Goal: Task Accomplishment & Management: Use online tool/utility

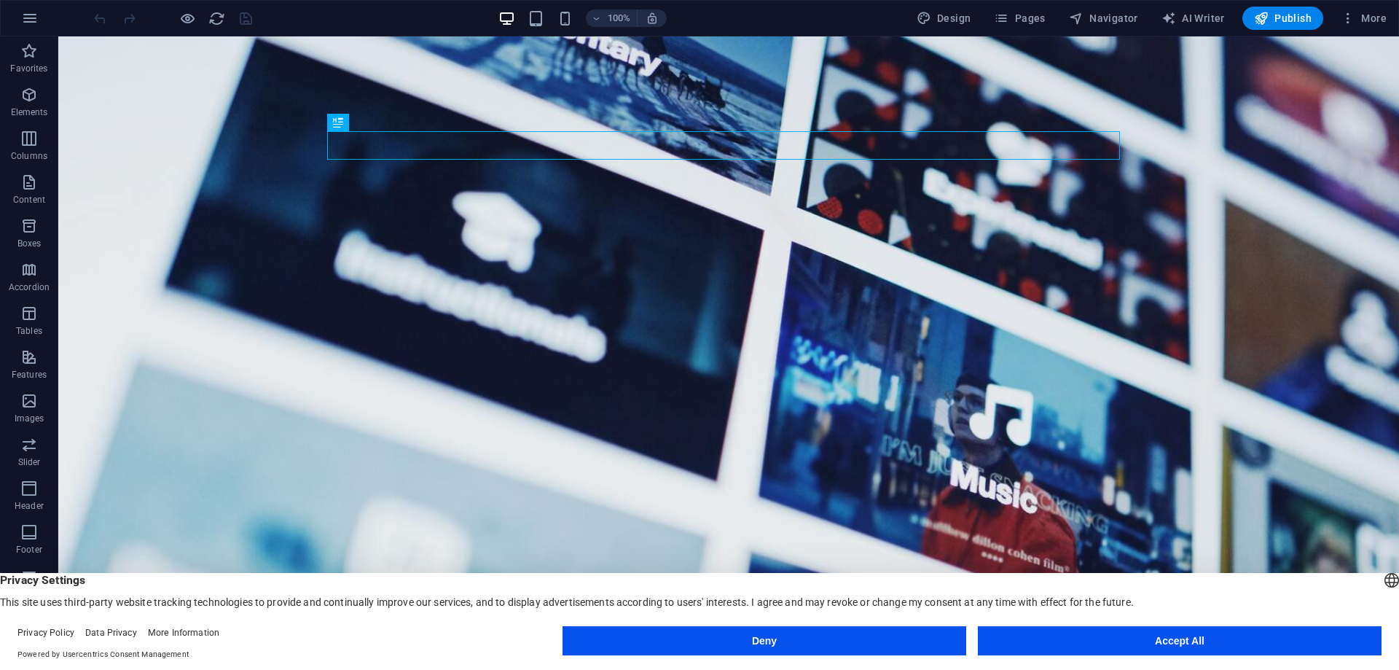
click at [818, 637] on button "Deny" at bounding box center [765, 640] width 404 height 29
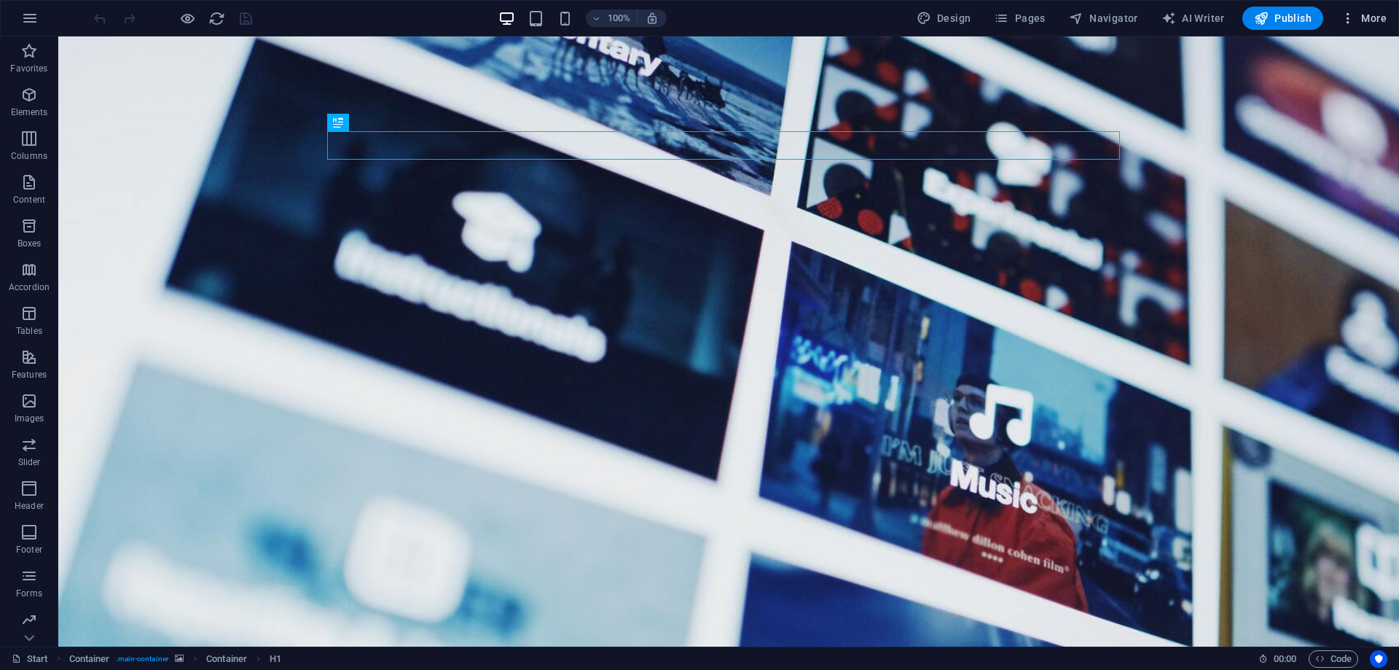
click at [1380, 12] on span "More" at bounding box center [1364, 18] width 46 height 15
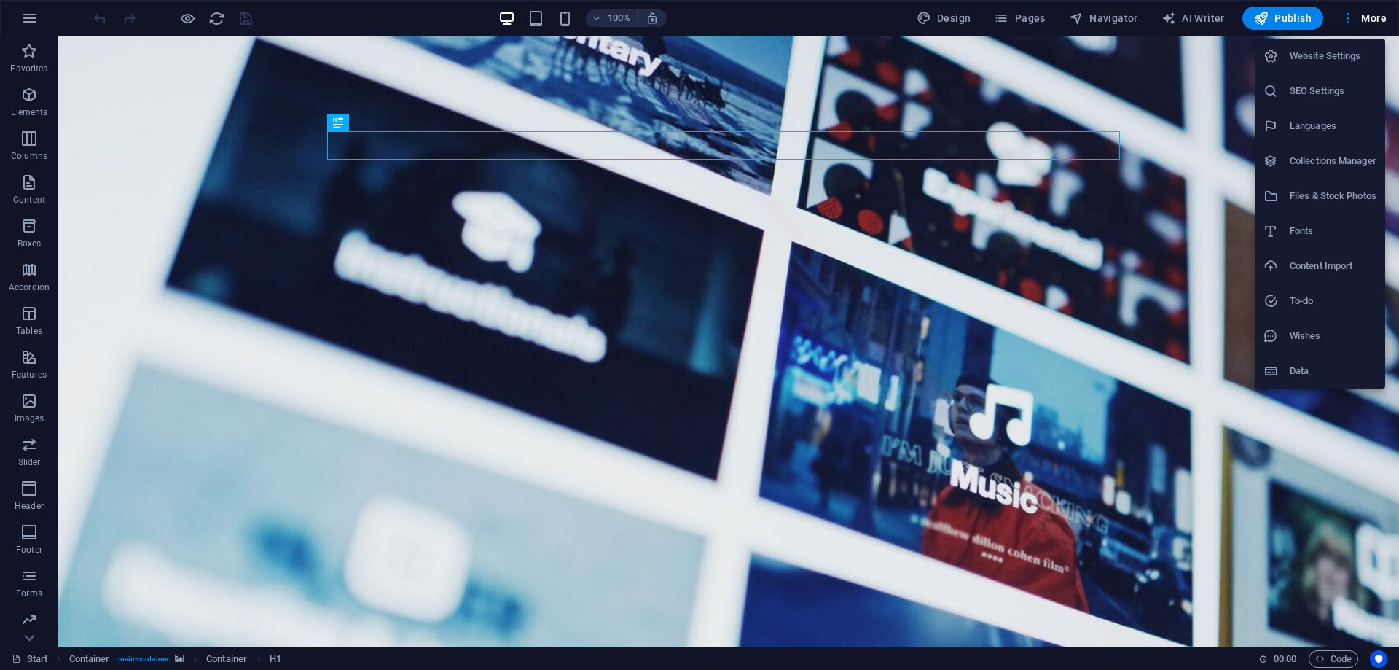
click at [1297, 305] on h6 "To-do" at bounding box center [1333, 300] width 87 height 17
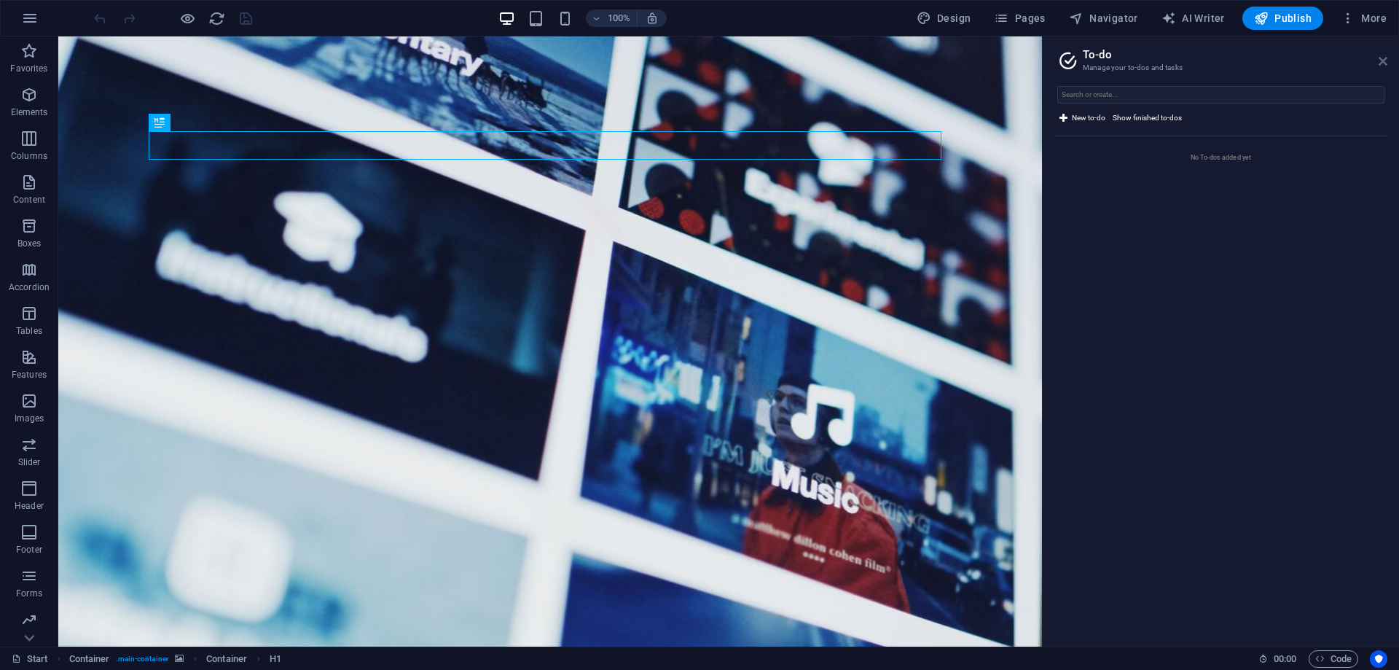
drag, startPoint x: 1383, startPoint y: 58, endPoint x: 1325, endPoint y: 22, distance: 68.4
click at [1383, 58] on icon at bounding box center [1383, 61] width 9 height 12
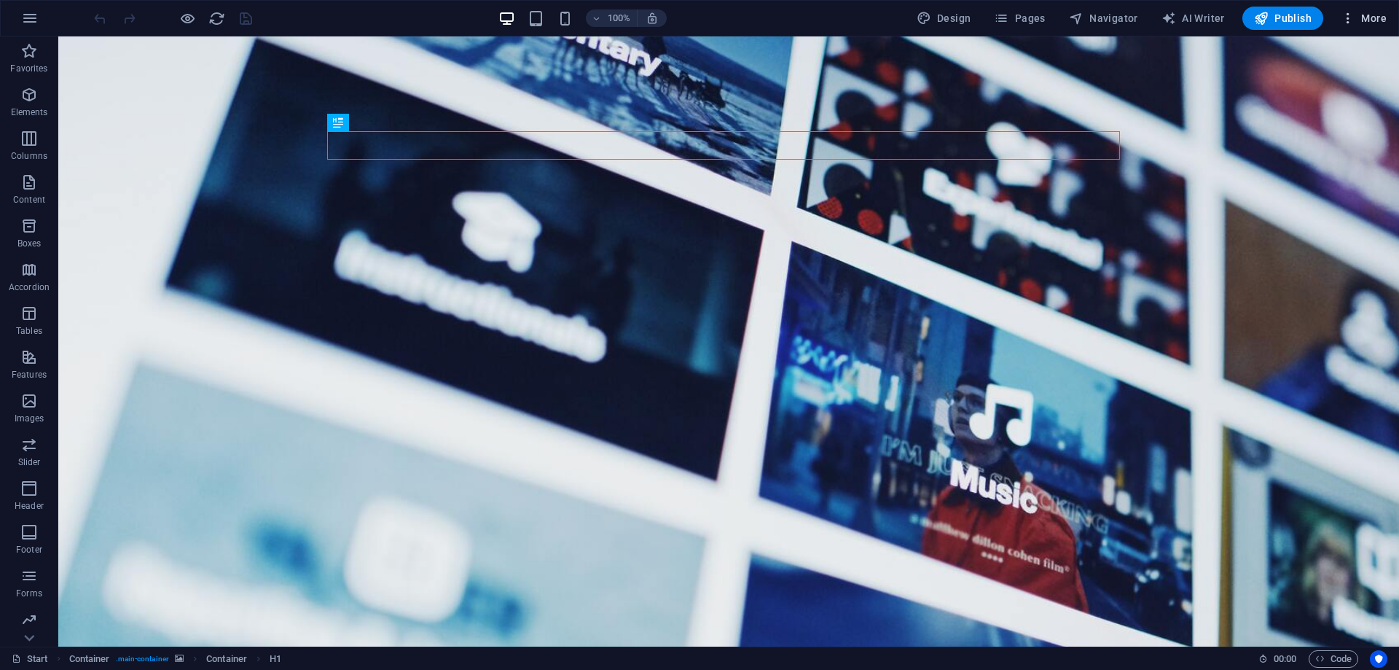
click at [1368, 15] on span "More" at bounding box center [1364, 18] width 46 height 15
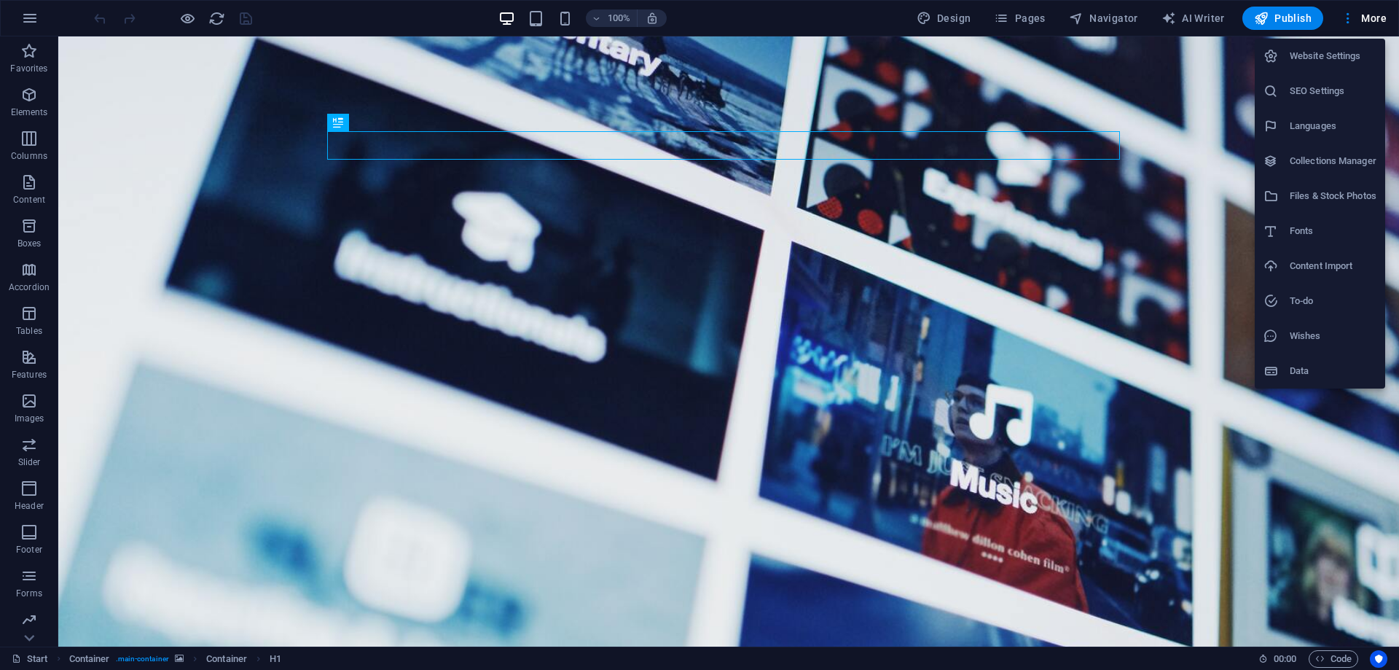
click at [1324, 267] on h6 "Content Import" at bounding box center [1333, 265] width 87 height 17
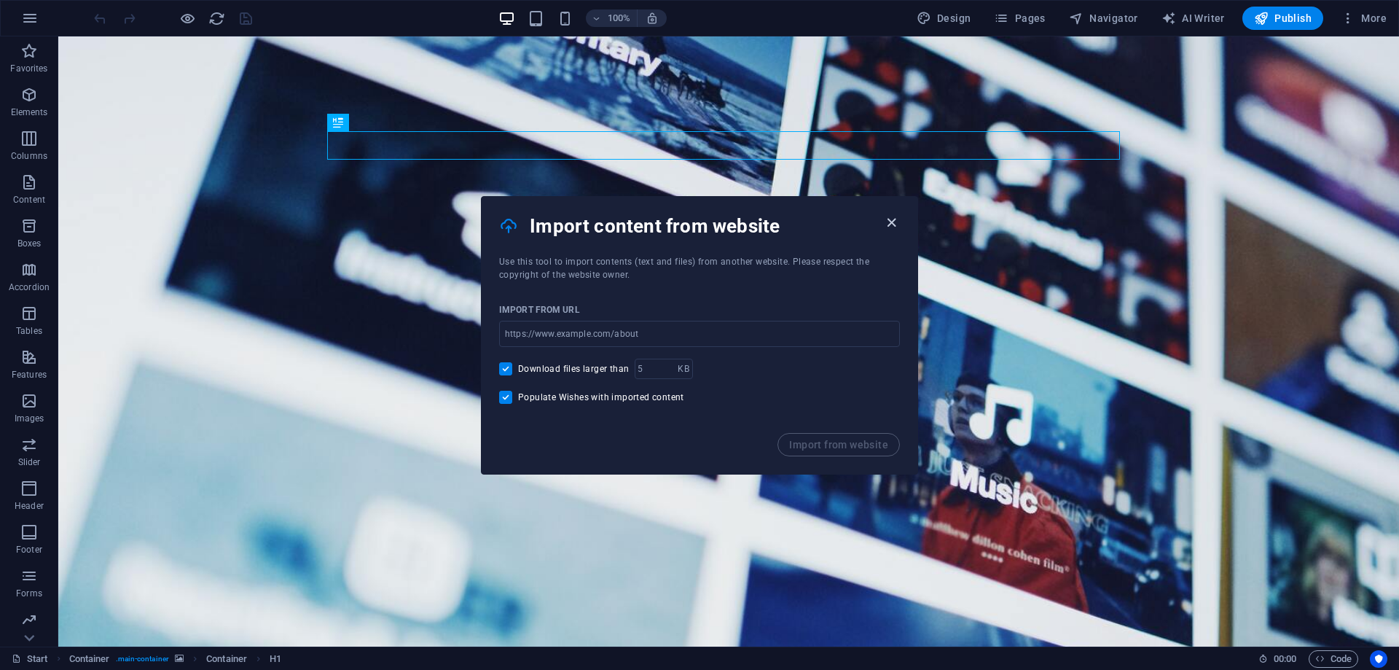
click at [891, 217] on icon "button" at bounding box center [891, 222] width 17 height 17
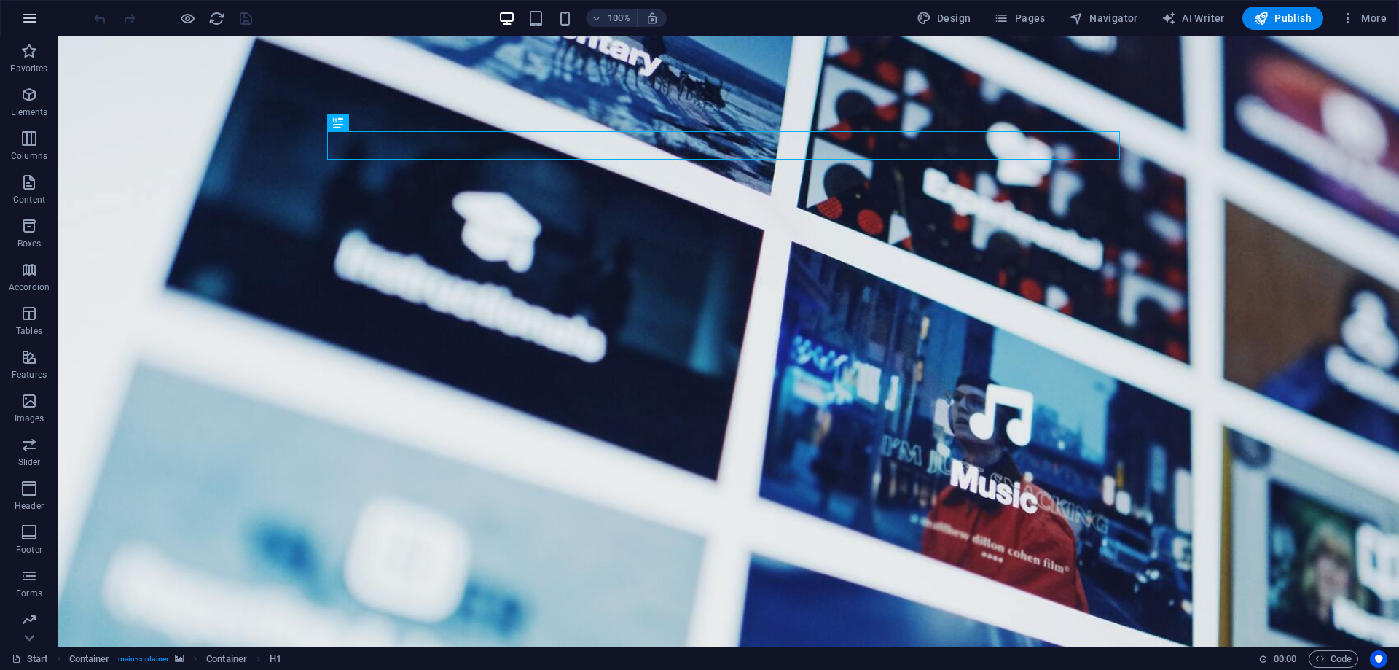
click at [34, 19] on icon "button" at bounding box center [29, 17] width 17 height 17
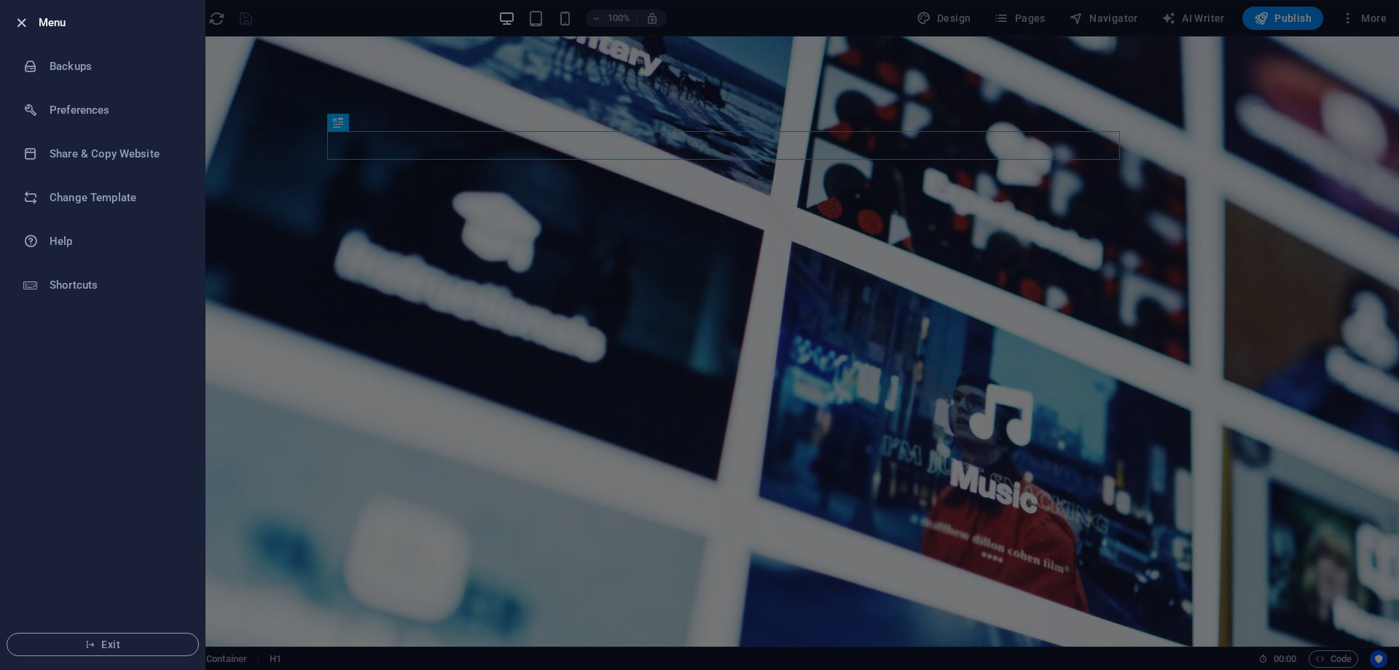
click at [28, 17] on icon "button" at bounding box center [21, 23] width 17 height 17
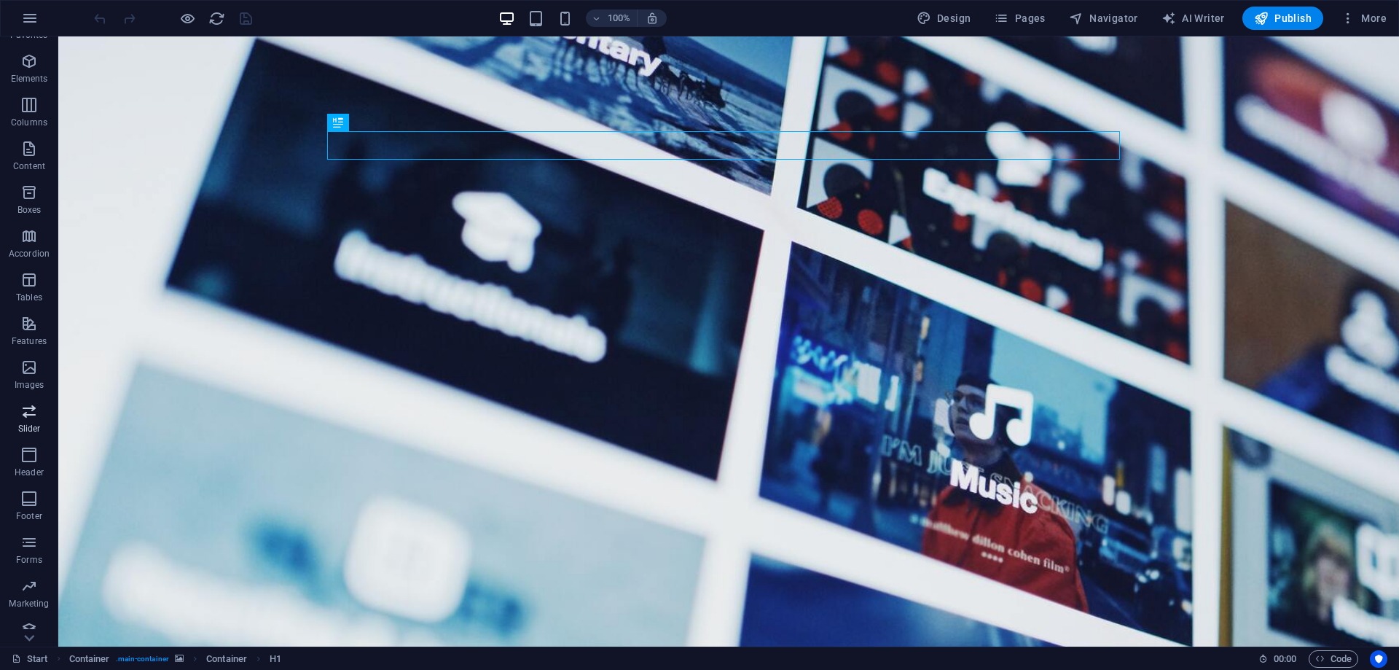
scroll to position [46, 0]
click at [31, 587] on p "Marketing" at bounding box center [29, 591] width 40 height 12
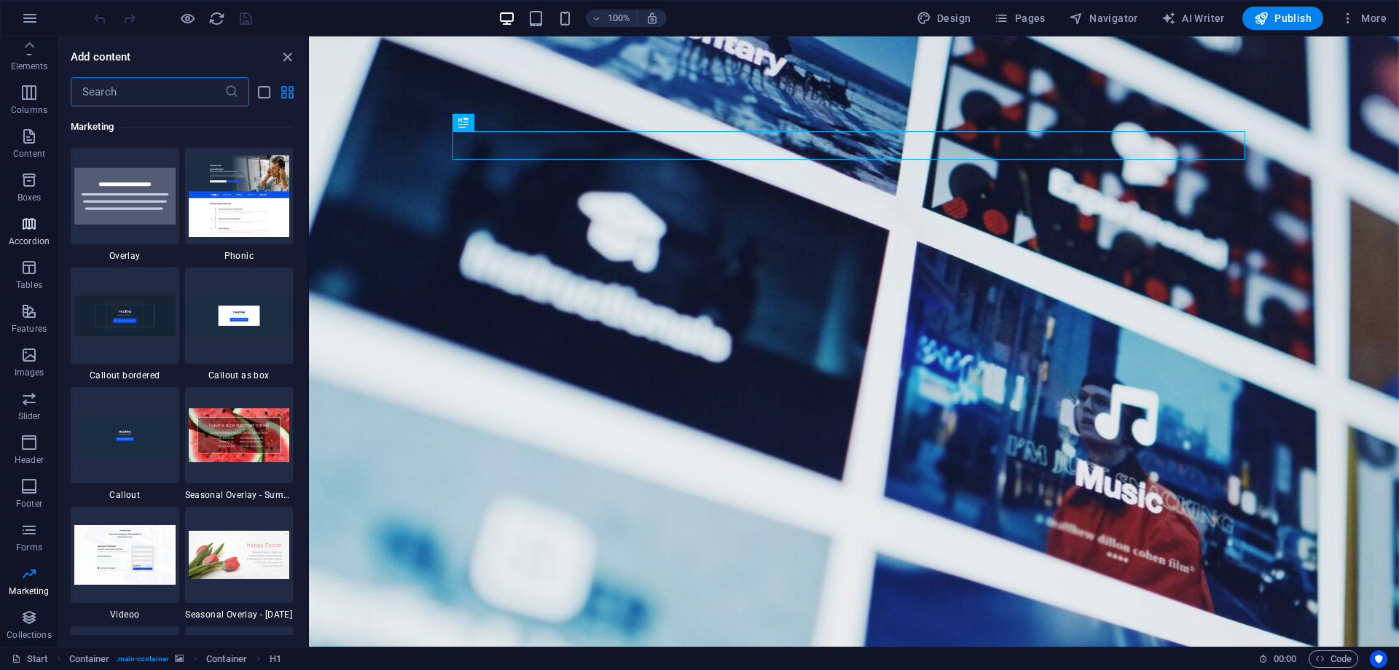
scroll to position [0, 0]
click at [27, 20] on icon "button" at bounding box center [29, 17] width 17 height 17
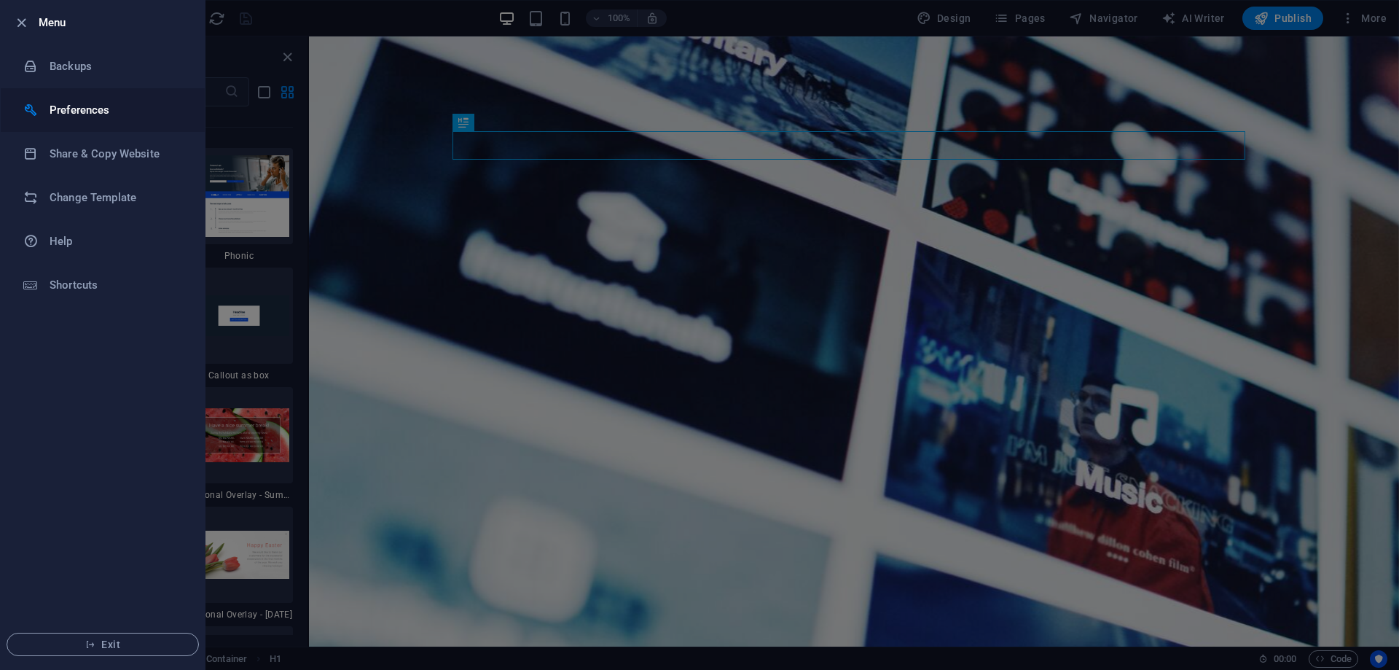
click at [63, 105] on h6 "Preferences" at bounding box center [117, 109] width 135 height 17
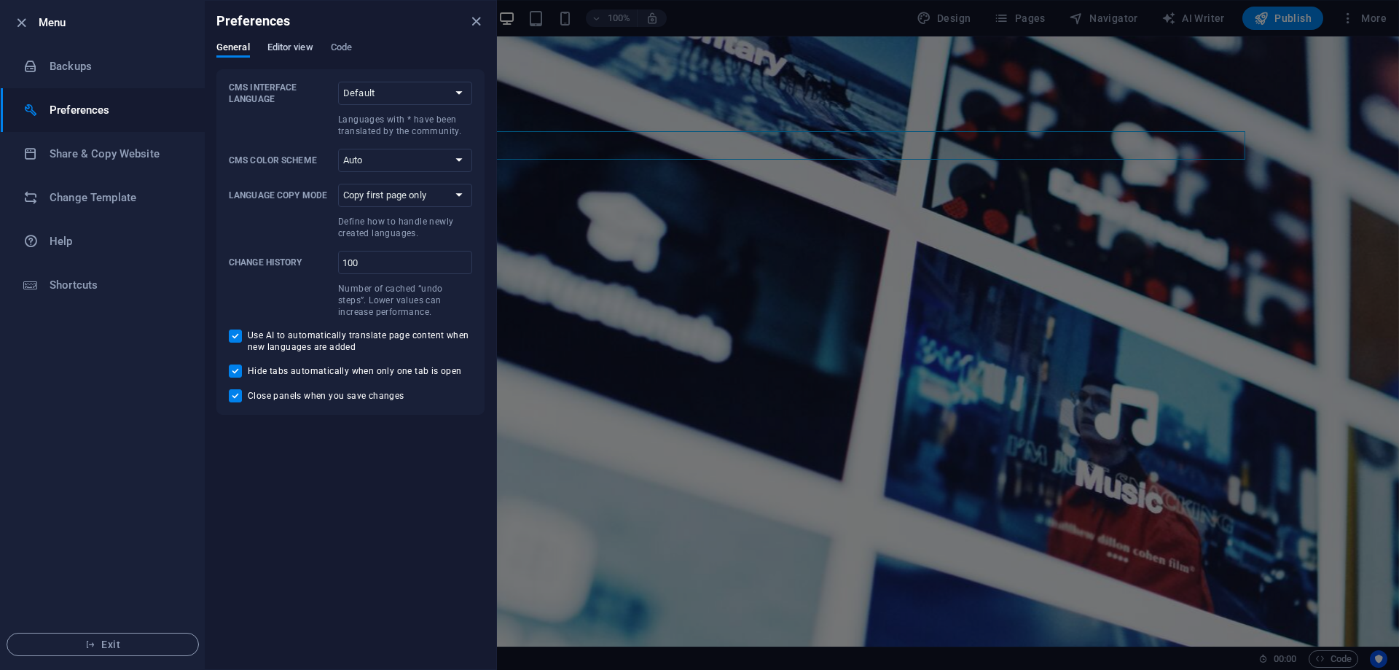
click at [292, 42] on span "Editor view" at bounding box center [290, 49] width 46 height 20
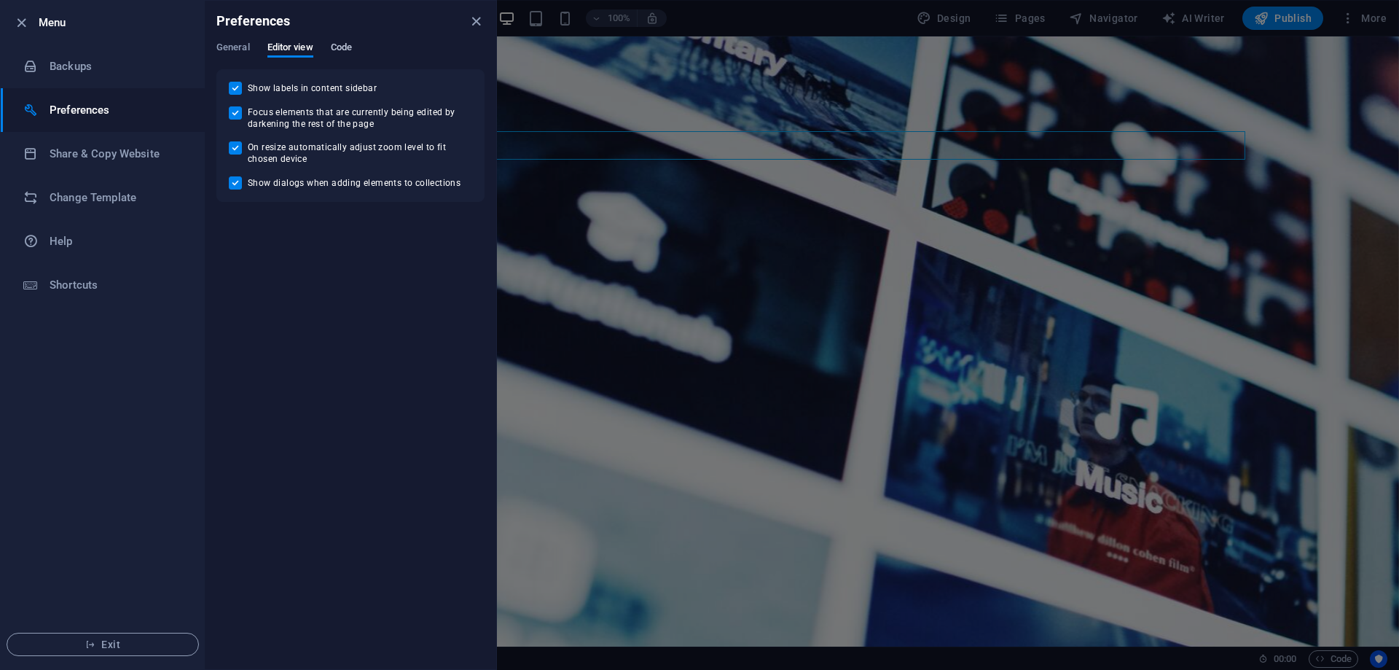
click at [343, 44] on span "Code" at bounding box center [341, 49] width 21 height 20
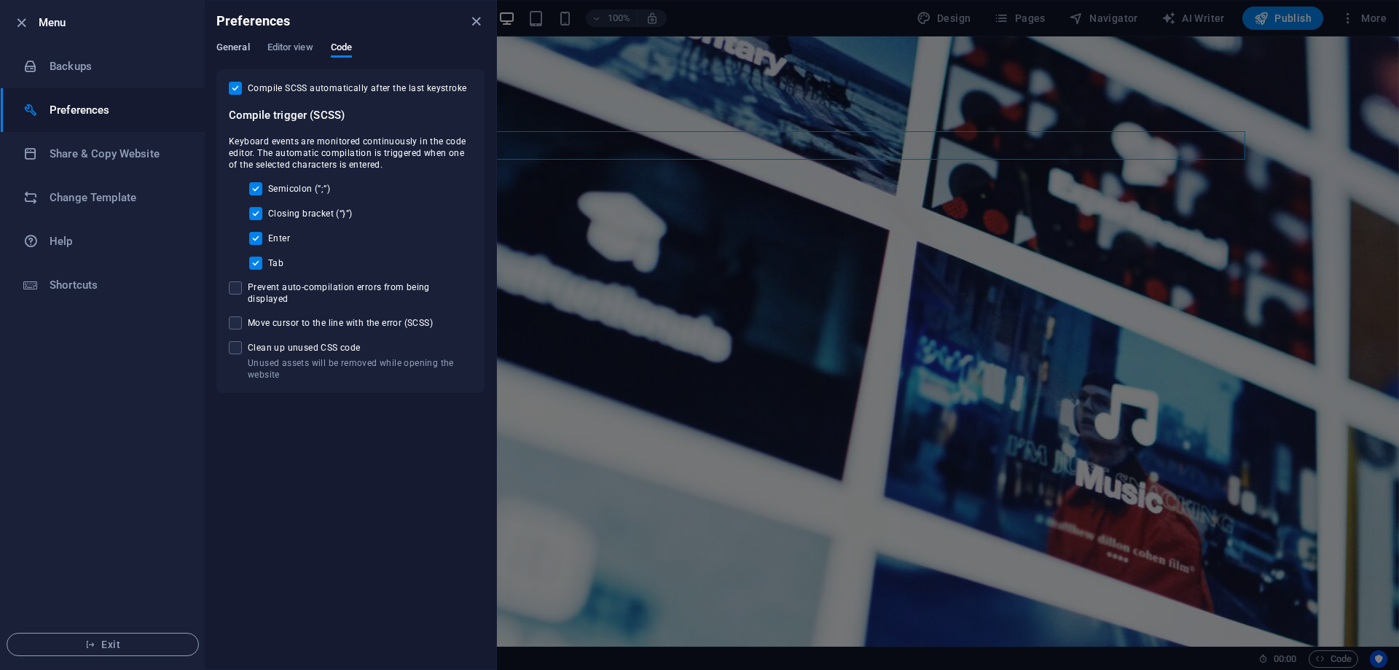
click at [239, 44] on span "General" at bounding box center [233, 49] width 34 height 20
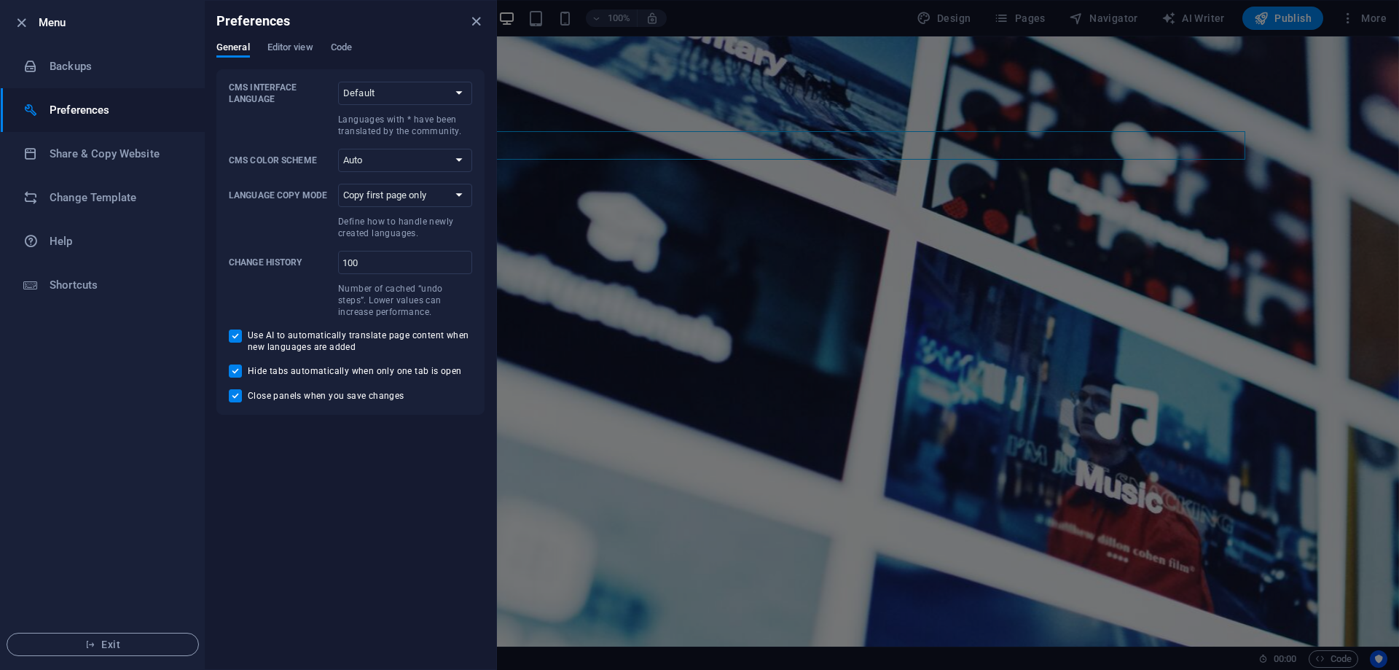
click at [472, 19] on icon "close" at bounding box center [476, 21] width 17 height 17
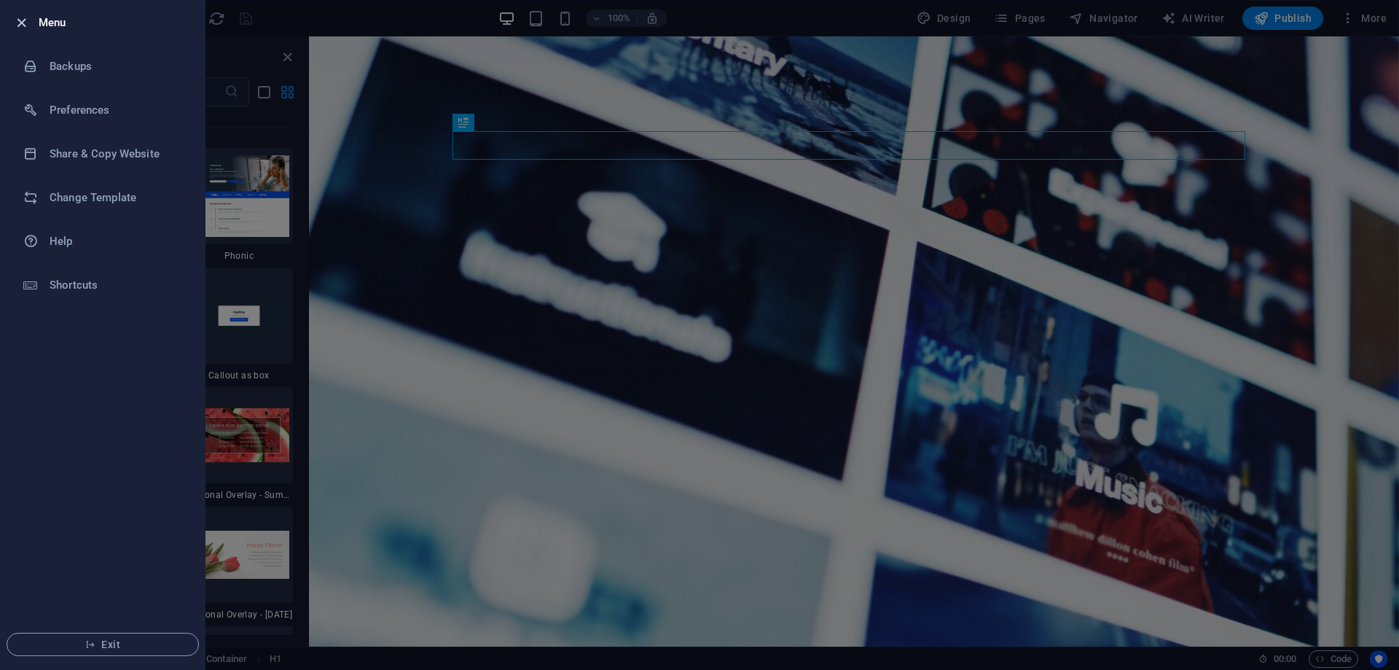
click at [17, 24] on icon "button" at bounding box center [21, 23] width 17 height 17
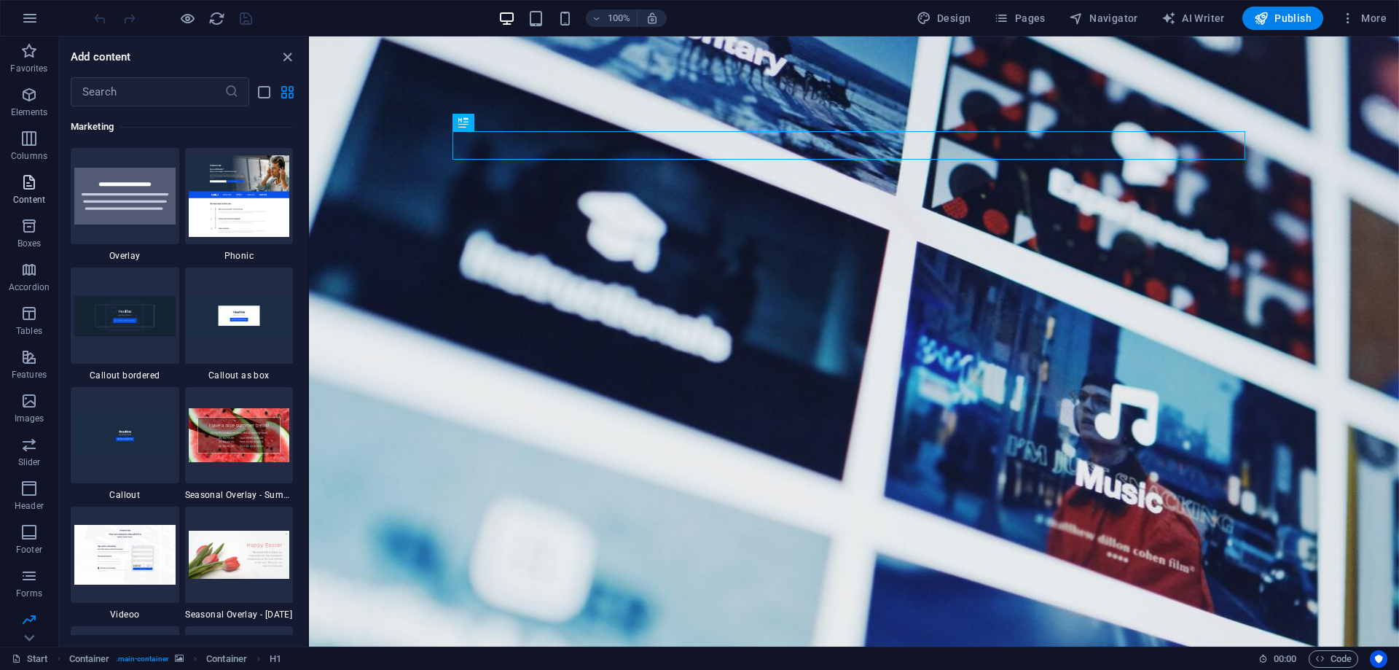
click at [14, 193] on span "Content" at bounding box center [29, 190] width 58 height 35
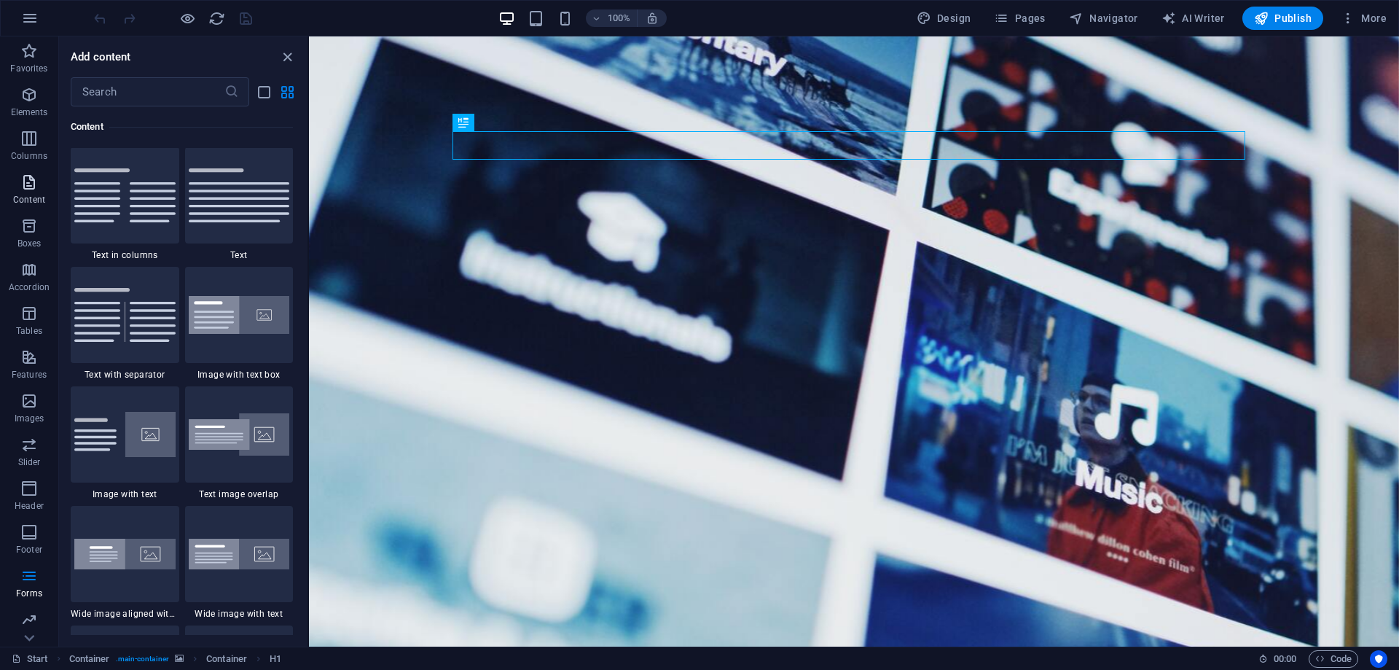
scroll to position [2550, 0]
click at [26, 96] on icon "button" at bounding box center [28, 94] width 17 height 17
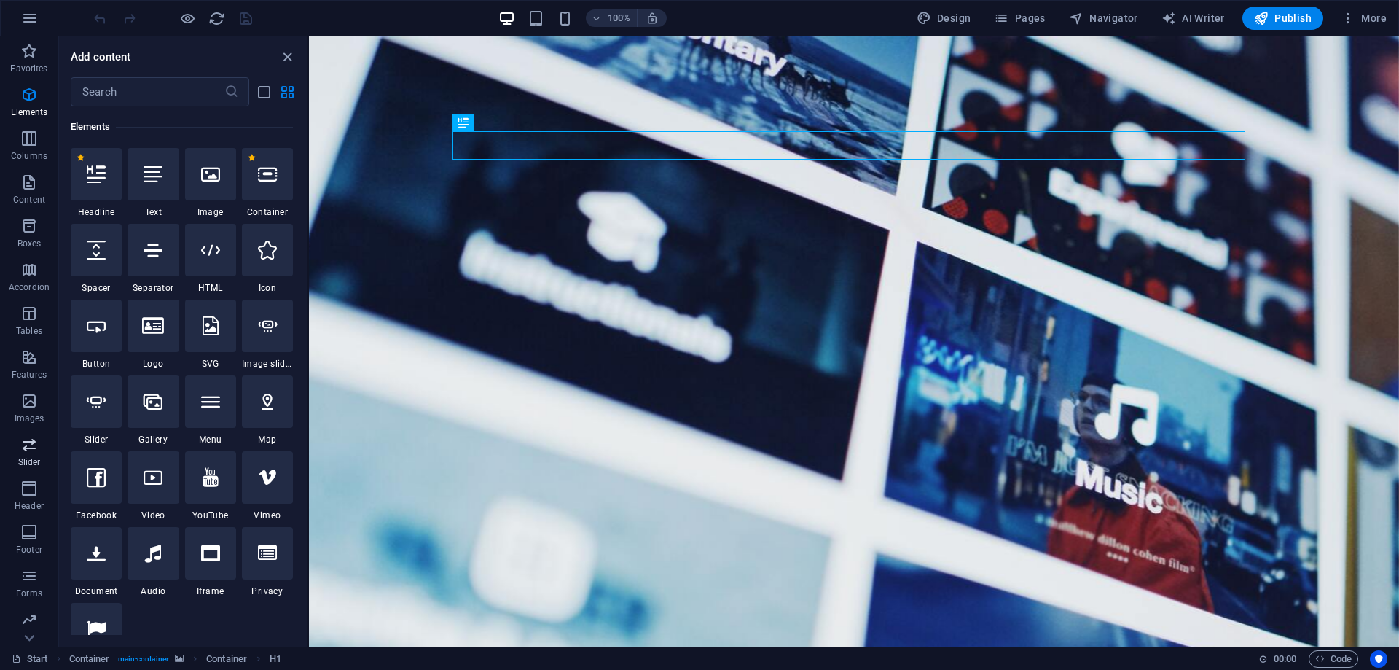
scroll to position [46, 0]
click at [86, 661] on span "Container" at bounding box center [89, 658] width 41 height 17
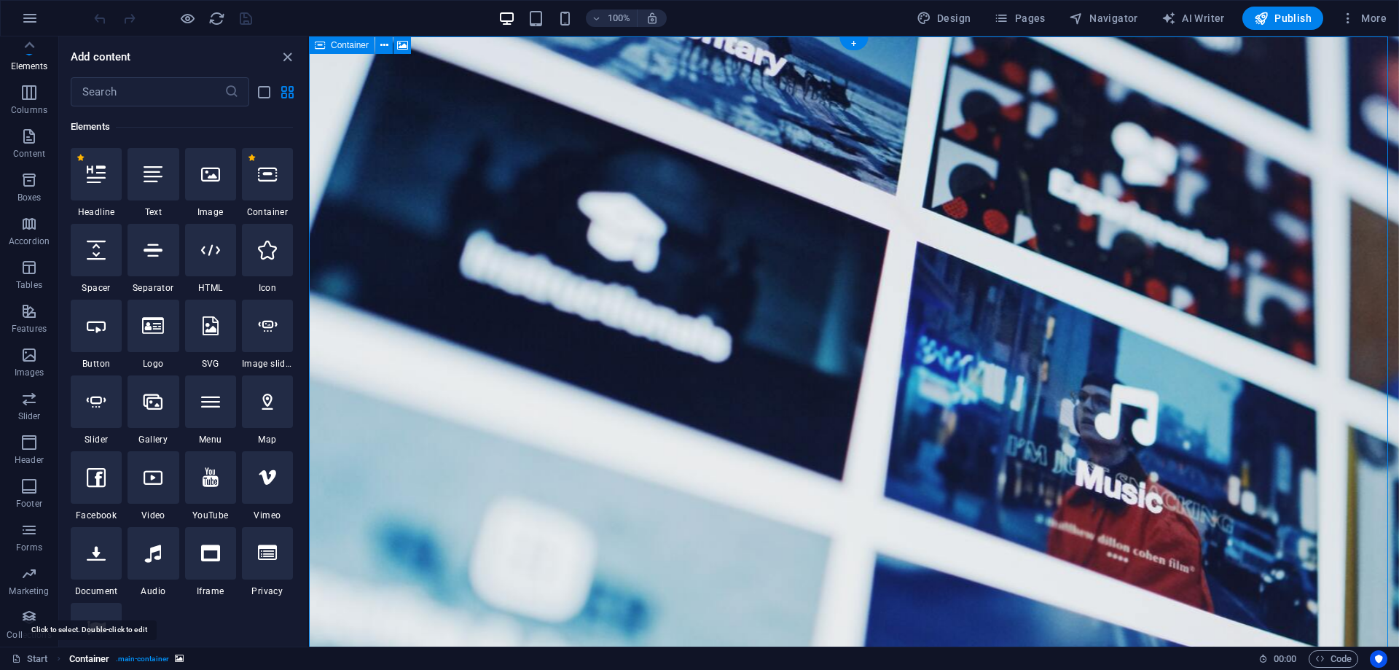
click at [86, 661] on span "Container" at bounding box center [89, 658] width 41 height 17
click at [178, 657] on icon "breadcrumb" at bounding box center [179, 658] width 9 height 8
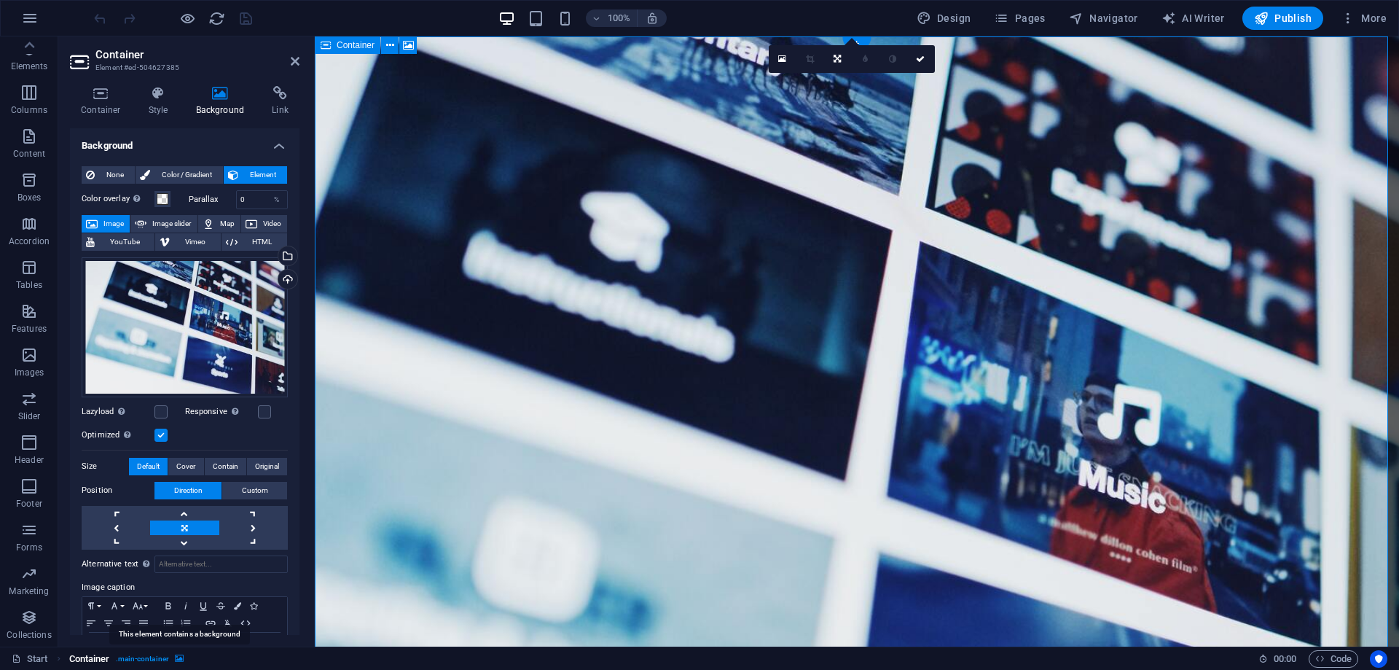
click at [178, 657] on icon "breadcrumb" at bounding box center [179, 658] width 9 height 8
click at [13, 656] on icon at bounding box center [16, 658] width 9 height 9
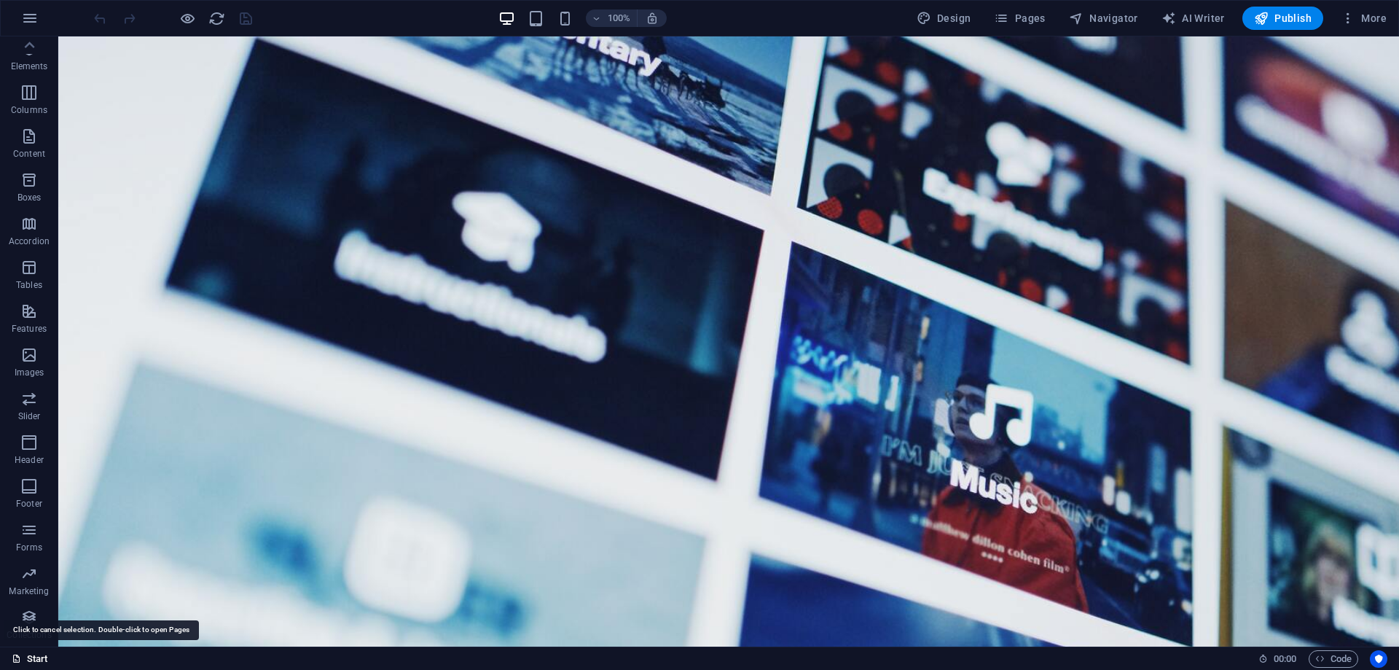
click at [13, 656] on icon at bounding box center [16, 658] width 9 height 9
click at [26, 47] on icon at bounding box center [30, 45] width 10 height 7
click at [26, 47] on icon "button" at bounding box center [28, 50] width 17 height 17
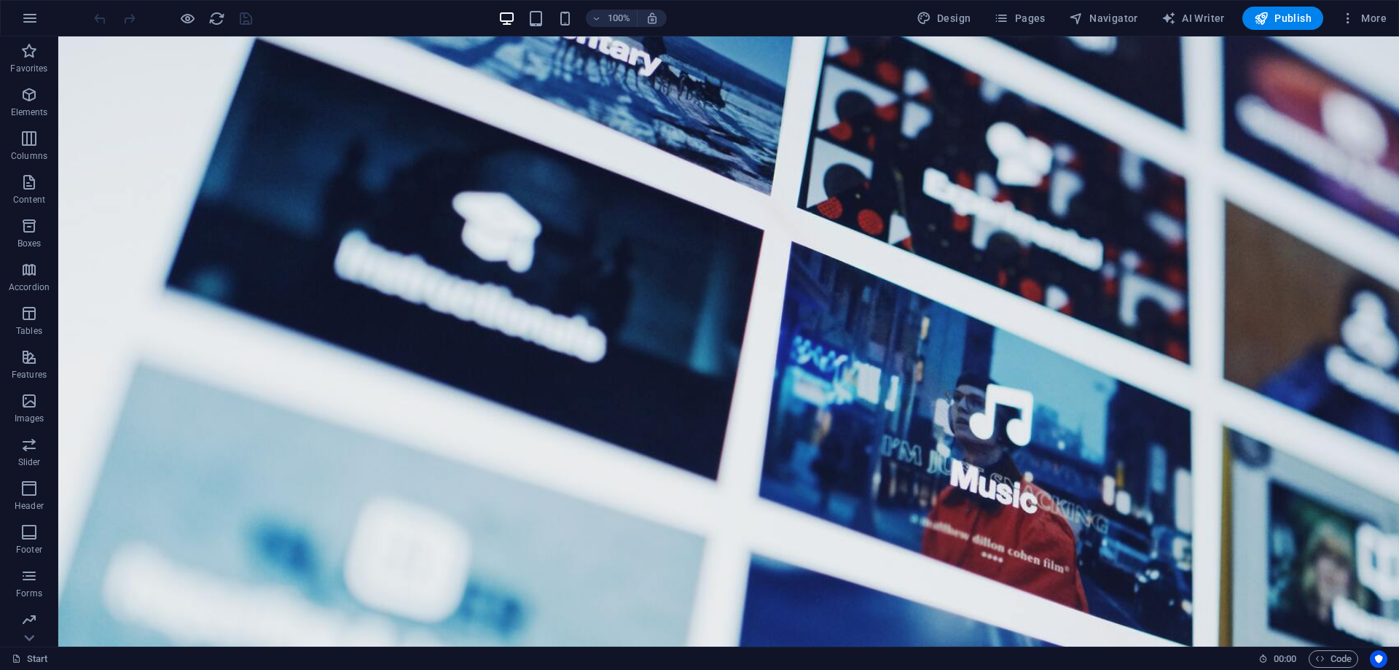
click at [26, 47] on icon "button" at bounding box center [28, 50] width 17 height 17
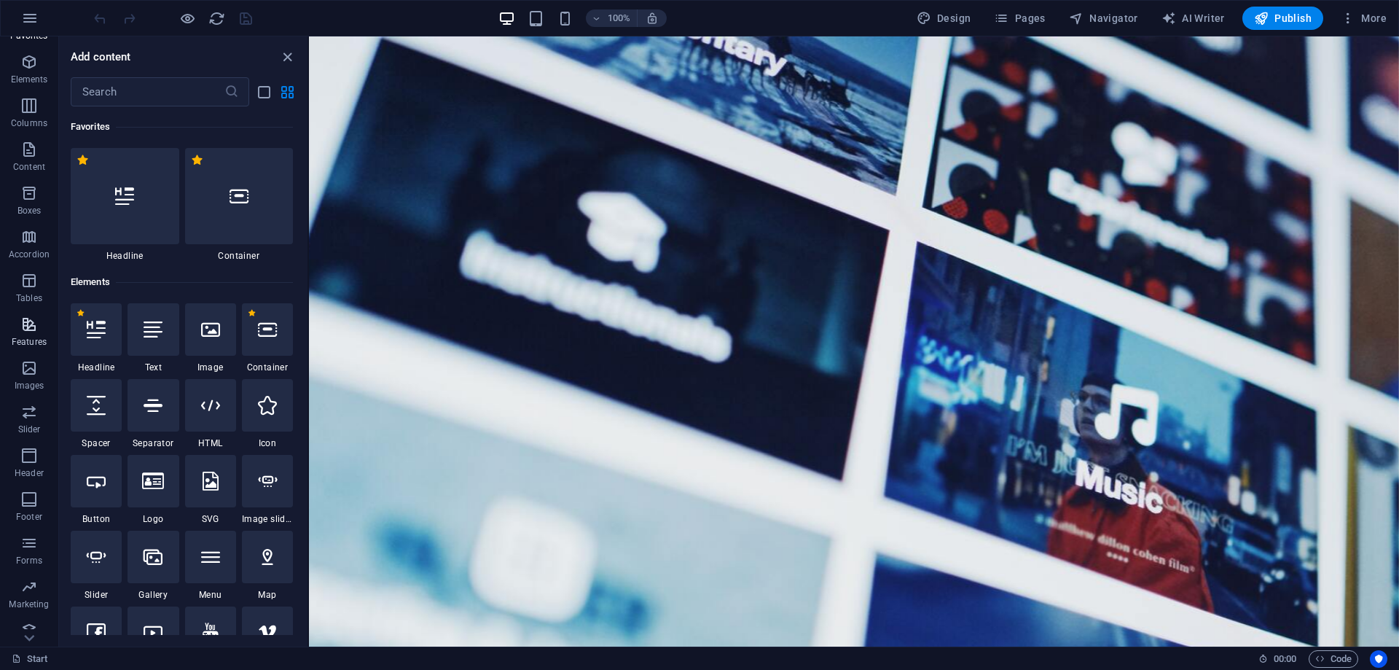
scroll to position [46, 0]
click at [27, 413] on p "Slider" at bounding box center [29, 416] width 23 height 12
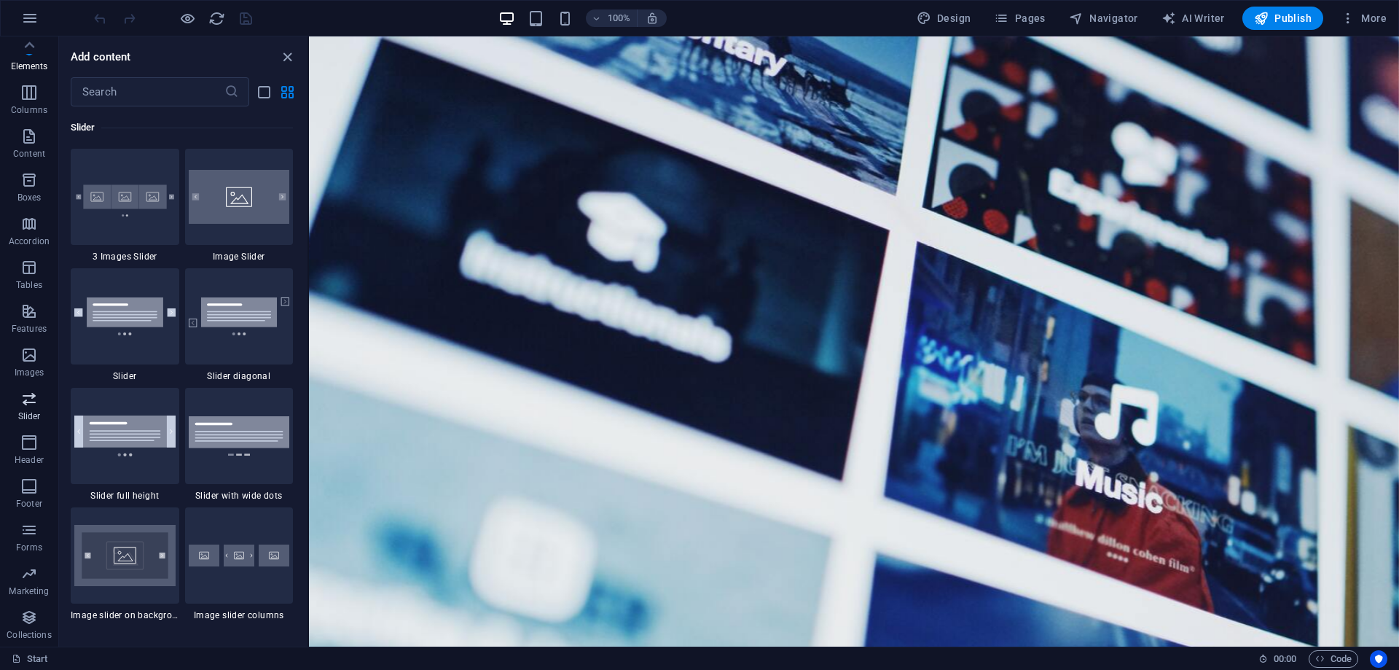
scroll to position [8263, 0]
click at [30, 439] on icon "button" at bounding box center [28, 442] width 17 height 17
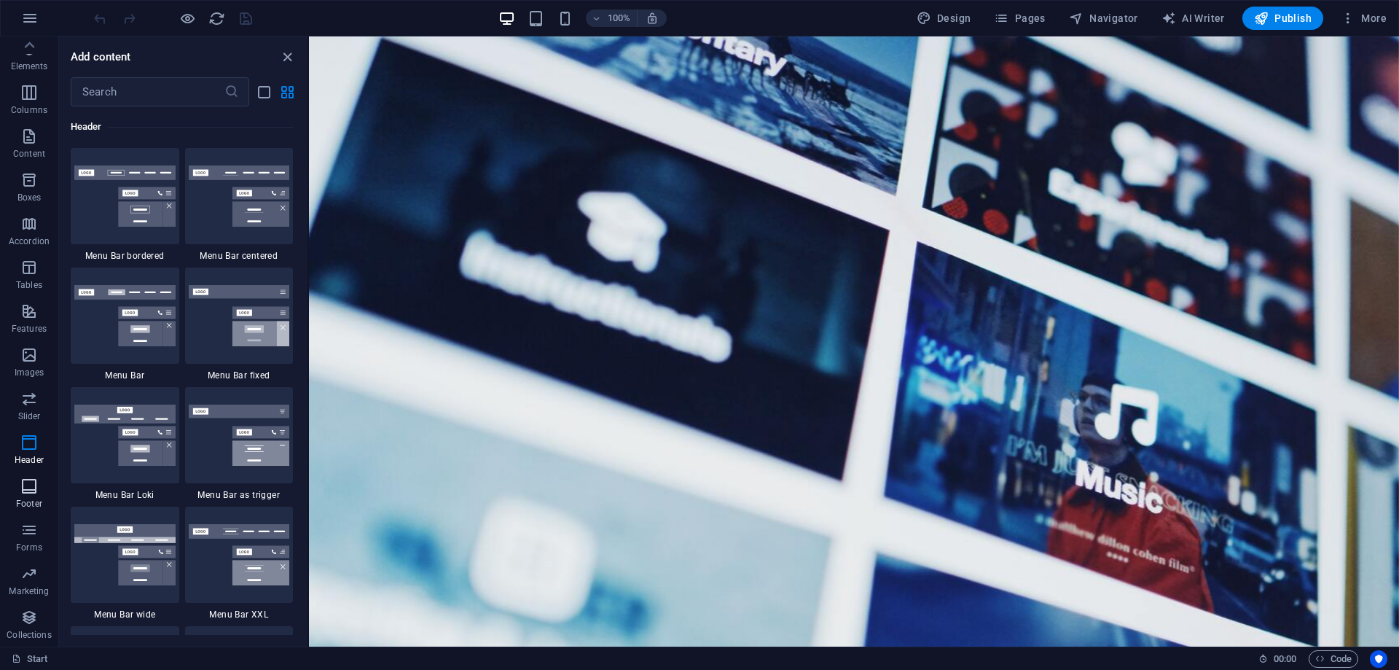
click at [30, 477] on button "Footer" at bounding box center [29, 494] width 58 height 44
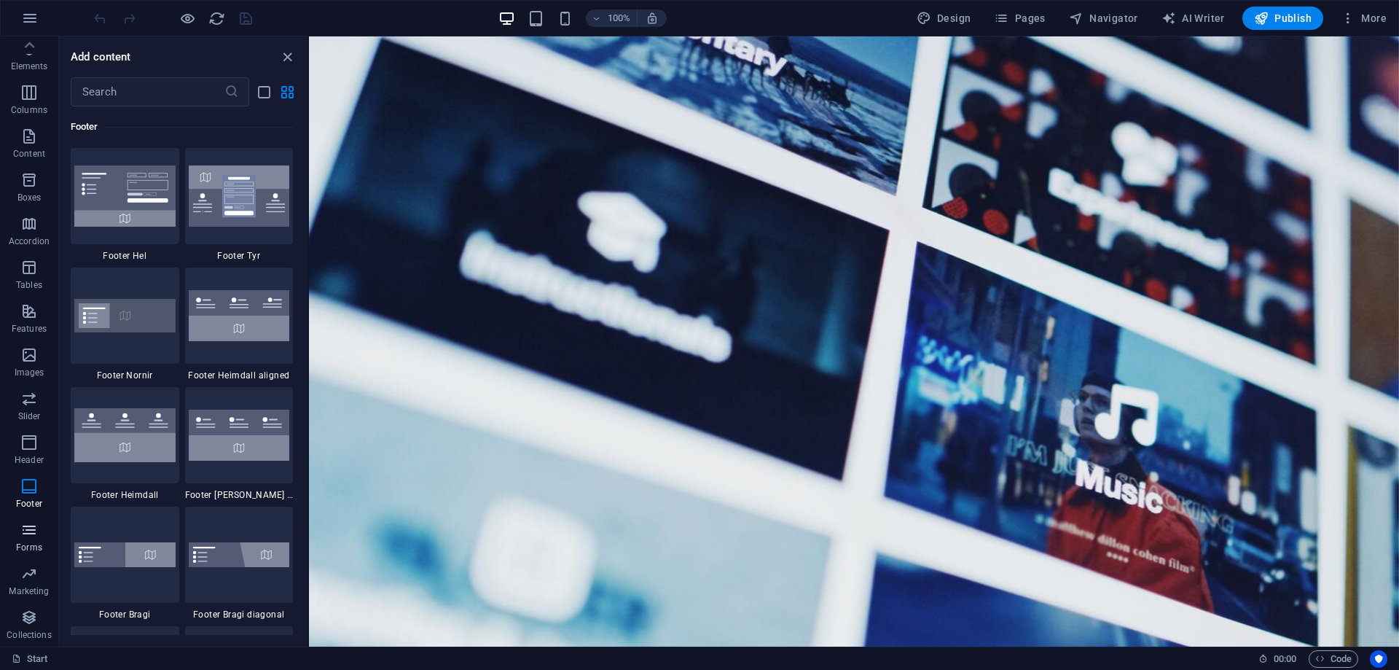
click at [26, 528] on icon "button" at bounding box center [28, 529] width 17 height 17
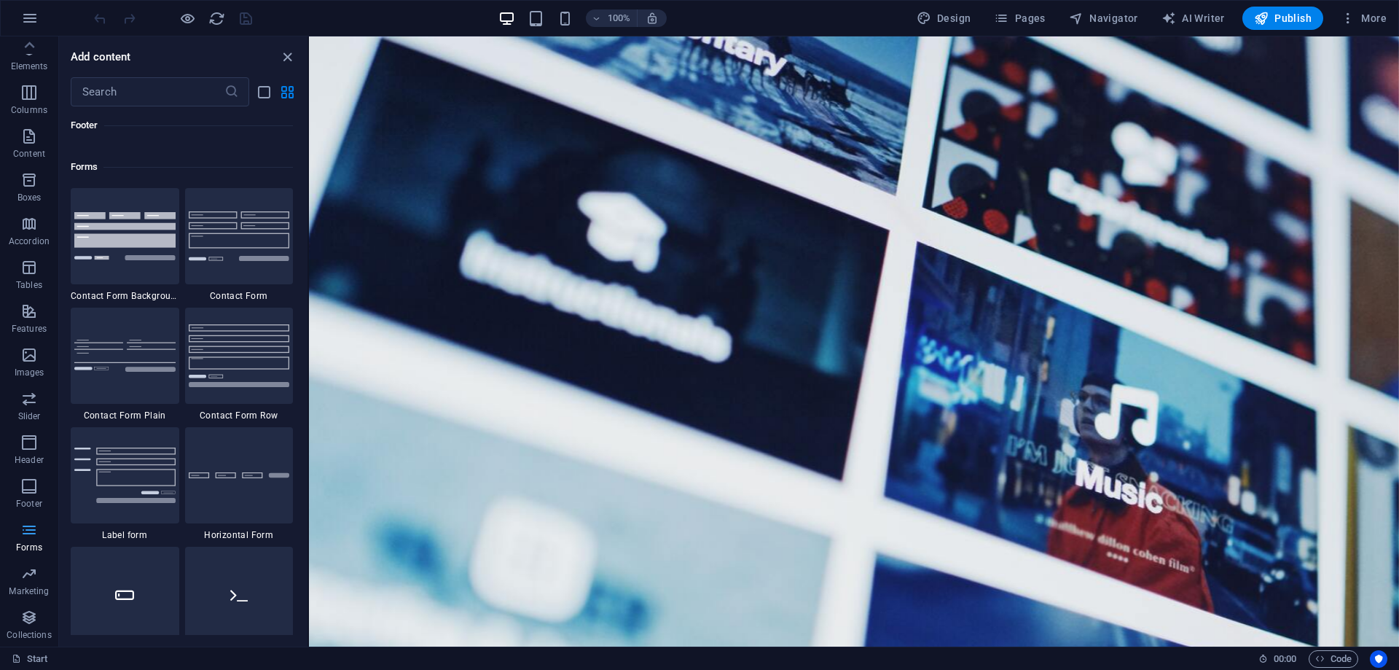
scroll to position [10641, 0]
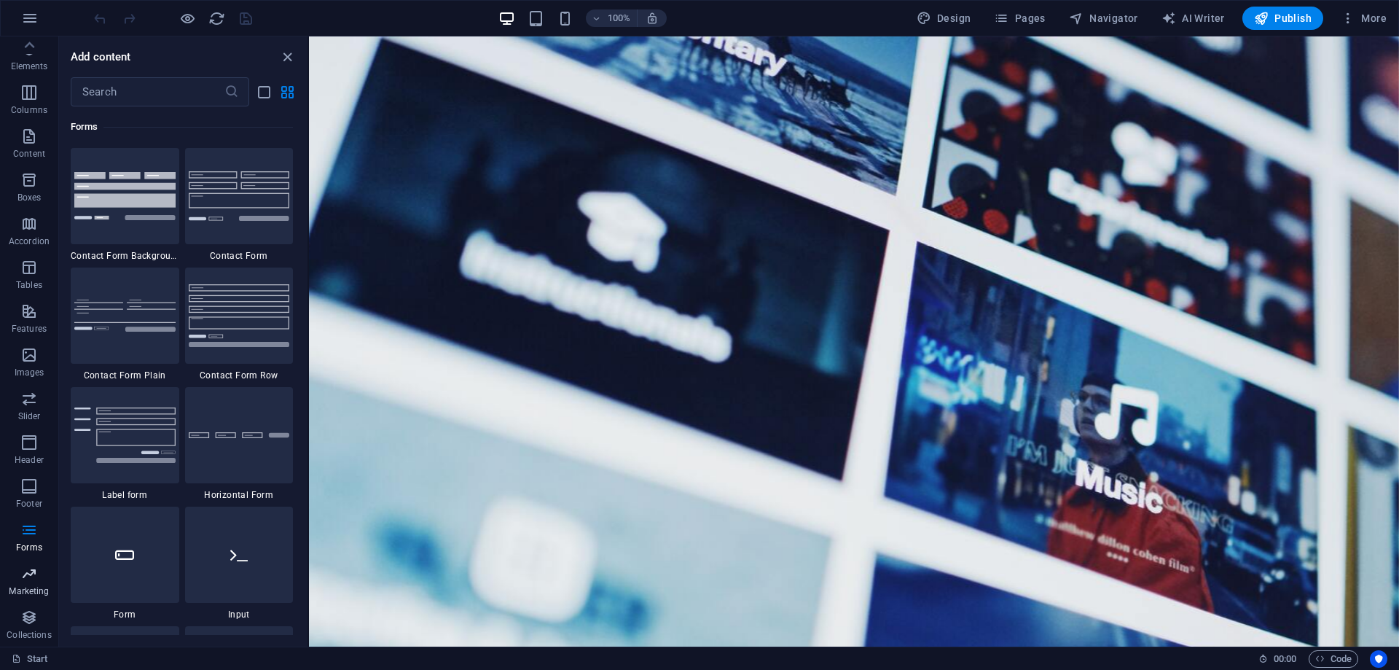
click at [27, 576] on icon "button" at bounding box center [28, 573] width 17 height 17
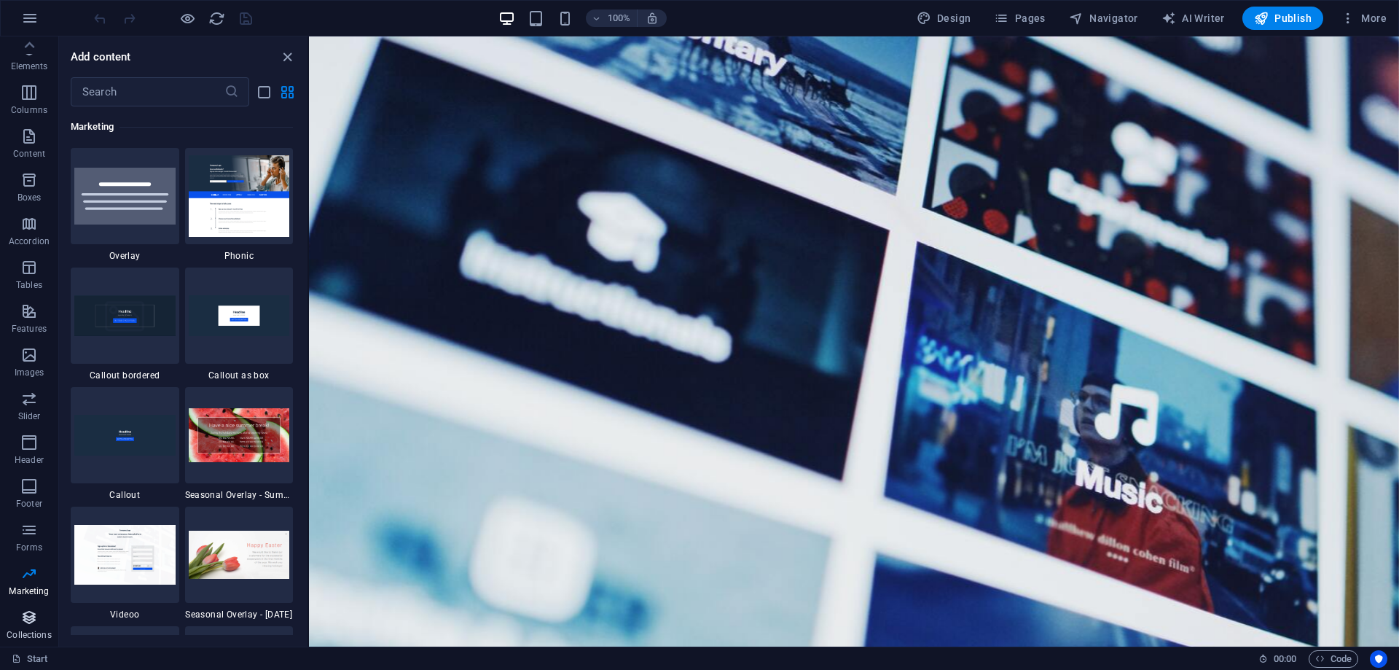
click at [28, 617] on icon "button" at bounding box center [28, 617] width 17 height 17
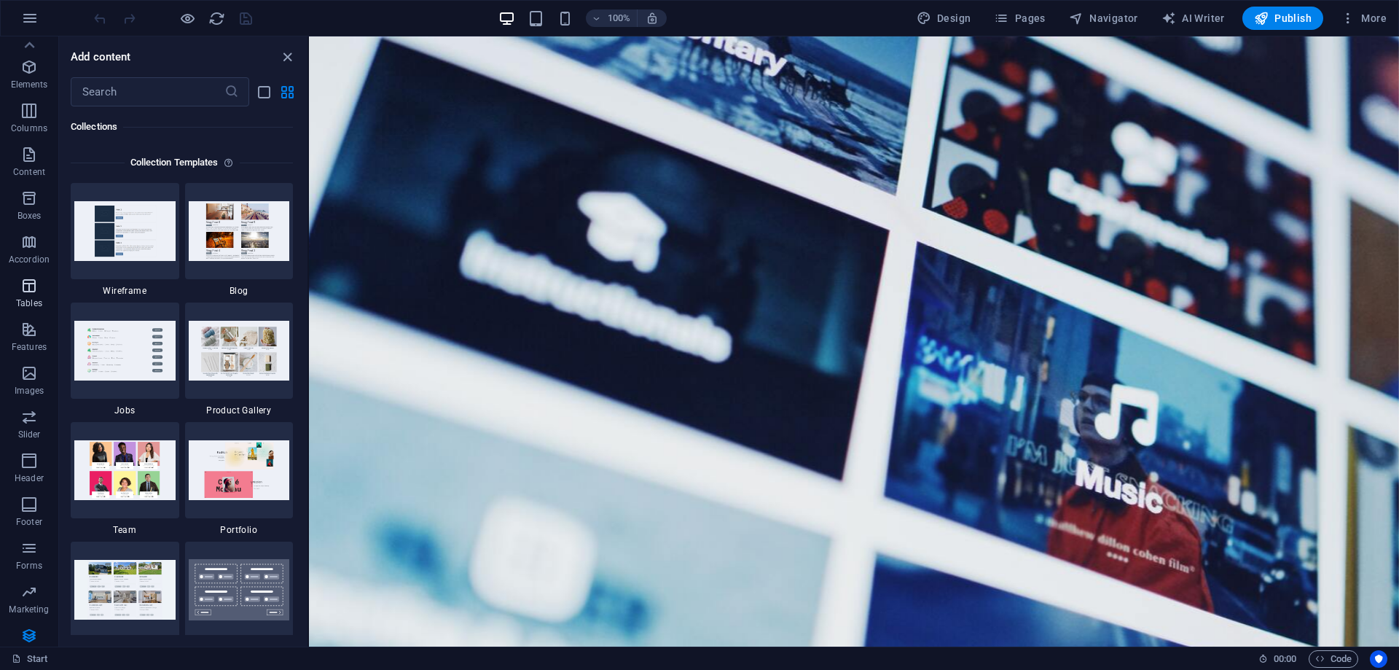
scroll to position [0, 0]
click at [27, 98] on icon "button" at bounding box center [28, 94] width 17 height 17
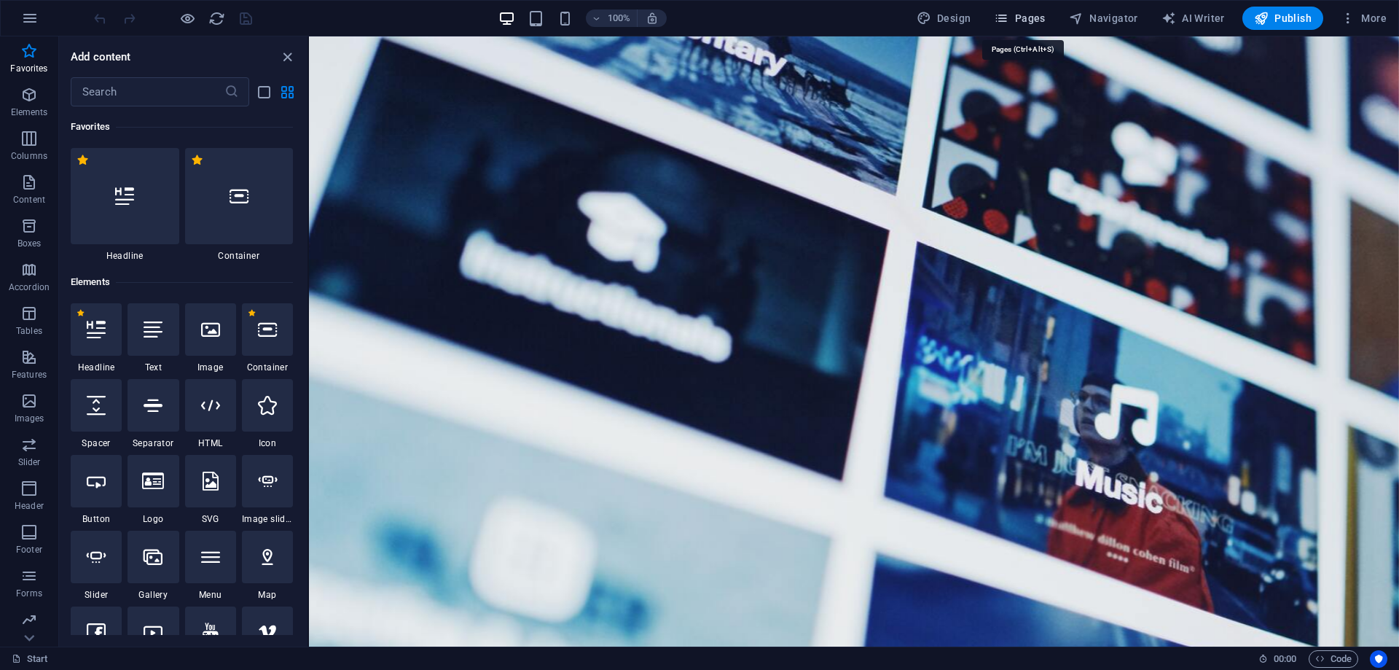
click at [1039, 18] on span "Pages" at bounding box center [1019, 18] width 51 height 15
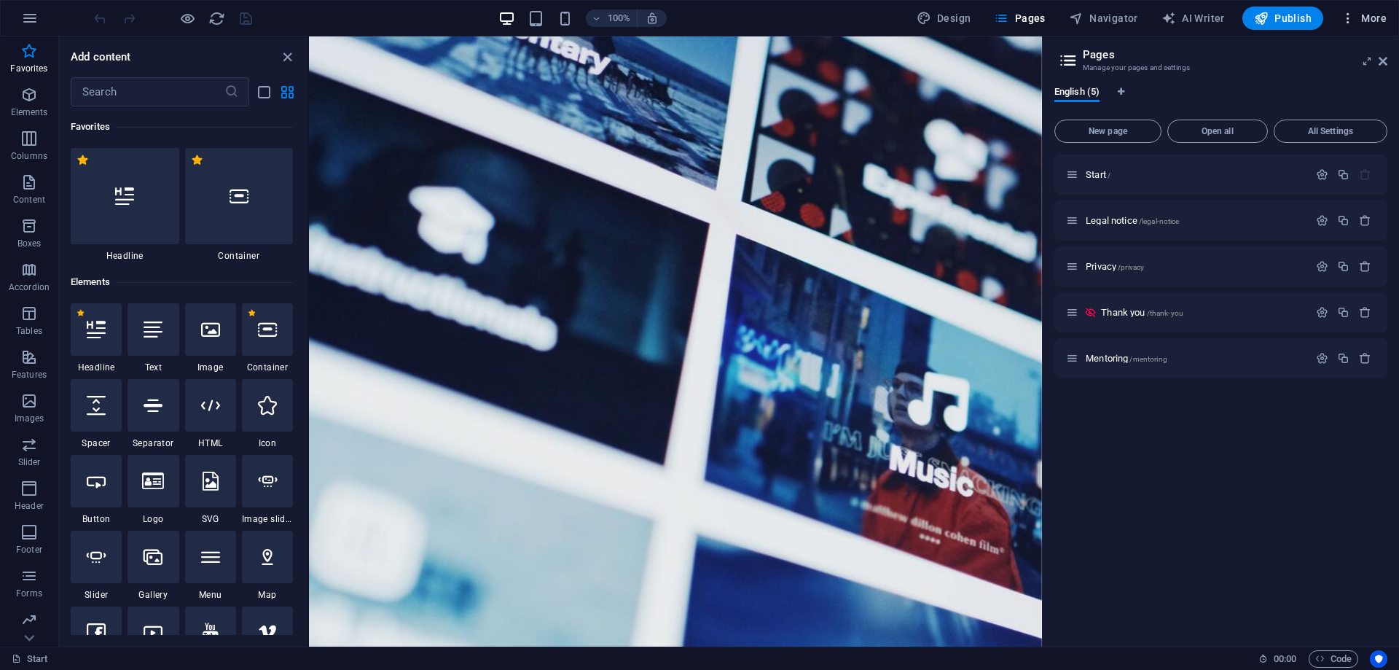
click at [1376, 16] on span "More" at bounding box center [1364, 18] width 46 height 15
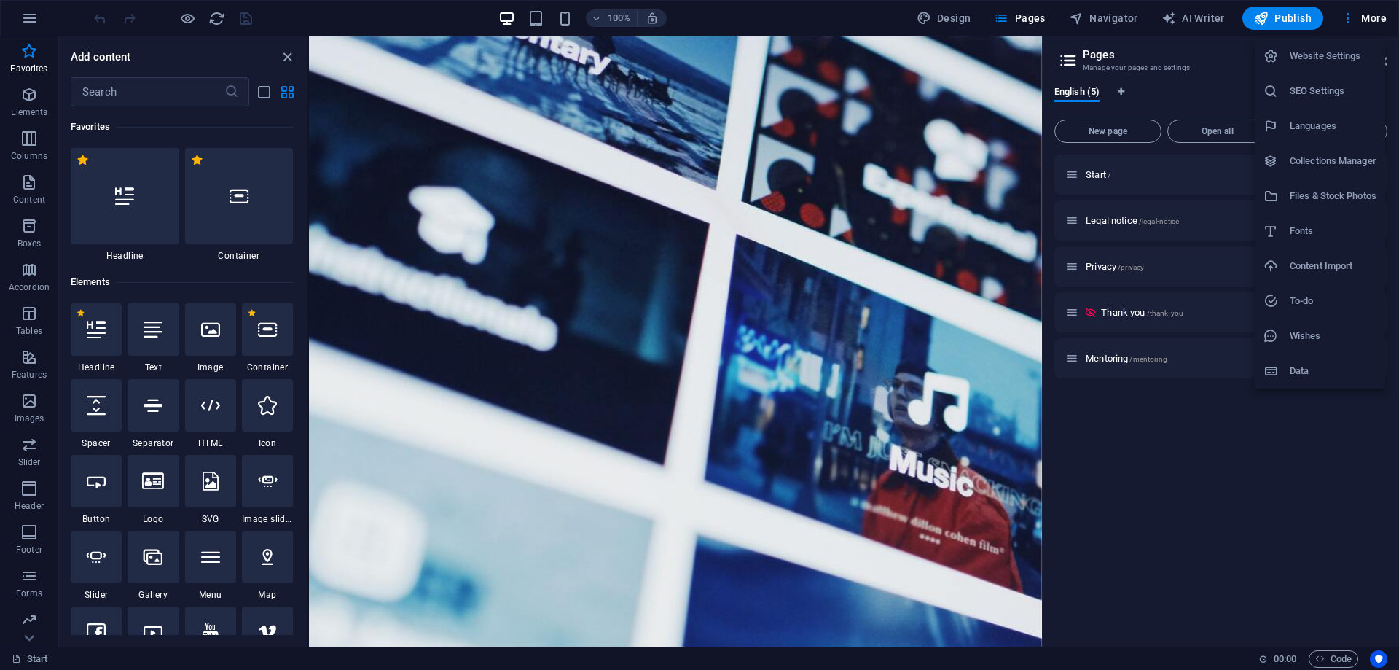
click at [1319, 343] on h6 "Wishes" at bounding box center [1333, 335] width 87 height 17
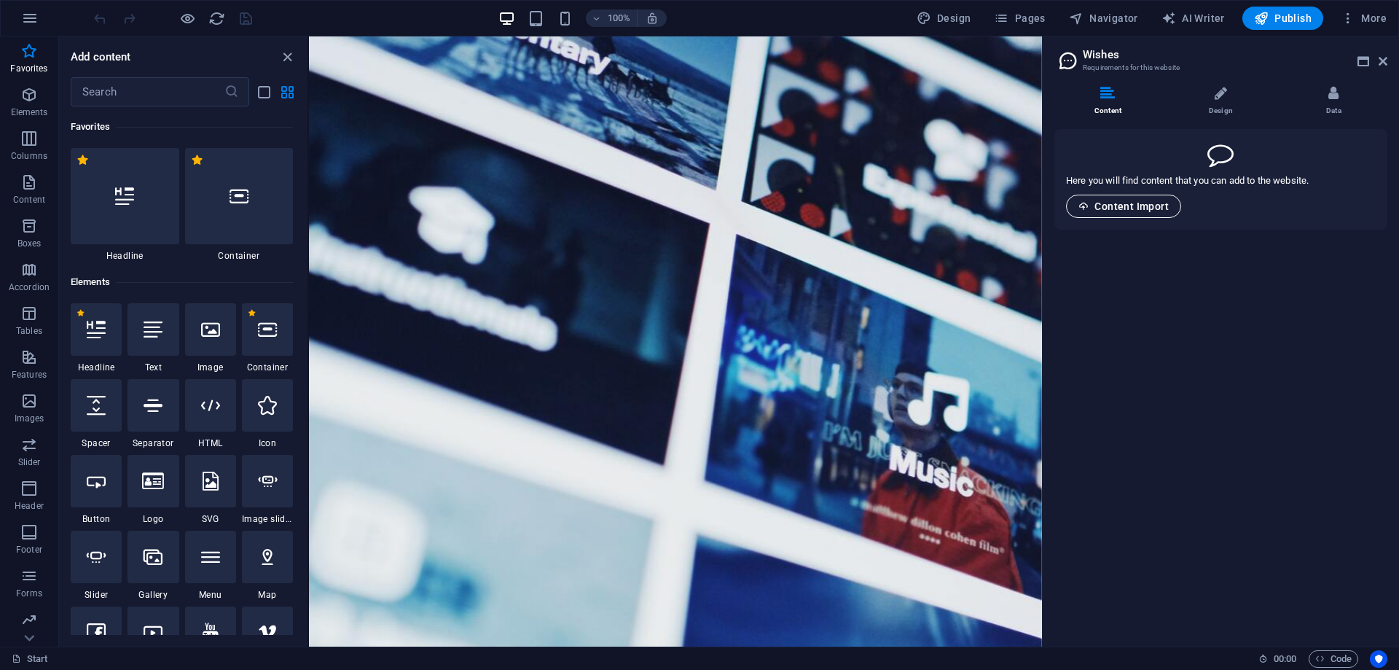
click at [1144, 205] on span "Content Import" at bounding box center [1124, 206] width 90 height 12
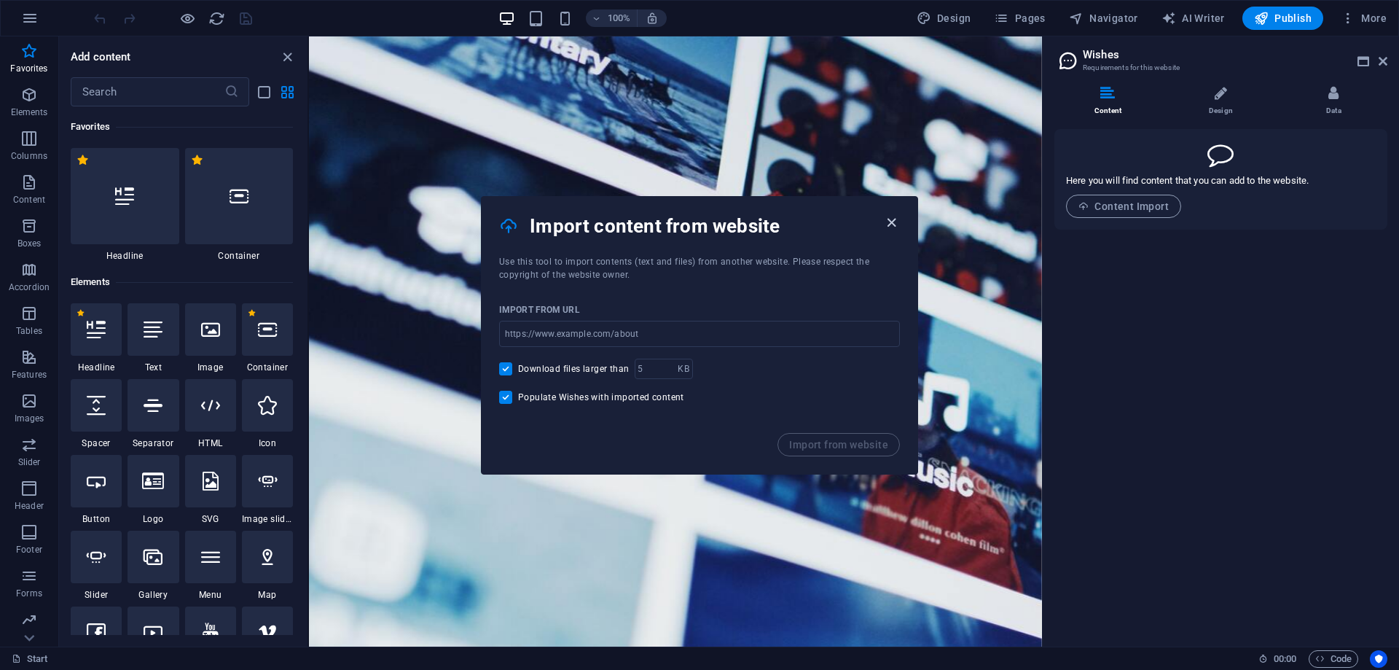
click at [894, 222] on icon "button" at bounding box center [891, 222] width 17 height 17
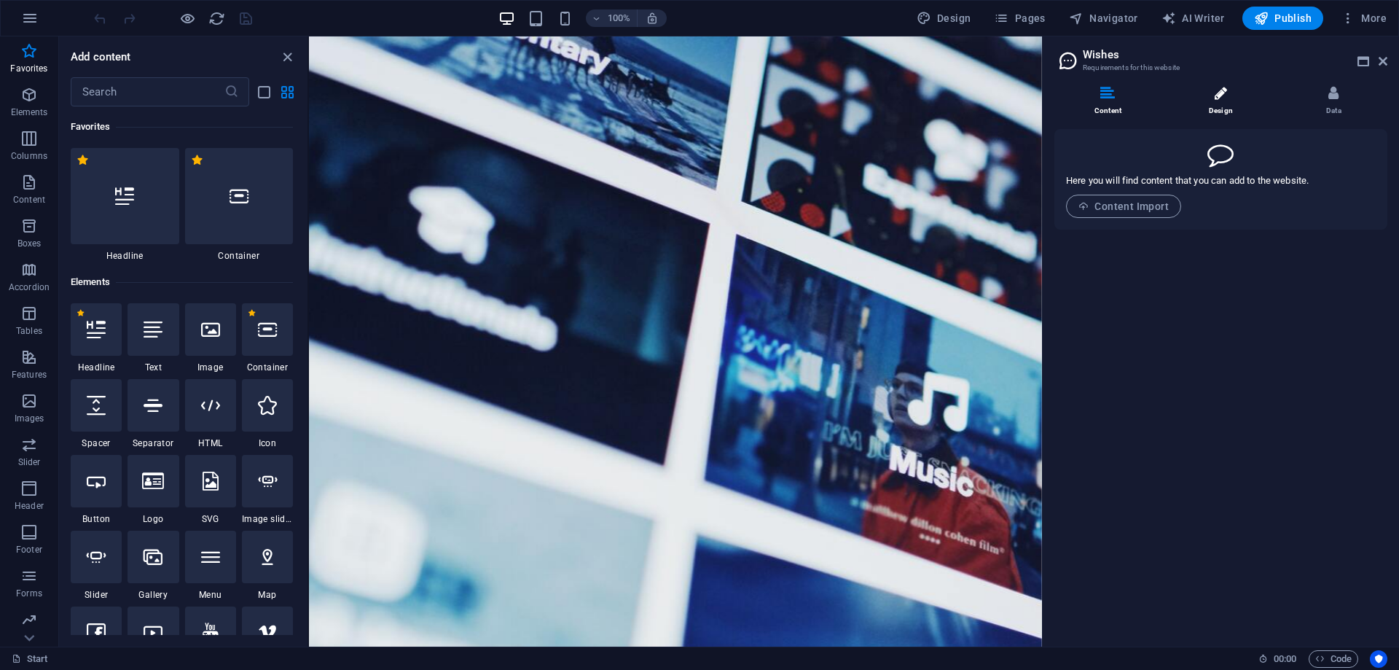
click at [1218, 95] on icon at bounding box center [1221, 93] width 12 height 15
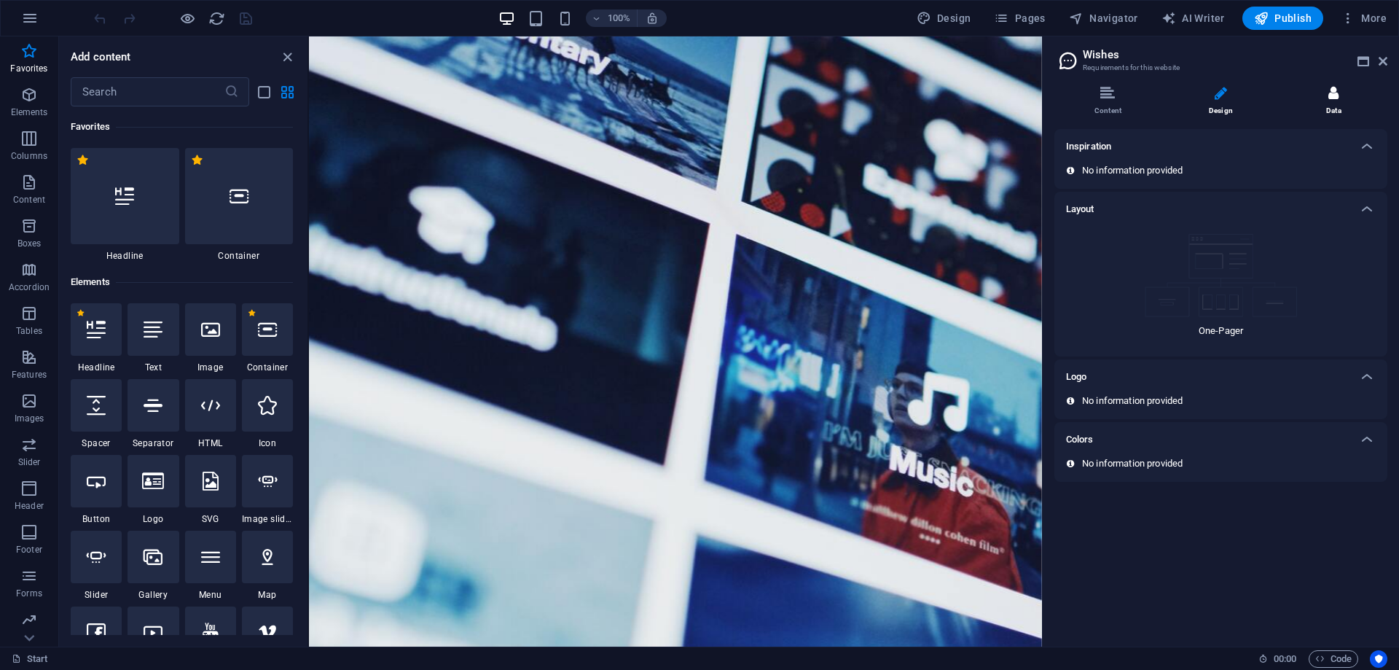
click at [1324, 98] on li "Data" at bounding box center [1334, 101] width 107 height 31
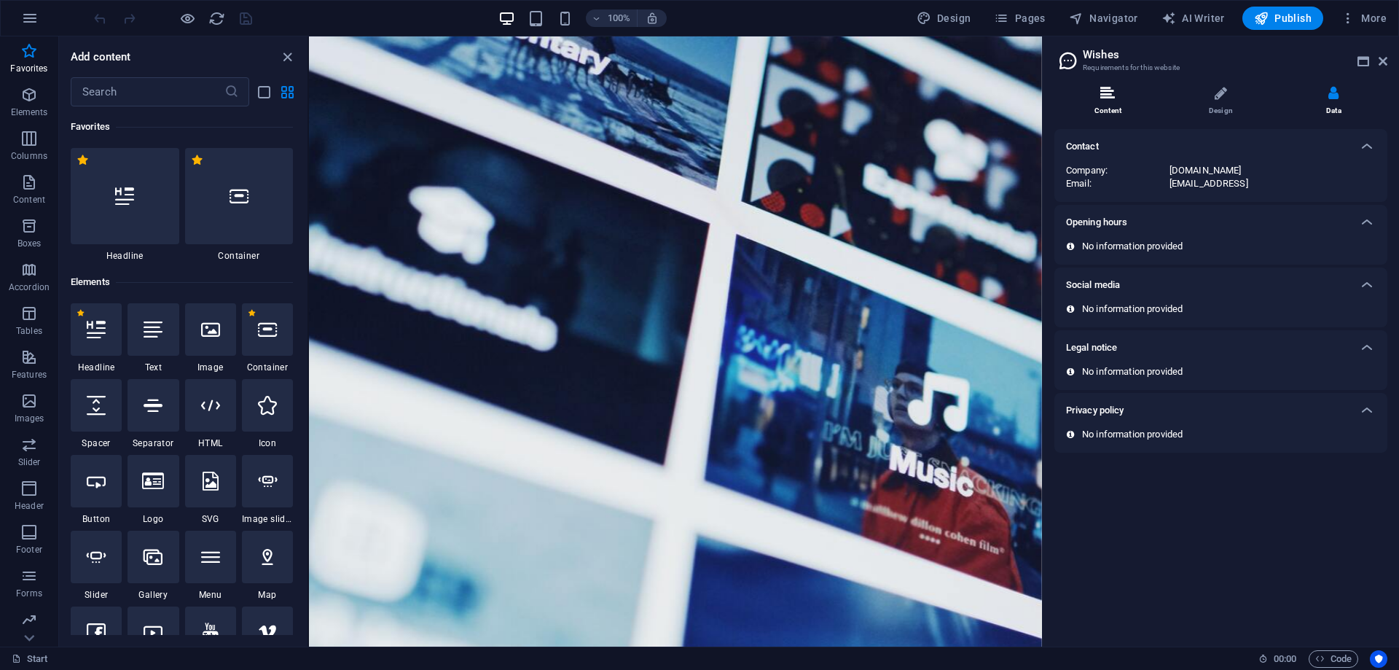
click at [1117, 103] on li "Content" at bounding box center [1111, 101] width 113 height 31
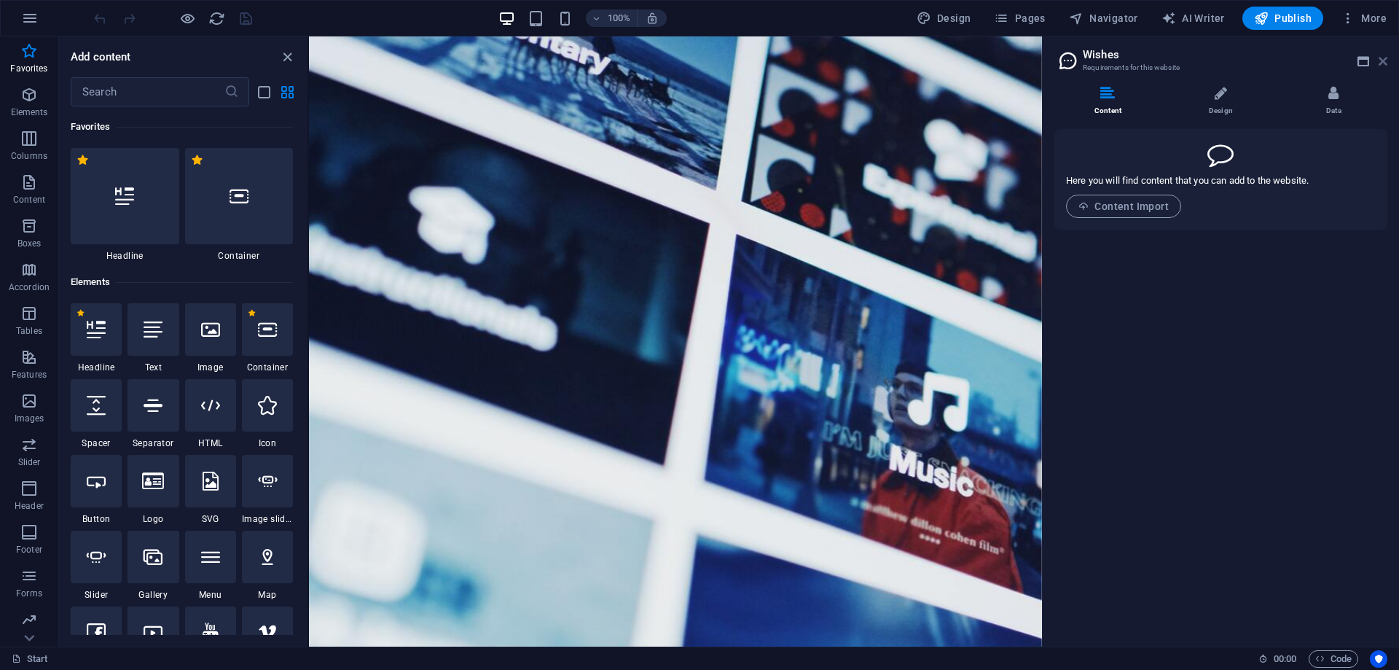
click at [1385, 57] on icon at bounding box center [1383, 61] width 9 height 12
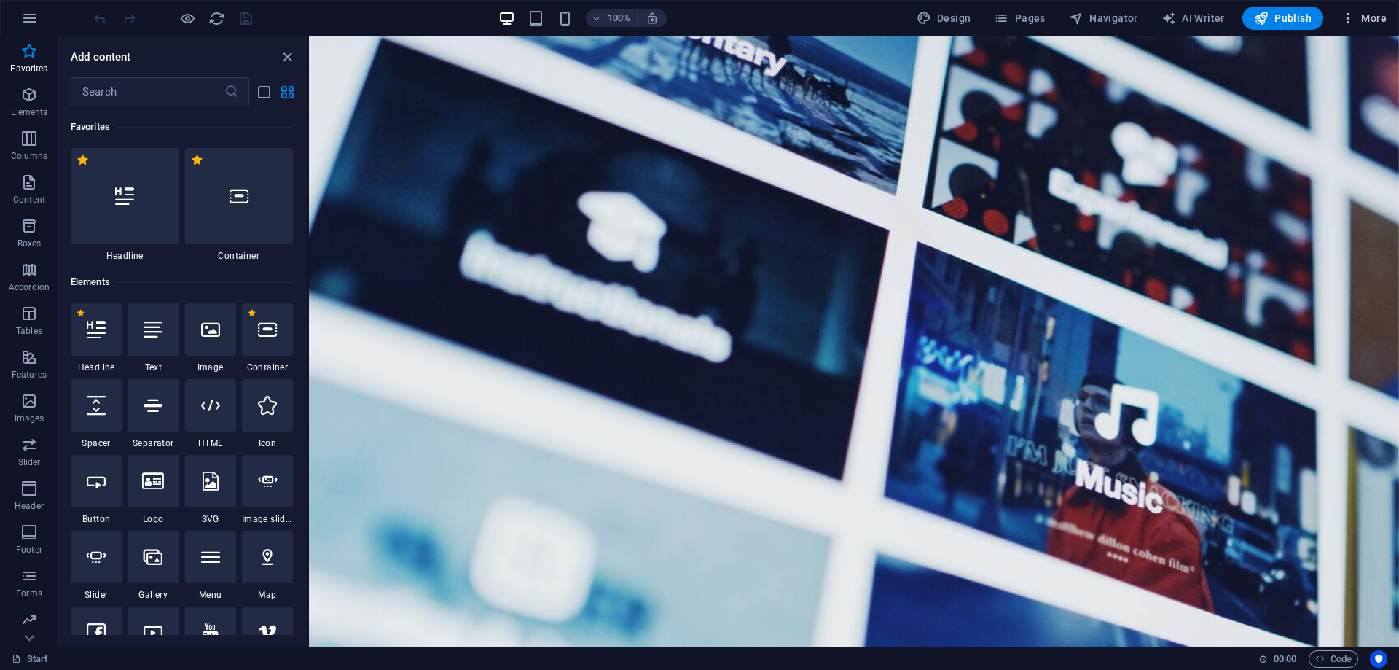
click at [1377, 17] on span "More" at bounding box center [1364, 18] width 46 height 15
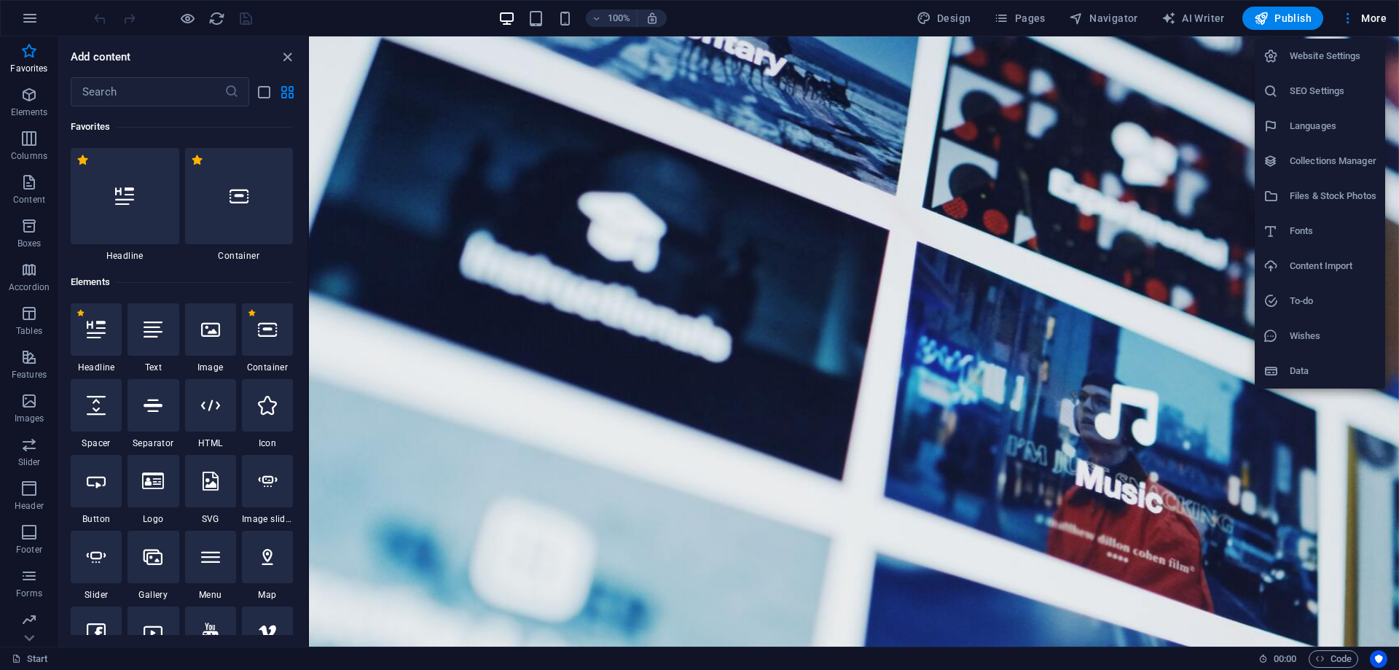
click at [1306, 372] on h6 "Data" at bounding box center [1333, 370] width 87 height 17
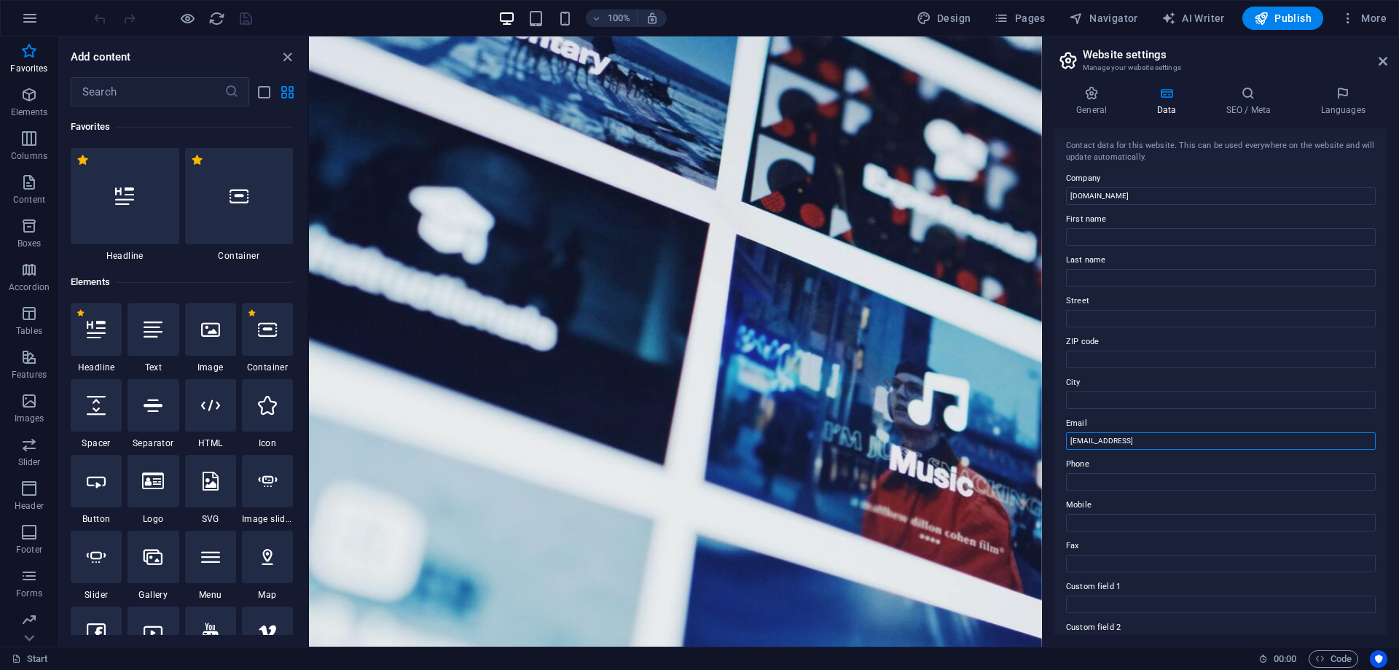
click at [1254, 446] on input "[EMAIL_ADDRESS]" at bounding box center [1221, 440] width 310 height 17
click at [1098, 101] on h4 "General" at bounding box center [1095, 101] width 80 height 31
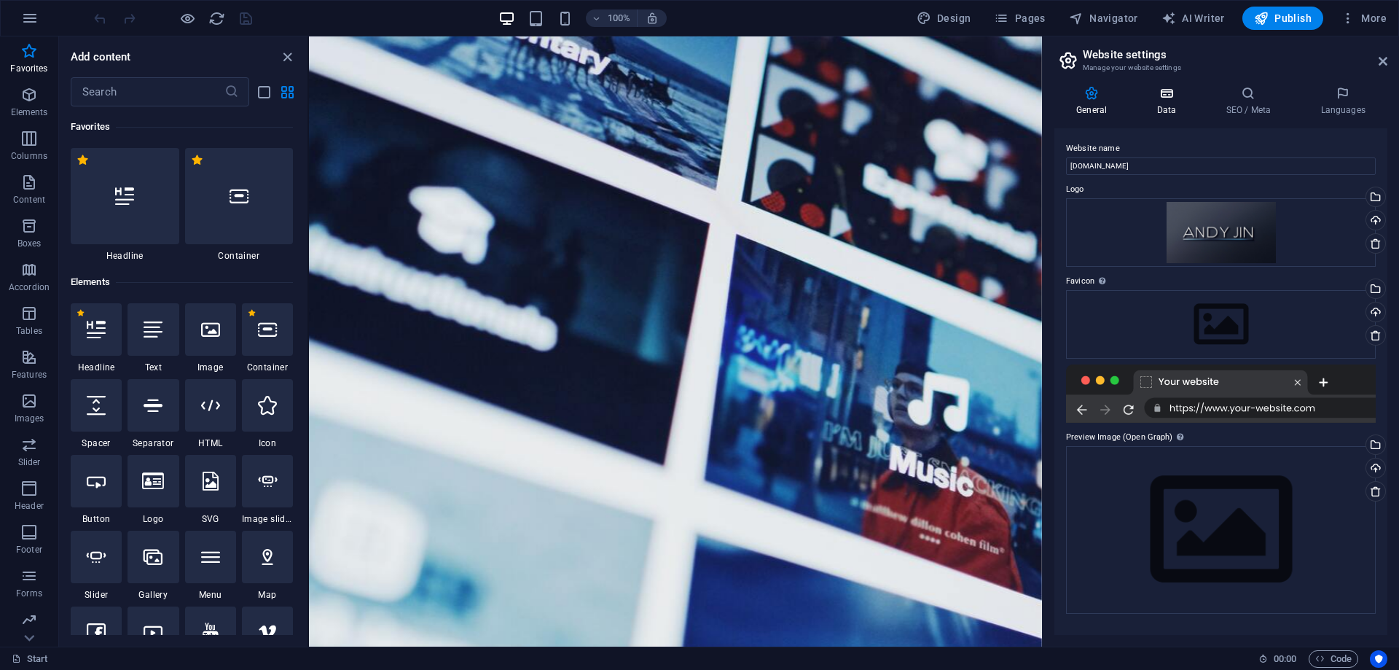
click at [1164, 101] on h4 "Data" at bounding box center [1169, 101] width 69 height 31
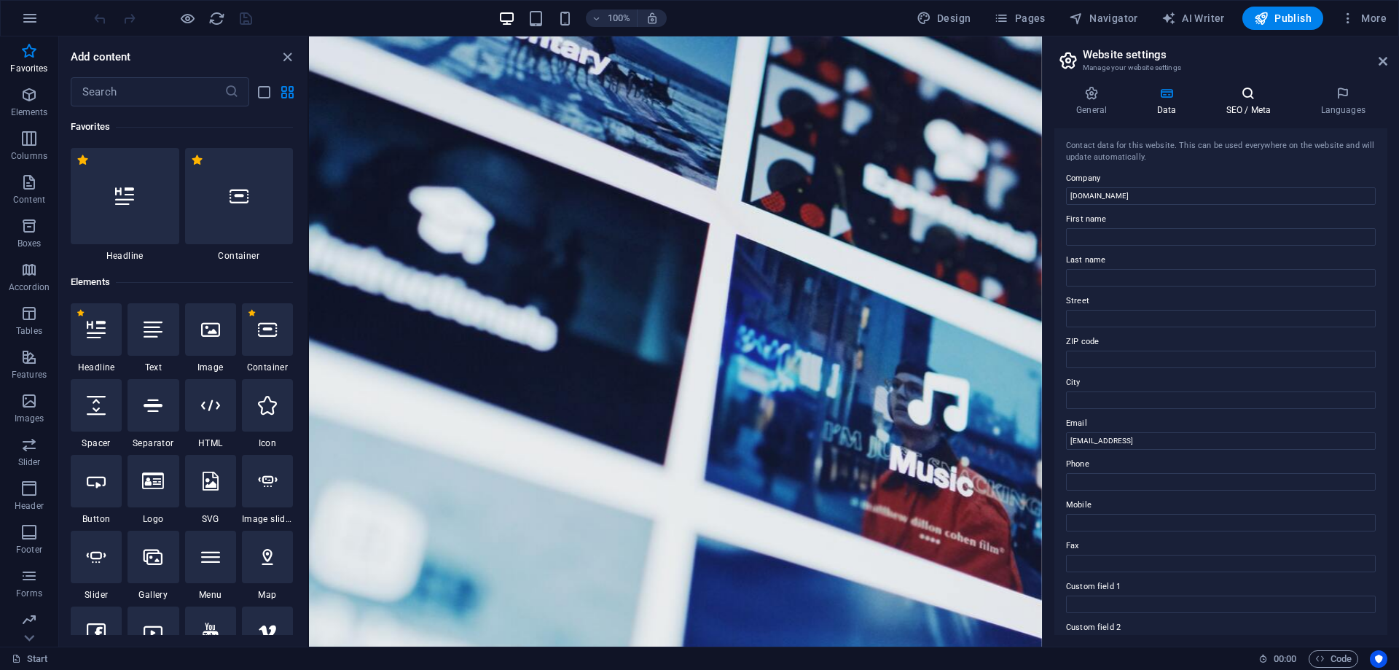
click at [1246, 97] on icon at bounding box center [1248, 93] width 89 height 15
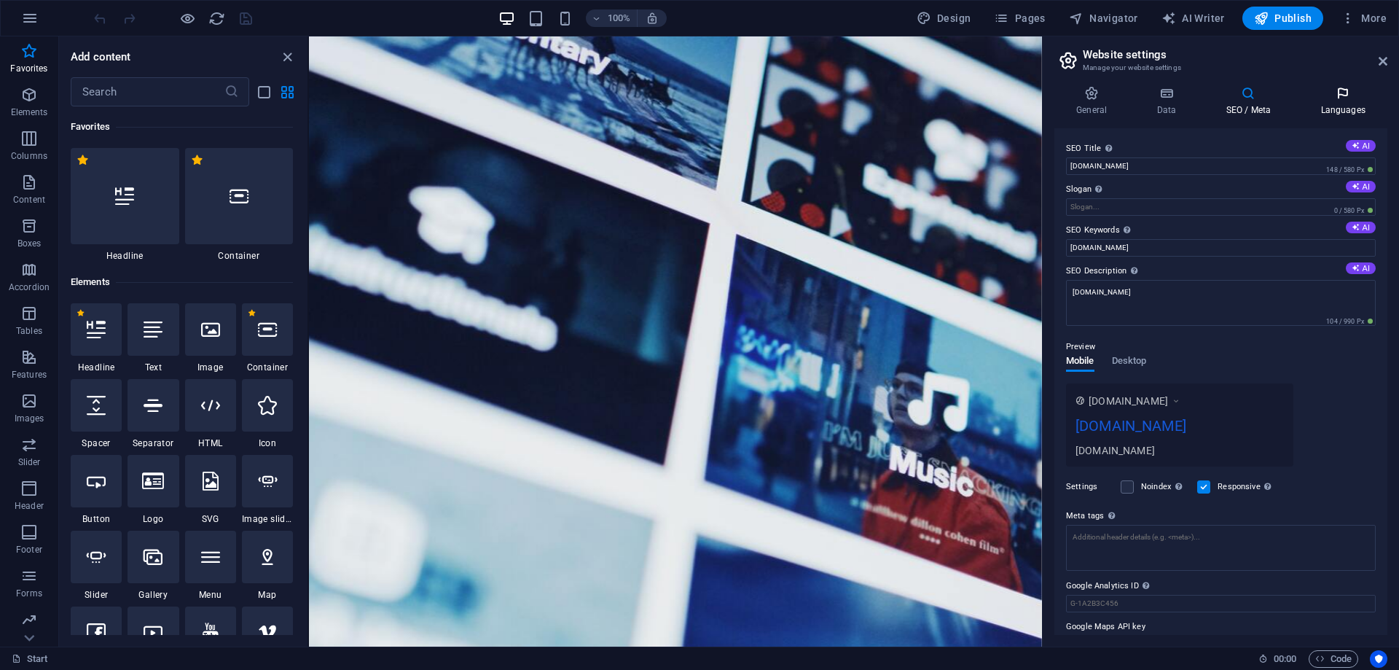
click at [1348, 103] on h4 "Languages" at bounding box center [1343, 101] width 89 height 31
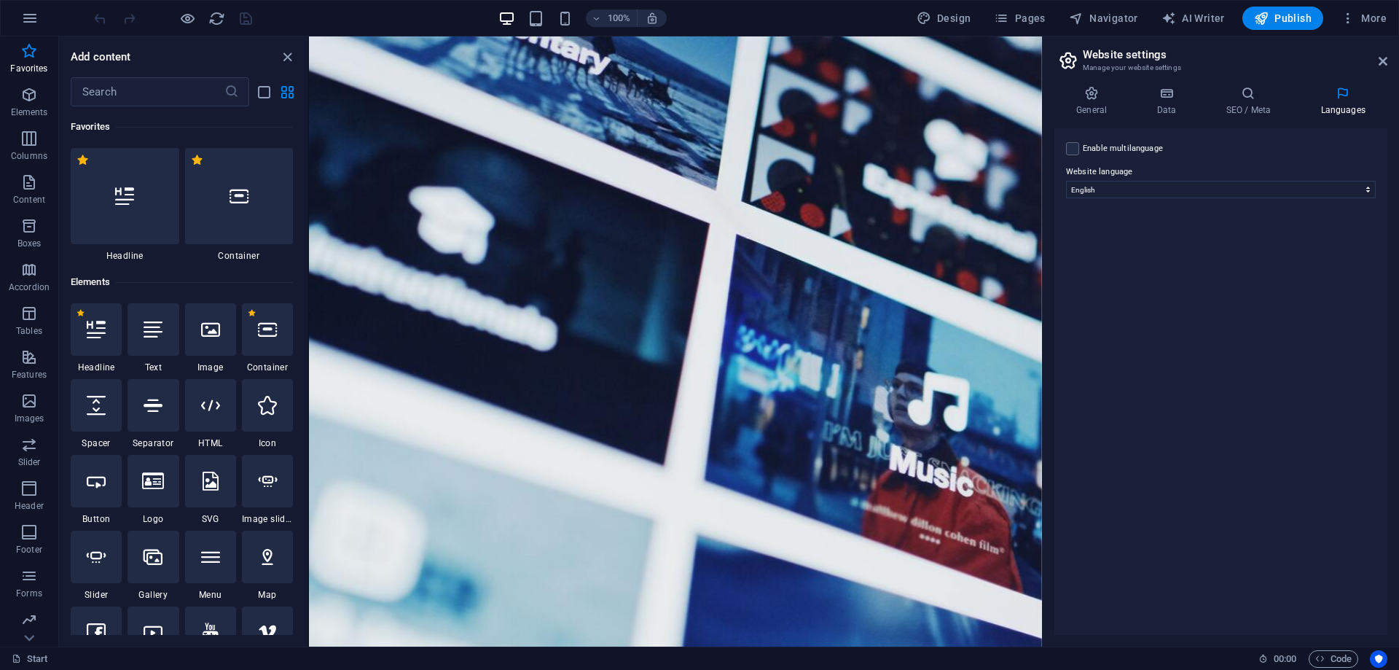
click at [1082, 145] on div "Enable multilanguage To disable multilanguage delete all languages until only o…" at bounding box center [1221, 148] width 310 height 17
click at [1076, 145] on label at bounding box center [1072, 148] width 13 height 13
click at [0, 0] on input "Enable multilanguage To disable multilanguage delete all languages until only o…" at bounding box center [0, 0] width 0 height 0
select select
click at [1071, 147] on label at bounding box center [1072, 148] width 13 height 13
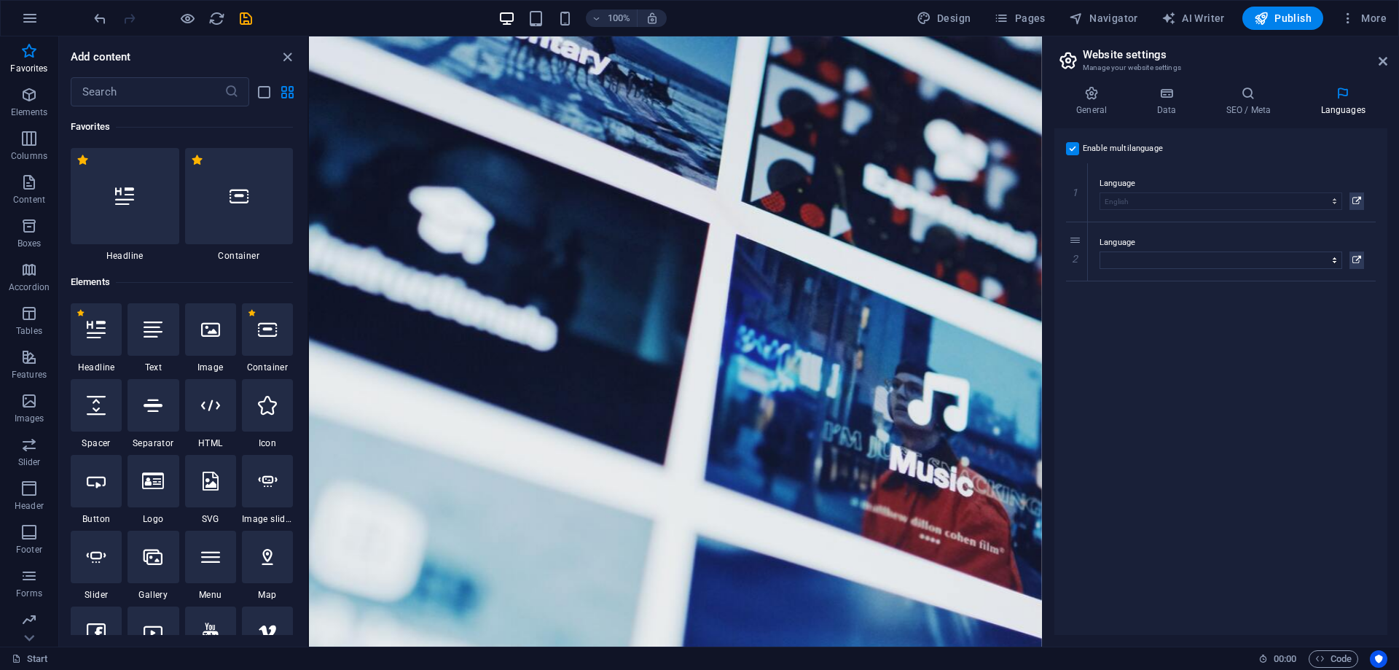
click at [0, 0] on input "Enable multilanguage To disable multilanguage delete all languages until only o…" at bounding box center [0, 0] width 0 height 0
click at [1385, 58] on icon at bounding box center [1383, 61] width 9 height 12
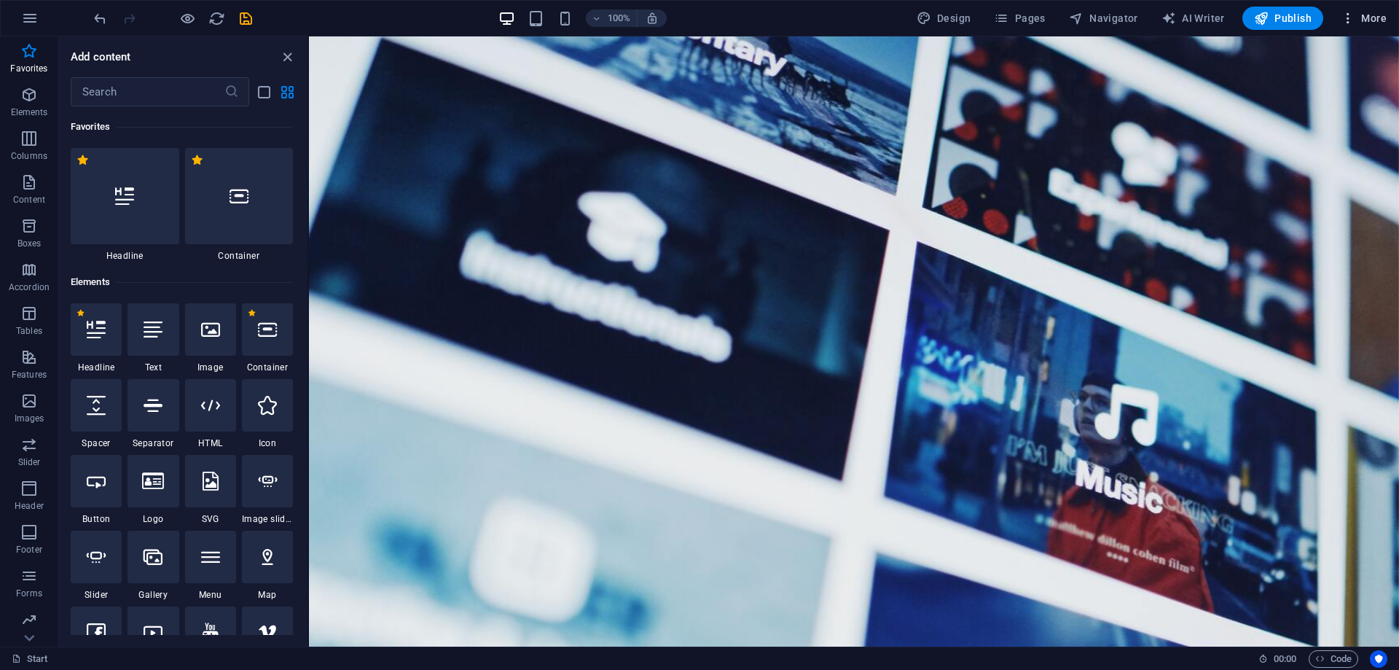
click at [1376, 19] on span "More" at bounding box center [1364, 18] width 46 height 15
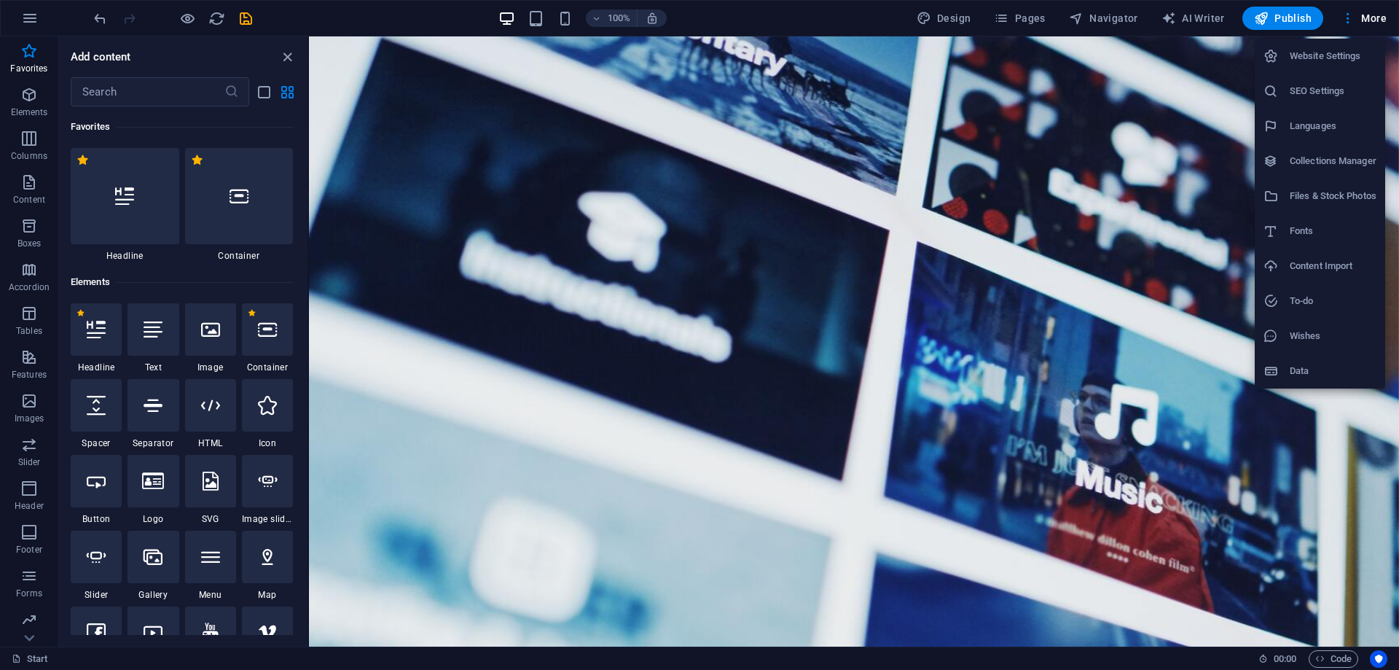
click at [1110, 15] on div at bounding box center [699, 335] width 1399 height 670
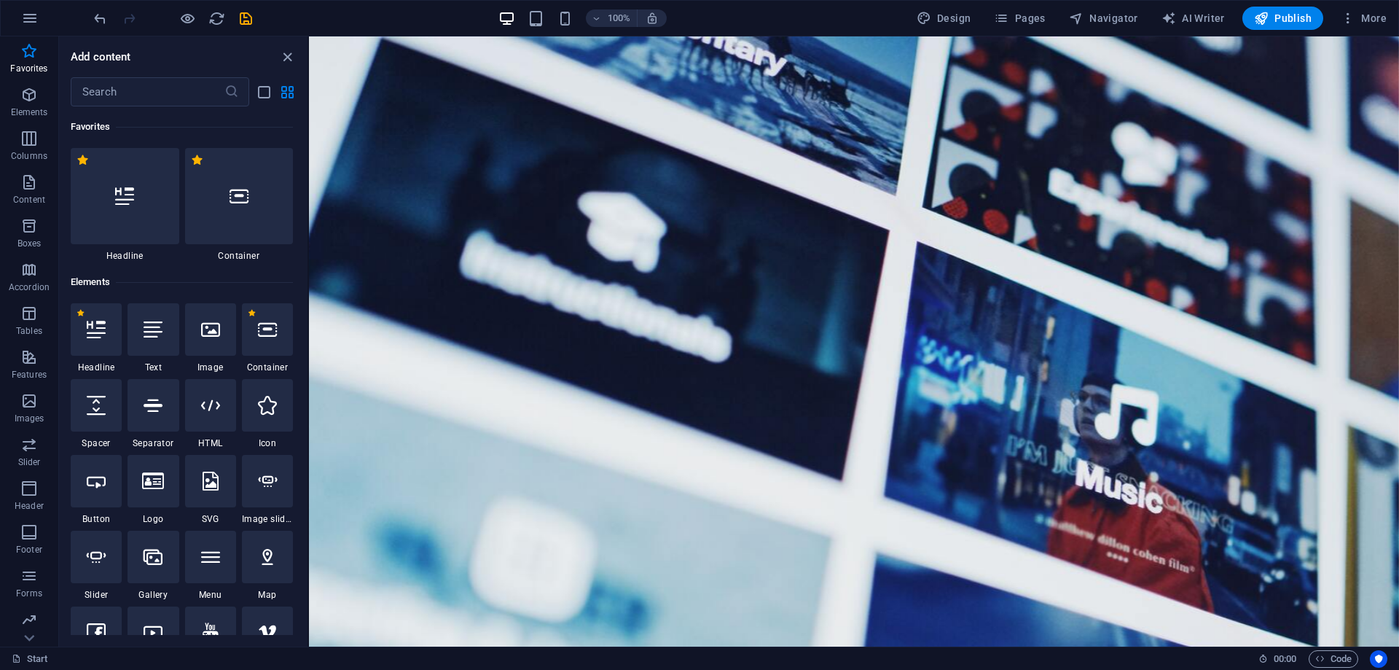
click at [1110, 15] on span "Navigator" at bounding box center [1103, 18] width 69 height 15
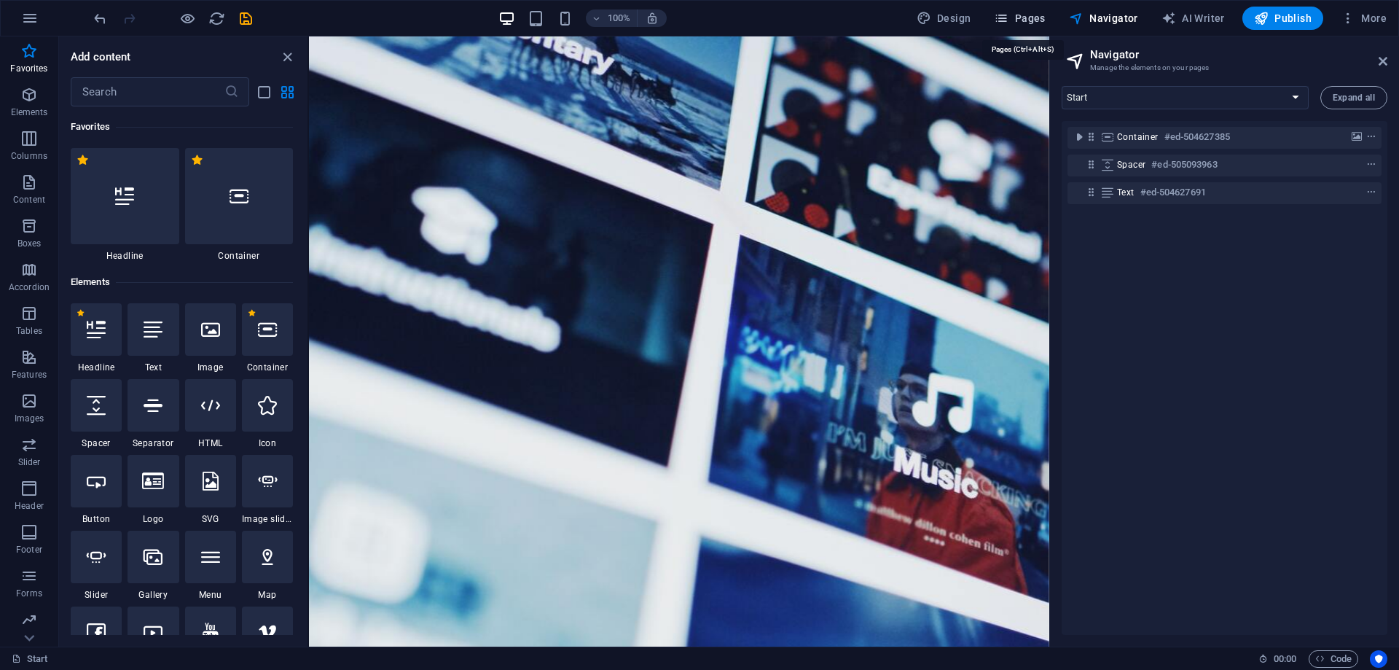
click at [1021, 12] on span "Pages" at bounding box center [1019, 18] width 51 height 15
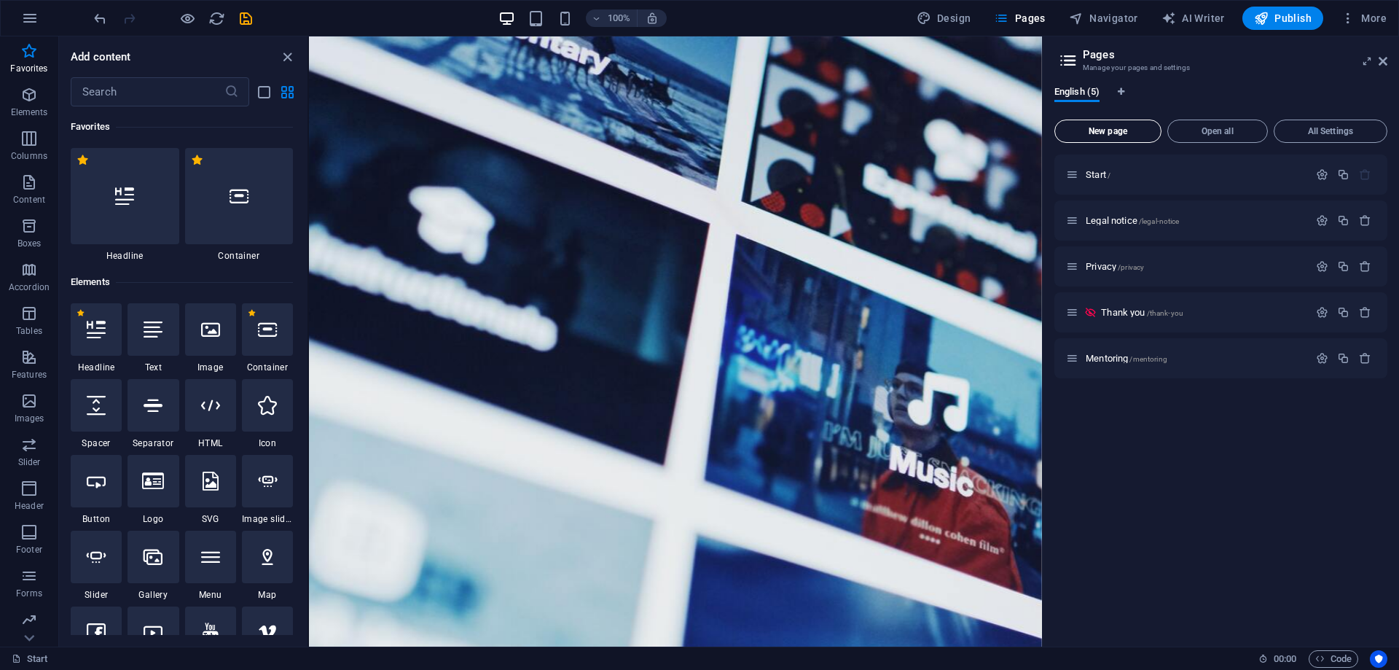
click at [1124, 128] on span "New page" at bounding box center [1108, 131] width 94 height 9
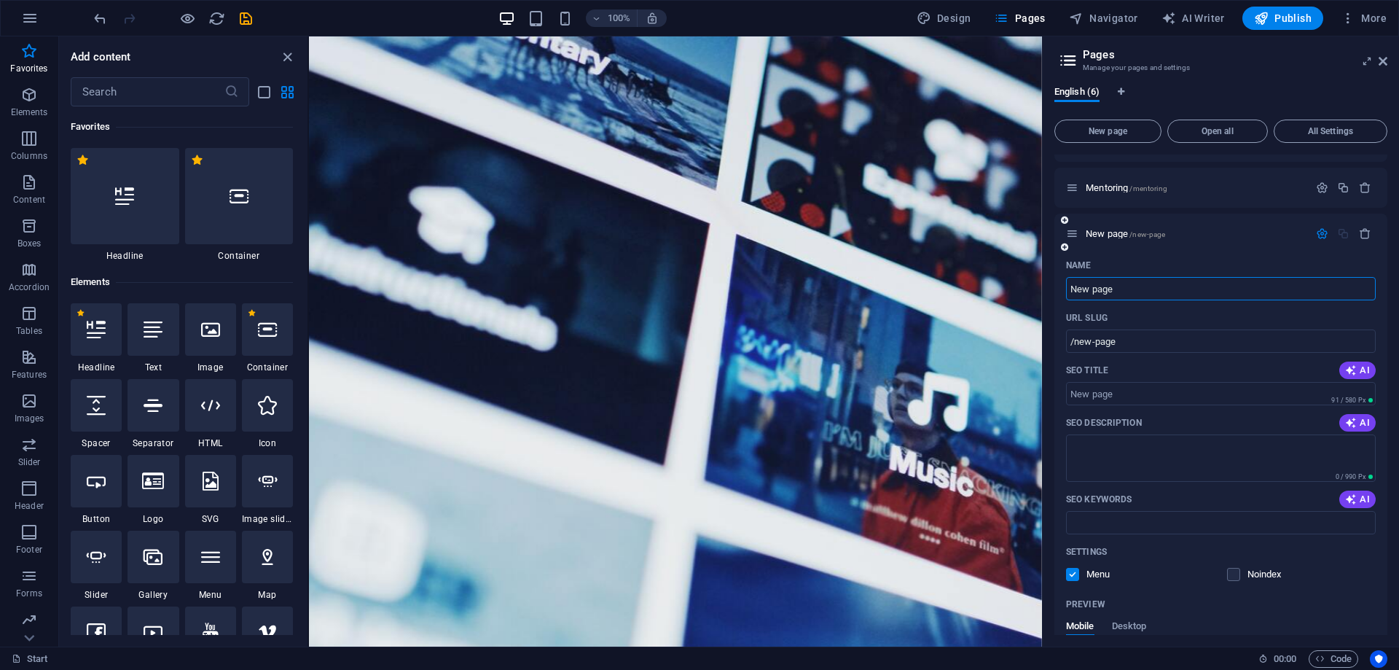
scroll to position [146, 0]
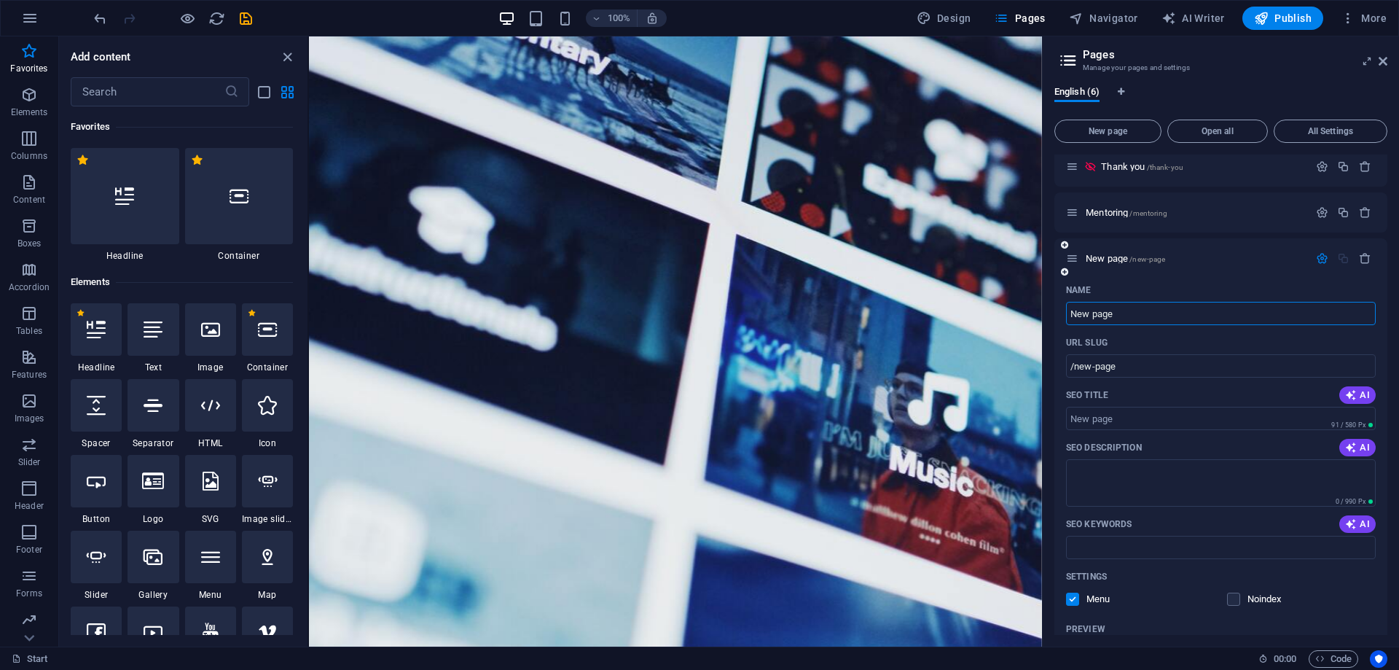
click at [1318, 258] on icon "button" at bounding box center [1322, 258] width 12 height 12
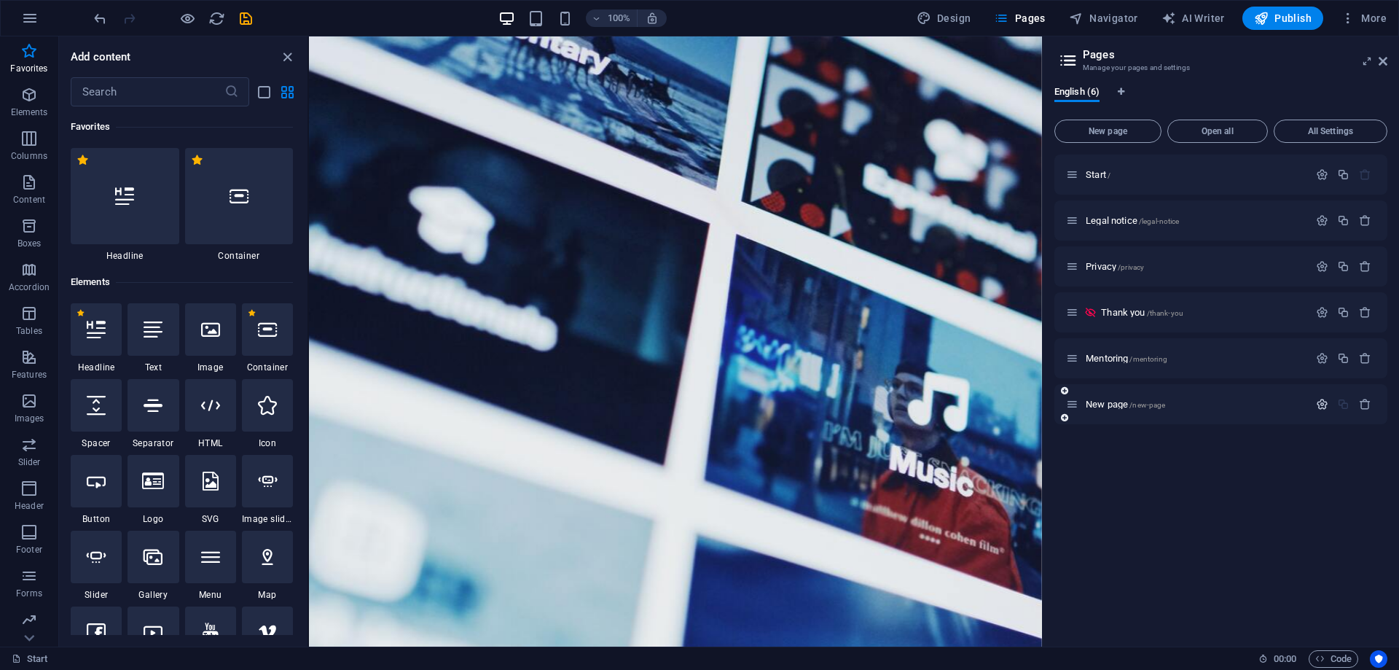
scroll to position [0, 0]
click at [1094, 402] on span "New page /new-page" at bounding box center [1125, 404] width 79 height 11
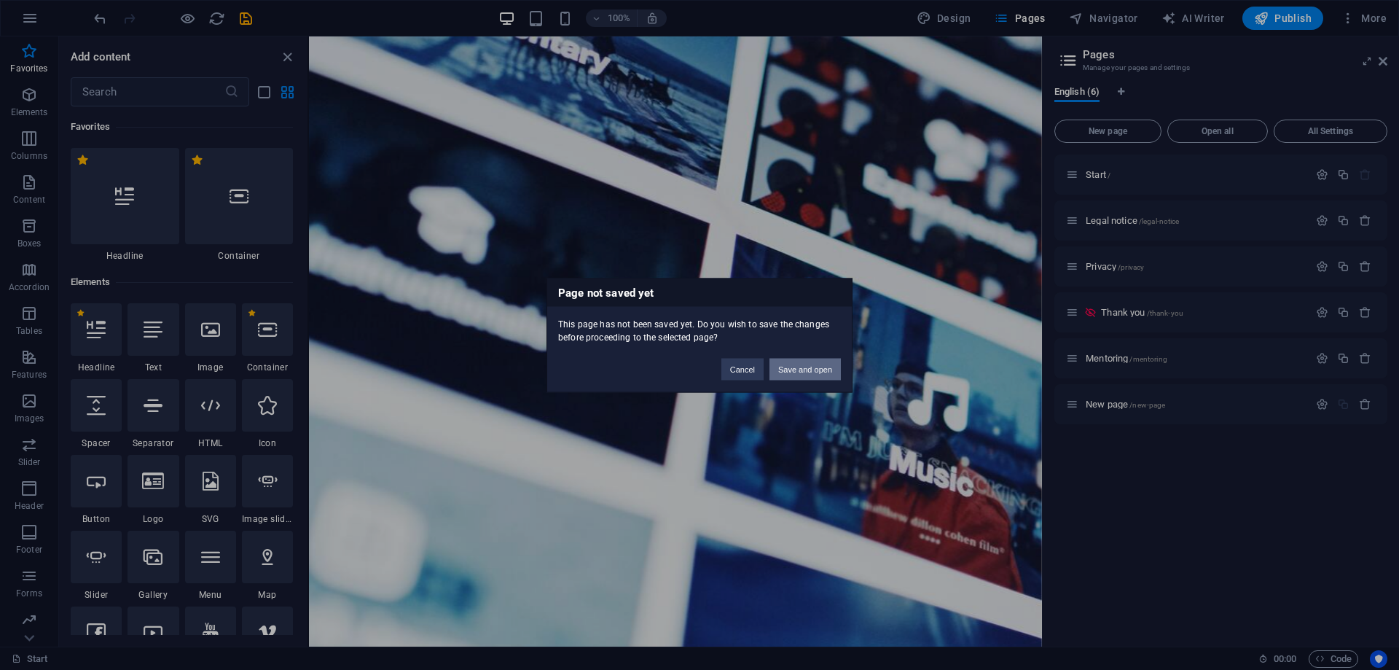
click at [804, 369] on button "Save and open" at bounding box center [805, 369] width 71 height 22
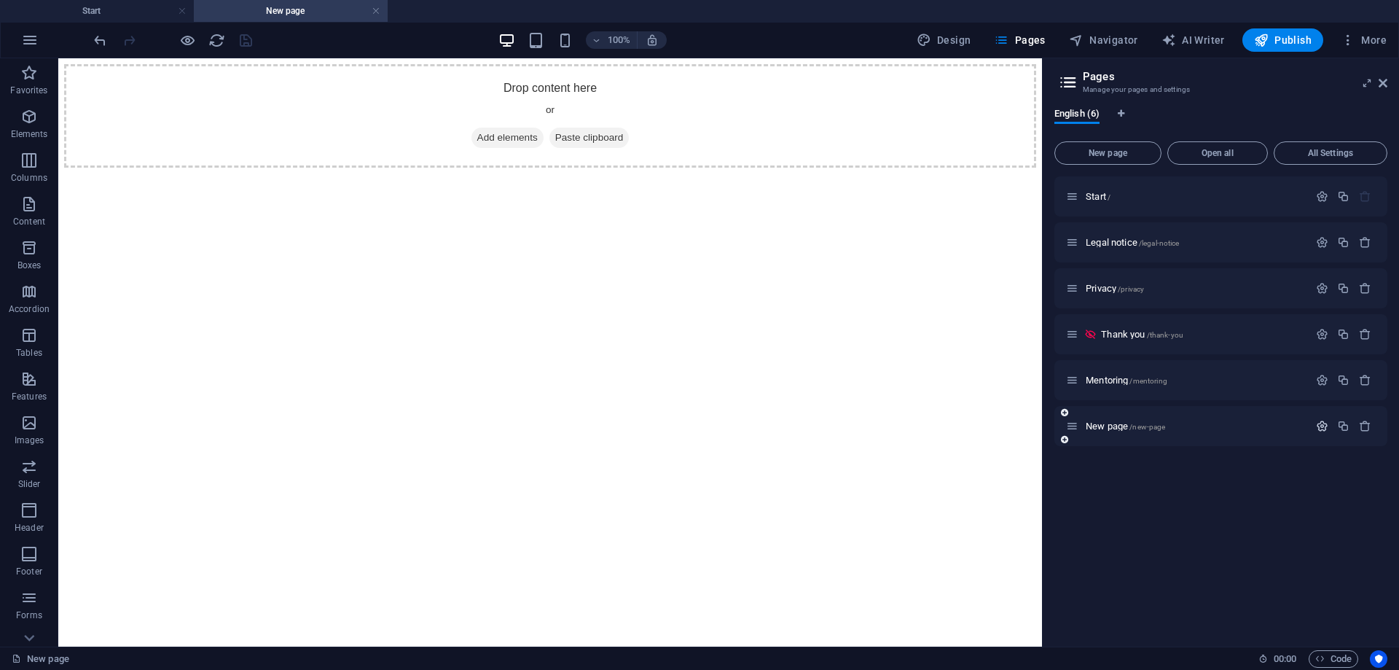
click at [1325, 421] on icon "button" at bounding box center [1322, 426] width 12 height 12
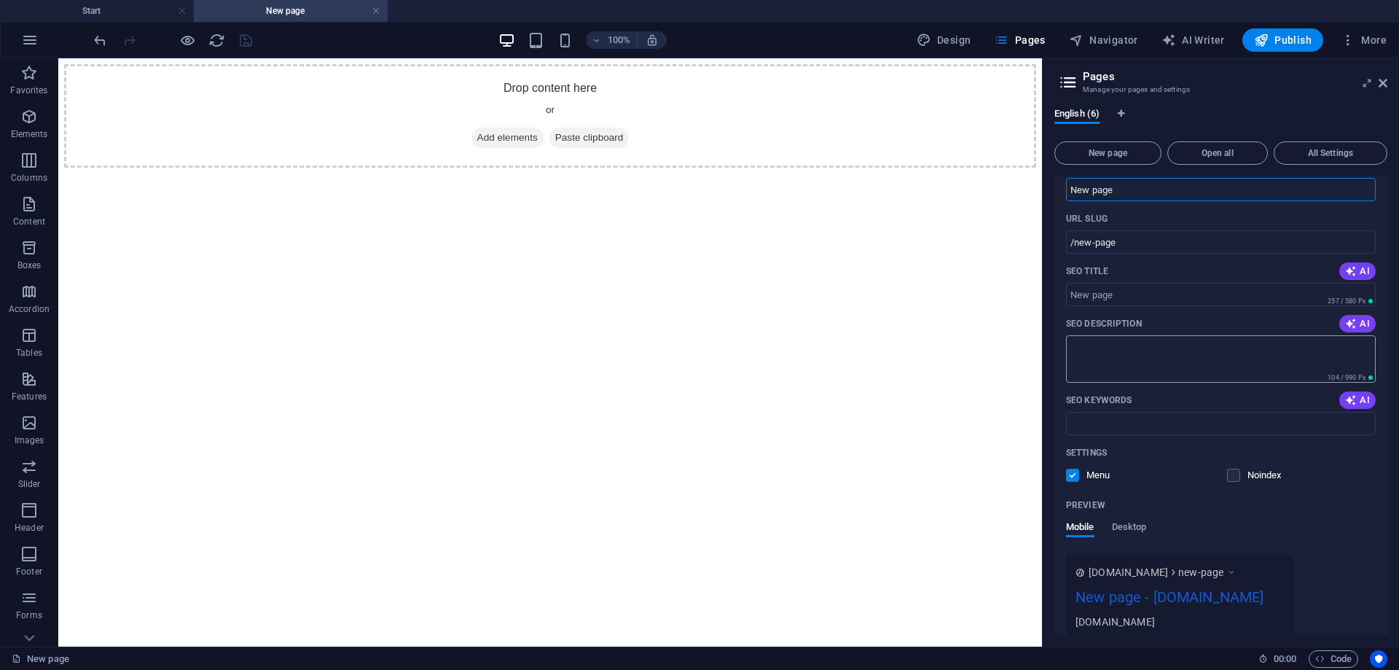
scroll to position [360, 0]
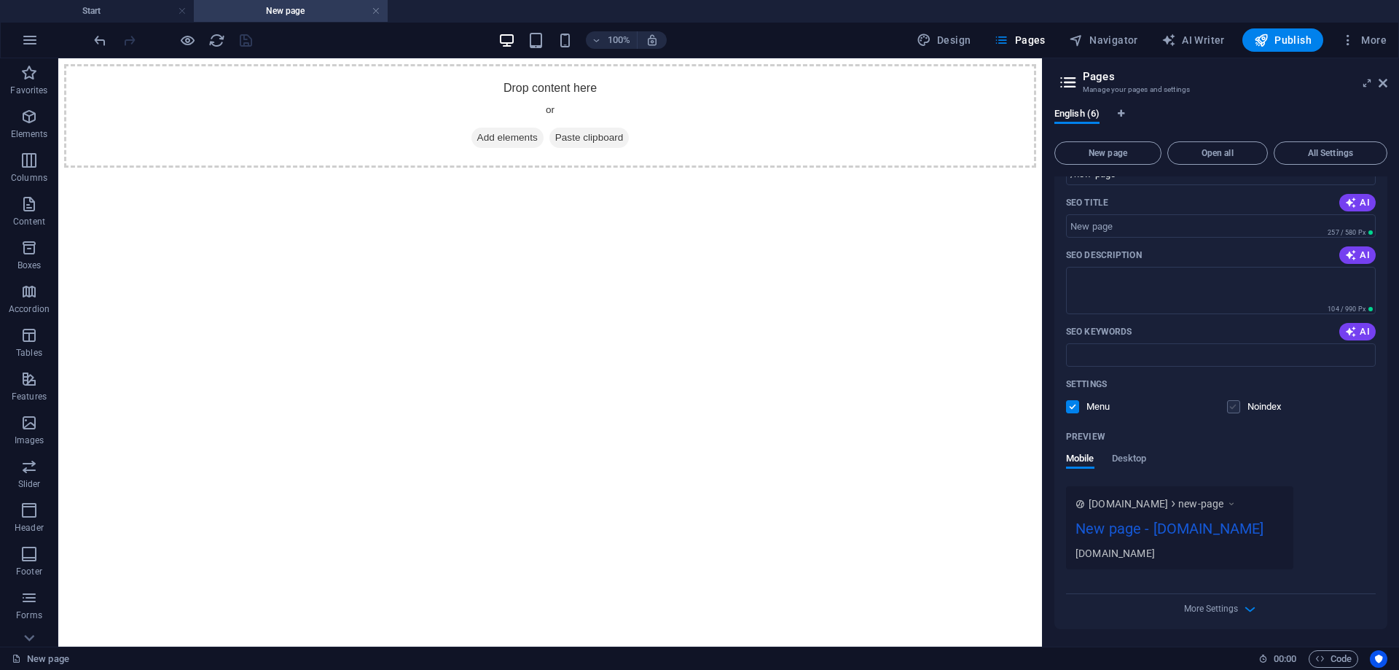
click at [1236, 404] on label at bounding box center [1233, 406] width 13 height 13
click at [0, 0] on input "checkbox" at bounding box center [0, 0] width 0 height 0
click at [1069, 405] on label at bounding box center [1072, 406] width 13 height 13
click at [0, 0] on input "checkbox" at bounding box center [0, 0] width 0 height 0
click at [1069, 407] on label at bounding box center [1072, 406] width 13 height 13
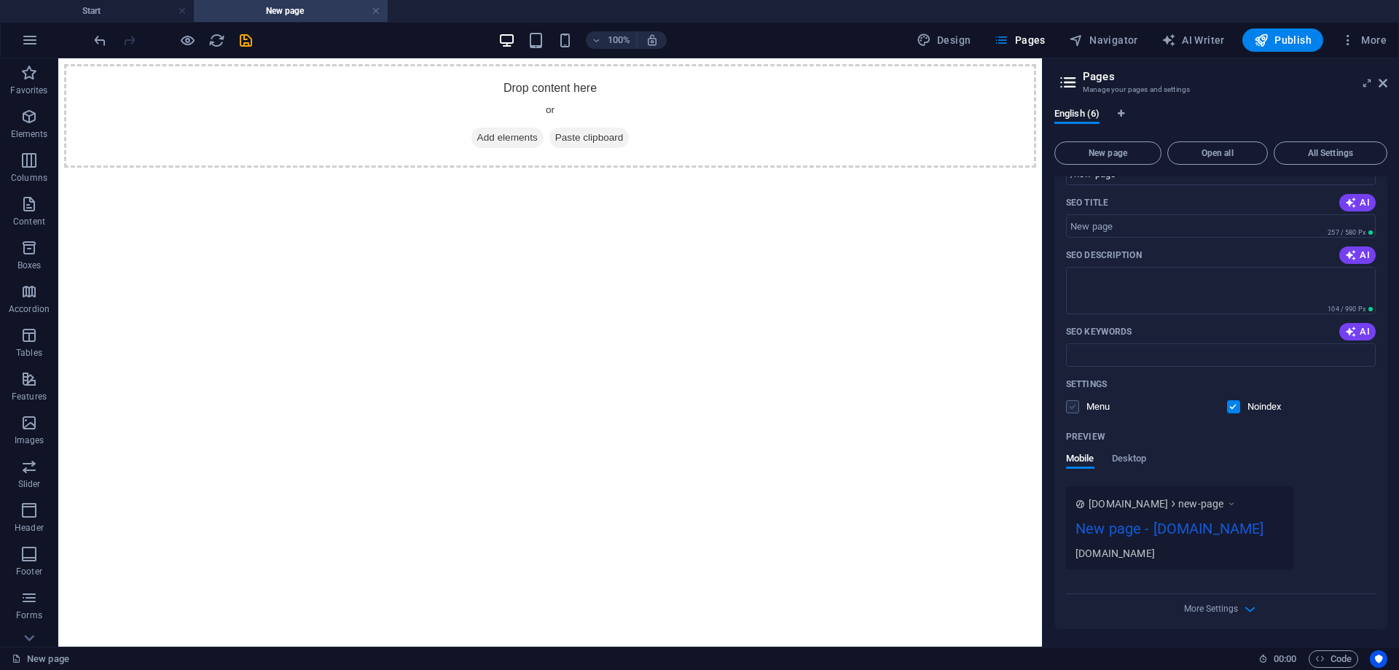
click at [0, 0] on input "checkbox" at bounding box center [0, 0] width 0 height 0
click at [1130, 455] on span "Desktop" at bounding box center [1129, 460] width 35 height 20
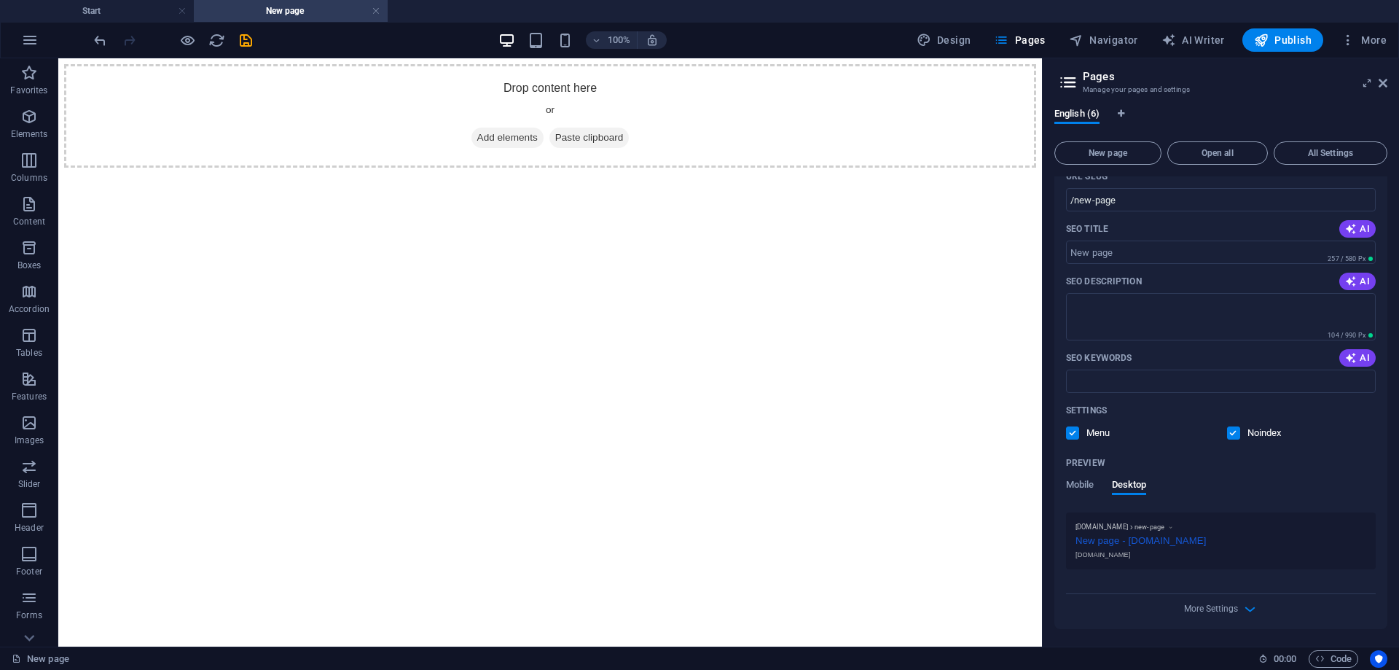
scroll to position [334, 0]
click at [1083, 480] on span "Mobile" at bounding box center [1080, 486] width 28 height 20
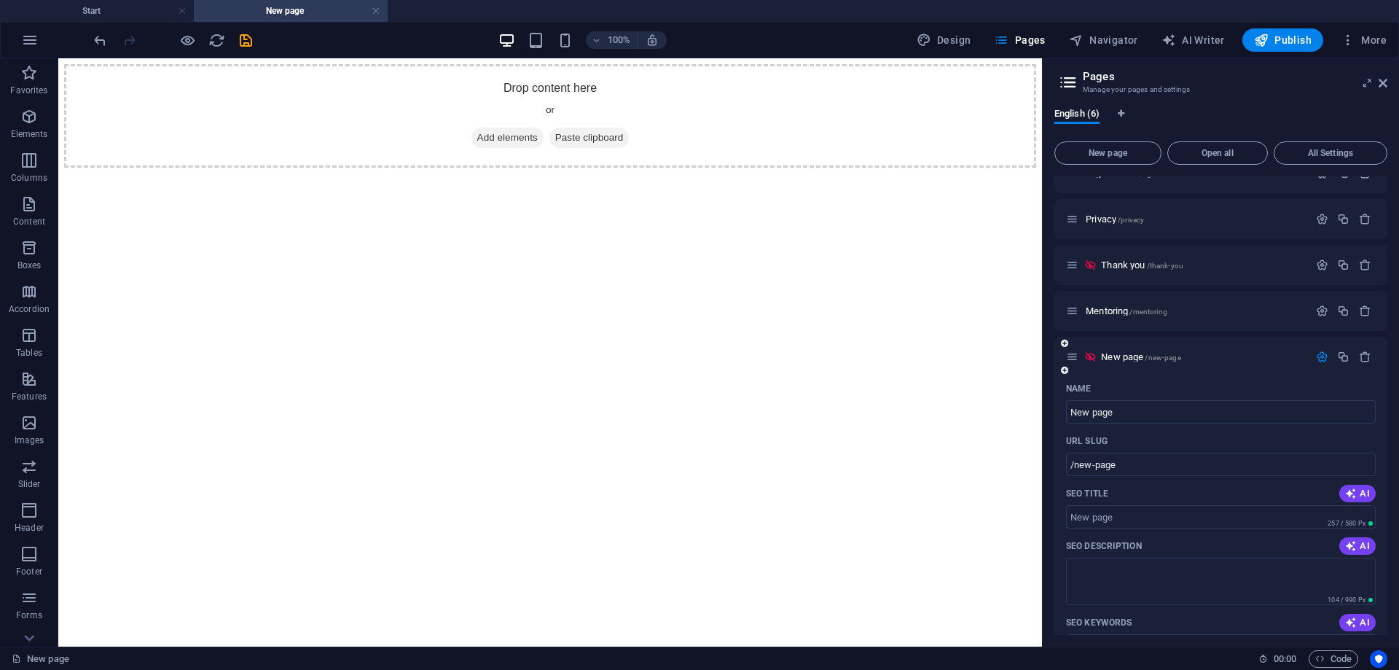
scroll to position [360, 0]
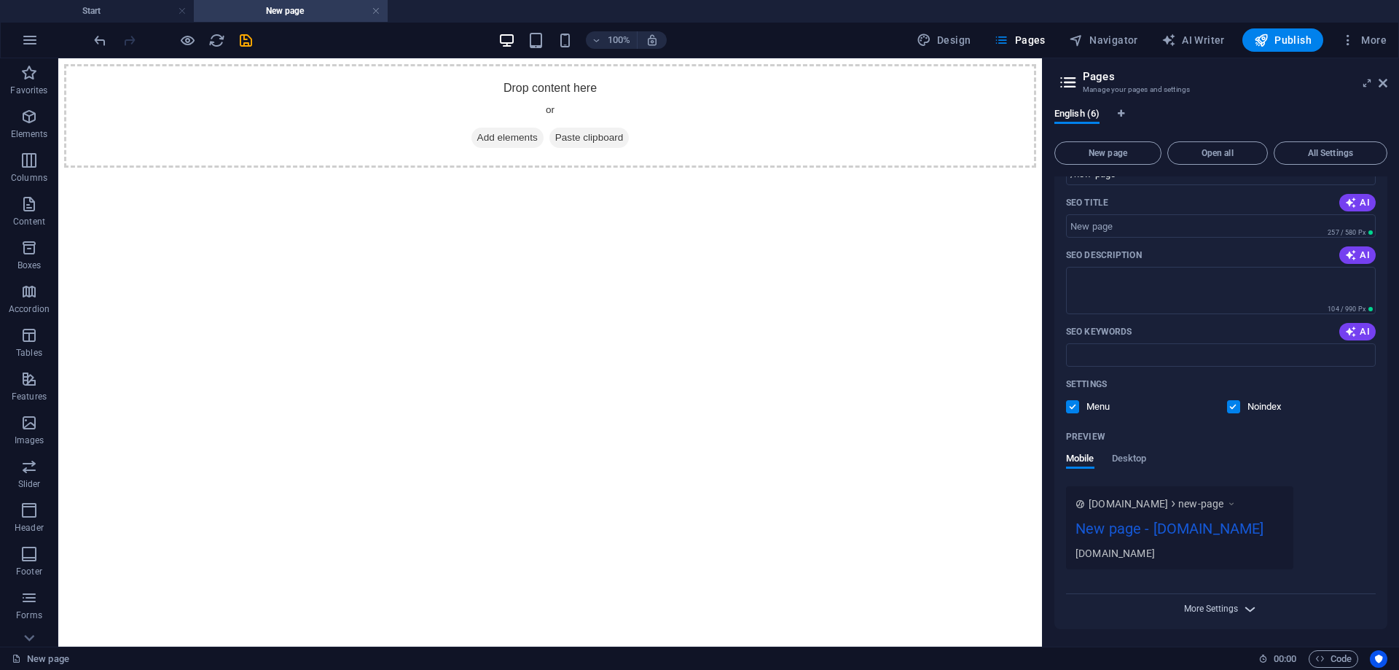
click at [1235, 605] on span "More Settings" at bounding box center [1211, 608] width 54 height 10
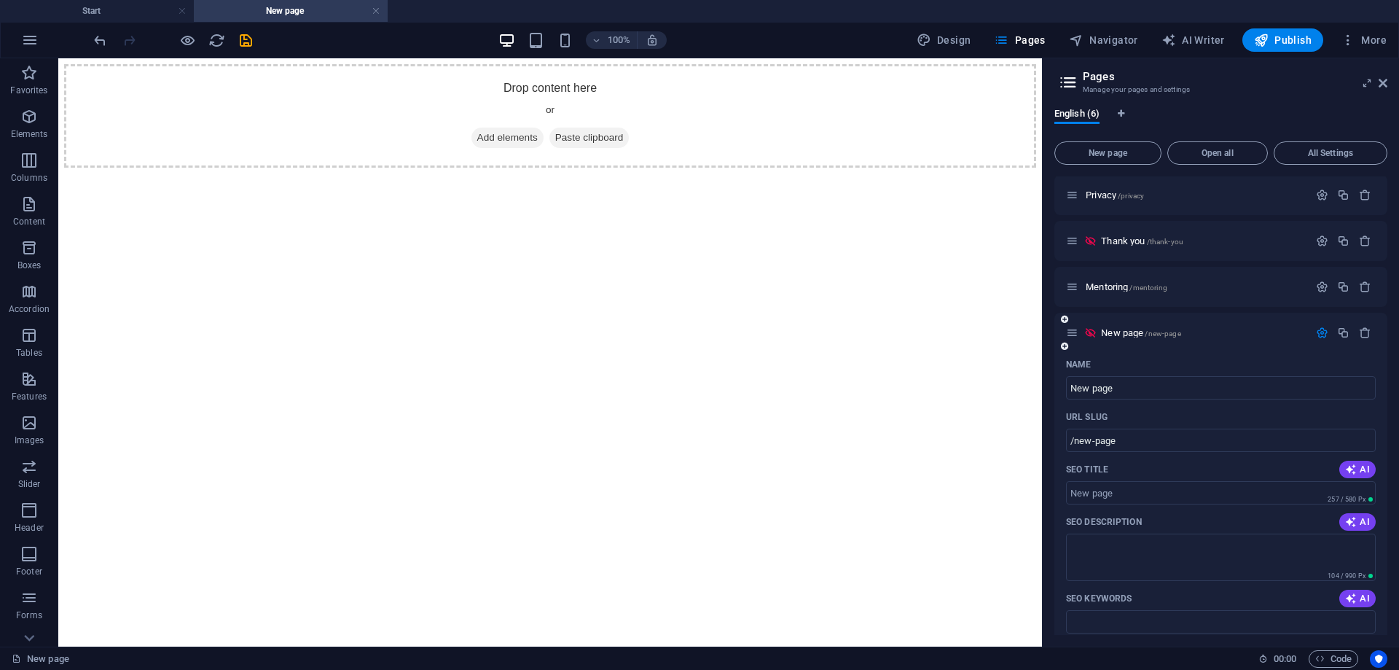
scroll to position [60, 0]
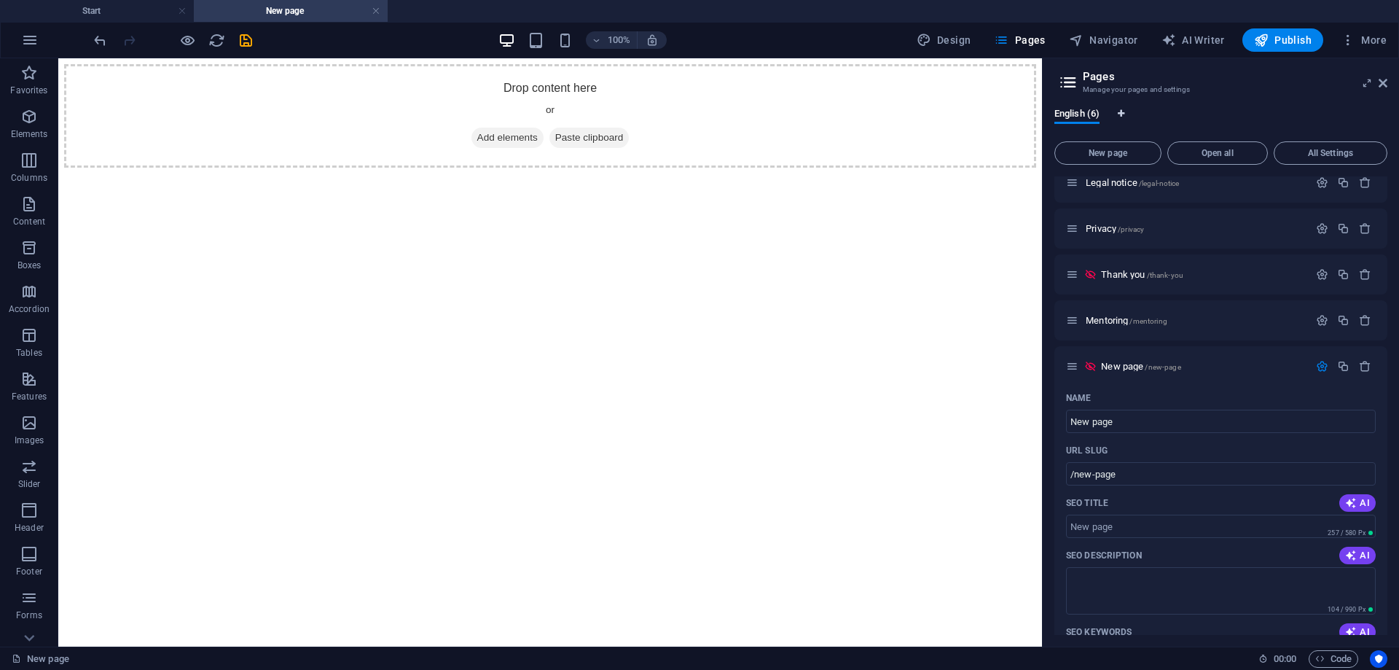
click at [1122, 111] on icon "Language Tabs" at bounding box center [1121, 113] width 7 height 9
select select "41"
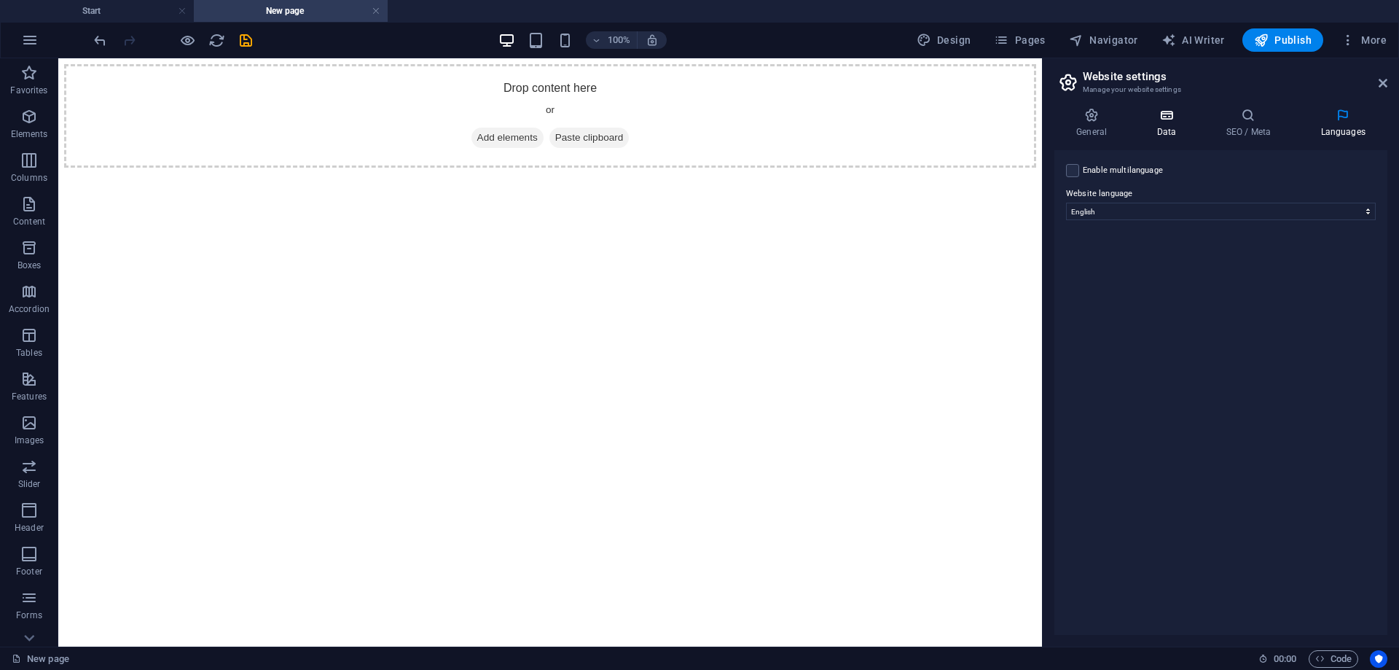
click at [1157, 121] on icon at bounding box center [1166, 115] width 63 height 15
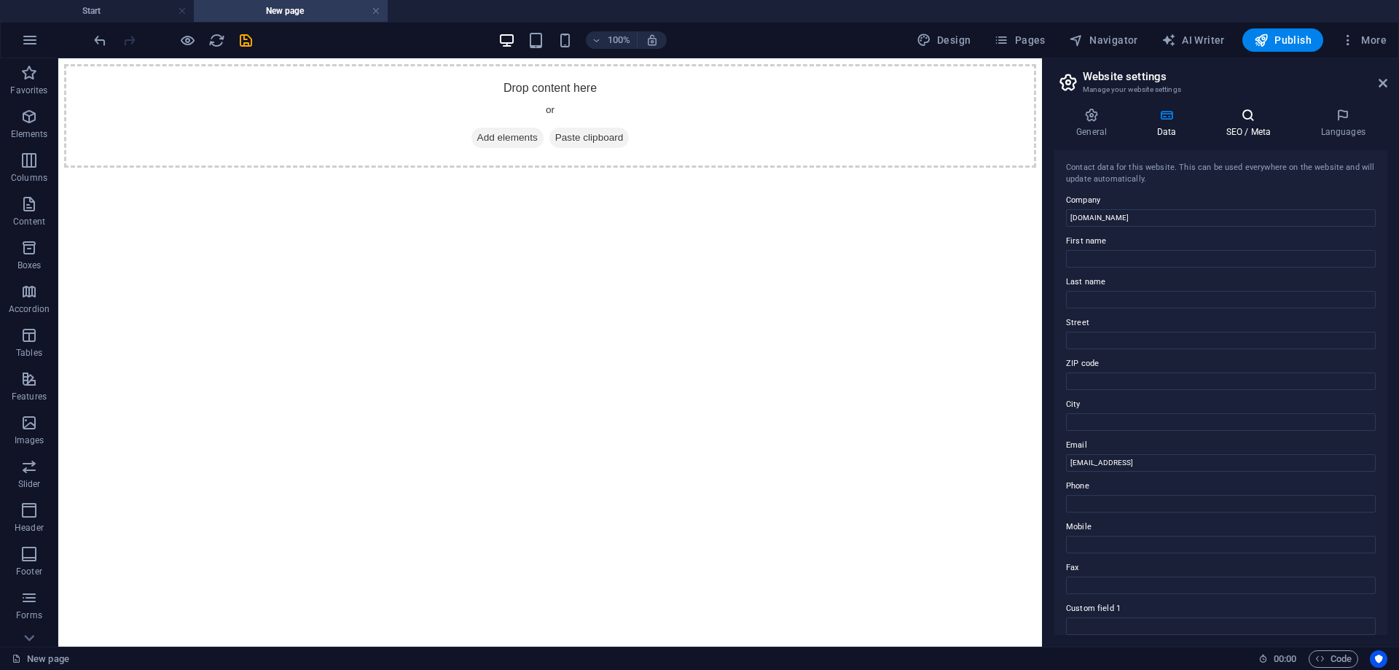
click at [1283, 122] on icon at bounding box center [1248, 115] width 89 height 15
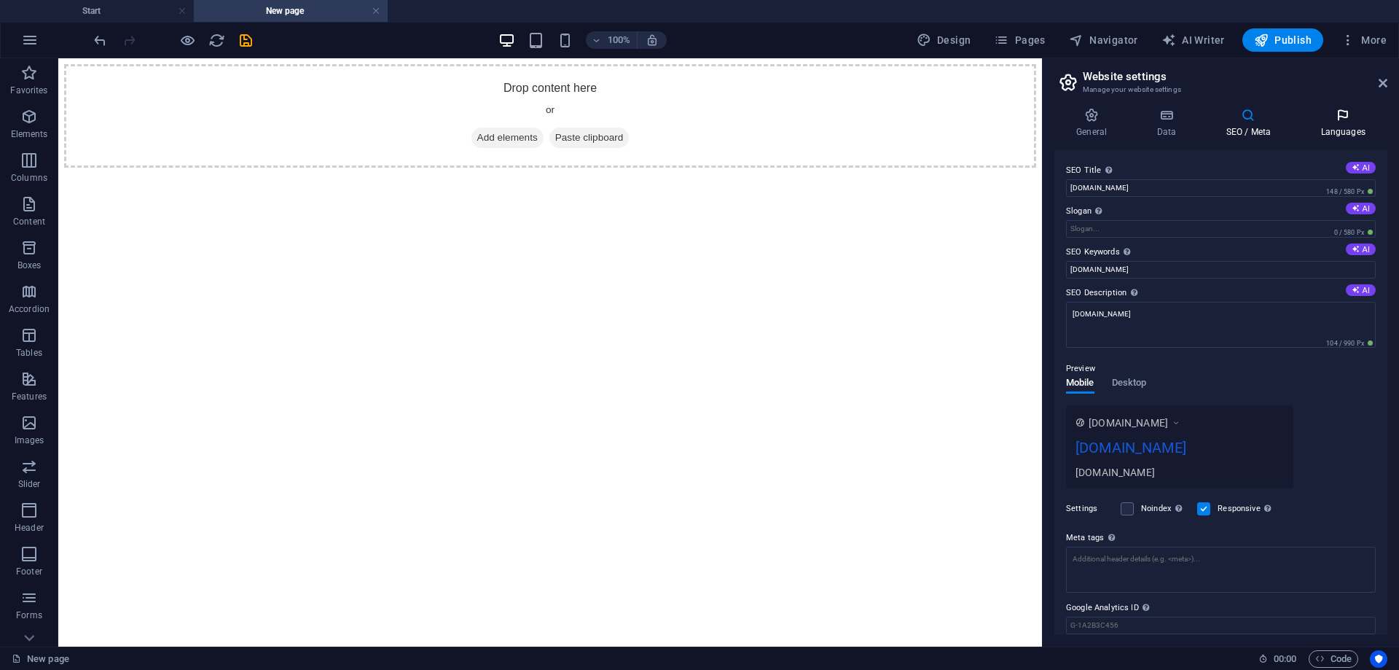
click at [1357, 121] on icon at bounding box center [1343, 115] width 89 height 15
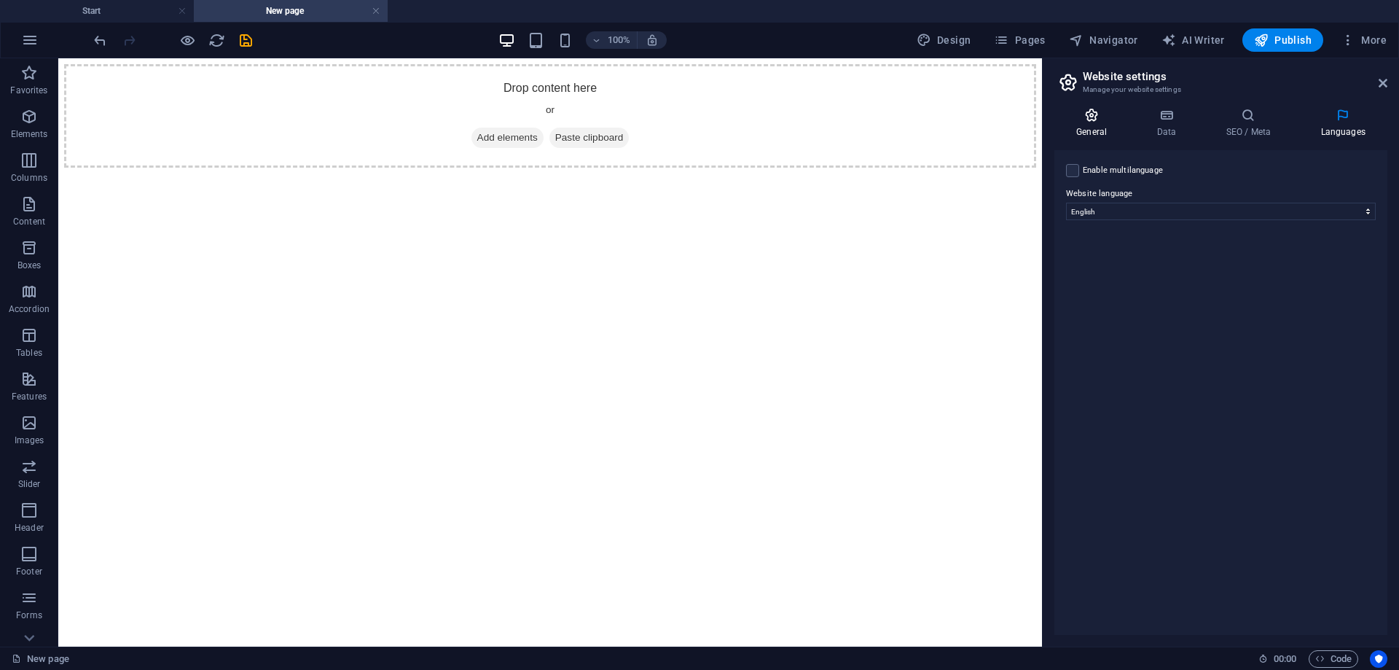
click at [1111, 128] on h4 "General" at bounding box center [1095, 123] width 80 height 31
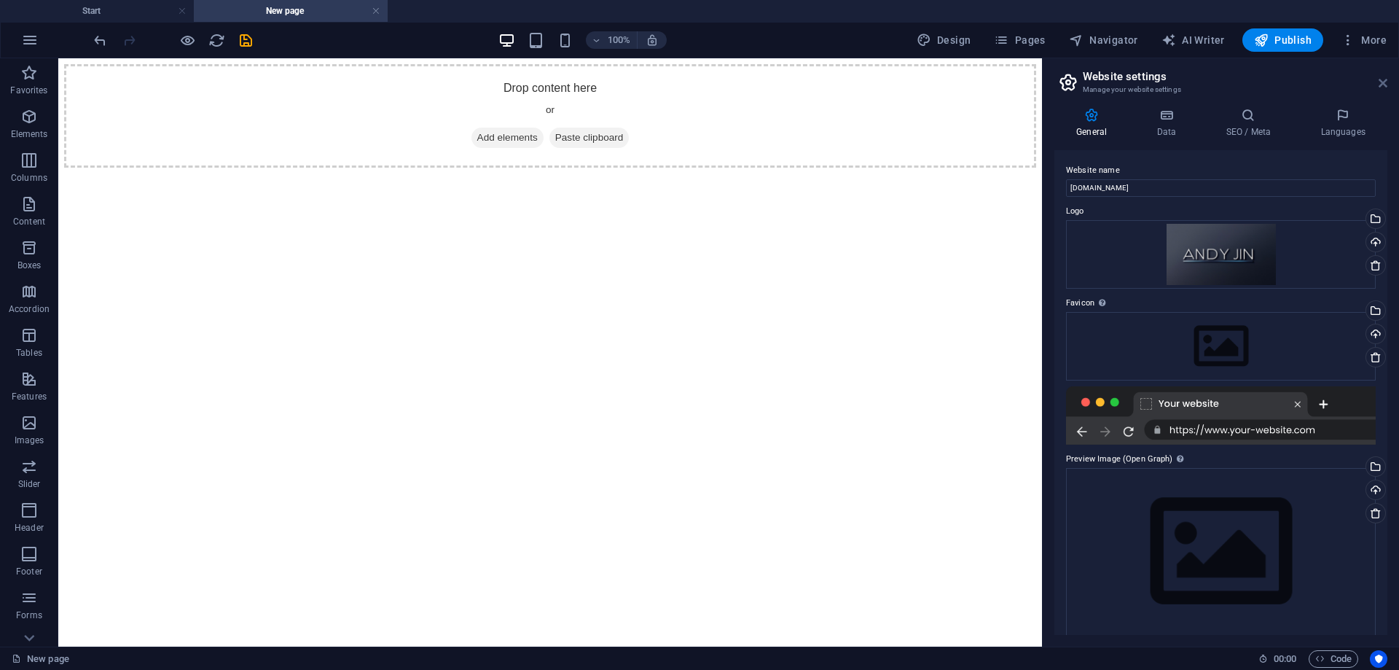
click at [1380, 84] on icon at bounding box center [1383, 83] width 9 height 12
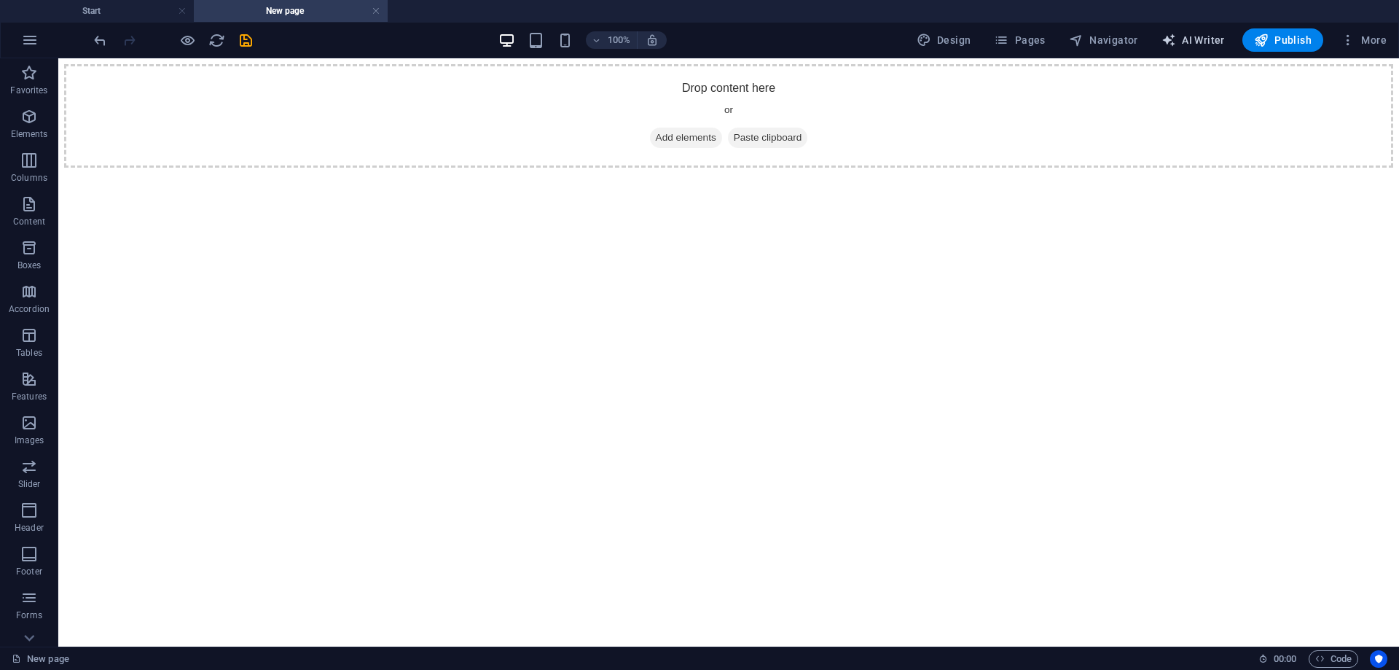
click at [1206, 42] on span "AI Writer" at bounding box center [1193, 40] width 63 height 15
select select "English"
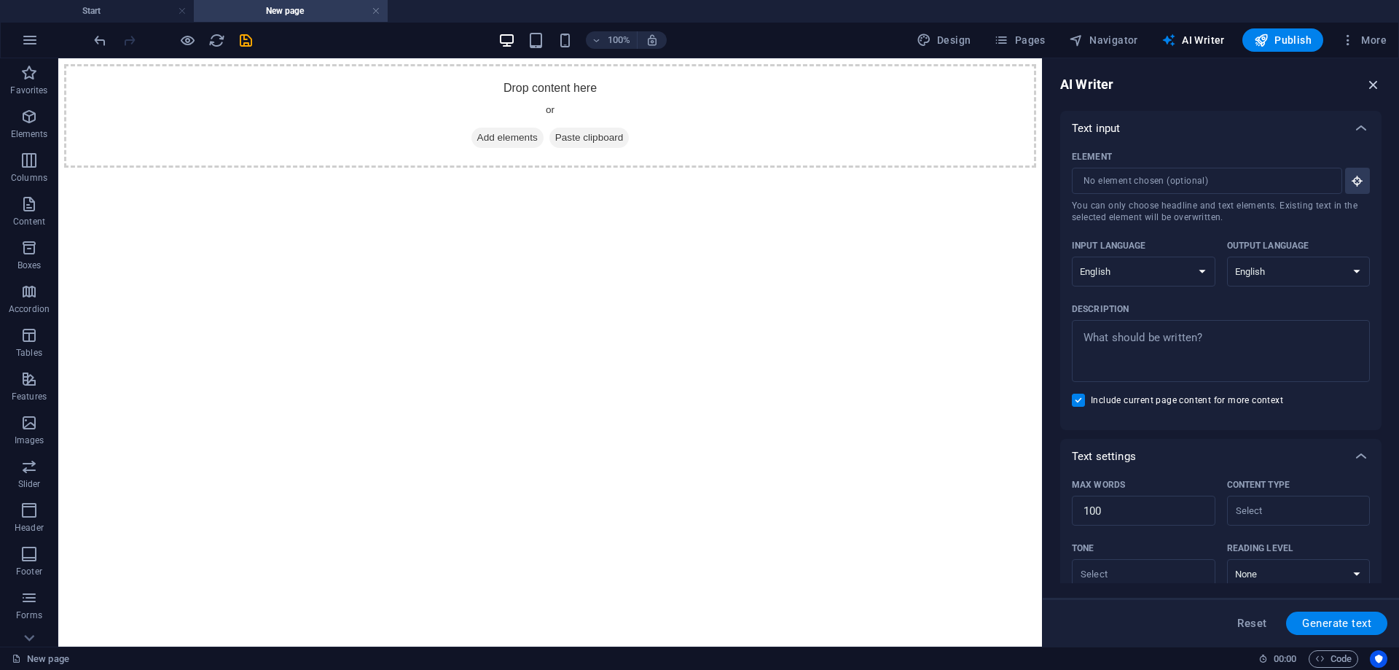
click at [1374, 79] on icon "button" at bounding box center [1374, 85] width 16 height 16
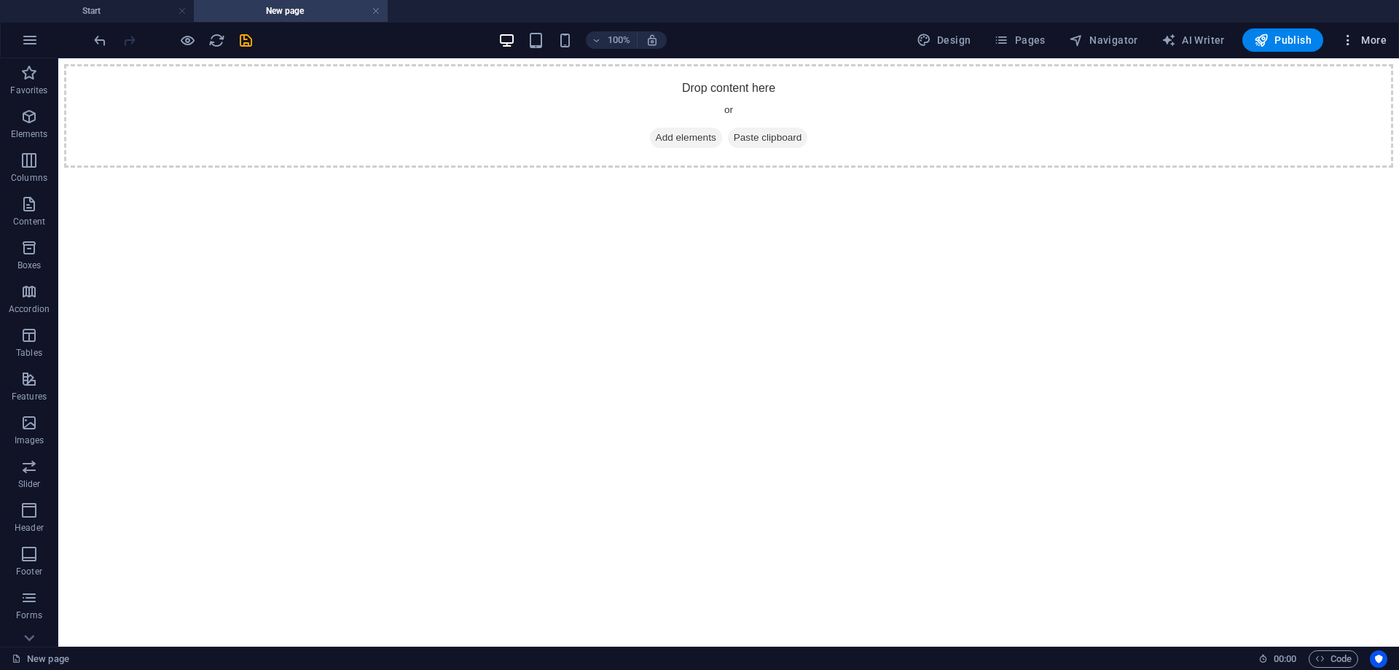
click at [1378, 44] on span "More" at bounding box center [1364, 40] width 46 height 15
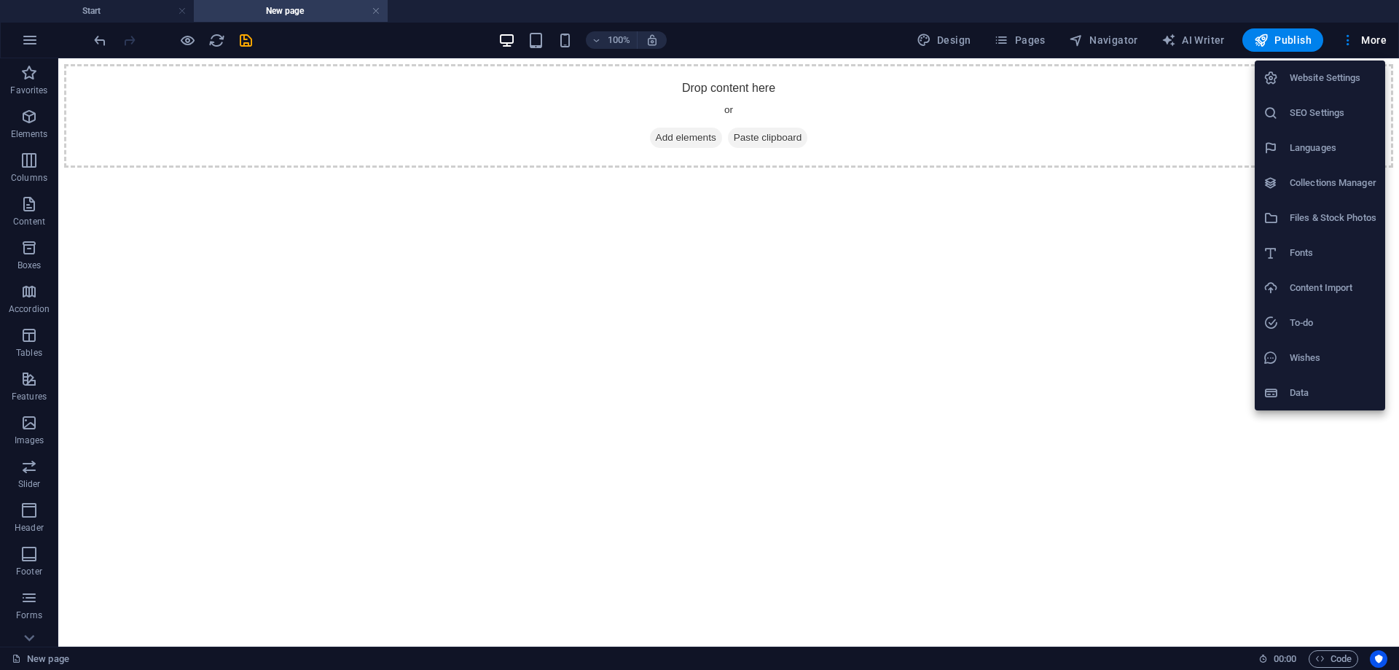
click at [1149, 241] on div at bounding box center [699, 335] width 1399 height 670
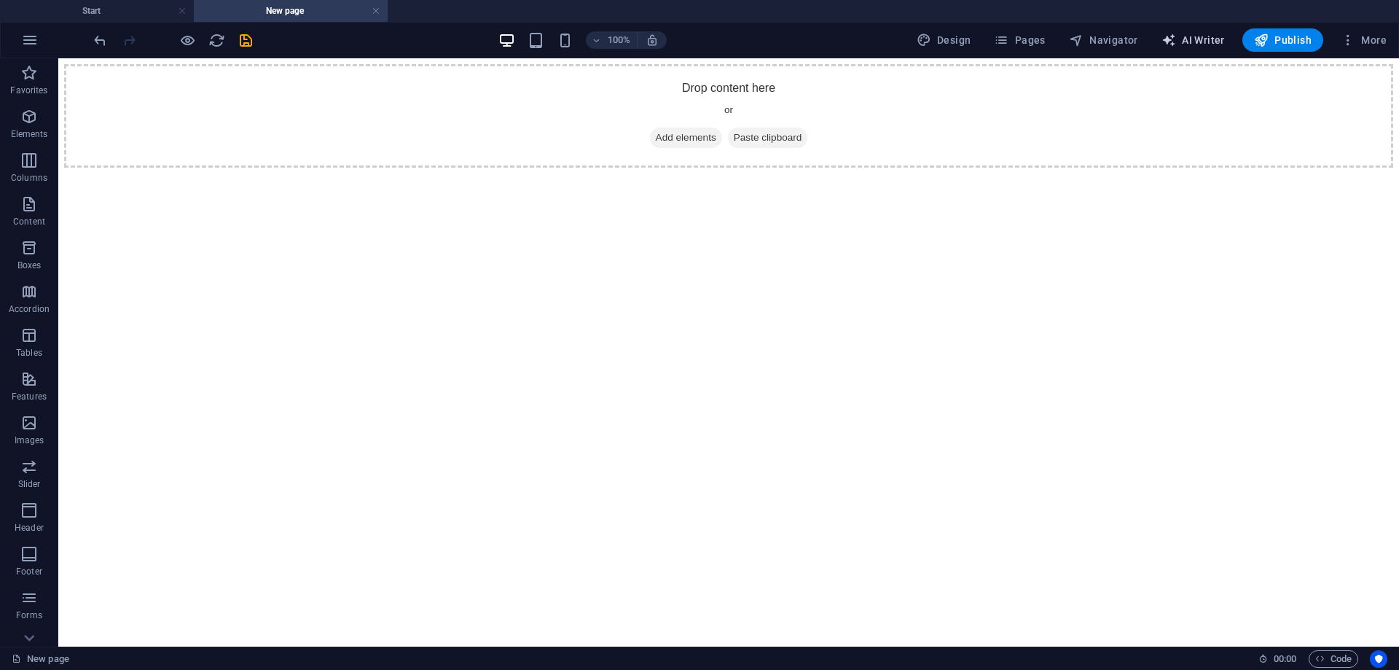
click at [1205, 38] on span "AI Writer" at bounding box center [1193, 40] width 63 height 15
select select "English"
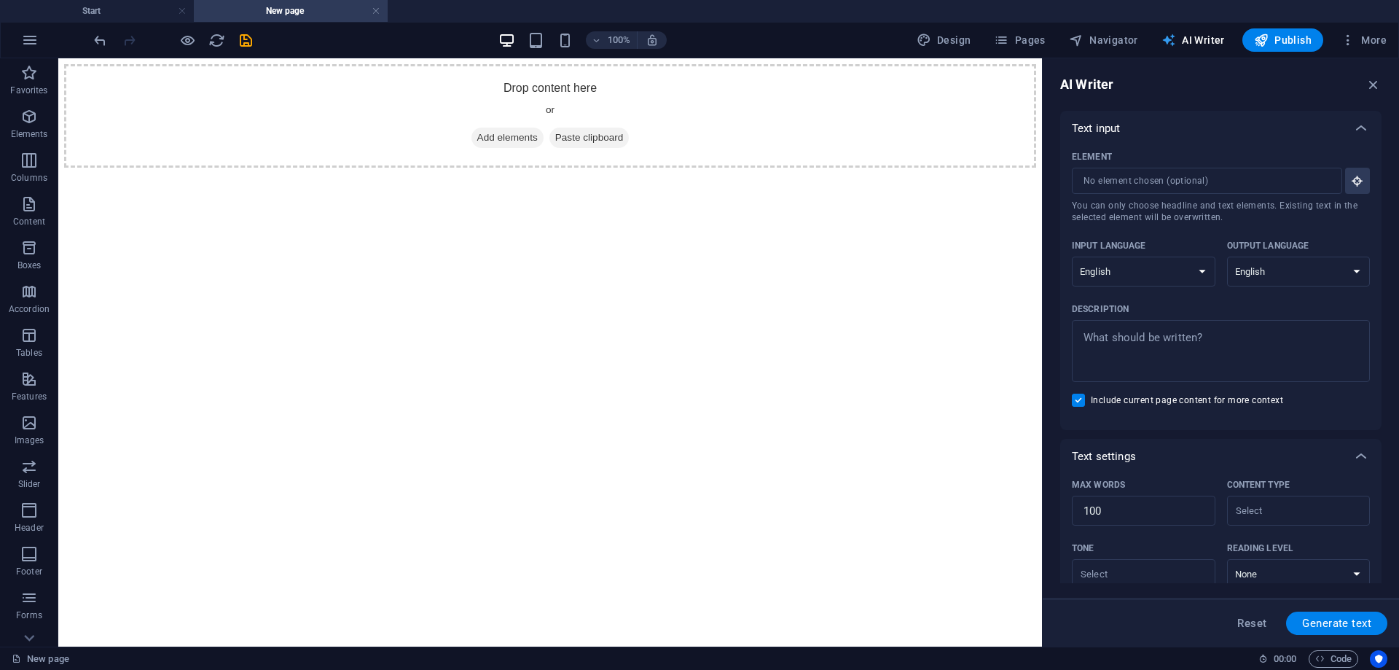
click at [1205, 38] on span "AI Writer" at bounding box center [1193, 40] width 63 height 15
click at [1041, 39] on span "Pages" at bounding box center [1019, 40] width 51 height 15
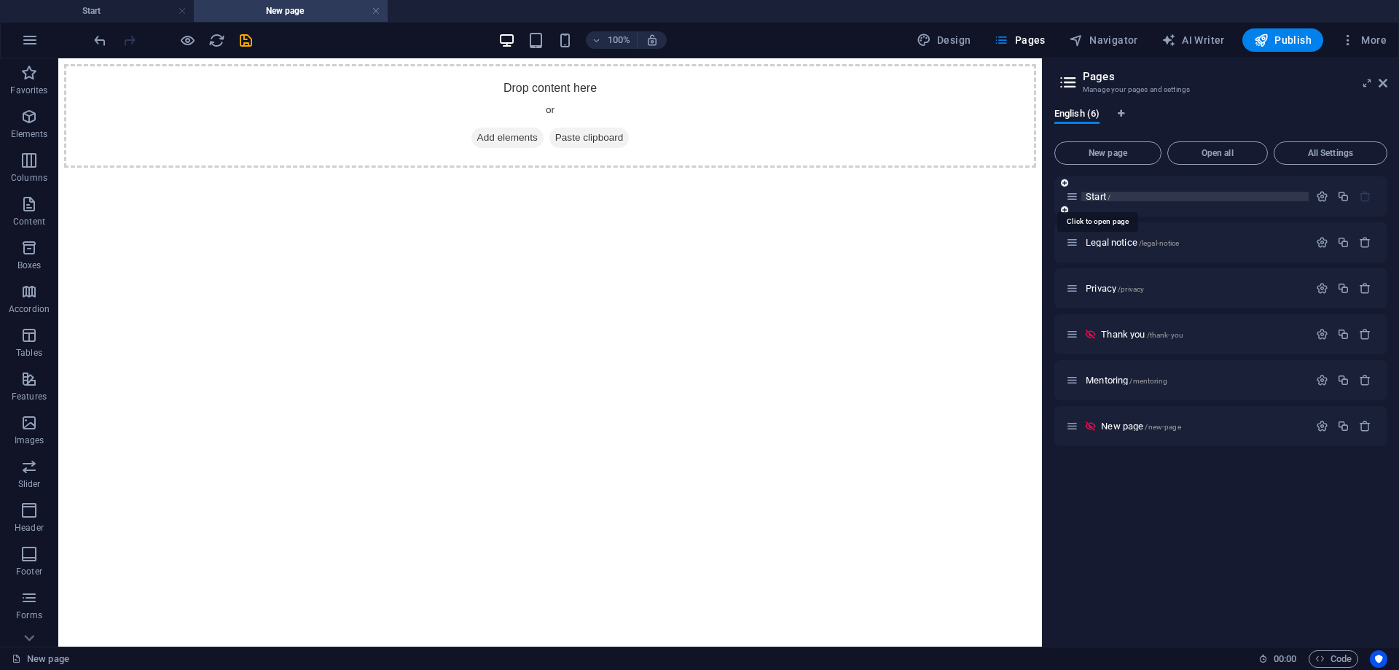
click at [1094, 196] on span "Start /" at bounding box center [1098, 196] width 25 height 11
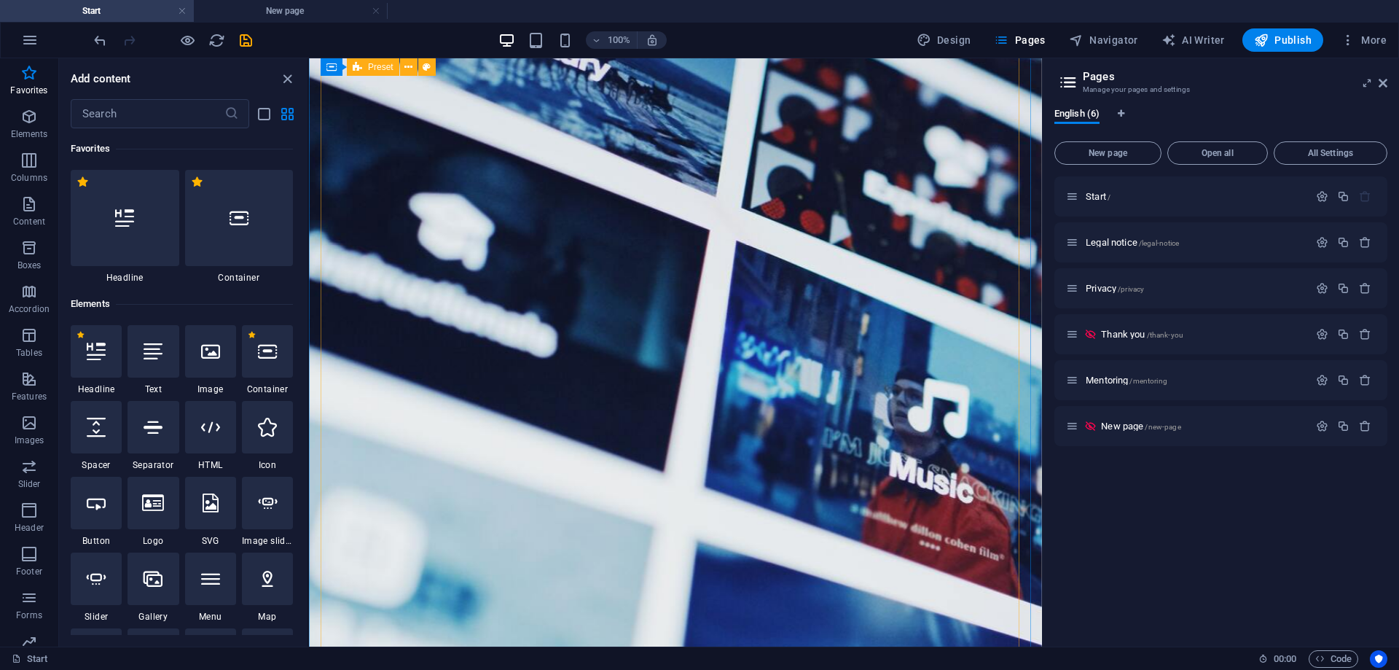
scroll to position [0, 0]
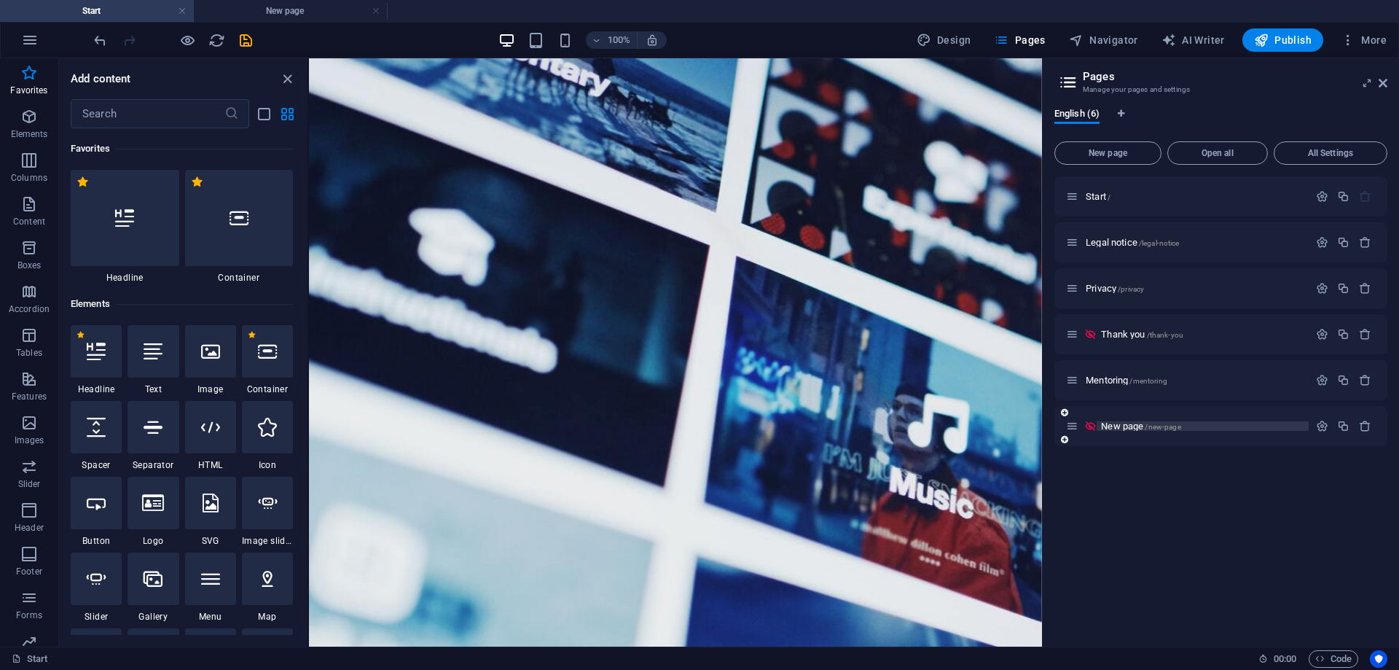
click at [1116, 424] on span "New page /new-page" at bounding box center [1140, 426] width 79 height 11
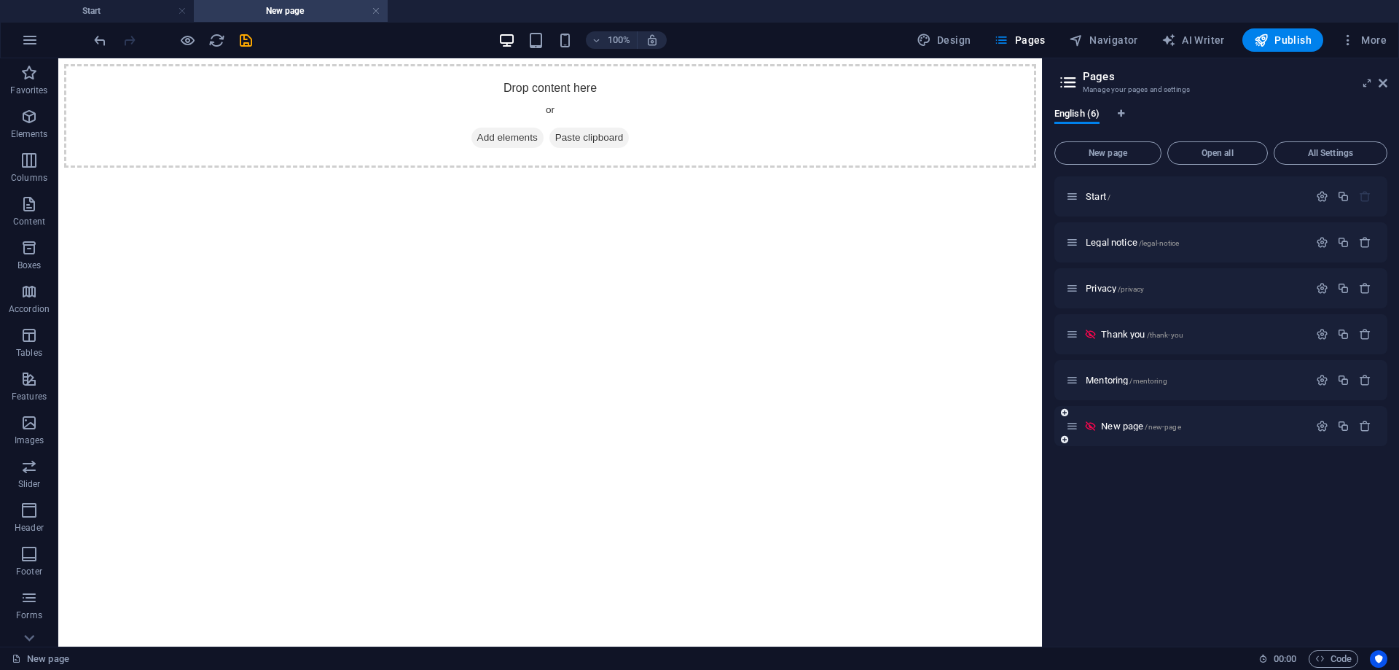
click at [1091, 426] on icon at bounding box center [1090, 426] width 12 height 12
click at [1325, 423] on icon "button" at bounding box center [1322, 426] width 12 height 12
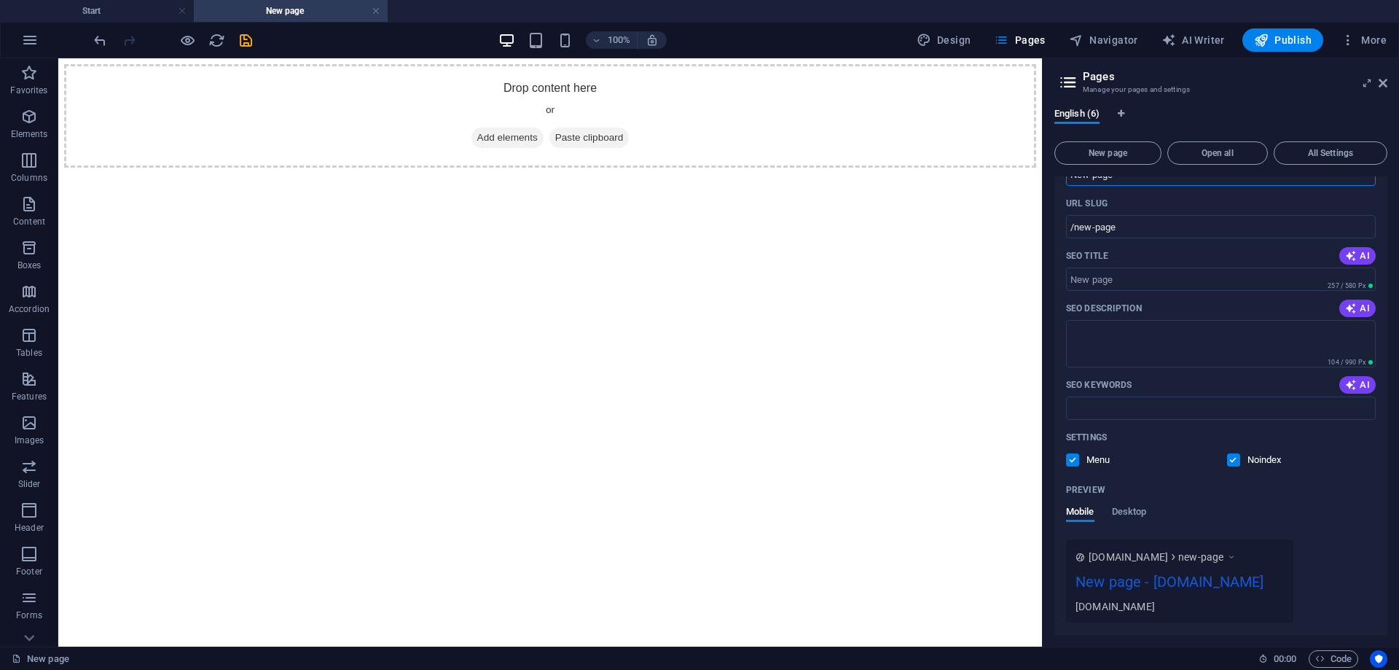
scroll to position [360, 0]
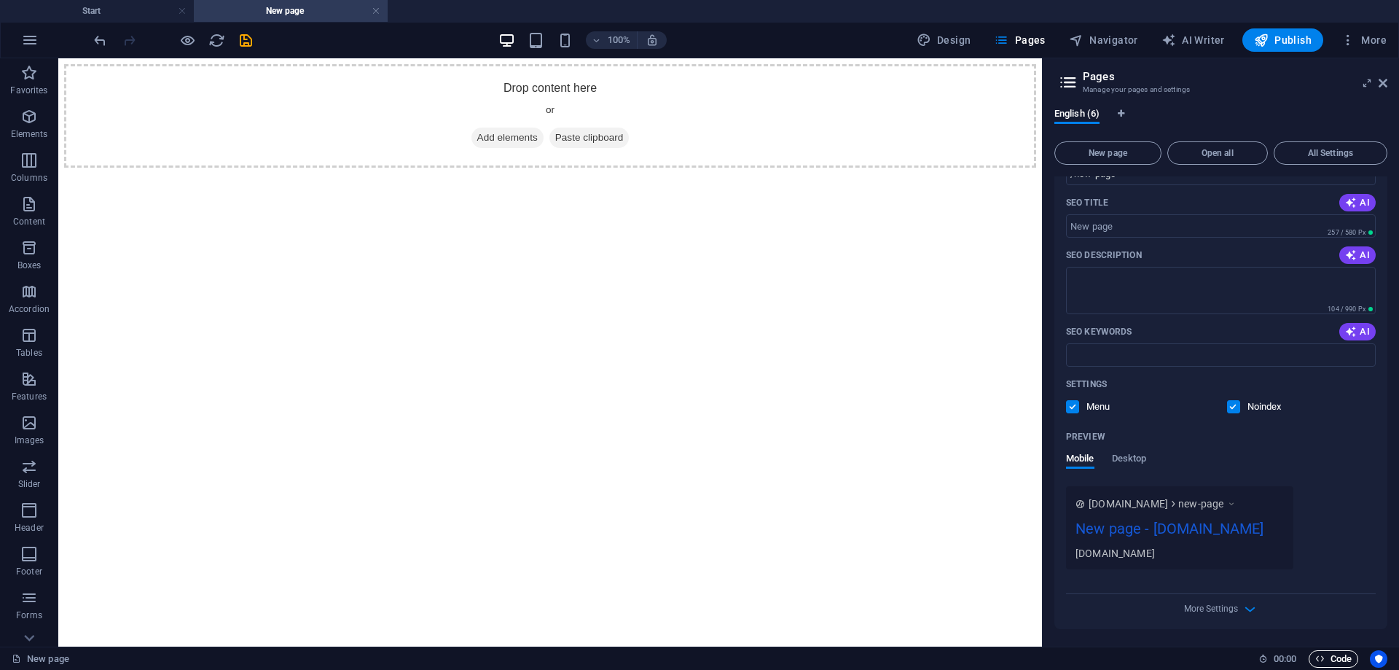
click at [1340, 651] on span "Code" at bounding box center [1334, 658] width 36 height 17
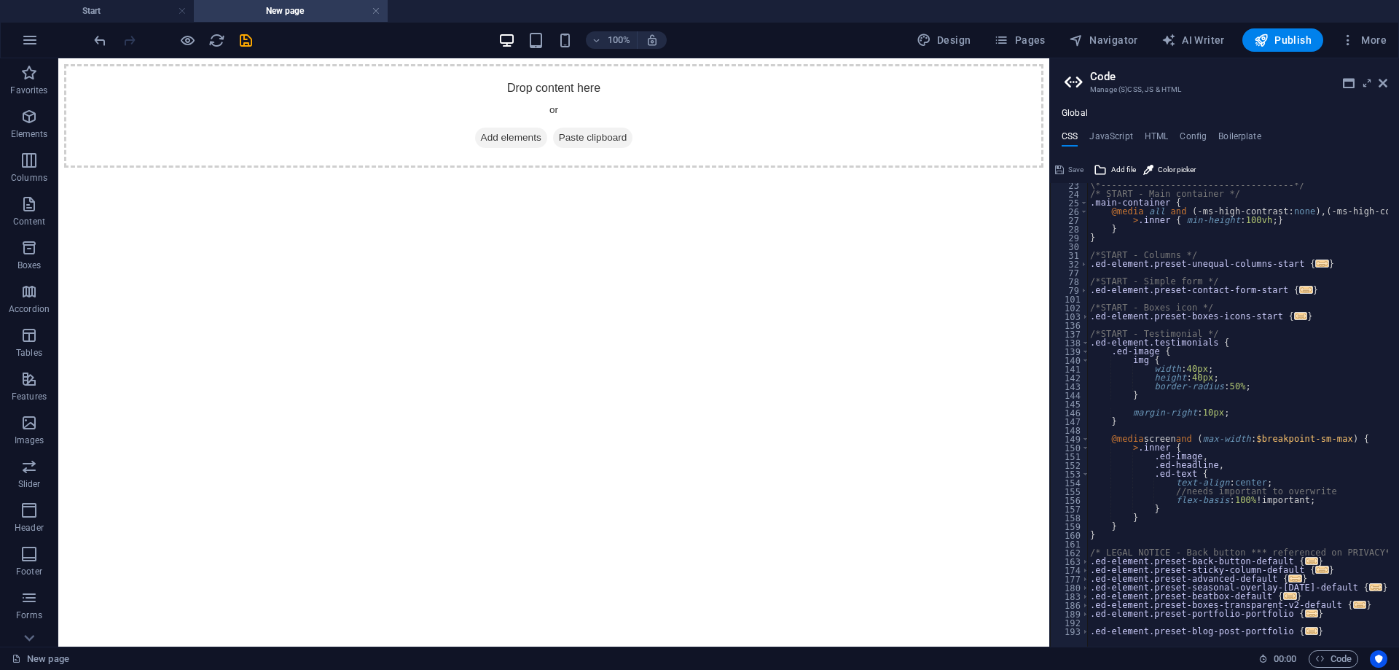
scroll to position [20, 0]
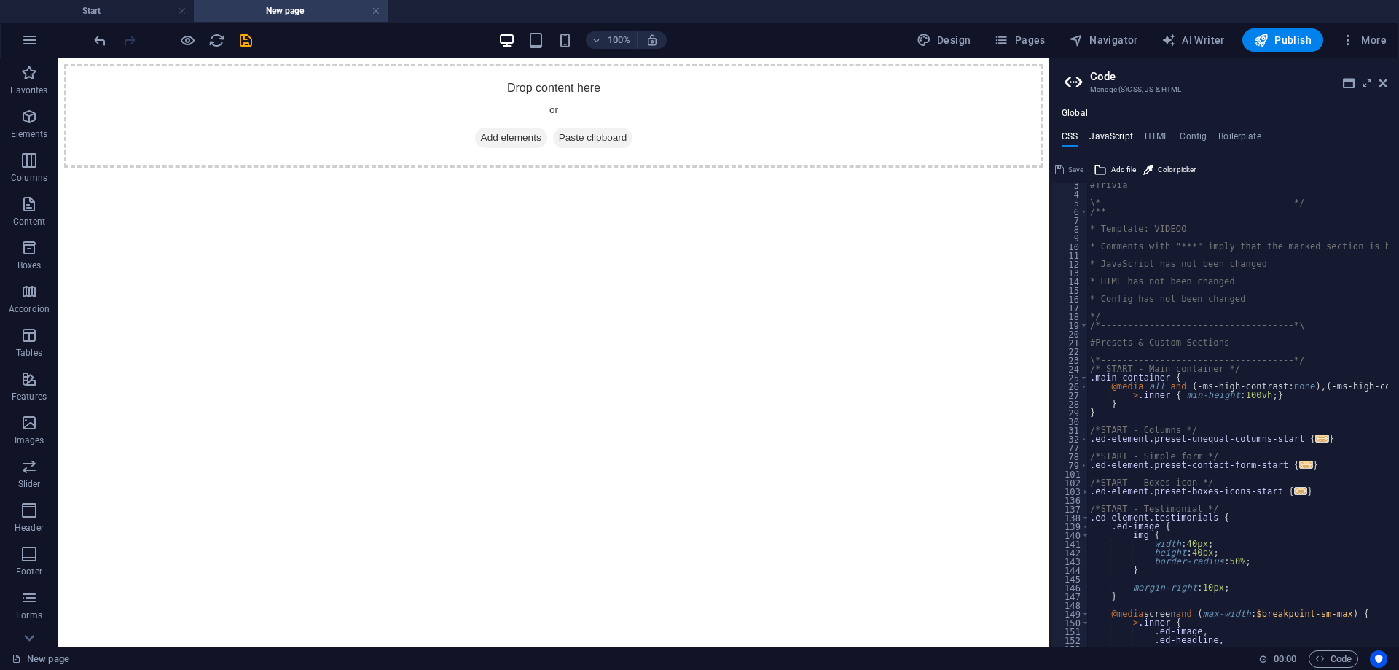
click at [1101, 136] on h4 "JavaScript" at bounding box center [1111, 139] width 43 height 16
type textarea "/* JS for preset "Beatbox" */"
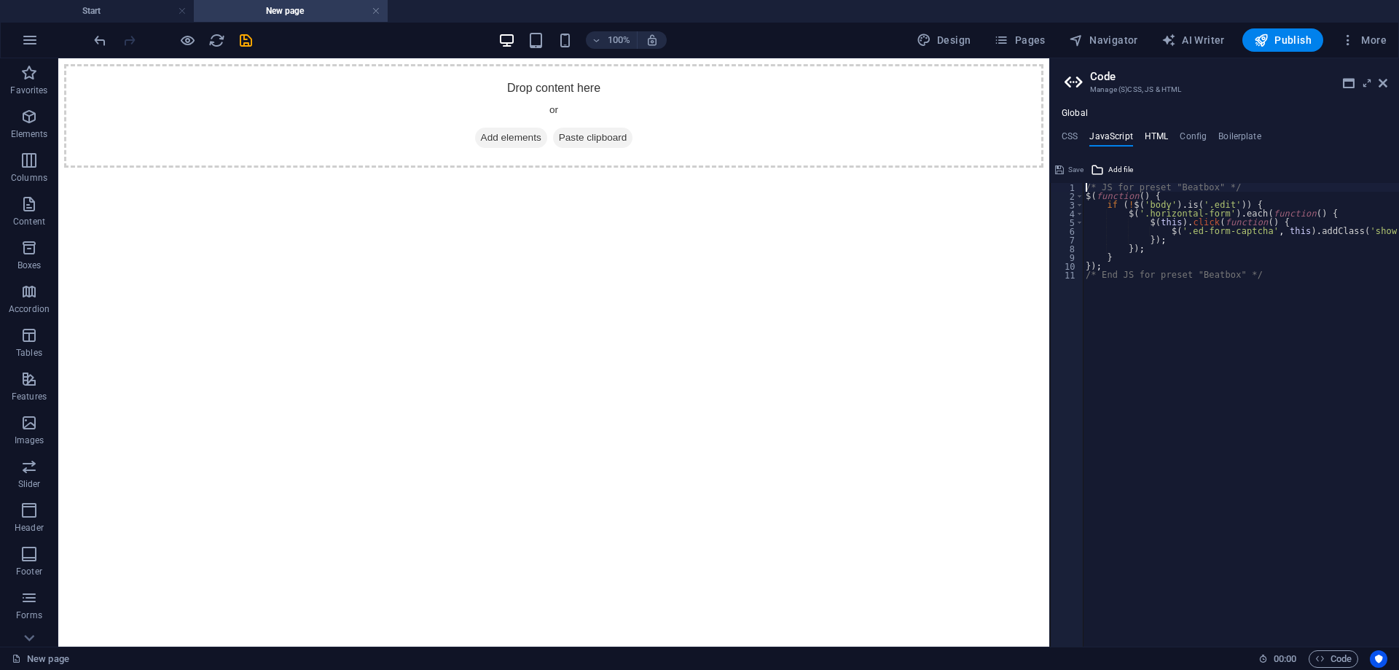
click at [1153, 138] on h4 "HTML" at bounding box center [1157, 139] width 24 height 16
type textarea "{{content}}"
click at [1199, 138] on h4 "Config" at bounding box center [1193, 139] width 27 height 16
type textarea "$color-background: #ffffff;"
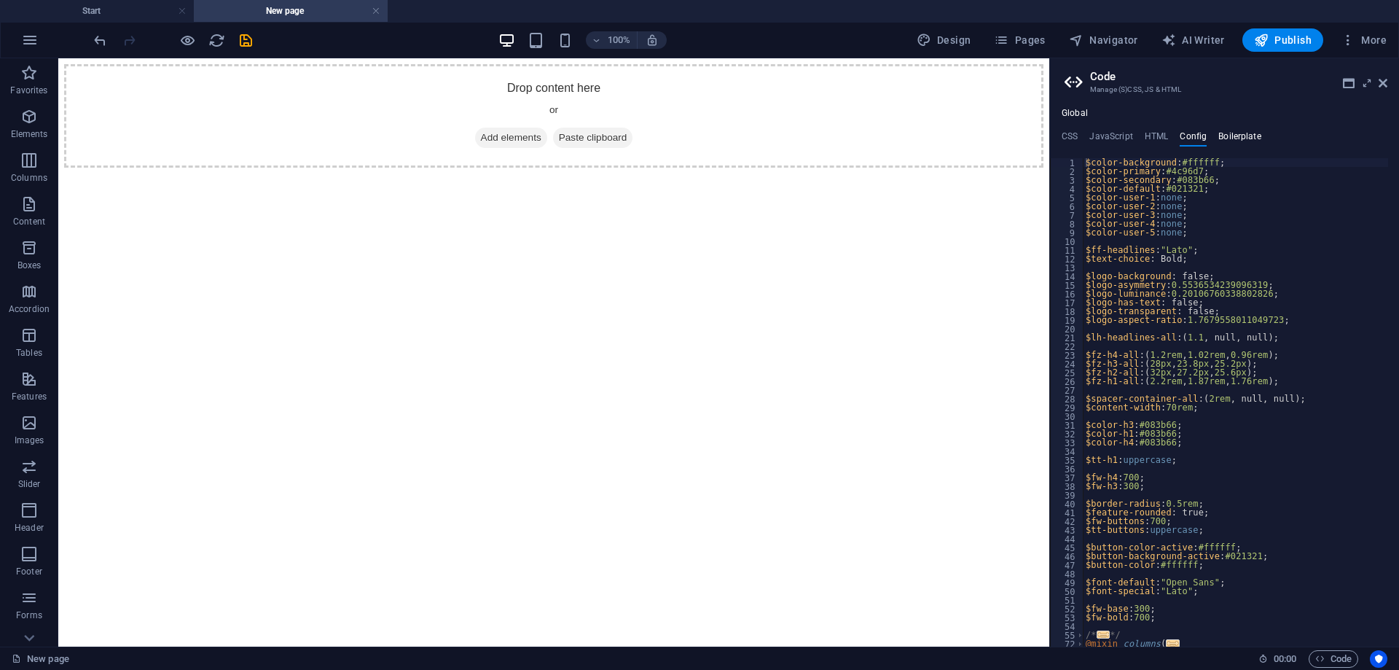
click at [1243, 132] on h4 "Boilerplate" at bounding box center [1240, 139] width 43 height 16
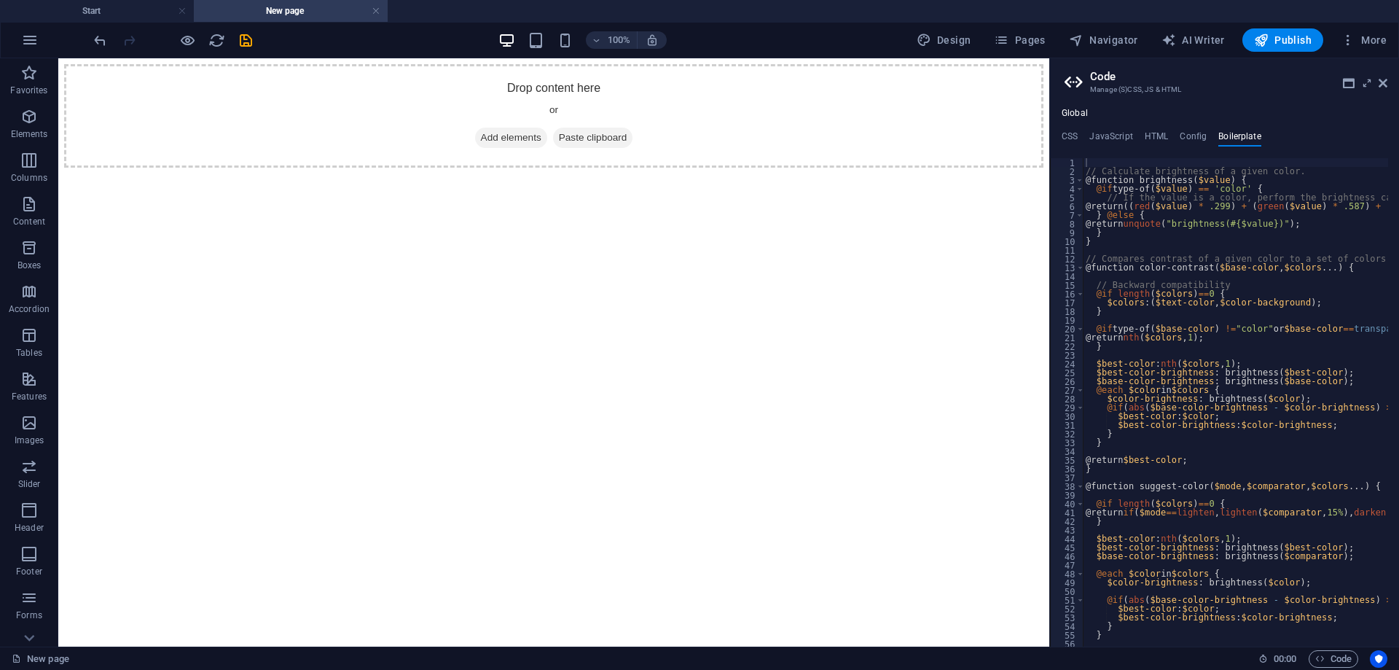
type textarea "}"
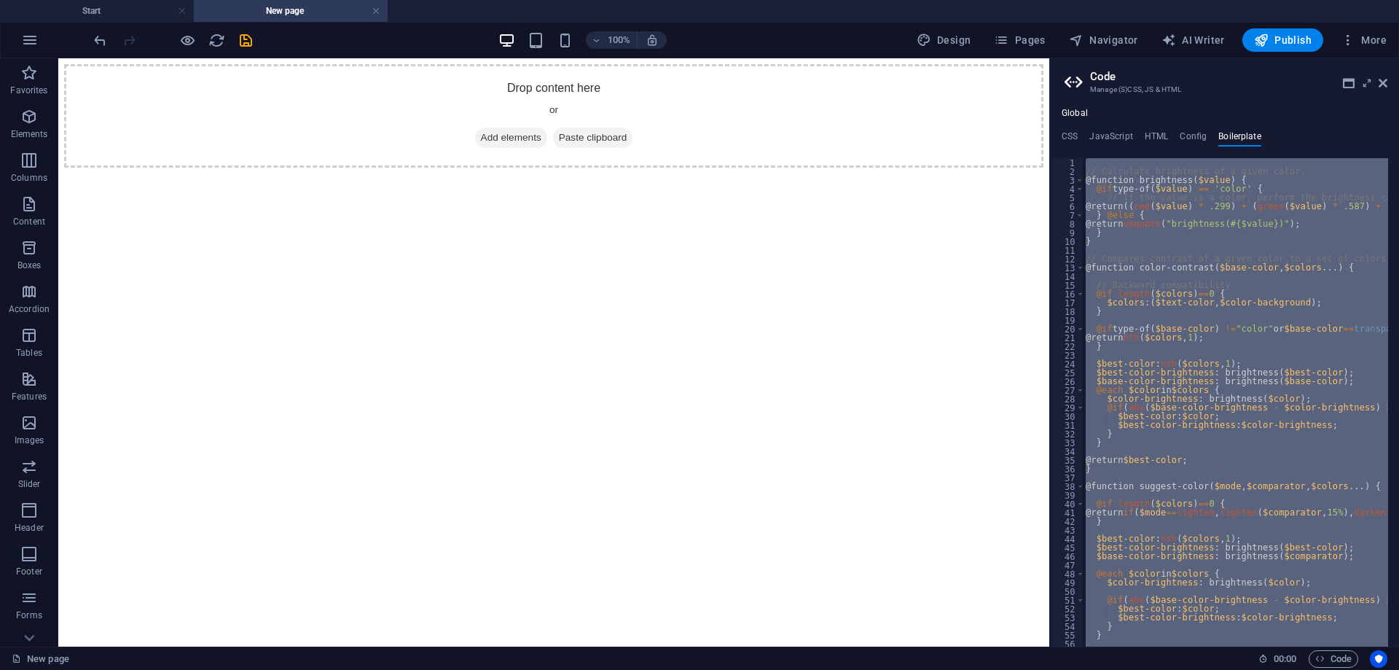
click at [1240, 246] on div "// Calculate brightness of a given color. @function brightness ( $value ) { @if…" at bounding box center [1235, 402] width 305 height 488
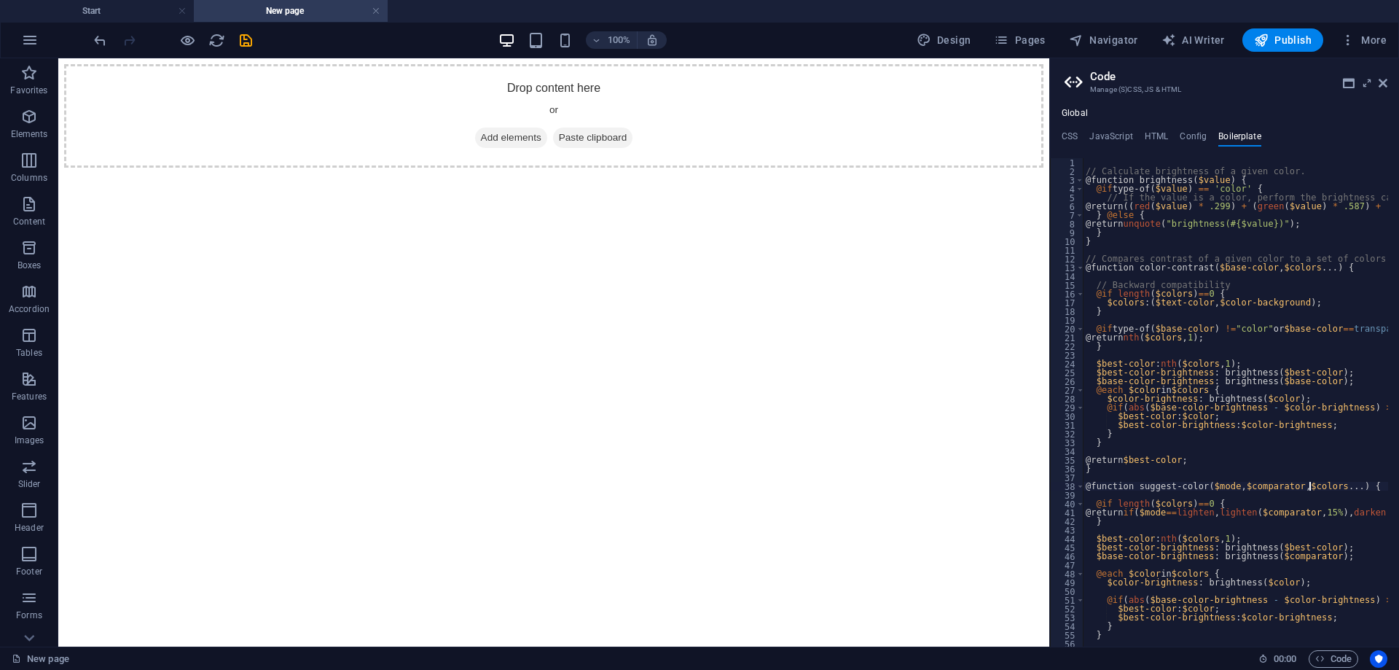
drag, startPoint x: 1312, startPoint y: 484, endPoint x: 1291, endPoint y: 499, distance: 25.5
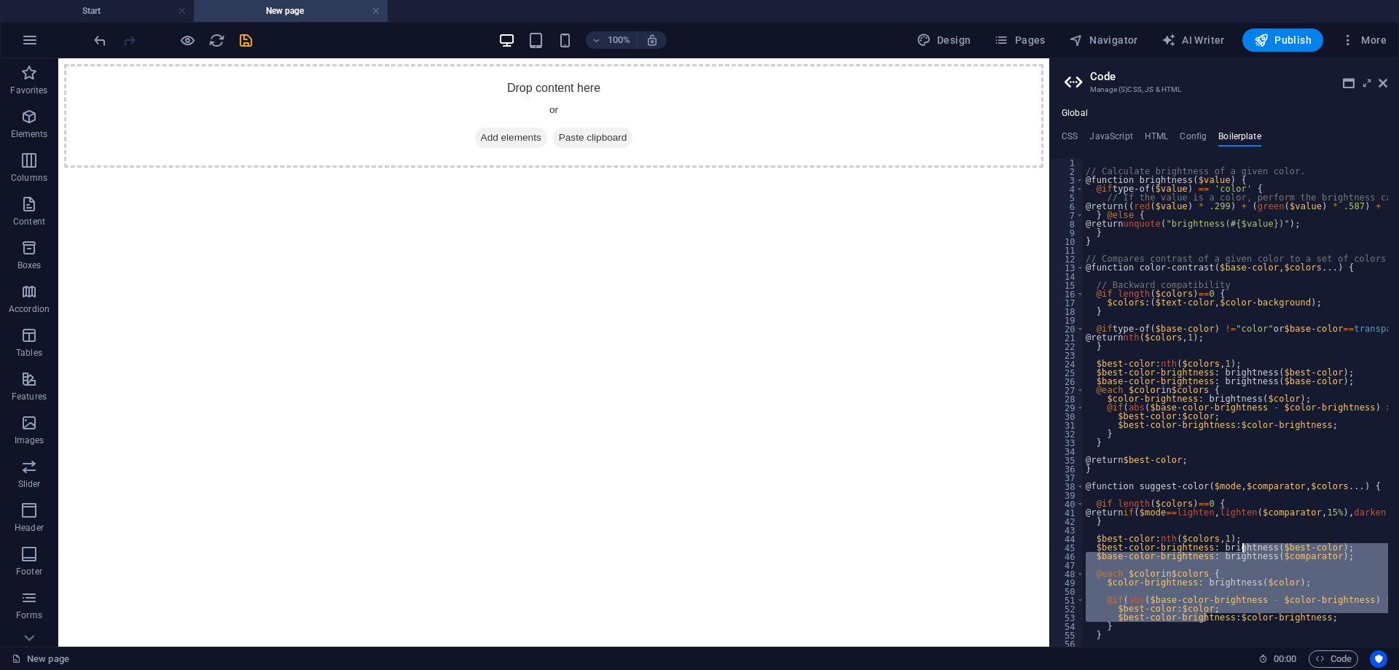
drag, startPoint x: 1209, startPoint y: 619, endPoint x: 1243, endPoint y: 546, distance: 81.2
drag, startPoint x: 1243, startPoint y: 535, endPoint x: 1235, endPoint y: 544, distance: 12.4
type textarea "$best-color: nth($colors, 1);"
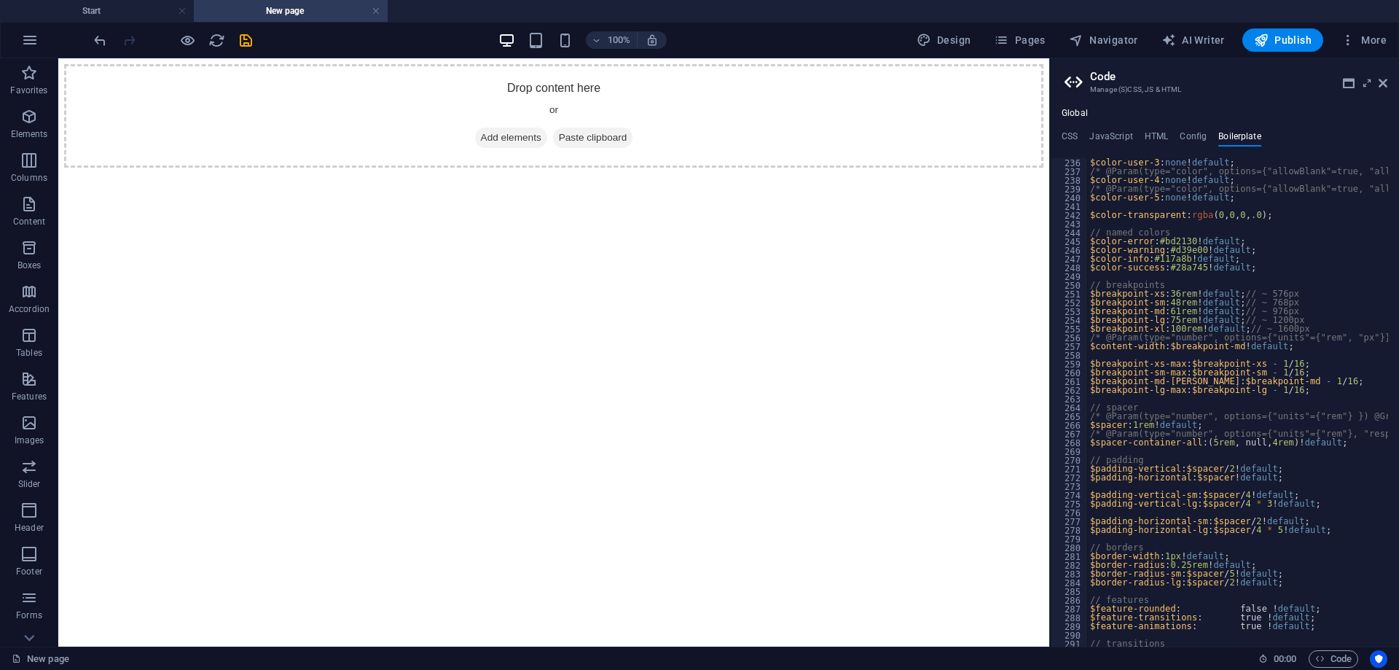
scroll to position [1349, 0]
click at [1152, 132] on h4 "HTML" at bounding box center [1157, 139] width 24 height 16
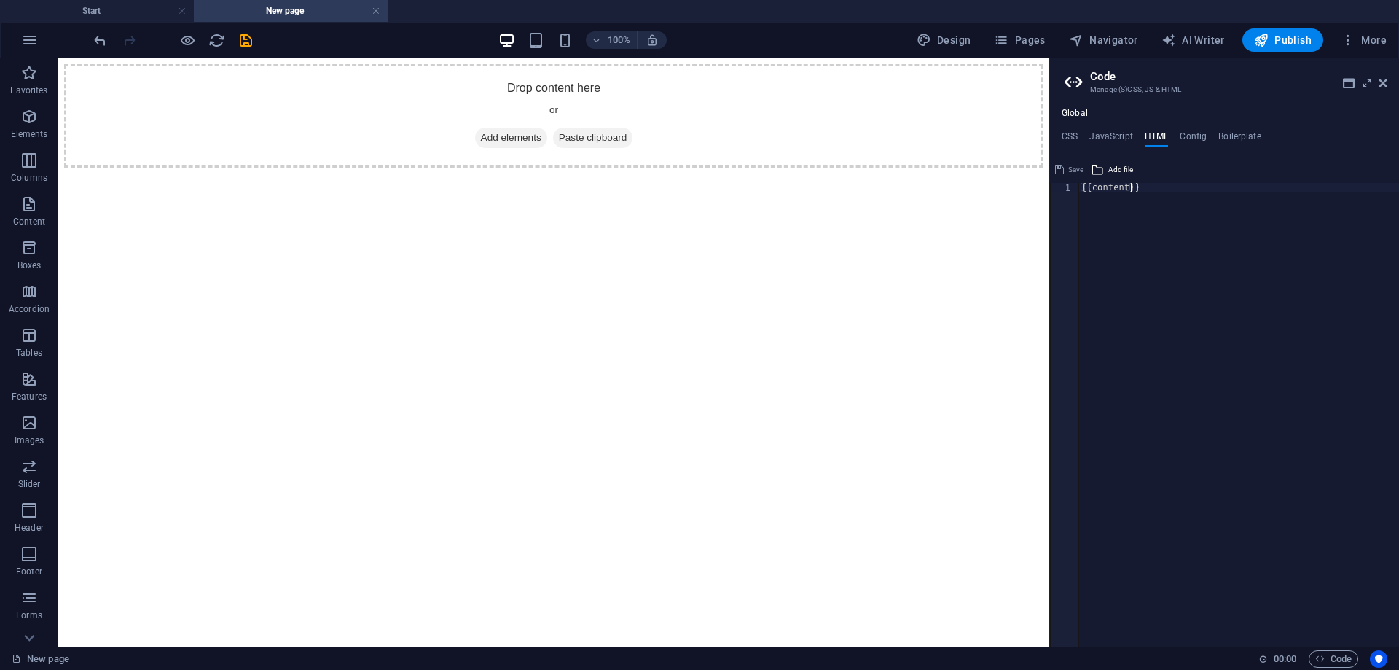
click at [1181, 294] on div "{{content}}" at bounding box center [1239, 423] width 321 height 481
drag, startPoint x: 1189, startPoint y: 219, endPoint x: 1114, endPoint y: 182, distance: 83.8
click at [1114, 182] on div "{{content}} 1 {{content}} ההההההההההההההההההההההההההההההההההההההההההההההההההההה…" at bounding box center [1224, 402] width 349 height 488
click at [1141, 186] on div "{{content}}" at bounding box center [1239, 415] width 321 height 464
drag, startPoint x: 1122, startPoint y: 188, endPoint x: 1091, endPoint y: 188, distance: 31.3
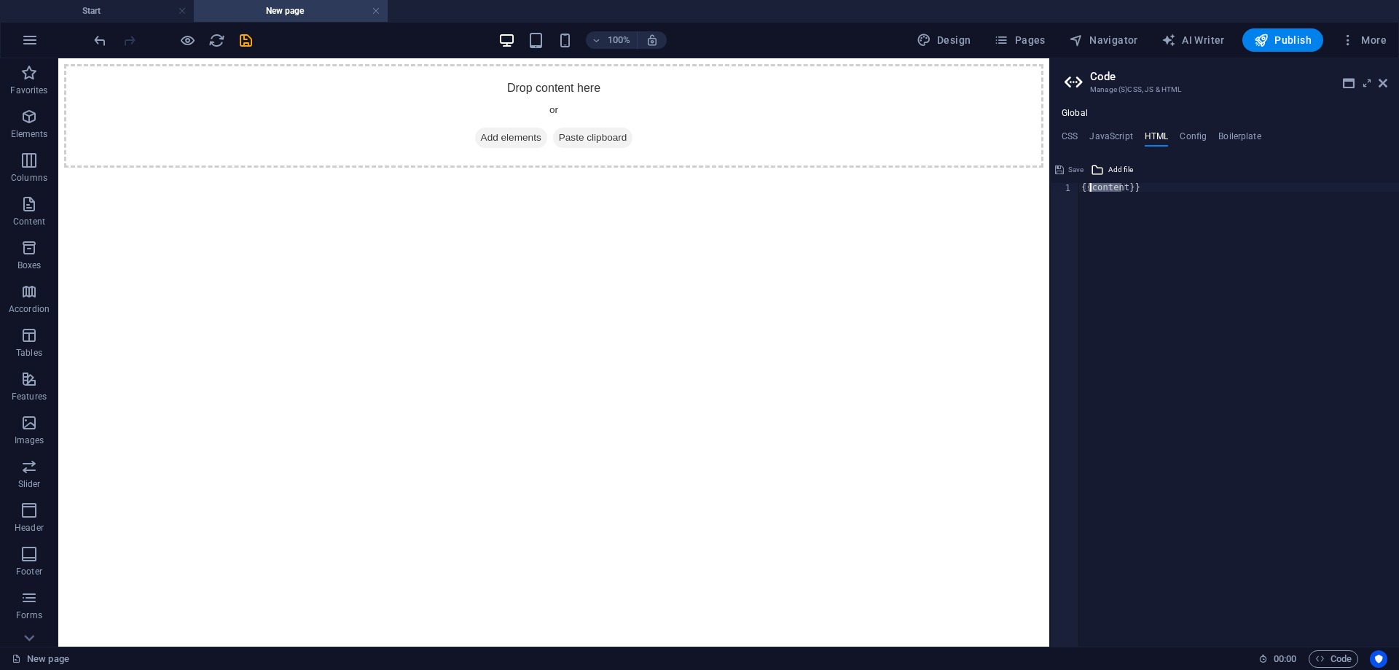
click at [1091, 188] on div "{{content}}" at bounding box center [1239, 423] width 321 height 481
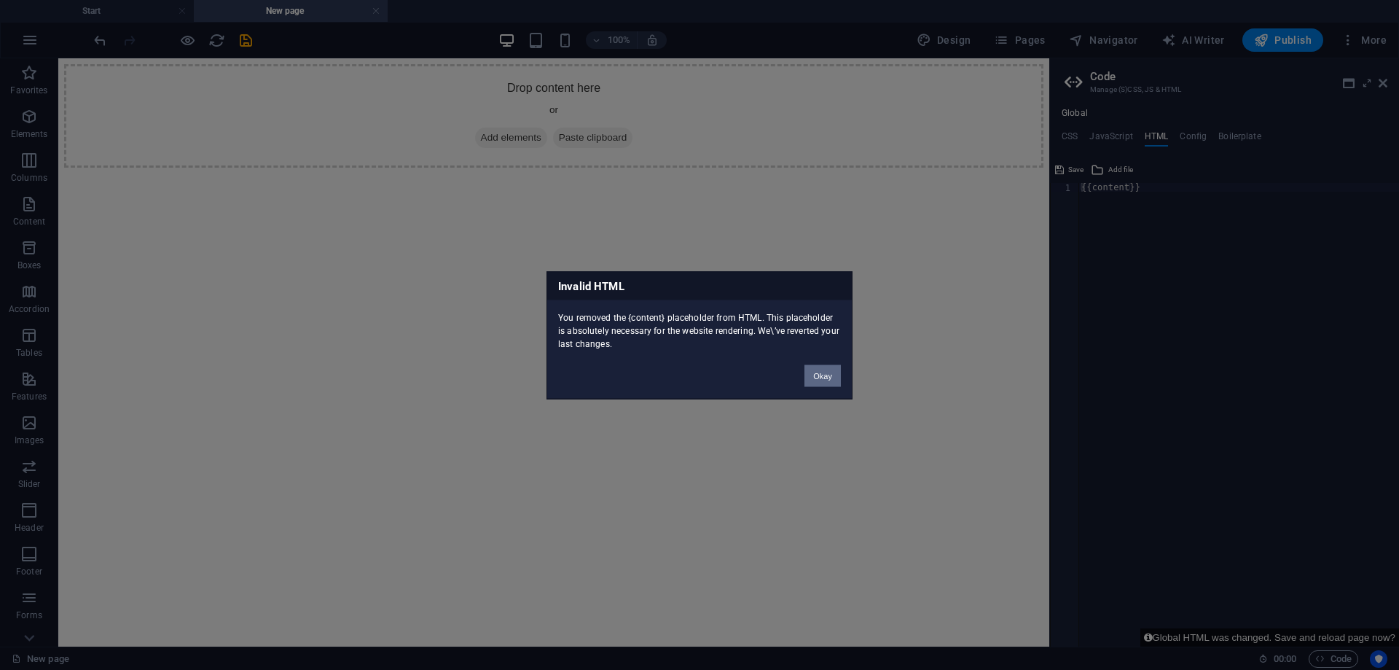
click at [823, 375] on button "Okay" at bounding box center [823, 375] width 36 height 22
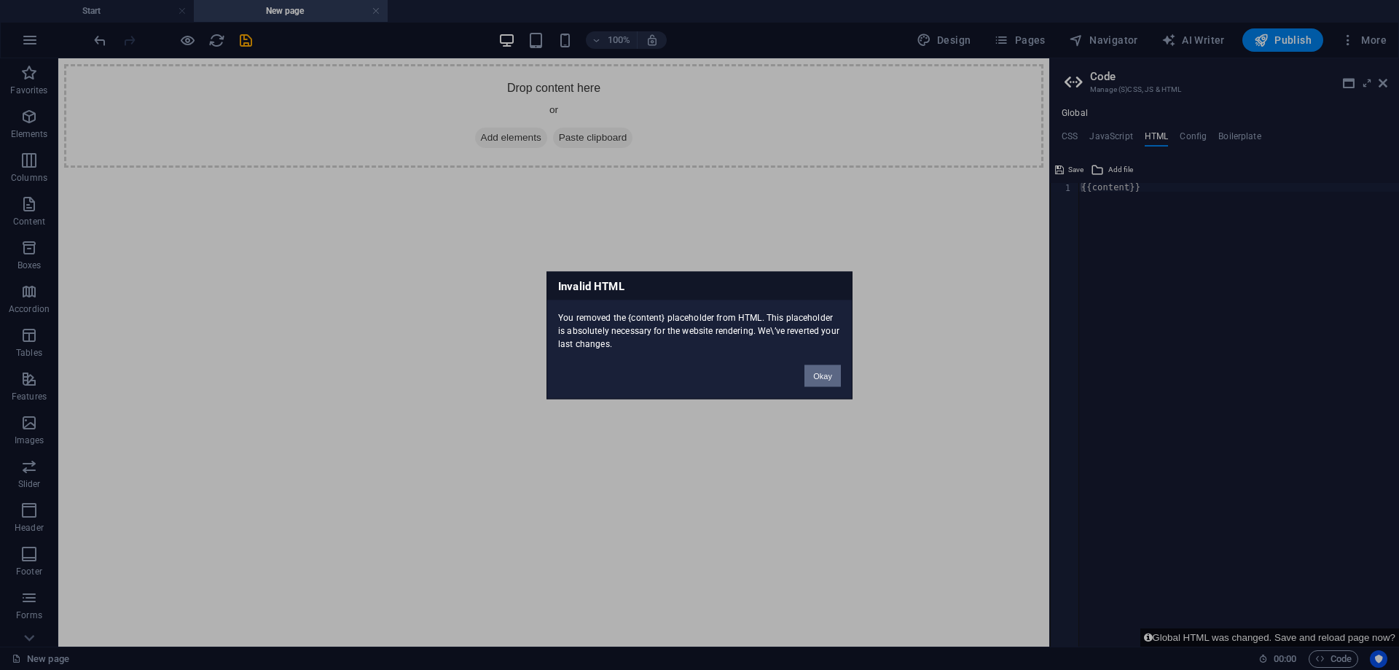
click at [816, 375] on button "Okay" at bounding box center [823, 375] width 36 height 22
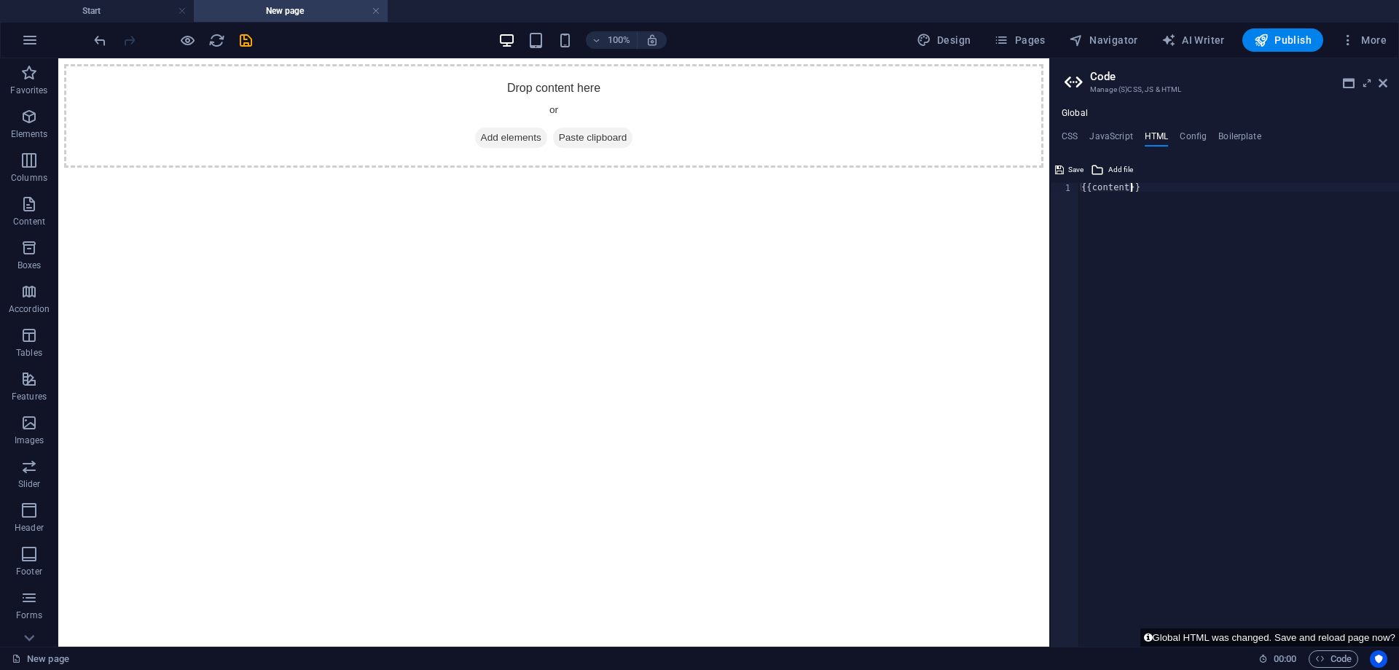
click at [1139, 184] on div "{{content}}" at bounding box center [1239, 423] width 321 height 481
paste textarea "</div>"
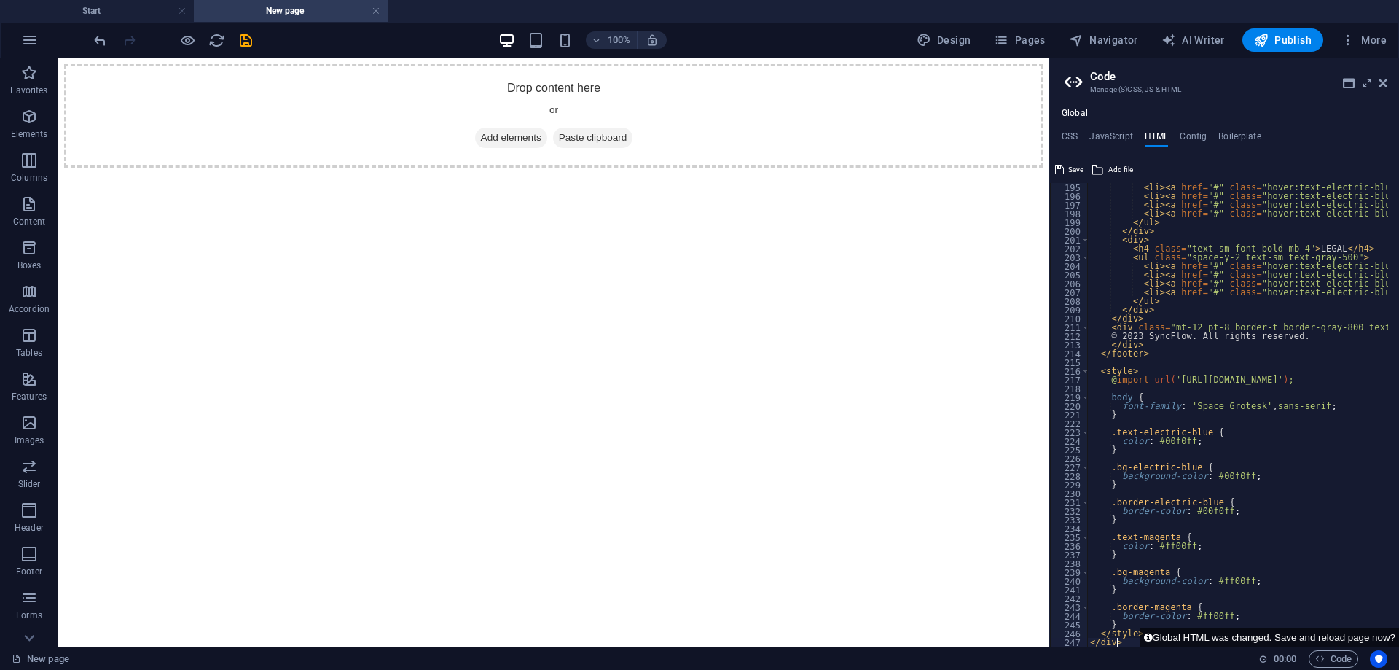
click at [673, 173] on html "Drop content here or Add elements Paste clipboard" at bounding box center [553, 115] width 991 height 115
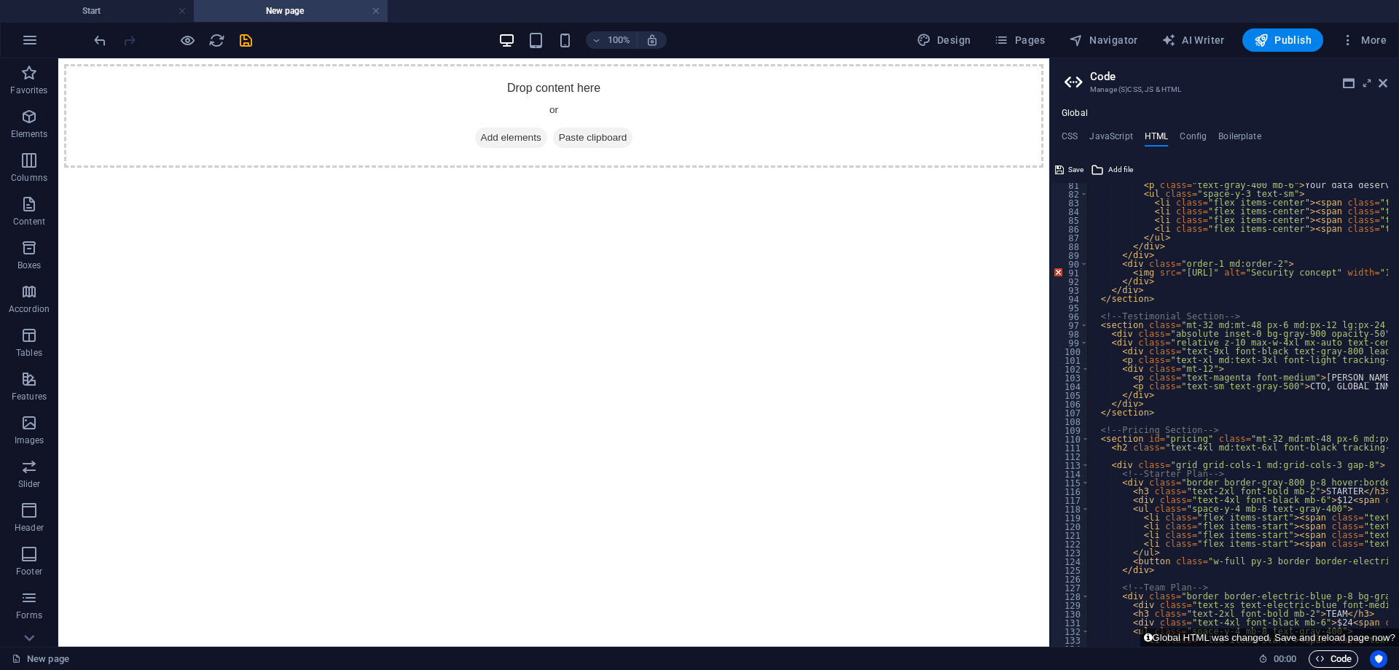
scroll to position [702, 0]
click at [1383, 658] on icon "Usercentrics" at bounding box center [1379, 659] width 10 height 10
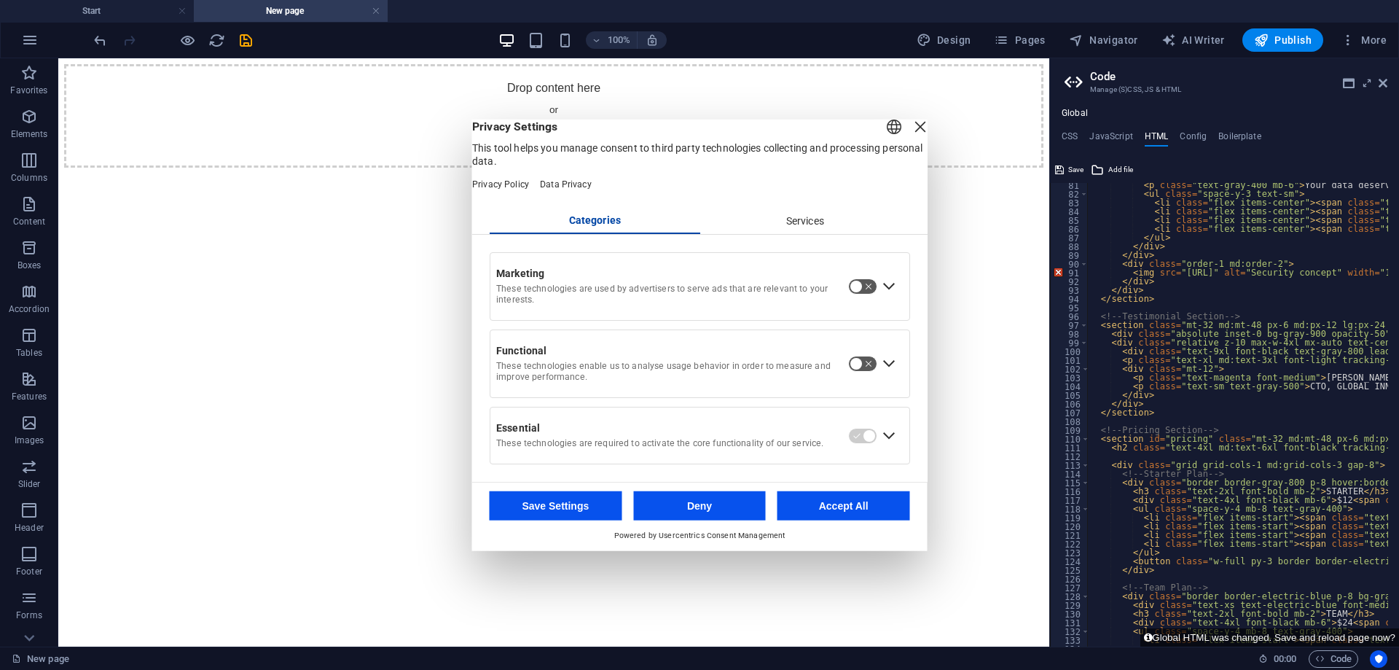
click at [910, 135] on div "Close Layer" at bounding box center [920, 126] width 20 height 20
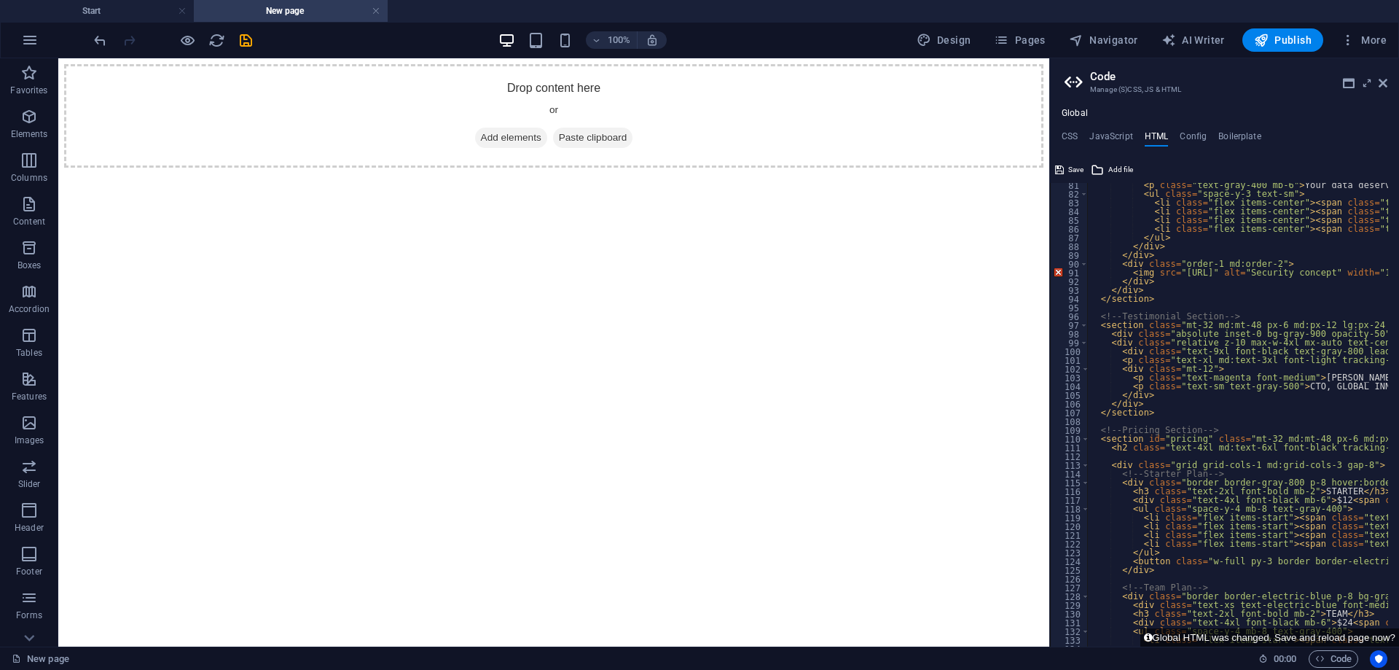
click at [1153, 141] on h4 "HTML" at bounding box center [1157, 139] width 24 height 16
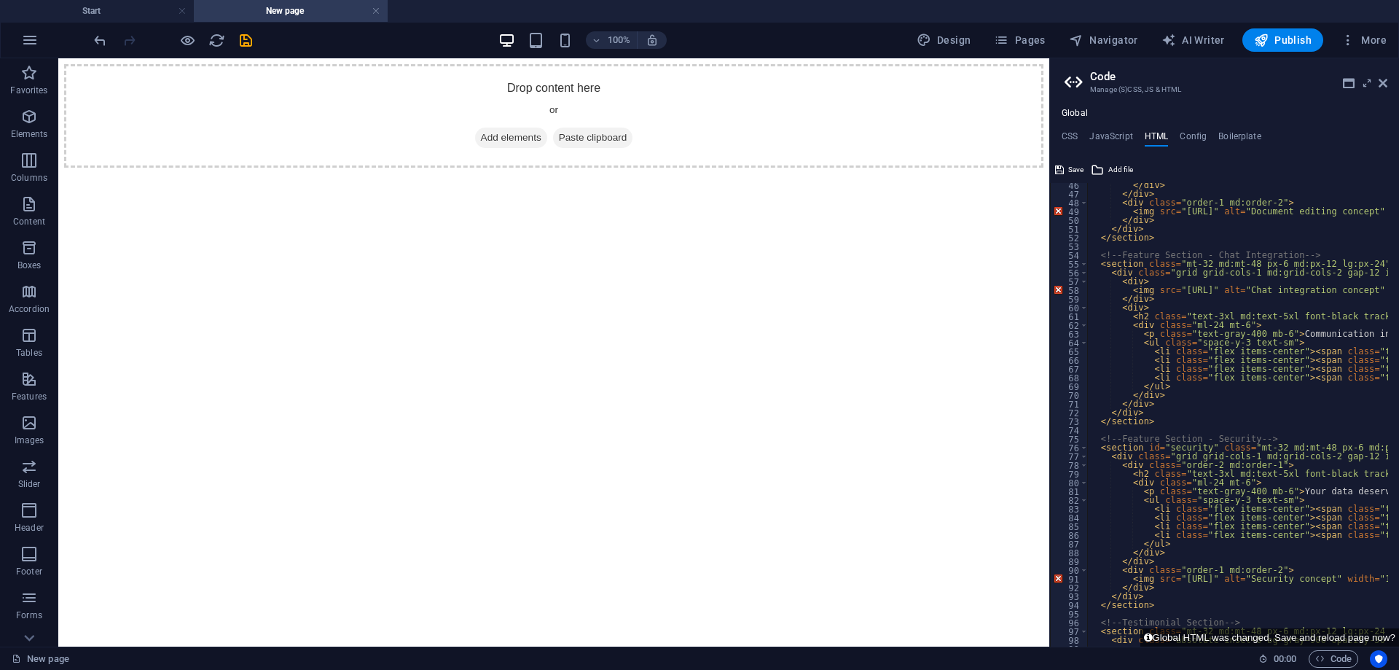
scroll to position [221, 0]
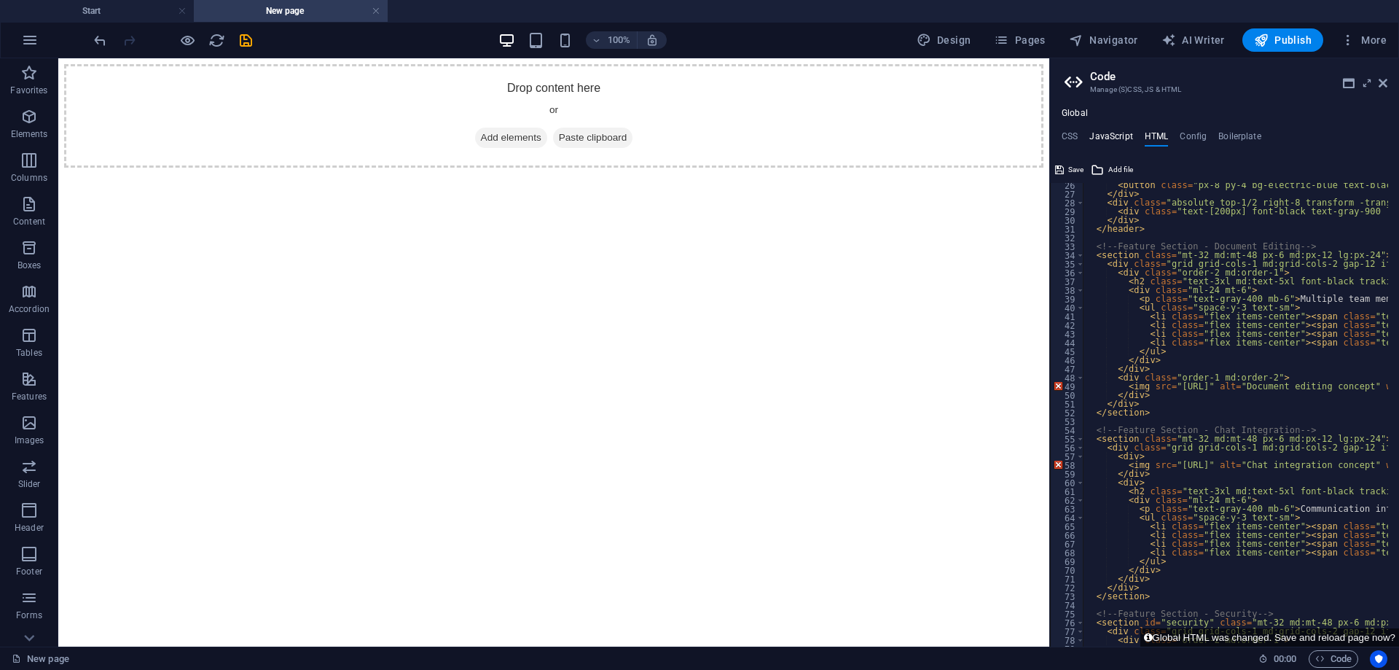
click at [1120, 136] on h4 "JavaScript" at bounding box center [1111, 139] width 43 height 16
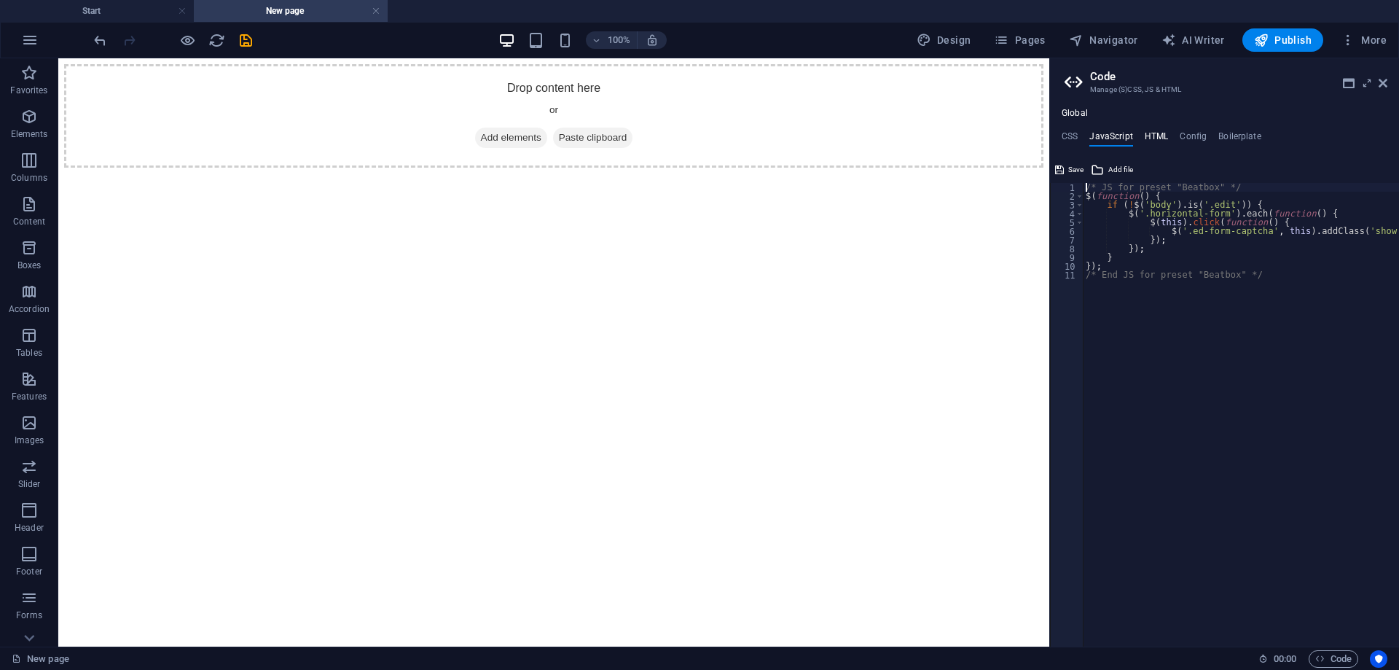
click at [1151, 137] on h4 "HTML" at bounding box center [1157, 139] width 24 height 16
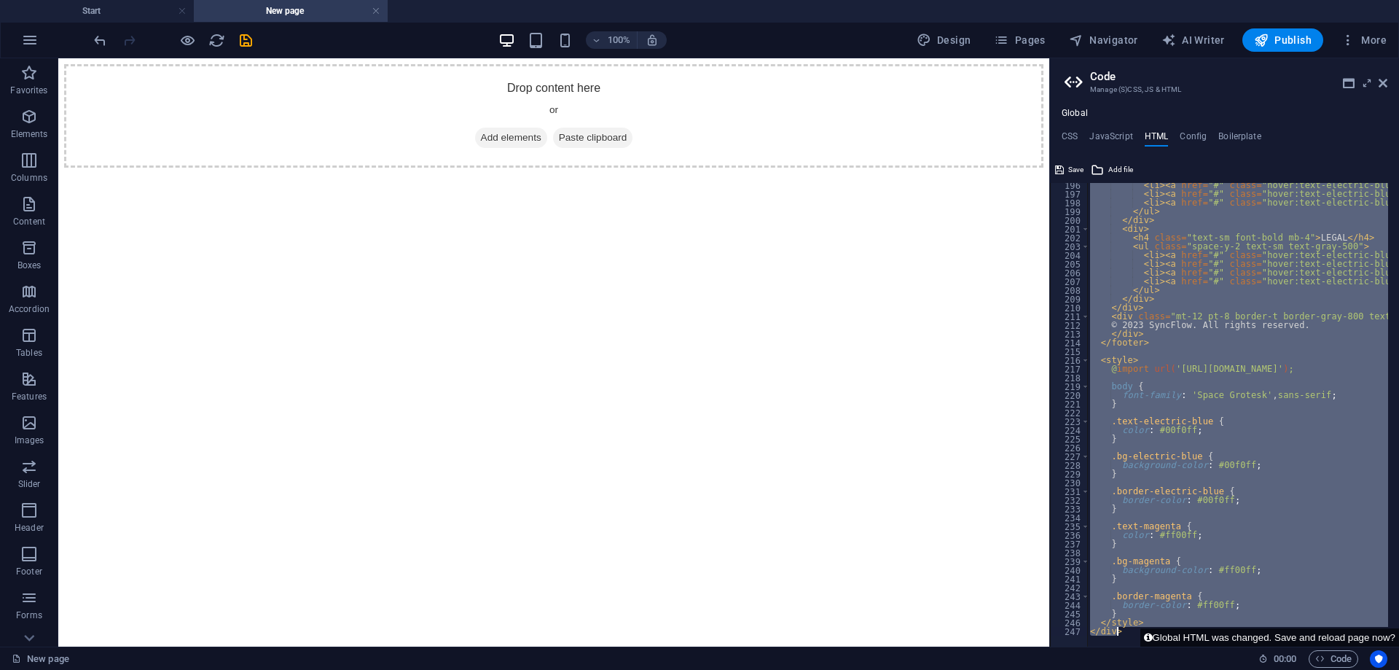
scroll to position [1708, 0]
drag, startPoint x: 1087, startPoint y: 206, endPoint x: 1178, endPoint y: 697, distance: 498.9
click at [1178, 669] on html "andyjinmed.com Start New page Favorites Elements Columns Content Boxes Accordio…" at bounding box center [699, 335] width 1399 height 670
type textarea "</style> </div>"
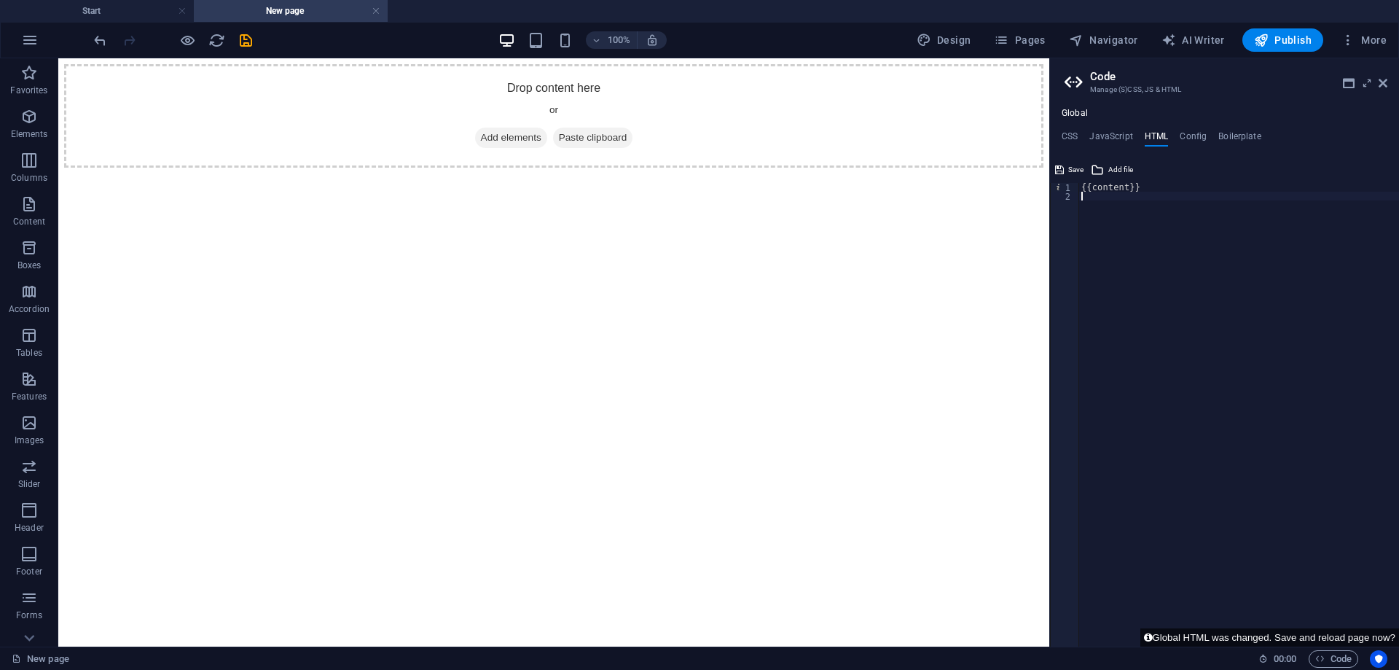
type textarea "{{content}}"
click at [1074, 135] on h4 "CSS" at bounding box center [1070, 139] width 16 height 16
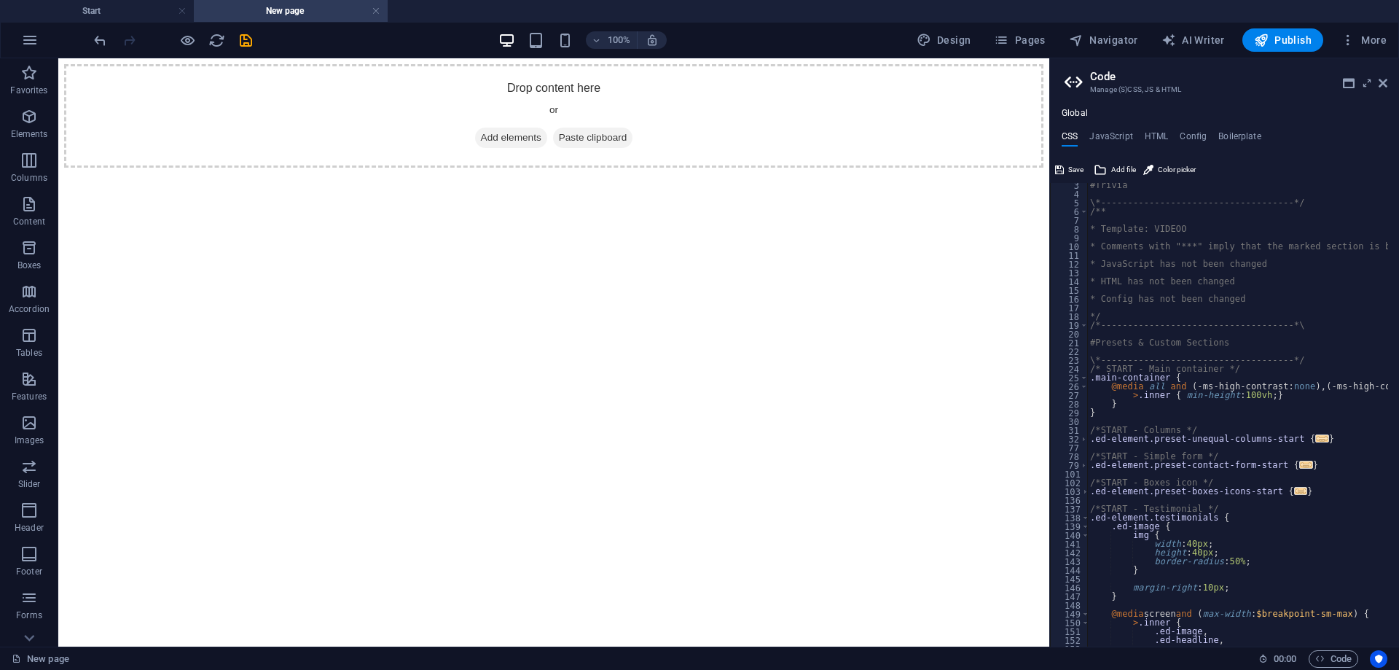
click at [1220, 373] on div "#Trivia \*------------------------------------*/ /** * Template: VIDEOO * Comme…" at bounding box center [1286, 416] width 399 height 470
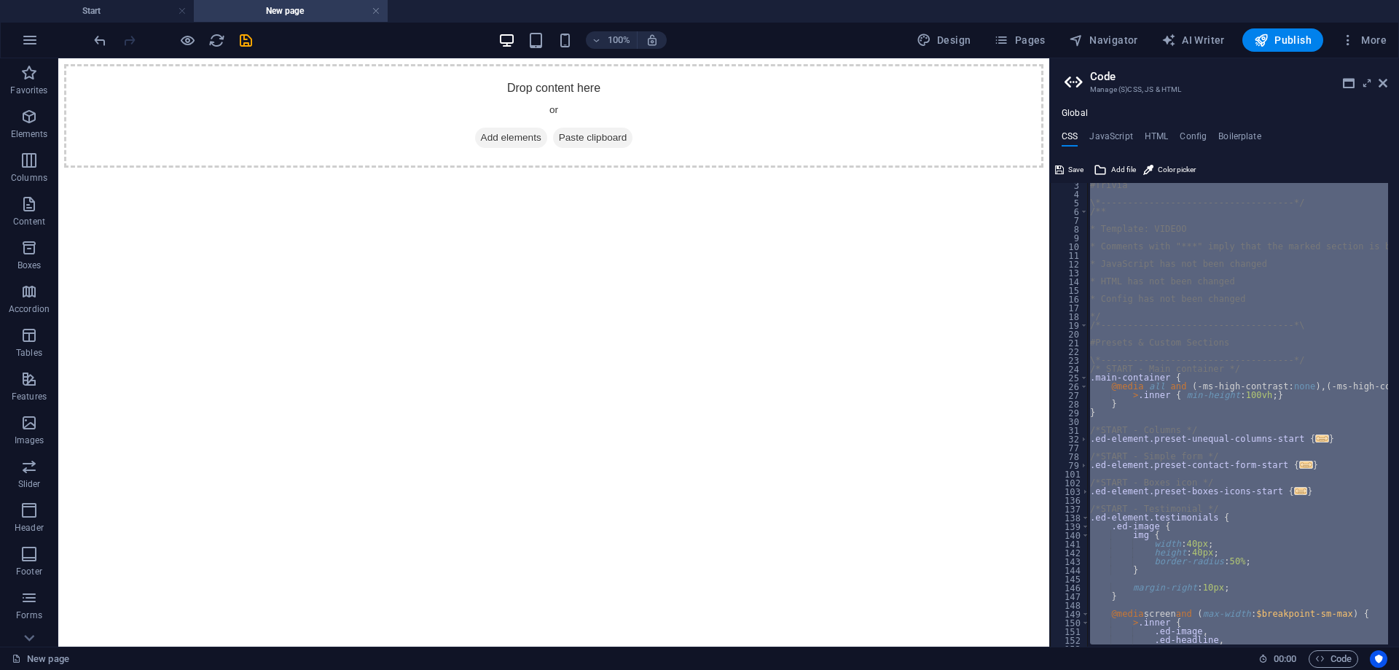
paste textarea "</style>"
type textarea "</style>"
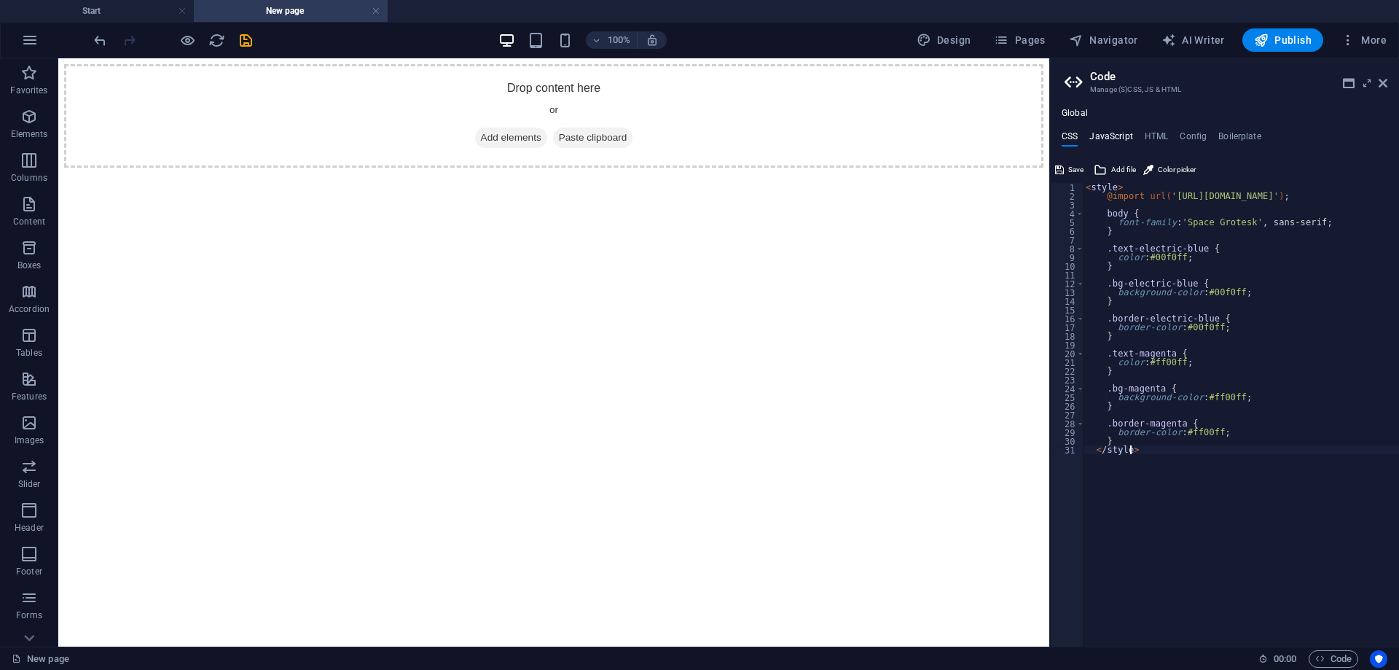
click at [1114, 138] on h4 "JavaScript" at bounding box center [1111, 139] width 43 height 16
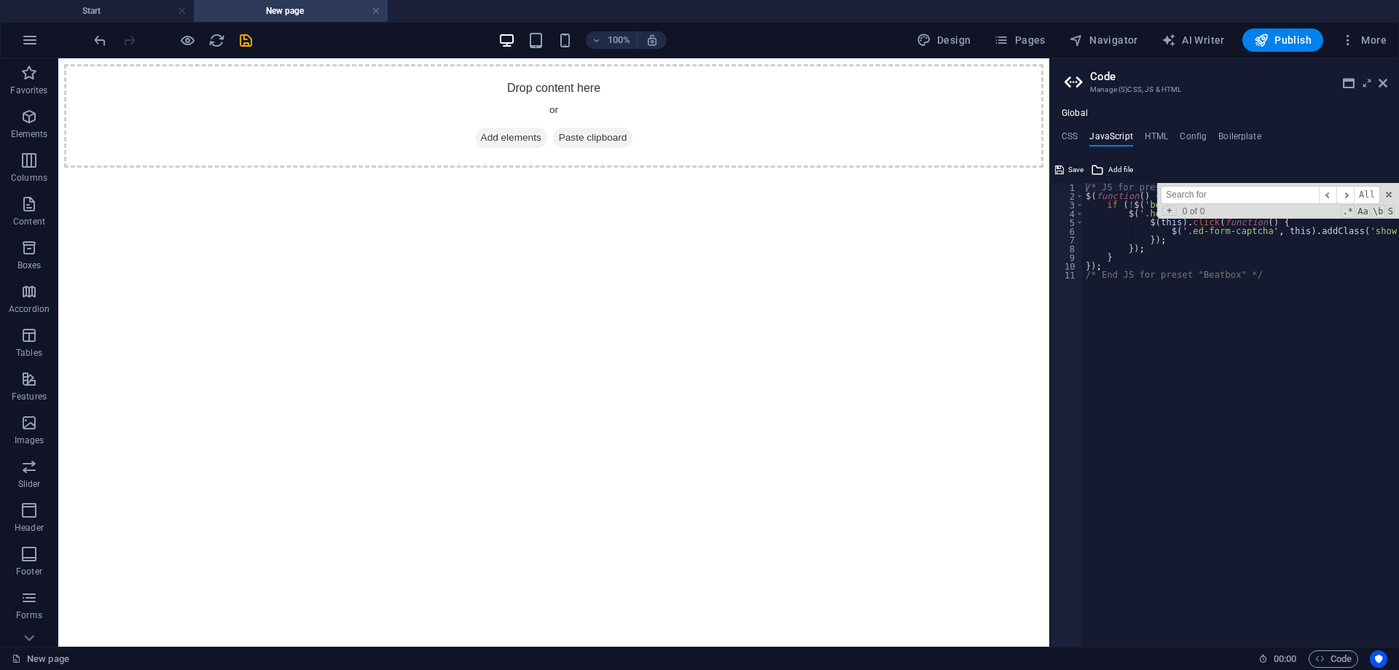
type textarea "/* End JS for preset "Beatbox" */"
click at [1218, 315] on div "/* JS for preset "Beatbox" */ $ ( function ( ) { if ( ! $ ( 'body' ) . is ( '.e…" at bounding box center [1241, 423] width 316 height 481
click at [1076, 134] on h4 "CSS" at bounding box center [1070, 139] width 16 height 16
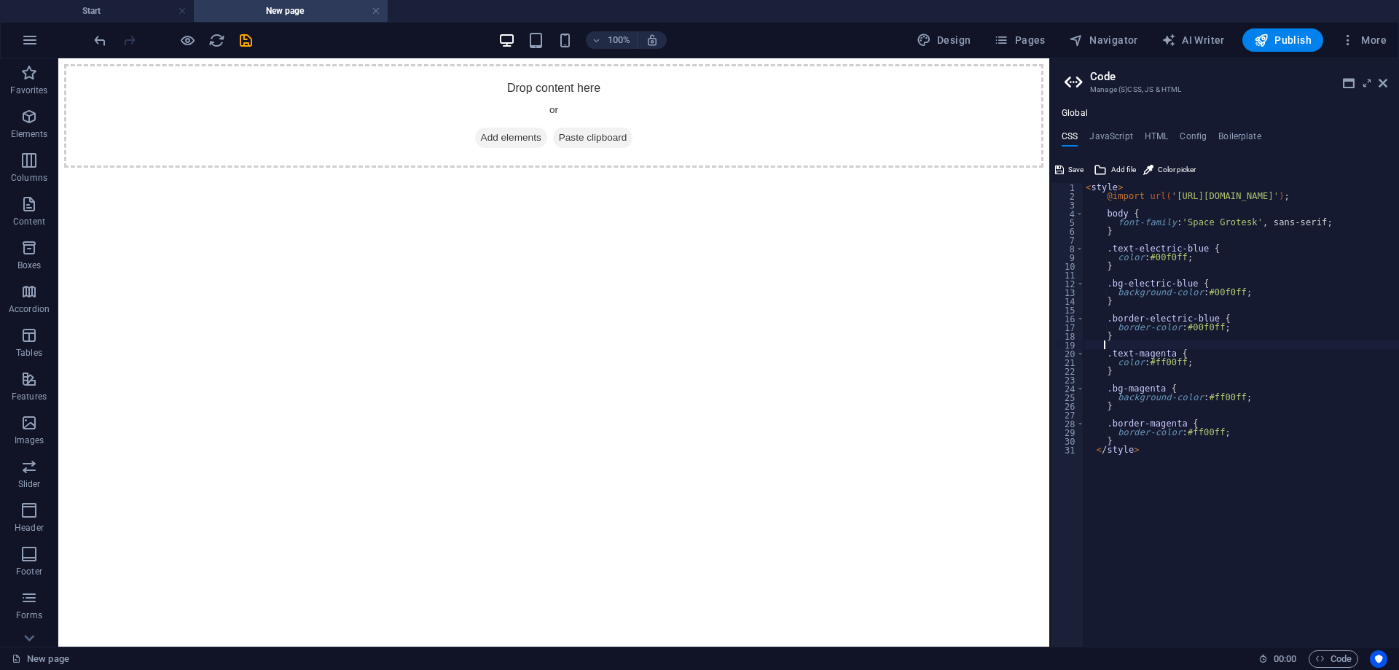
click at [1203, 343] on div "< style > @import url( 'https://fonts.googleapis.com/css2?family=Space+Grotesk:…" at bounding box center [1336, 418] width 507 height 470
type textarea "} </style>"
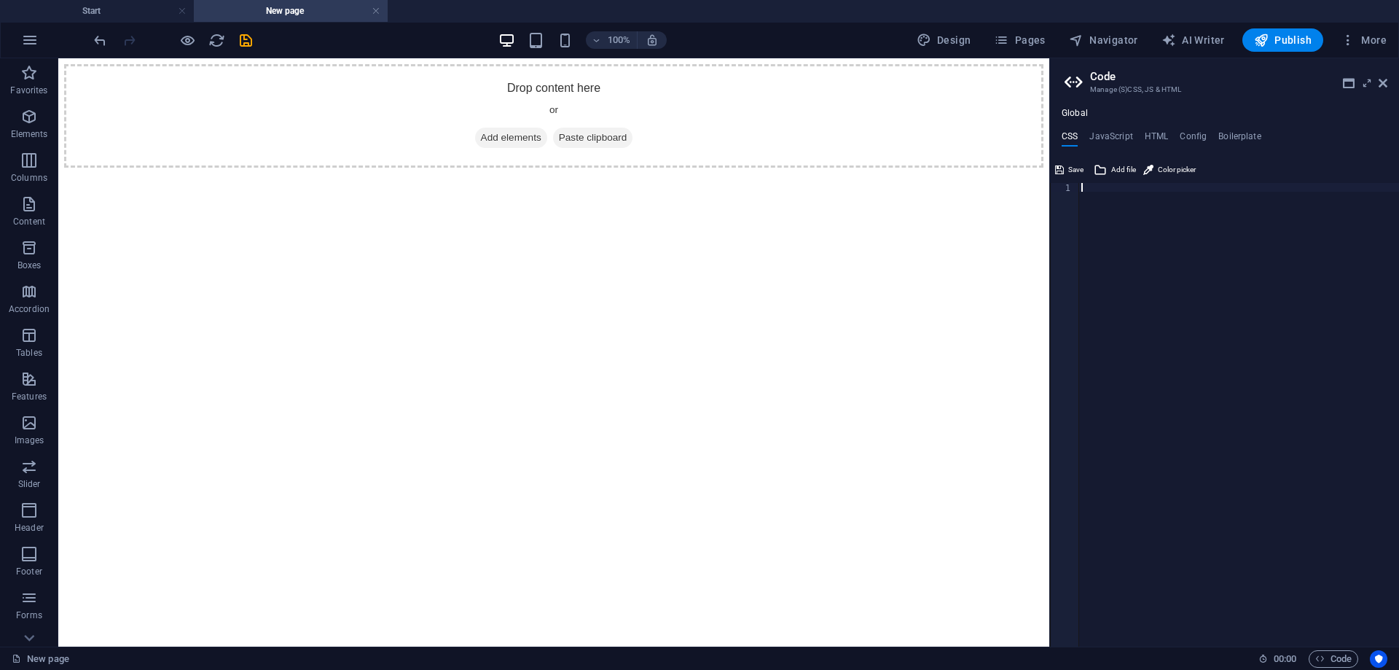
click at [1108, 129] on div "Global CSS JavaScript HTML Config Boilerplate 1 ההההההההההההההההההההההההההההההה…" at bounding box center [1224, 377] width 349 height 539
click at [1112, 140] on h4 "JavaScript" at bounding box center [1111, 139] width 43 height 16
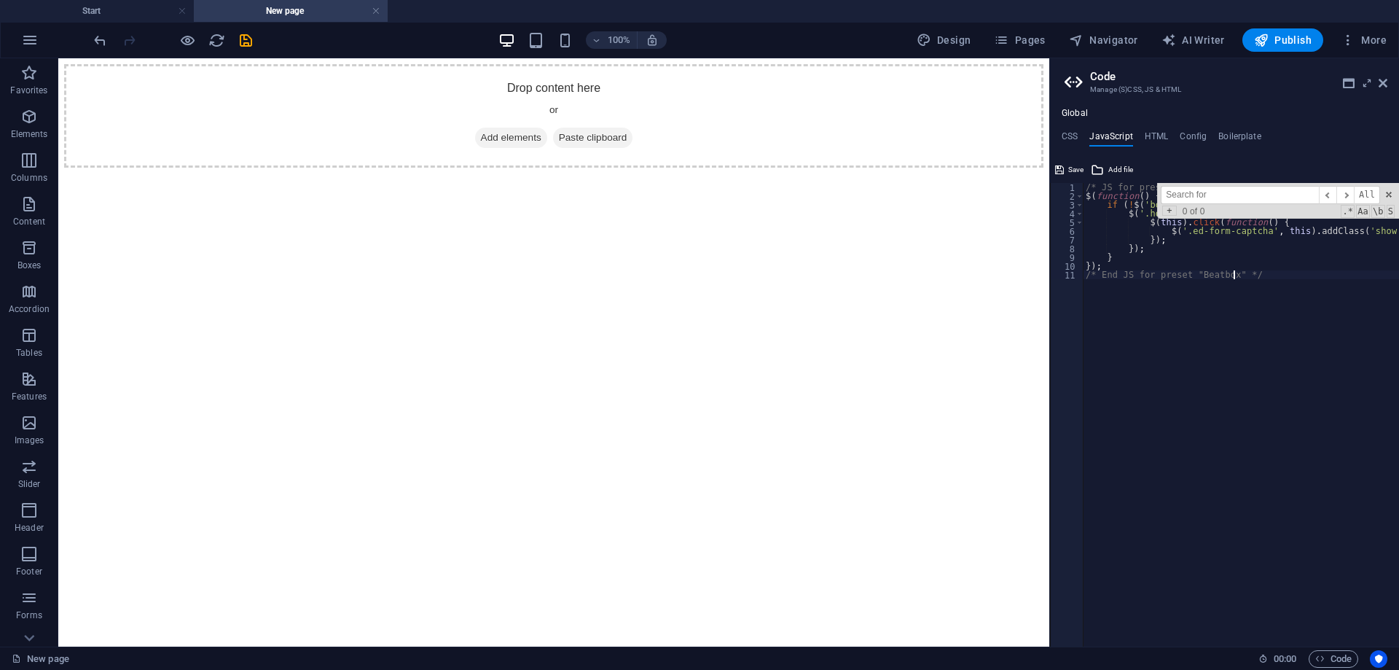
click at [1142, 305] on div "/* JS for preset "Beatbox" */ $ ( function ( ) { if ( ! $ ( 'body' ) . is ( '.e…" at bounding box center [1241, 423] width 316 height 481
type textarea "}); /* End JS for preset "Beatbox" */"
click at [1214, 313] on div at bounding box center [1239, 423] width 321 height 481
click at [1151, 134] on h4 "HTML" at bounding box center [1157, 139] width 24 height 16
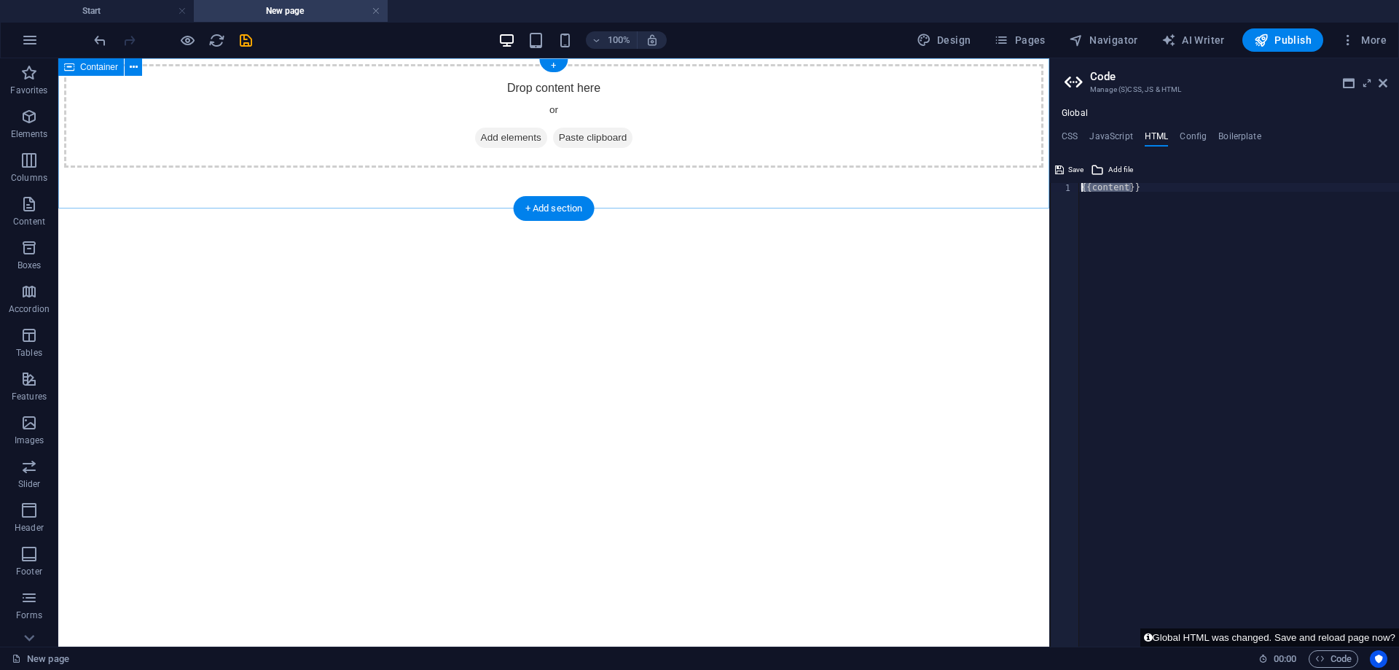
drag, startPoint x: 1221, startPoint y: 251, endPoint x: 1039, endPoint y: 187, distance: 194.1
click at [1111, 217] on div "{{content}}" at bounding box center [1239, 415] width 321 height 464
drag, startPoint x: 1122, startPoint y: 188, endPoint x: 1090, endPoint y: 187, distance: 32.1
click at [1090, 187] on div "{{content}}" at bounding box center [1239, 423] width 321 height 481
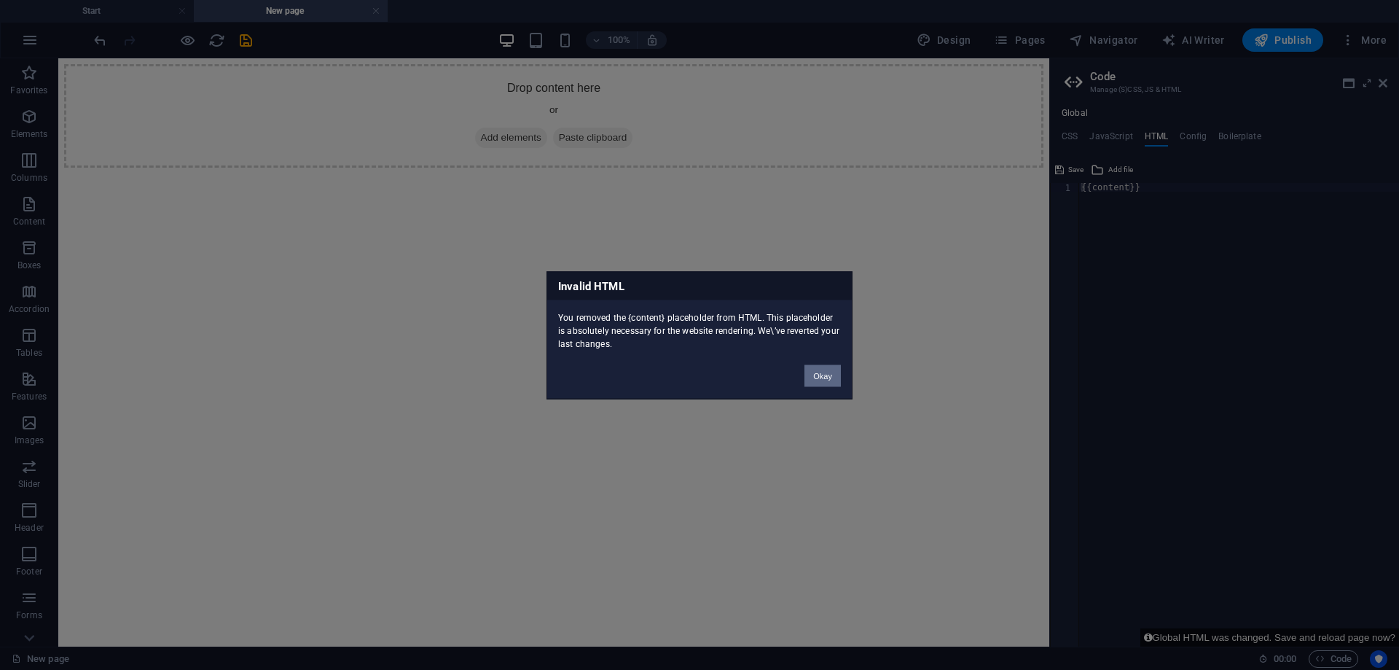
click at [824, 383] on button "Okay" at bounding box center [823, 375] width 36 height 22
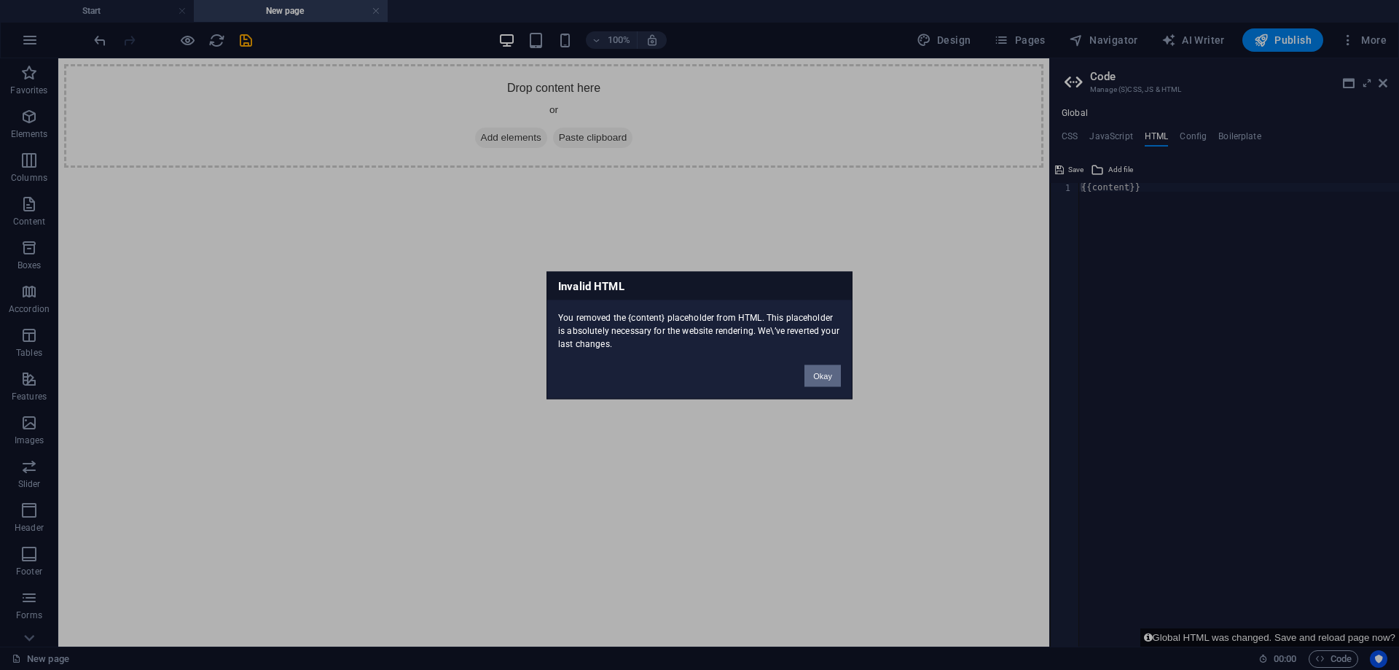
click at [836, 375] on button "Okay" at bounding box center [823, 375] width 36 height 22
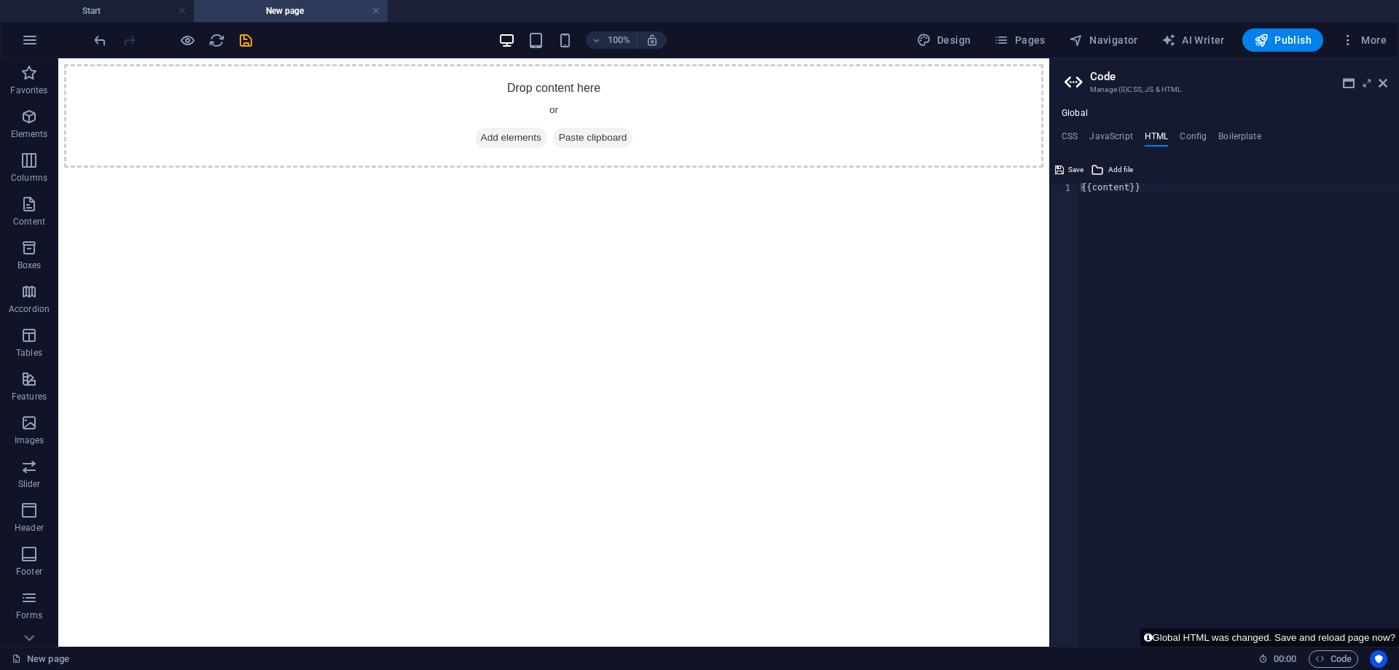
click at [1232, 214] on div "{{content}}" at bounding box center [1239, 423] width 321 height 481
click at [1195, 136] on h4 "Config" at bounding box center [1193, 139] width 27 height 16
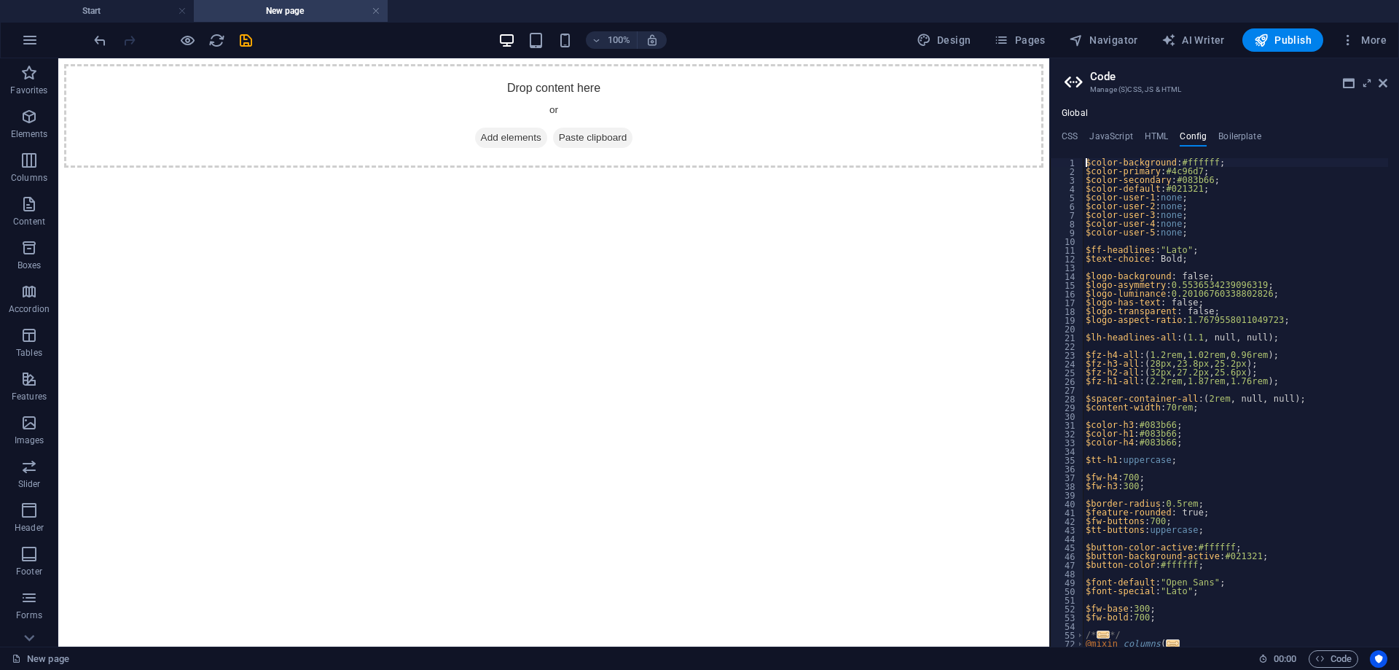
click at [1205, 201] on div "$color-background : #ffffff ; $color-primary : #4c96d7 ; $color-secondary : #08…" at bounding box center [1262, 405] width 359 height 495
type textarea "$color-user-1: none;"
click at [1236, 136] on h4 "Boilerplate" at bounding box center [1240, 139] width 43 height 16
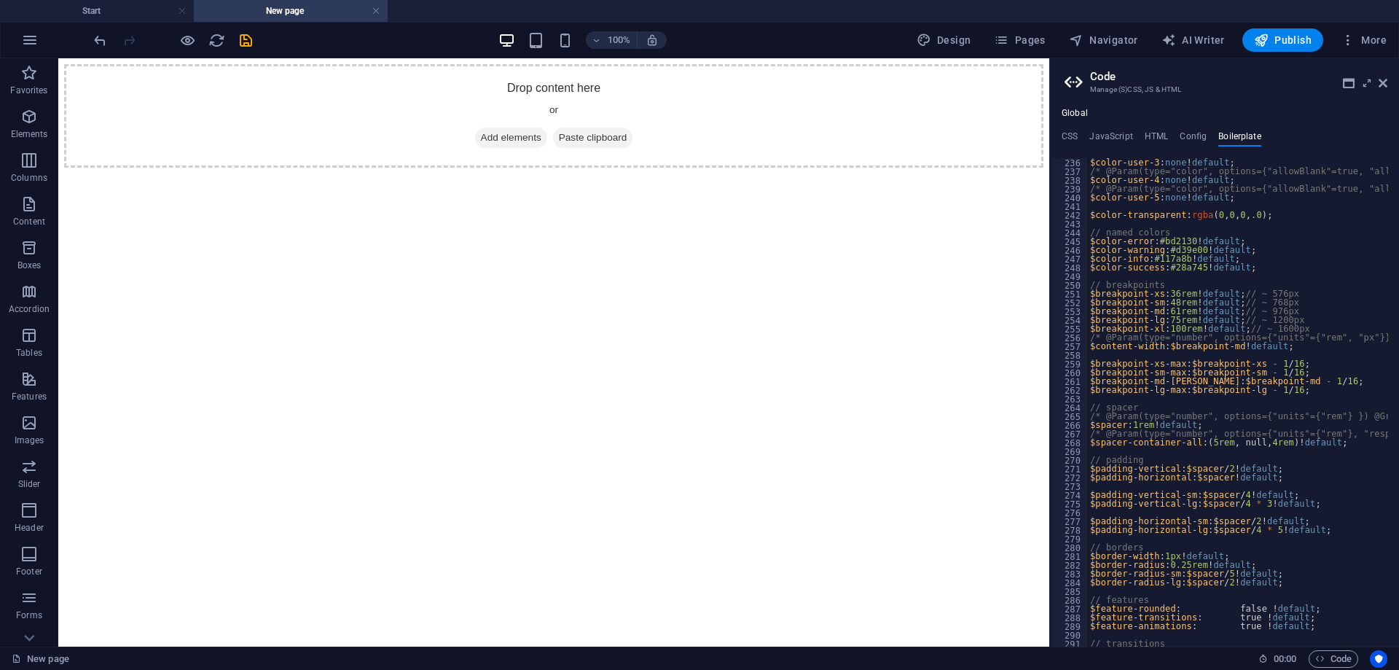
type textarea "// breakpoints"
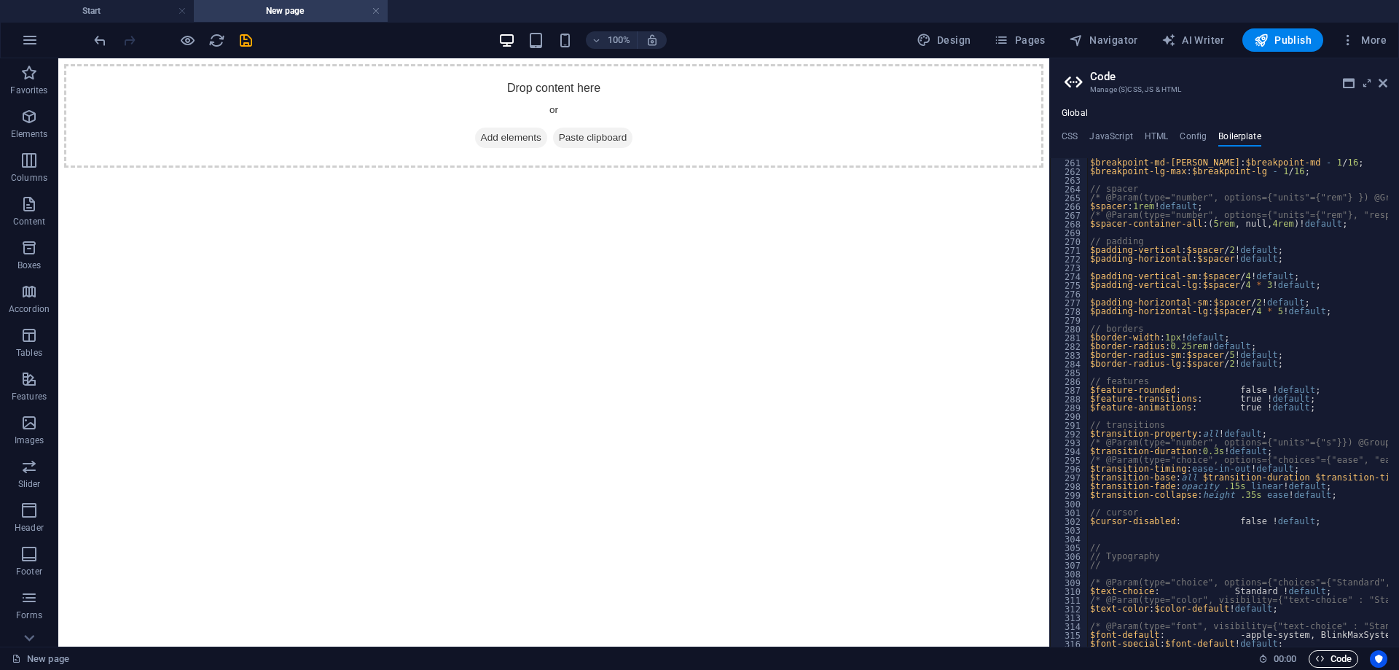
click at [1326, 653] on span "Code" at bounding box center [1334, 658] width 36 height 17
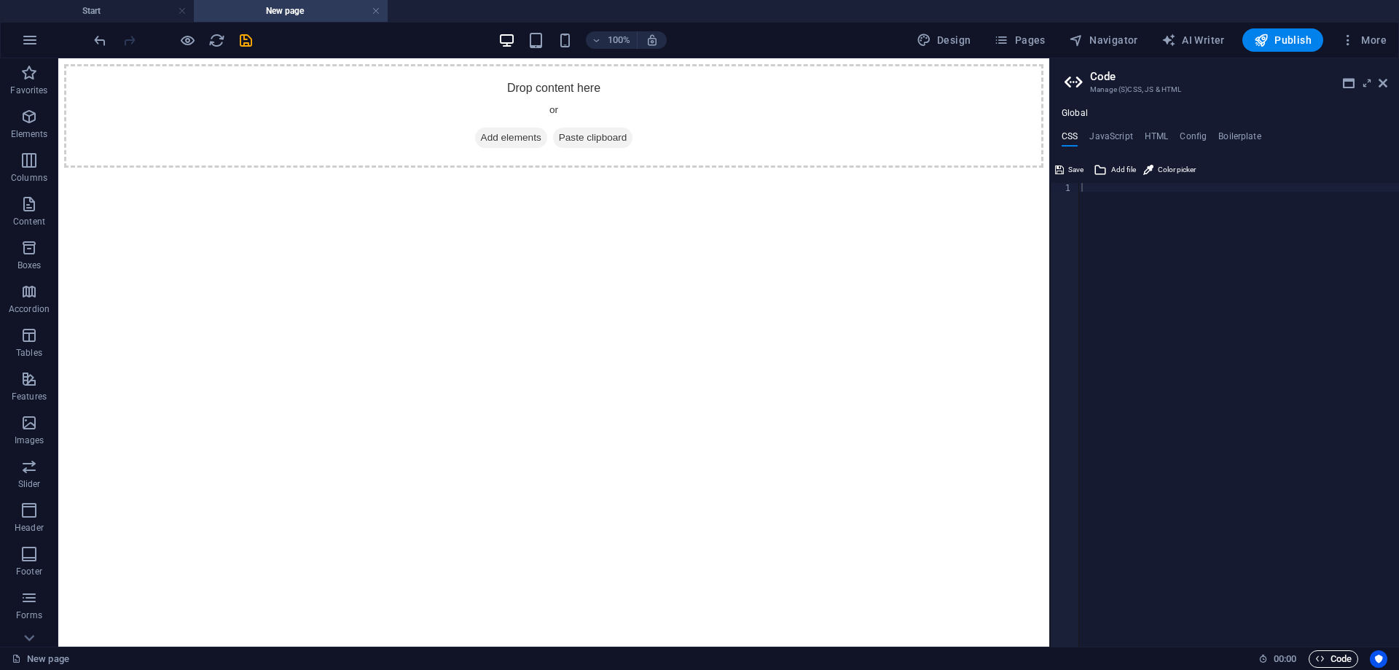
click at [1325, 653] on span "Code" at bounding box center [1334, 658] width 36 height 17
click at [1106, 131] on h4 "JavaScript" at bounding box center [1111, 139] width 43 height 16
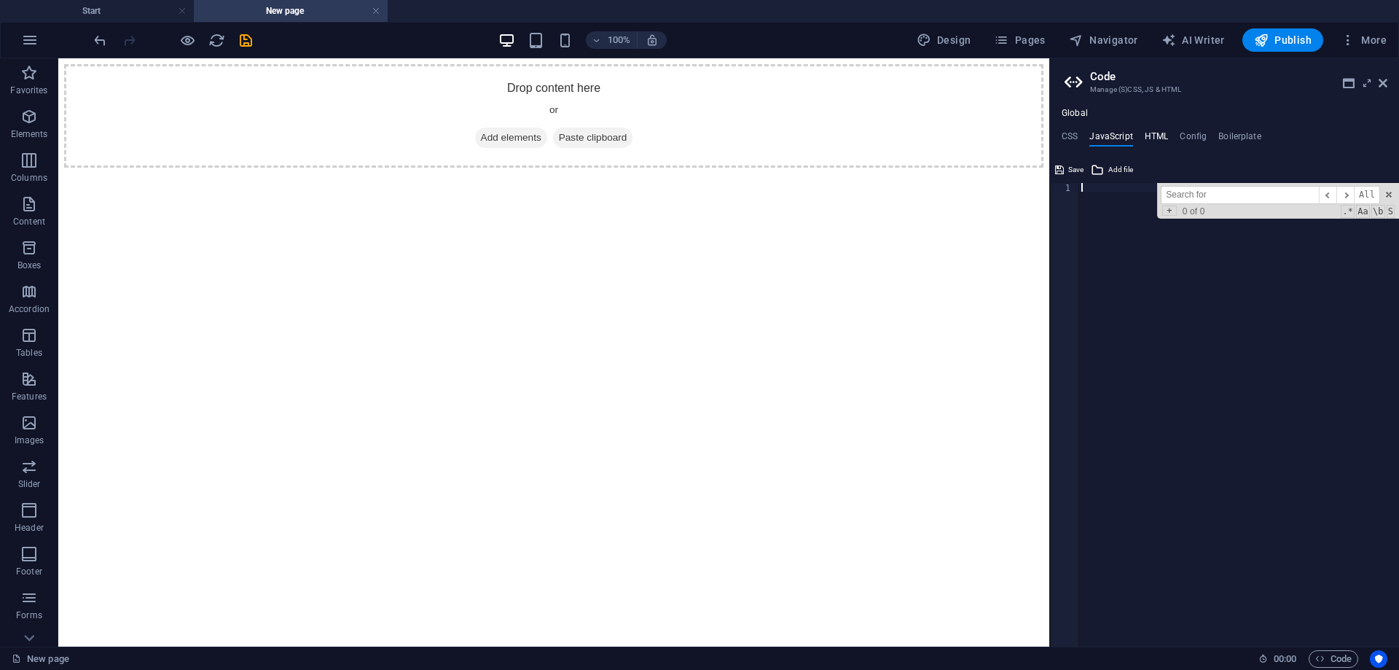
click at [1149, 132] on h4 "HTML" at bounding box center [1157, 139] width 24 height 16
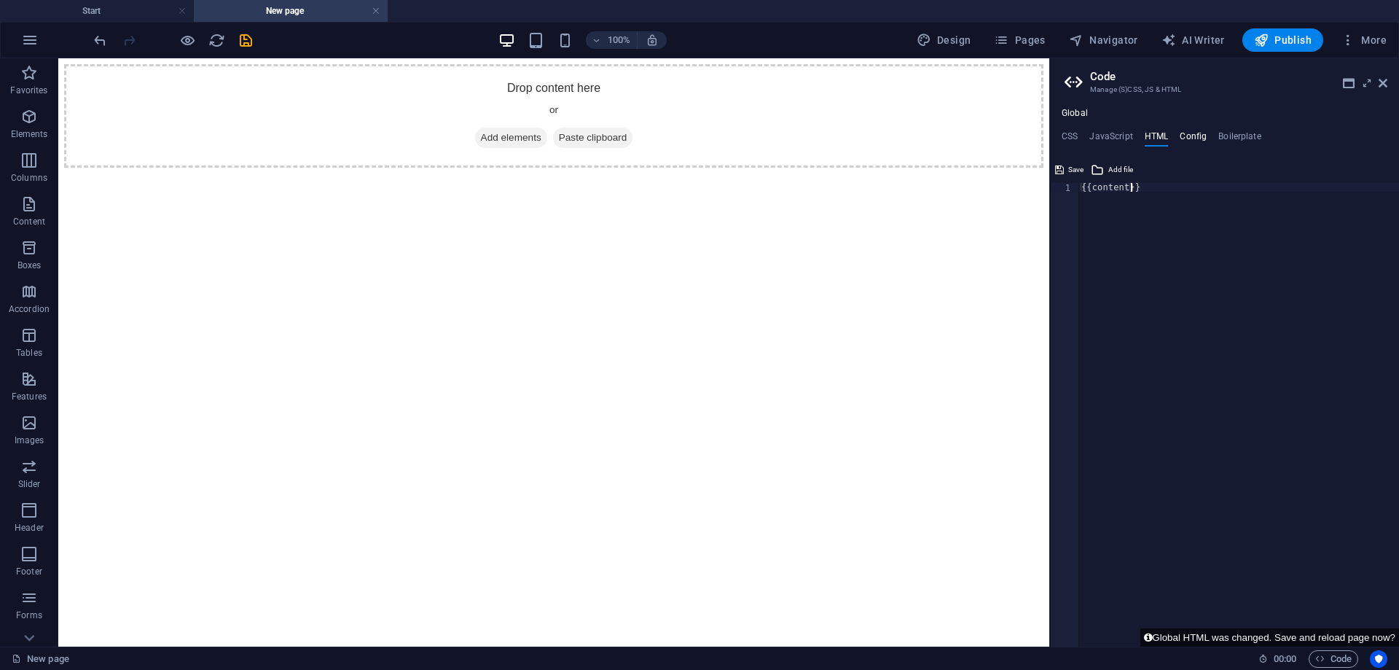
click at [1190, 136] on h4 "Config" at bounding box center [1193, 139] width 27 height 16
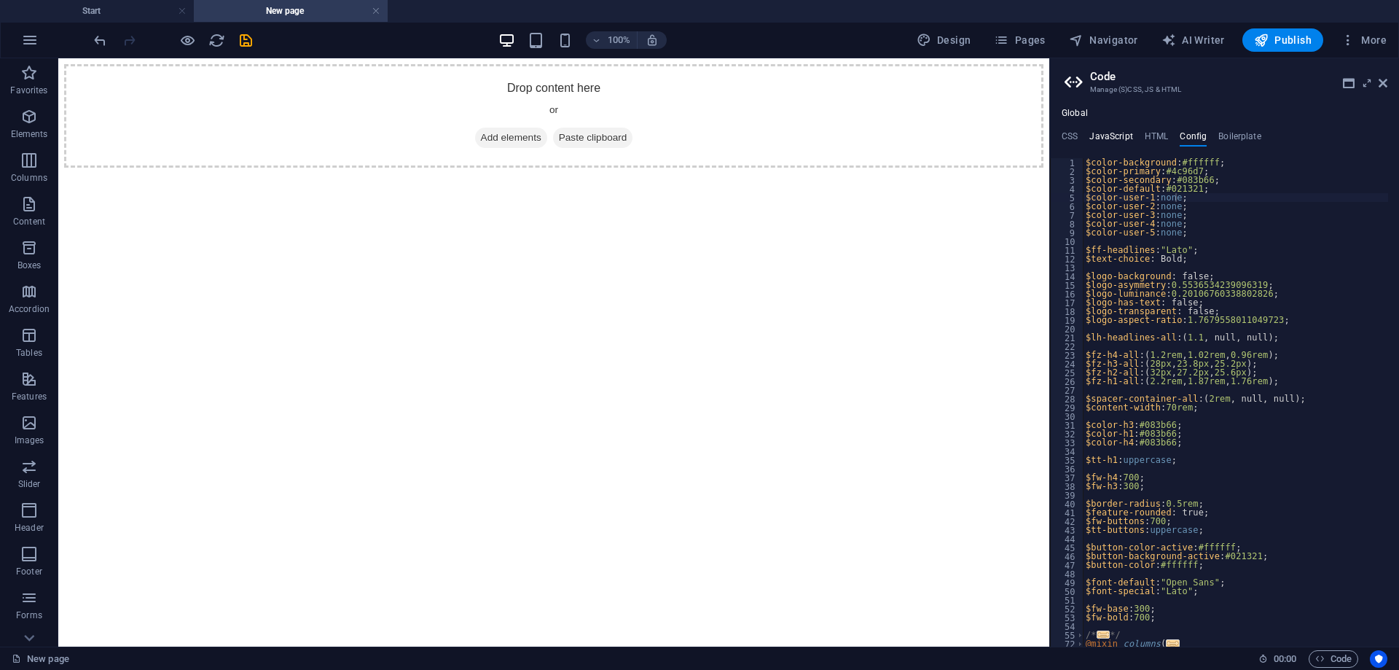
click at [1114, 136] on h4 "JavaScript" at bounding box center [1111, 139] width 43 height 16
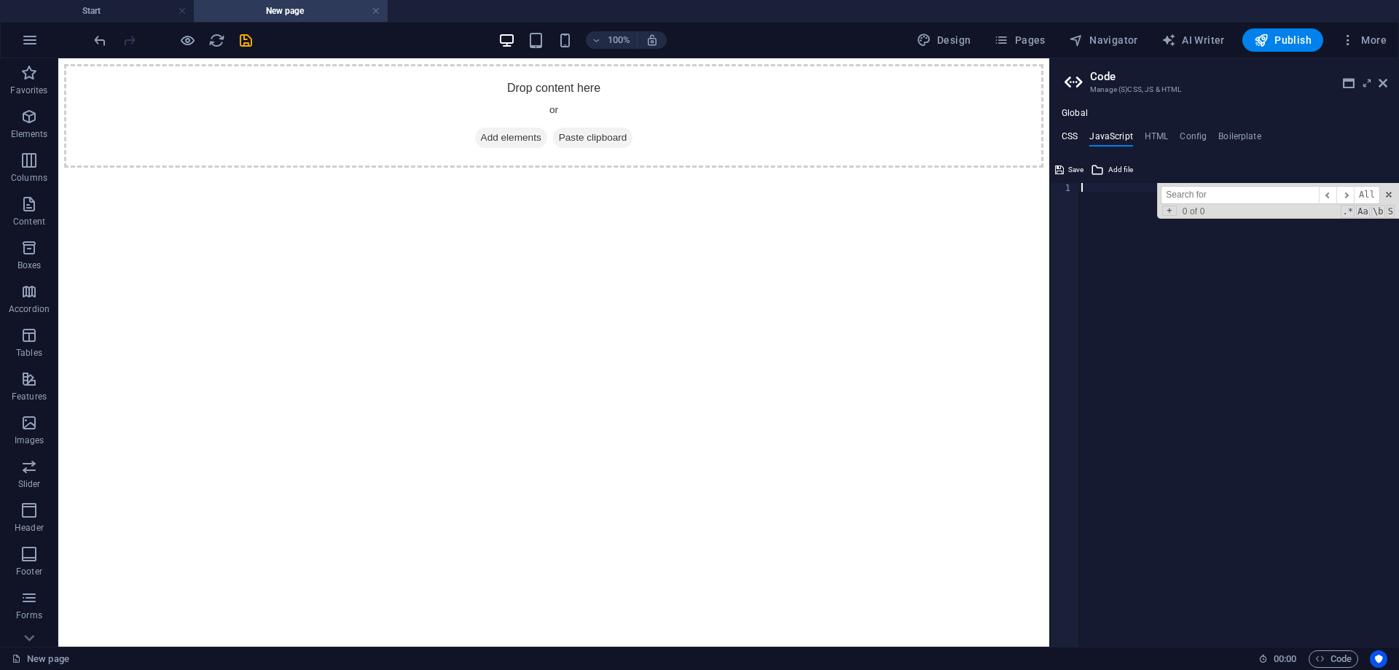
click at [1070, 136] on h4 "CSS" at bounding box center [1070, 139] width 16 height 16
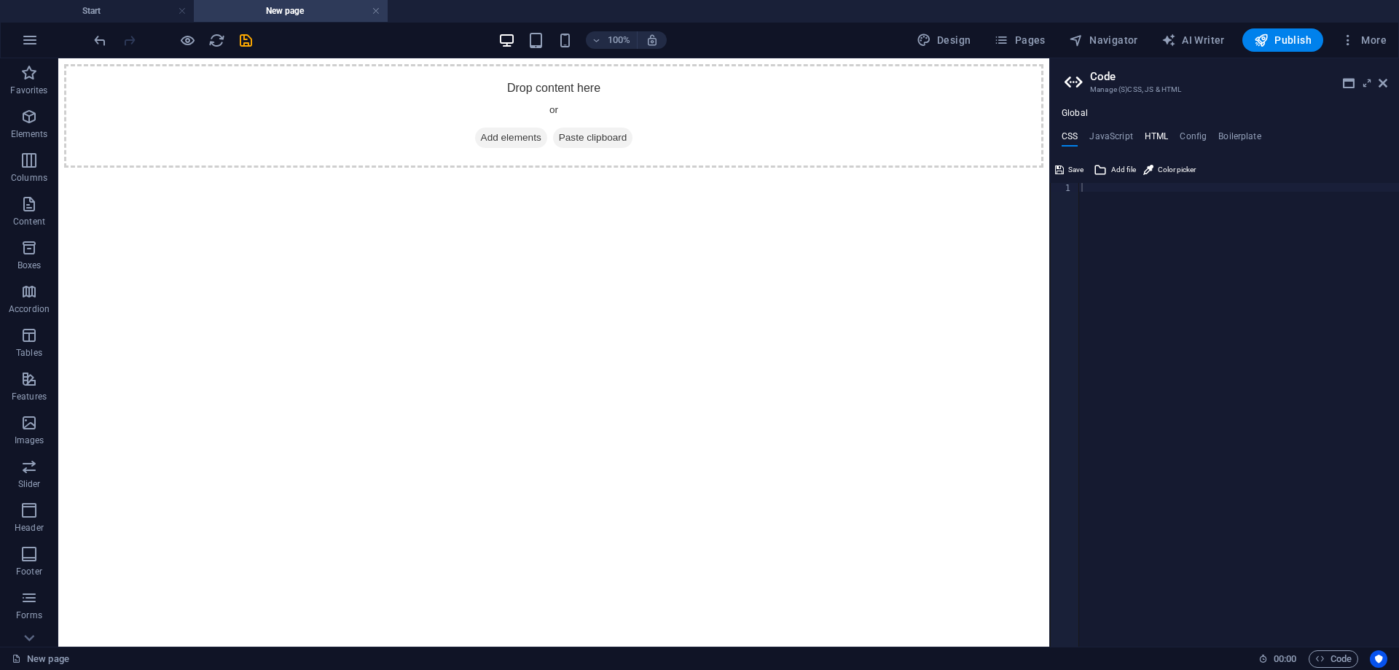
click at [1157, 138] on h4 "HTML" at bounding box center [1157, 139] width 24 height 16
click at [1146, 235] on div "{{content}}" at bounding box center [1239, 423] width 321 height 481
paste textarea "</div>"
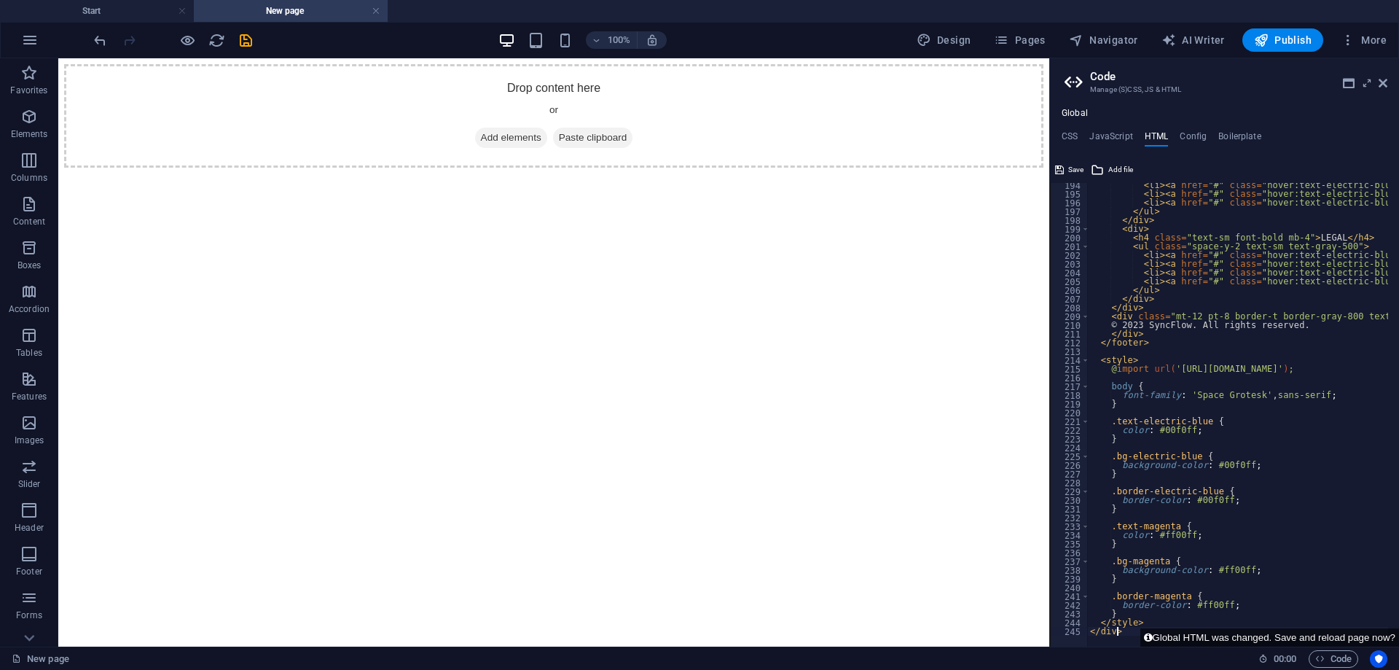
scroll to position [1690, 0]
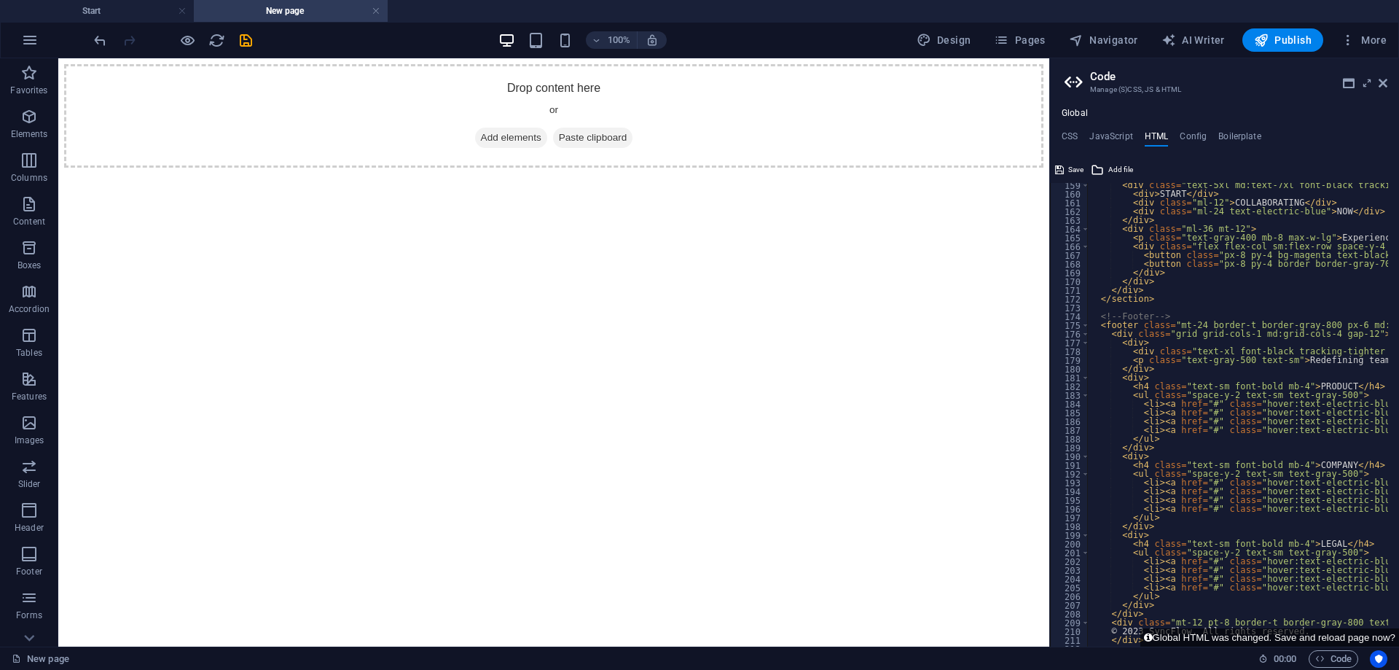
scroll to position [1384, 0]
type textarea "}"
click at [1331, 652] on span "Code" at bounding box center [1334, 658] width 36 height 17
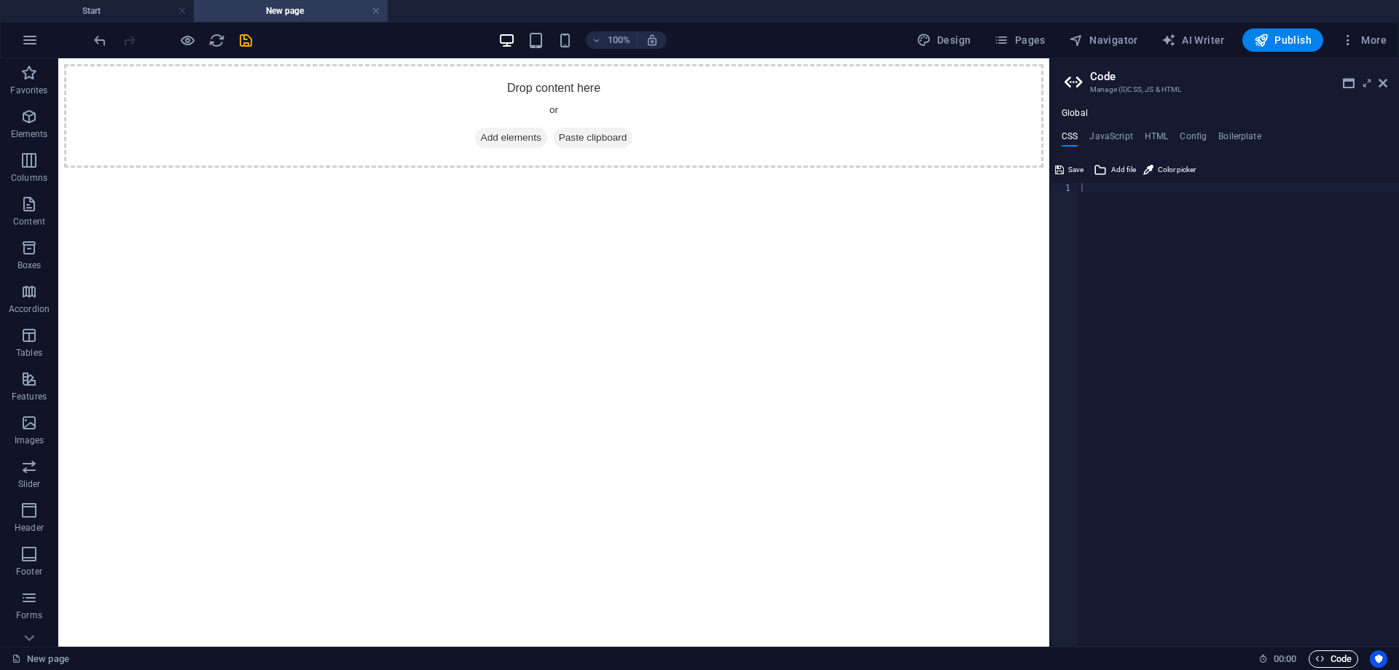
click at [1329, 657] on span "Code" at bounding box center [1334, 658] width 36 height 17
drag, startPoint x: 1149, startPoint y: 122, endPoint x: 1148, endPoint y: 133, distance: 11.0
click at [1149, 123] on div "Global CSS JavaScript HTML Config Boilerplate 1 ההההההההההההההההההההההההההההההה…" at bounding box center [1224, 377] width 349 height 539
click at [1148, 133] on h4 "HTML" at bounding box center [1157, 139] width 24 height 16
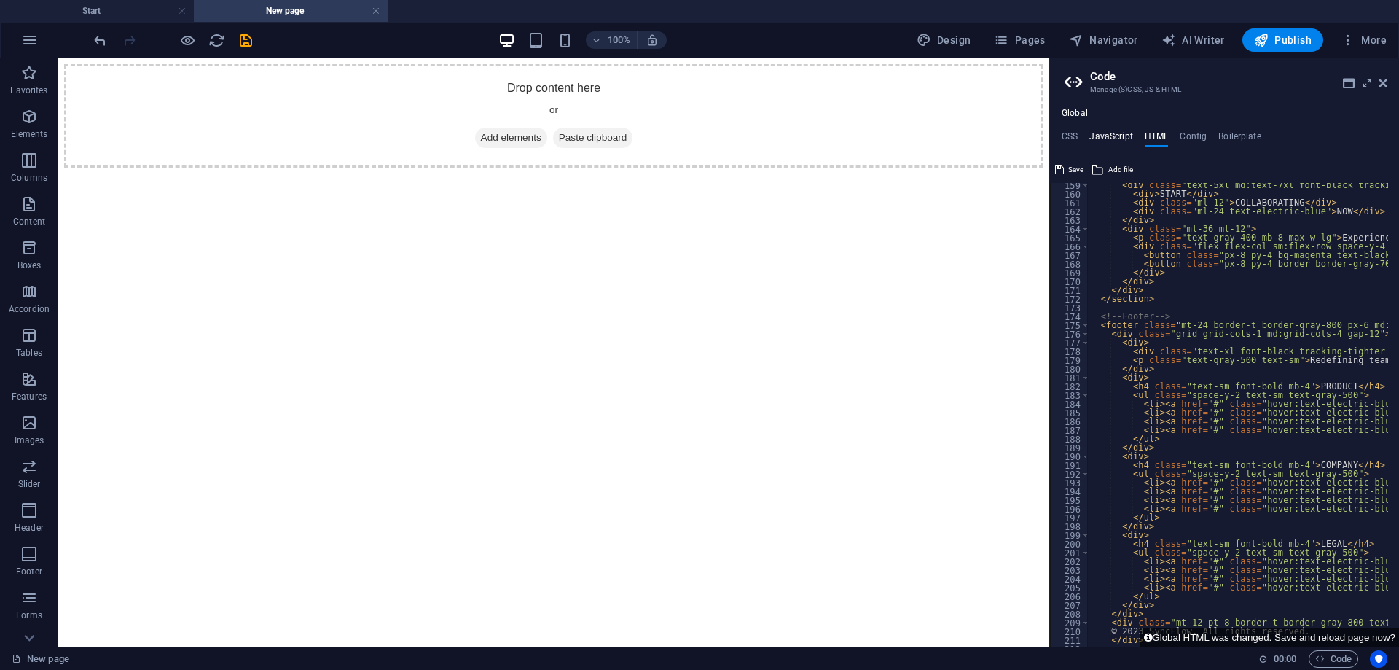
click at [1116, 133] on h4 "JavaScript" at bounding box center [1111, 139] width 43 height 16
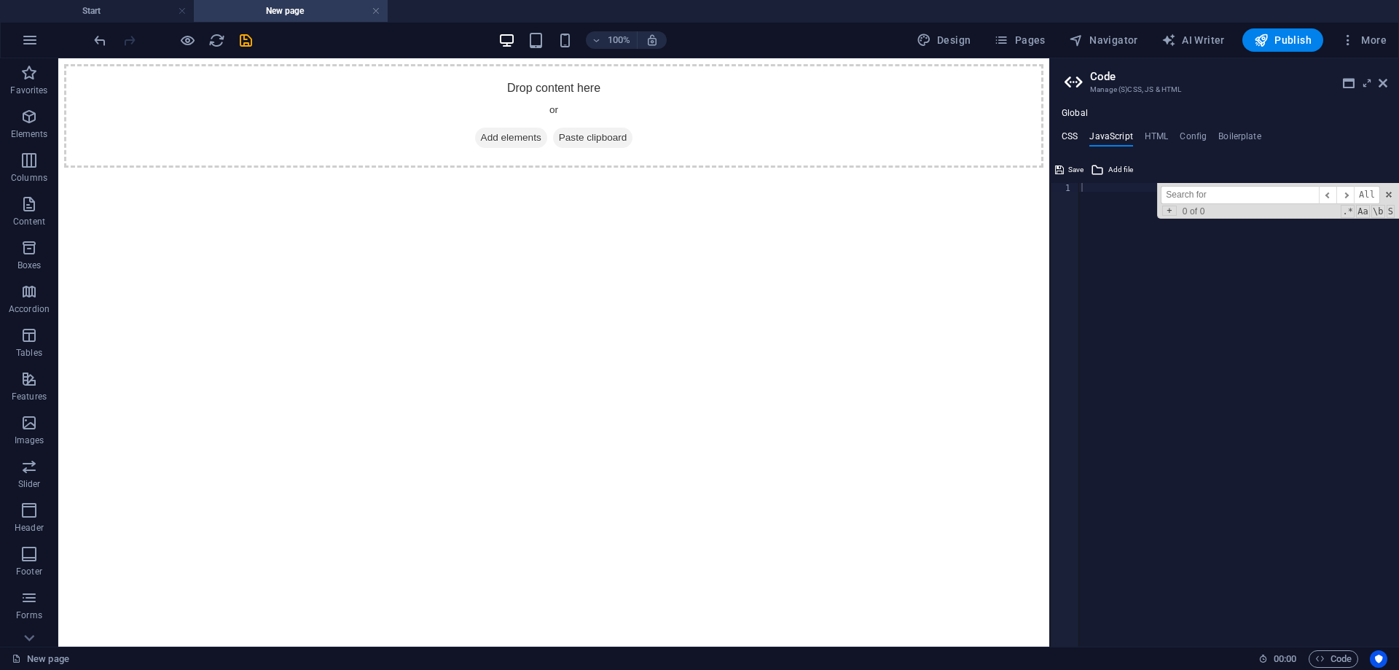
click at [1067, 133] on h4 "CSS" at bounding box center [1070, 139] width 16 height 16
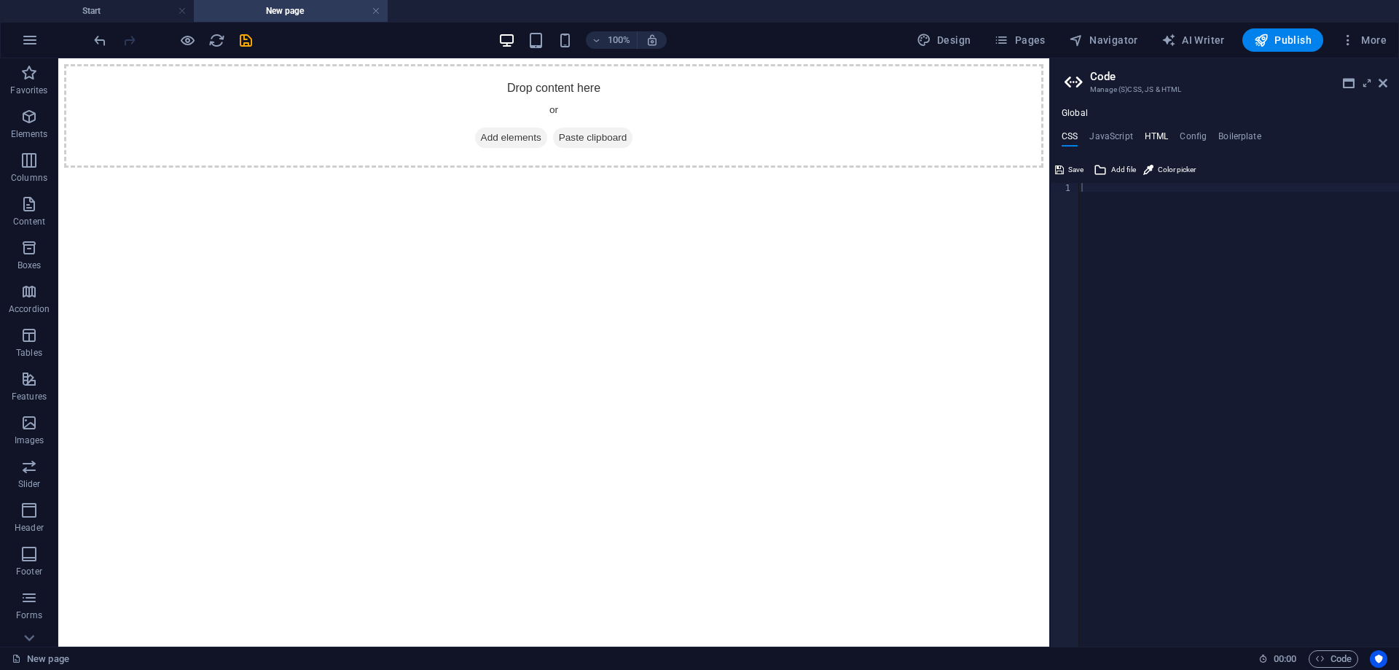
click at [1154, 131] on h4 "HTML" at bounding box center [1157, 139] width 24 height 16
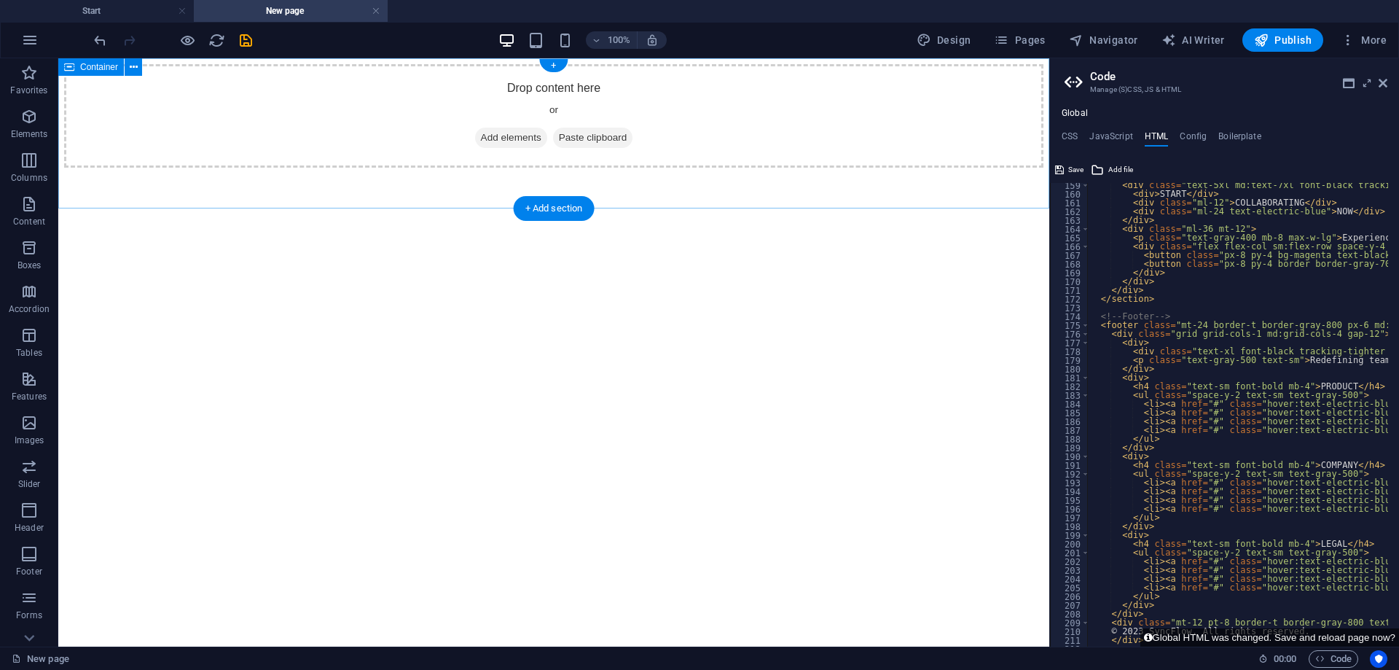
click at [891, 173] on html "Drop content here or Add elements Paste clipboard" at bounding box center [553, 115] width 991 height 115
click at [589, 148] on span "Paste clipboard" at bounding box center [593, 138] width 80 height 20
click at [584, 148] on span "Paste clipboard" at bounding box center [593, 138] width 80 height 20
click at [553, 66] on div "+" at bounding box center [553, 65] width 28 height 13
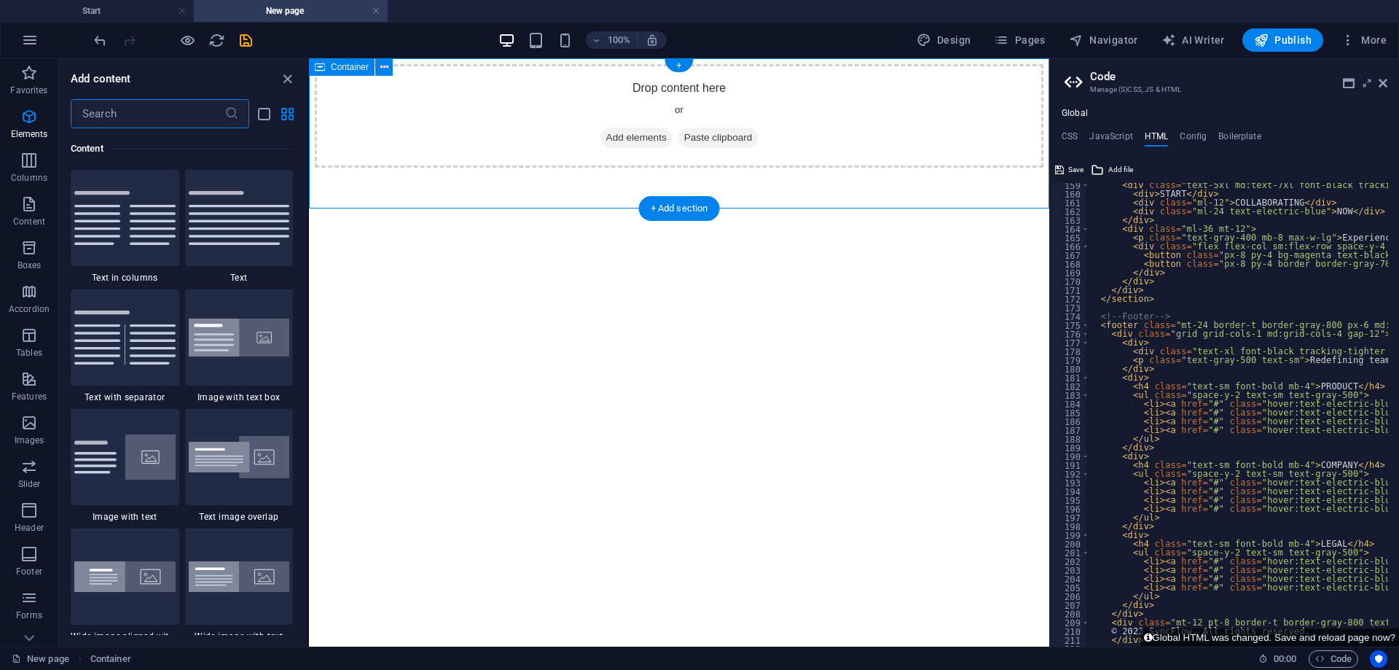
scroll to position [2550, 0]
click at [386, 62] on icon at bounding box center [384, 67] width 8 height 15
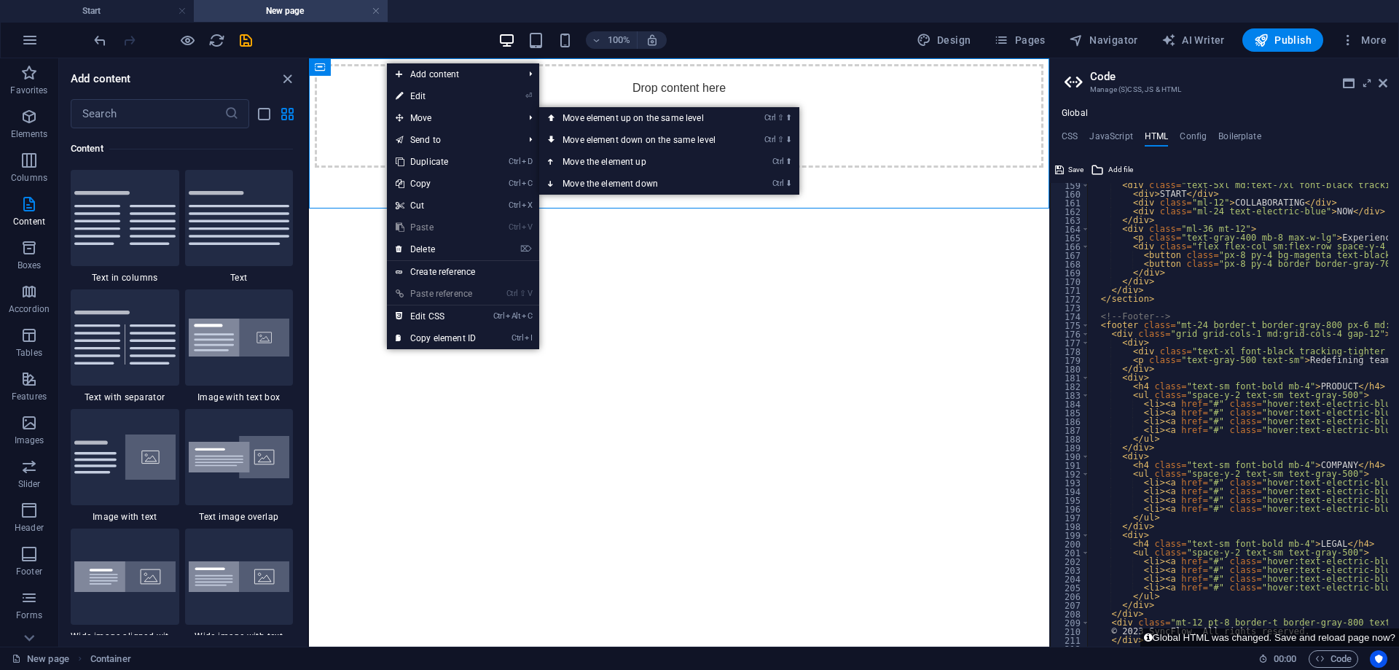
click at [735, 173] on html "Drop content here or Add elements Paste clipboard" at bounding box center [679, 115] width 740 height 115
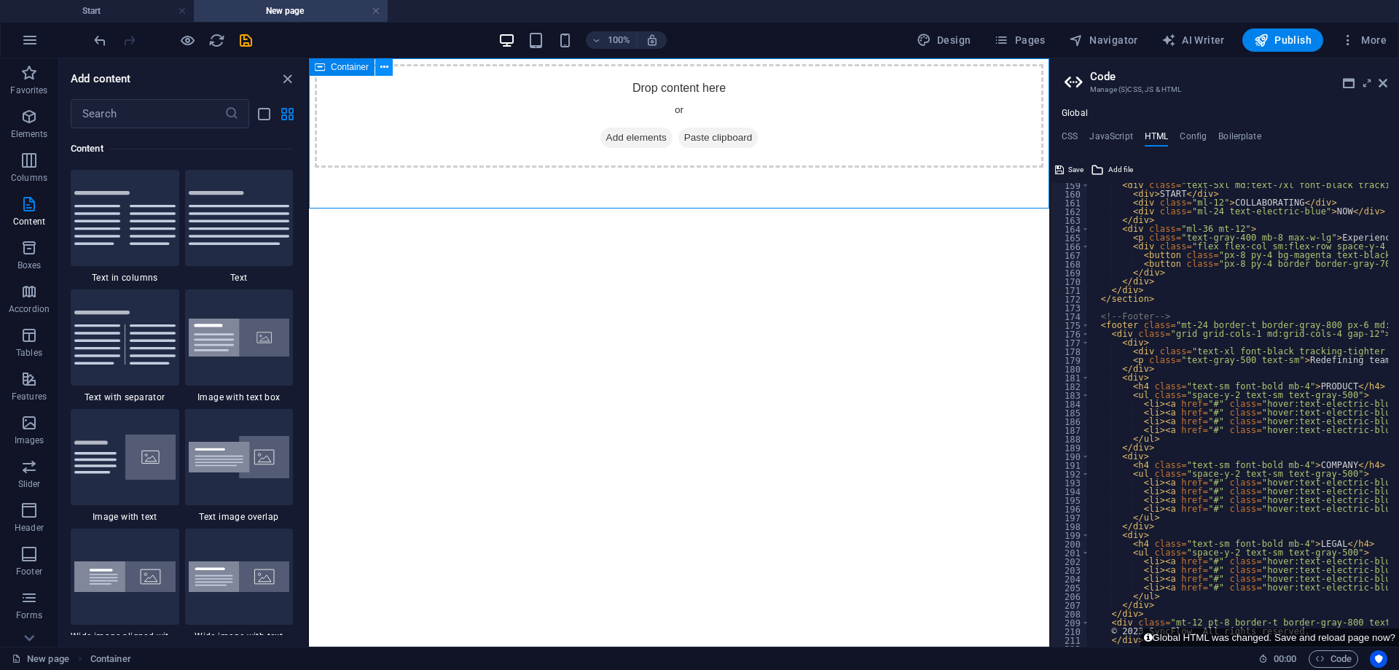
click at [388, 69] on icon at bounding box center [384, 67] width 8 height 15
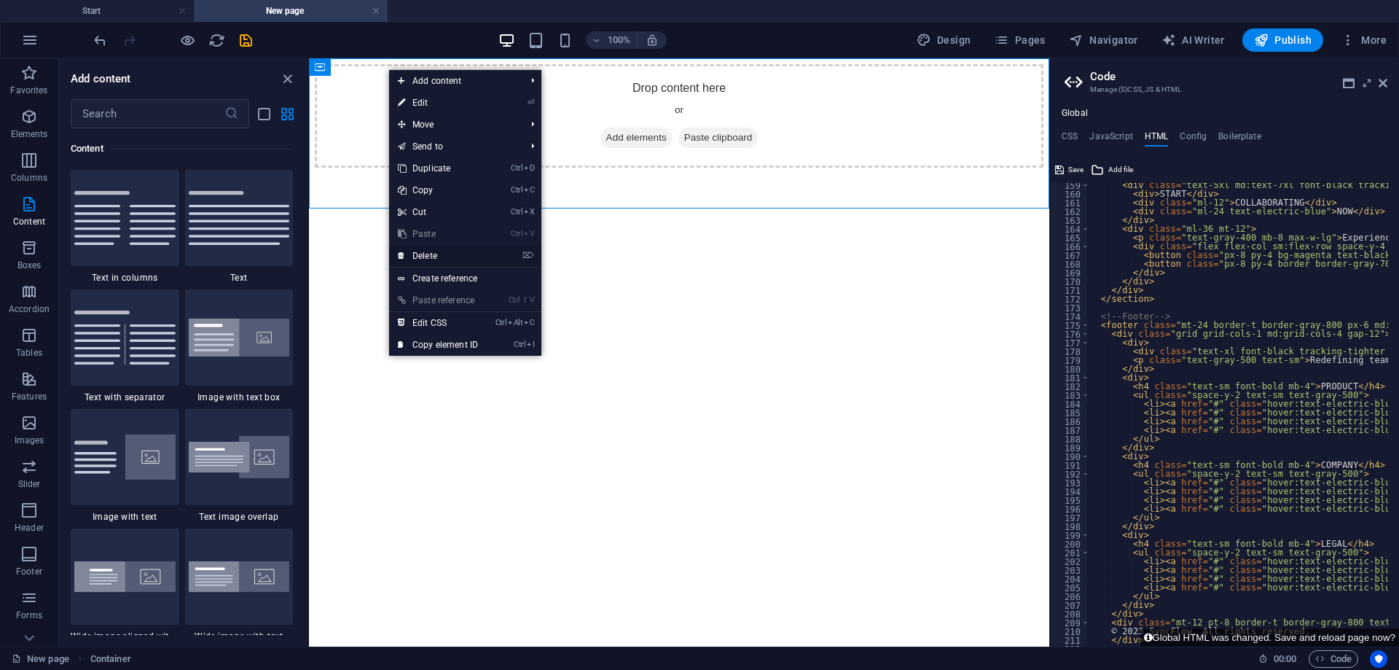
click at [432, 257] on link "⌦ Delete" at bounding box center [438, 256] width 98 height 22
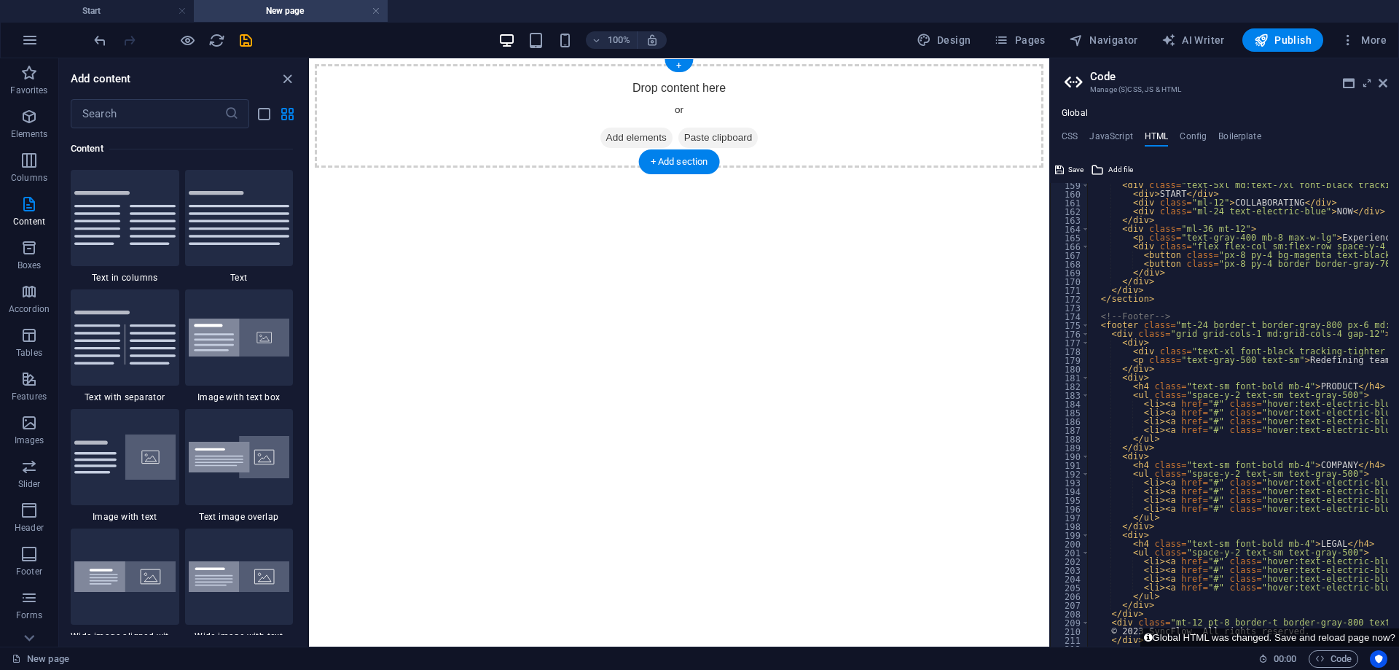
click at [499, 109] on div "Drop content here or Add elements Paste clipboard" at bounding box center [679, 115] width 729 height 103
click at [953, 39] on span "Design" at bounding box center [944, 40] width 55 height 15
select select "700"
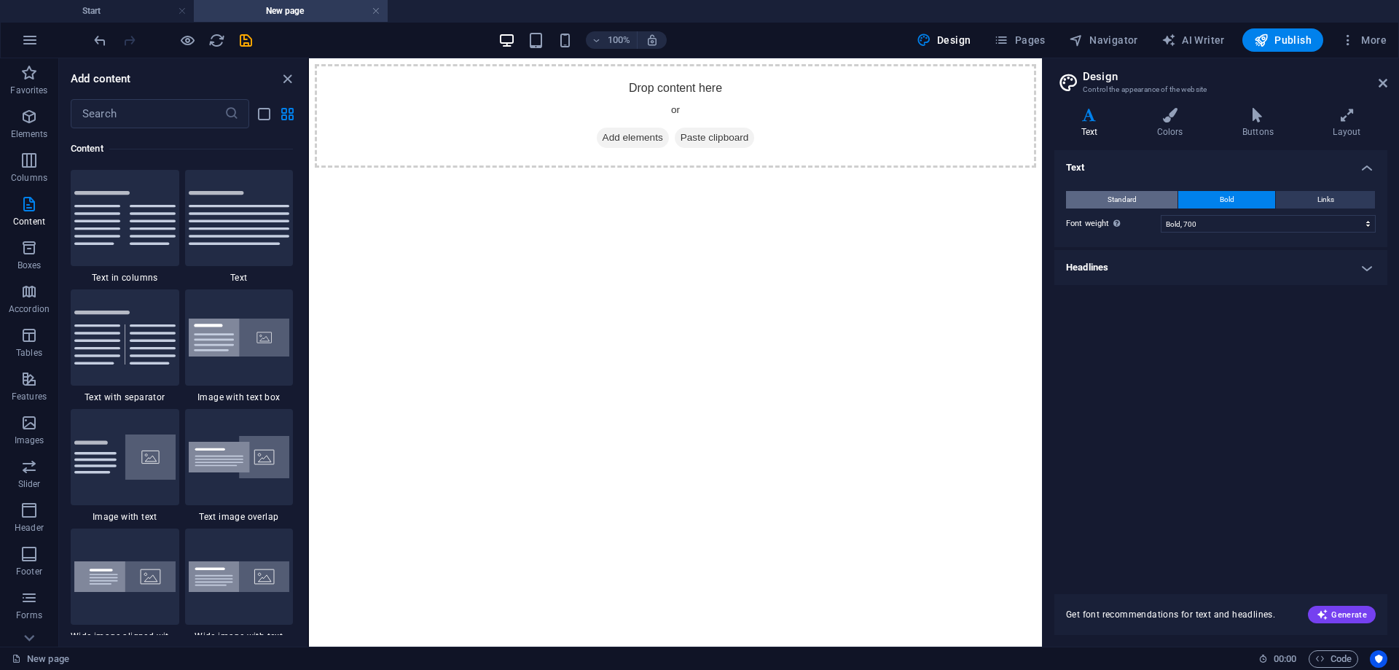
click at [1119, 196] on span "Standard" at bounding box center [1122, 199] width 29 height 17
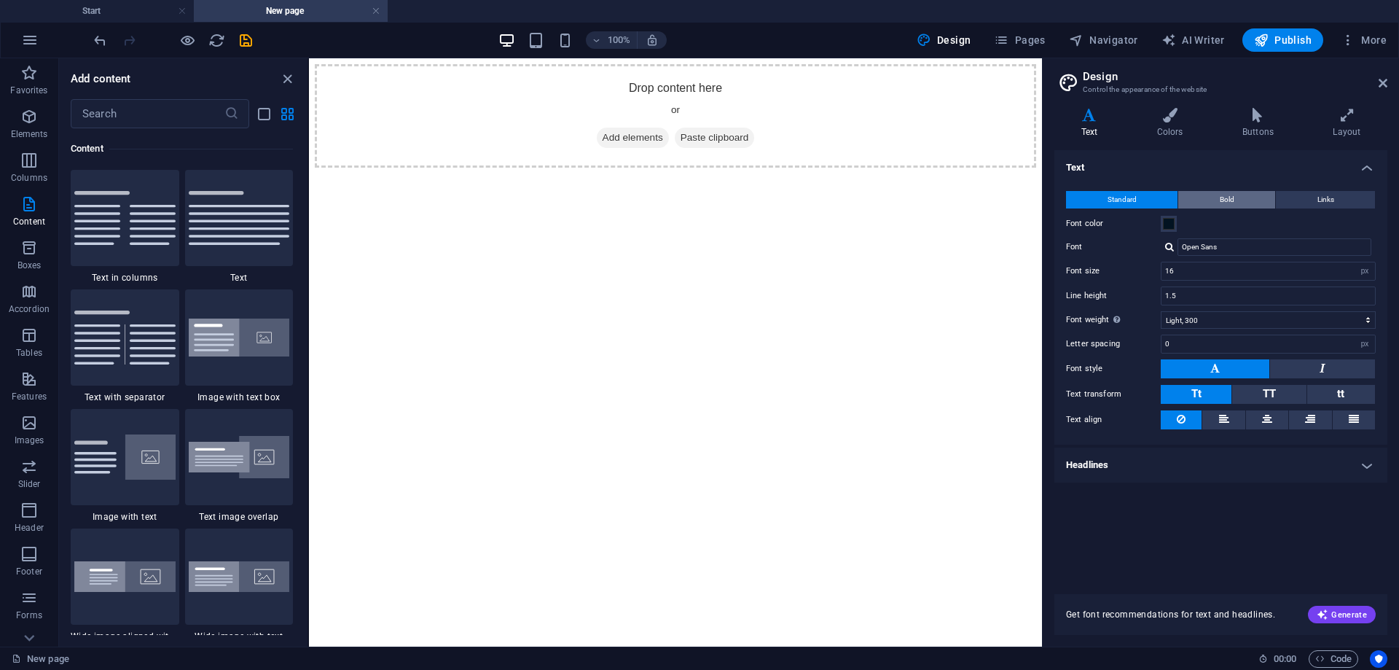
click at [1249, 196] on button "Bold" at bounding box center [1226, 199] width 97 height 17
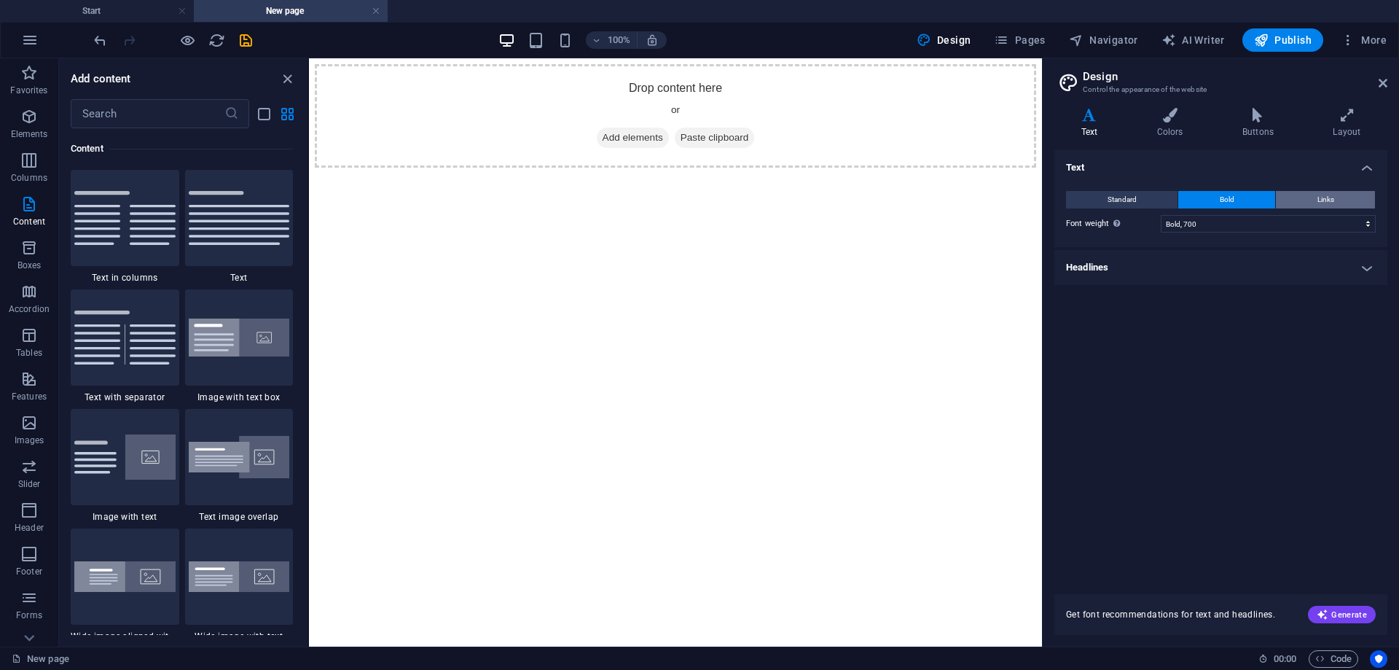
click at [1310, 197] on button "Links" at bounding box center [1325, 199] width 99 height 17
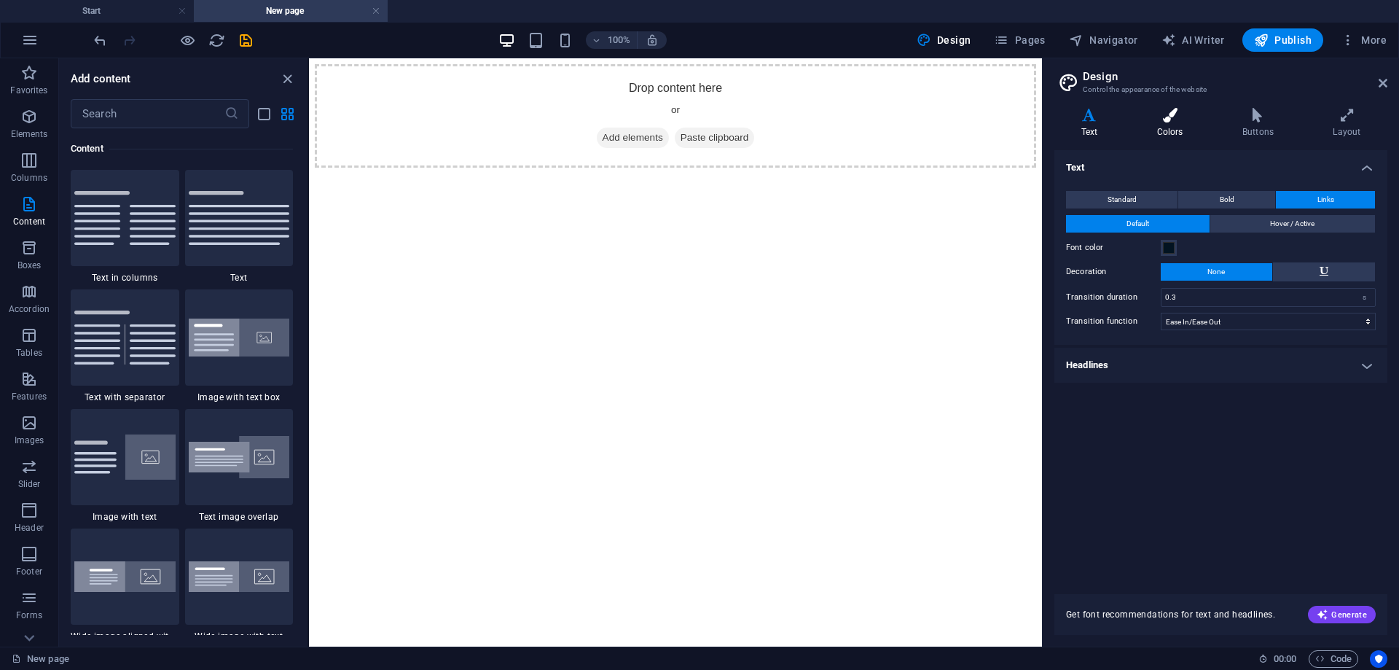
click at [1161, 112] on icon at bounding box center [1169, 115] width 79 height 15
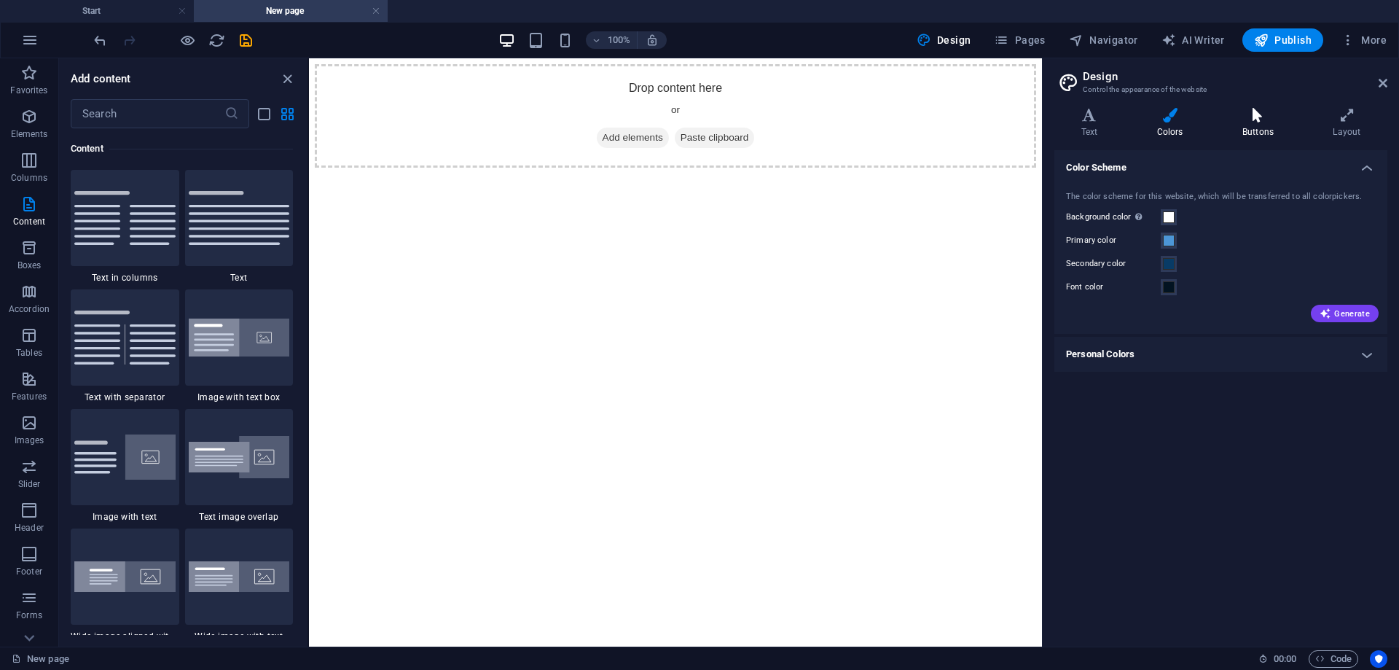
click at [1238, 122] on icon at bounding box center [1258, 115] width 85 height 15
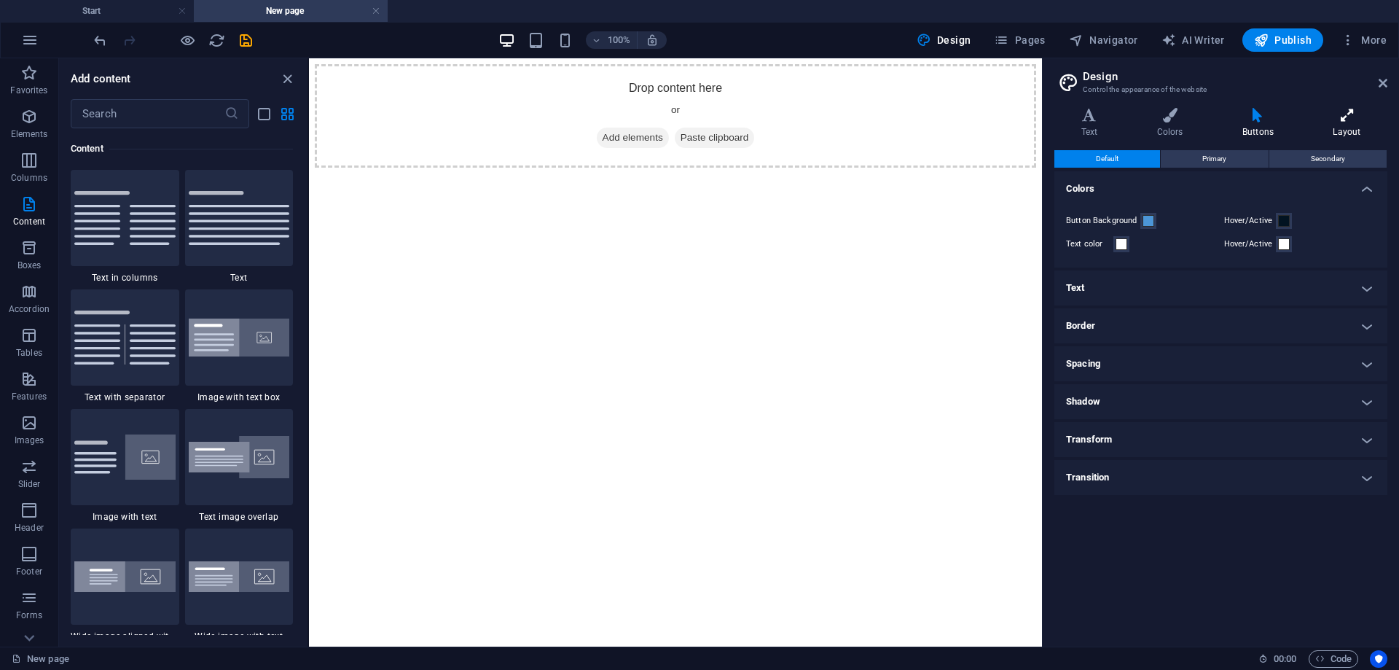
click at [1332, 125] on h4 "Layout" at bounding box center [1347, 123] width 81 height 31
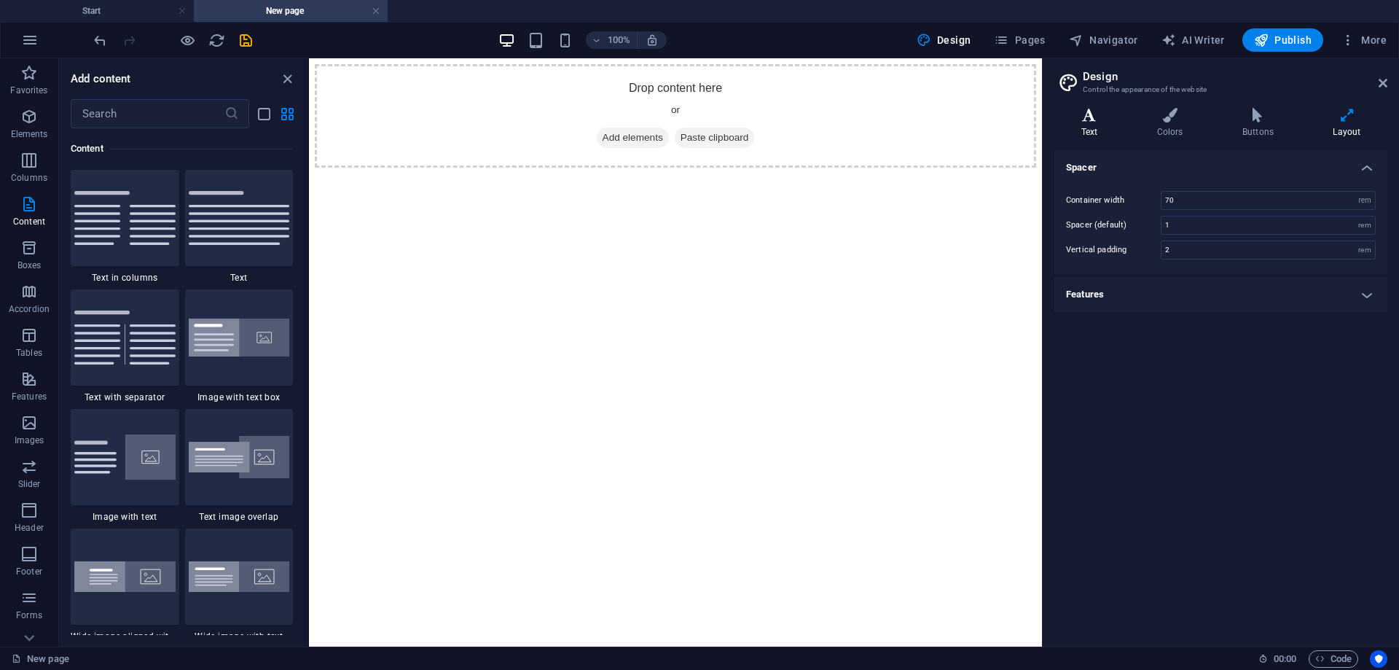
click at [1092, 127] on h4 "Text" at bounding box center [1093, 123] width 76 height 31
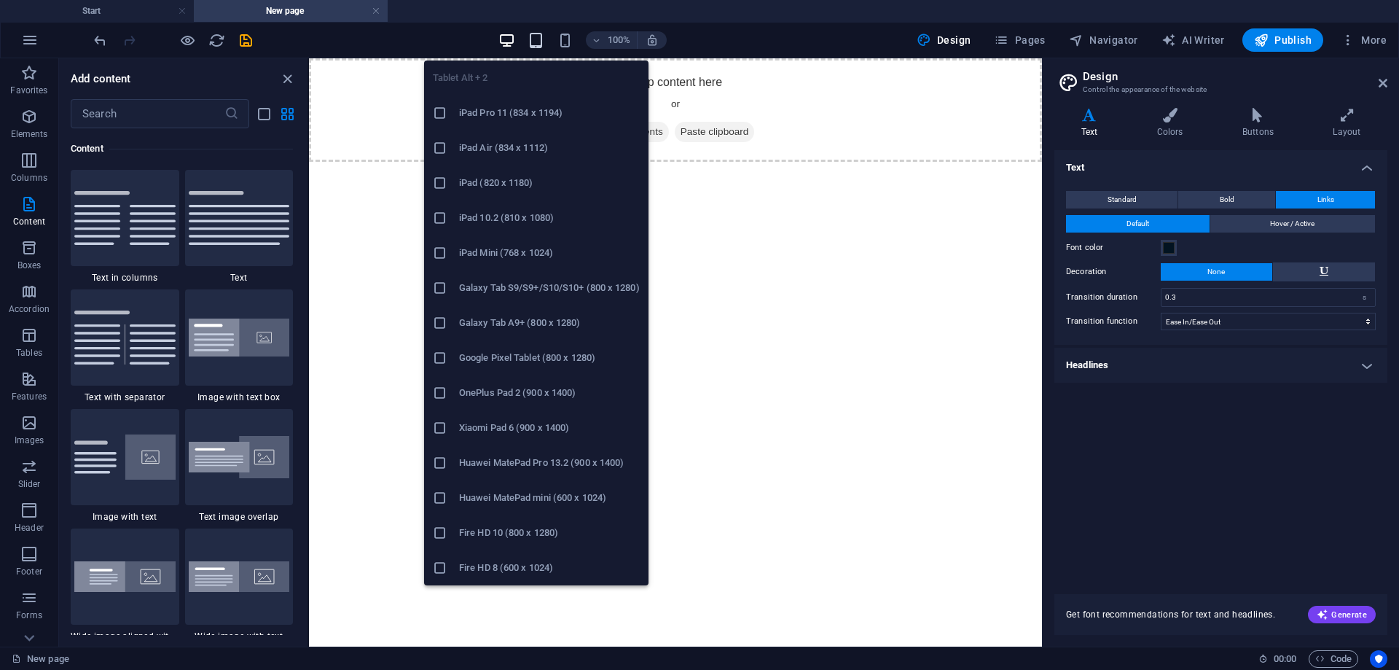
click at [541, 39] on icon "button" at bounding box center [536, 40] width 17 height 17
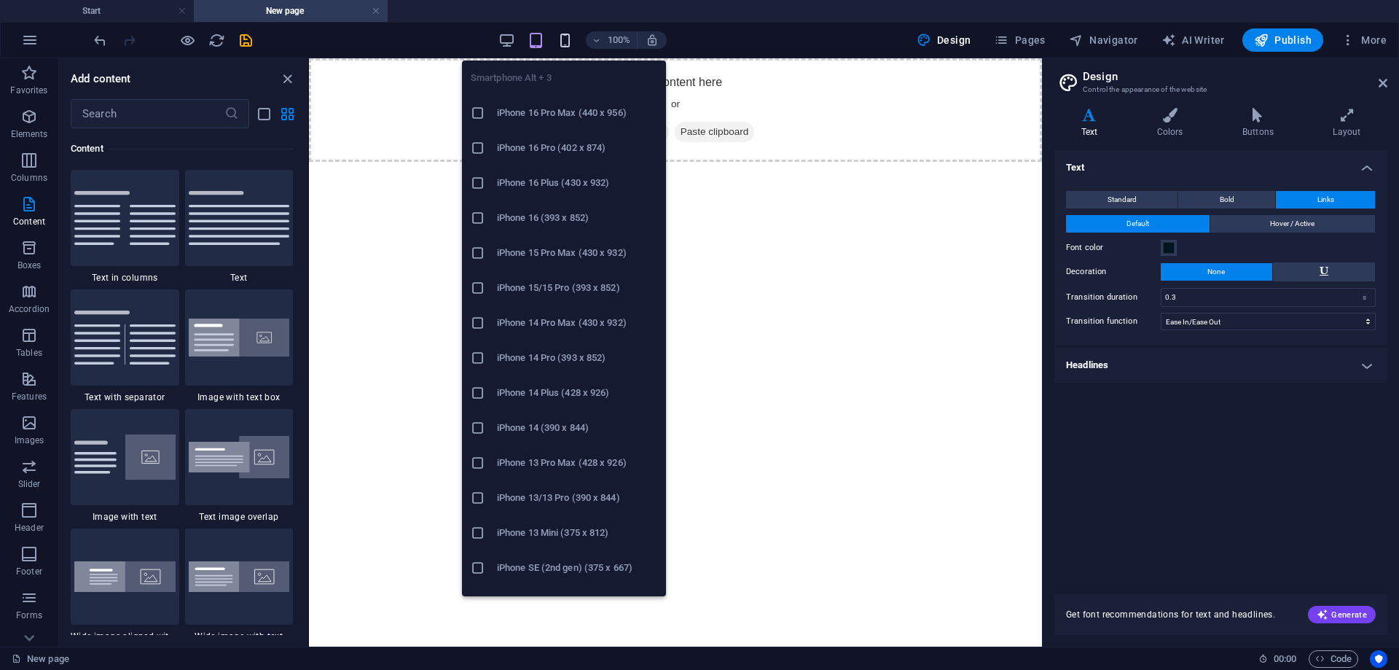
click at [567, 41] on icon "button" at bounding box center [565, 40] width 17 height 17
drag, startPoint x: 532, startPoint y: 114, endPoint x: 17, endPoint y: 47, distance: 518.8
click at [532, 114] on h6 "iPhone 16 Pro Max (440 x 956)" at bounding box center [577, 112] width 160 height 17
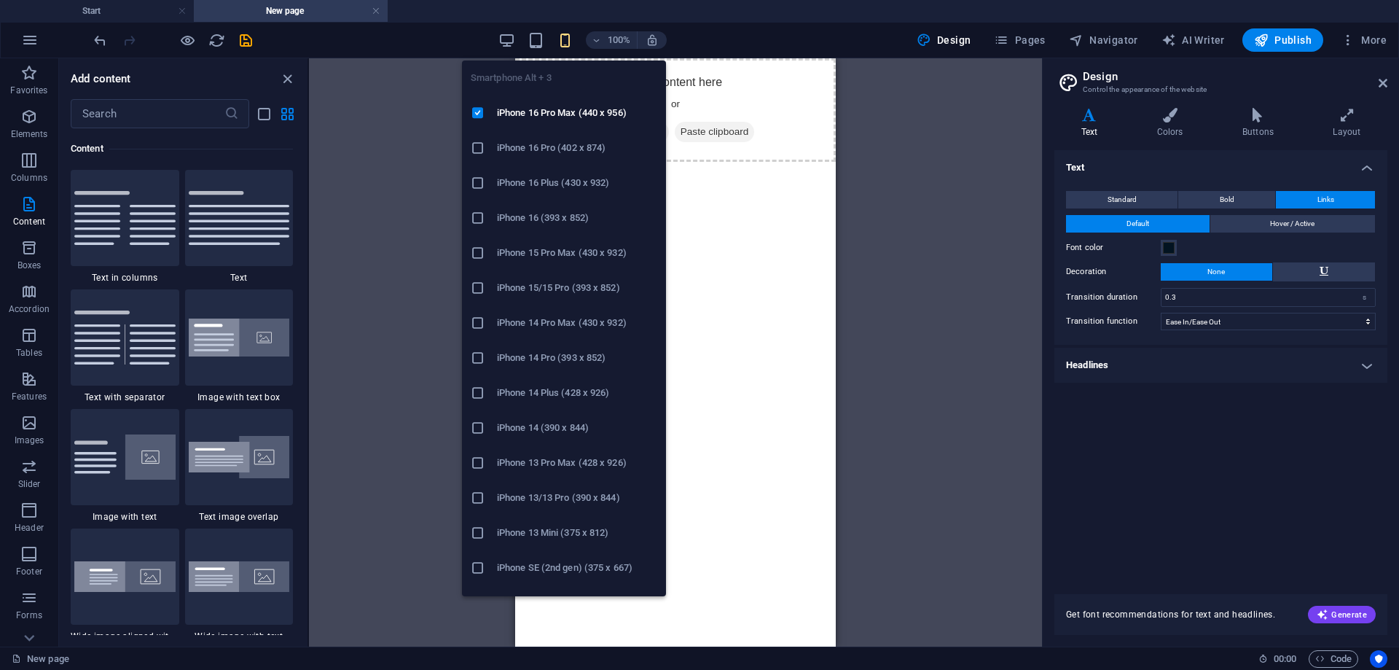
click at [566, 41] on icon "button" at bounding box center [565, 40] width 17 height 17
click at [481, 109] on icon at bounding box center [478, 113] width 15 height 15
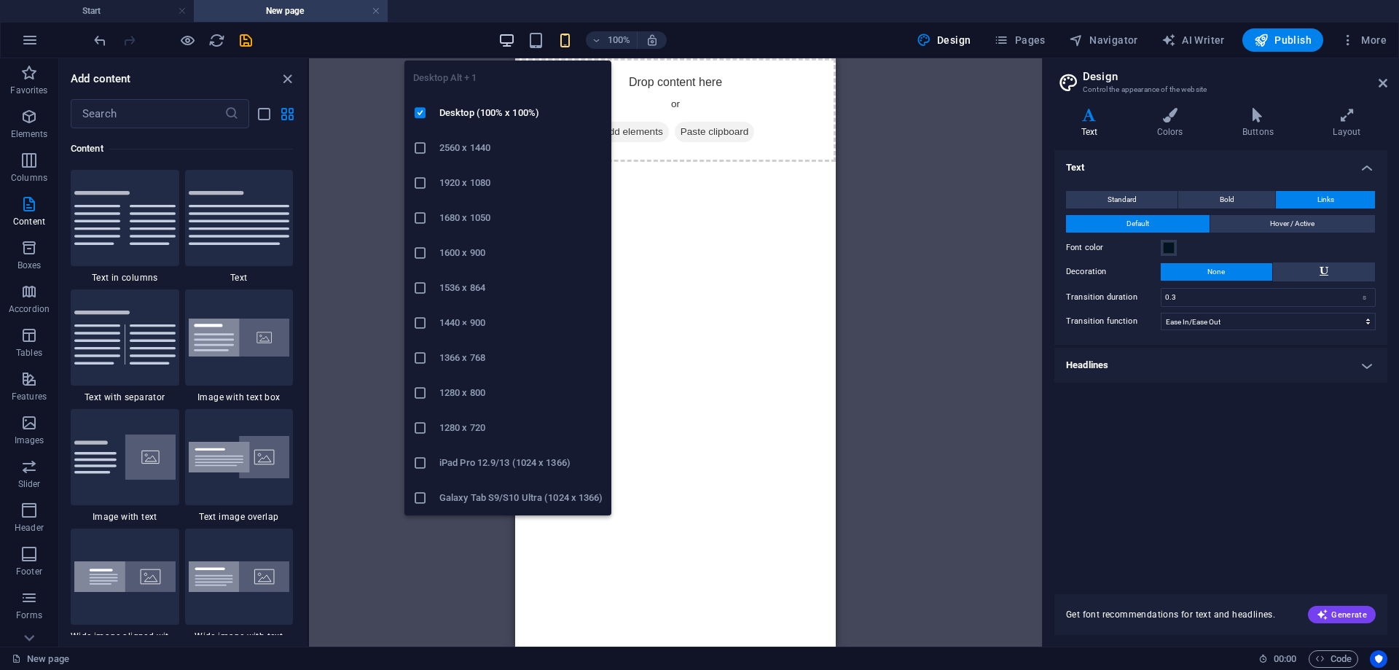
click at [507, 37] on icon "button" at bounding box center [507, 40] width 17 height 17
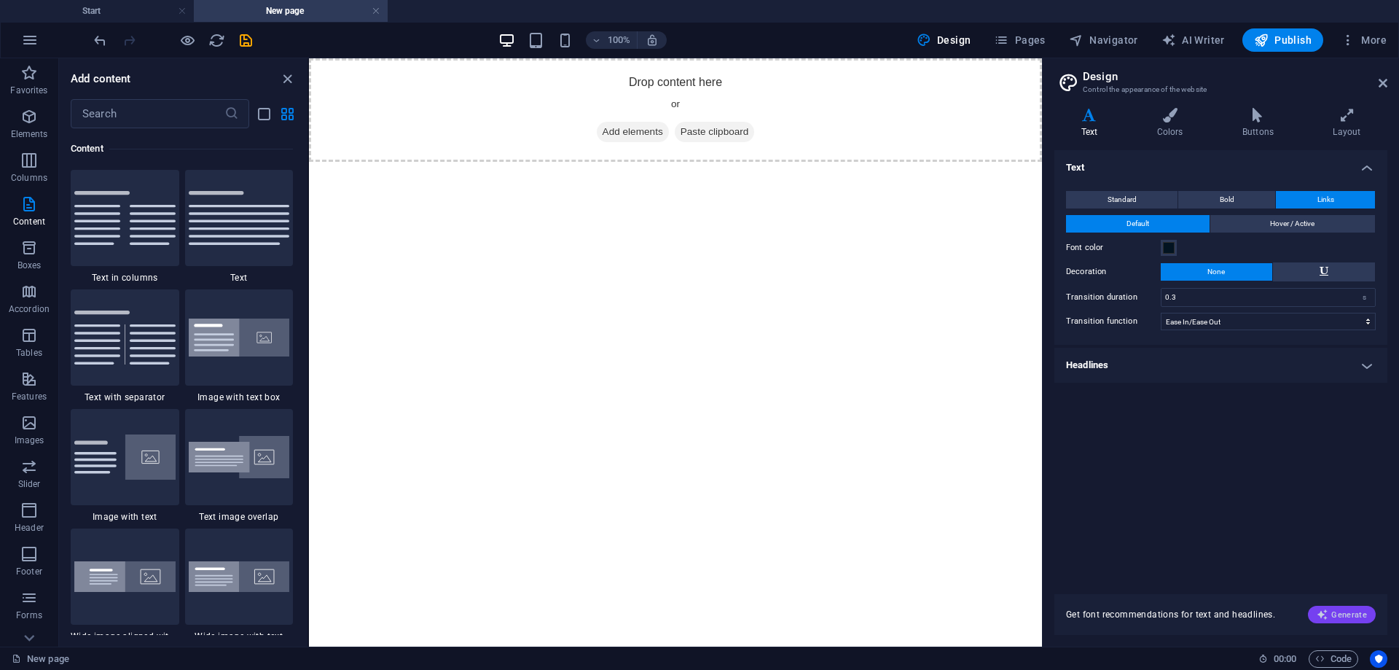
click at [1329, 611] on icon "button" at bounding box center [1323, 615] width 12 height 12
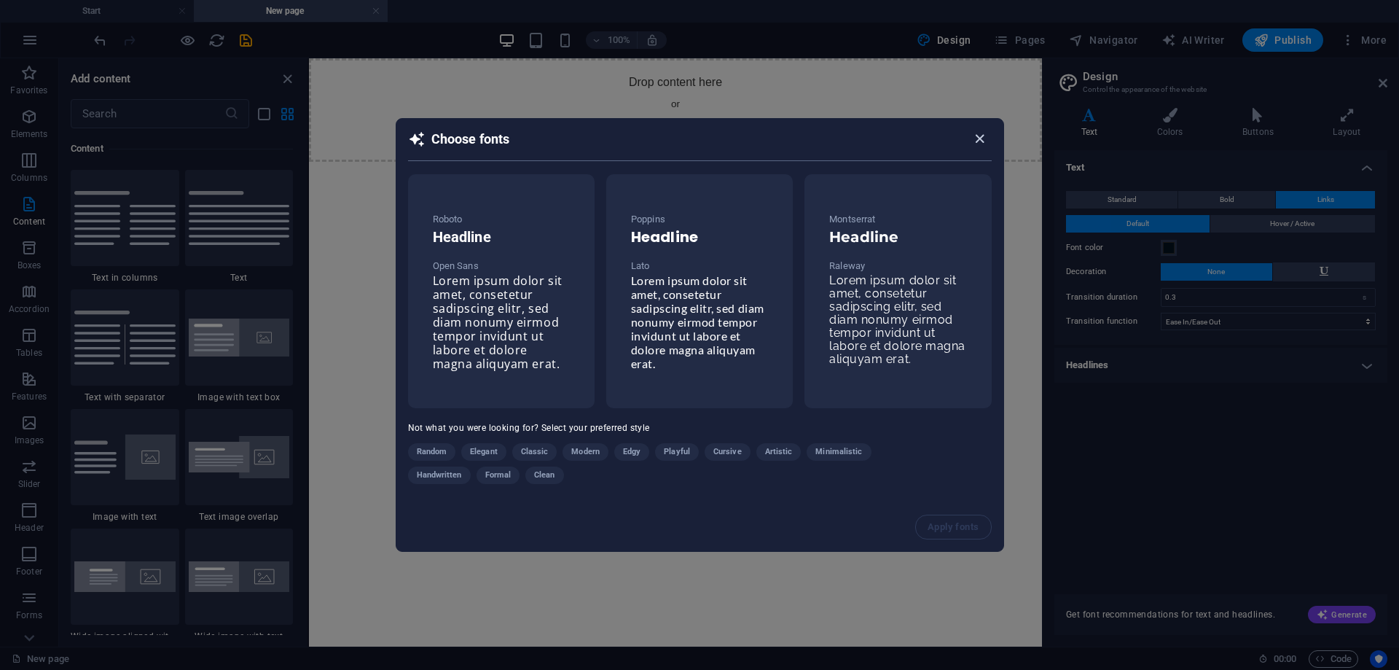
click at [984, 134] on icon "button" at bounding box center [980, 138] width 17 height 17
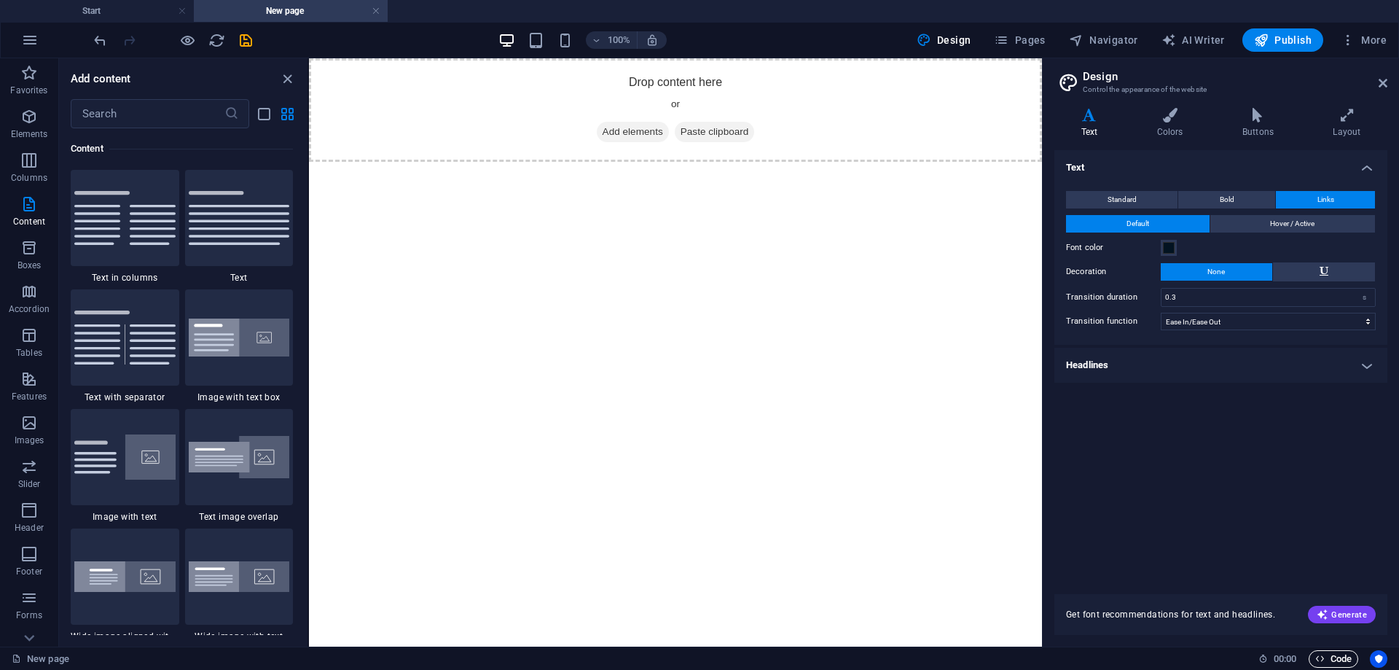
click at [1329, 659] on span "Code" at bounding box center [1334, 658] width 36 height 17
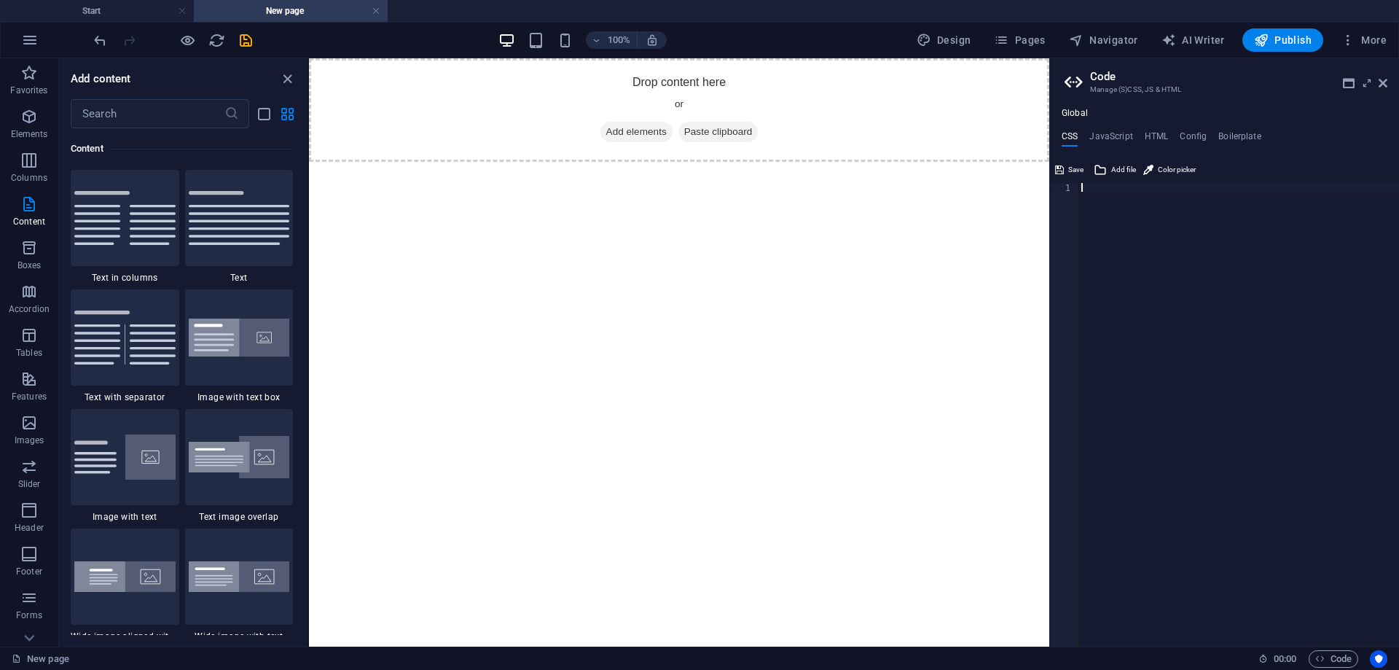
click at [1201, 297] on div at bounding box center [1239, 423] width 321 height 481
click at [1146, 135] on h4 "HTML" at bounding box center [1157, 139] width 24 height 16
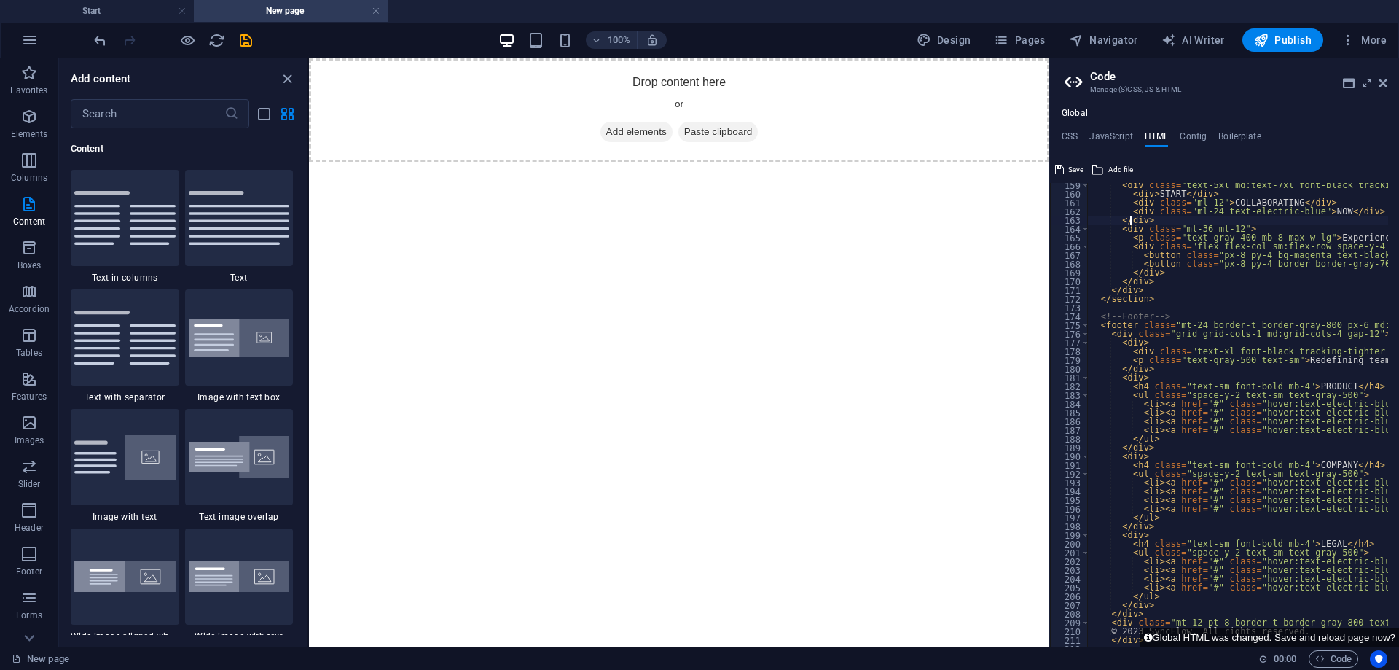
type textarea "</div>"
drag, startPoint x: 1066, startPoint y: 167, endPoint x: 1007, endPoint y: 118, distance: 76.1
click at [1066, 166] on button "Save" at bounding box center [1069, 169] width 33 height 17
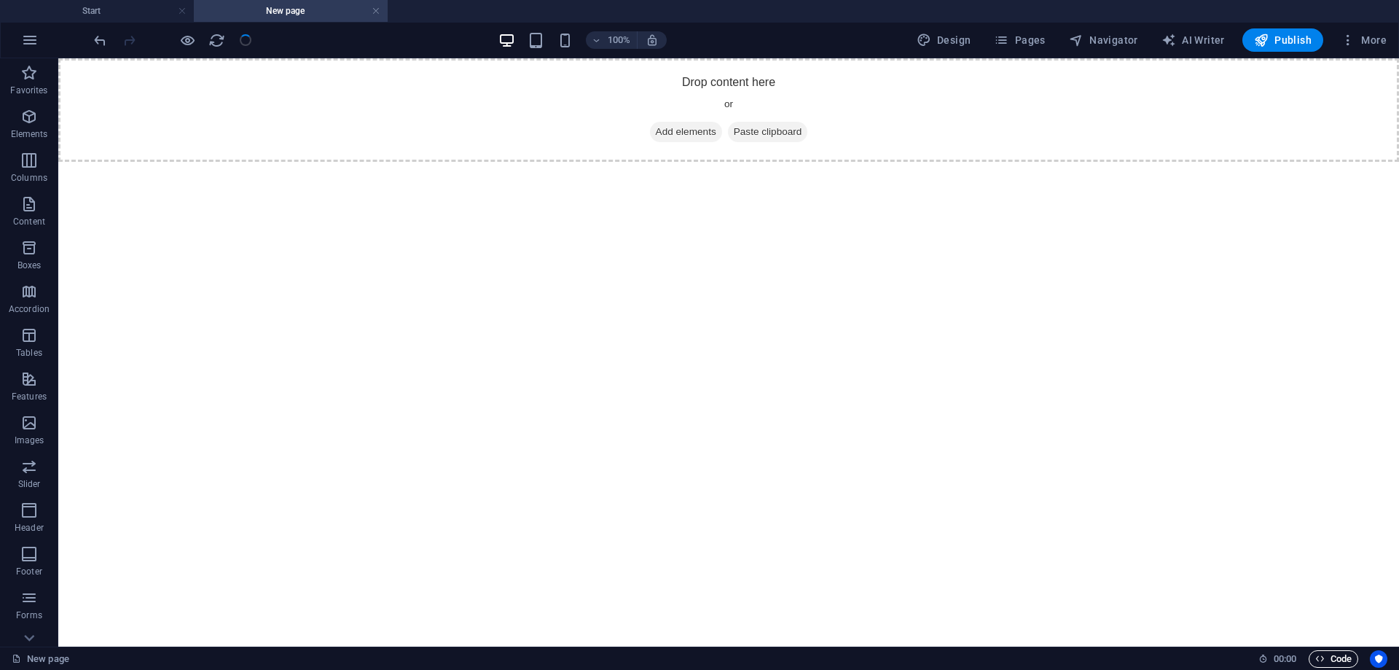
click at [1345, 655] on span "Code" at bounding box center [1334, 658] width 36 height 17
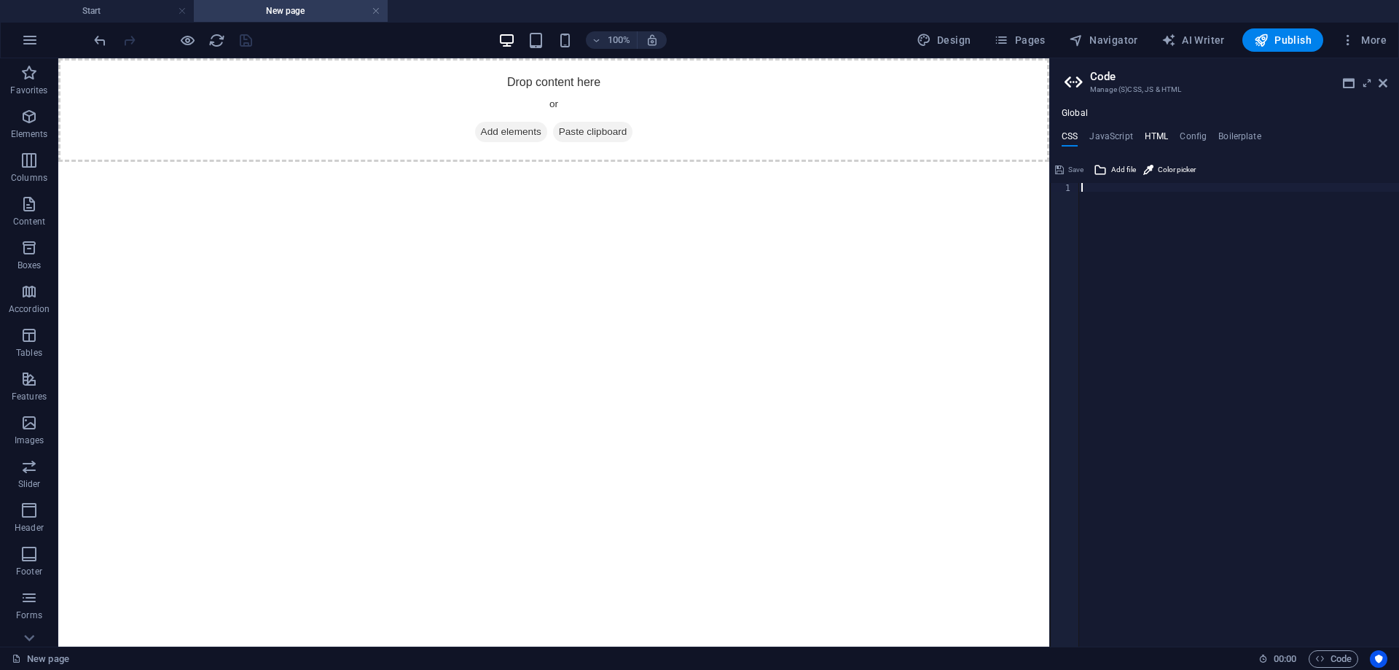
click at [1146, 128] on div "Global CSS JavaScript HTML Config Boilerplate 1 ההההההההההההההההההההההההההההההה…" at bounding box center [1224, 377] width 349 height 539
click at [1146, 133] on h4 "HTML" at bounding box center [1157, 139] width 24 height 16
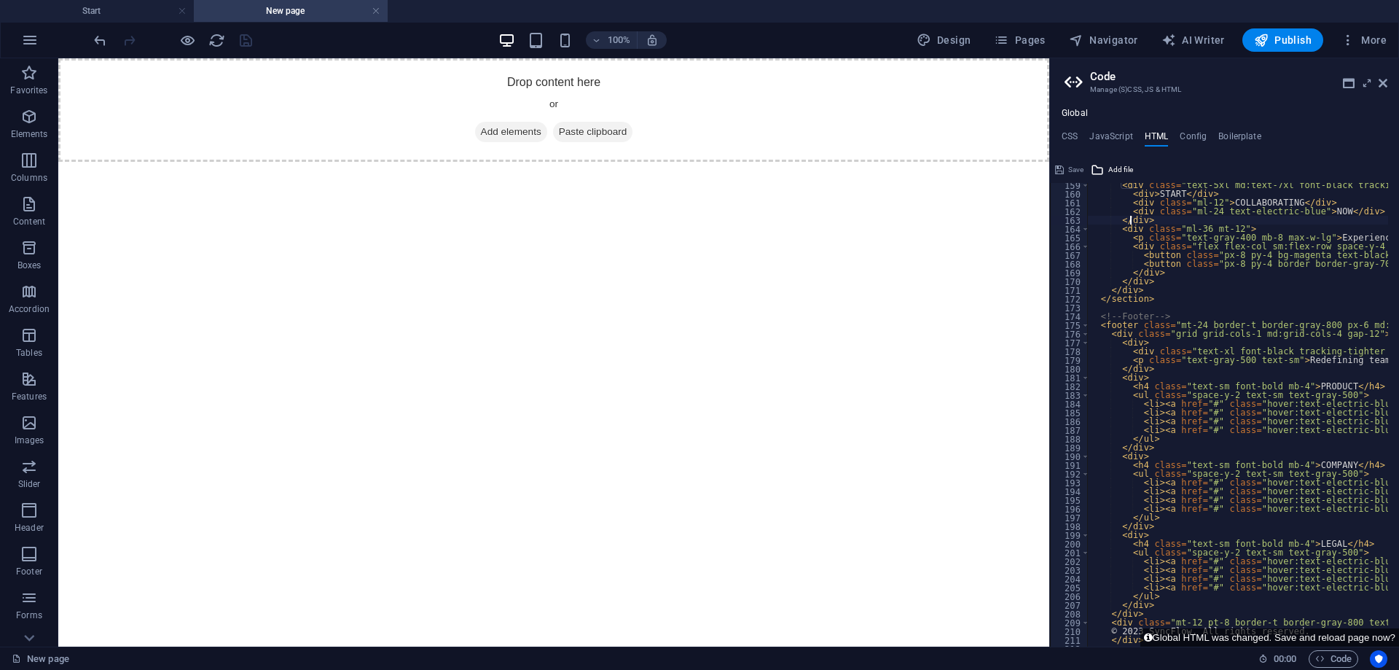
click at [1078, 167] on div "Save" at bounding box center [1069, 169] width 33 height 17
click at [1126, 171] on span "Add file" at bounding box center [1121, 169] width 25 height 17
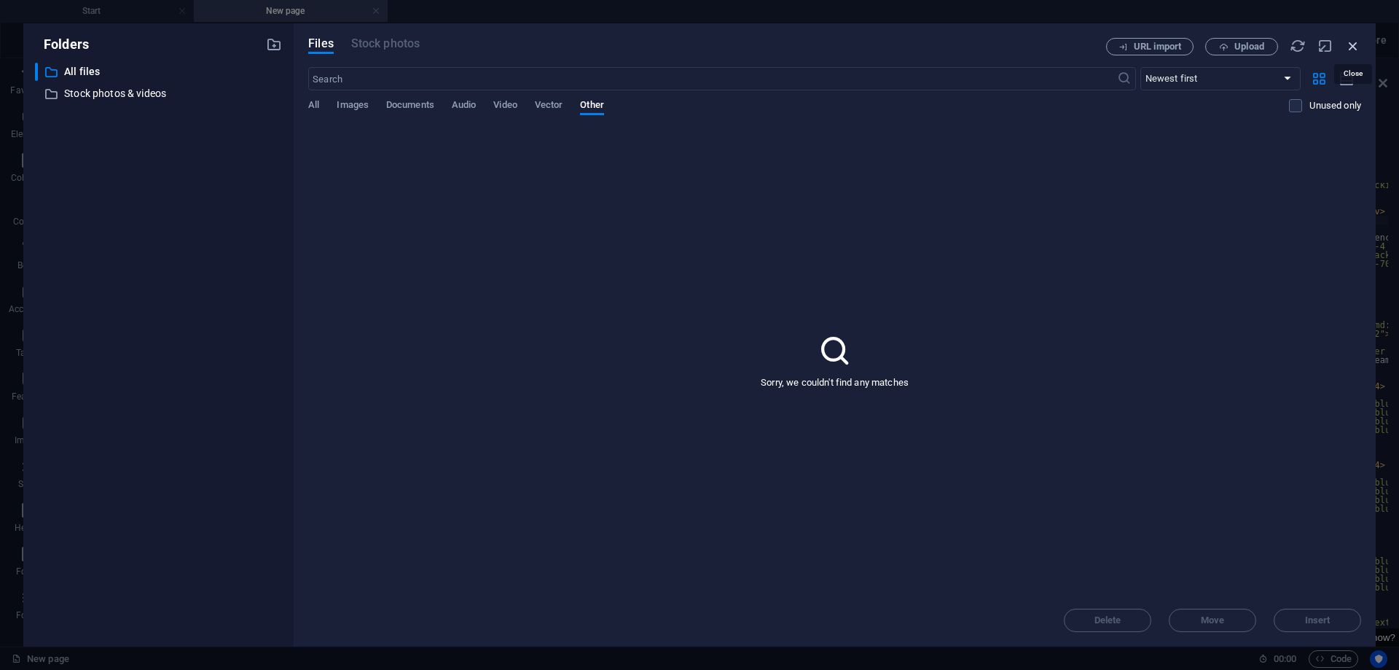
click at [1353, 42] on icon "button" at bounding box center [1353, 46] width 16 height 16
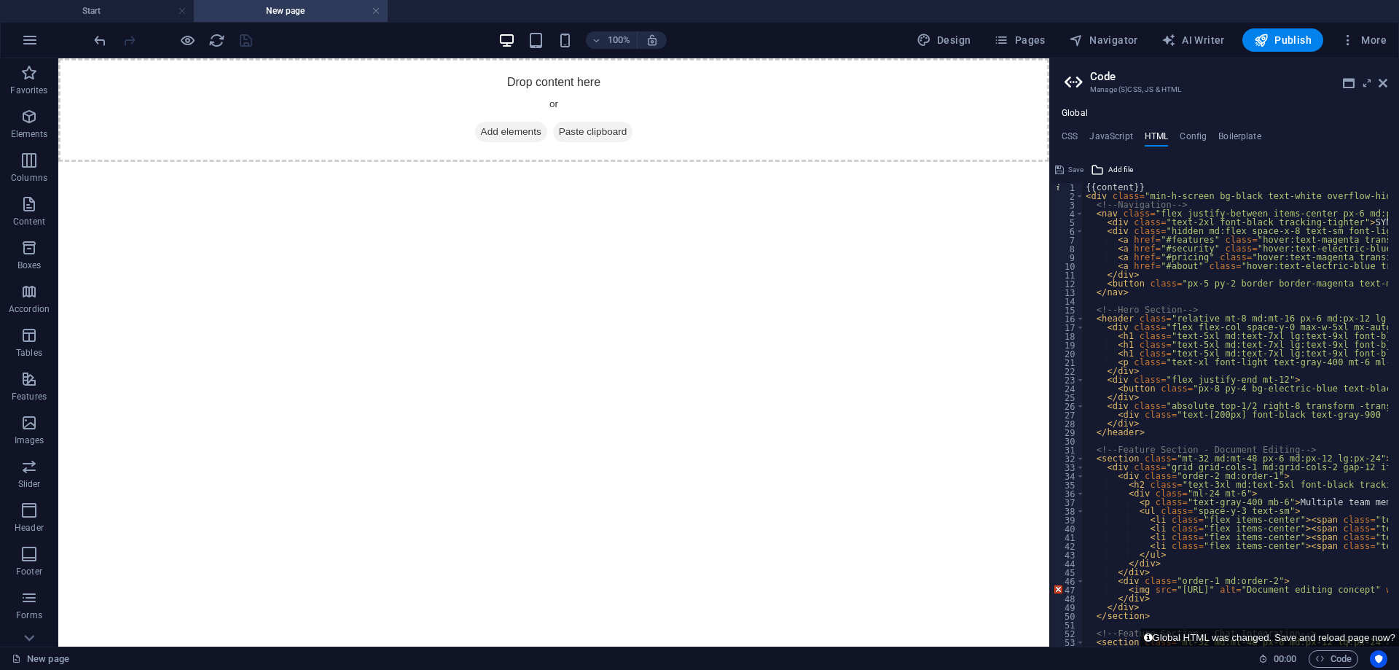
scroll to position [0, 0]
drag, startPoint x: 1152, startPoint y: 189, endPoint x: 1077, endPoint y: 189, distance: 74.3
click at [1077, 189] on div "</div> 1 2 3 4 5 6 7 8 9 10 11 12 13 14 15 16 17 18 19 20 21 22 23 24 25 26 27 …" at bounding box center [1224, 415] width 349 height 464
type textarea "<div class="min-h-screen bg-black text-white overflow-hidden">"
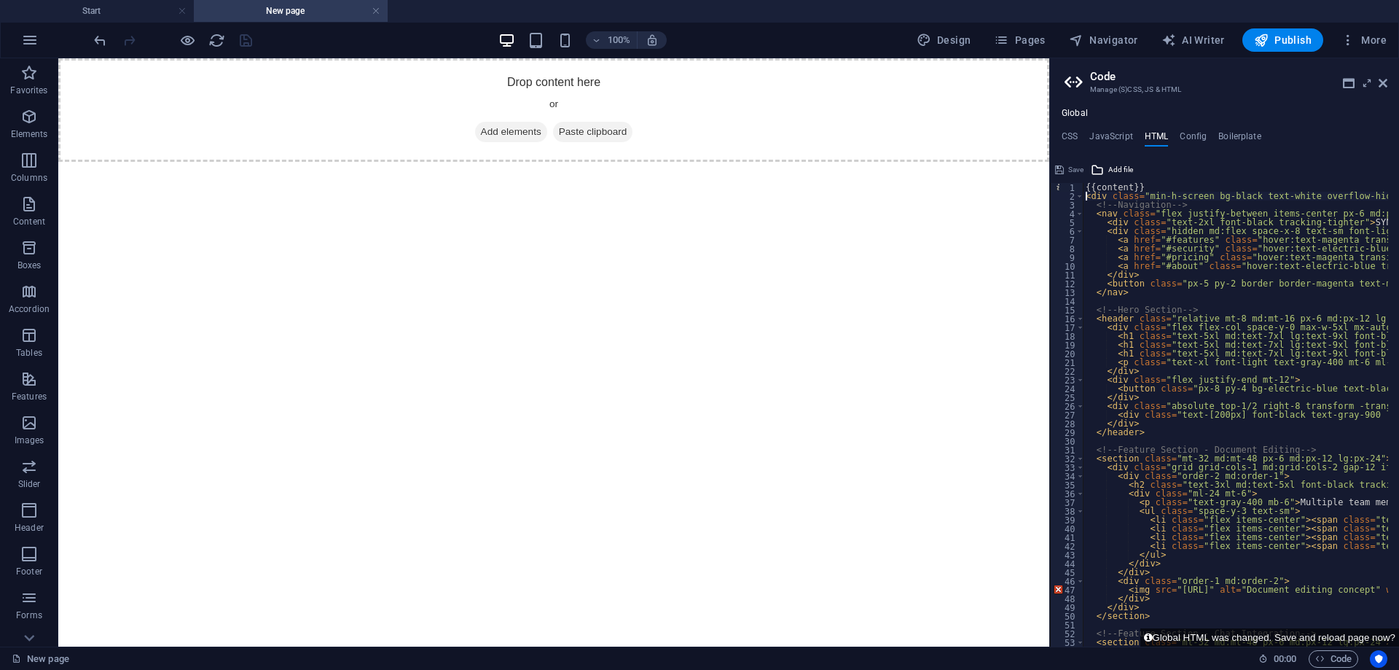
click at [1347, 39] on icon "button" at bounding box center [1348, 40] width 15 height 15
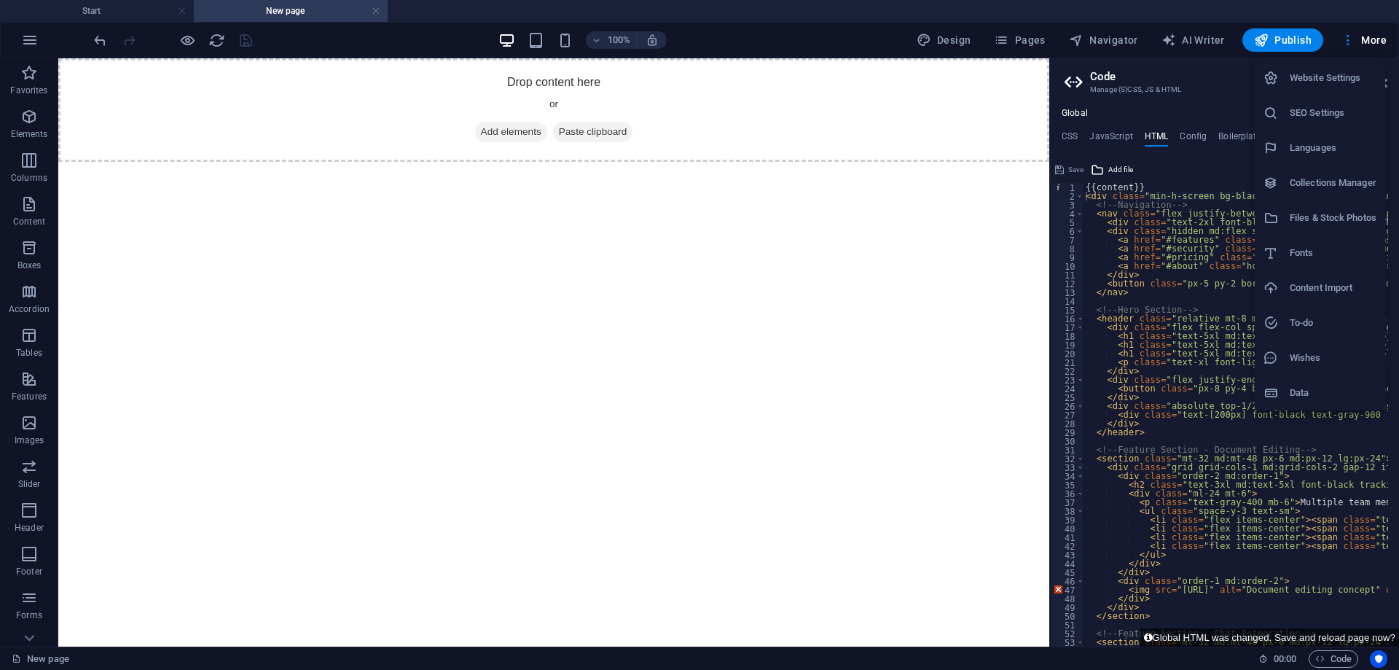
click at [923, 319] on div at bounding box center [699, 335] width 1399 height 670
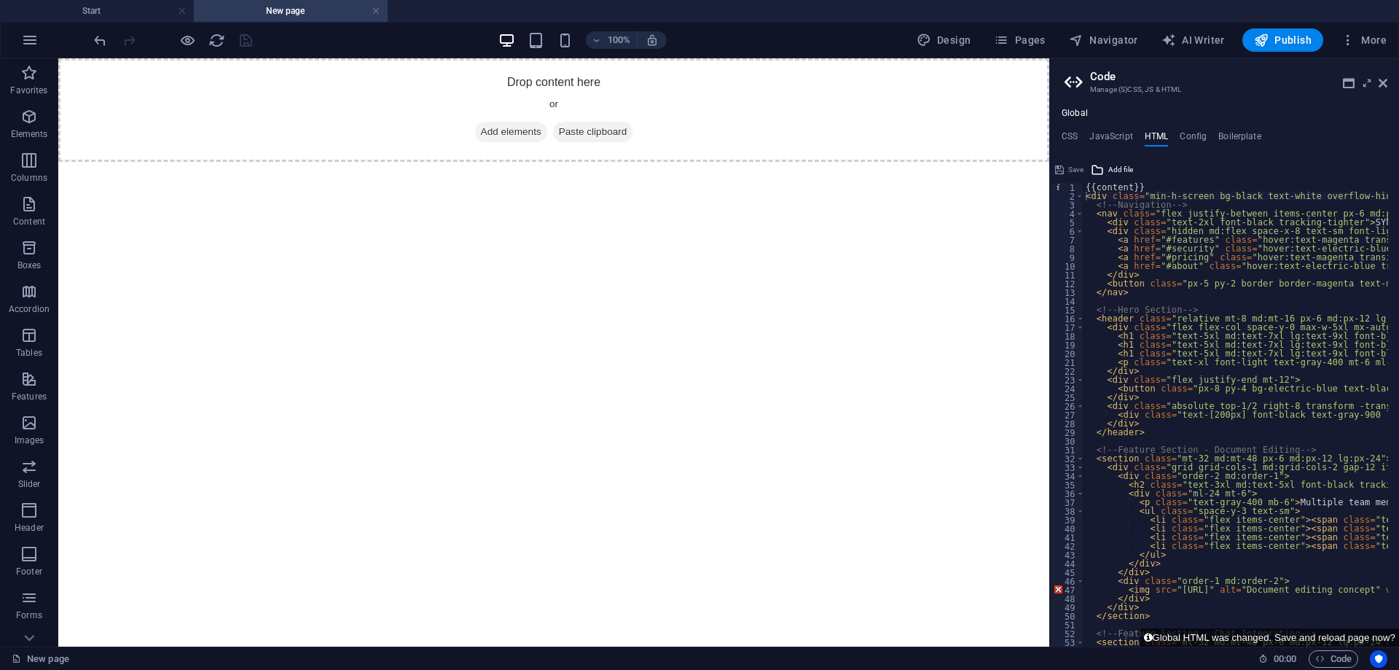
click at [1088, 75] on header "Code Manage (S)CSS, JS & HTML" at bounding box center [1226, 77] width 323 height 38
click at [1367, 81] on icon at bounding box center [1367, 83] width 0 height 12
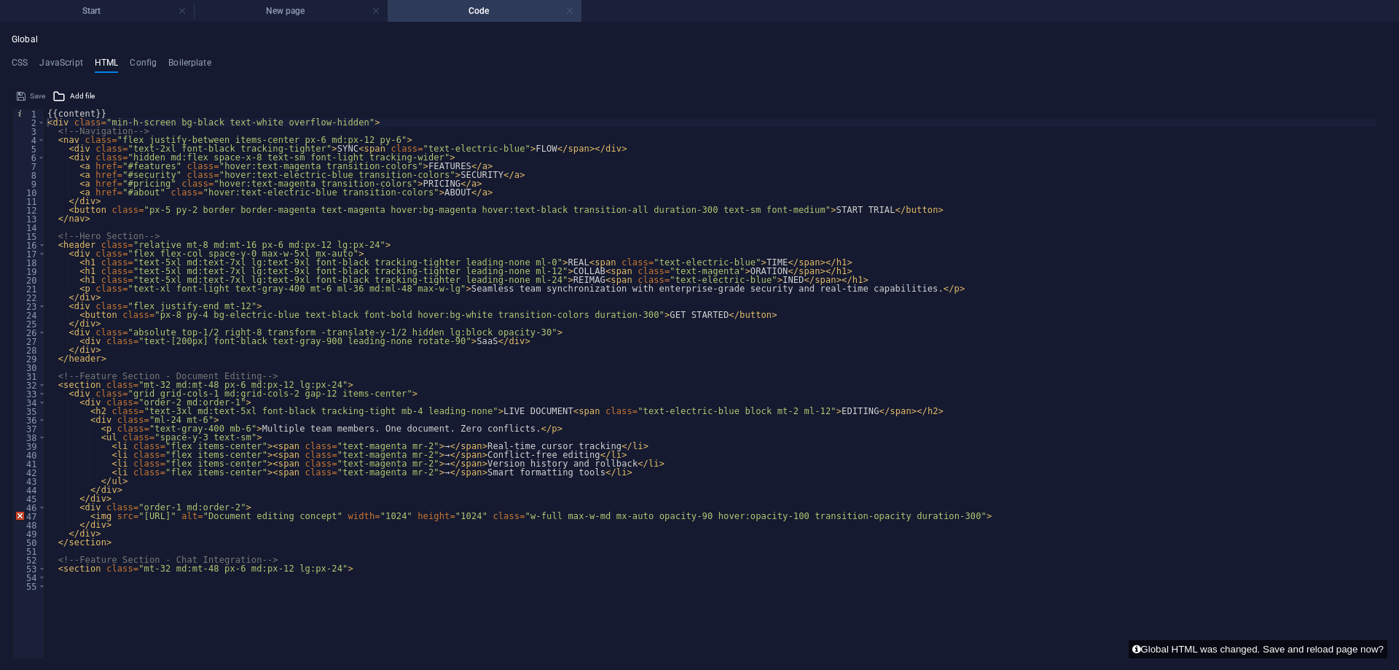
click at [573, 12] on link at bounding box center [570, 11] width 9 height 14
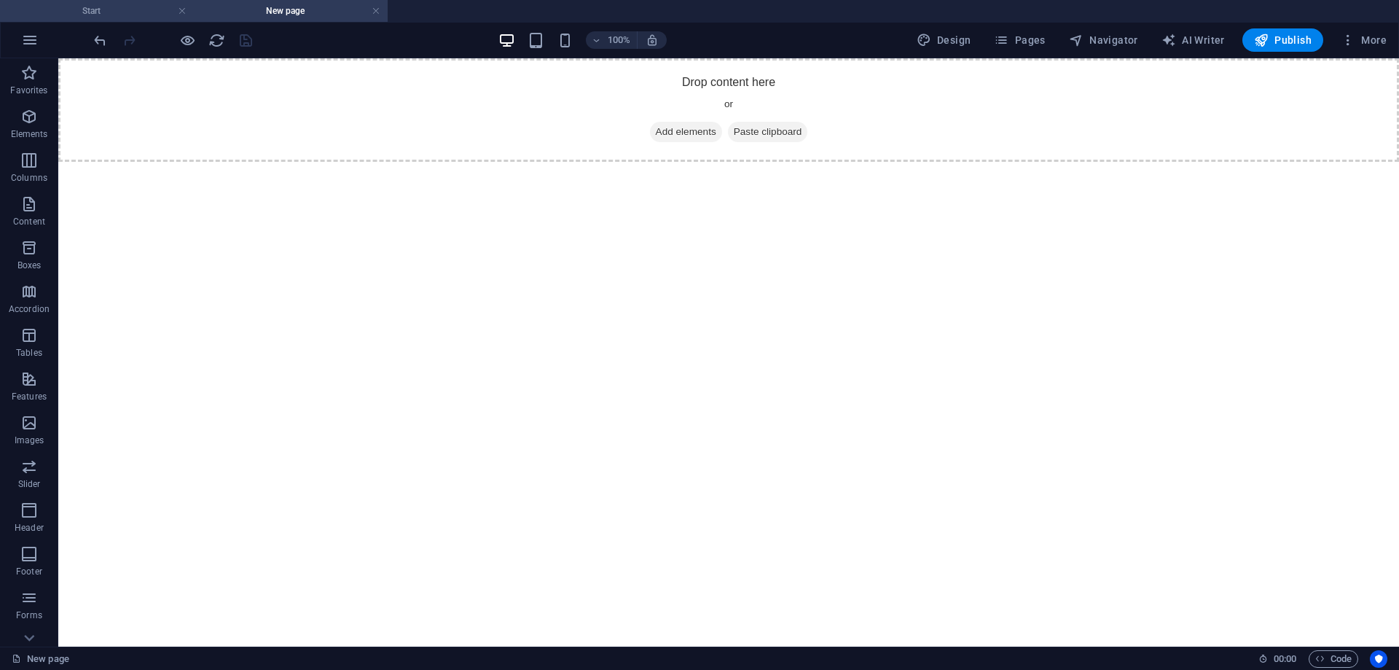
click at [130, 7] on h4 "Start" at bounding box center [97, 11] width 194 height 16
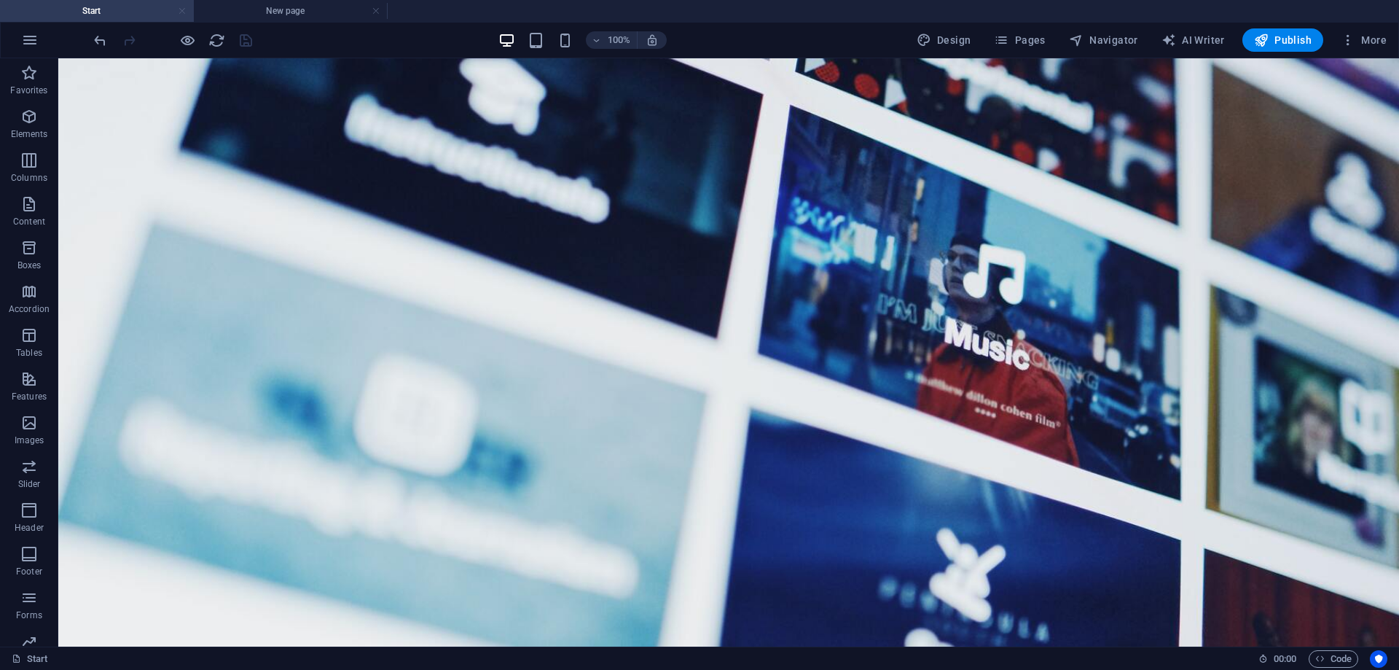
click at [184, 14] on link at bounding box center [182, 11] width 9 height 14
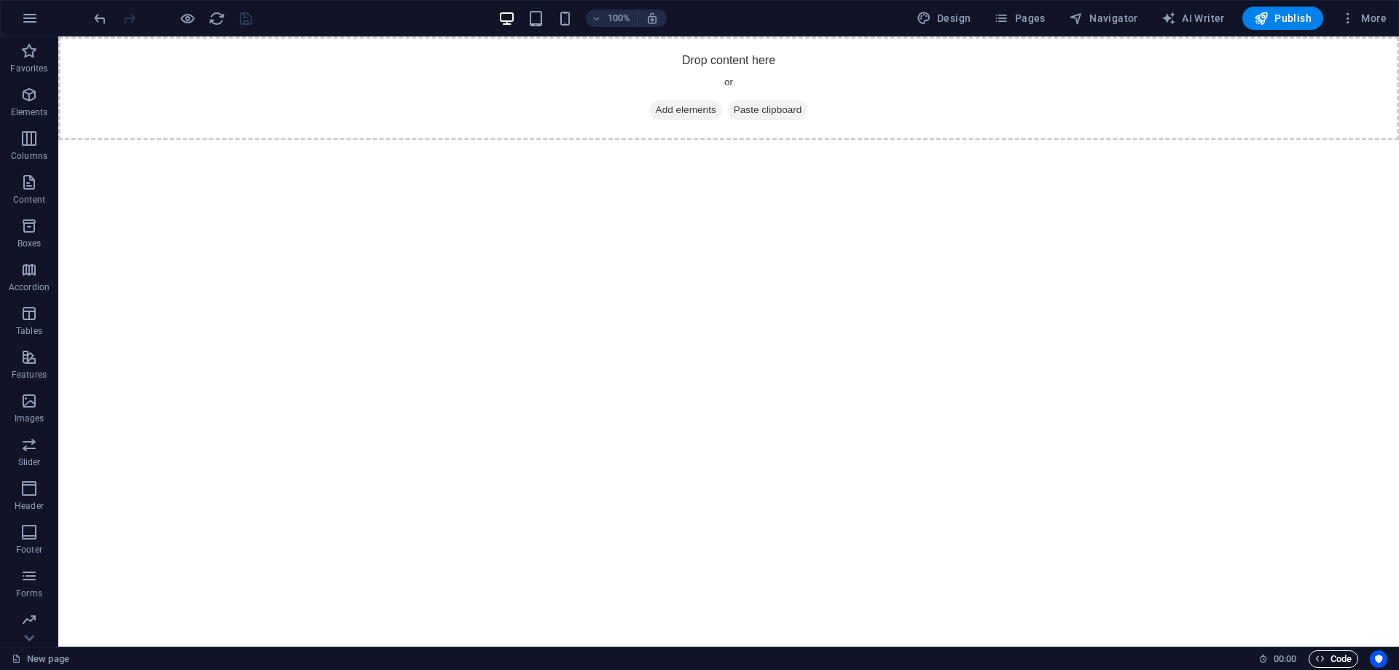
click at [1326, 658] on span "Code" at bounding box center [1334, 658] width 36 height 17
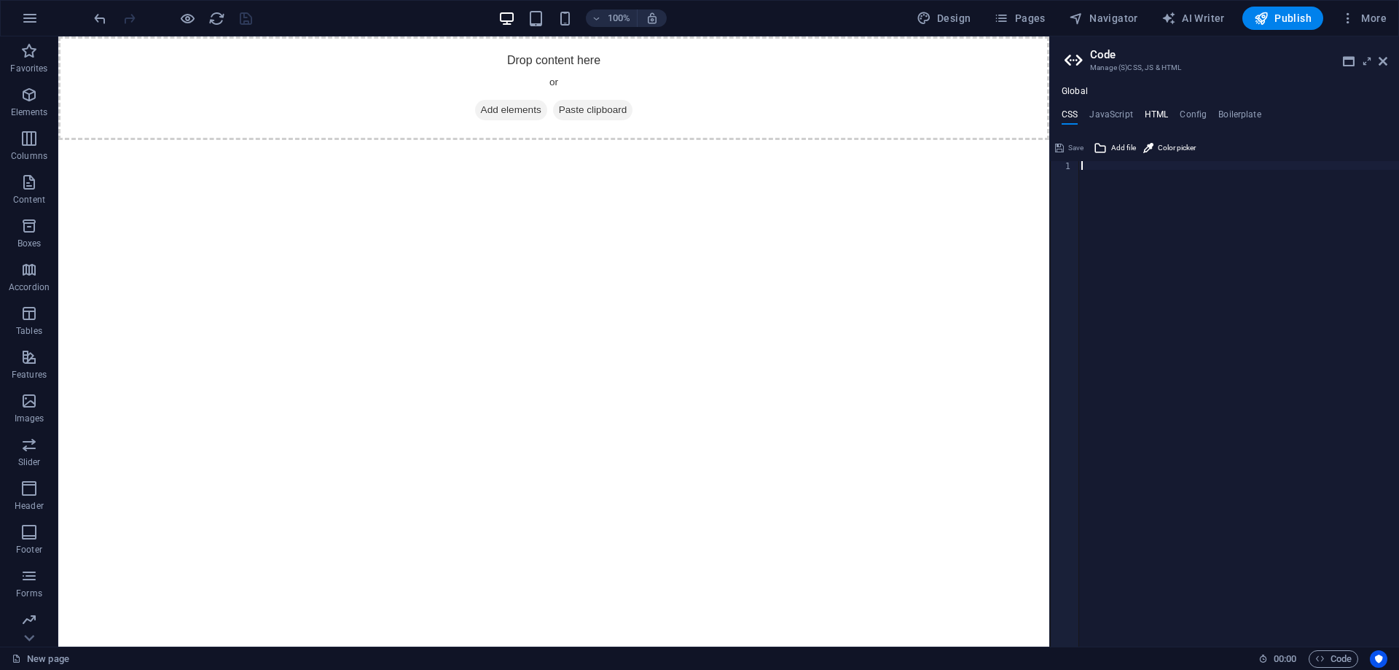
click at [1146, 112] on h4 "HTML" at bounding box center [1157, 117] width 24 height 16
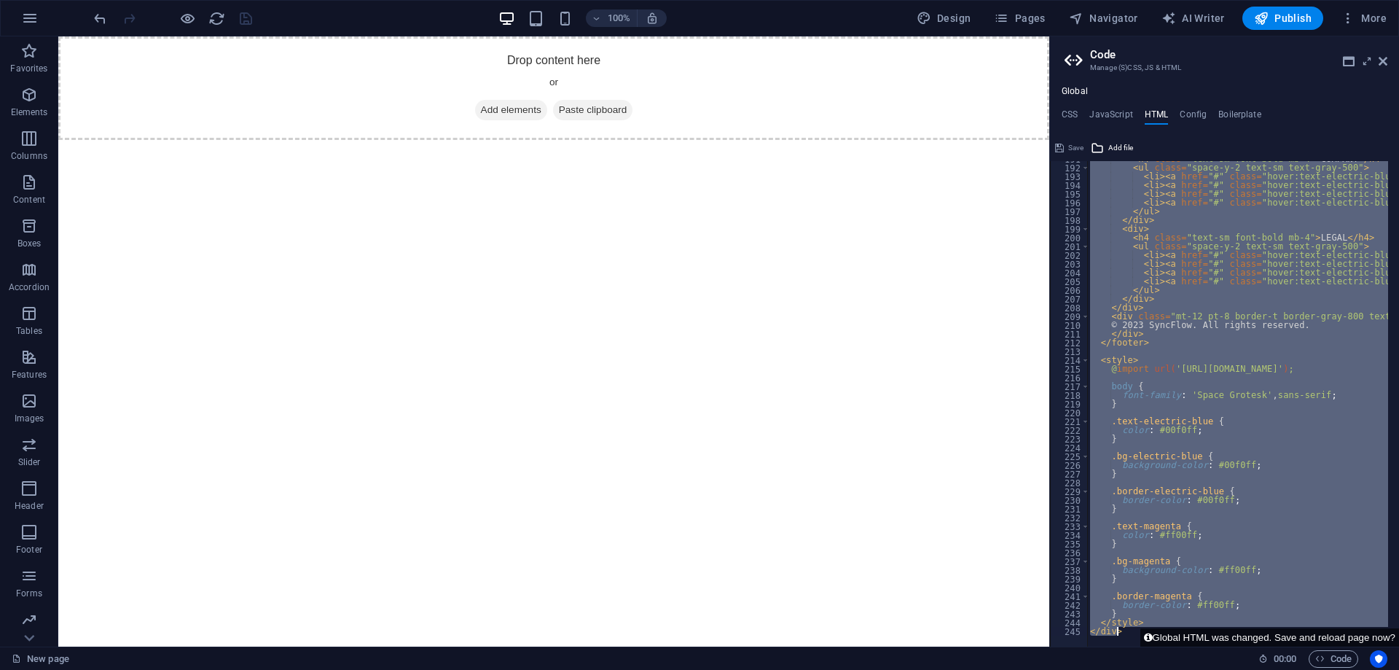
scroll to position [1668, 0]
drag, startPoint x: 1084, startPoint y: 174, endPoint x: 1227, endPoint y: 698, distance: 543.3
click at [1227, 669] on html "andyjinmed.com New page Favorites Elements Columns Content Boxes Accordion Tabl…" at bounding box center [699, 335] width 1399 height 670
type textarea "</style> </div>"
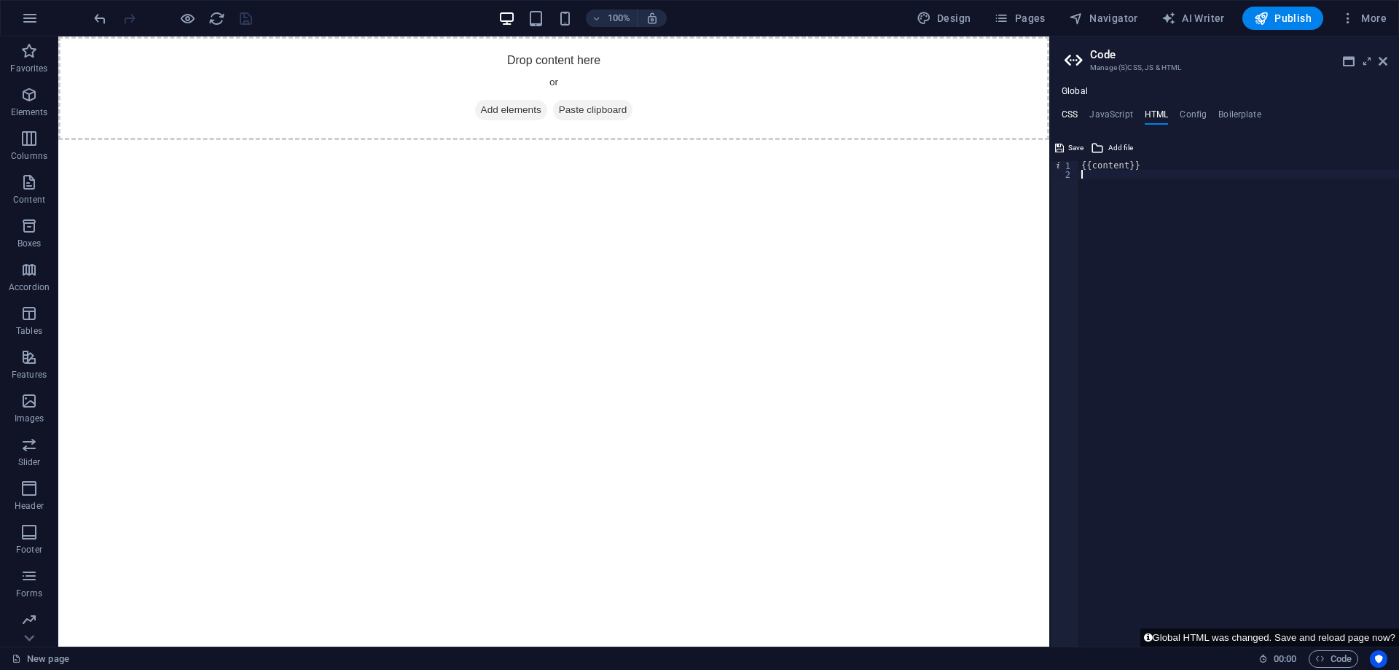
click at [1078, 112] on h4 "CSS" at bounding box center [1070, 117] width 16 height 16
click at [1106, 116] on h4 "JavaScript" at bounding box center [1111, 117] width 43 height 16
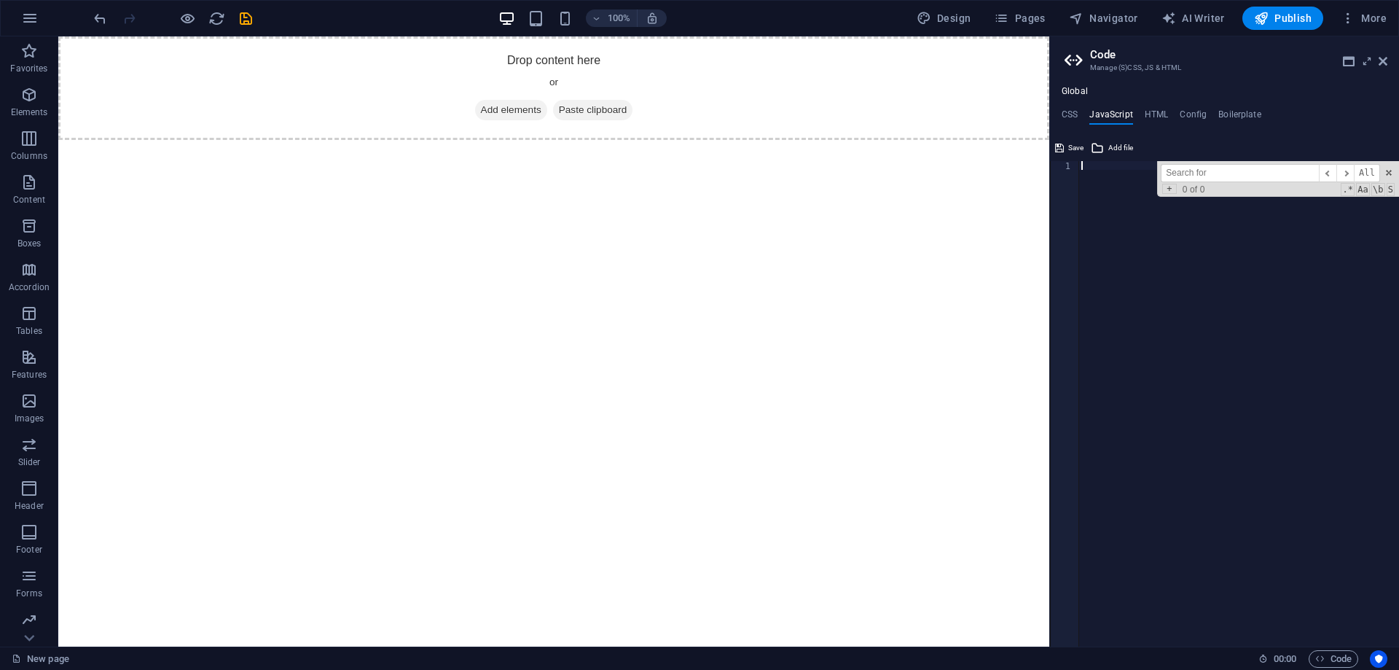
click at [1059, 113] on ul "CSS JavaScript HTML Config Boilerplate" at bounding box center [1224, 117] width 349 height 16
click at [1074, 113] on h4 "CSS" at bounding box center [1070, 117] width 16 height 16
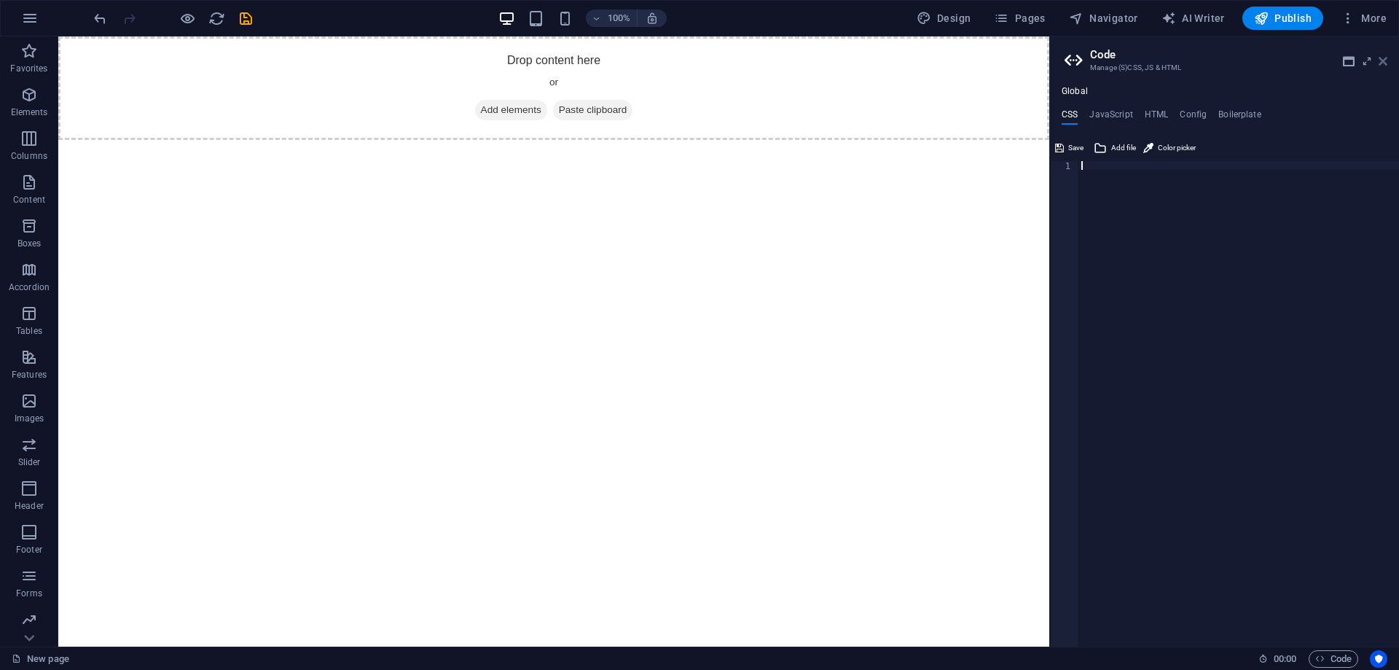
click at [1384, 58] on icon at bounding box center [1383, 61] width 9 height 12
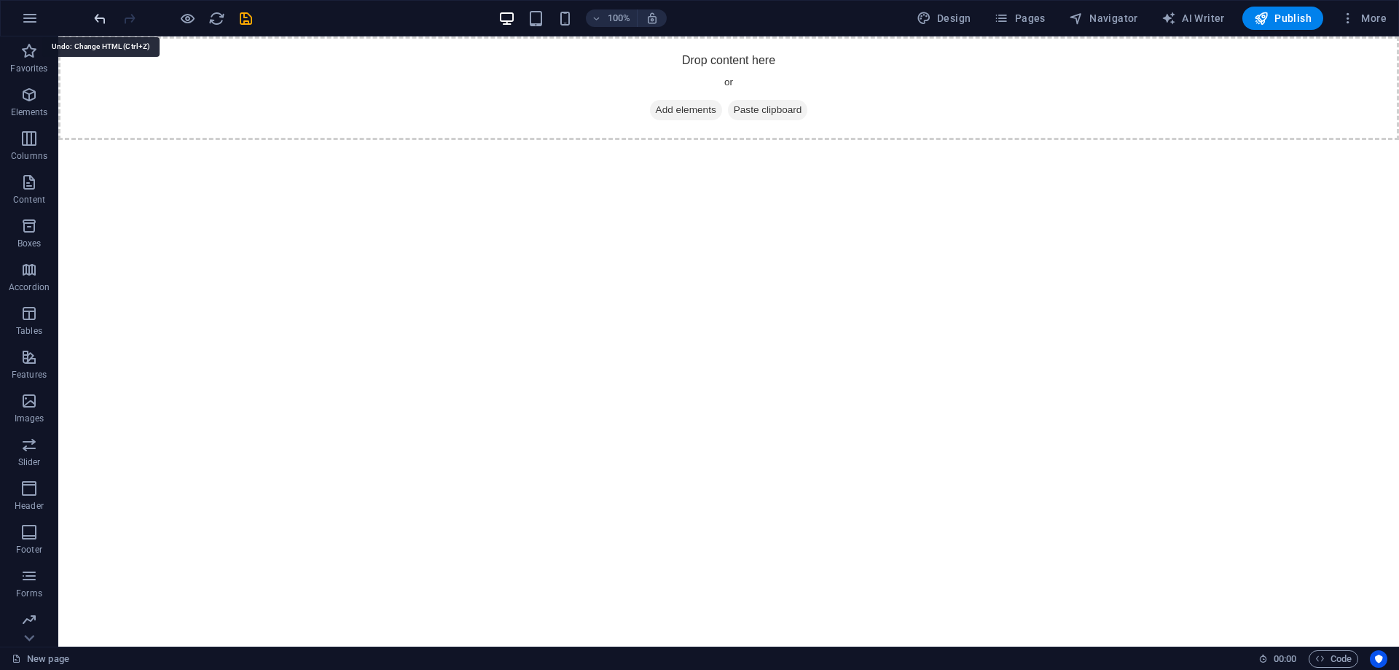
click at [101, 18] on icon "undo" at bounding box center [100, 18] width 17 height 17
click at [100, 18] on icon "undo" at bounding box center [100, 18] width 17 height 17
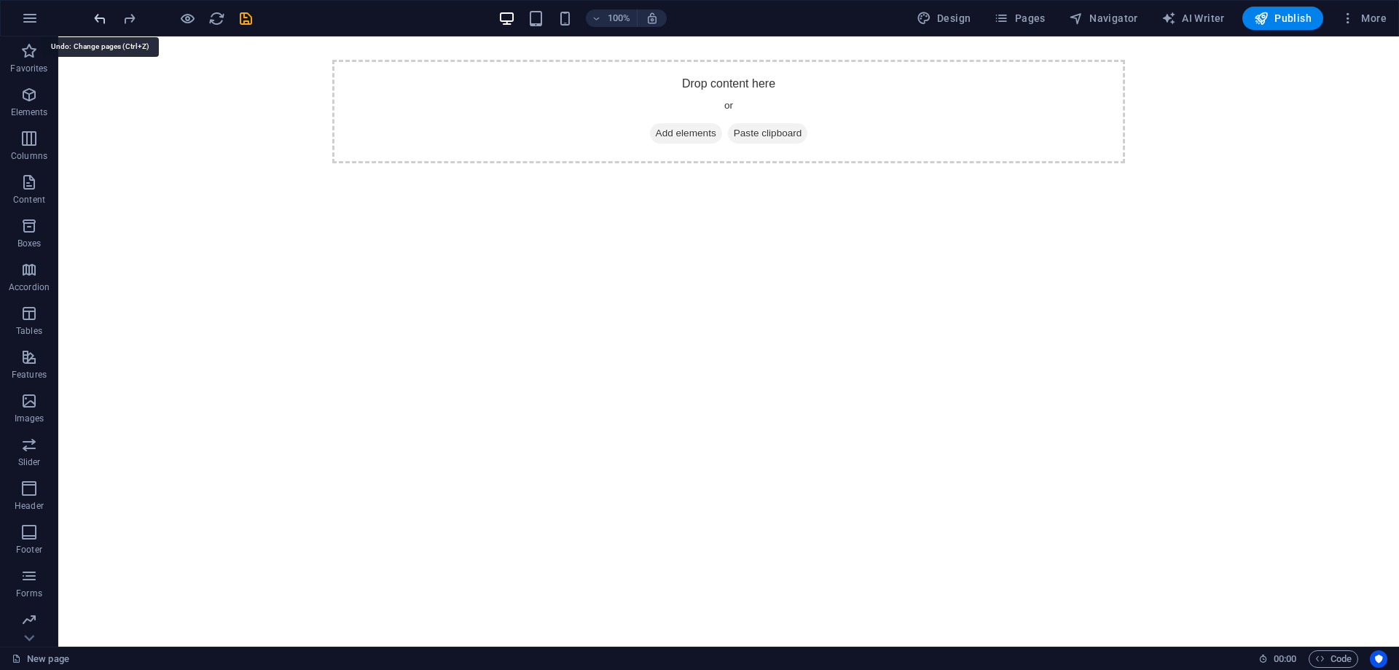
click at [100, 18] on icon "undo" at bounding box center [100, 18] width 17 height 17
click at [100, 18] on div at bounding box center [172, 18] width 163 height 23
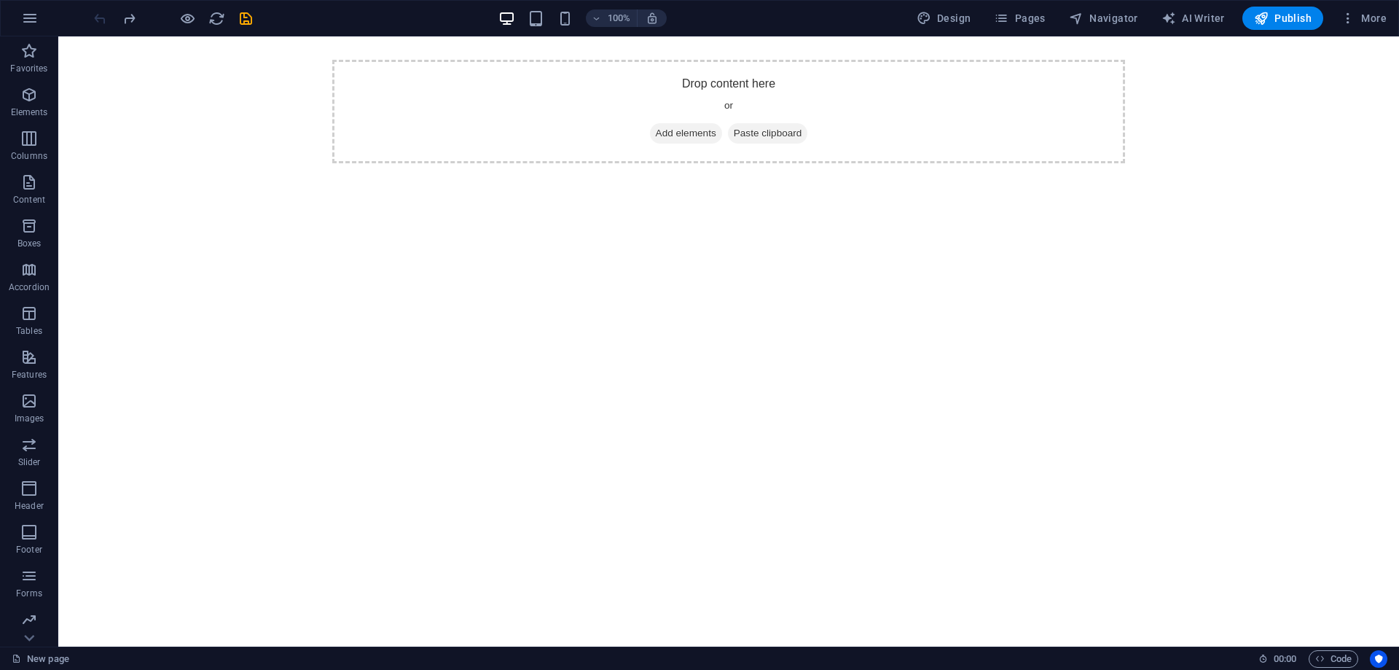
click at [100, 18] on div at bounding box center [172, 18] width 163 height 23
click at [1329, 652] on span "Code" at bounding box center [1334, 658] width 36 height 17
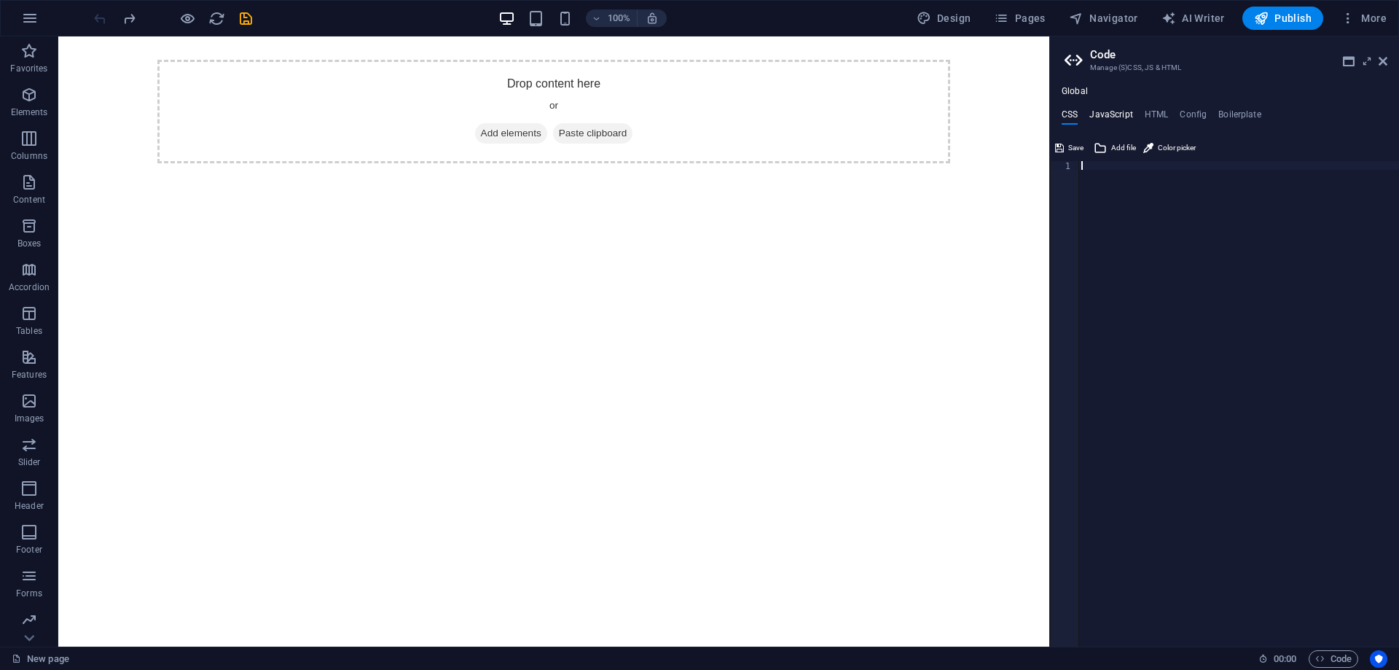
click at [1114, 118] on h4 "JavaScript" at bounding box center [1111, 117] width 43 height 16
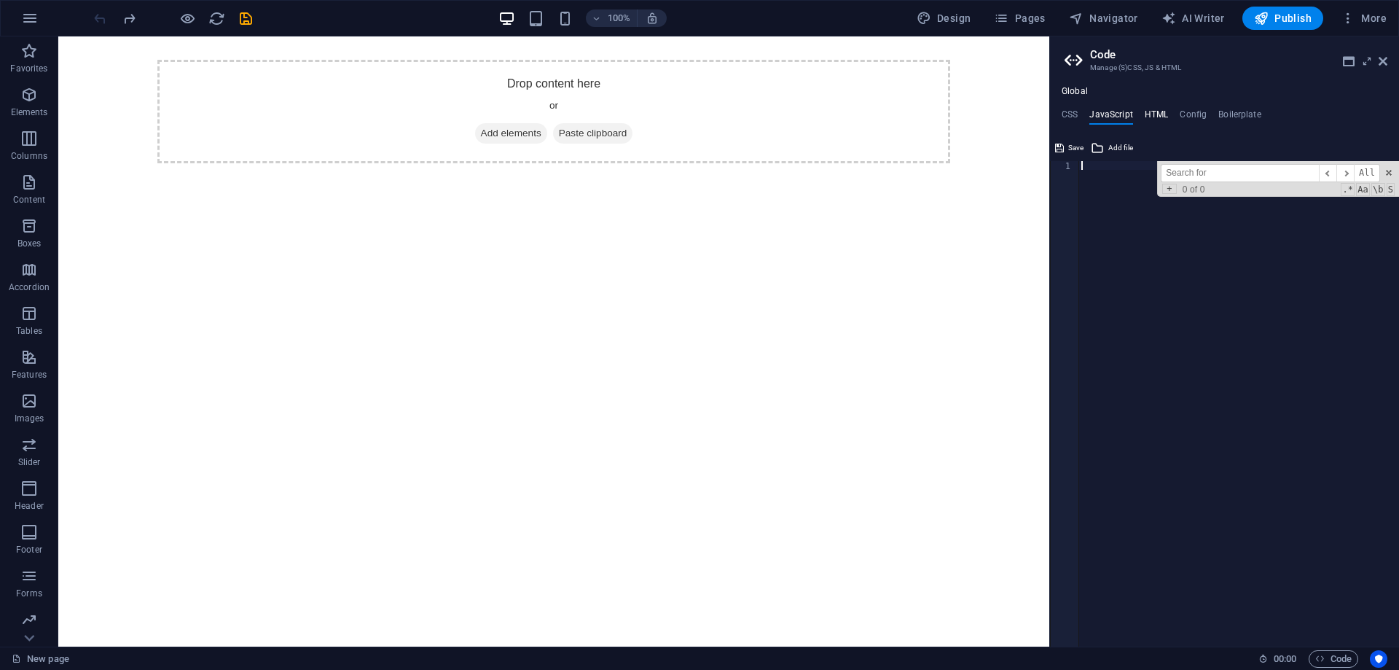
click at [1149, 115] on h4 "HTML" at bounding box center [1157, 117] width 24 height 16
type textarea "{{content}}"
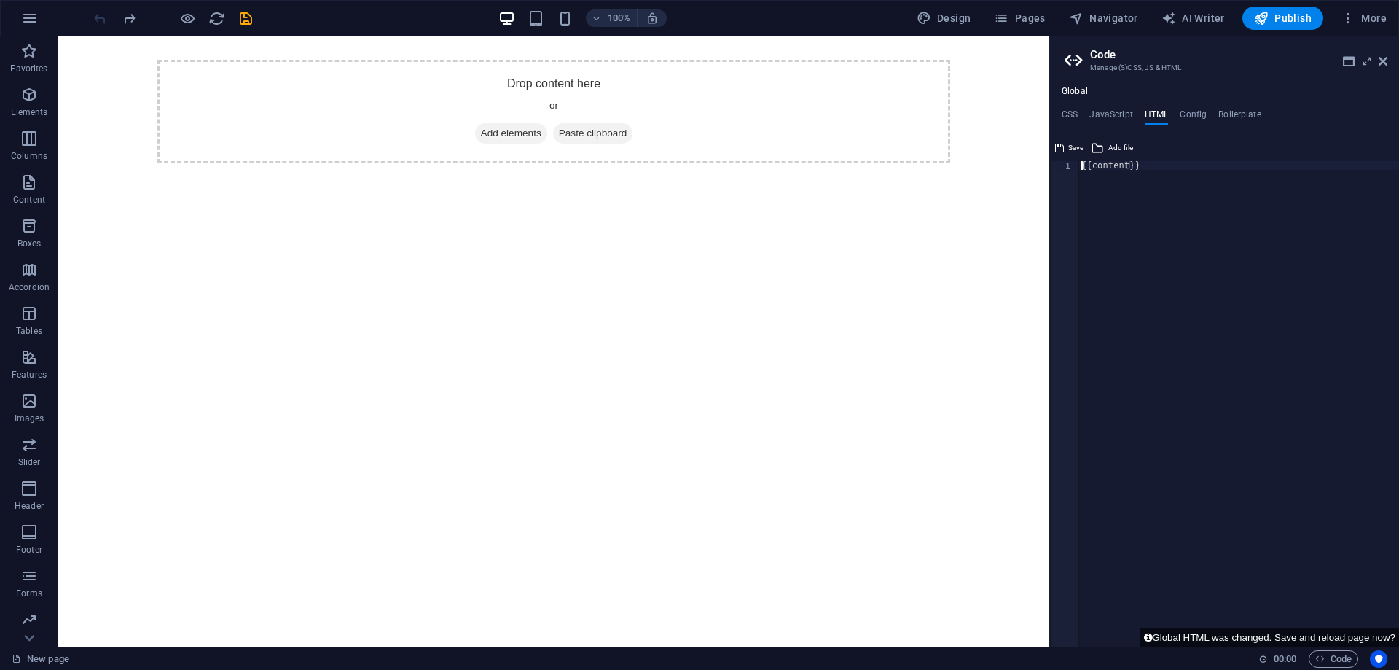
click at [1192, 108] on div "Global CSS JavaScript HTML Config Boilerplate 1 ההההההההההההההההההההההההההההההה…" at bounding box center [1224, 366] width 349 height 560
click at [1197, 114] on h4 "Config" at bounding box center [1193, 117] width 27 height 16
type textarea "$color-background: #ffffff;"
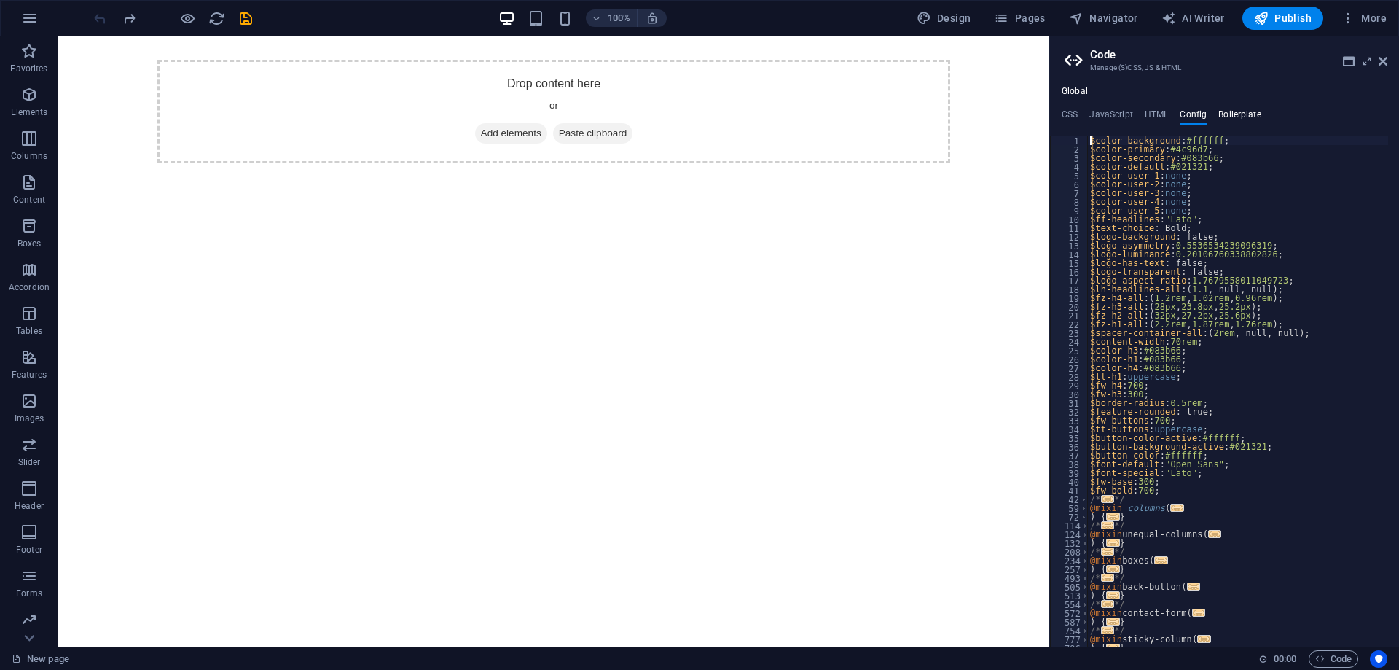
click at [1236, 113] on h4 "Boilerplate" at bounding box center [1240, 117] width 43 height 16
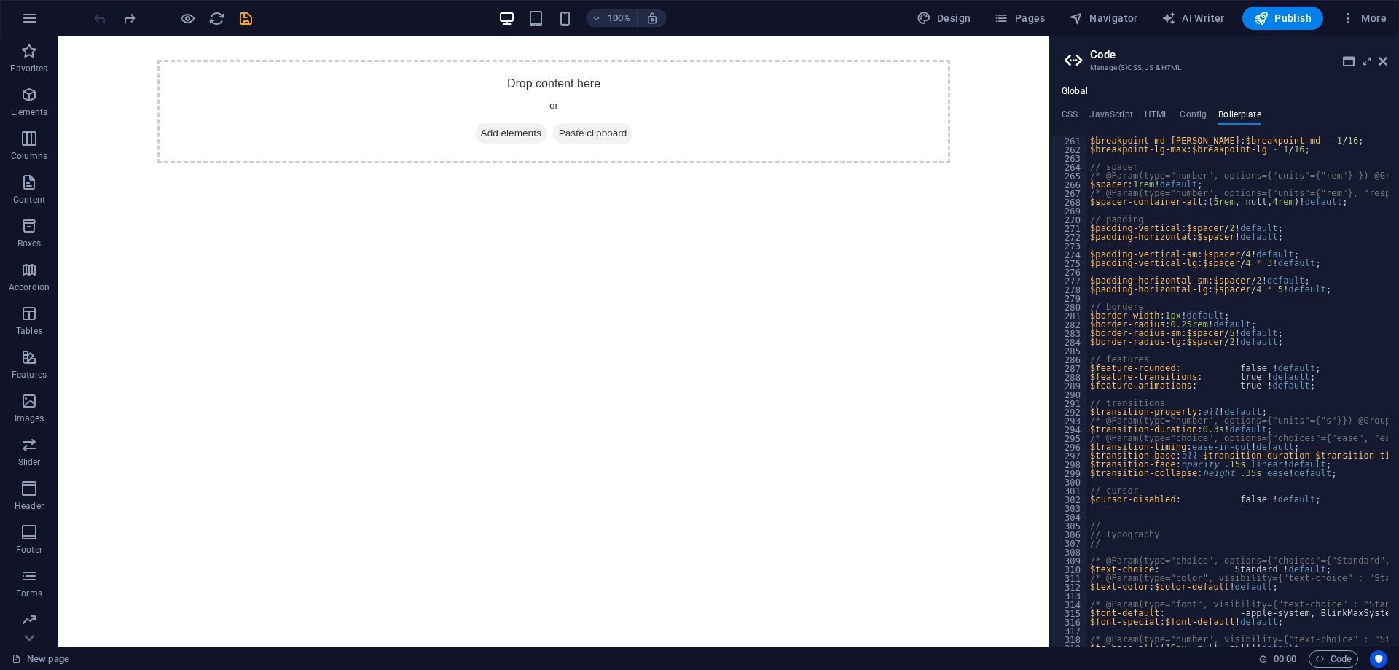
scroll to position [1493, 0]
click at [1072, 111] on h4 "CSS" at bounding box center [1070, 117] width 16 height 16
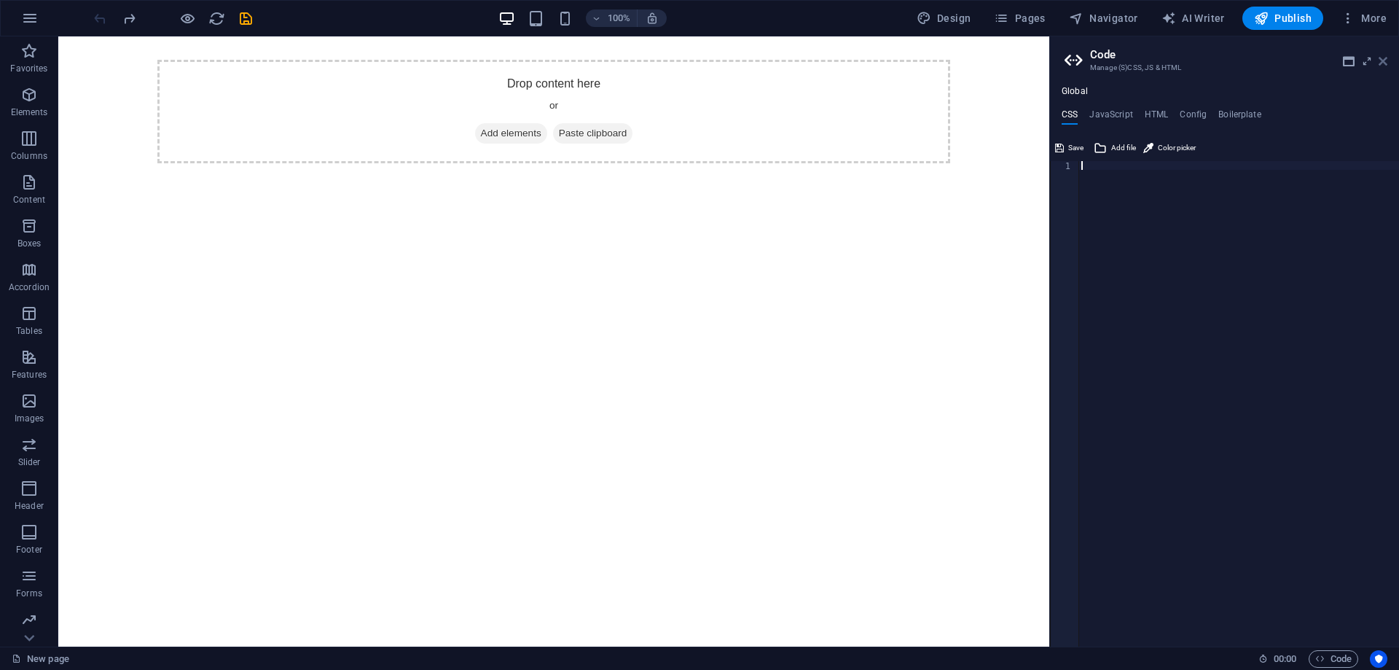
click at [1381, 58] on icon at bounding box center [1383, 61] width 9 height 12
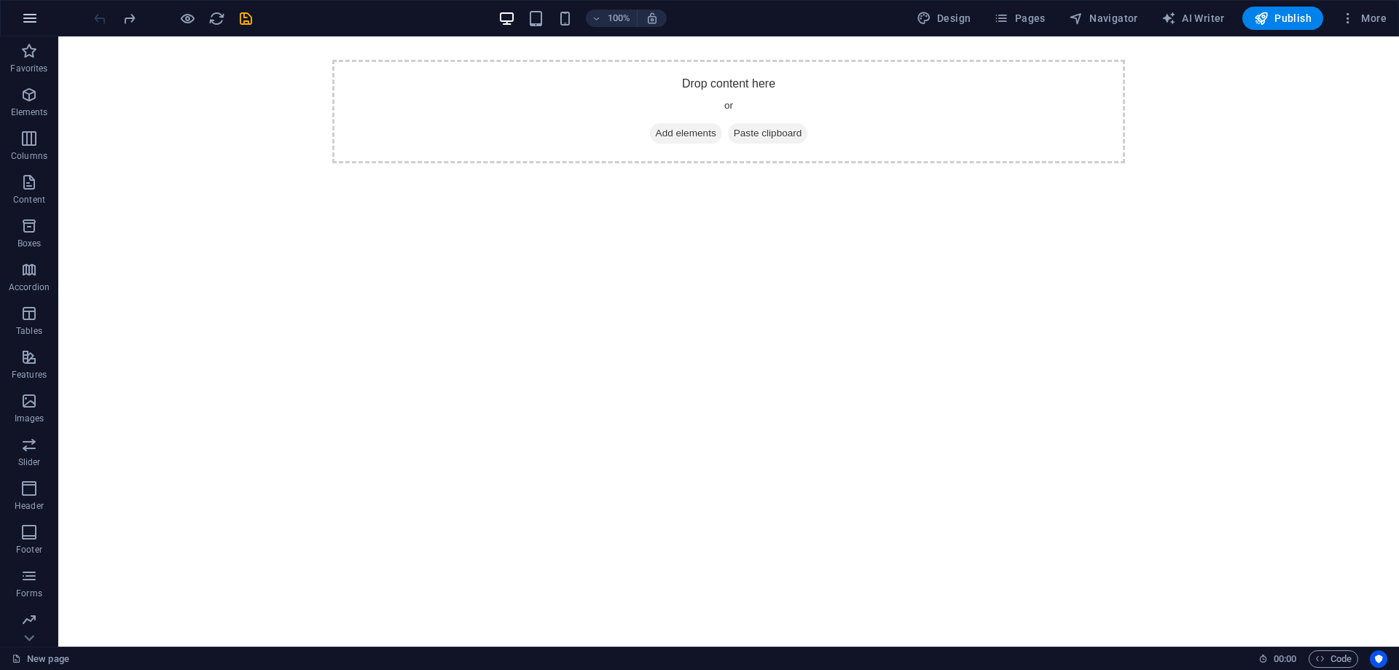
click at [27, 17] on icon "button" at bounding box center [29, 17] width 17 height 17
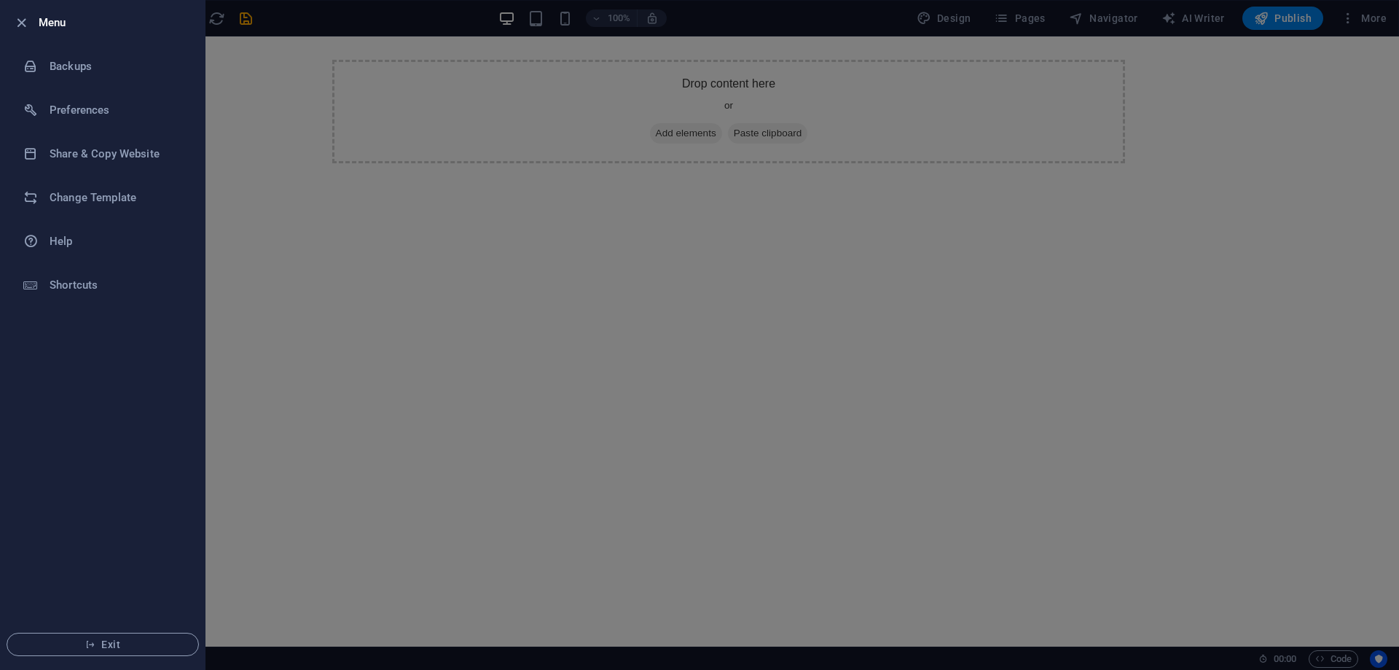
click at [862, 255] on div at bounding box center [699, 335] width 1399 height 670
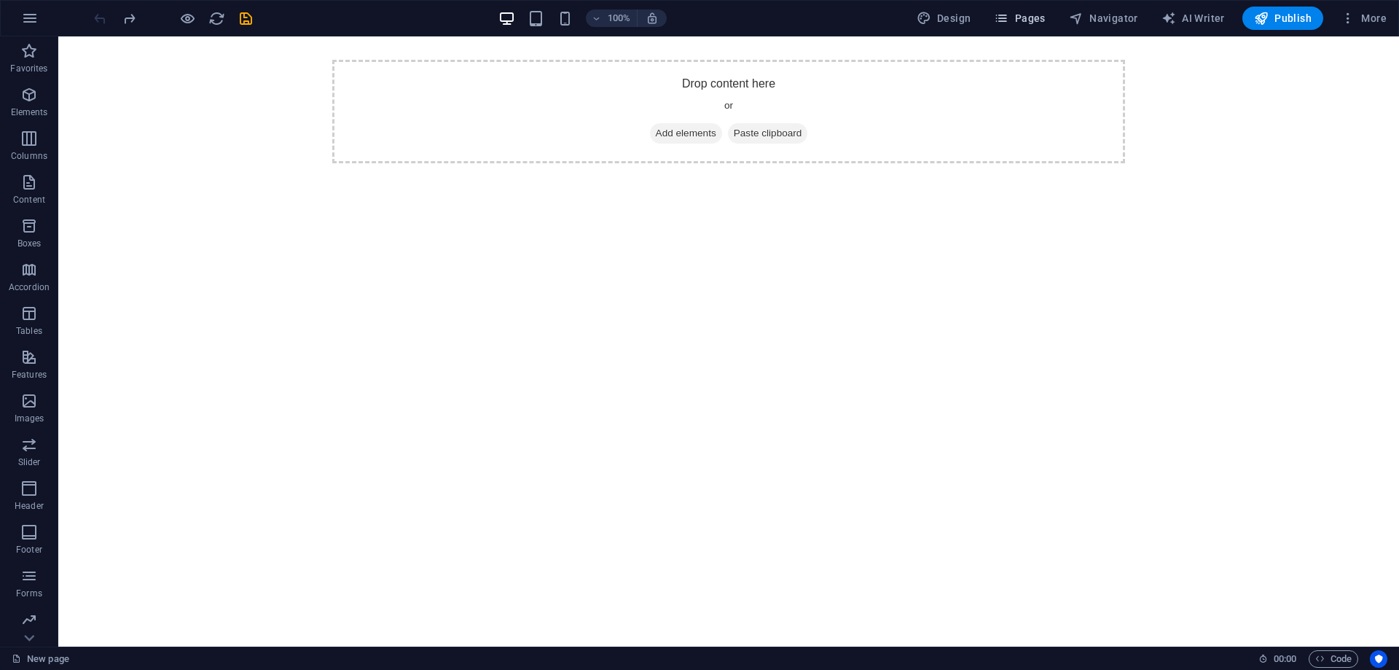
click at [1030, 24] on span "Pages" at bounding box center [1019, 18] width 51 height 15
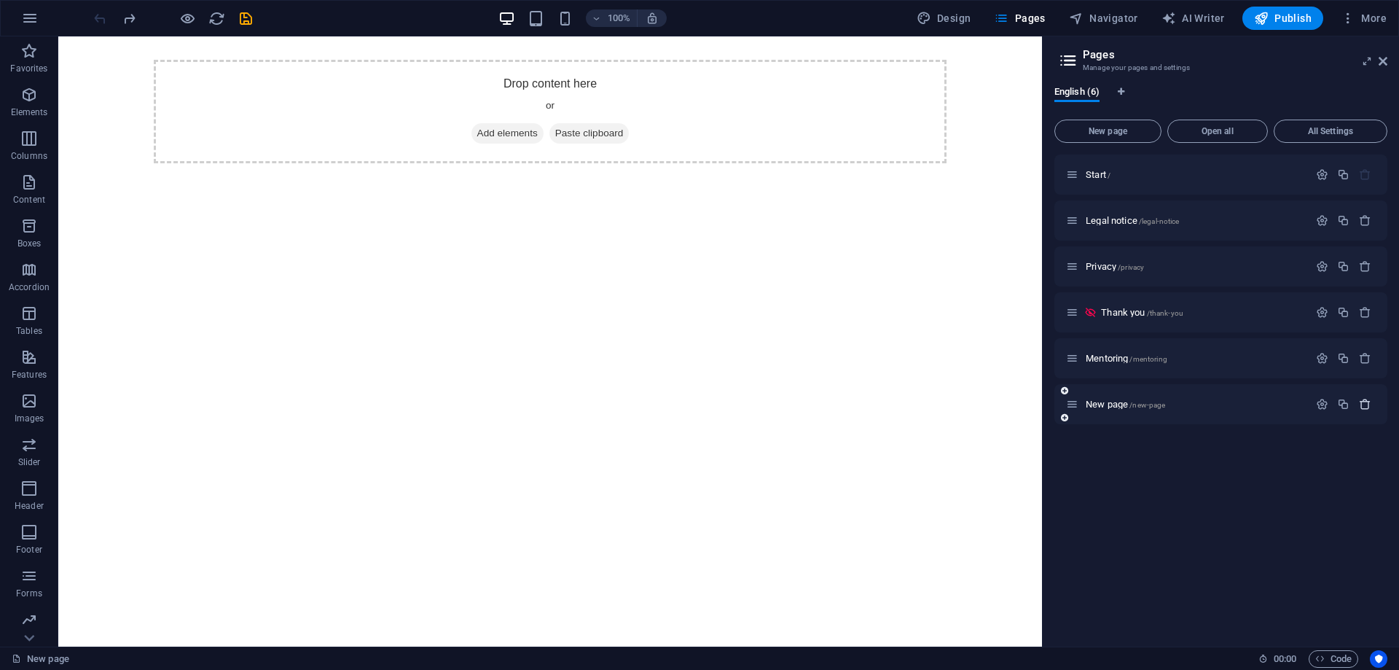
click at [1364, 403] on icon "button" at bounding box center [1365, 404] width 12 height 12
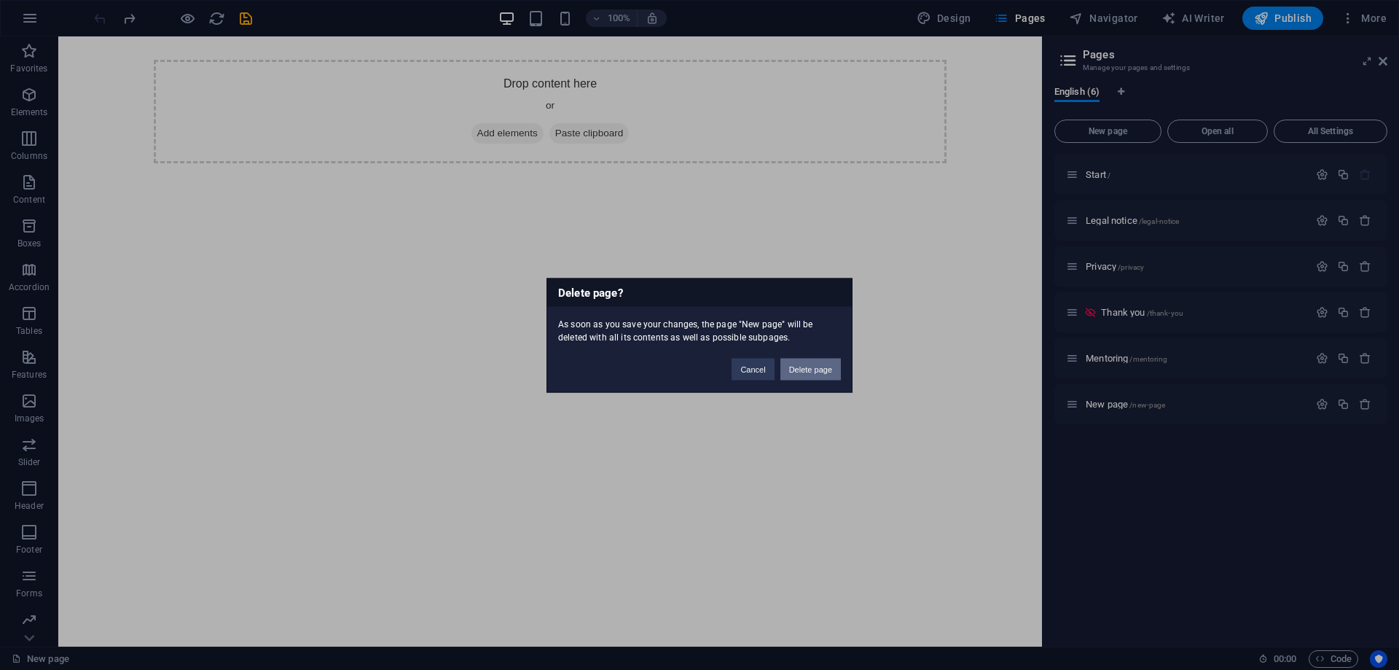
click at [811, 369] on button "Delete page" at bounding box center [811, 369] width 60 height 22
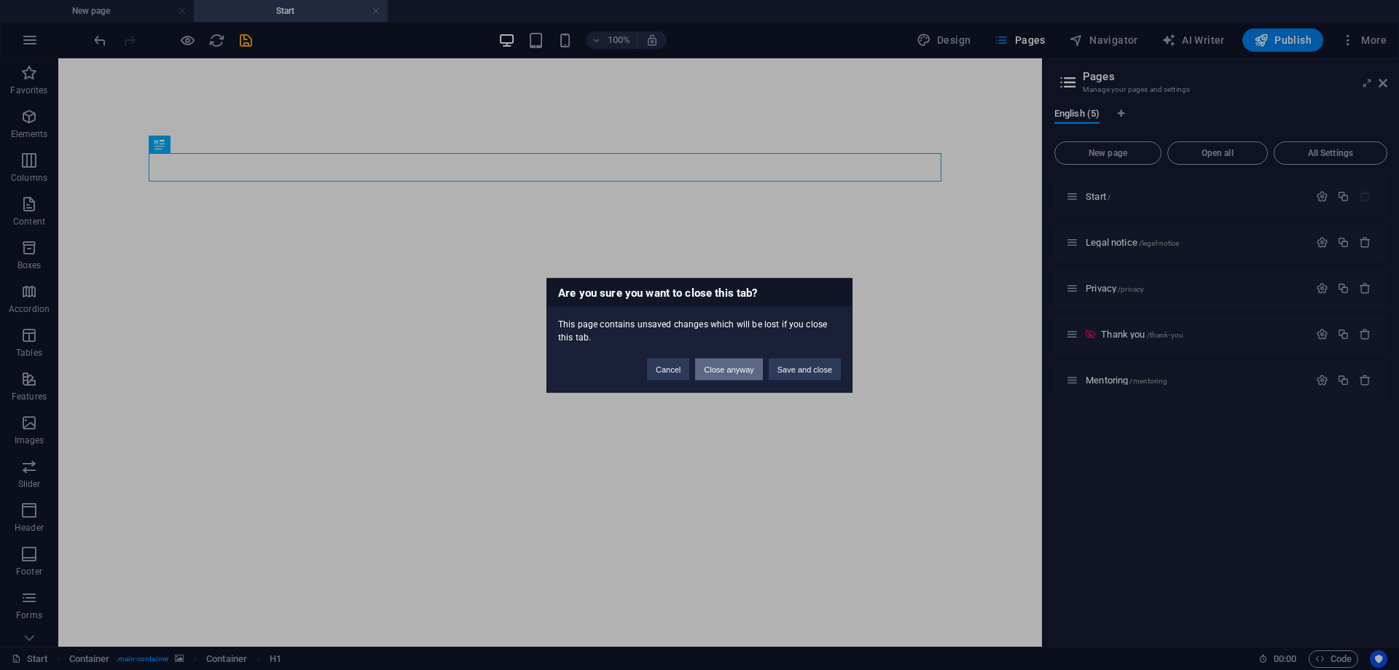
click at [730, 370] on button "Close anyway" at bounding box center [728, 369] width 67 height 22
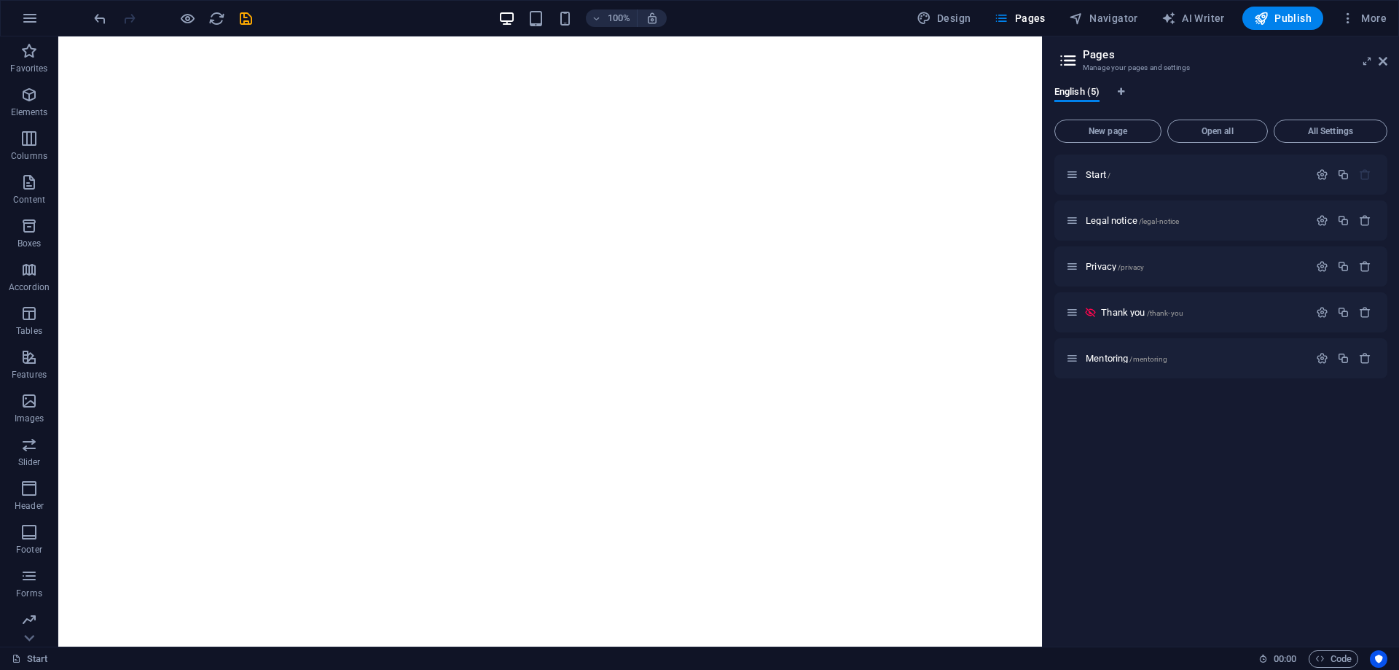
scroll to position [0, 0]
click at [98, 15] on icon "undo" at bounding box center [100, 18] width 17 height 17
click at [97, 15] on icon "undo" at bounding box center [100, 18] width 17 height 17
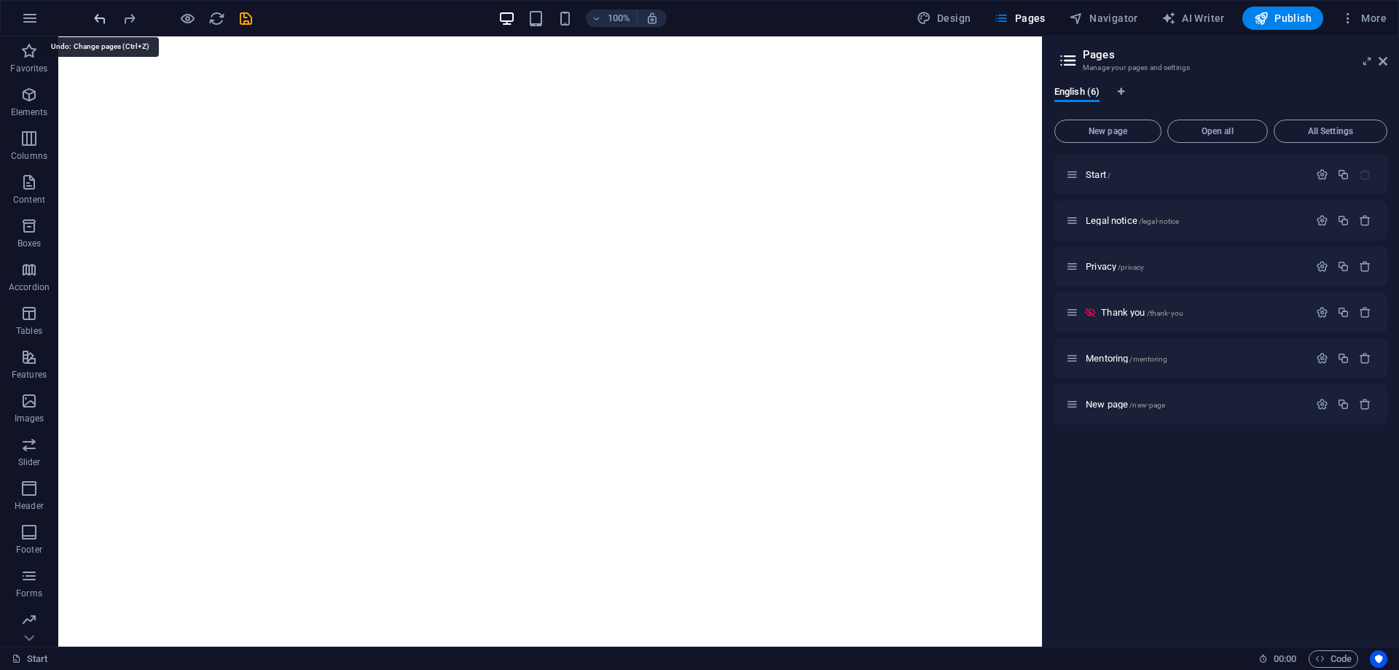
click at [97, 15] on icon "undo" at bounding box center [100, 18] width 17 height 17
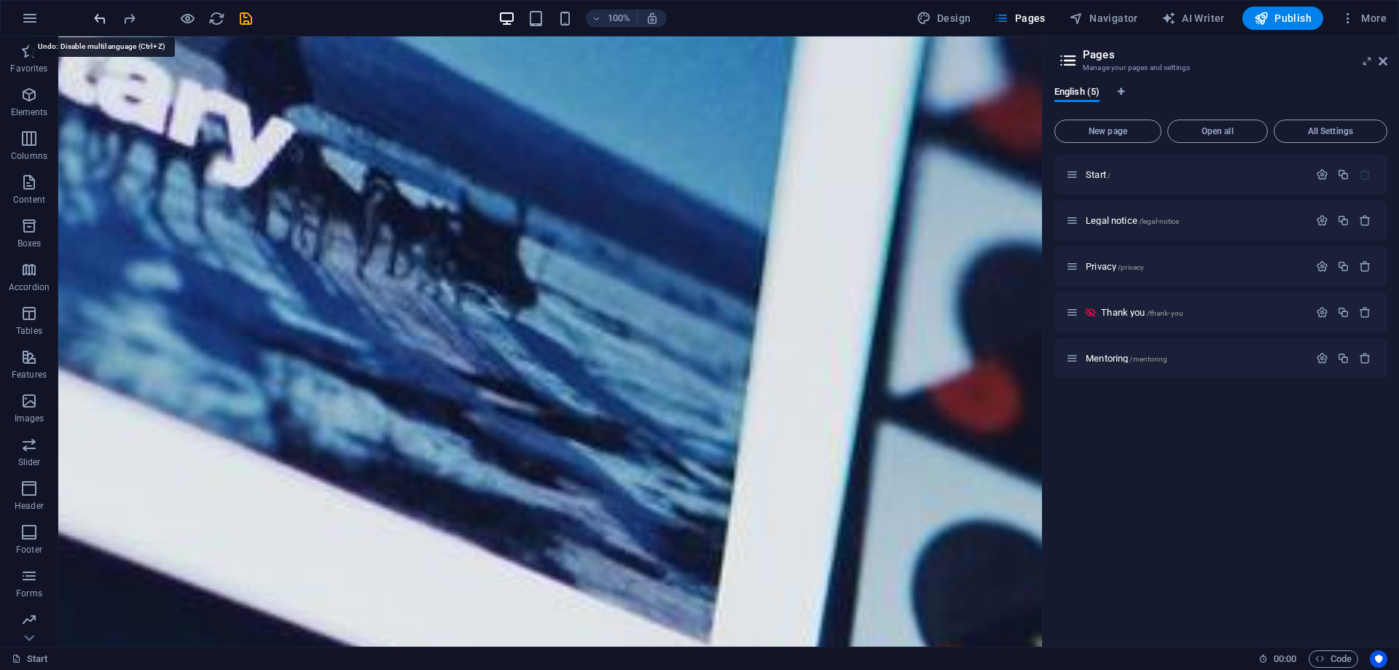
click at [97, 15] on icon "undo" at bounding box center [100, 18] width 17 height 17
click at [97, 15] on div at bounding box center [172, 18] width 163 height 23
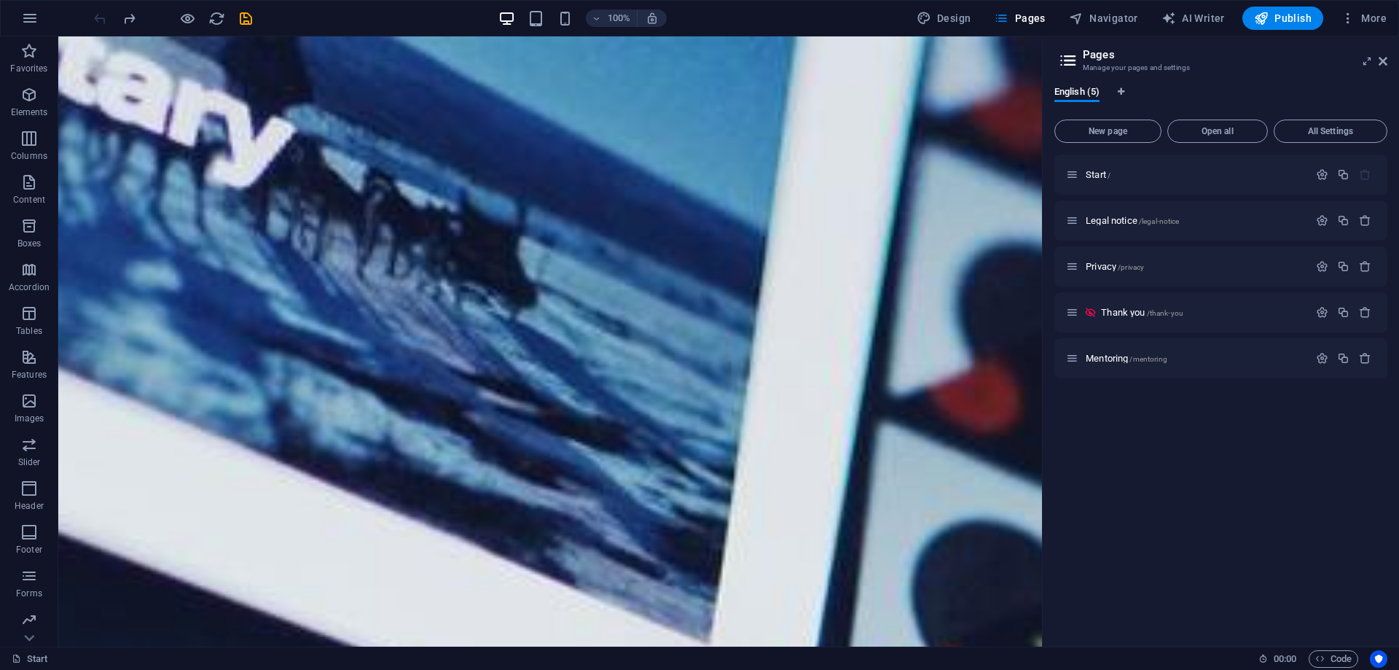
click at [97, 15] on div at bounding box center [172, 18] width 163 height 23
drag, startPoint x: 1040, startPoint y: 116, endPoint x: 1155, endPoint y: 177, distance: 130.4
click at [1324, 652] on span "Code" at bounding box center [1334, 658] width 36 height 17
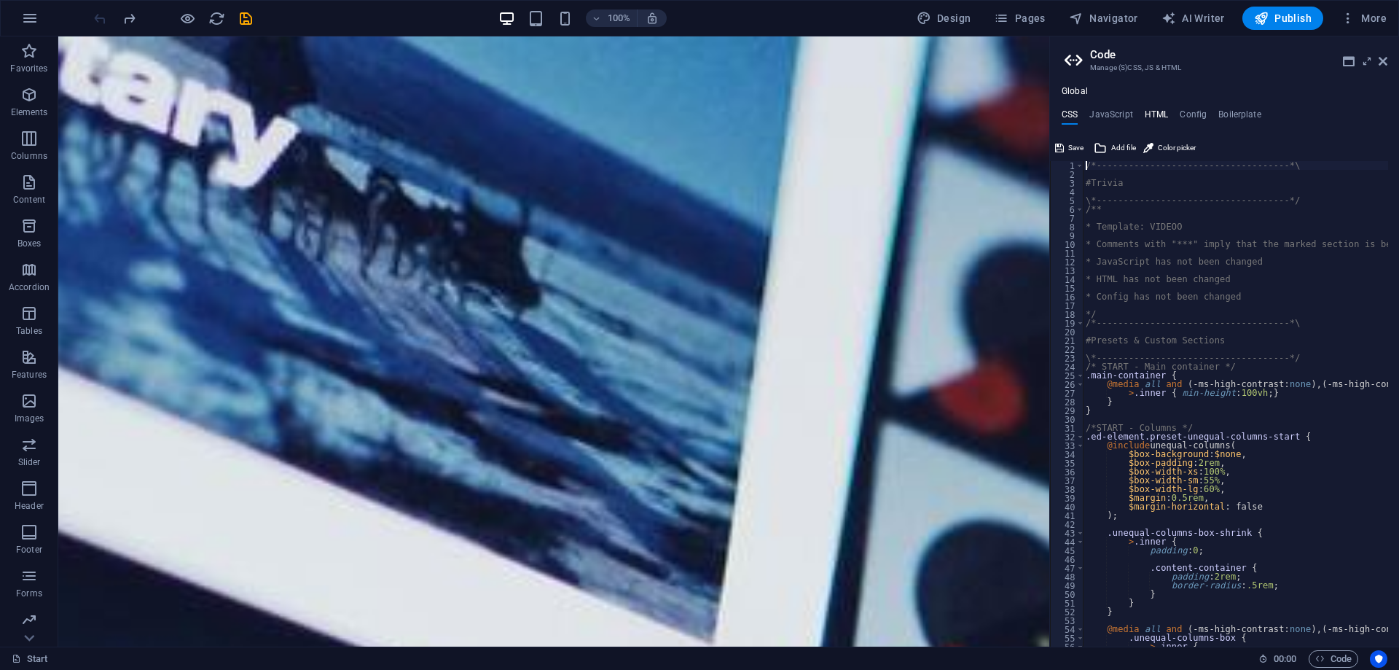
click at [1154, 112] on h4 "HTML" at bounding box center [1157, 117] width 24 height 16
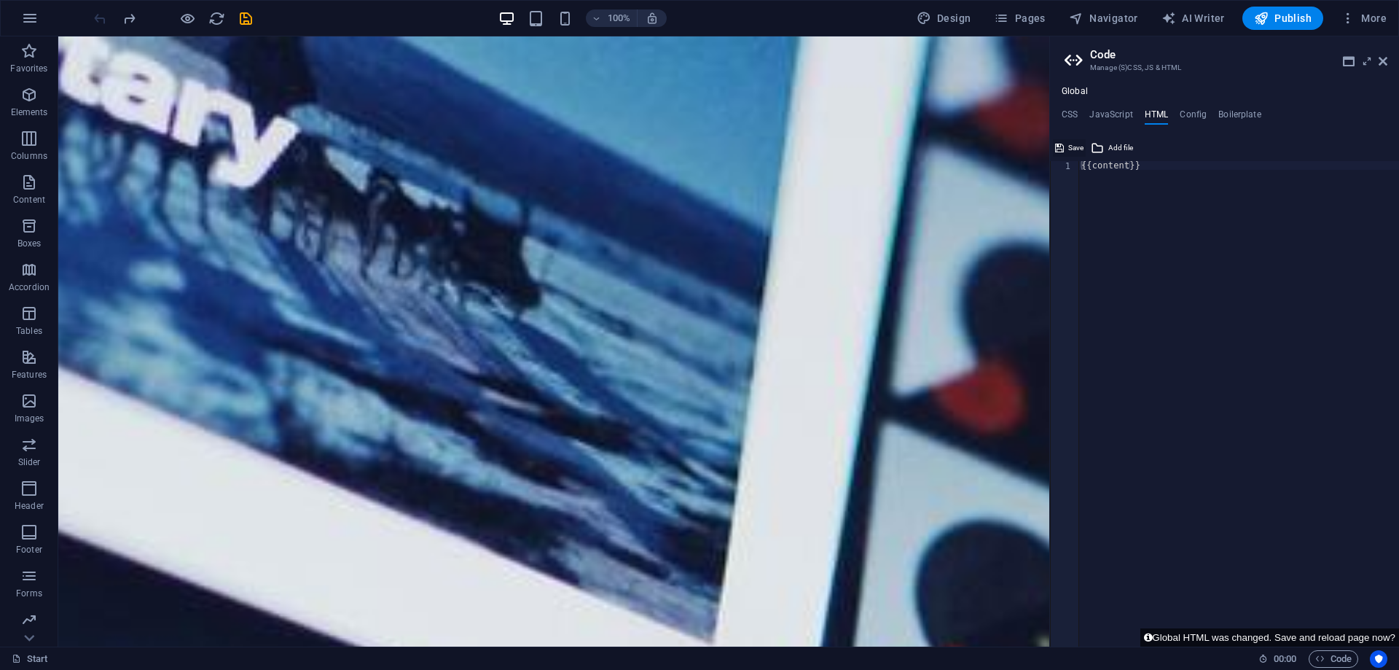
click at [1061, 146] on icon at bounding box center [1059, 147] width 9 height 17
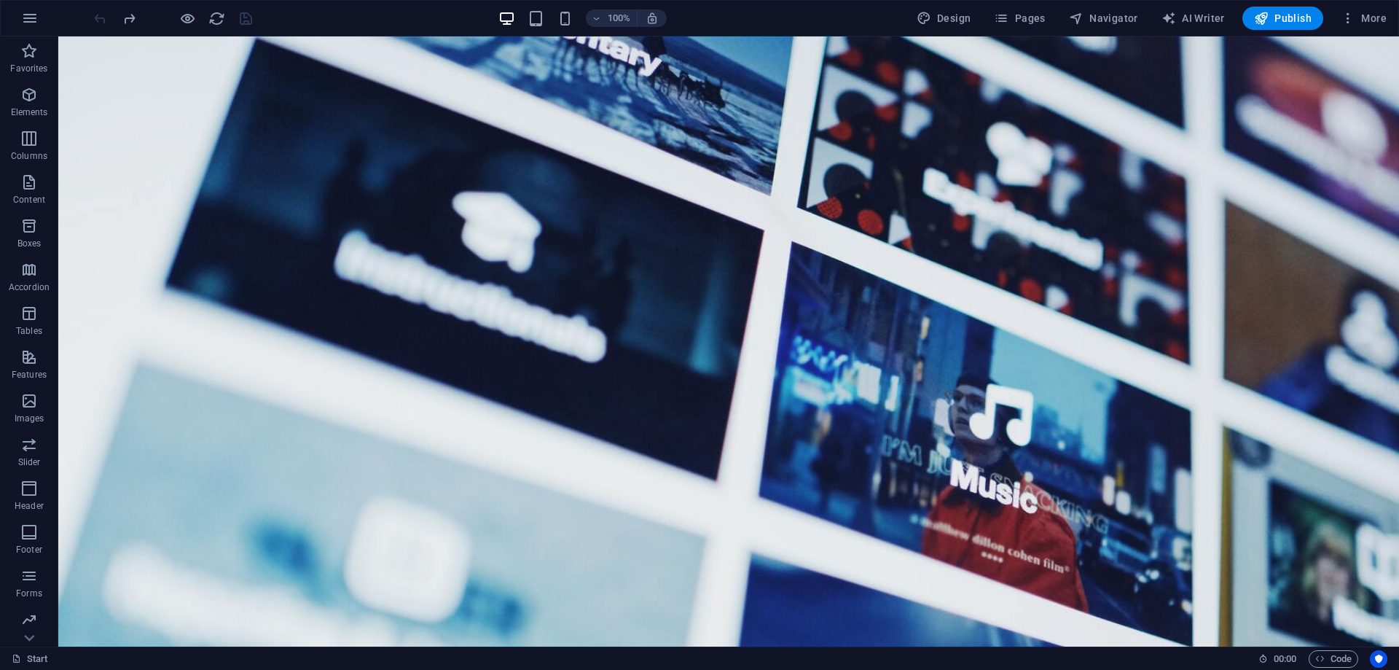
drag, startPoint x: 1394, startPoint y: 216, endPoint x: 1407, endPoint y: 37, distance: 179.0
click at [19, 12] on button "button" at bounding box center [29, 18] width 35 height 35
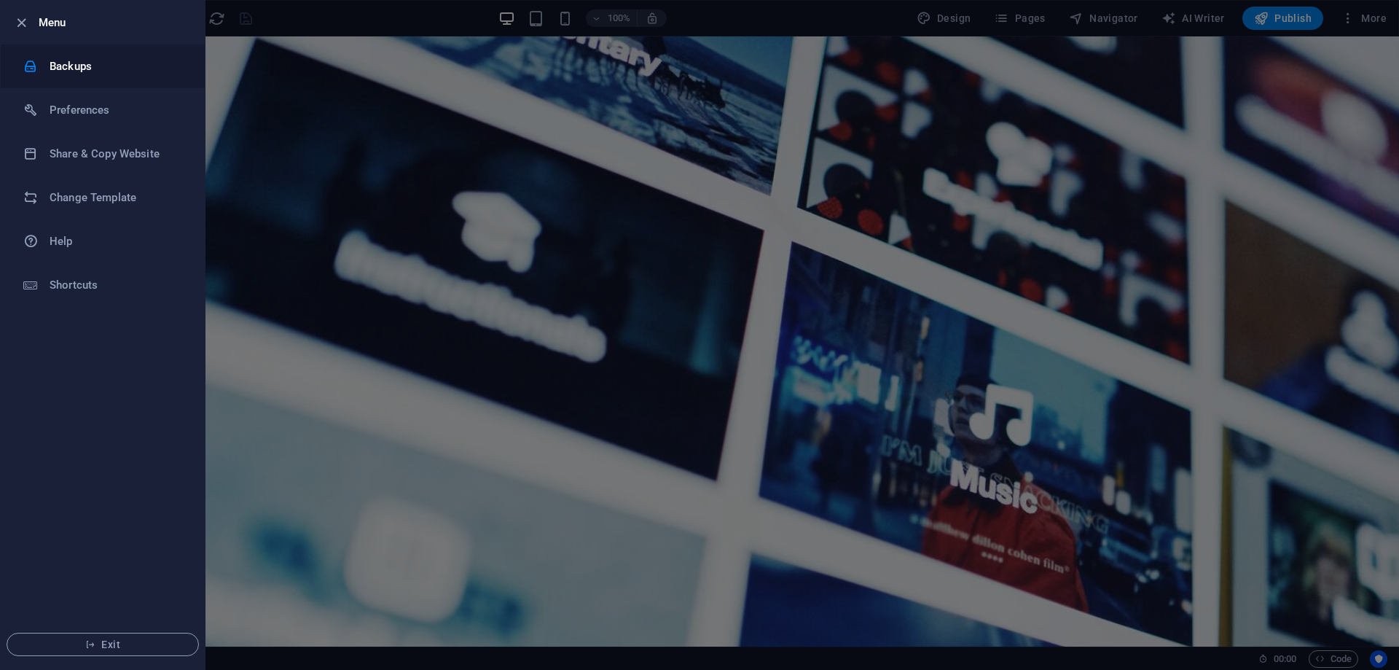
click at [54, 57] on li "Backups" at bounding box center [103, 66] width 204 height 44
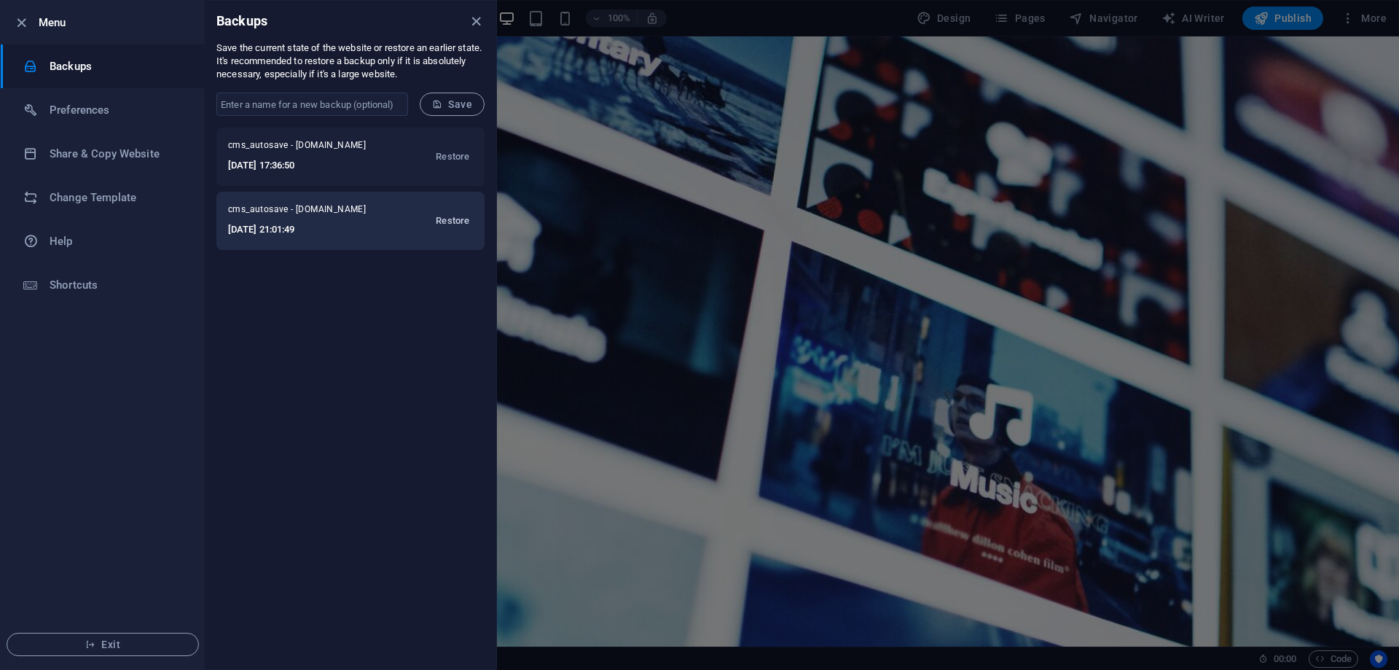
click at [456, 219] on span "Restore" at bounding box center [453, 220] width 34 height 17
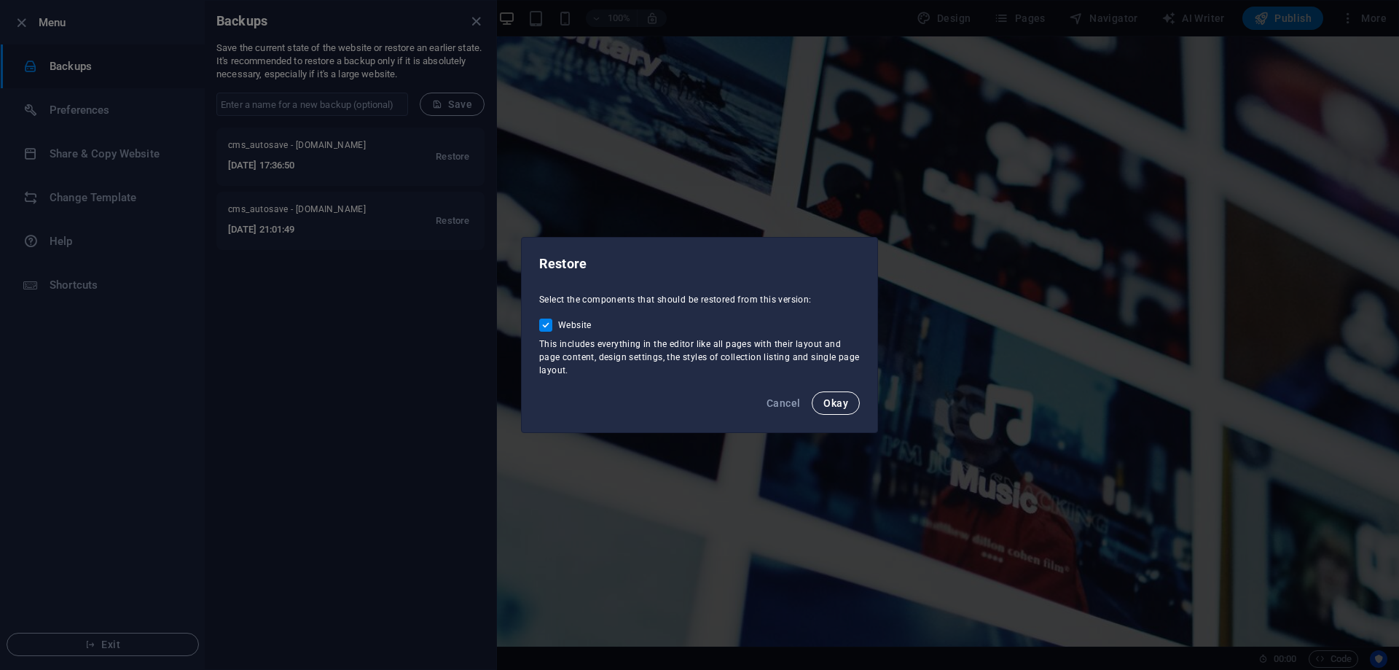
click at [843, 404] on span "Okay" at bounding box center [836, 403] width 25 height 12
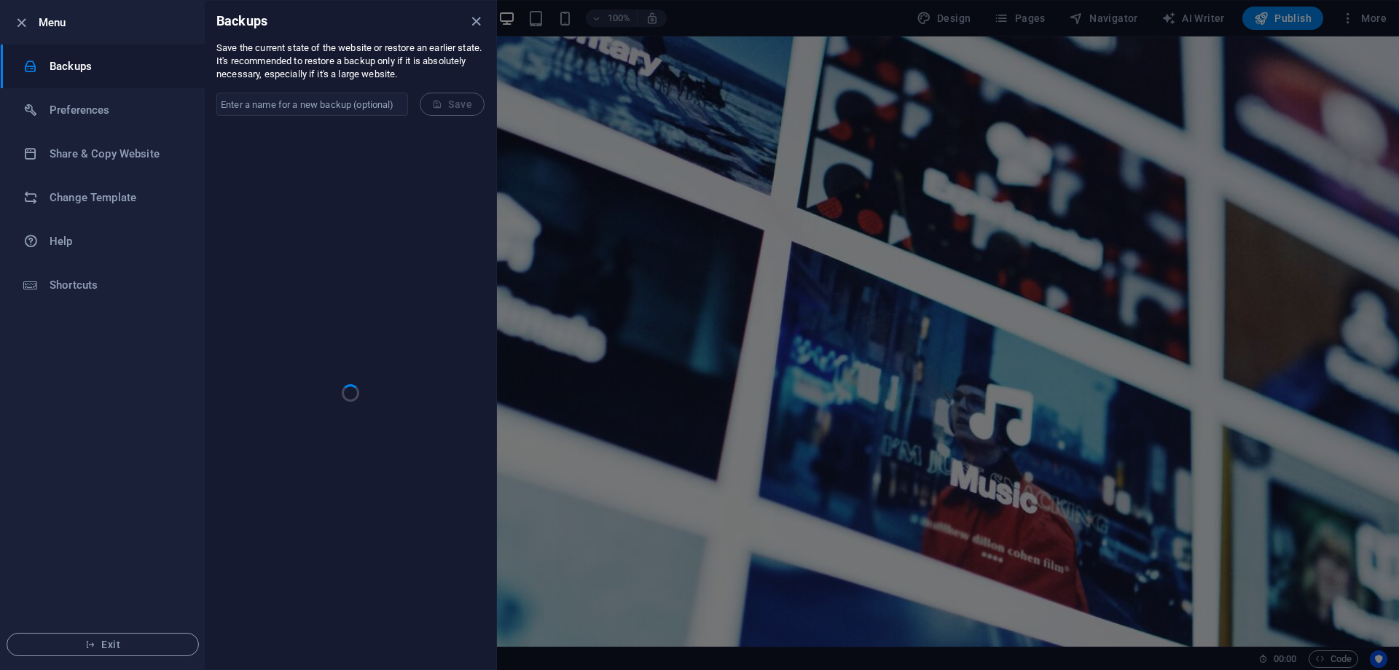
checkbox input "false"
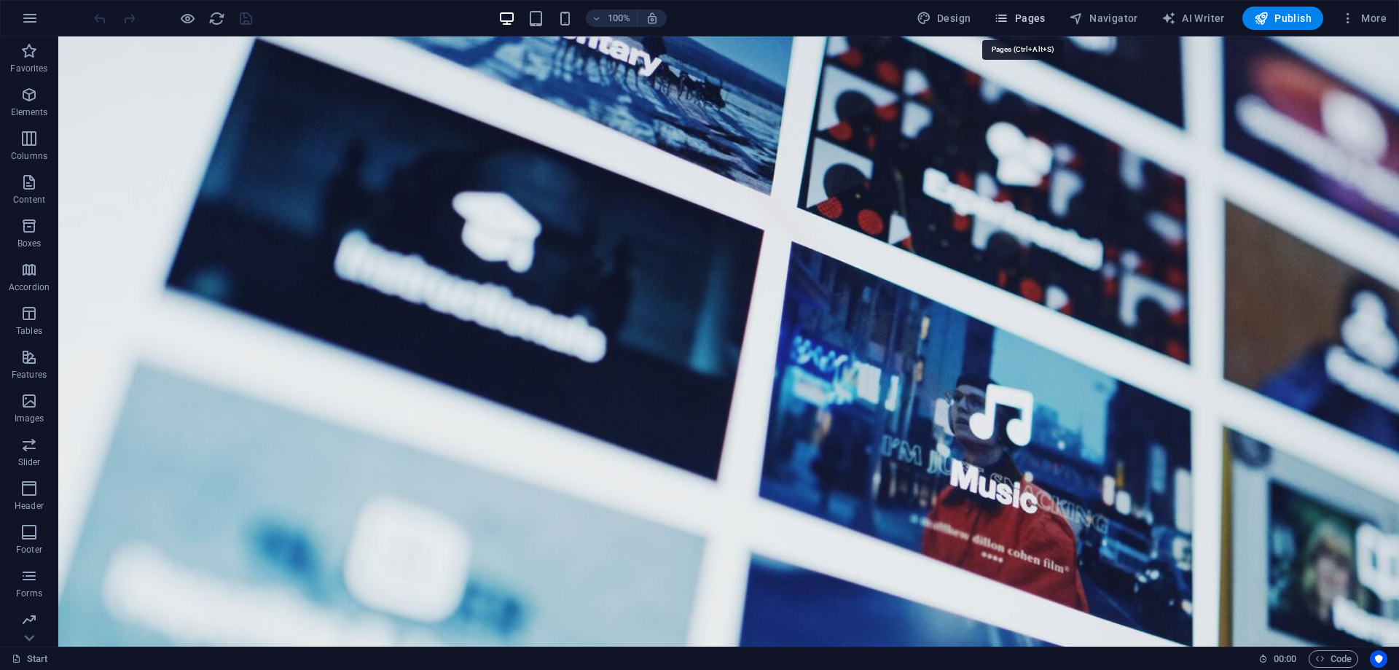
click at [1025, 17] on span "Pages" at bounding box center [1019, 18] width 51 height 15
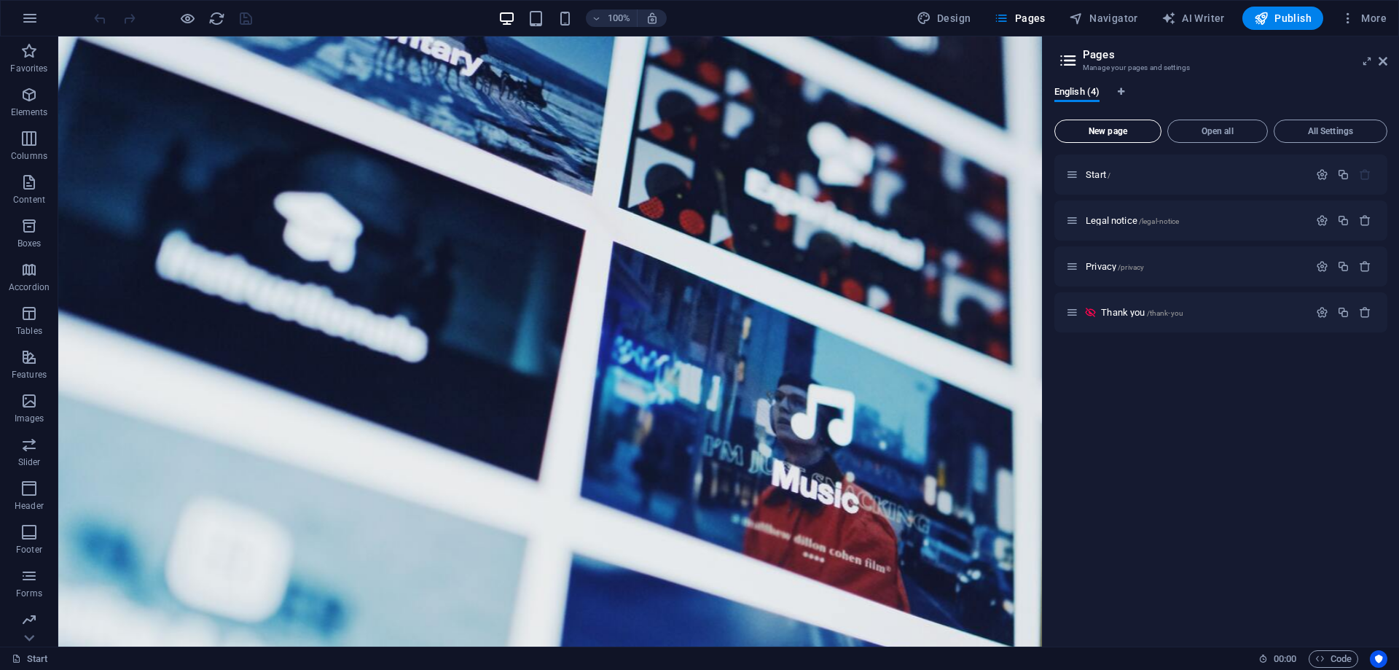
click at [1127, 132] on span "New page" at bounding box center [1108, 131] width 94 height 9
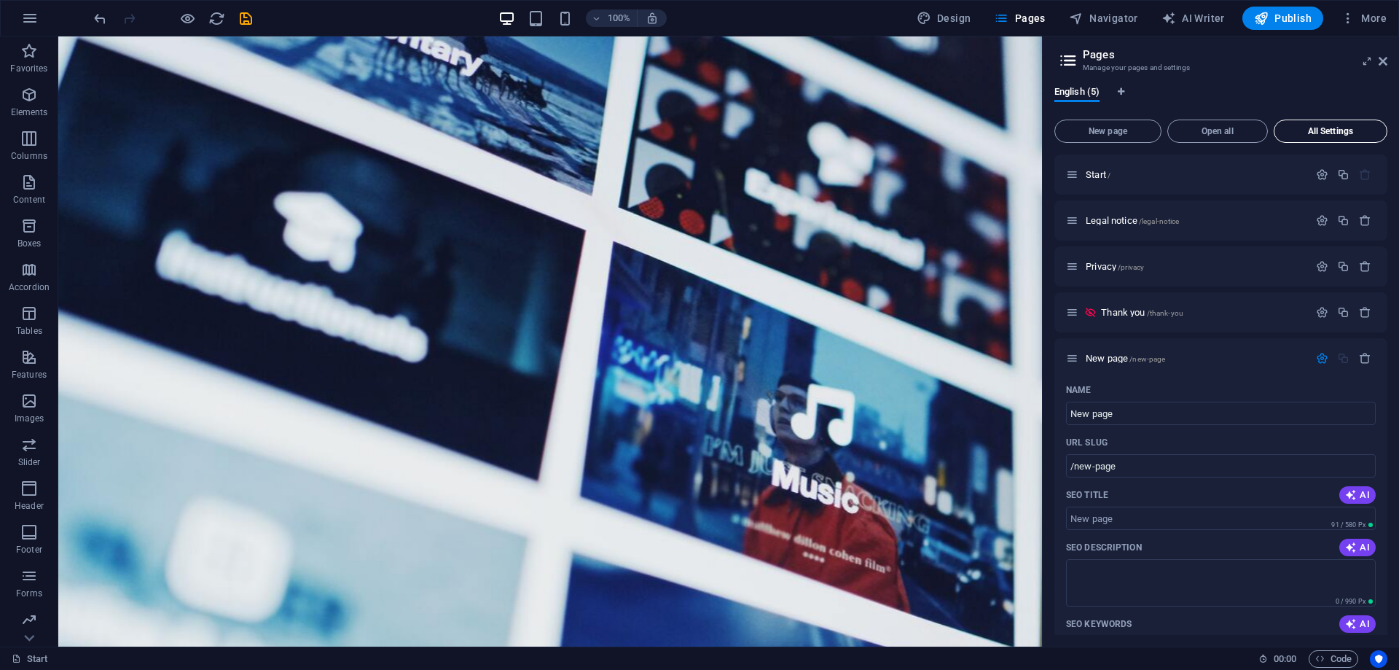
click at [1308, 131] on span "All Settings" at bounding box center [1331, 131] width 101 height 9
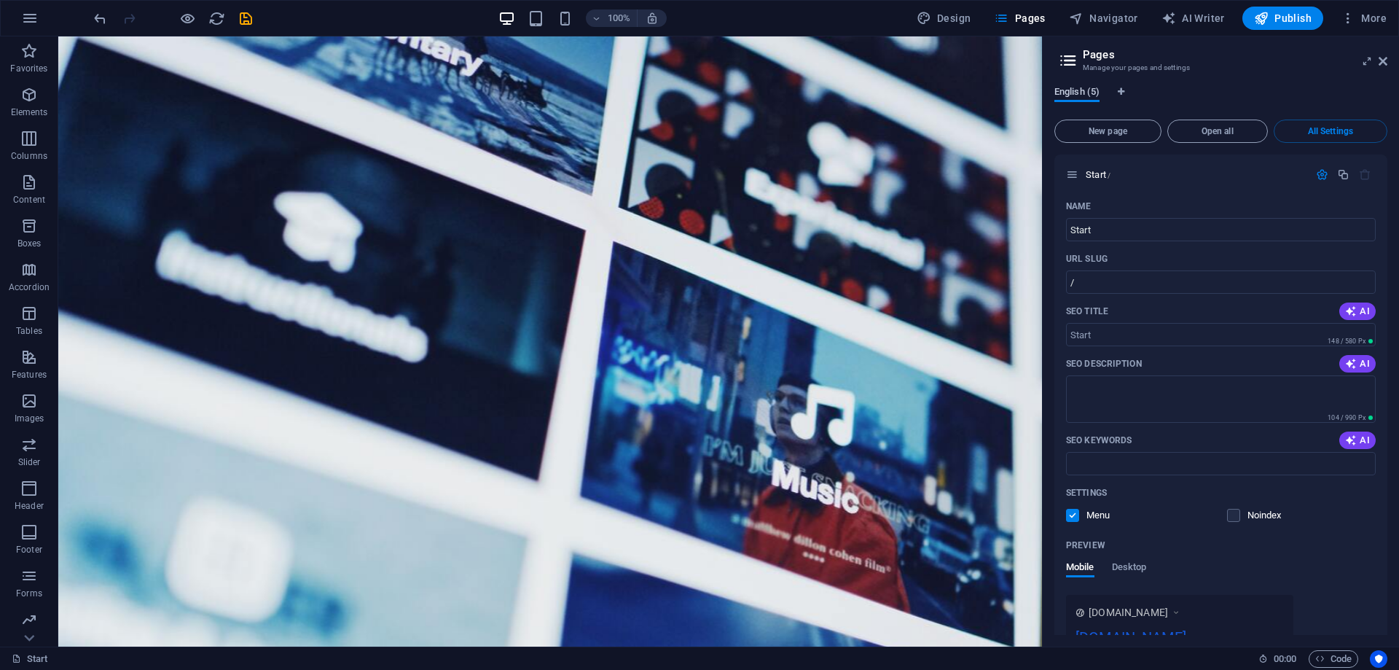
click at [1082, 91] on span "English (5)" at bounding box center [1077, 93] width 45 height 20
click at [1076, 52] on icon at bounding box center [1069, 60] width 22 height 20
click at [1380, 60] on icon at bounding box center [1383, 61] width 9 height 12
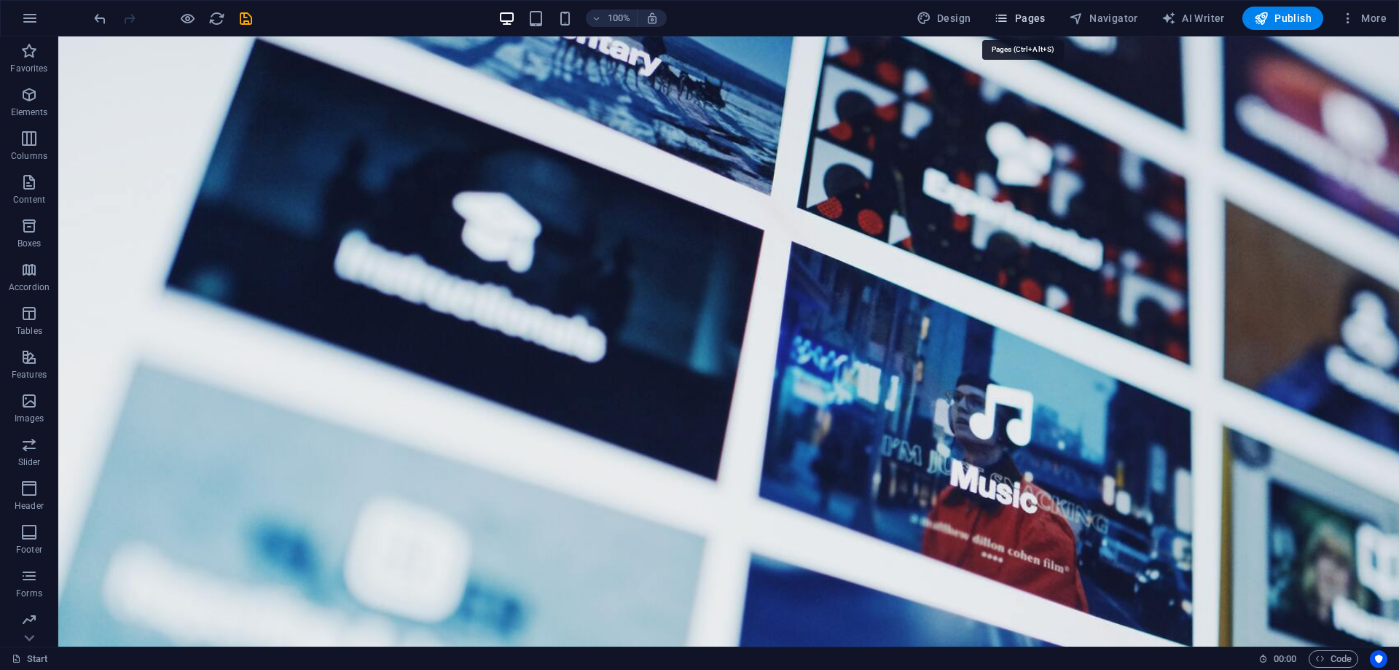
click at [1035, 17] on span "Pages" at bounding box center [1019, 18] width 51 height 15
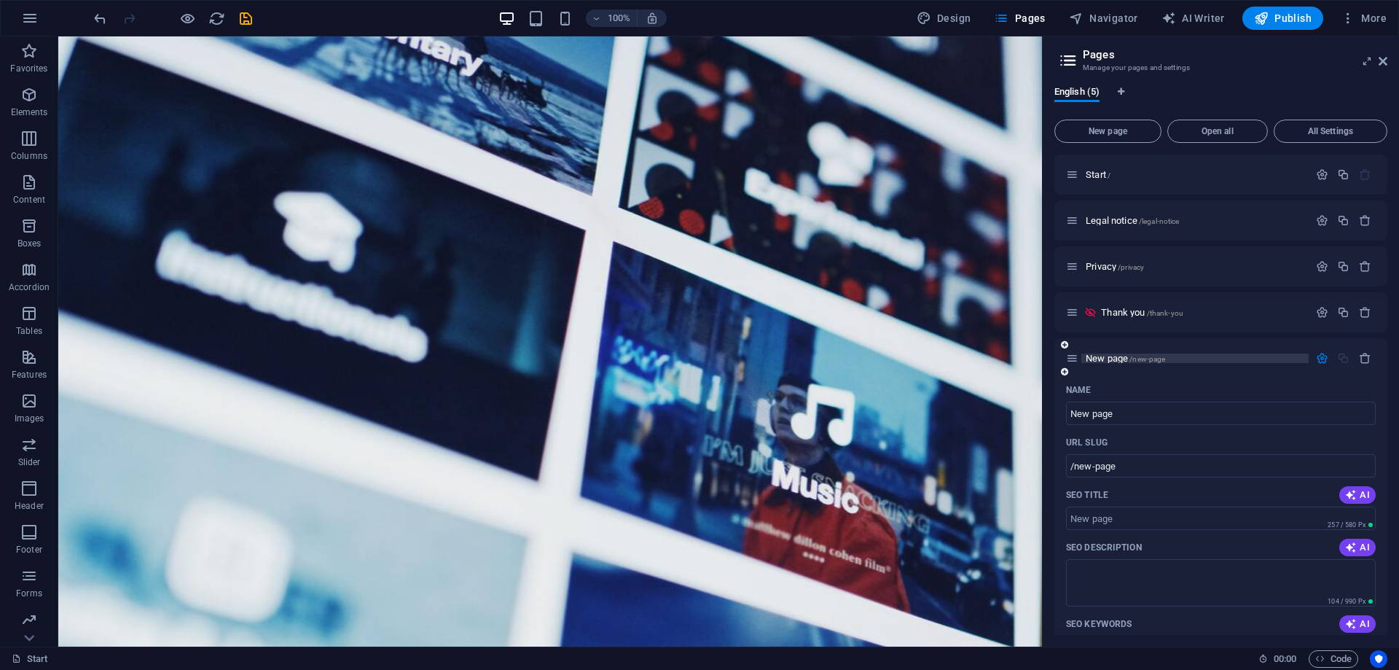
click at [1119, 354] on span "New page /new-page" at bounding box center [1125, 358] width 79 height 11
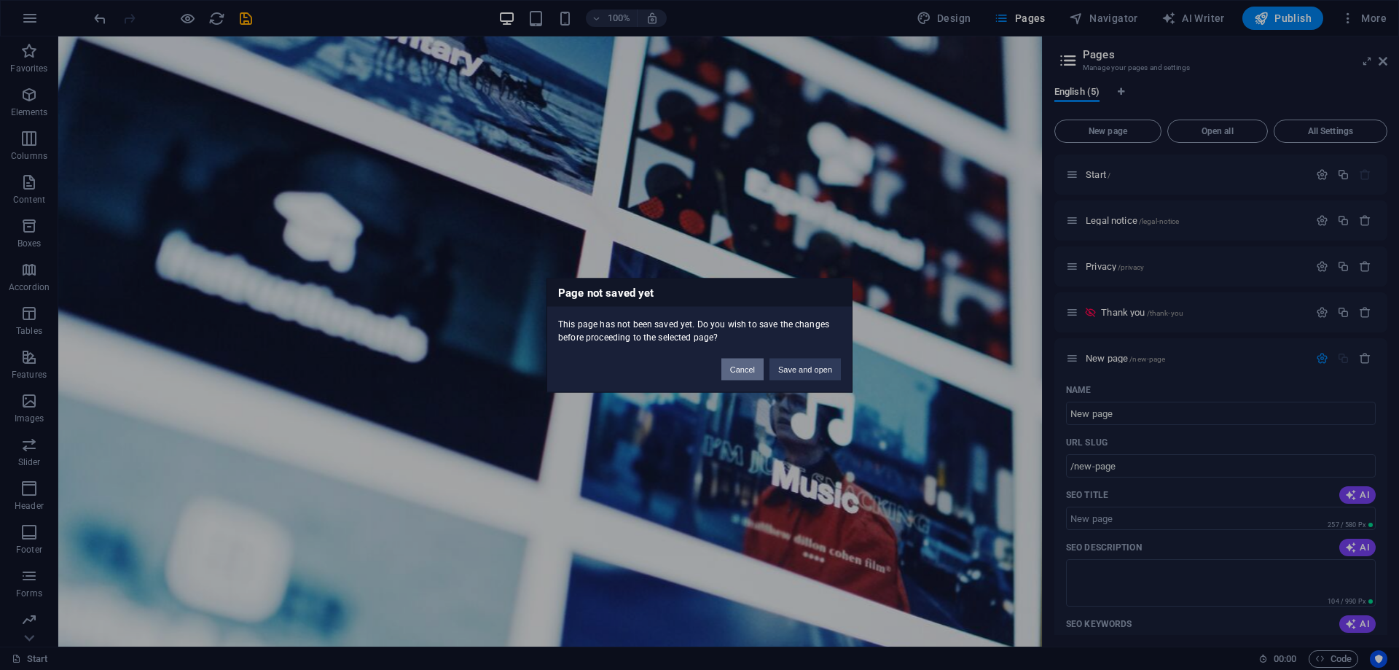
click at [742, 369] on button "Cancel" at bounding box center [743, 369] width 42 height 22
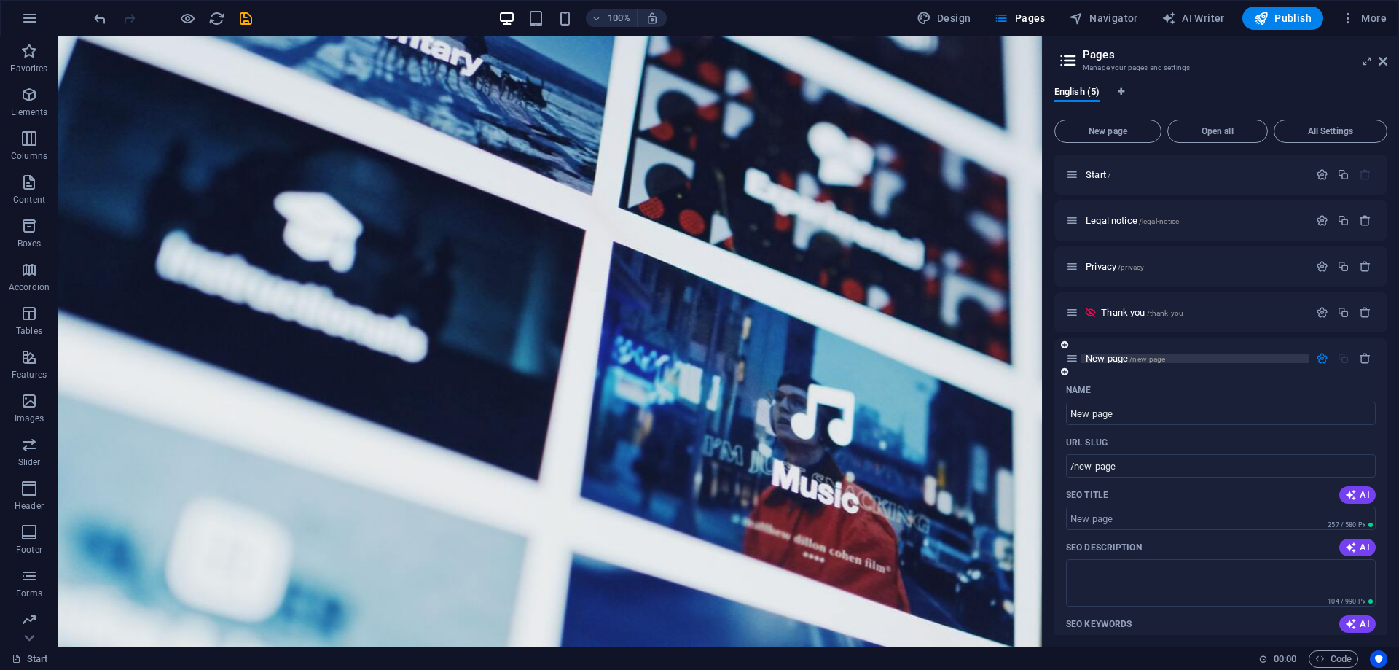
click at [1101, 359] on span "New page /new-page" at bounding box center [1125, 358] width 79 height 11
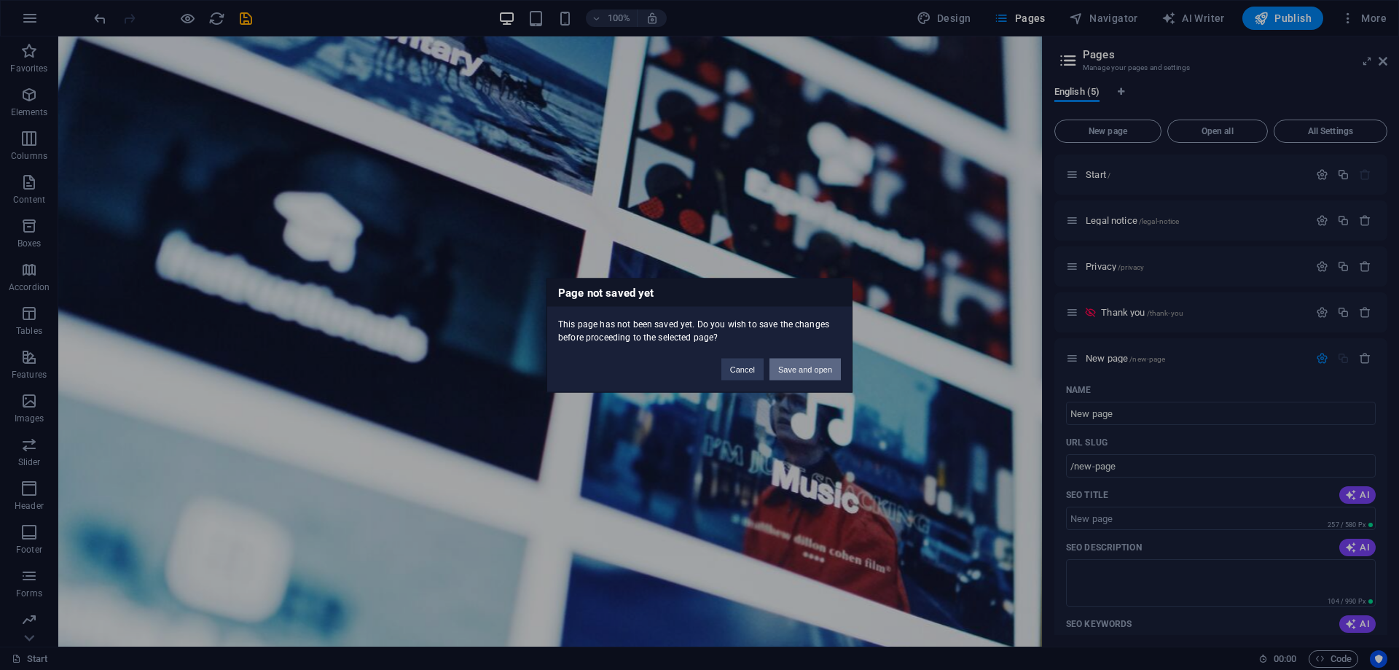
click at [794, 369] on button "Save and open" at bounding box center [805, 369] width 71 height 22
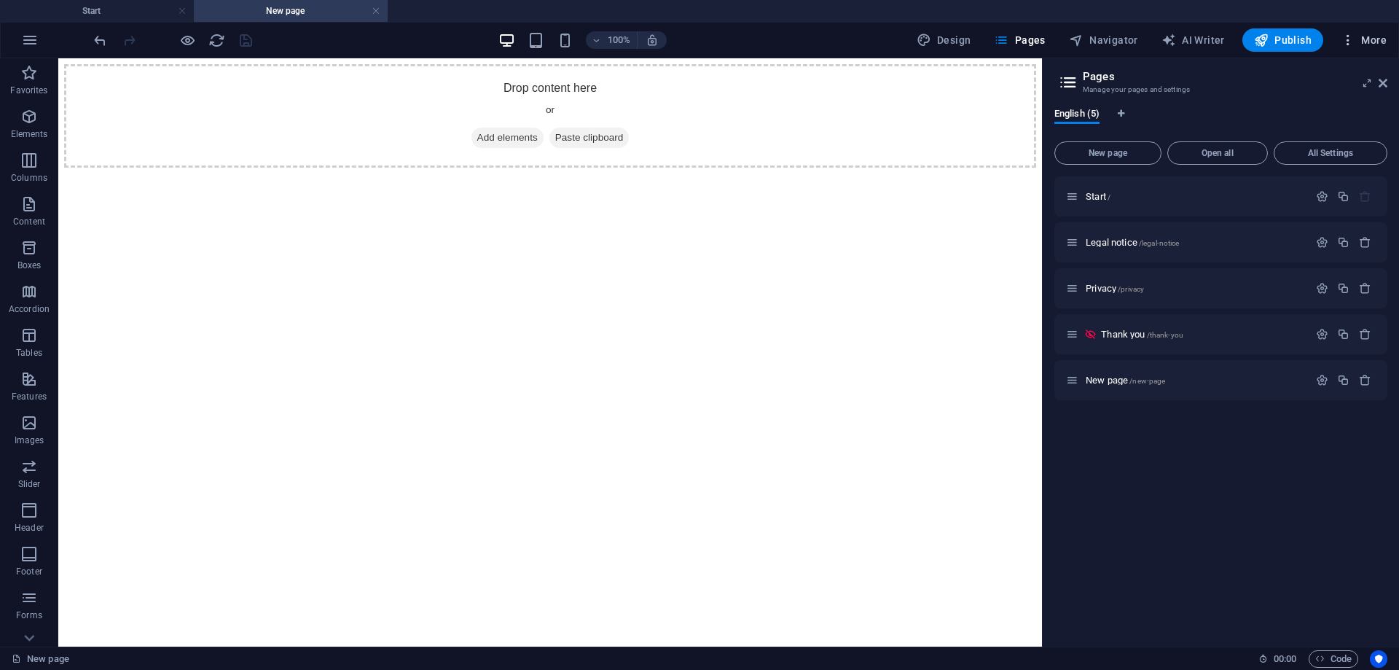
click at [1363, 38] on span "More" at bounding box center [1364, 40] width 46 height 15
click at [1315, 287] on h6 "Content Import" at bounding box center [1333, 287] width 87 height 17
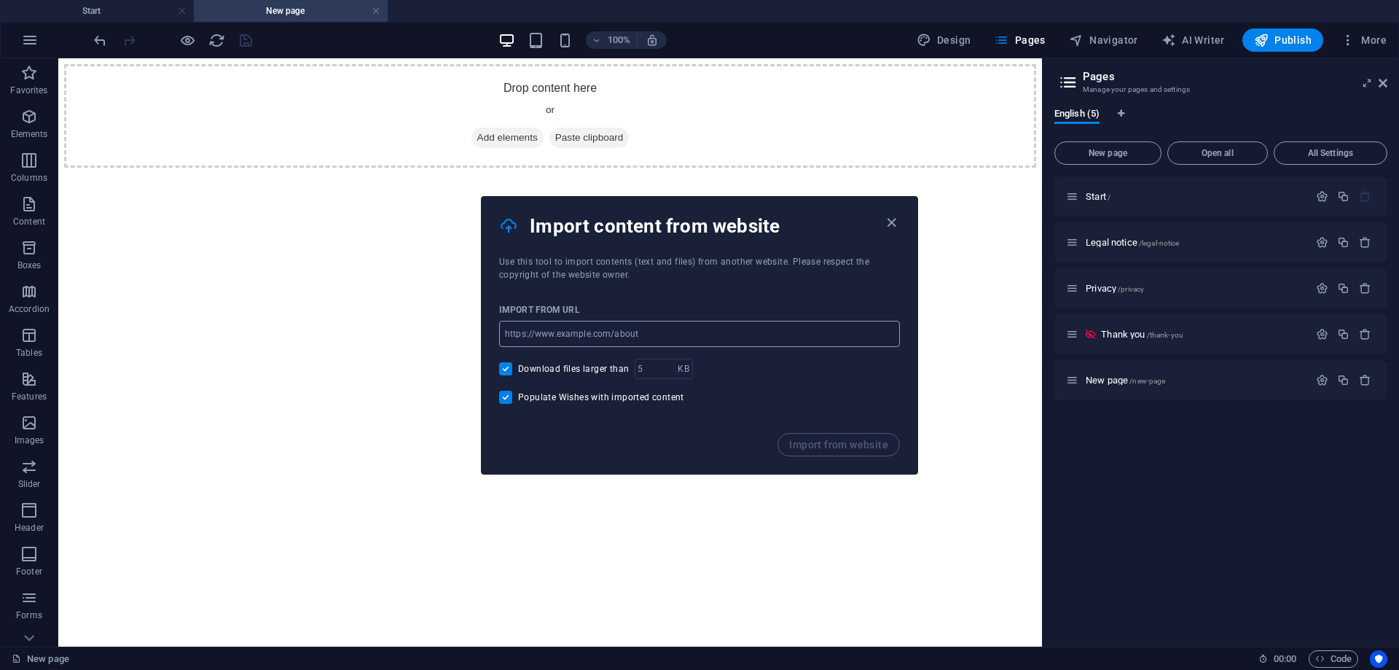
click at [625, 332] on input "url" at bounding box center [699, 334] width 401 height 26
paste input "[URL][DOMAIN_NAME]"
type input "[URL][DOMAIN_NAME]"
click at [508, 365] on input "Download files larger than" at bounding box center [508, 368] width 19 height 13
checkbox input "false"
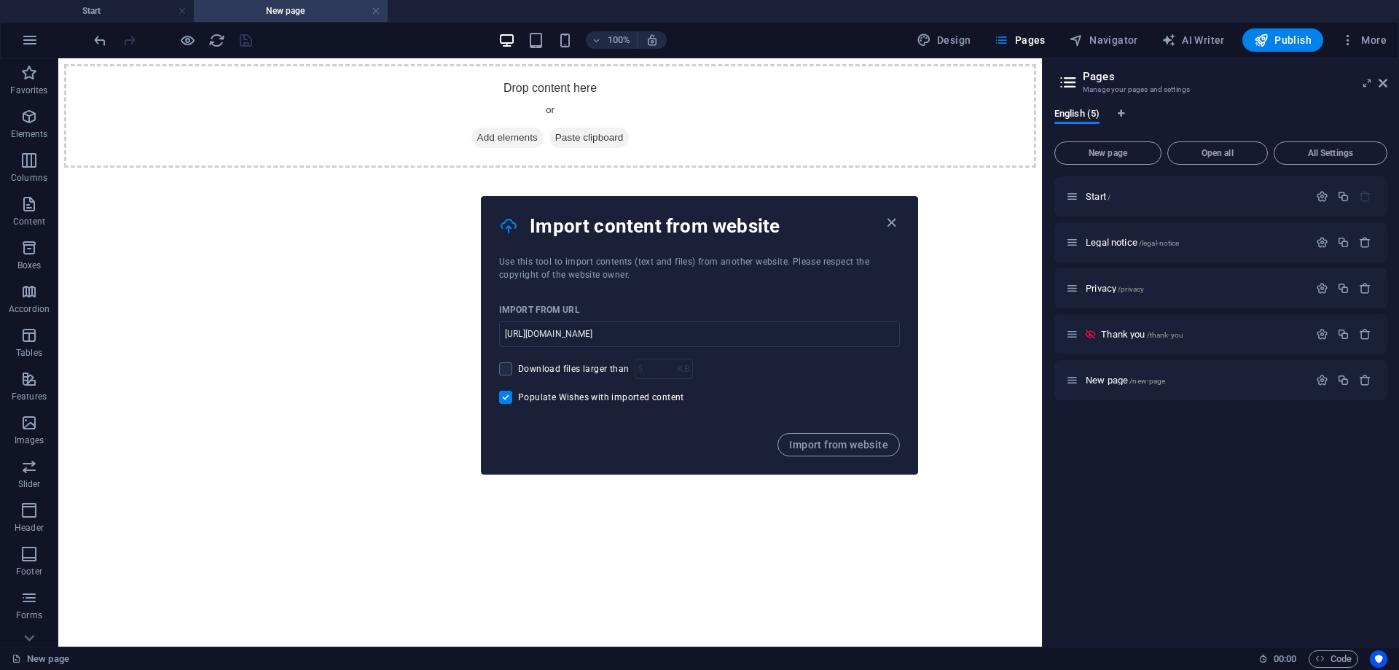
click at [509, 396] on input "Populate Wishes with imported content" at bounding box center [508, 397] width 19 height 13
checkbox input "false"
click at [823, 442] on span "Import from website" at bounding box center [838, 445] width 99 height 12
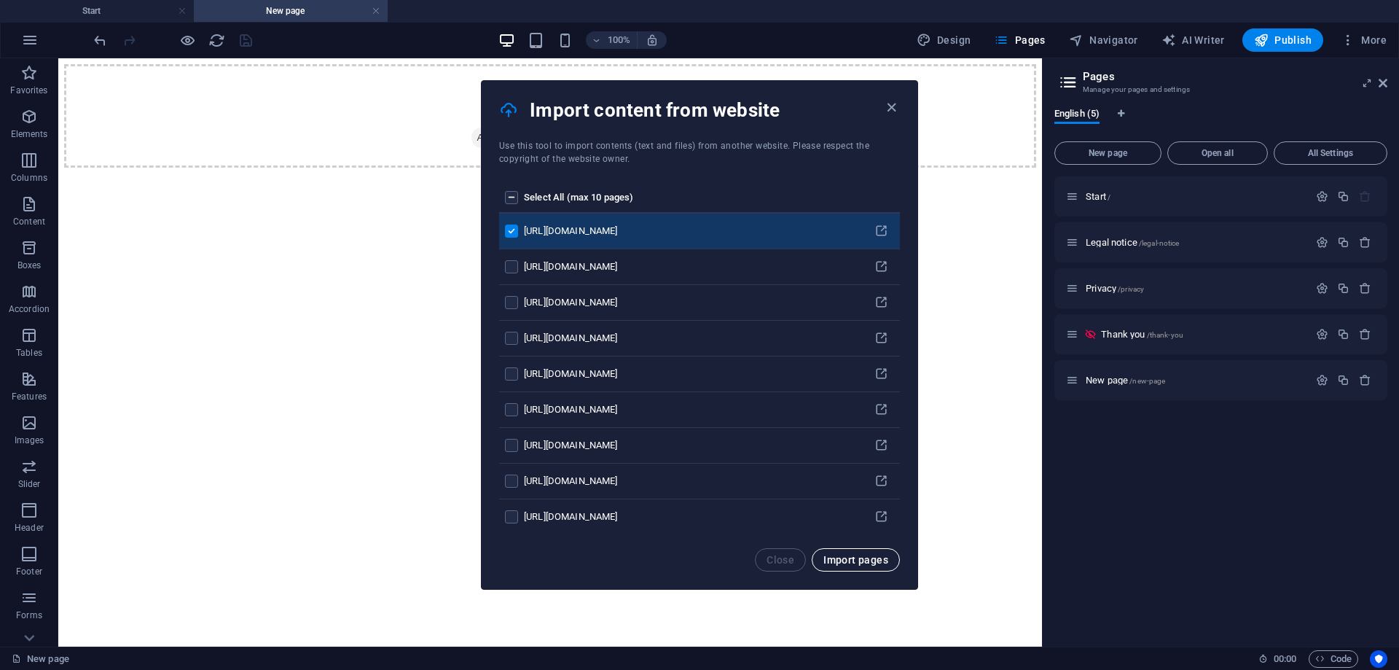
click at [856, 560] on span "Import pages" at bounding box center [856, 560] width 65 height 12
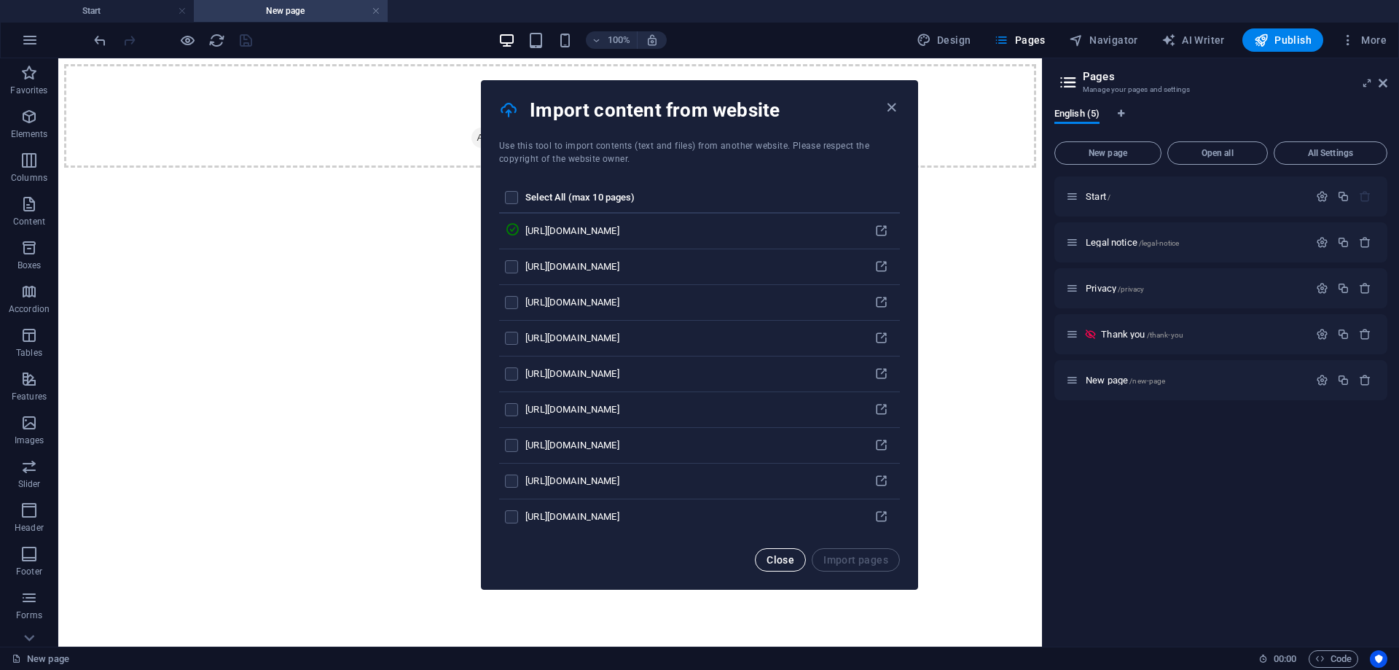
click at [796, 558] on button "Close" at bounding box center [780, 559] width 51 height 23
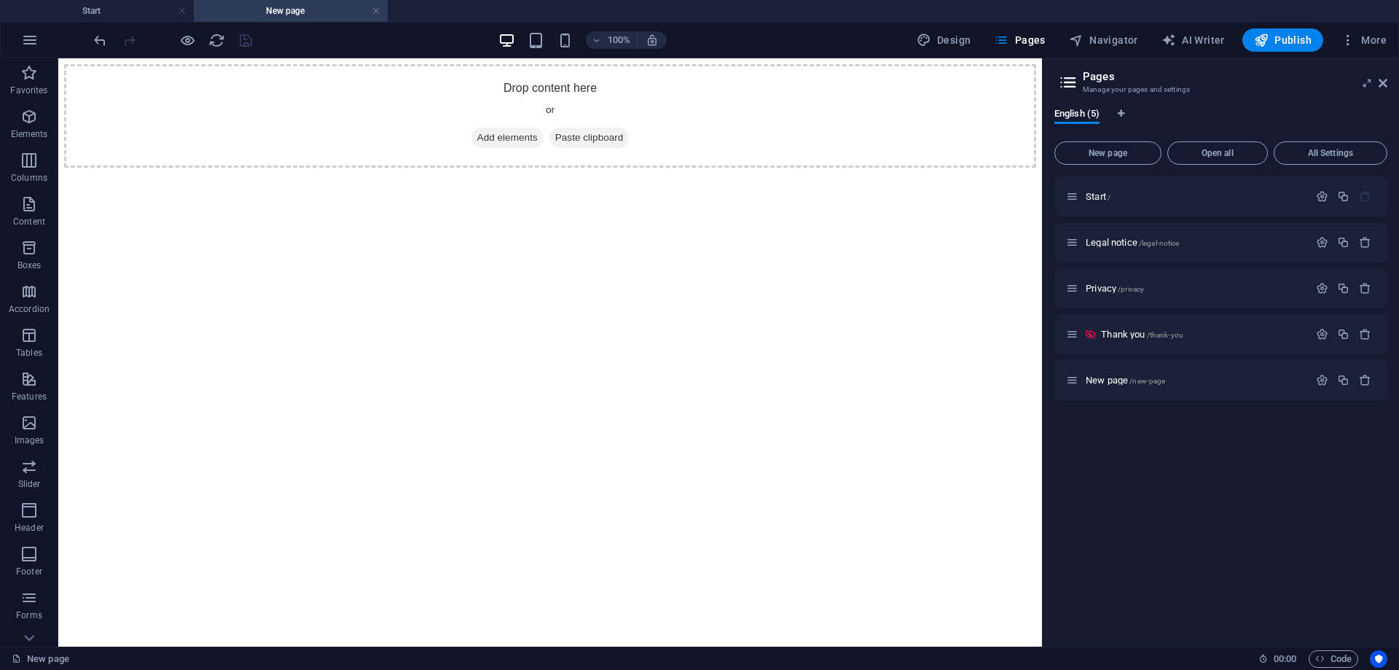
click at [1068, 79] on icon at bounding box center [1069, 82] width 22 height 20
click at [1030, 38] on span "Pages" at bounding box center [1019, 40] width 51 height 15
click at [1367, 42] on span "More" at bounding box center [1364, 40] width 46 height 15
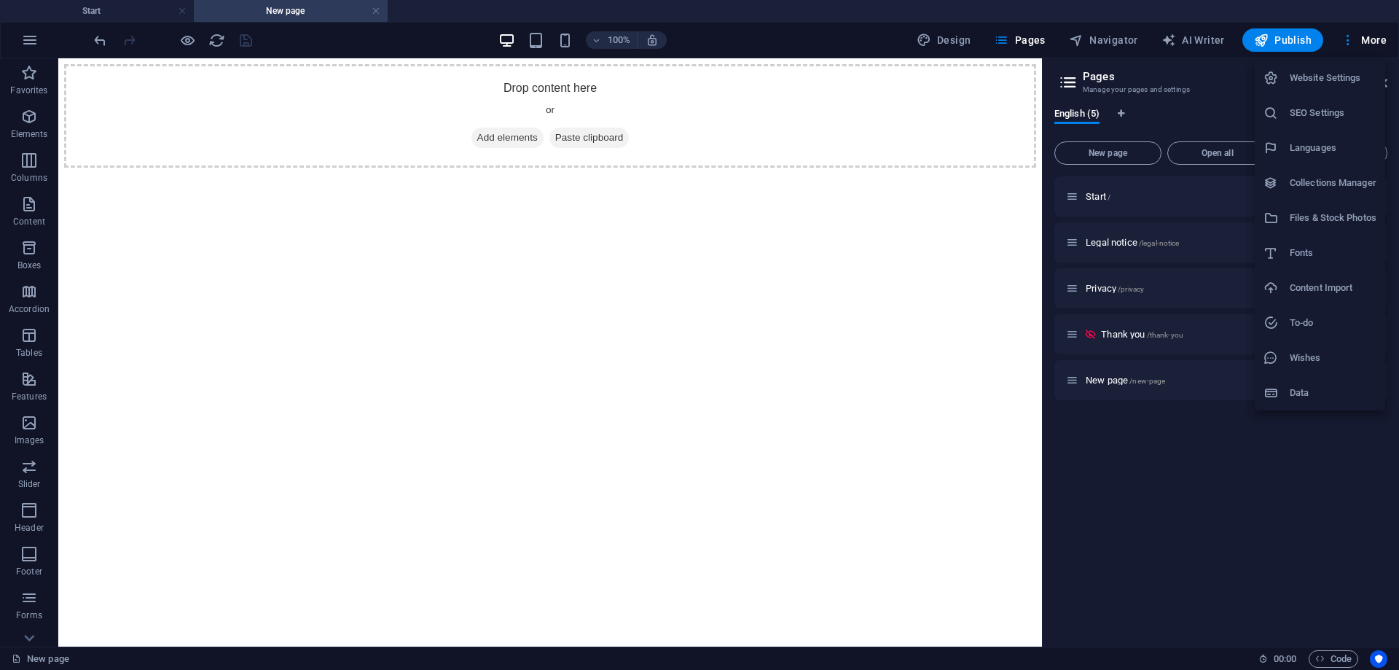
click at [1321, 288] on h6 "Content Import" at bounding box center [1333, 287] width 87 height 17
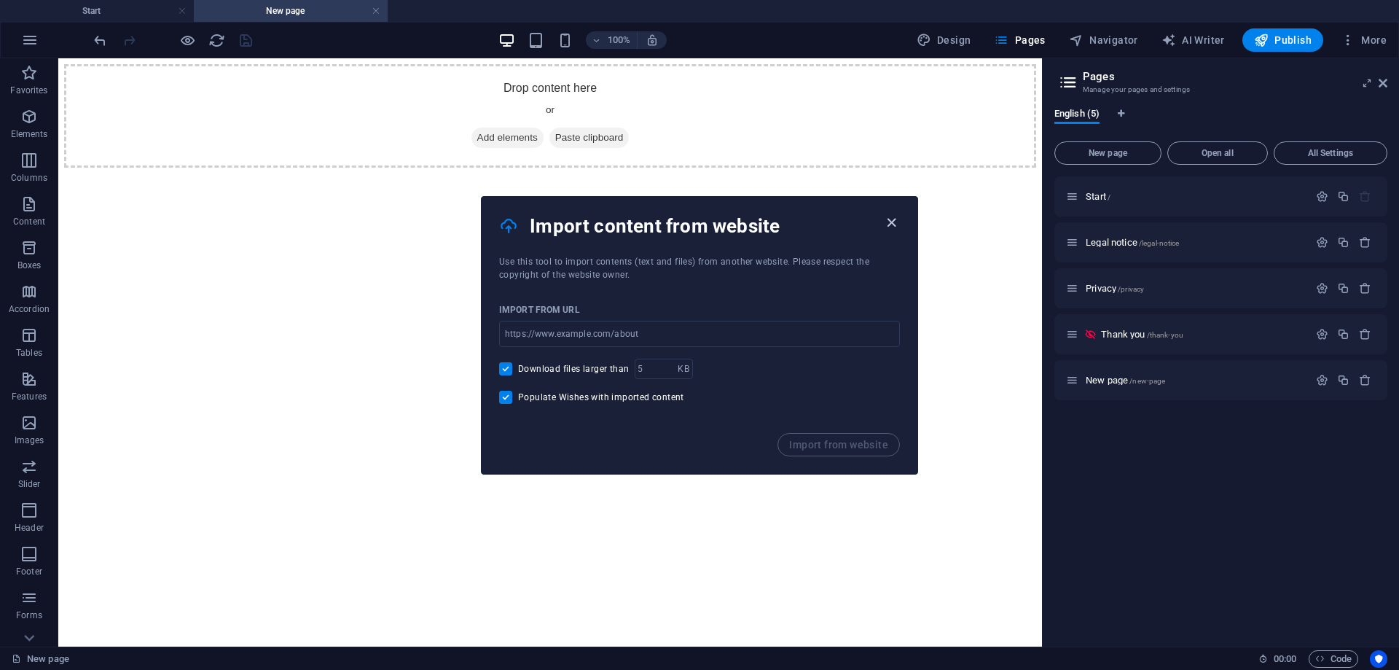
click at [888, 224] on icon "button" at bounding box center [891, 222] width 17 height 17
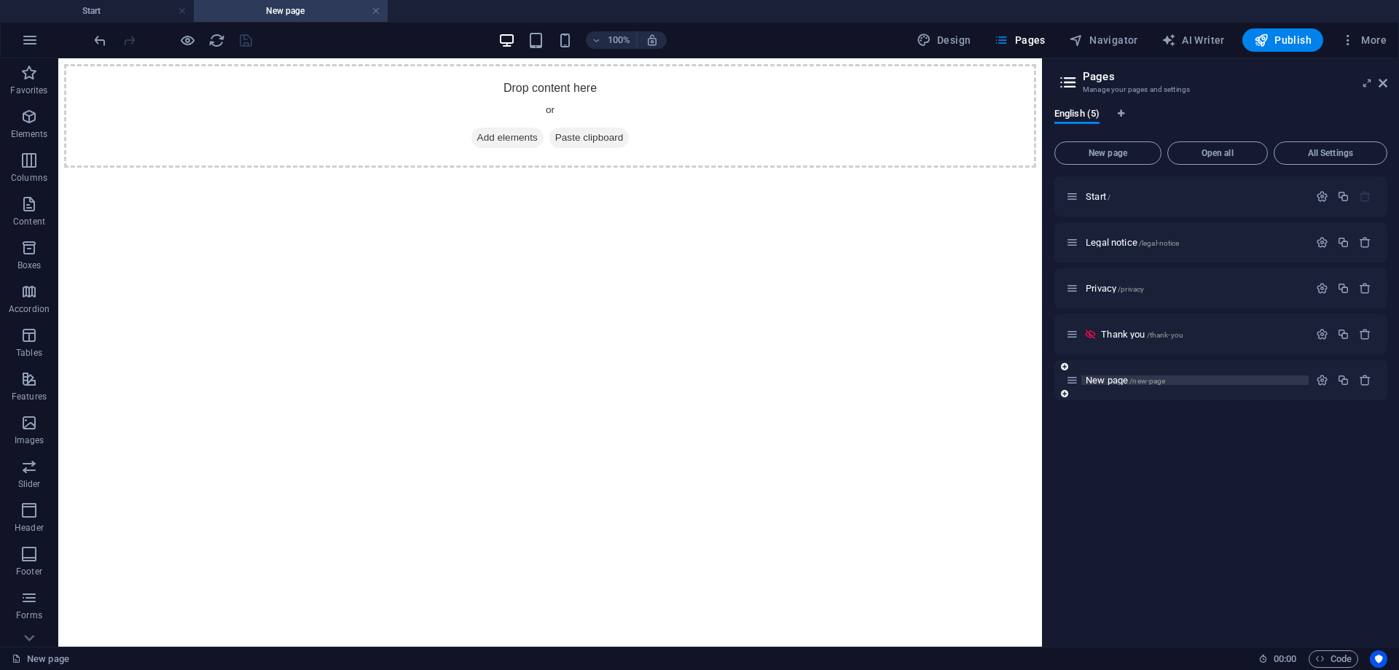
click at [1105, 380] on span "New page /new-page" at bounding box center [1125, 380] width 79 height 11
click at [1095, 194] on span "Start /" at bounding box center [1098, 196] width 25 height 11
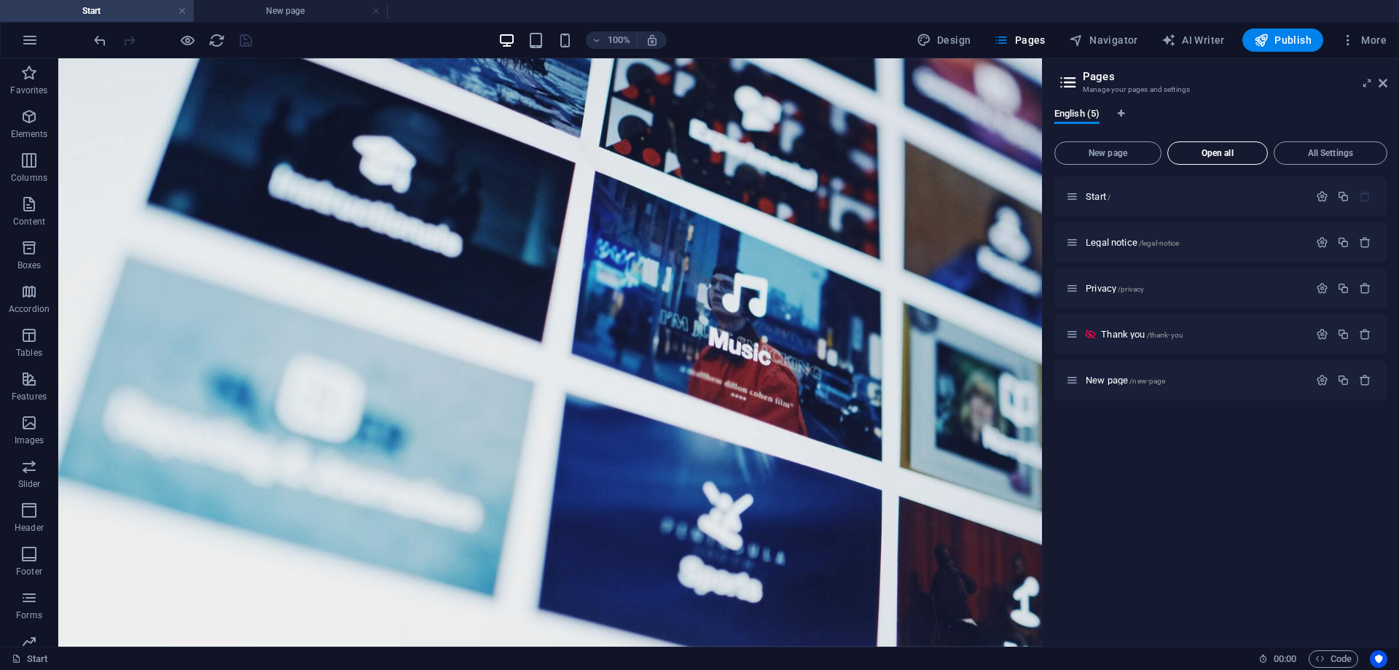
click at [1212, 151] on span "Open all" at bounding box center [1217, 153] width 87 height 9
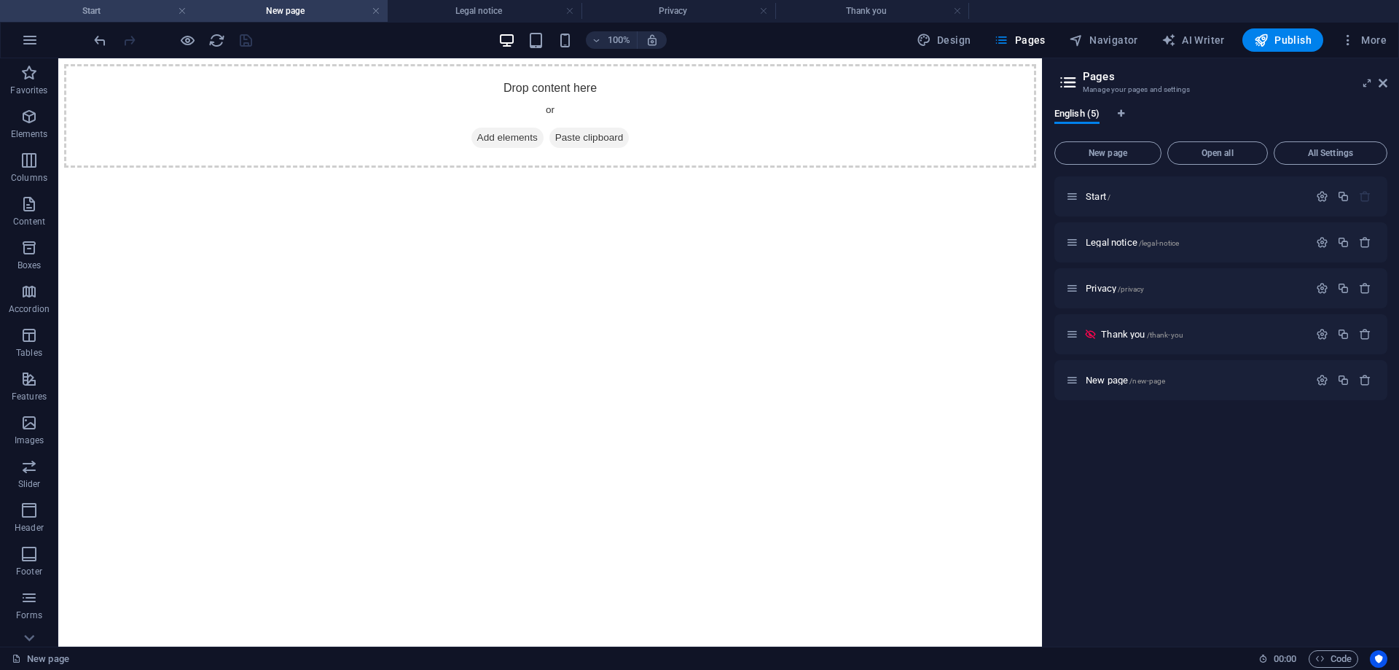
click at [107, 13] on h4 "Start" at bounding box center [97, 11] width 194 height 16
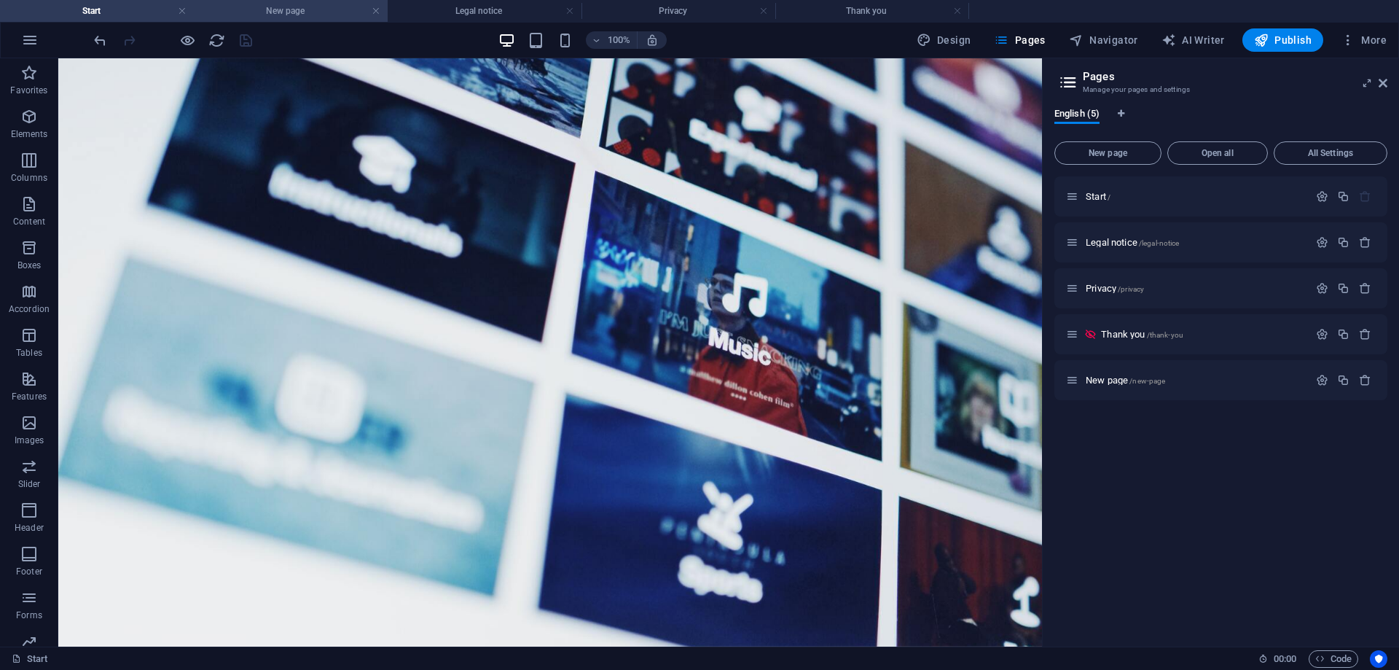
click at [246, 12] on h4 "New page" at bounding box center [291, 11] width 194 height 16
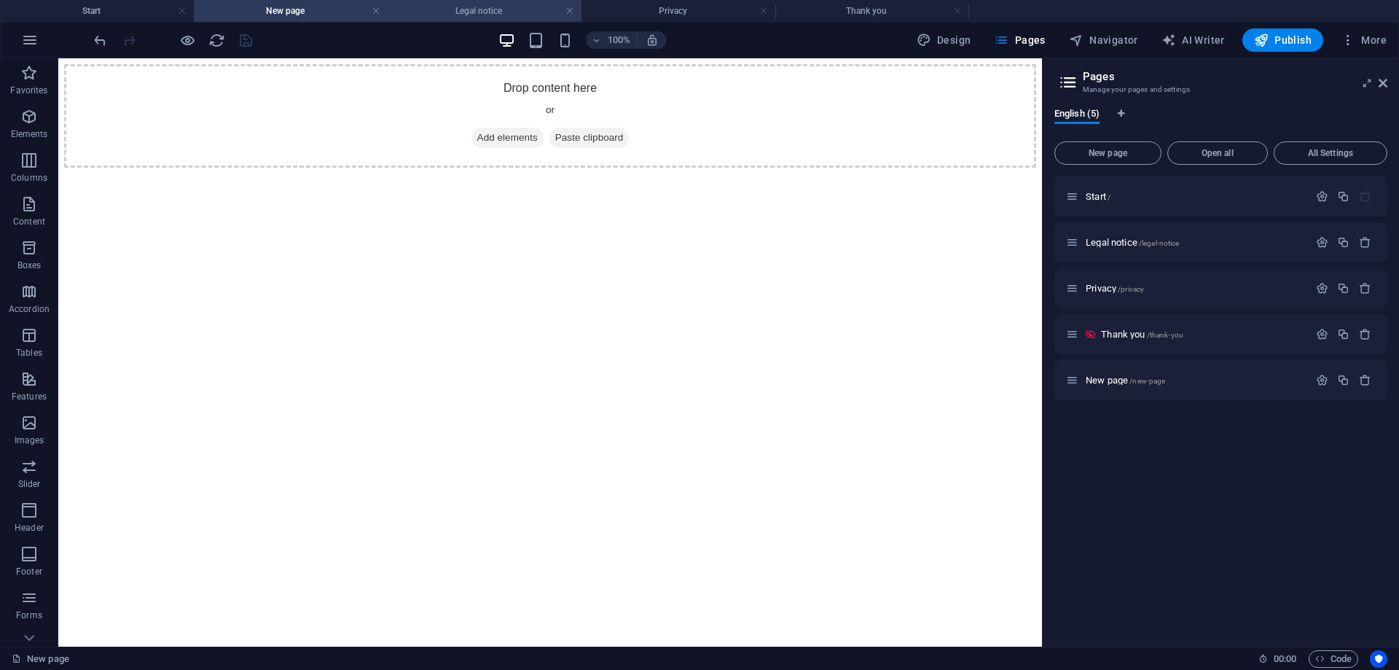
click at [447, 15] on h4 "Legal notice" at bounding box center [485, 11] width 194 height 16
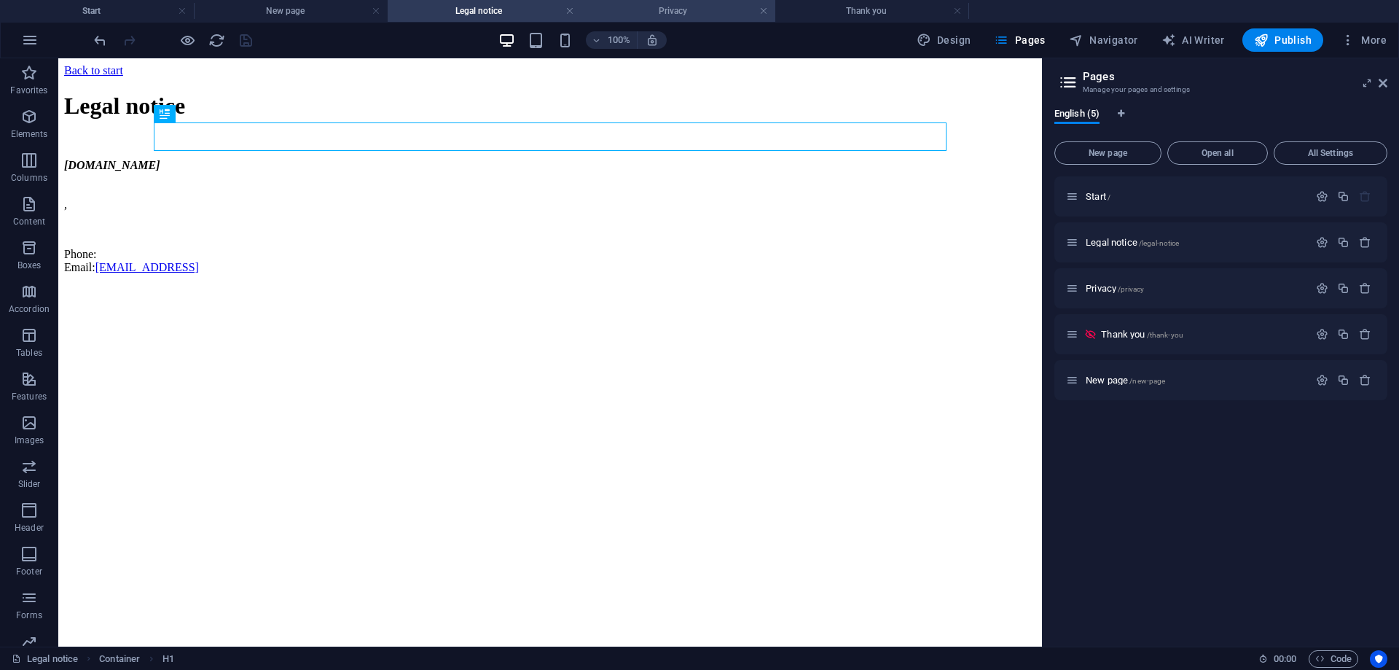
click at [654, 15] on h4 "Privacy" at bounding box center [679, 11] width 194 height 16
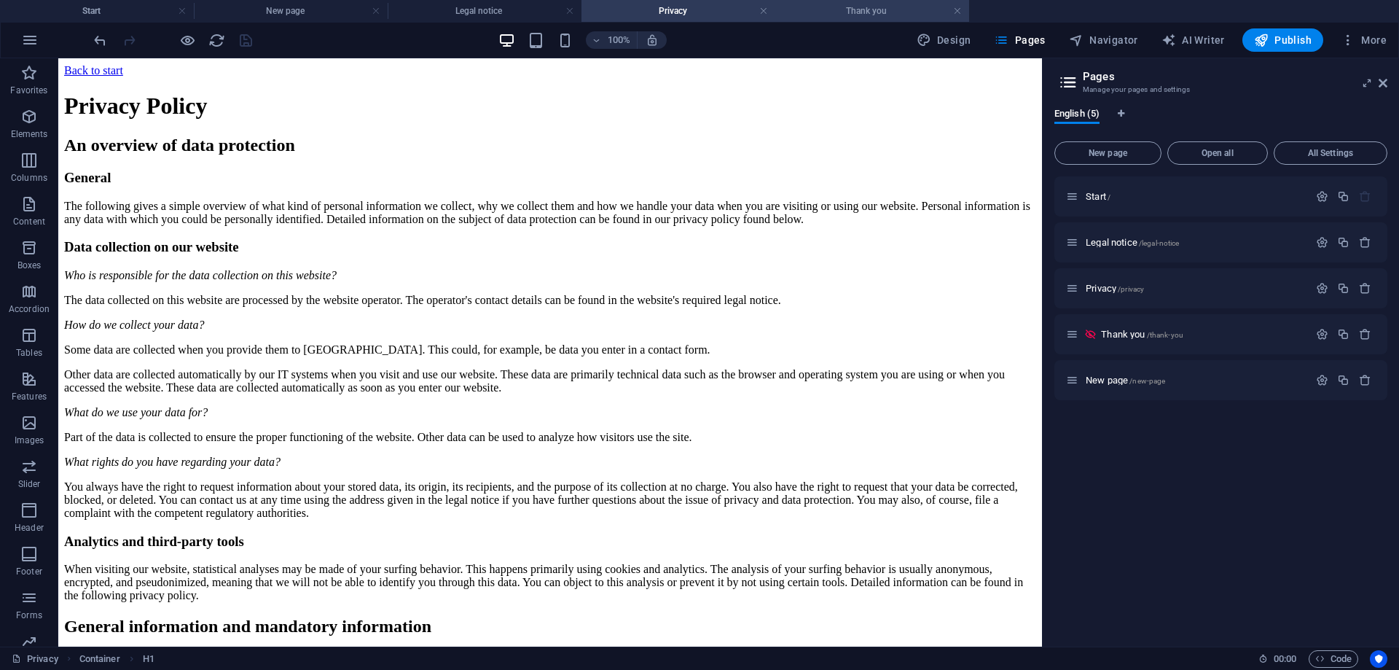
click at [824, 4] on h4 "Thank you" at bounding box center [872, 11] width 194 height 16
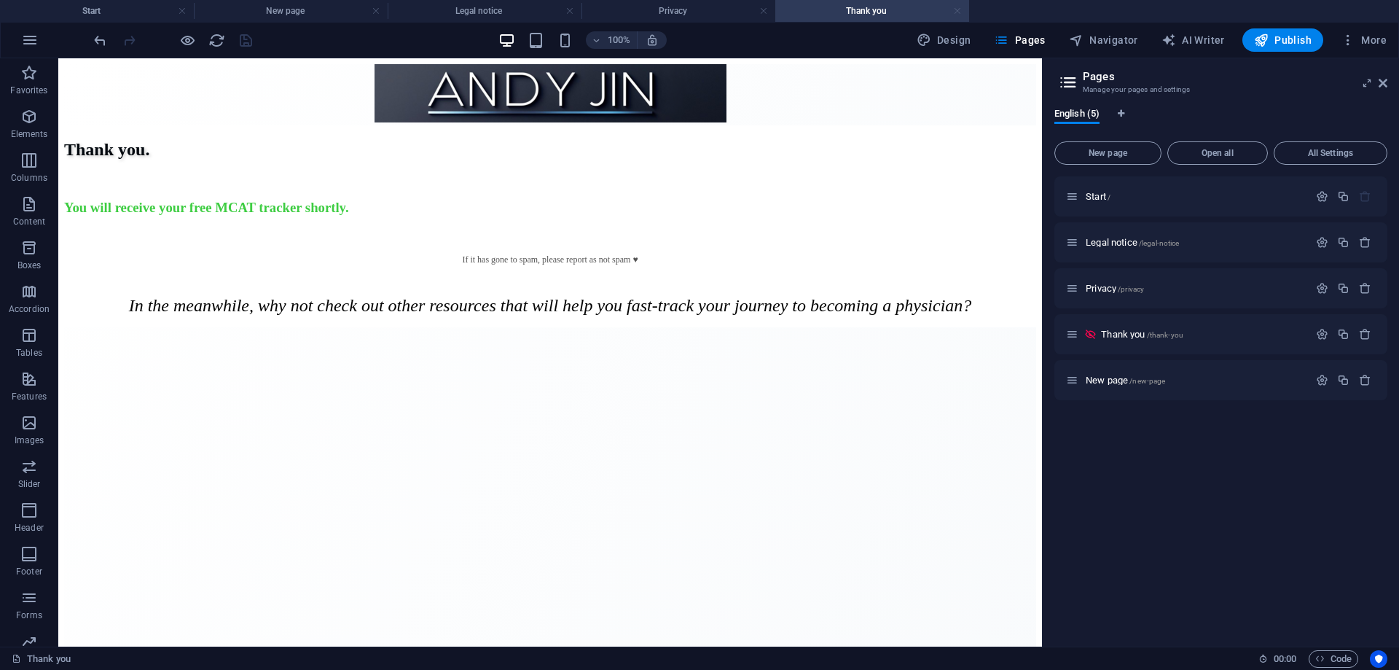
click at [957, 10] on link at bounding box center [957, 11] width 9 height 14
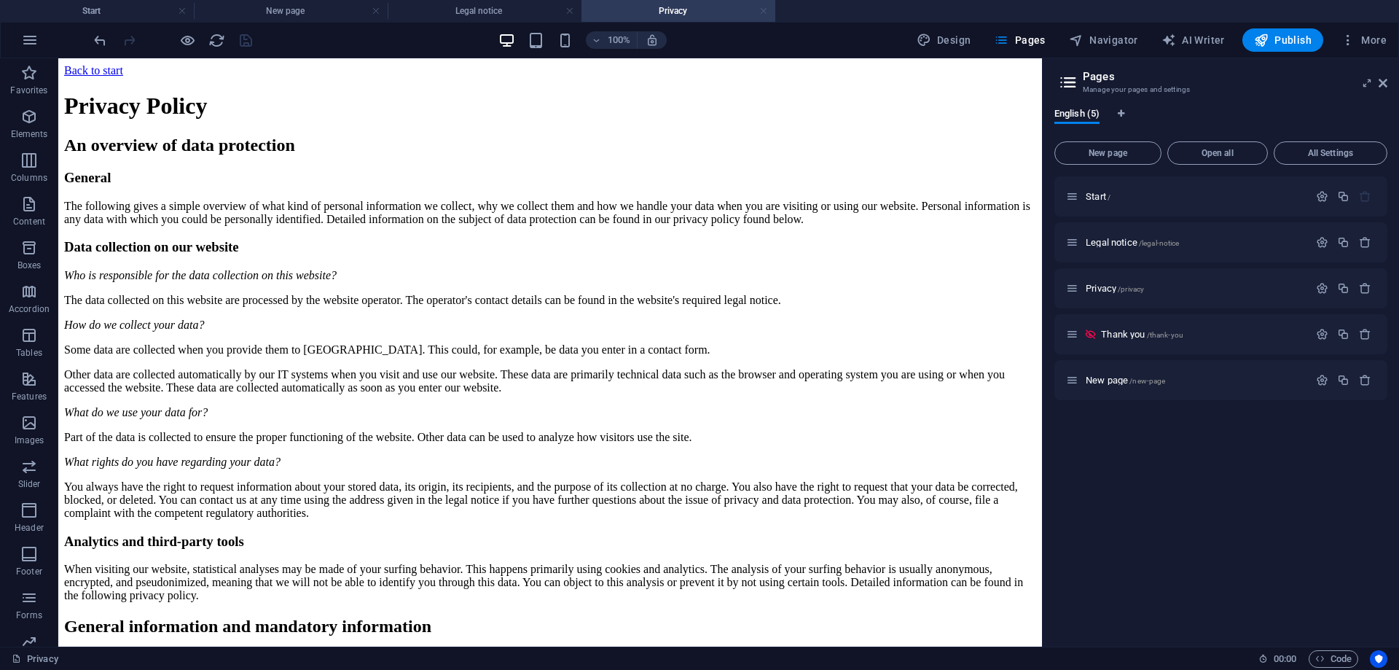
click at [764, 10] on link at bounding box center [763, 11] width 9 height 14
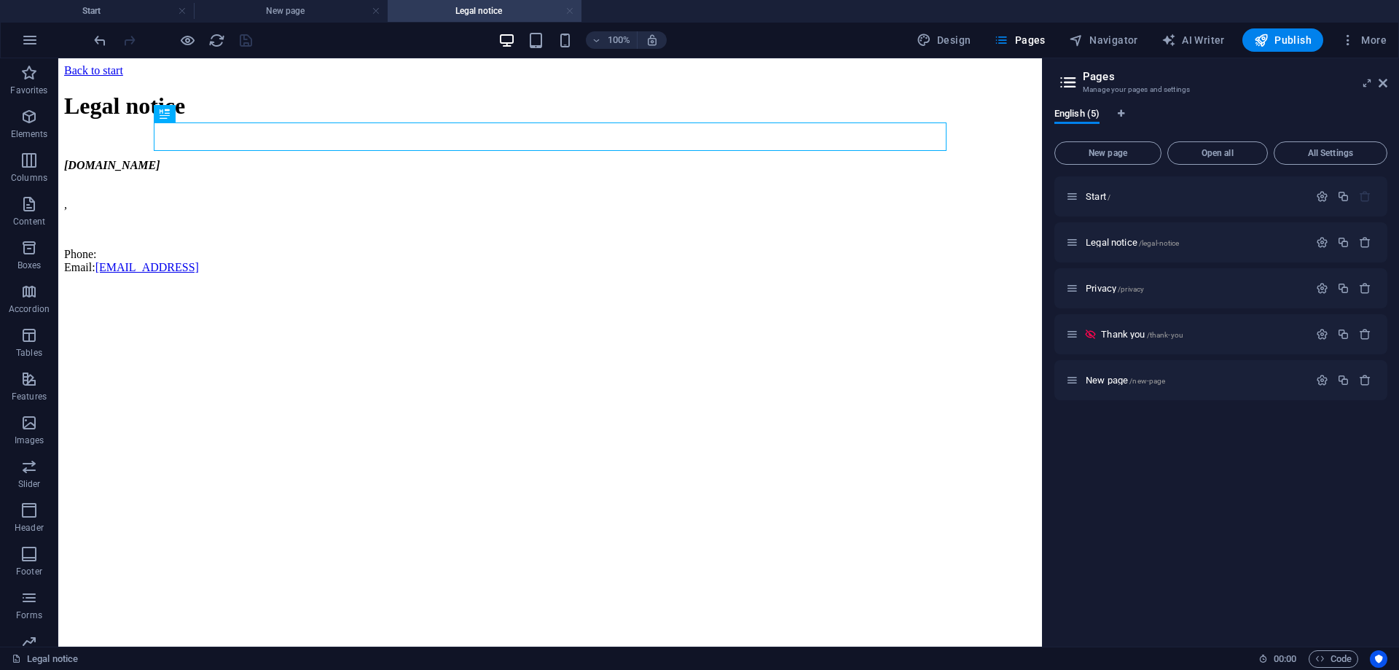
click at [566, 9] on link at bounding box center [570, 11] width 9 height 14
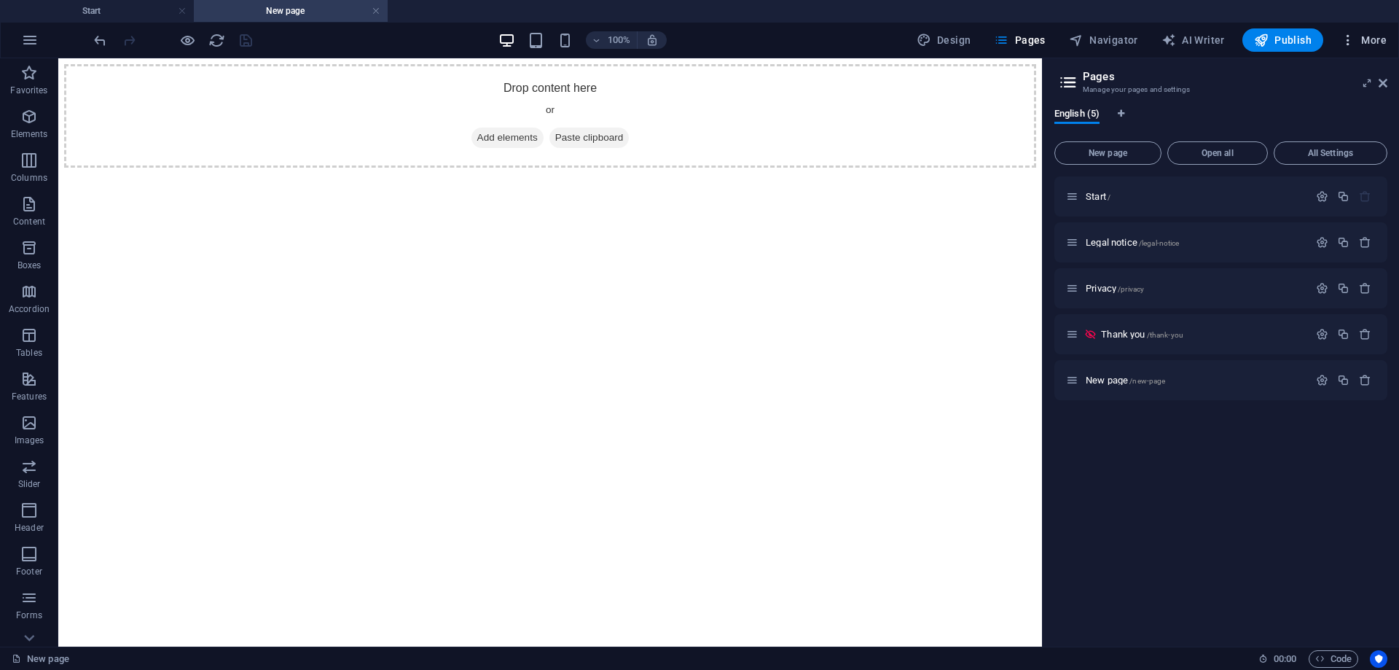
click at [1366, 36] on span "More" at bounding box center [1364, 40] width 46 height 15
click at [1318, 348] on li "Wishes" at bounding box center [1320, 357] width 130 height 35
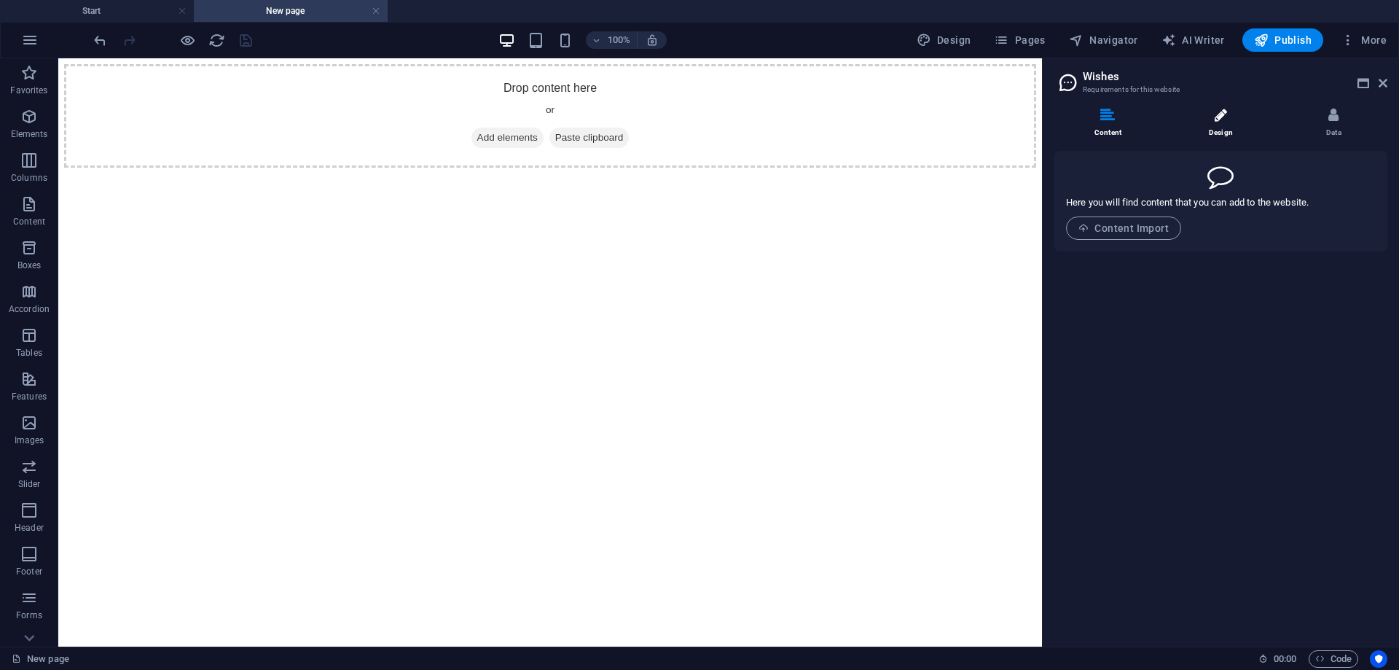
click at [1211, 124] on li "Design" at bounding box center [1224, 123] width 113 height 31
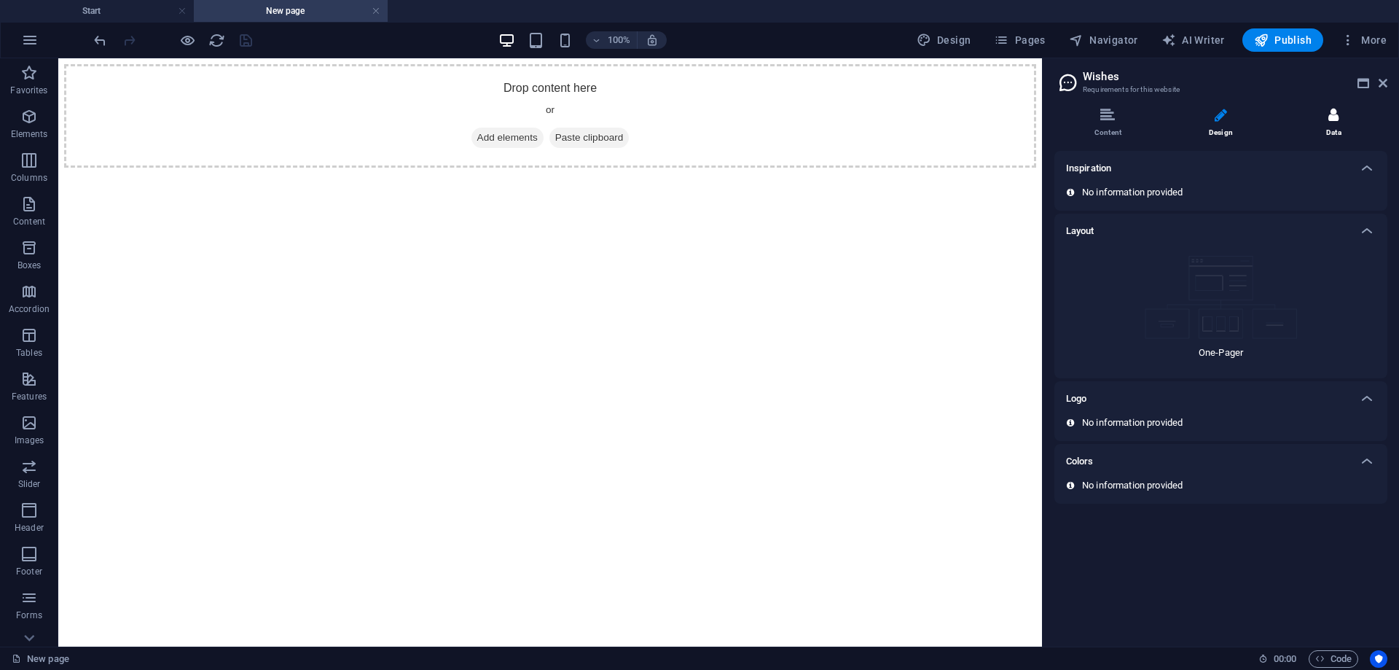
click at [1355, 117] on li "Data" at bounding box center [1334, 123] width 107 height 31
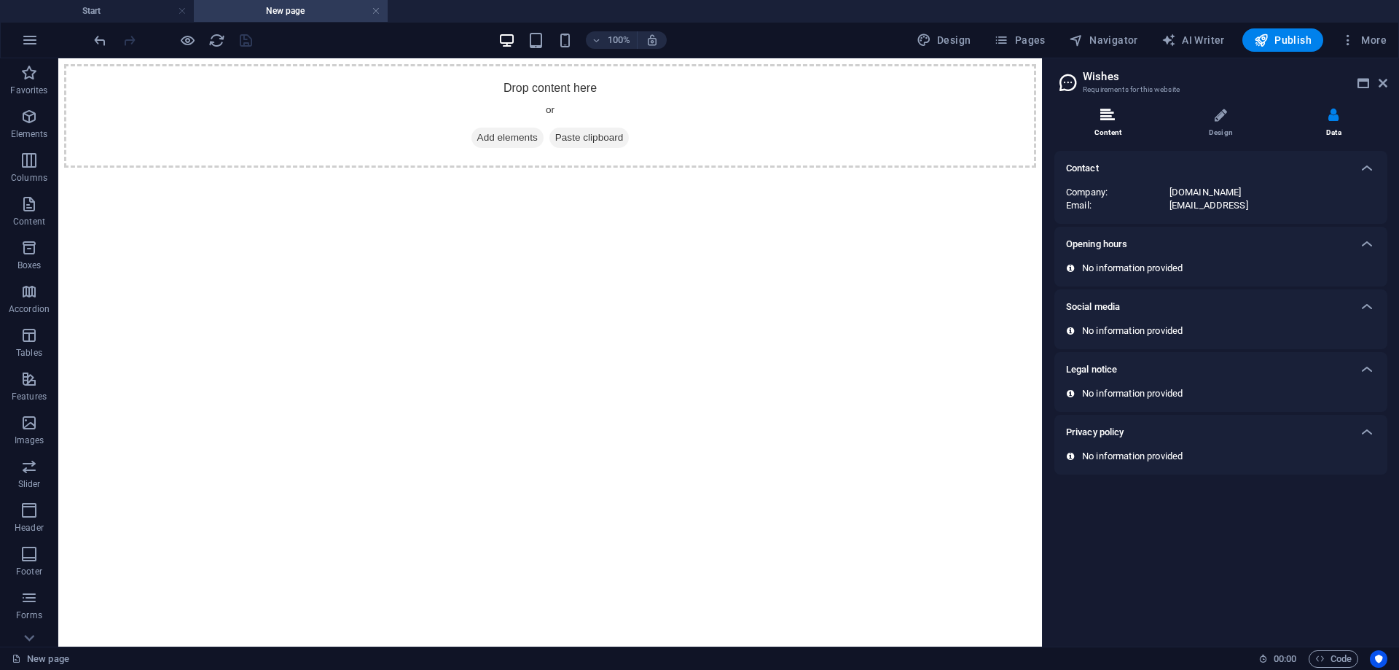
click at [1110, 121] on icon at bounding box center [1108, 115] width 15 height 15
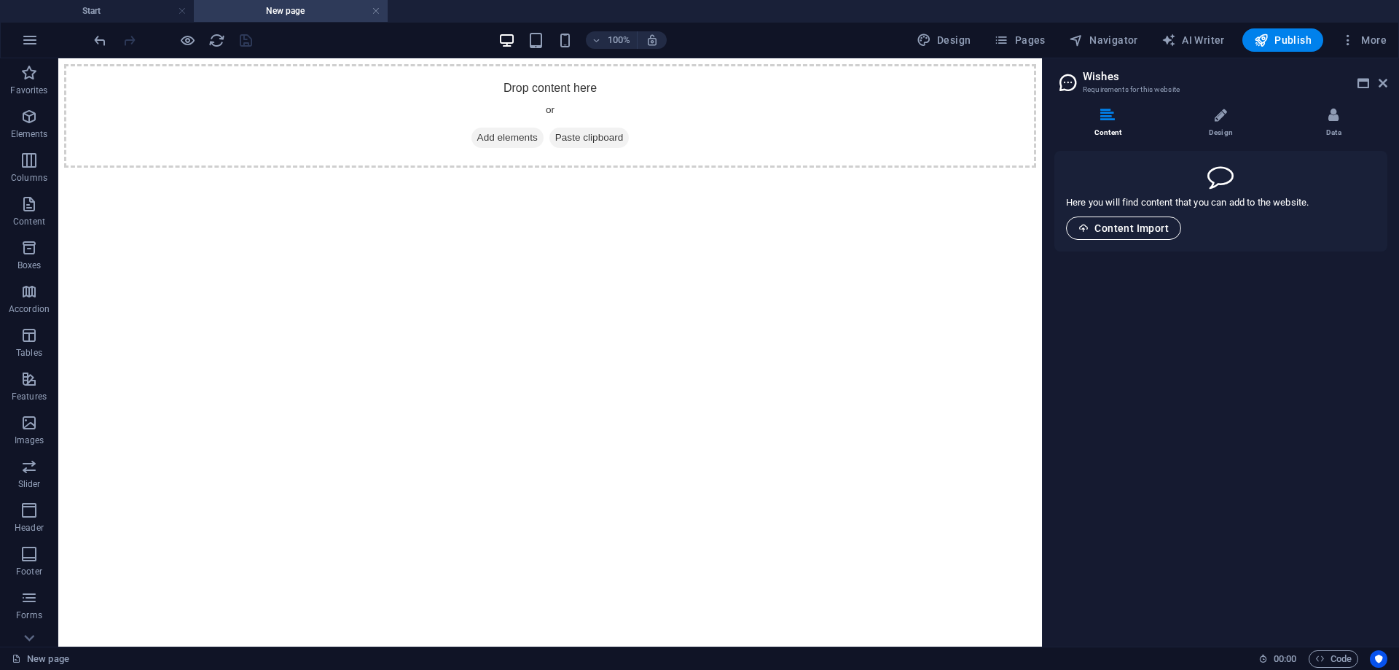
click at [1127, 224] on span "Content Import" at bounding box center [1124, 228] width 90 height 12
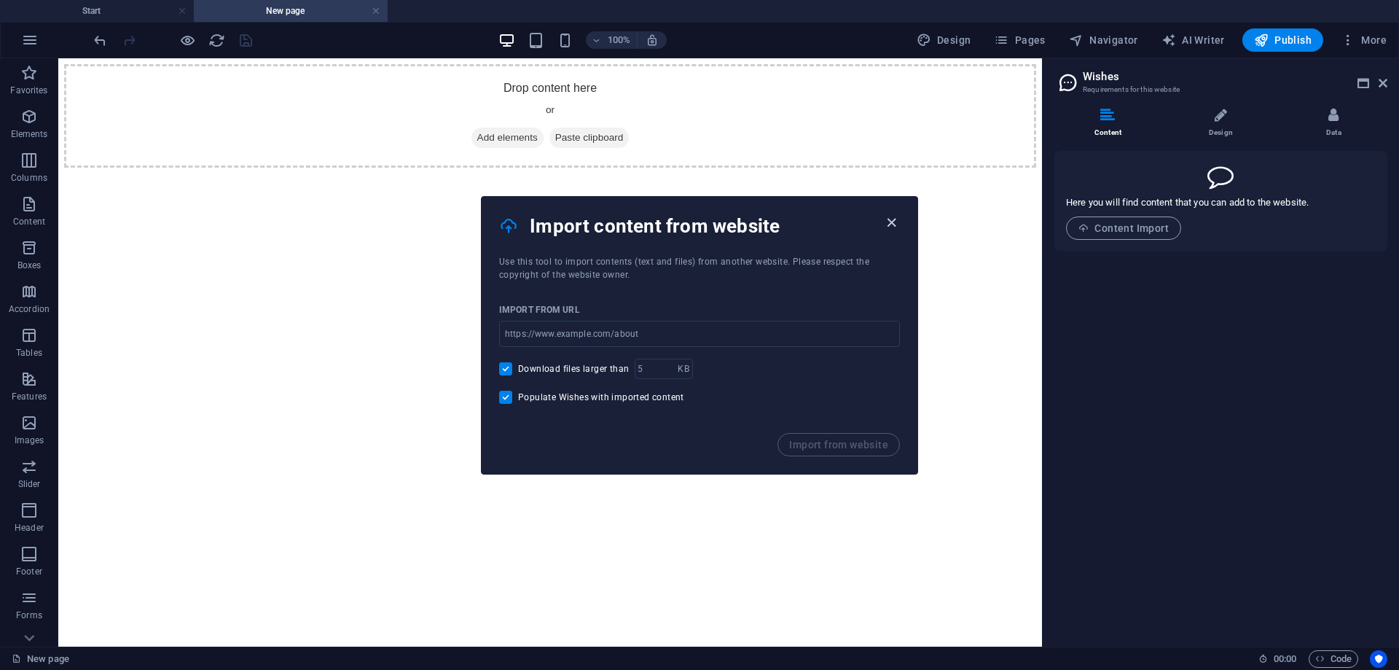
click at [893, 222] on icon "button" at bounding box center [891, 222] width 17 height 17
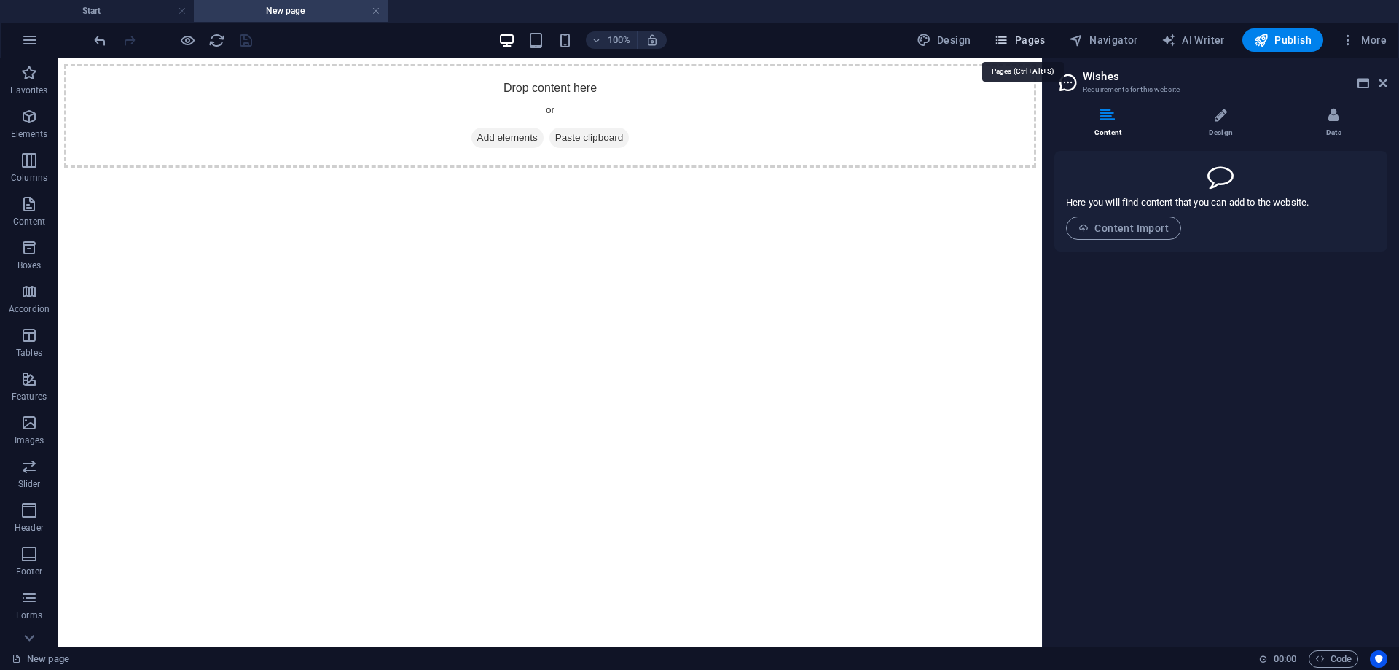
click at [1036, 44] on span "Pages" at bounding box center [1019, 40] width 51 height 15
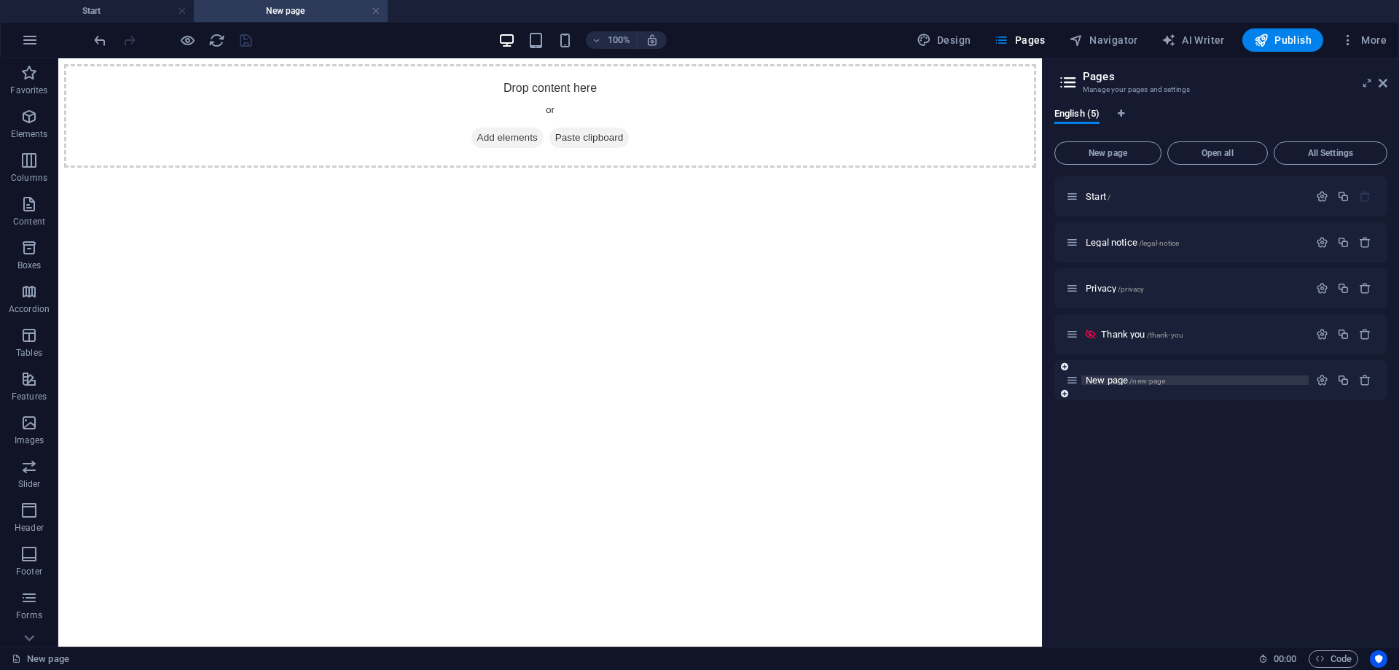
click at [1173, 376] on p "New page /new-page" at bounding box center [1195, 379] width 219 height 9
click at [1108, 379] on span "New page /new-page" at bounding box center [1125, 380] width 79 height 11
click at [1366, 380] on icon "button" at bounding box center [1365, 380] width 12 height 12
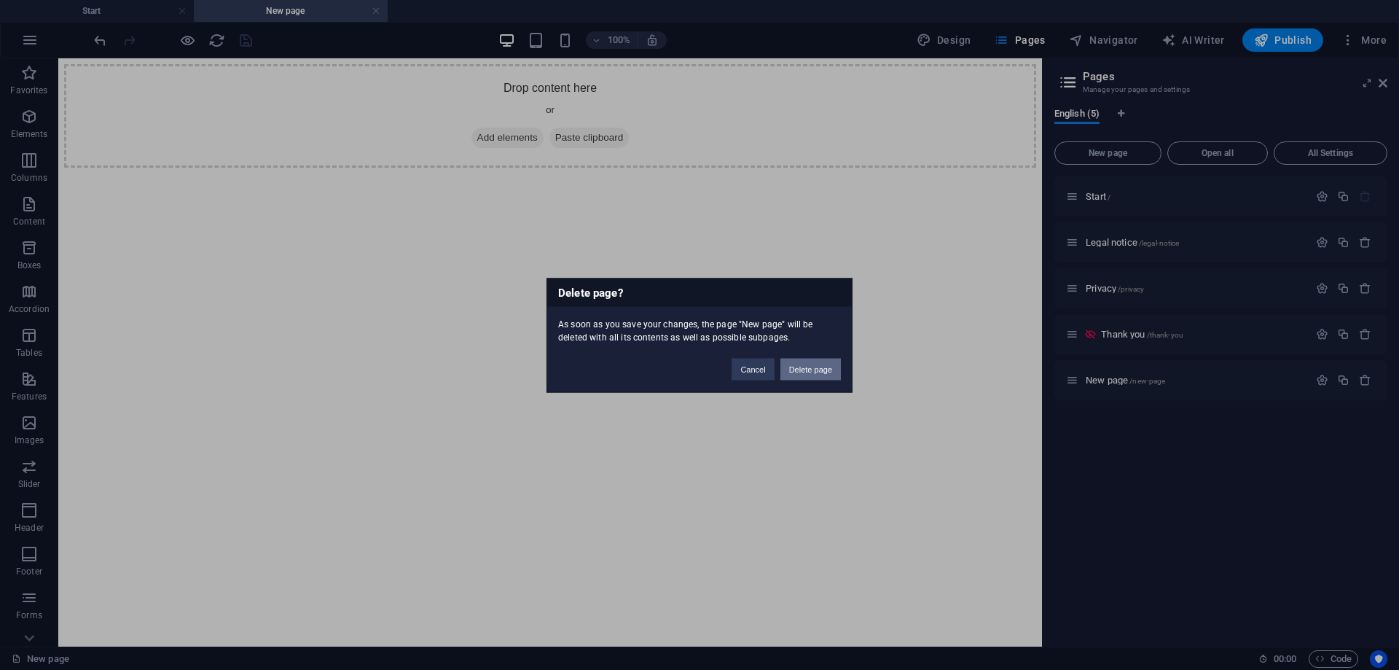
drag, startPoint x: 816, startPoint y: 370, endPoint x: 859, endPoint y: 300, distance: 81.5
click at [816, 370] on button "Delete page" at bounding box center [811, 369] width 60 height 22
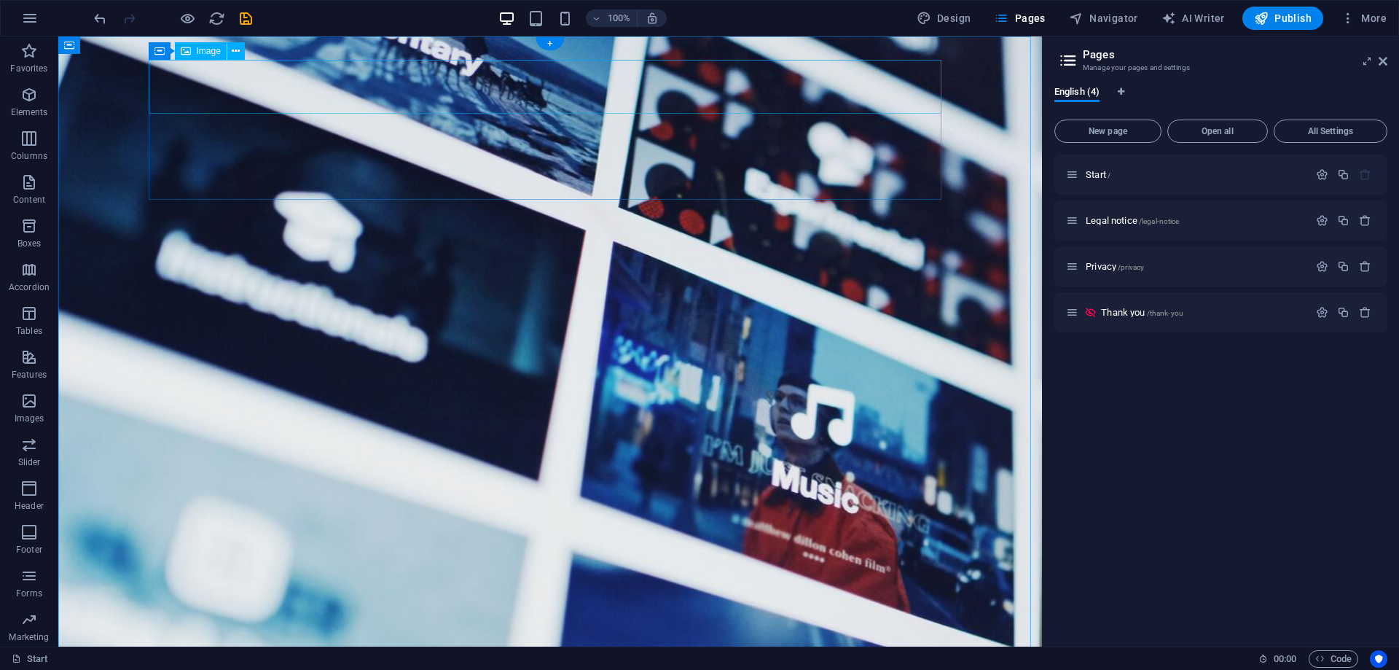
drag, startPoint x: 273, startPoint y: 55, endPoint x: 217, endPoint y: 36, distance: 59.0
click at [214, 17] on icon "reload" at bounding box center [216, 18] width 17 height 17
click at [222, 15] on icon "reload" at bounding box center [216, 18] width 17 height 17
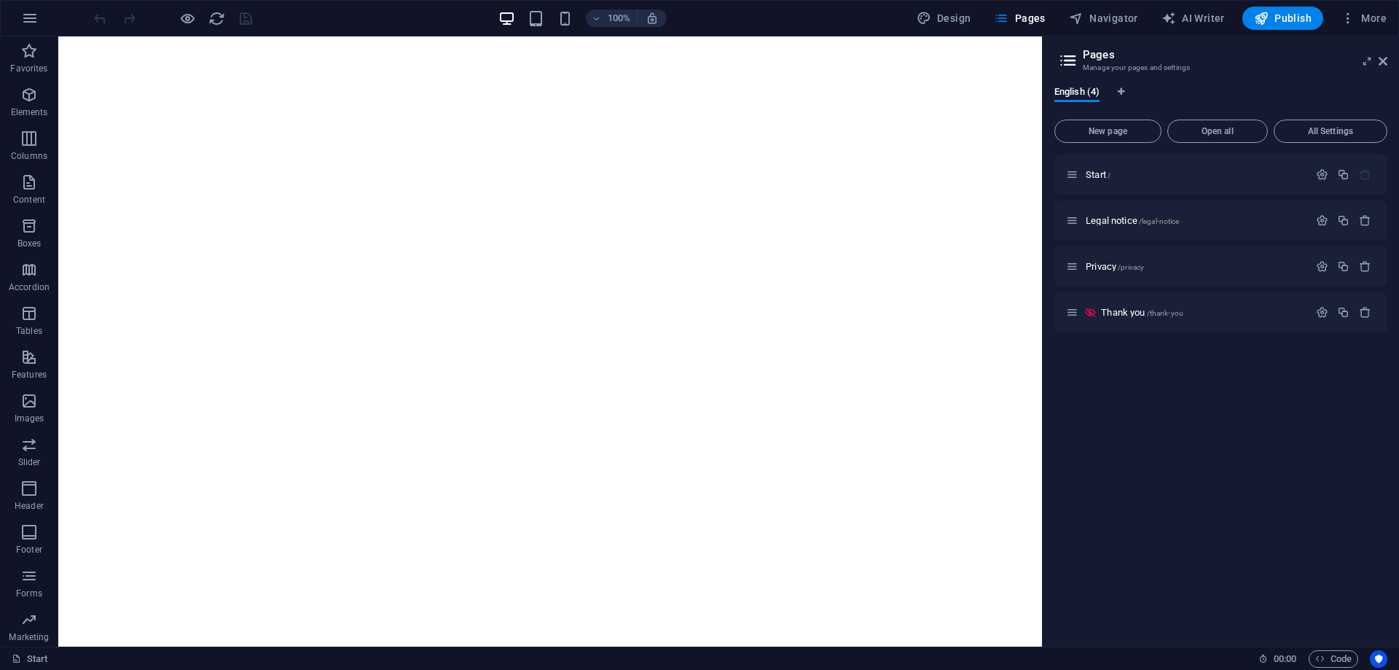
click at [991, 17] on div "Design Pages Navigator AI Writer Publish More" at bounding box center [1152, 18] width 482 height 23
click at [960, 18] on span "Design" at bounding box center [944, 18] width 55 height 15
select select "700"
select select "rem"
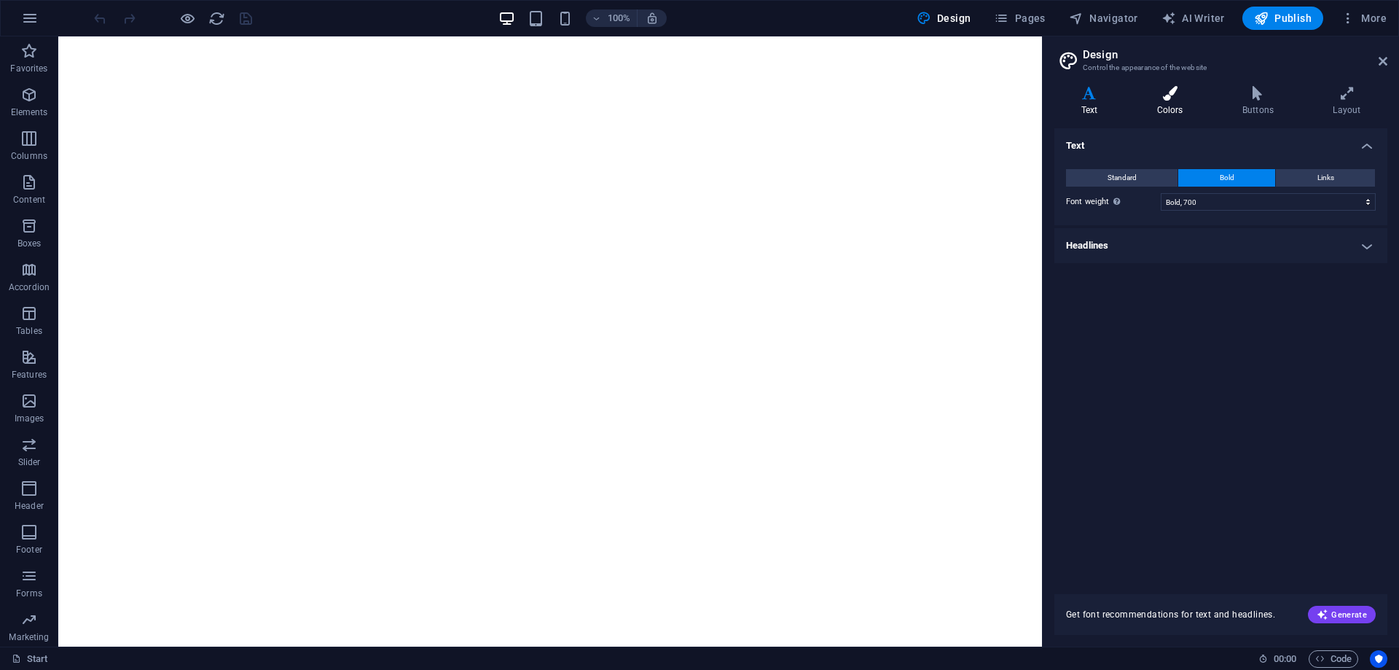
click at [1182, 103] on h4 "Colors" at bounding box center [1172, 101] width 85 height 31
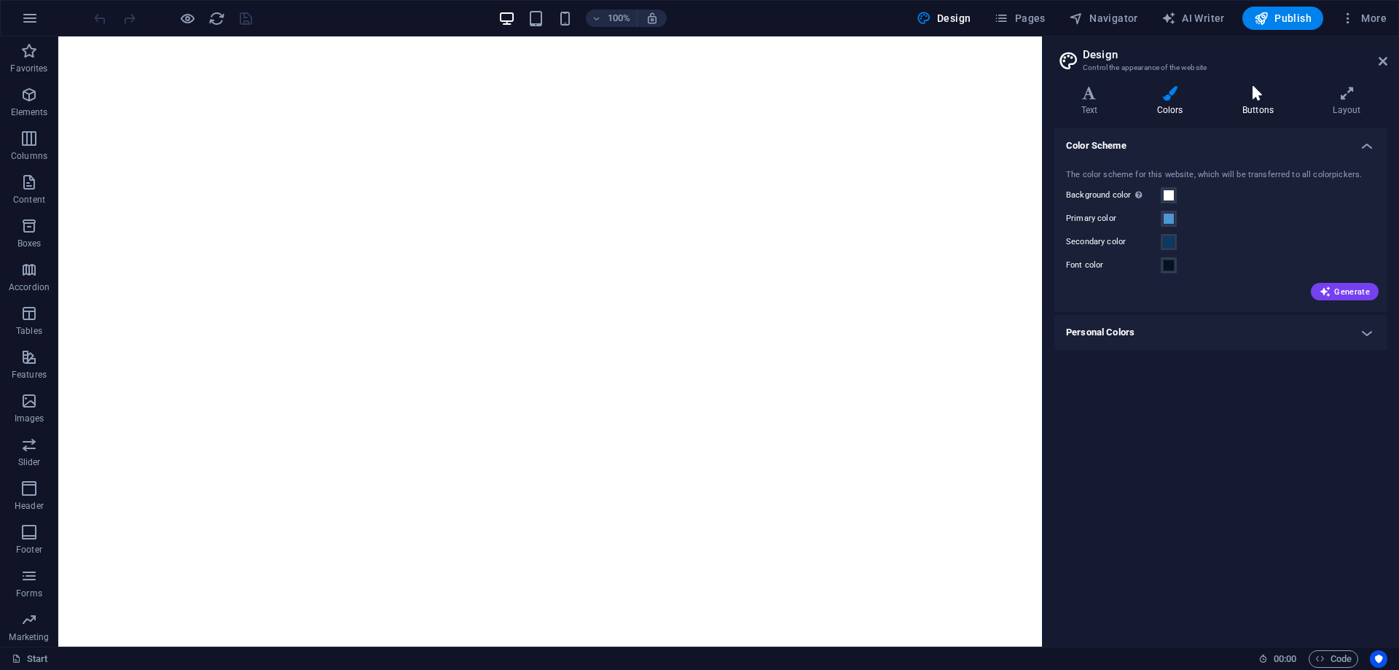
click at [1257, 104] on h4 "Buttons" at bounding box center [1261, 101] width 90 height 31
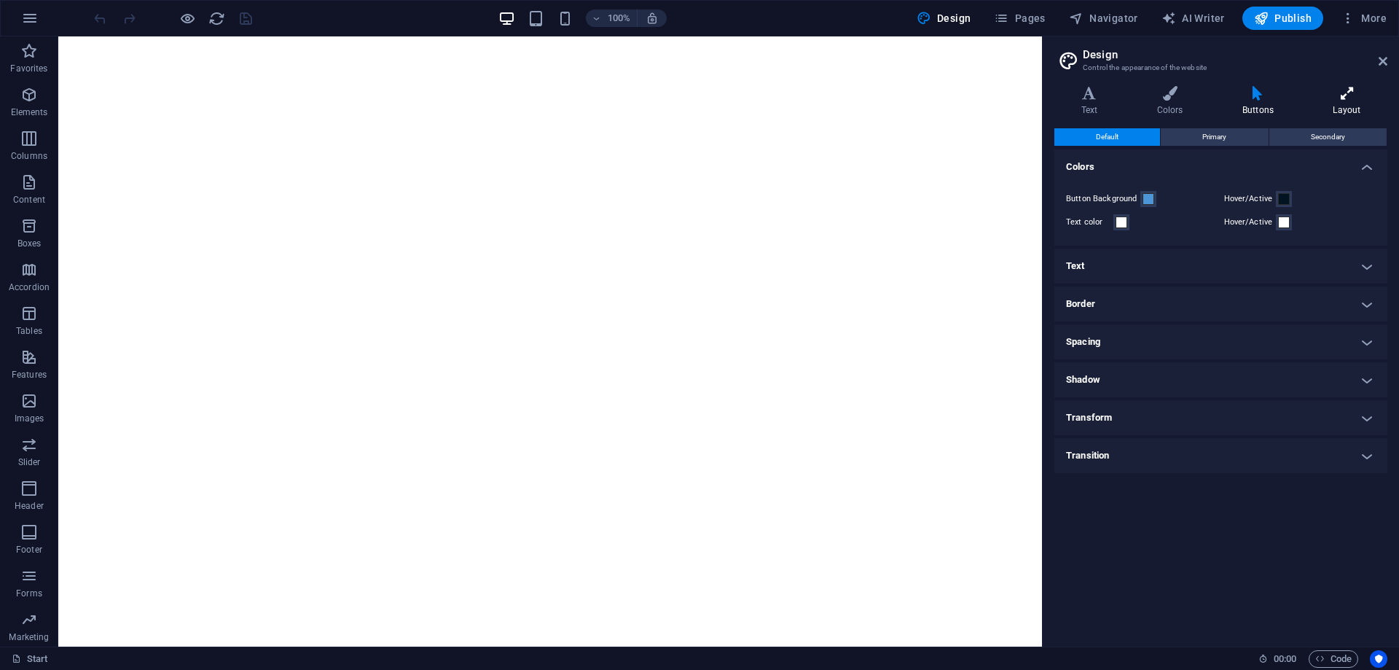
click at [1344, 104] on h4 "Layout" at bounding box center [1347, 101] width 81 height 31
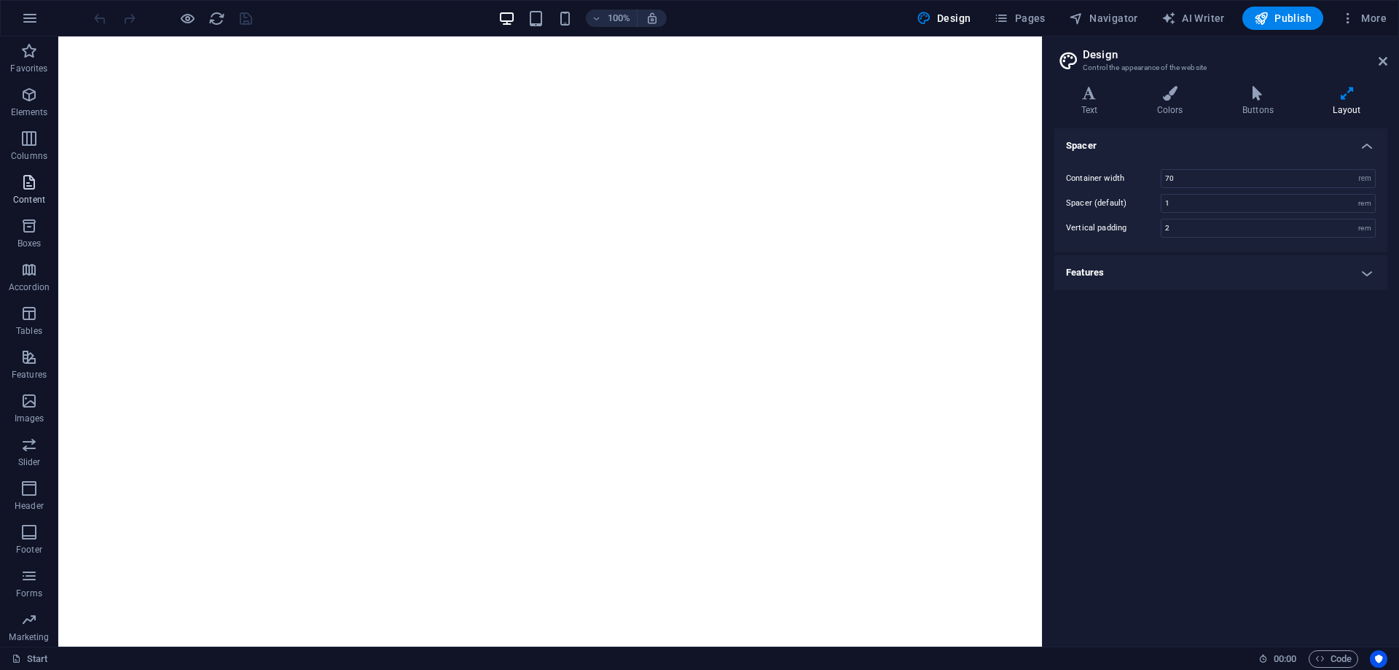
click at [29, 195] on p "Content" at bounding box center [29, 200] width 32 height 12
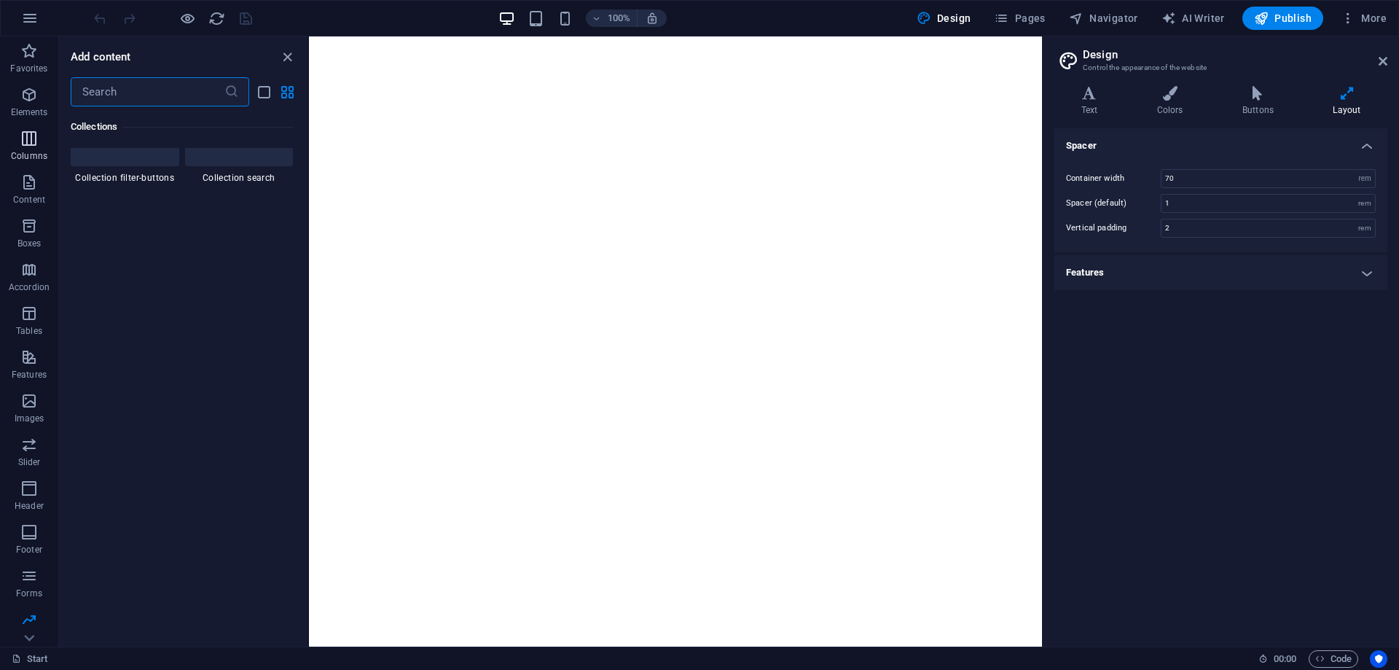
click at [26, 141] on icon "button" at bounding box center [28, 138] width 17 height 17
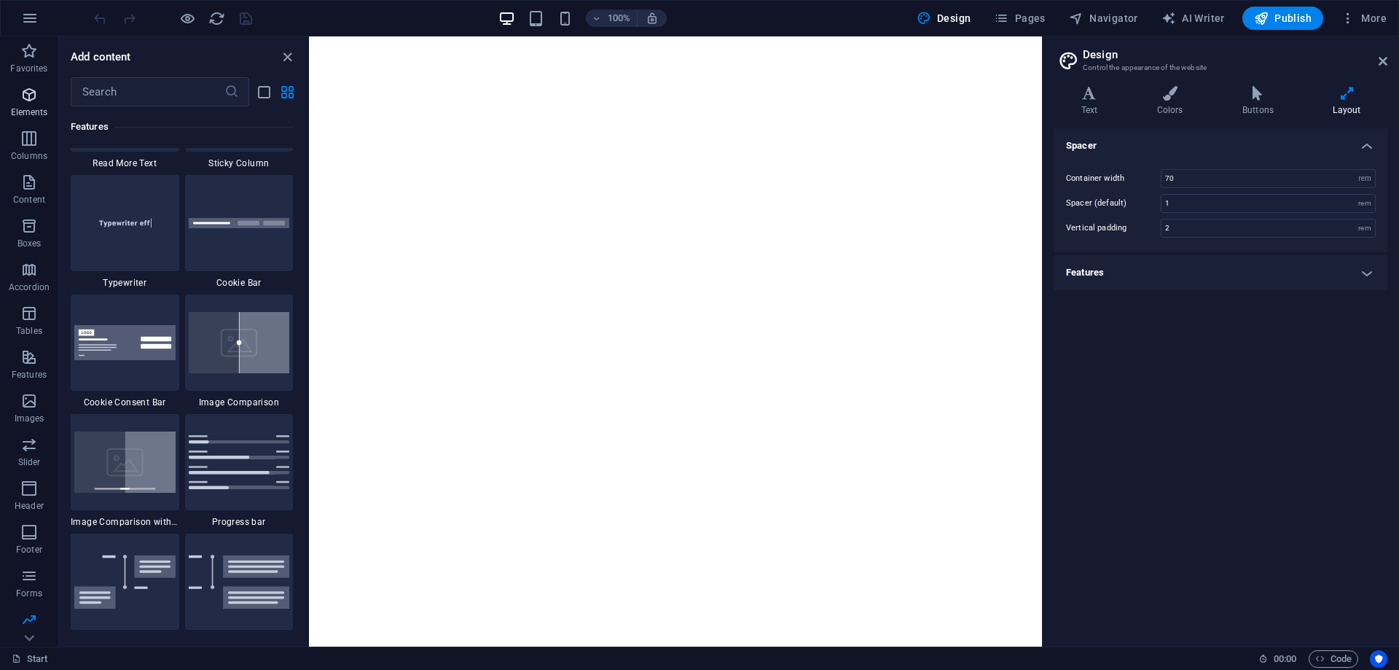
click at [31, 93] on icon "button" at bounding box center [28, 94] width 17 height 17
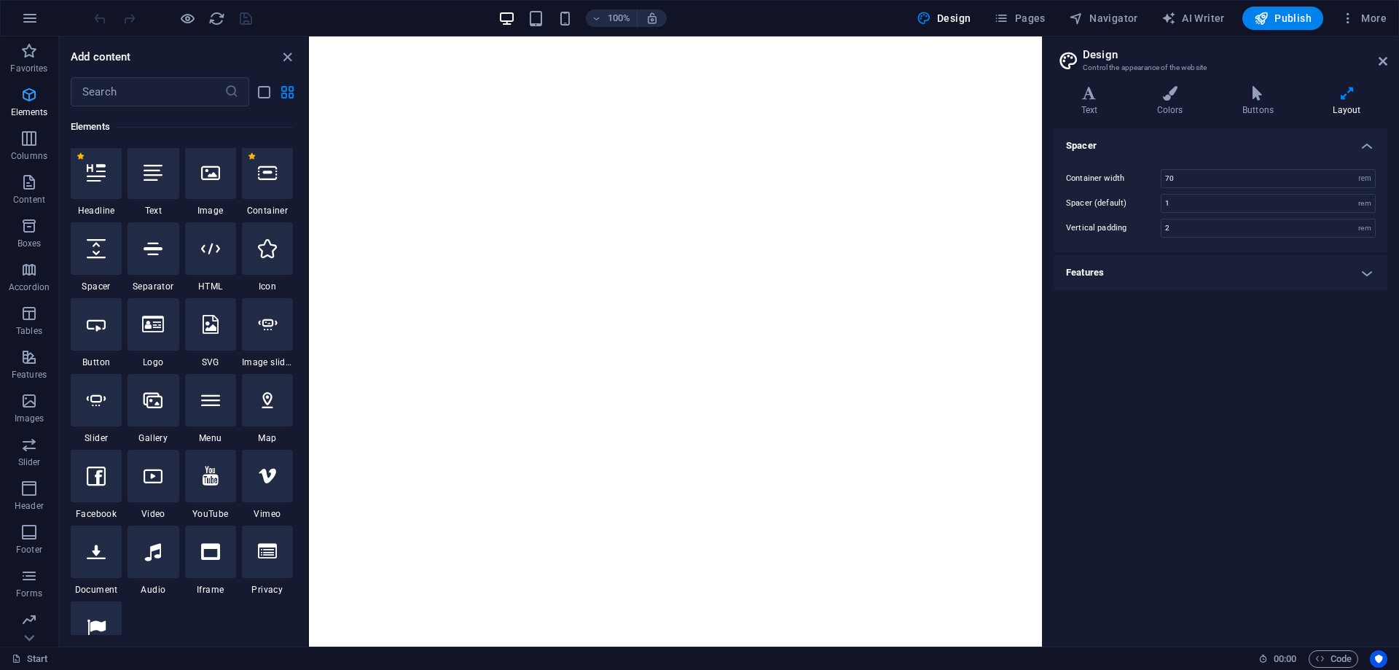
scroll to position [155, 0]
click at [23, 173] on button "Content" at bounding box center [29, 190] width 58 height 44
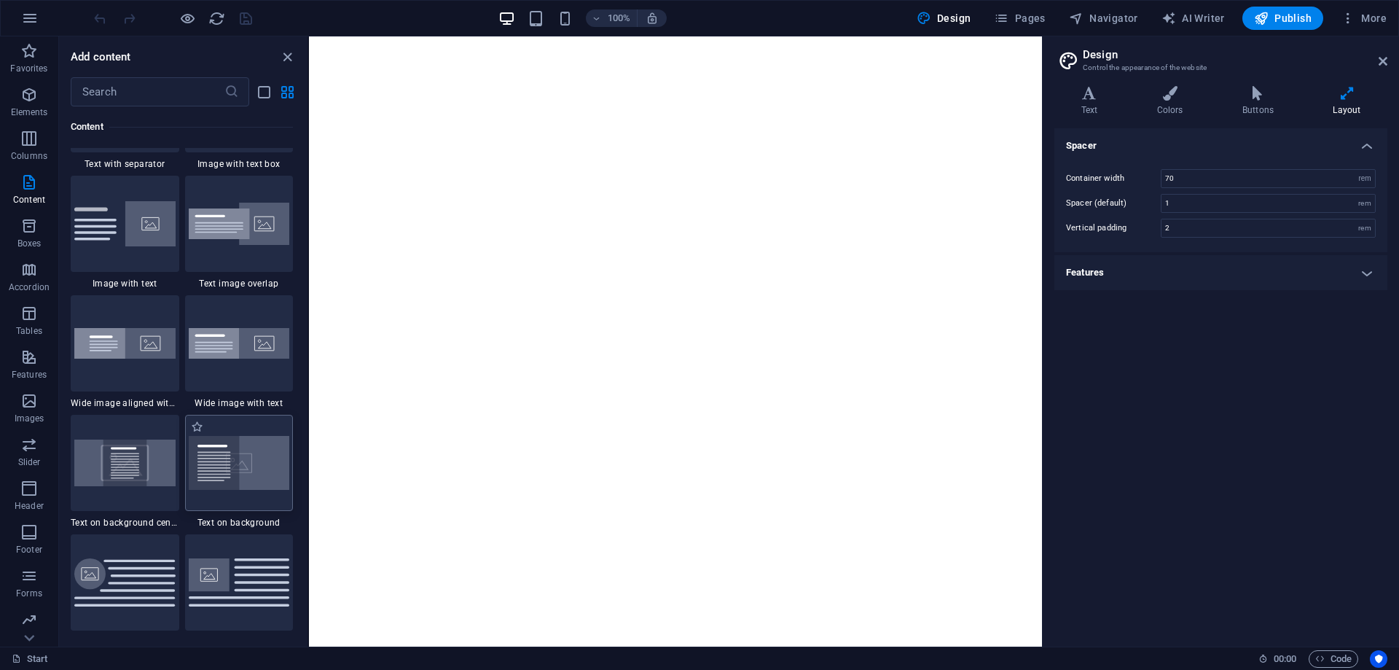
scroll to position [2769, 0]
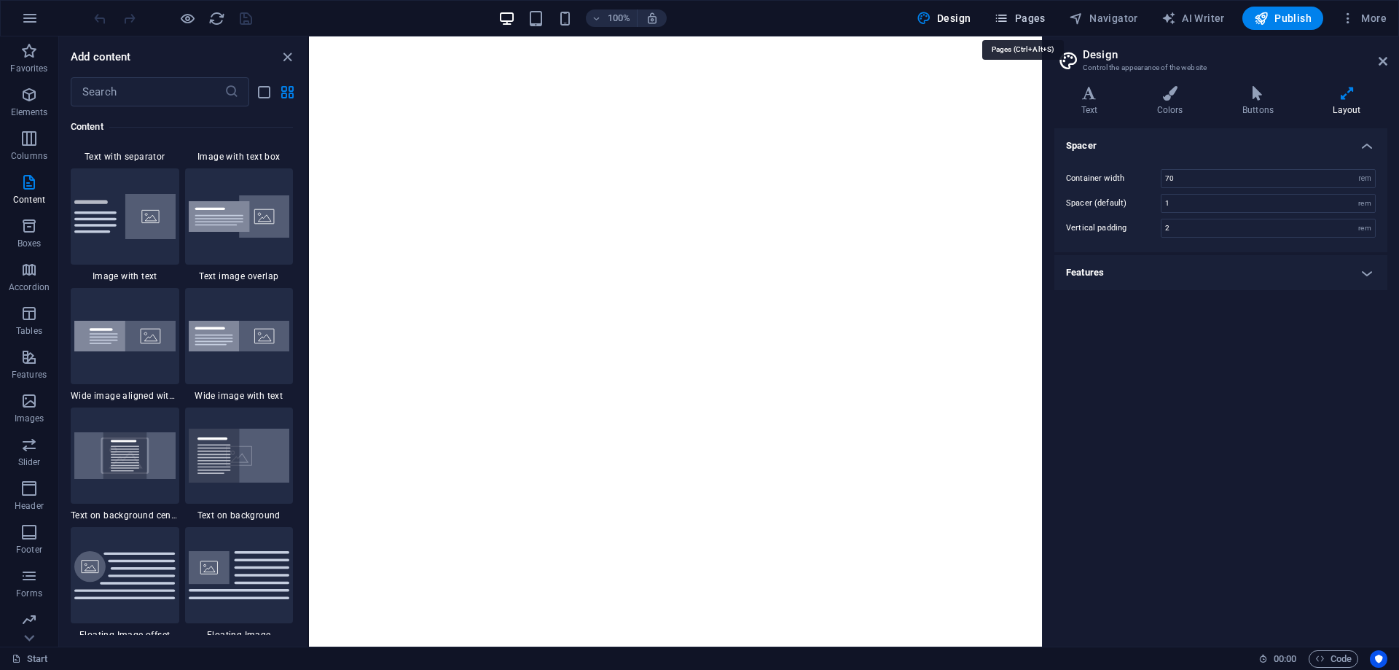
click at [1017, 18] on span "Pages" at bounding box center [1019, 18] width 51 height 15
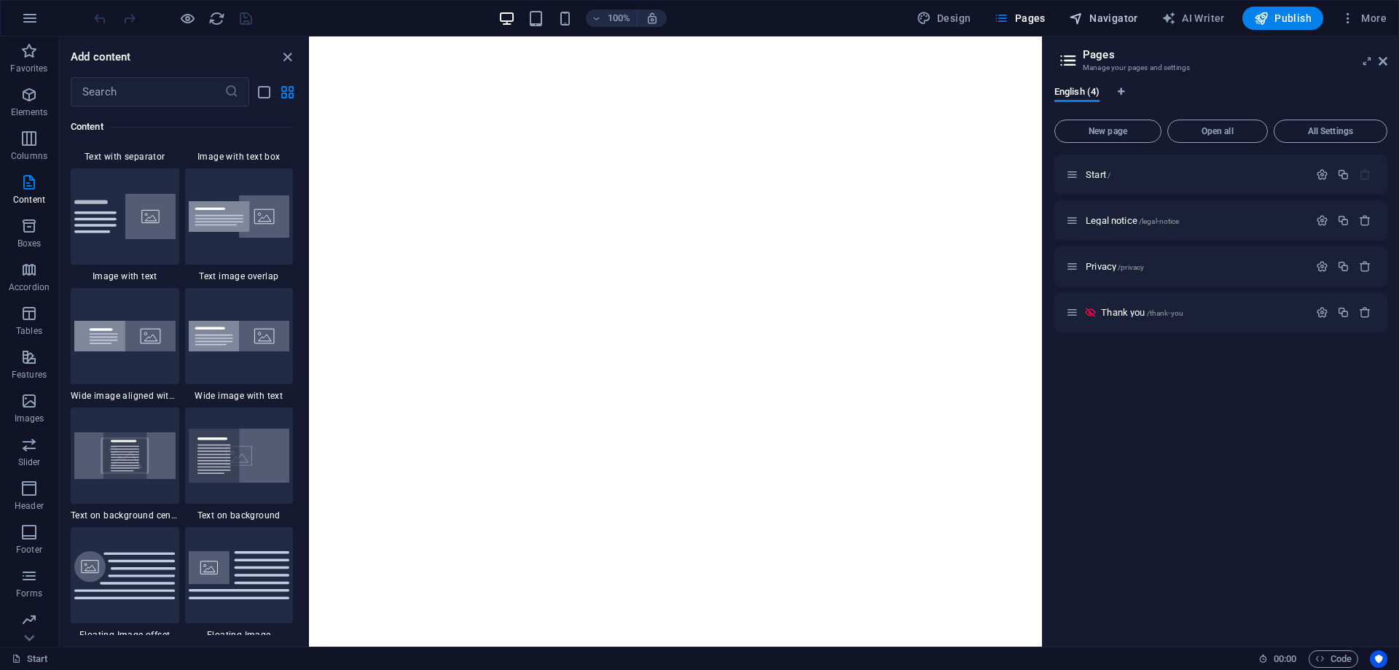
click at [1126, 7] on button "Navigator" at bounding box center [1103, 18] width 81 height 23
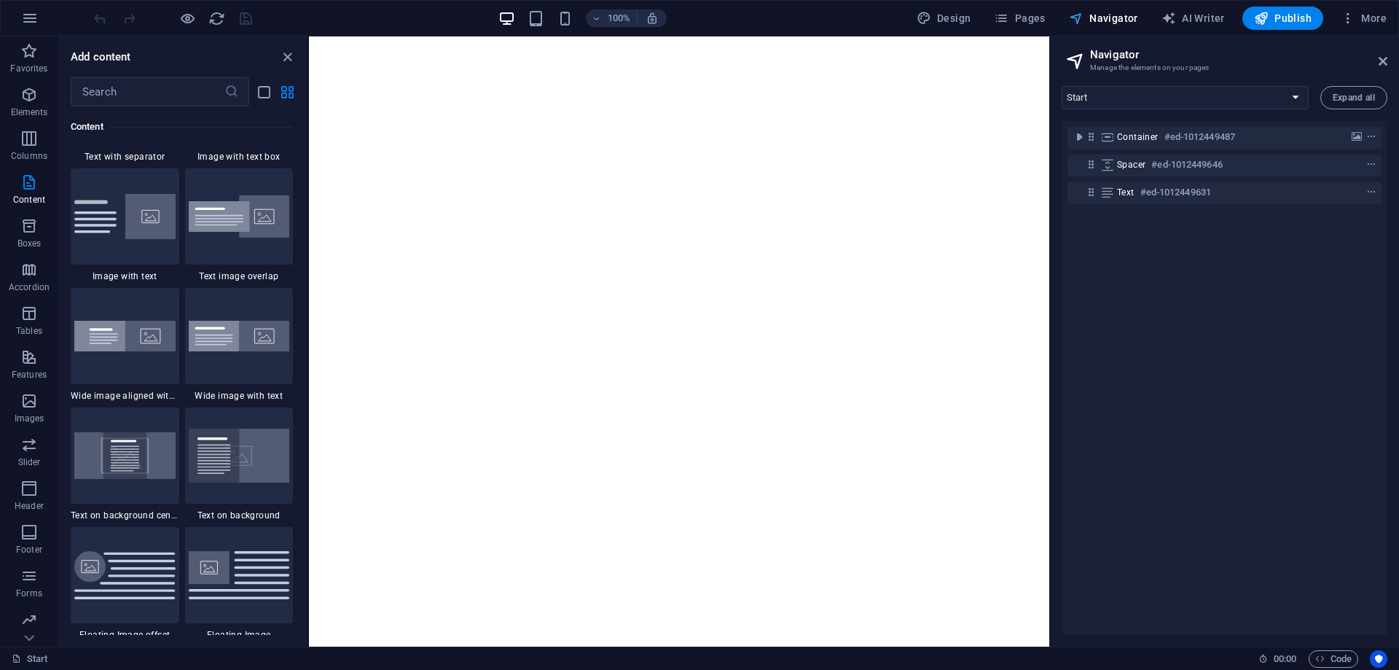
click at [1118, 16] on span "Navigator" at bounding box center [1103, 18] width 69 height 15
click at [971, 18] on span "Design" at bounding box center [944, 18] width 55 height 15
select select "rem"
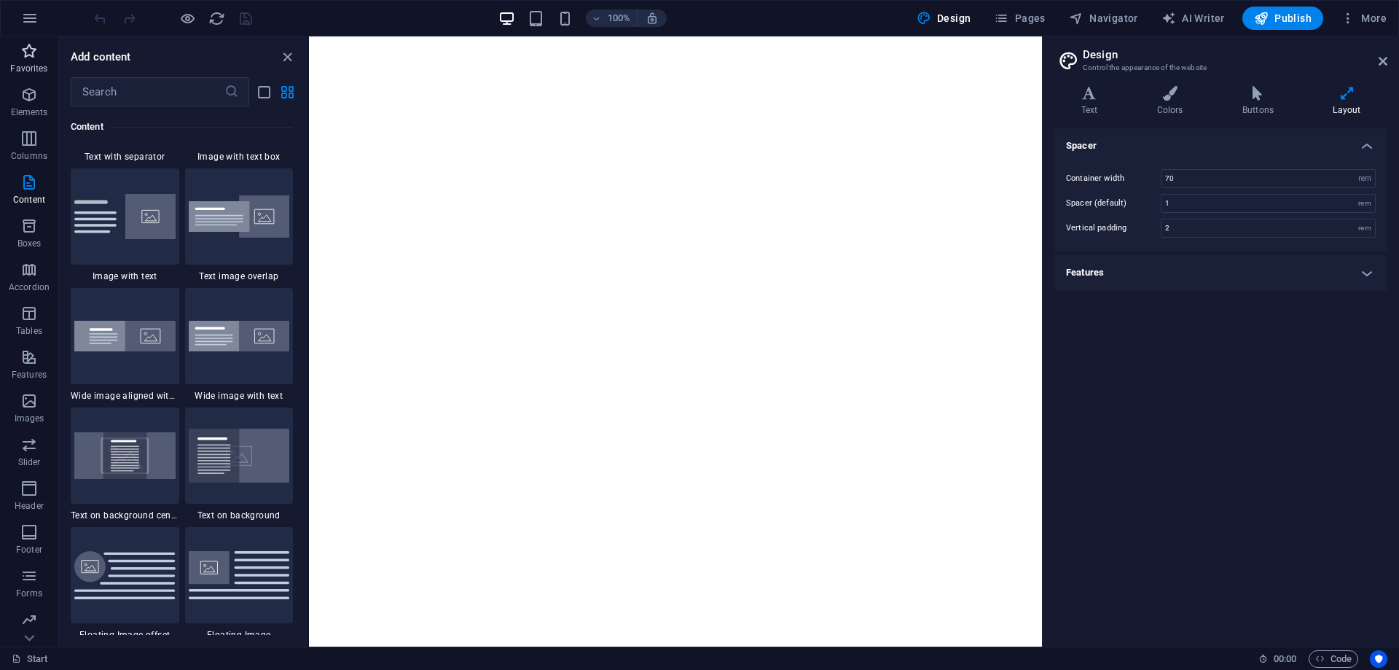
click at [30, 58] on icon "button" at bounding box center [28, 50] width 17 height 17
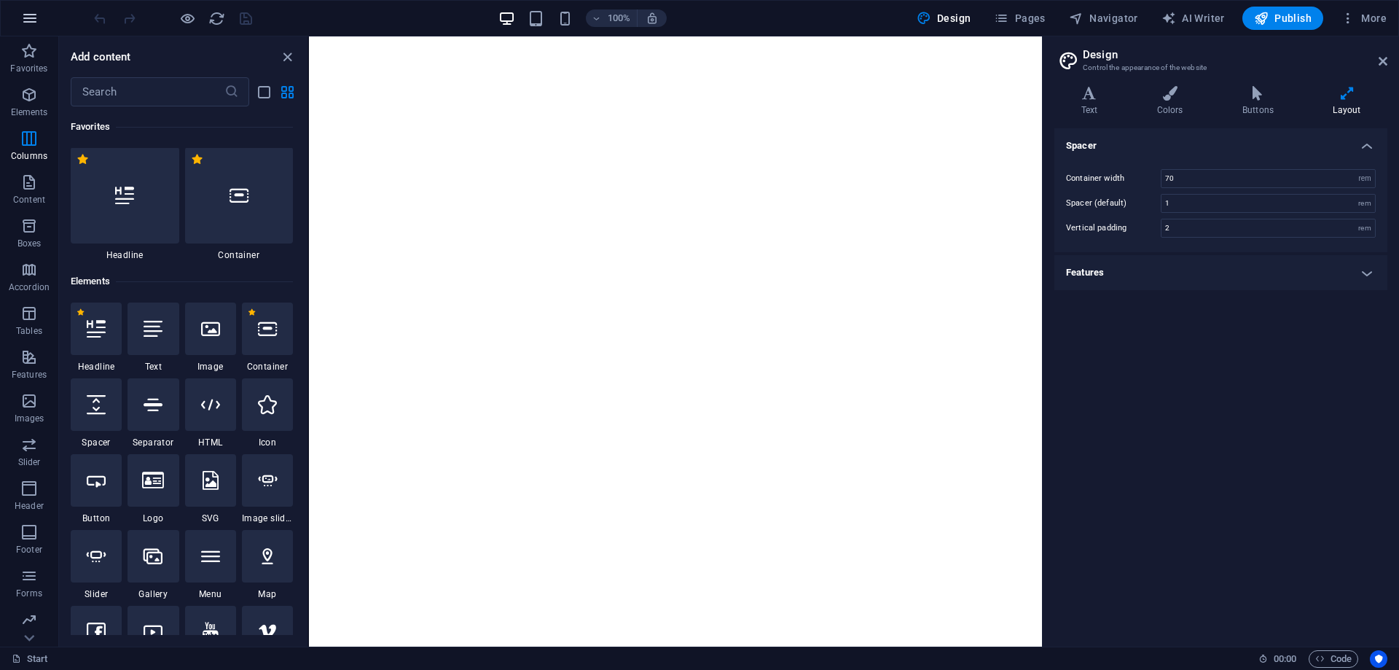
scroll to position [0, 0]
click at [27, 17] on icon "button" at bounding box center [29, 17] width 17 height 17
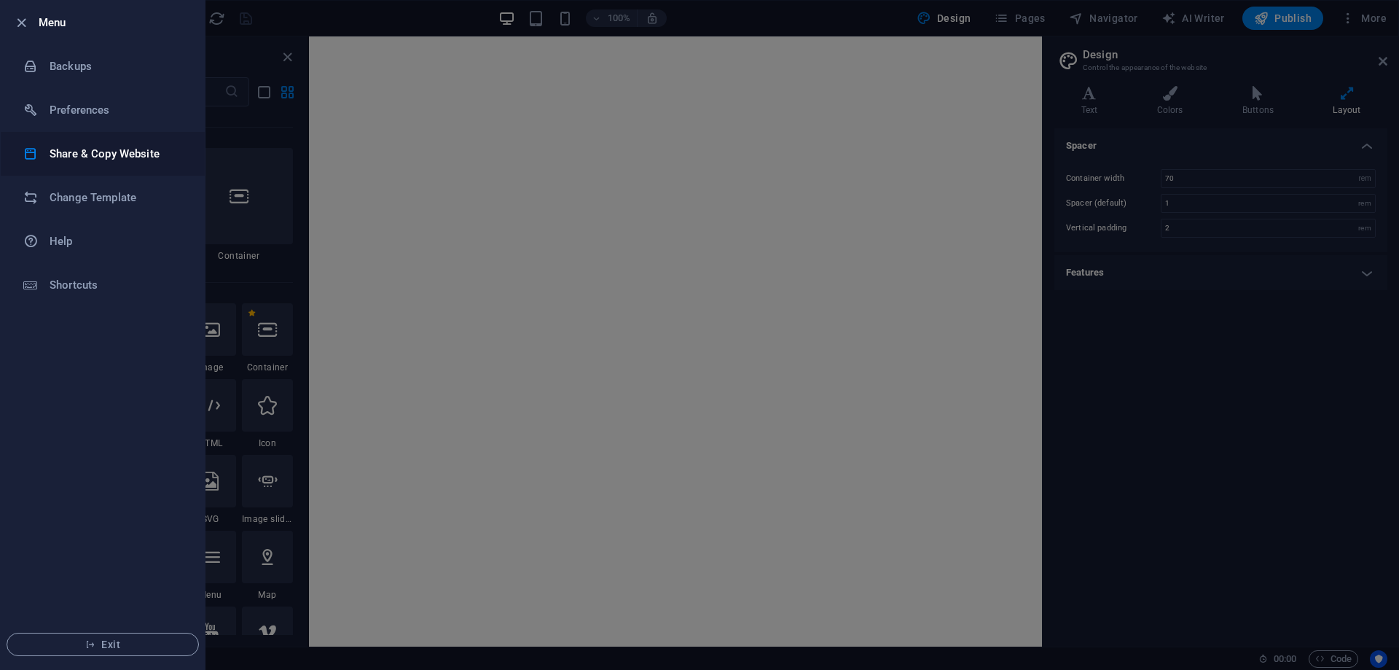
click at [91, 156] on h6 "Share & Copy Website" at bounding box center [117, 153] width 135 height 17
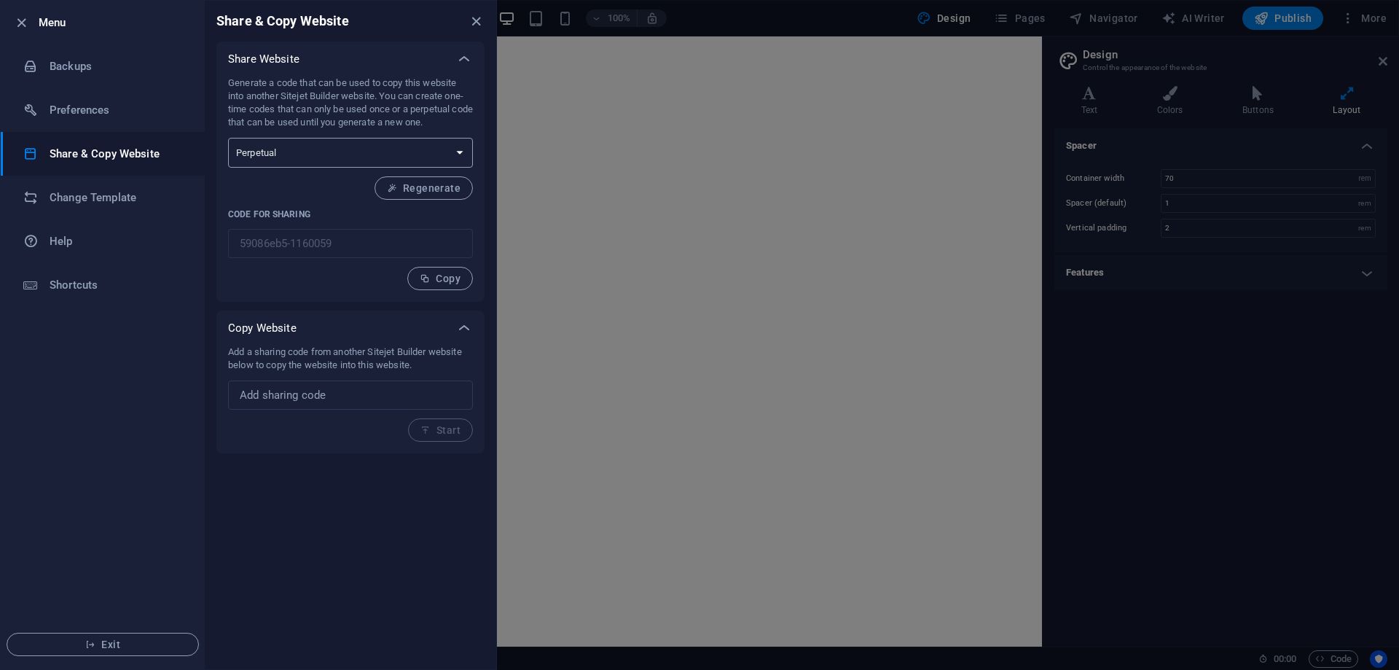
click at [404, 152] on select "One-time Perpetual" at bounding box center [350, 153] width 245 height 30
click at [303, 195] on div "Generate a code that can be used to copy this website into another Sitejet Buil…" at bounding box center [350, 184] width 245 height 214
click at [324, 399] on input "text" at bounding box center [350, 394] width 245 height 29
drag, startPoint x: 226, startPoint y: 80, endPoint x: 463, endPoint y: 109, distance: 238.6
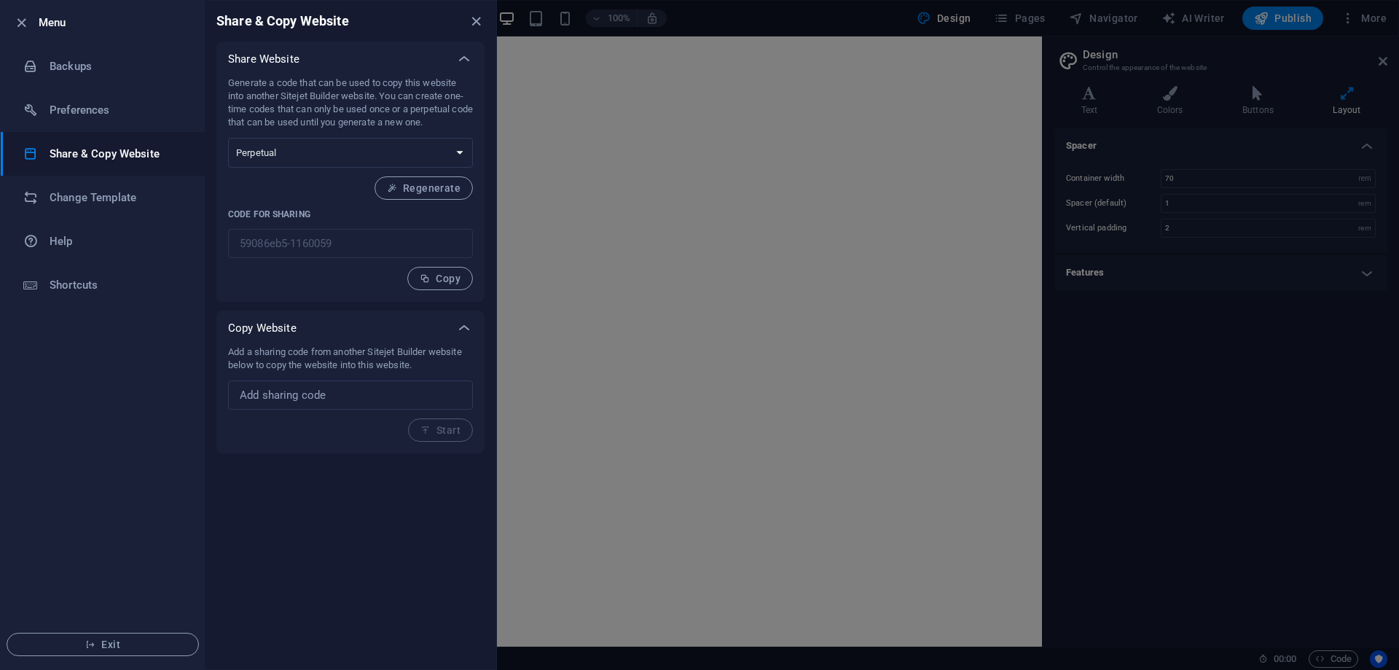
click at [463, 109] on div "Generate a code that can be used to copy this website into another Sitejet Buil…" at bounding box center [350, 189] width 268 height 225
click at [443, 114] on p "Generate a code that can be used to copy this website into another Sitejet Buil…" at bounding box center [350, 103] width 245 height 52
click at [75, 208] on li "Change Template" at bounding box center [103, 198] width 204 height 44
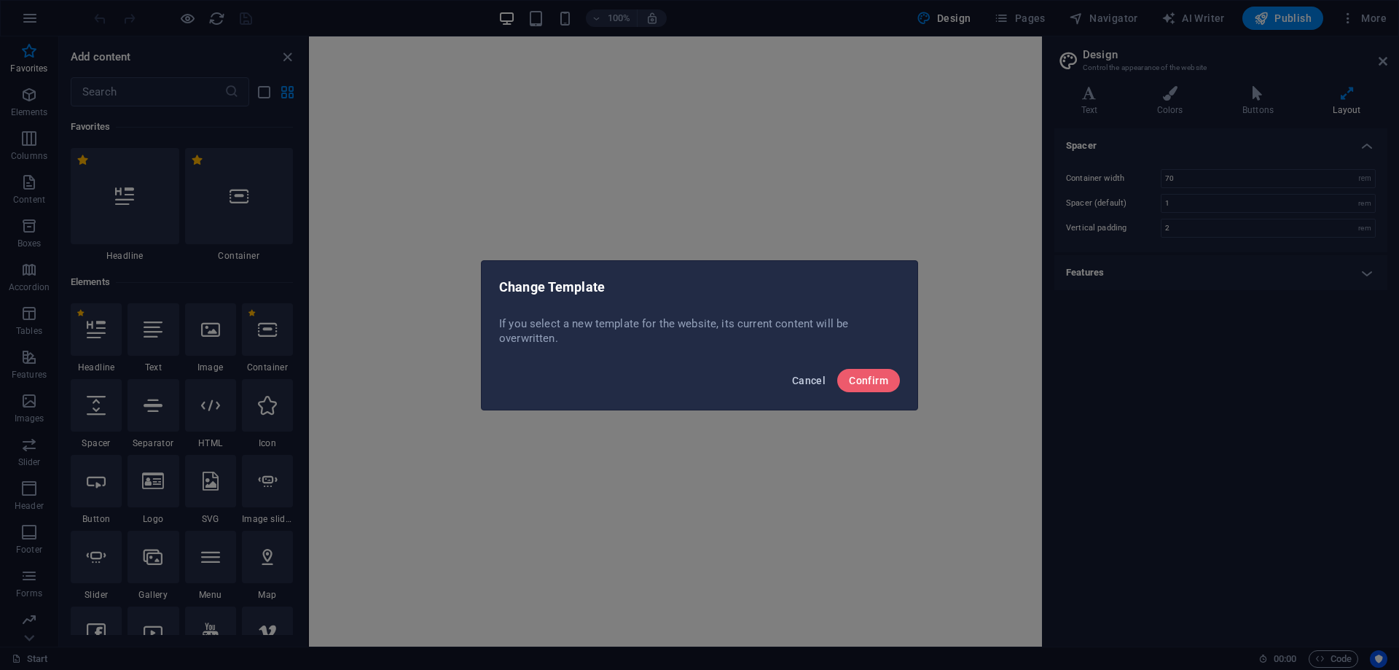
click at [812, 383] on span "Cancel" at bounding box center [809, 381] width 34 height 12
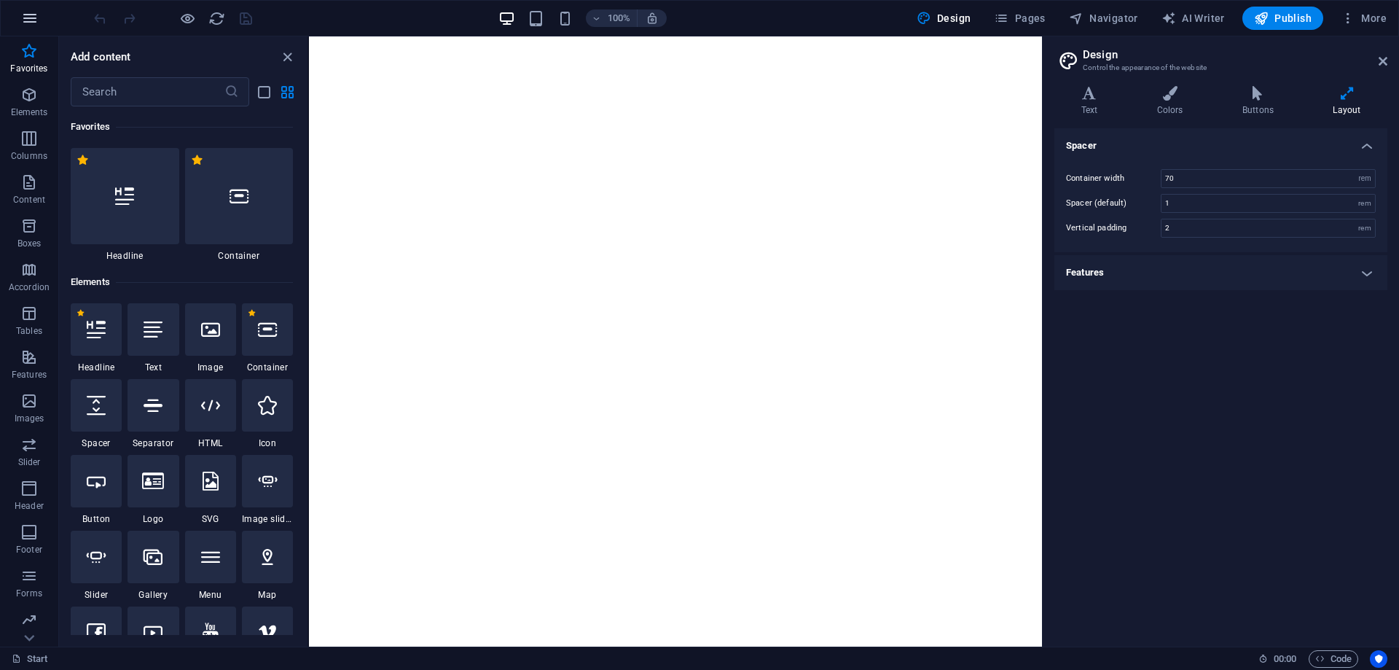
click at [26, 18] on icon "button" at bounding box center [29, 17] width 17 height 17
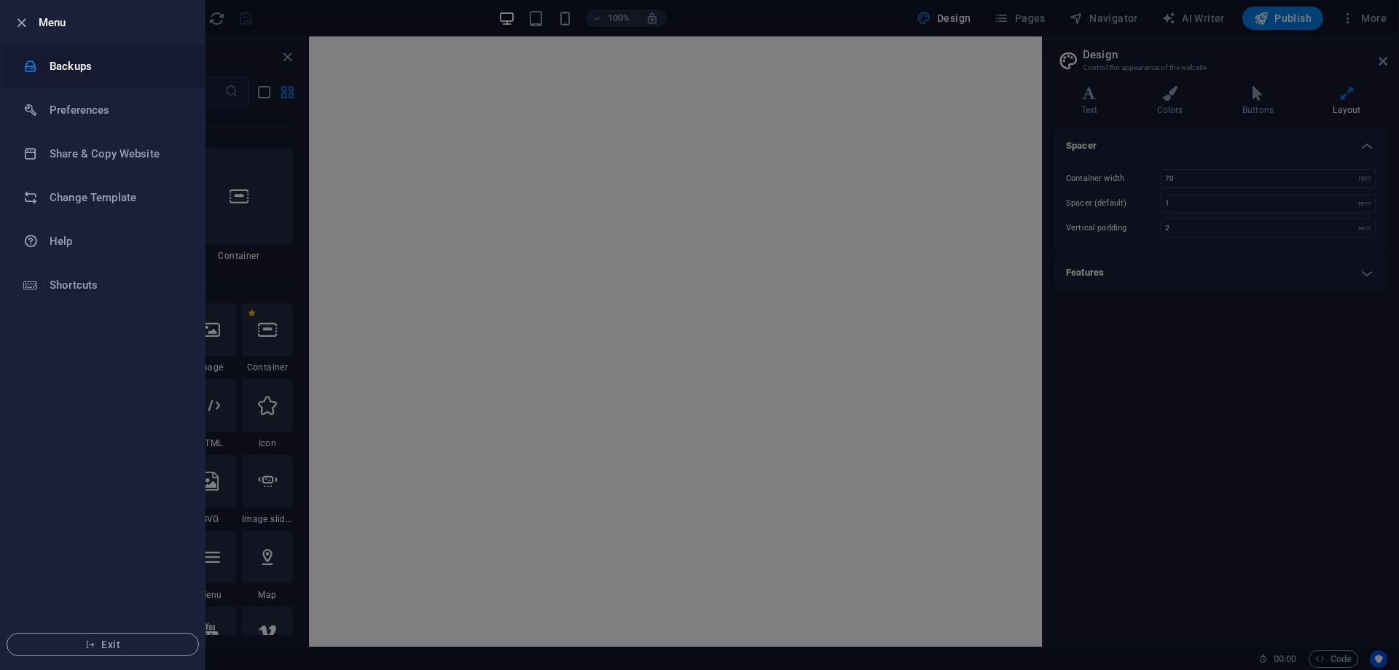
click at [69, 71] on h6 "Backups" at bounding box center [117, 66] width 135 height 17
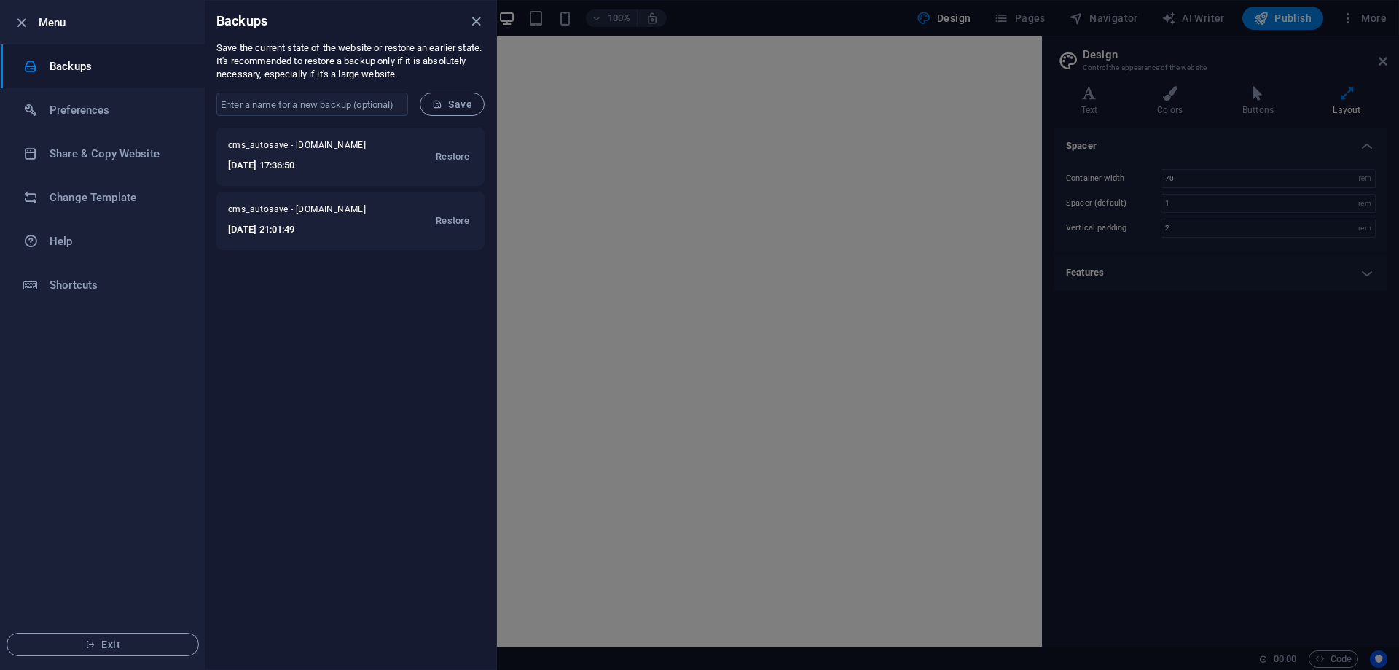
drag, startPoint x: 452, startPoint y: 152, endPoint x: 348, endPoint y: 264, distance: 153.2
click at [347, 265] on div "cms_autosave - andyjinmed.com 2025-10-04 17:36:50 Restore cms_autosave - andyji…" at bounding box center [351, 399] width 292 height 542
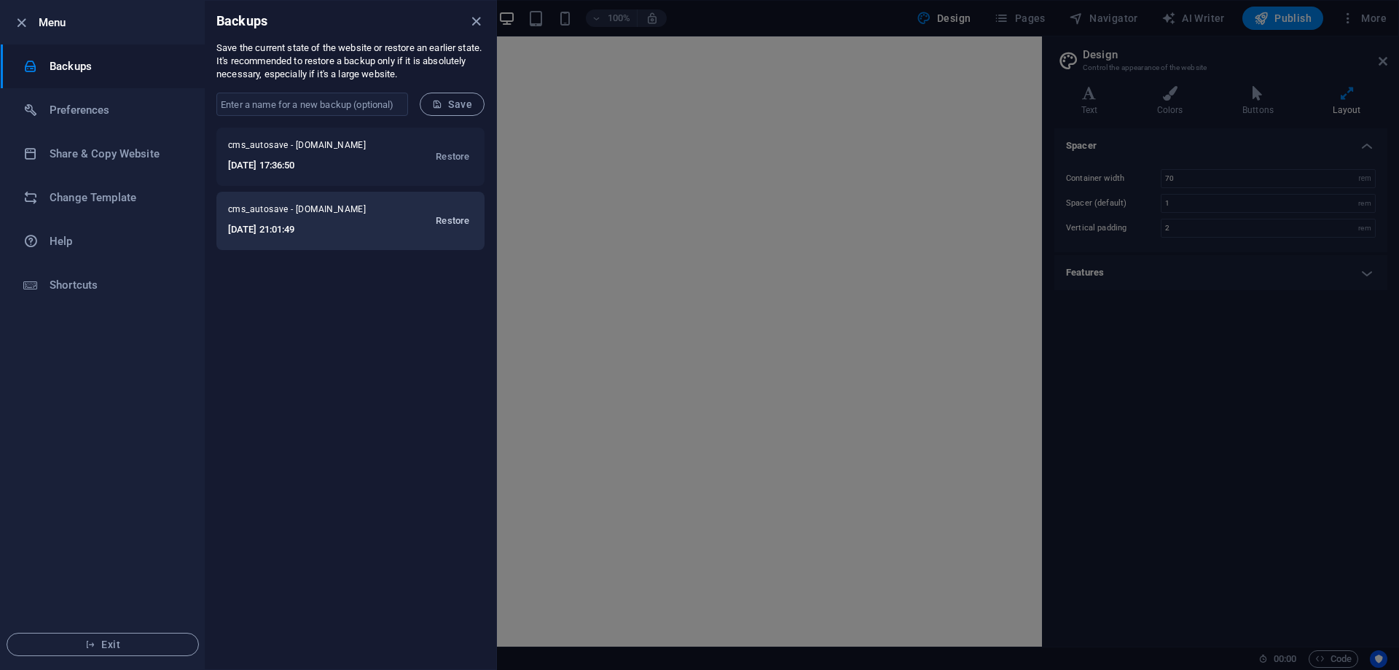
click at [445, 216] on span "Restore" at bounding box center [453, 220] width 34 height 17
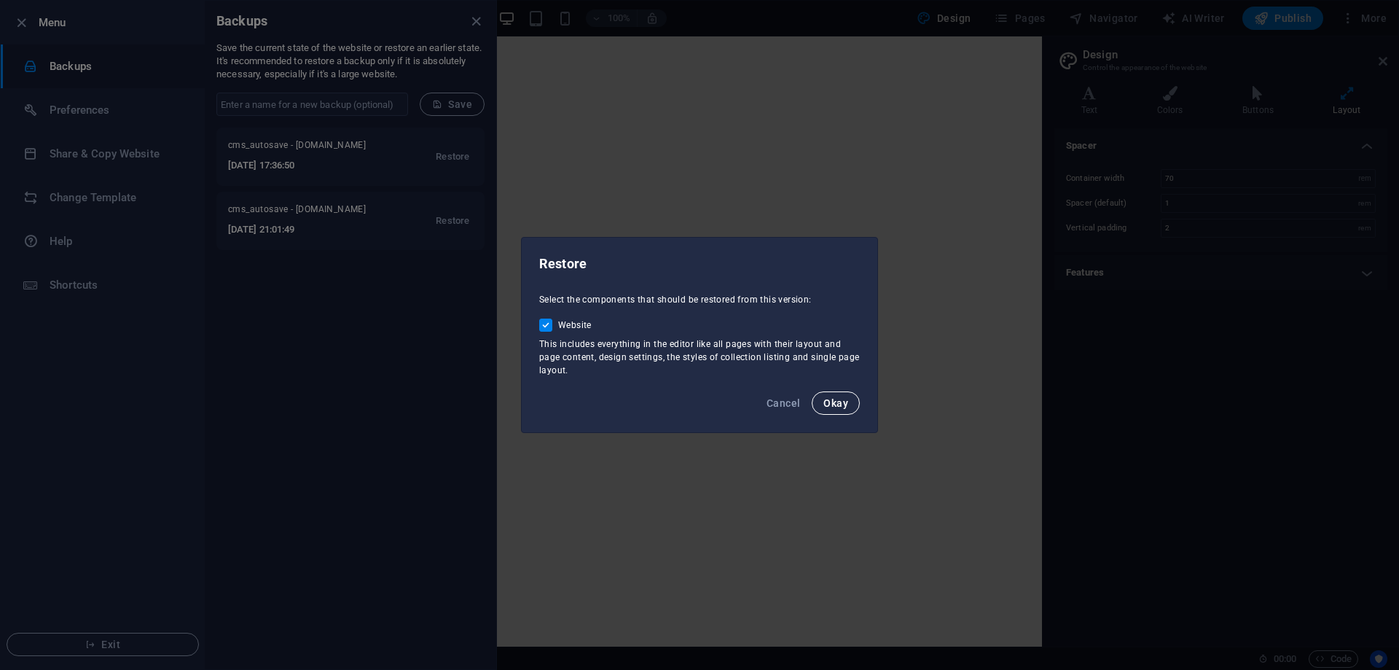
click at [834, 404] on span "Okay" at bounding box center [836, 403] width 25 height 12
checkbox input "false"
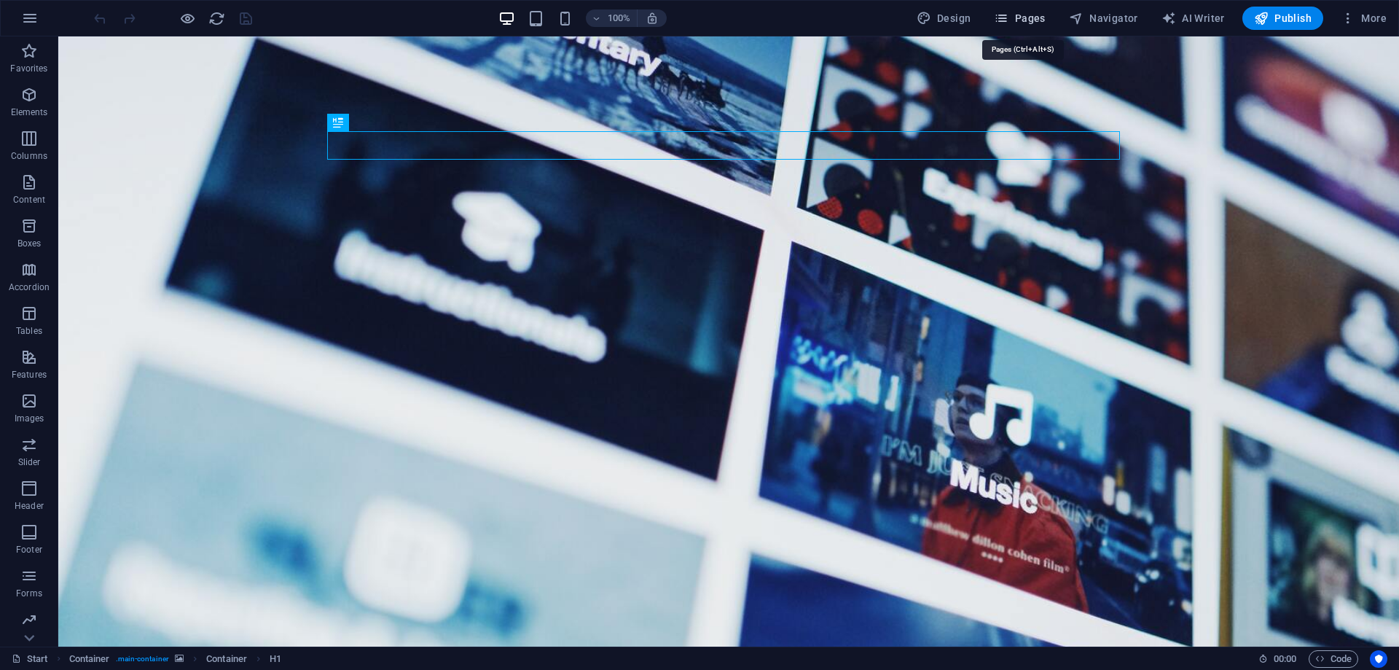
click at [1033, 16] on span "Pages" at bounding box center [1019, 18] width 51 height 15
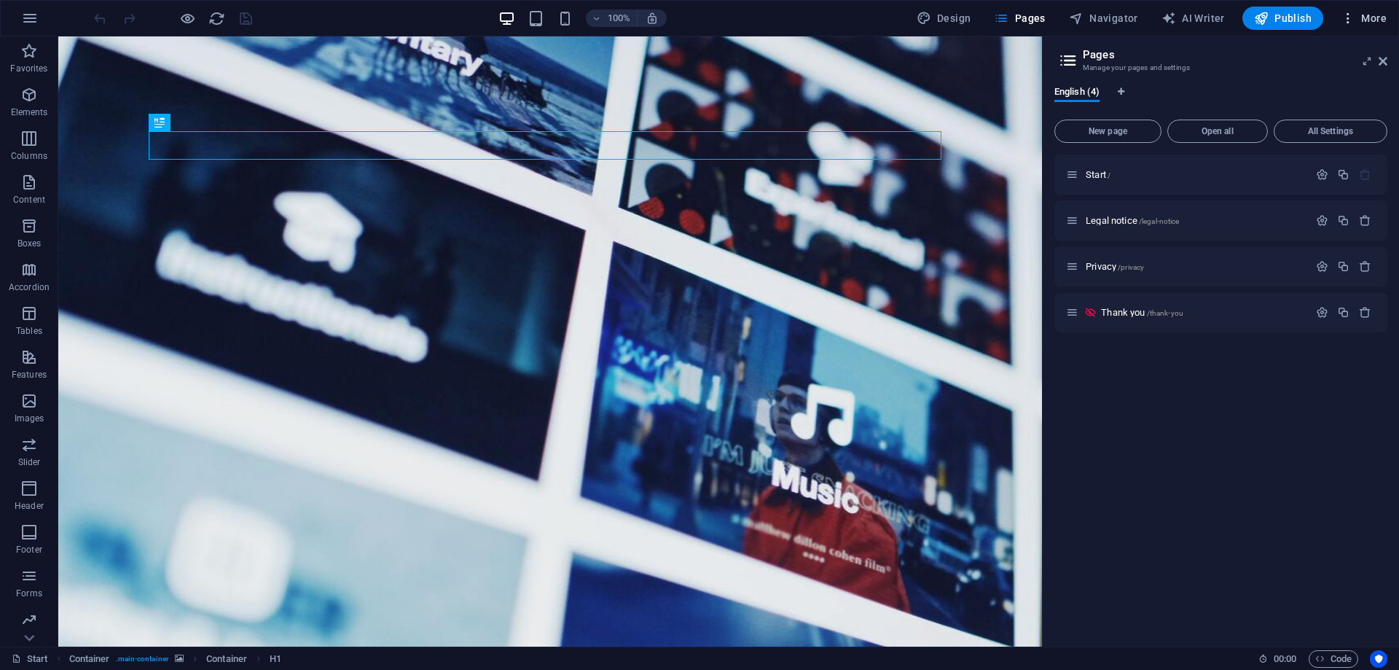
click at [1381, 17] on span "More" at bounding box center [1364, 18] width 46 height 15
click at [1312, 297] on h6 "To-do" at bounding box center [1333, 300] width 87 height 17
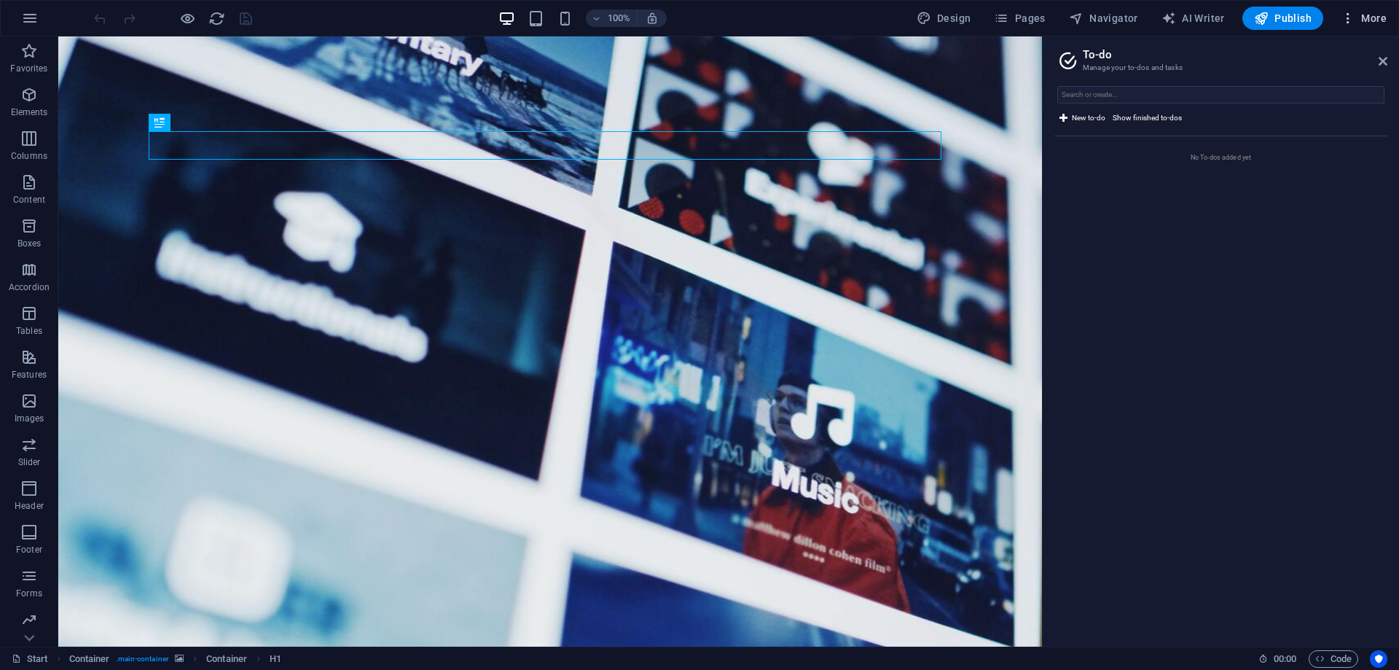
click at [1377, 20] on span "More" at bounding box center [1364, 18] width 46 height 15
click at [1313, 343] on h6 "Wishes" at bounding box center [1333, 335] width 87 height 17
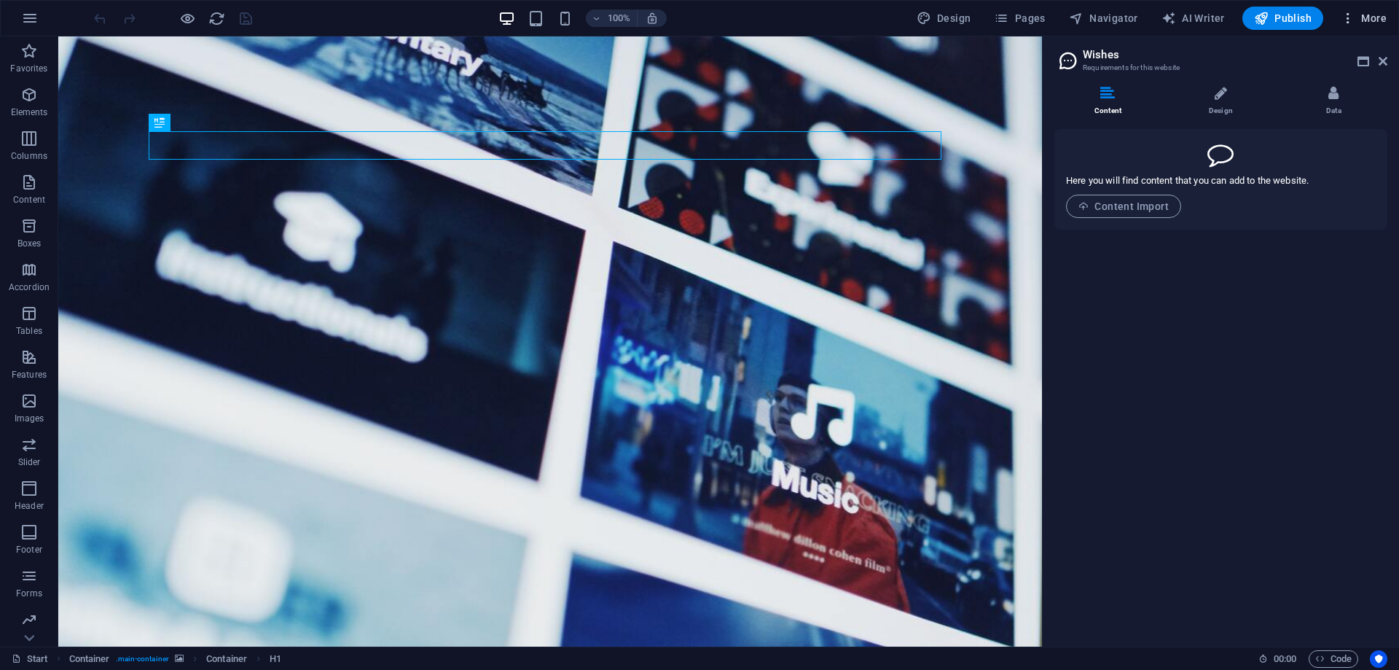
click at [1380, 17] on span "More" at bounding box center [1364, 18] width 46 height 15
click at [1307, 371] on h6 "Data" at bounding box center [1333, 370] width 87 height 17
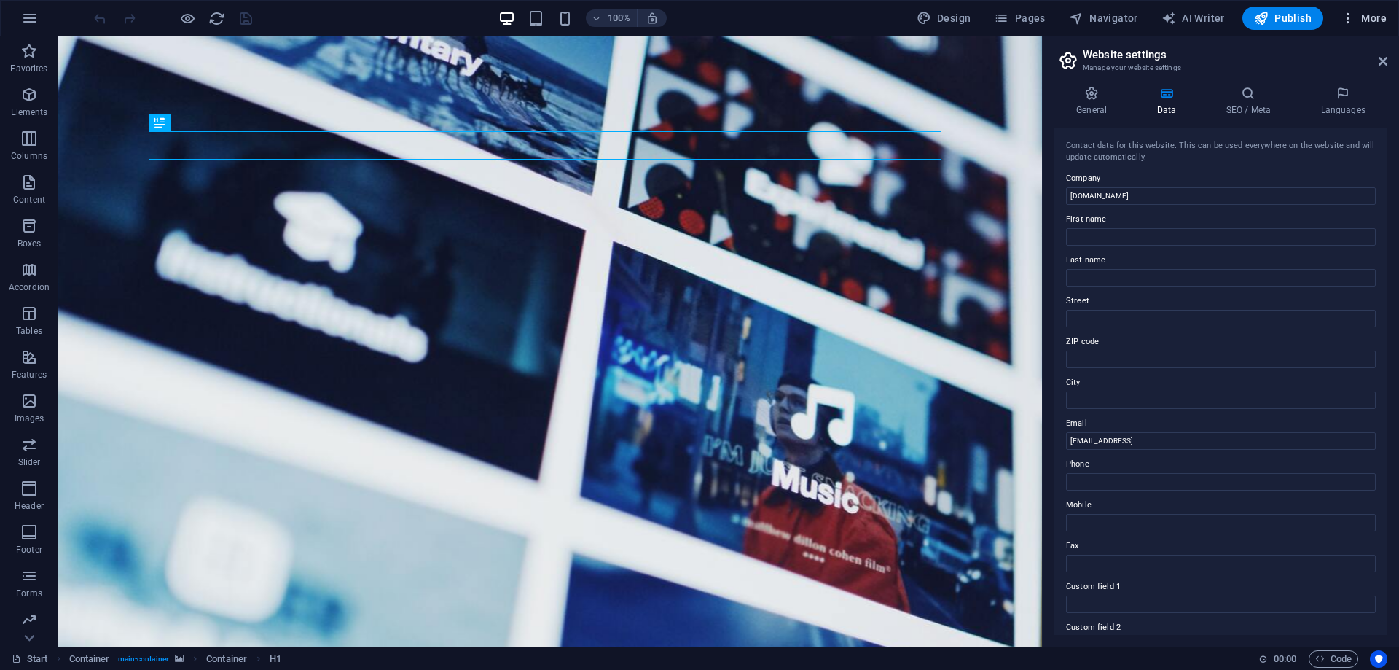
click at [1376, 12] on span "More" at bounding box center [1364, 18] width 46 height 15
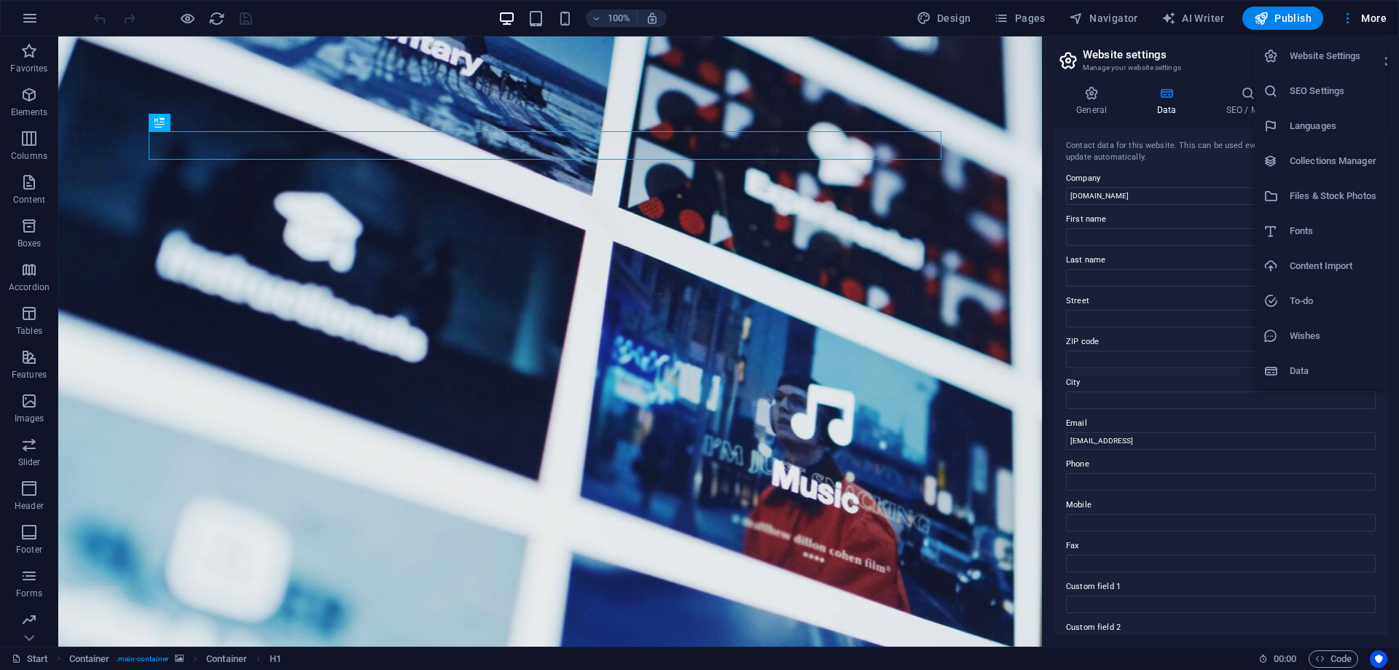
click at [1318, 272] on h6 "Content Import" at bounding box center [1333, 265] width 87 height 17
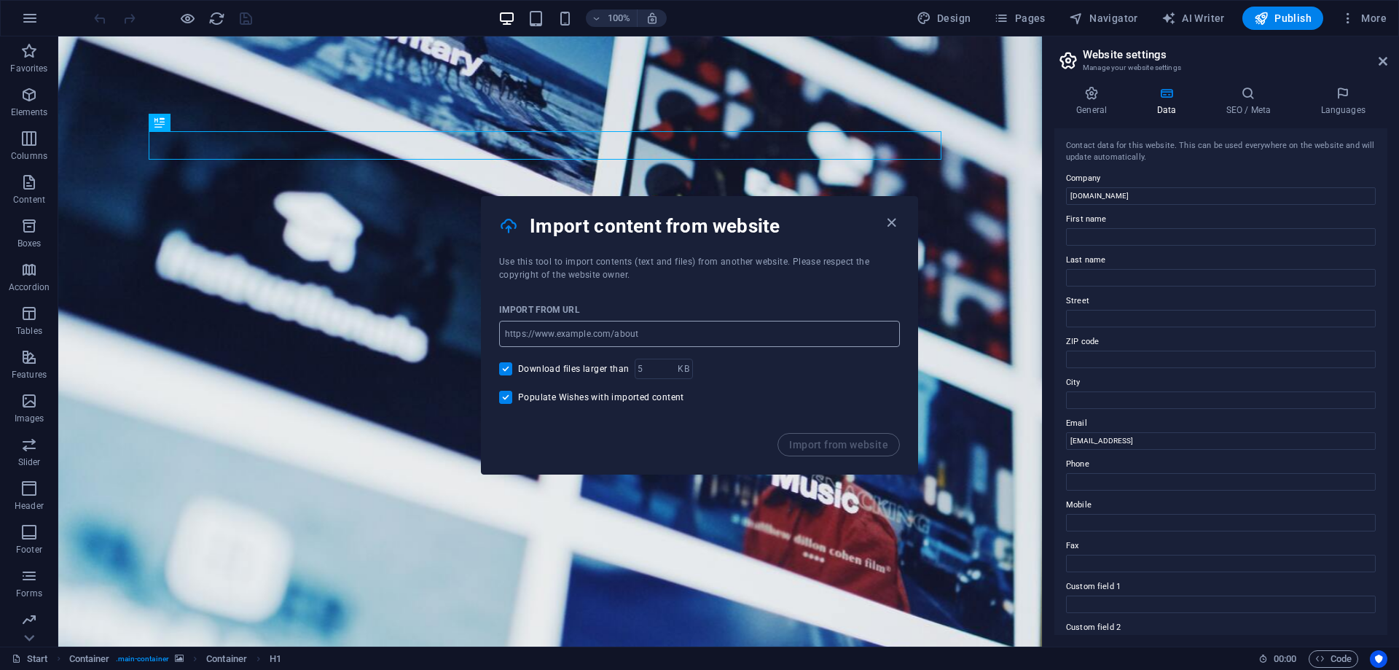
click at [668, 335] on input "url" at bounding box center [699, 334] width 401 height 26
paste input "[URL][DOMAIN_NAME]"
type input "[URL][DOMAIN_NAME]"
click at [741, 378] on div "Download files larger than KB ​" at bounding box center [699, 369] width 401 height 20
click at [513, 367] on input "Download files larger than" at bounding box center [508, 368] width 19 height 13
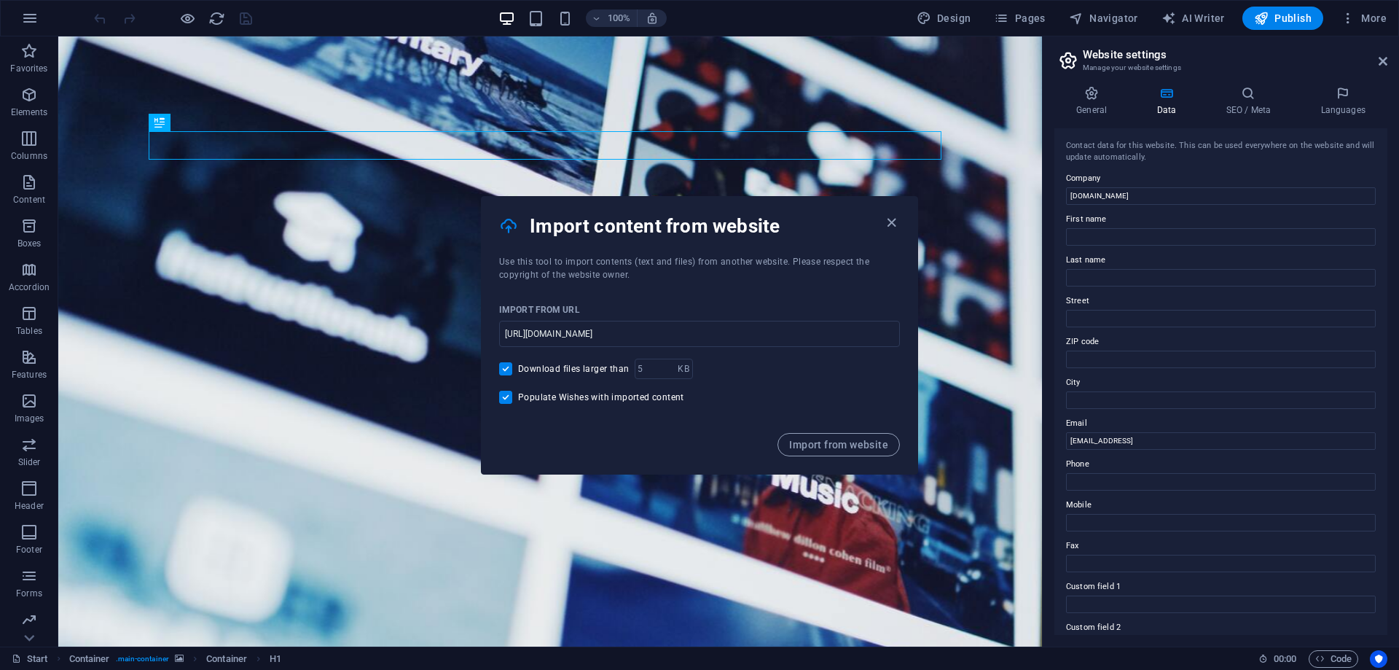
checkbox input "false"
click at [507, 396] on input "Populate Wishes with imported content" at bounding box center [508, 397] width 19 height 13
checkbox input "false"
drag, startPoint x: 499, startPoint y: 259, endPoint x: 681, endPoint y: 277, distance: 183.1
click at [681, 277] on div "Use this tool to import contents (text and files) from another website. Please …" at bounding box center [700, 268] width 436 height 26
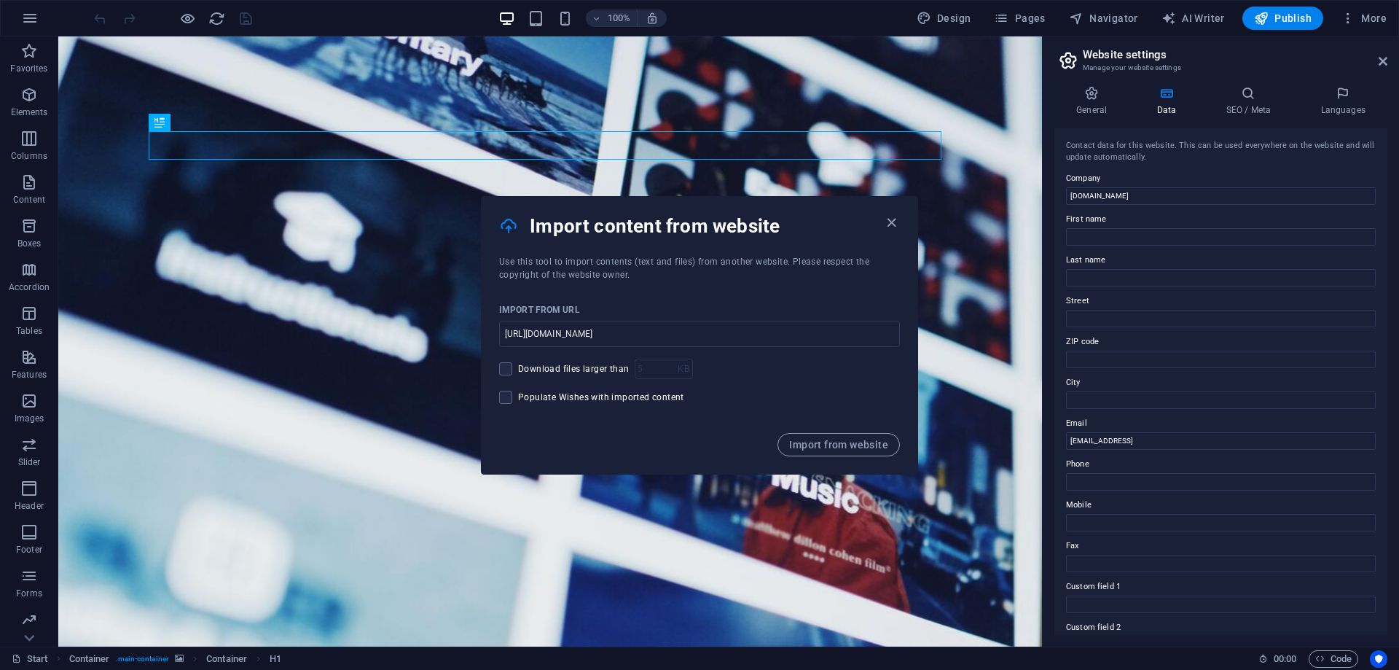
click at [668, 278] on div "Use this tool to import contents (text and files) from another website. Please …" at bounding box center [700, 268] width 436 height 26
click at [818, 437] on button "Import from website" at bounding box center [839, 444] width 122 height 23
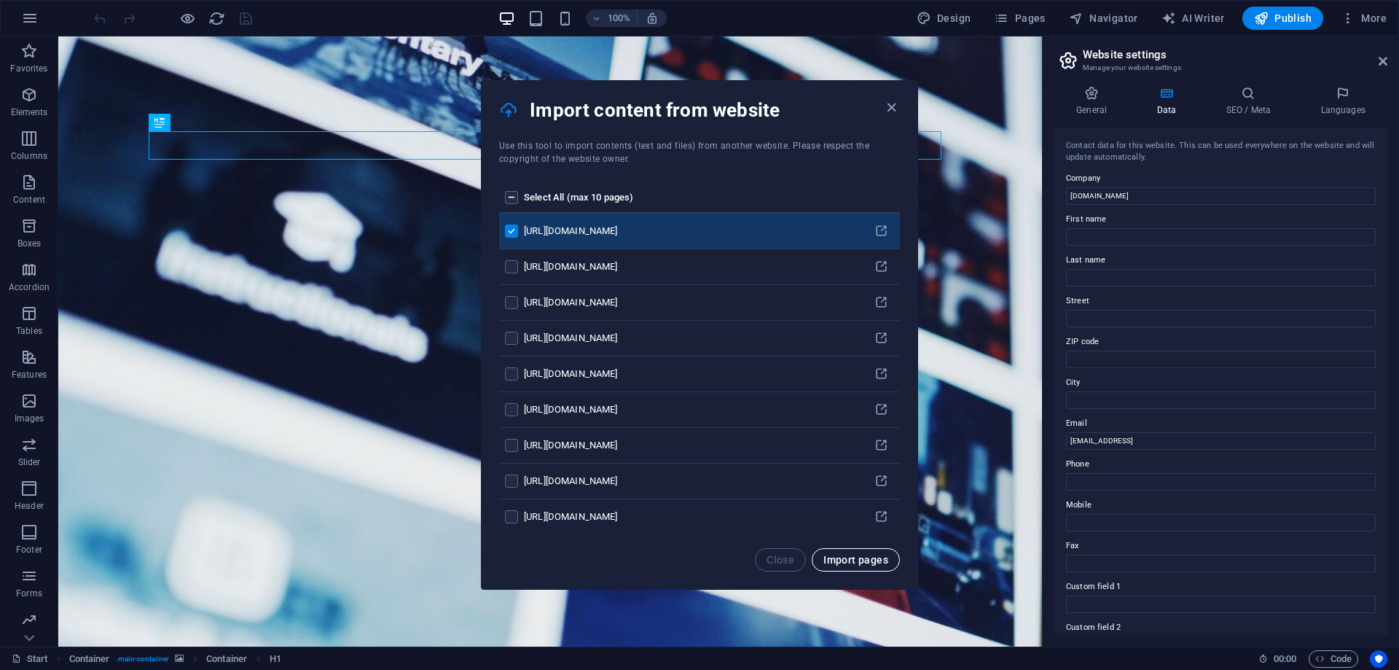
click at [853, 557] on span "Import pages" at bounding box center [856, 560] width 65 height 12
click at [880, 232] on icon "pages list" at bounding box center [882, 231] width 14 height 14
click at [520, 225] on icon "pages list" at bounding box center [512, 229] width 15 height 15
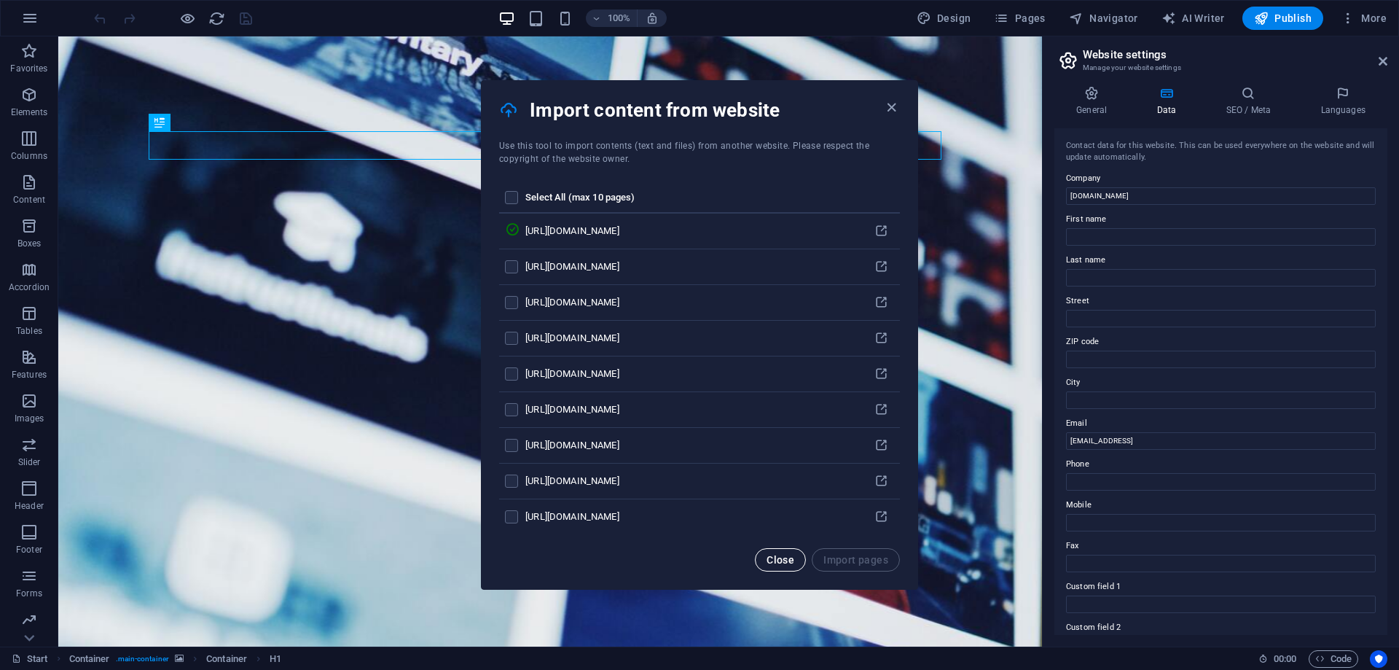
click at [781, 563] on span "Close" at bounding box center [781, 560] width 28 height 12
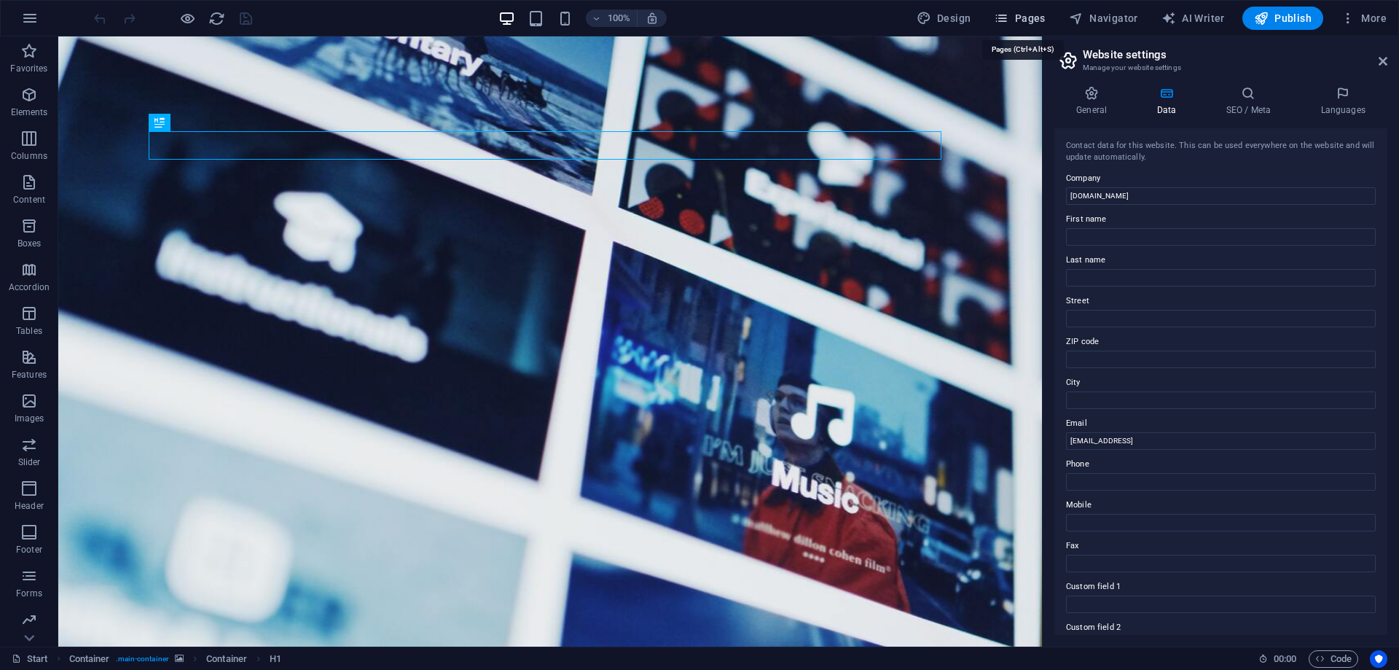
click at [1051, 14] on button "Pages" at bounding box center [1019, 18] width 63 height 23
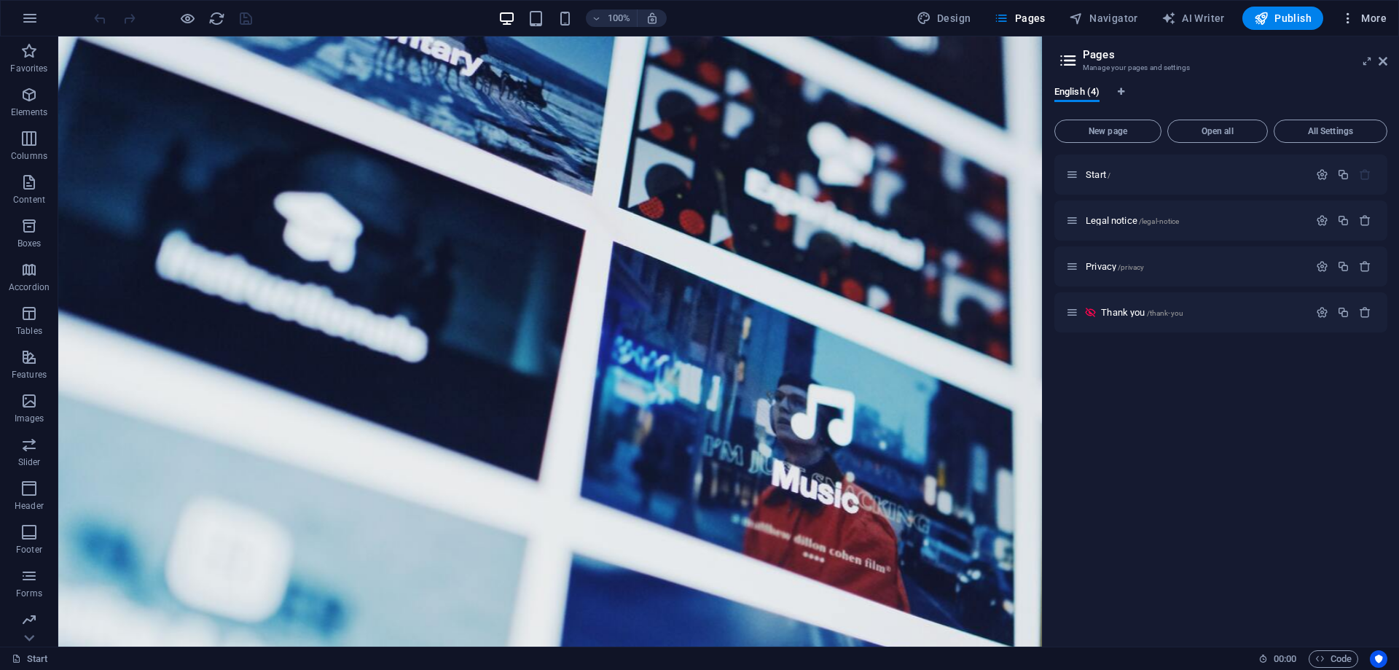
click at [1384, 19] on span "More" at bounding box center [1364, 18] width 46 height 15
click at [1302, 332] on h6 "Wishes" at bounding box center [1333, 335] width 87 height 17
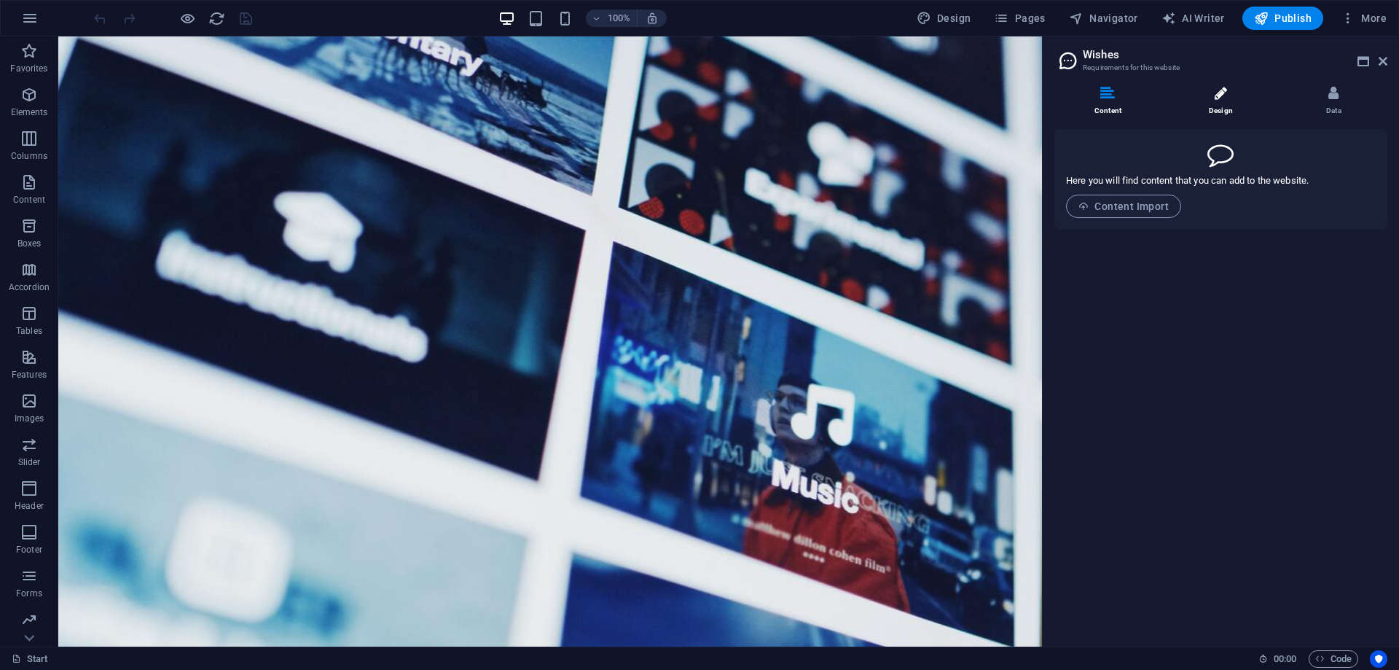
click at [1202, 96] on li "Design" at bounding box center [1224, 101] width 113 height 31
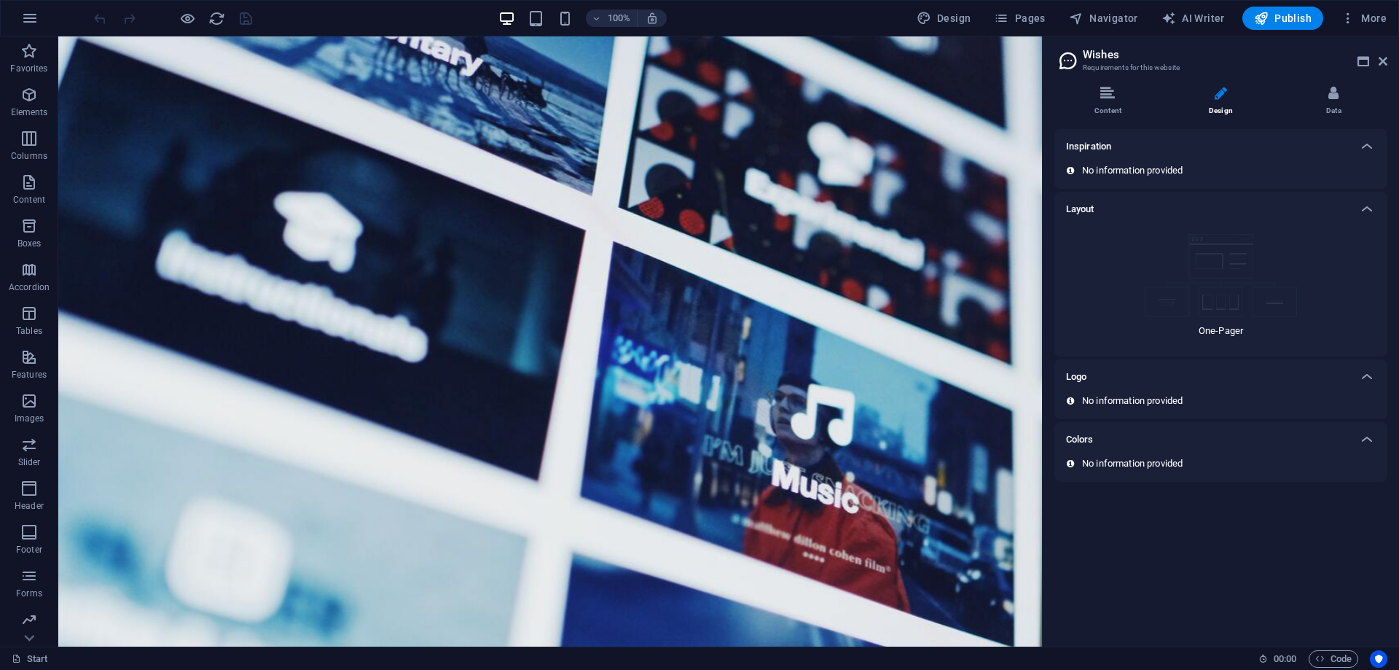
click at [1127, 234] on div "One-Pager" at bounding box center [1221, 286] width 310 height 118
click at [1114, 160] on div "Inspiration" at bounding box center [1221, 146] width 333 height 35
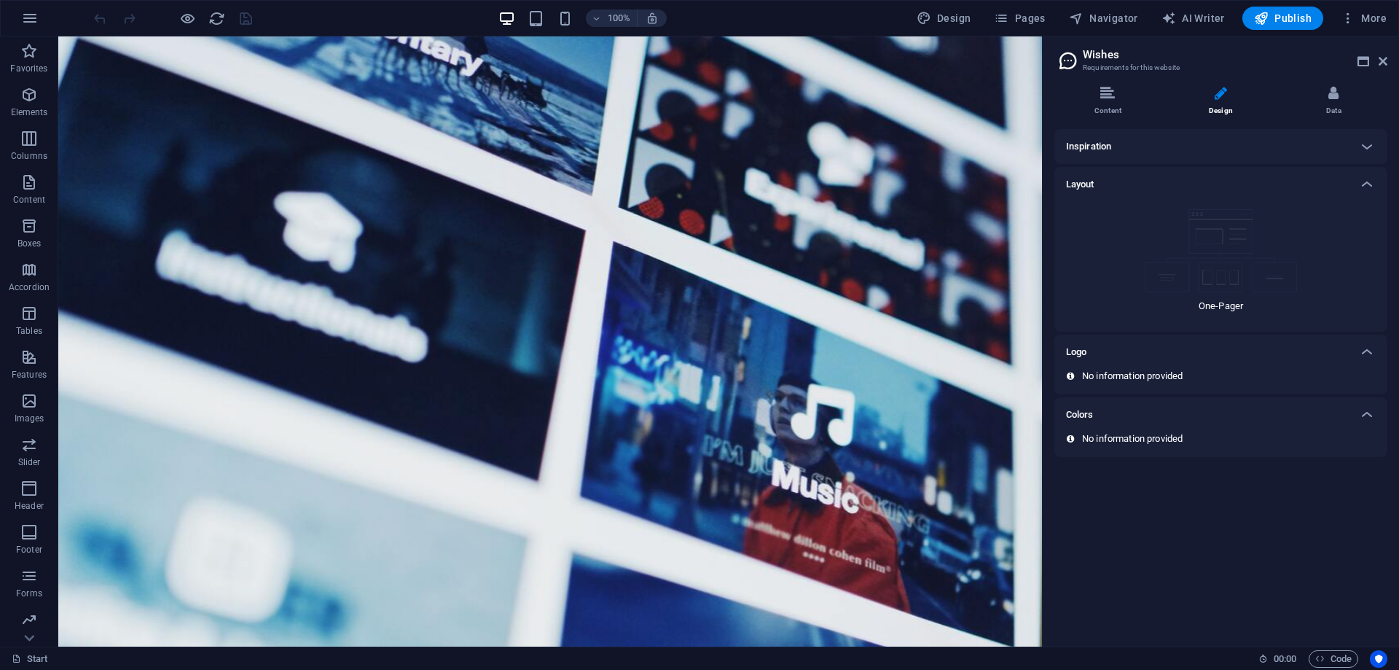
click at [1149, 273] on img at bounding box center [1221, 250] width 153 height 83
click at [1188, 152] on div "Inspiration" at bounding box center [1208, 146] width 284 height 17
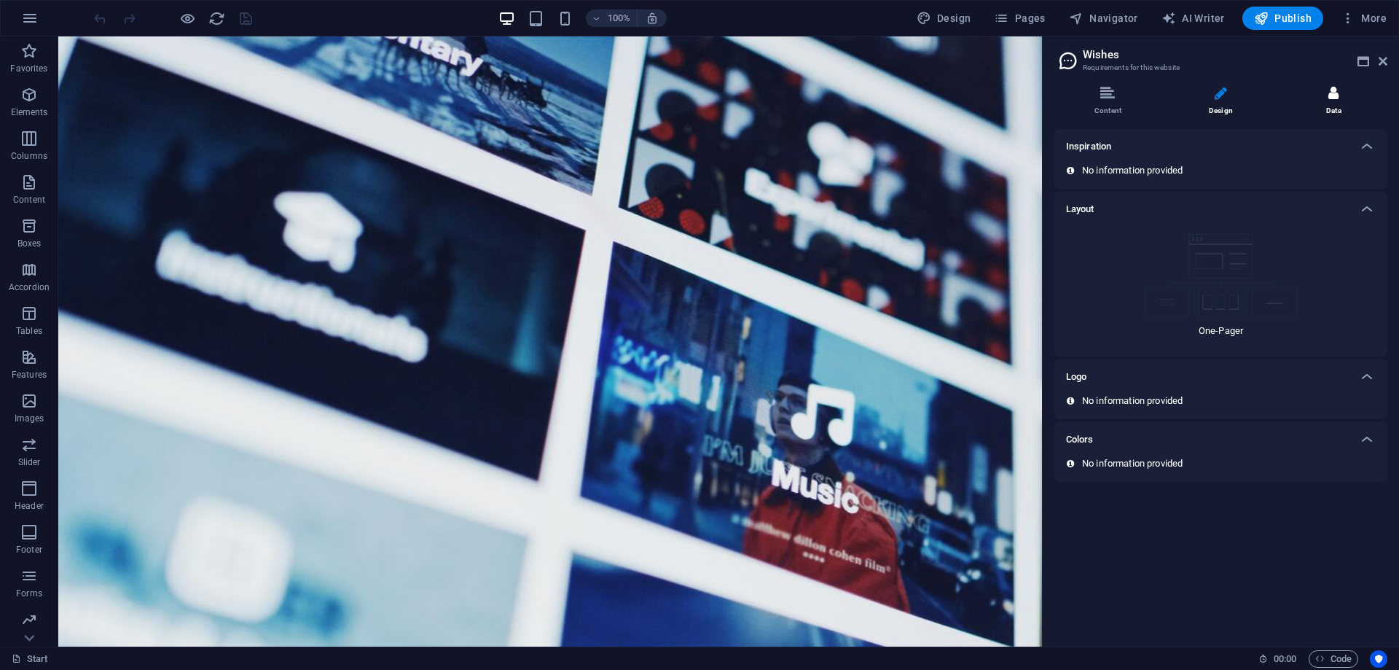
click at [1343, 98] on li "Data" at bounding box center [1334, 101] width 107 height 31
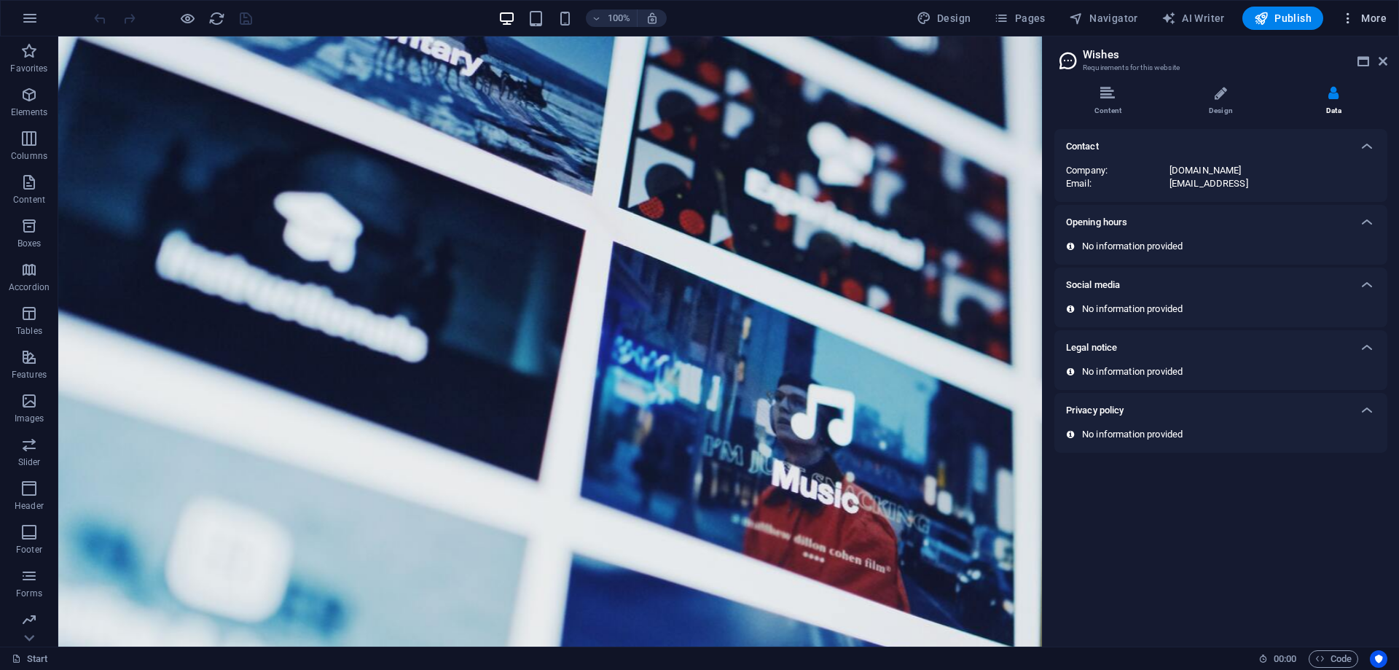
click at [1369, 18] on span "More" at bounding box center [1364, 18] width 46 height 15
click at [1332, 195] on h6 "Files & Stock Photos" at bounding box center [1333, 195] width 87 height 17
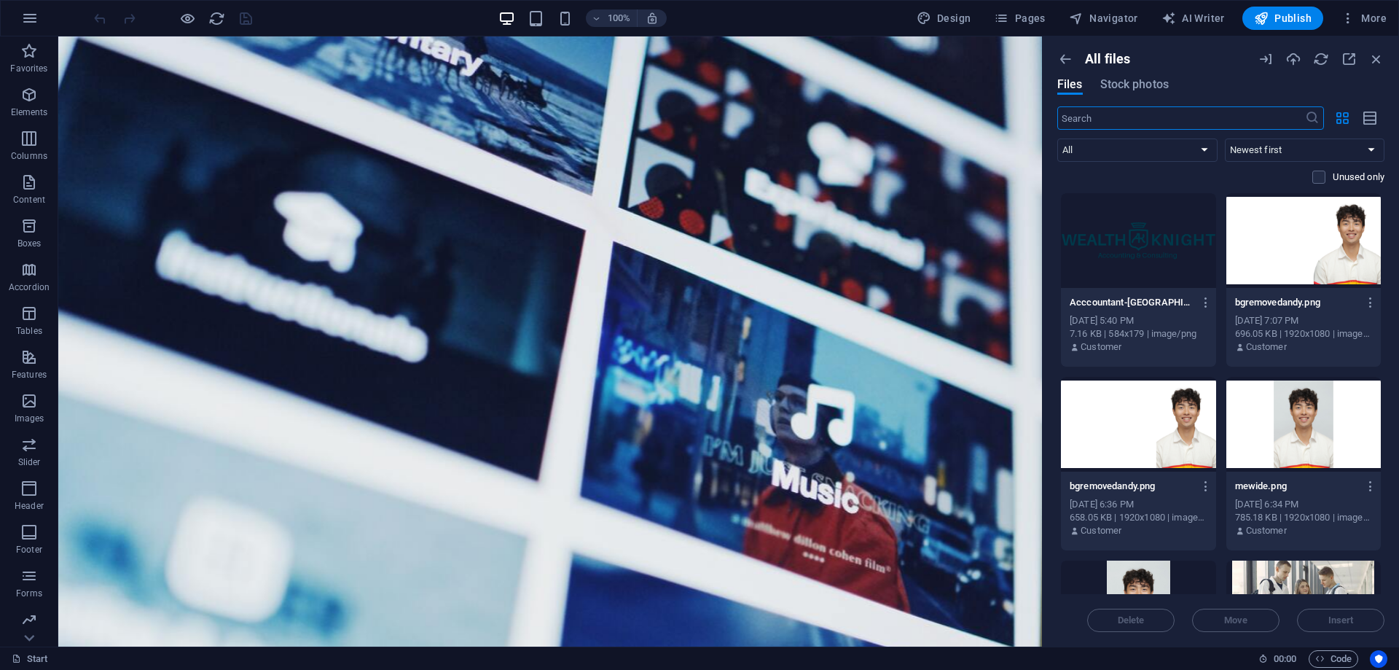
click at [1178, 224] on div at bounding box center [1138, 240] width 155 height 95
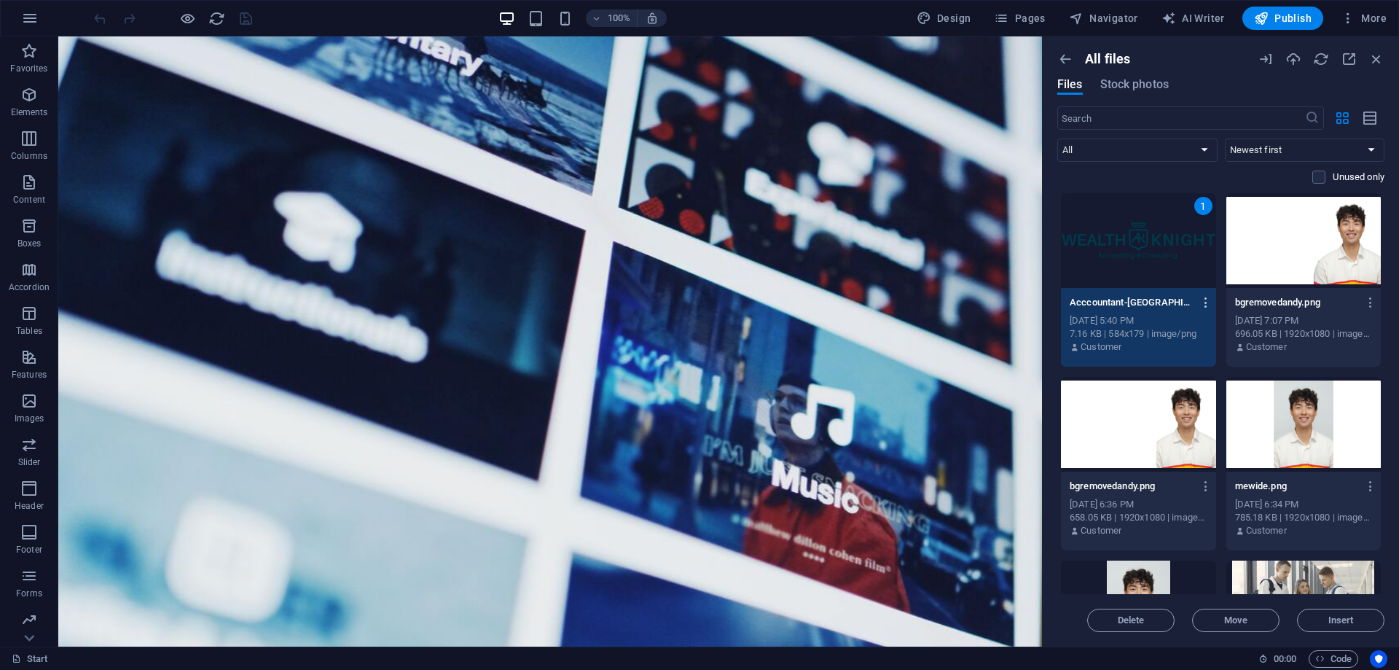
click at [1206, 300] on icon "button" at bounding box center [1207, 302] width 14 height 13
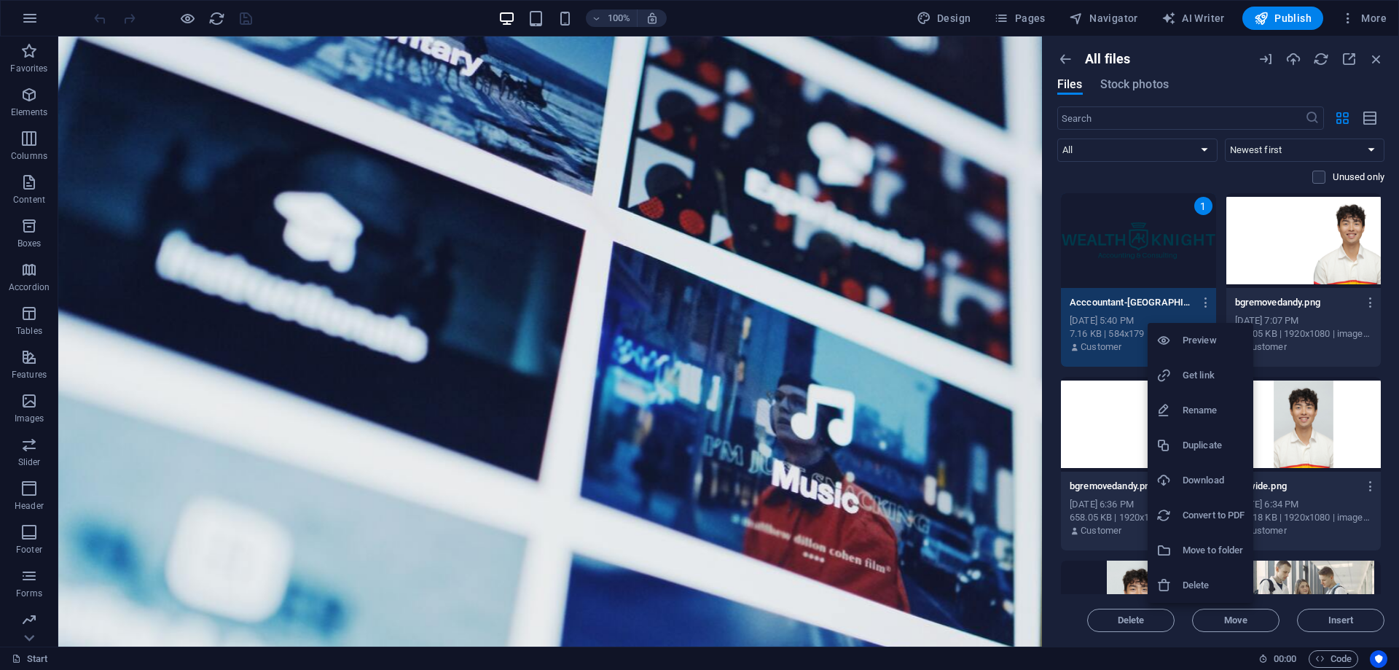
click at [1119, 373] on div at bounding box center [699, 335] width 1399 height 670
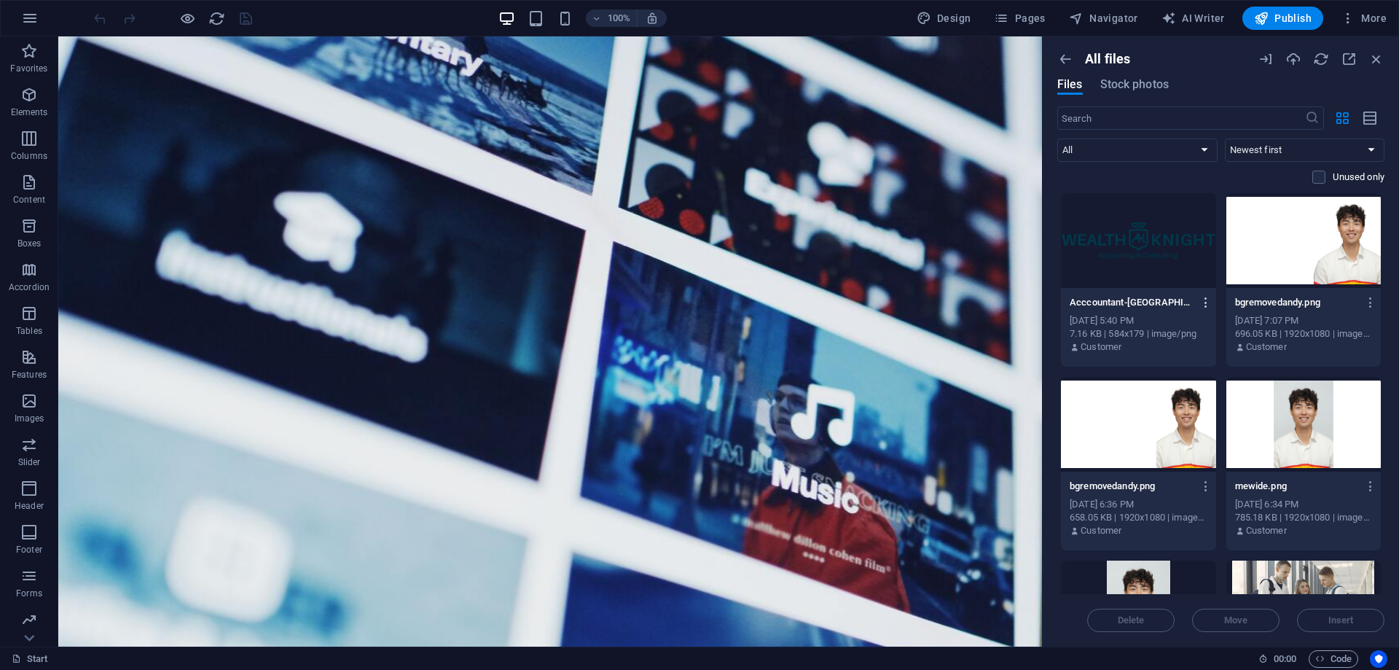
click at [1205, 301] on icon "button" at bounding box center [1207, 302] width 14 height 13
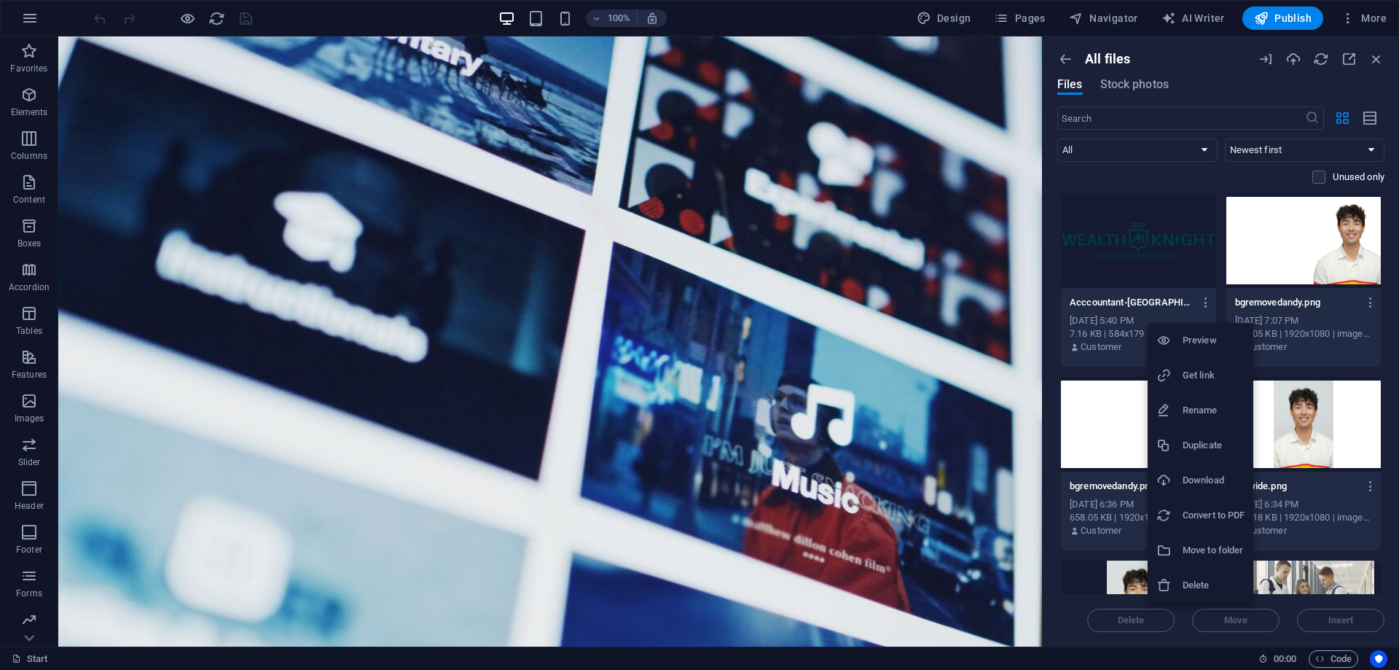
click at [1119, 374] on div at bounding box center [699, 335] width 1399 height 670
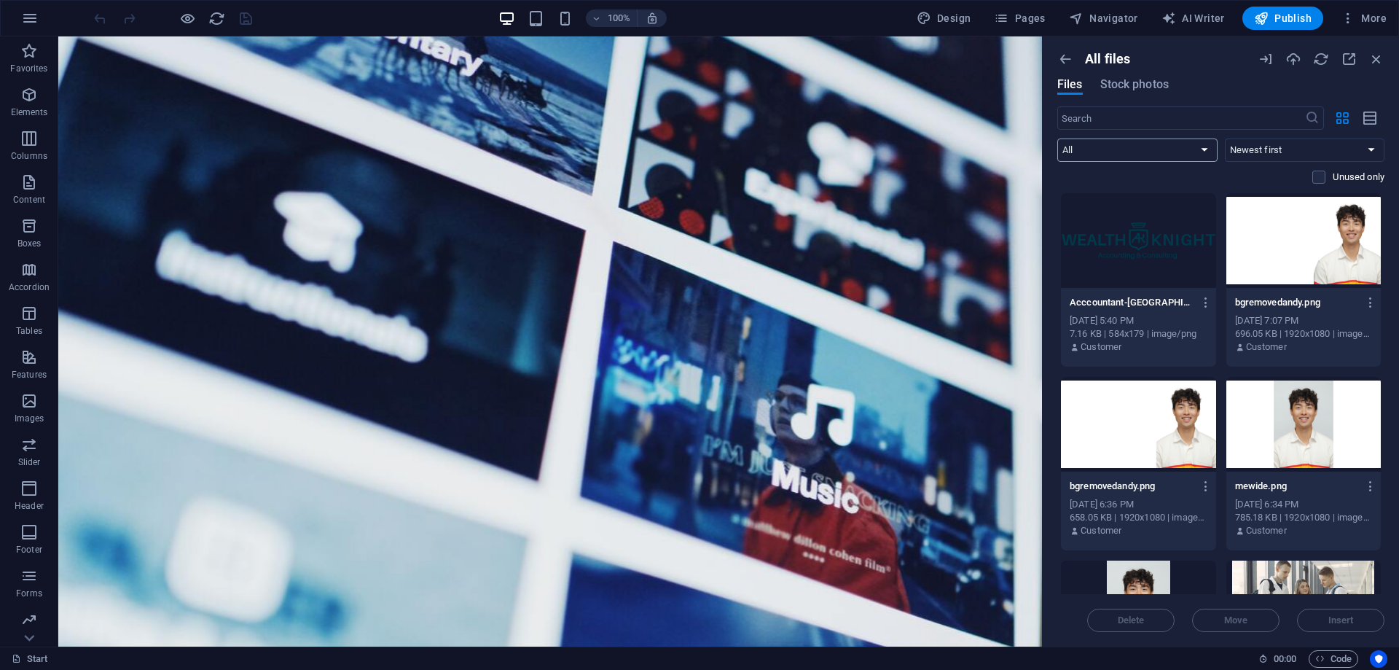
click at [1196, 146] on select "All Images Documents Audio Video Vector Other" at bounding box center [1138, 149] width 160 height 23
click at [1058, 138] on select "All Images Documents Audio Video Vector Other" at bounding box center [1138, 149] width 160 height 23
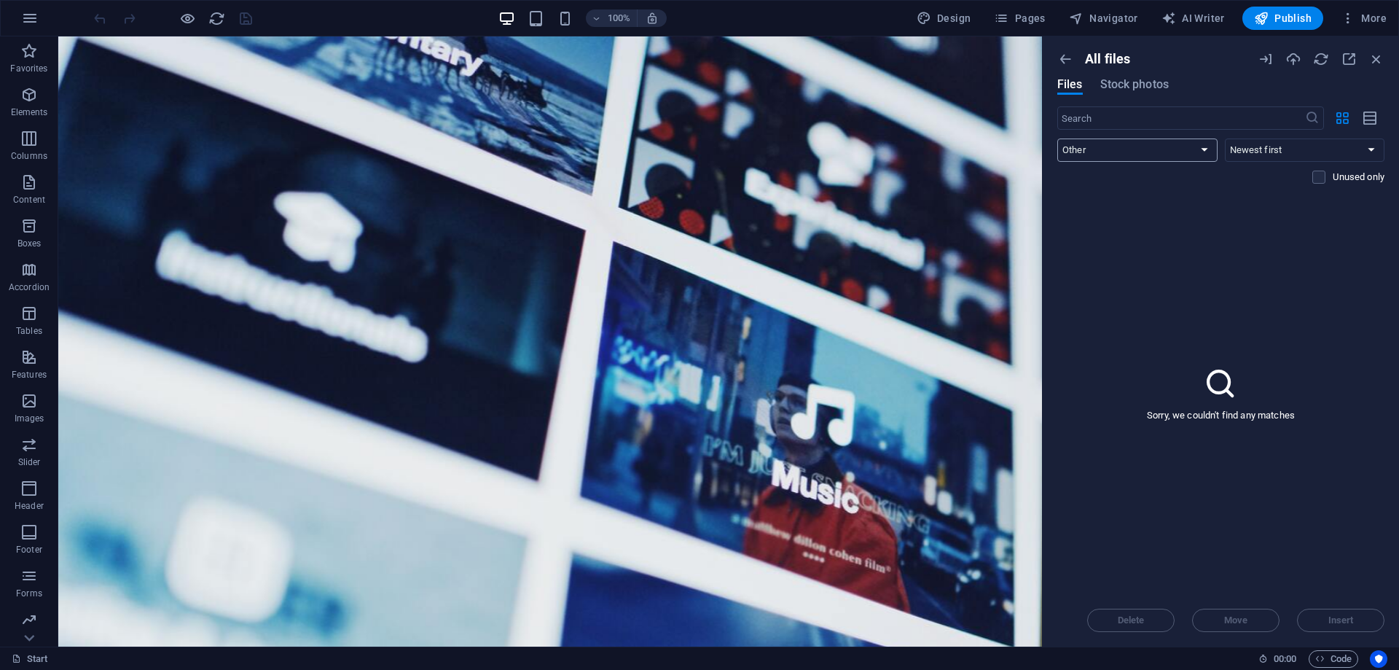
click at [1173, 151] on select "All Images Documents Audio Video Vector Other" at bounding box center [1138, 149] width 160 height 23
click at [1058, 138] on select "All Images Documents Audio Video Vector Other" at bounding box center [1138, 149] width 160 height 23
drag, startPoint x: 1158, startPoint y: 149, endPoint x: 1154, endPoint y: 160, distance: 12.5
click at [1158, 149] on select "All Images Documents Audio Video Vector Other" at bounding box center [1138, 149] width 160 height 23
click at [1058, 138] on select "All Images Documents Audio Video Vector Other" at bounding box center [1138, 149] width 160 height 23
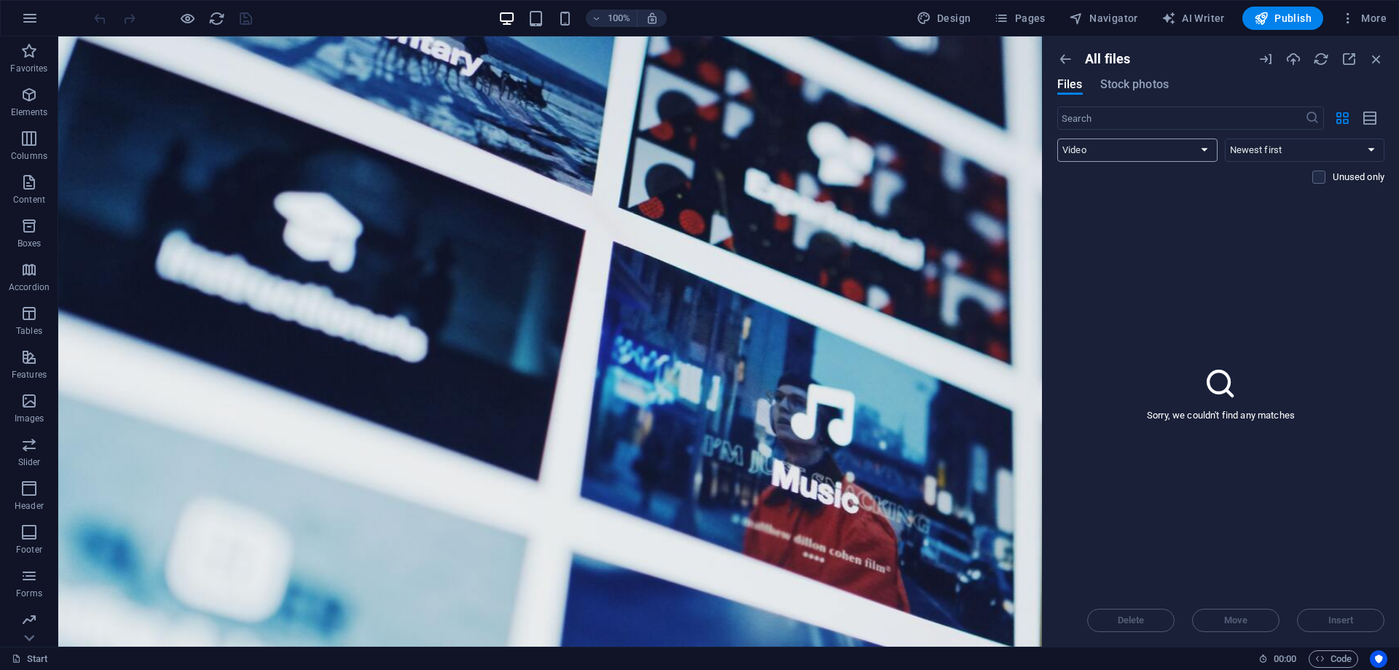
drag, startPoint x: 1152, startPoint y: 142, endPoint x: 1146, endPoint y: 161, distance: 19.8
click at [1152, 142] on select "All Images Documents Audio Video Vector Other" at bounding box center [1138, 149] width 160 height 23
click at [1058, 138] on select "All Images Documents Audio Video Vector Other" at bounding box center [1138, 149] width 160 height 23
click at [1138, 156] on select "All Images Documents Audio Video Vector Other" at bounding box center [1138, 149] width 160 height 23
click at [1058, 138] on select "All Images Documents Audio Video Vector Other" at bounding box center [1138, 149] width 160 height 23
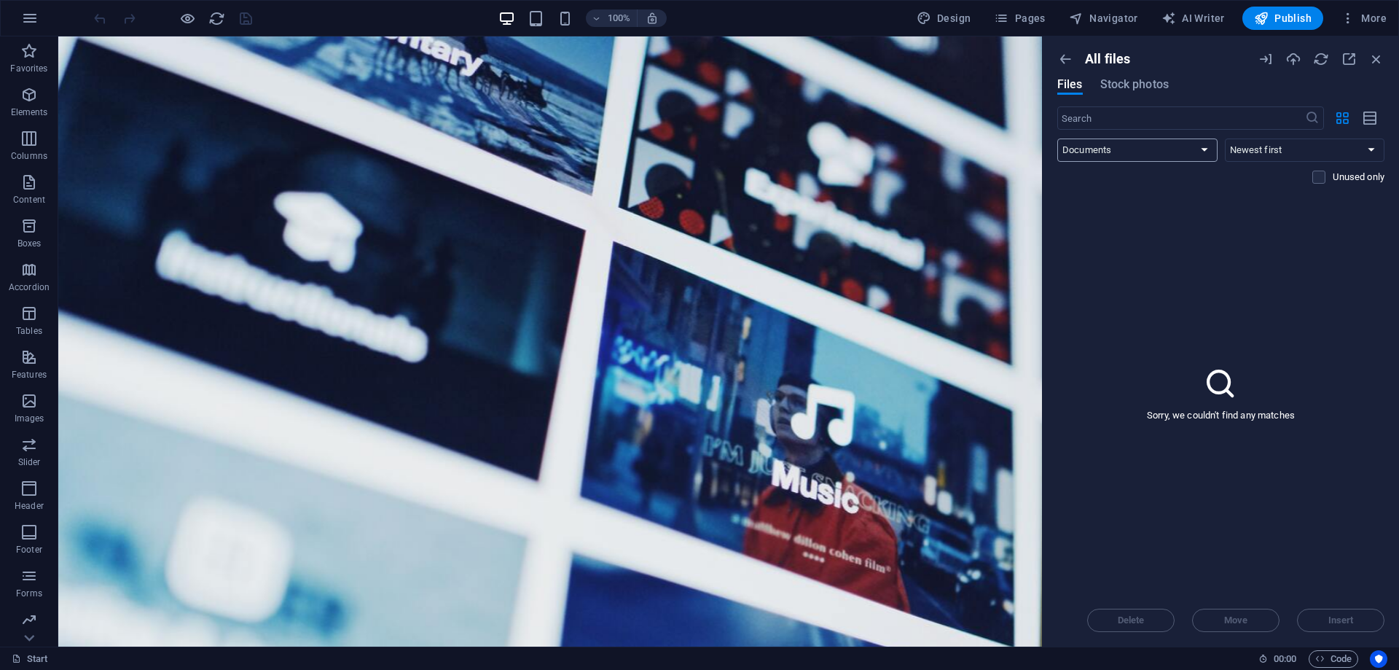
click at [1143, 146] on select "All Images Documents Audio Video Vector Other" at bounding box center [1138, 149] width 160 height 23
click at [1058, 138] on select "All Images Documents Audio Video Vector Other" at bounding box center [1138, 149] width 160 height 23
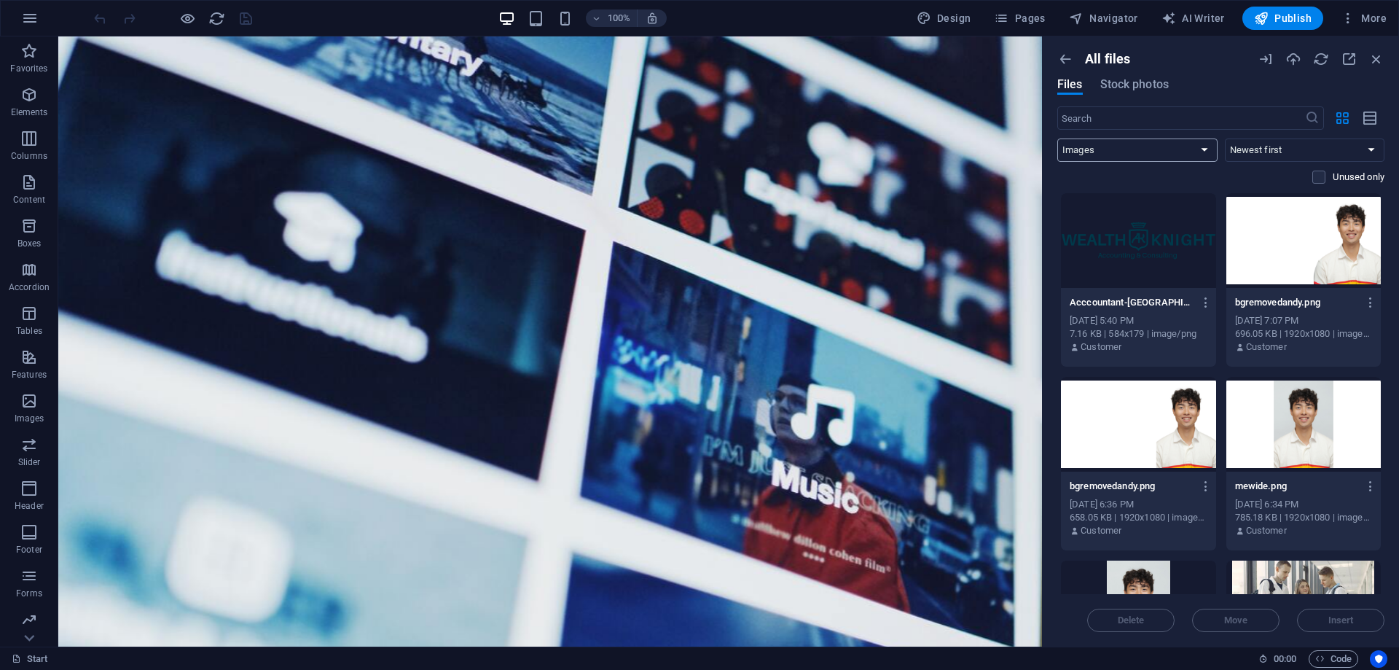
click at [1140, 147] on select "All Images Documents Audio Video Vector Other" at bounding box center [1138, 149] width 160 height 23
click at [1132, 160] on select "All Images Documents Audio Video Vector Other" at bounding box center [1138, 149] width 160 height 23
click at [1140, 146] on select "All Images Documents Audio Video Vector Other" at bounding box center [1138, 149] width 160 height 23
select select "all"
click at [1058, 138] on select "All Images Documents Audio Video Vector Other" at bounding box center [1138, 149] width 160 height 23
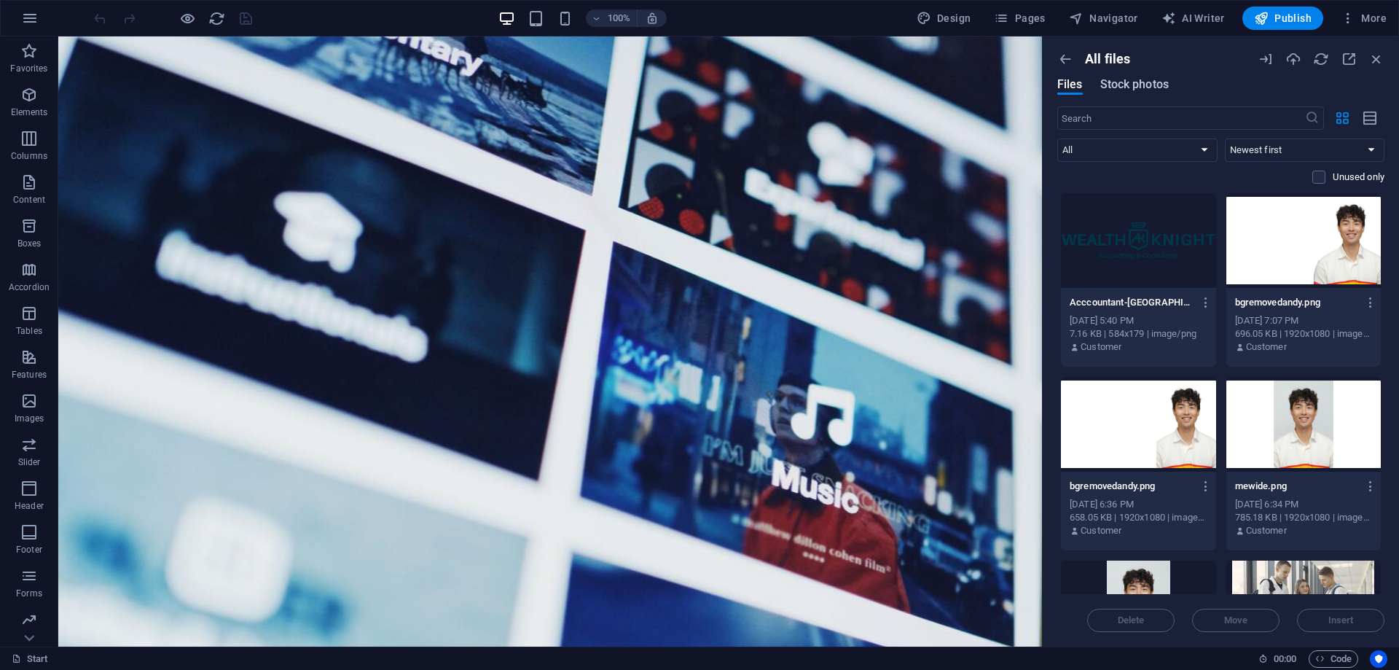
click at [1123, 86] on span "Stock photos" at bounding box center [1135, 84] width 69 height 17
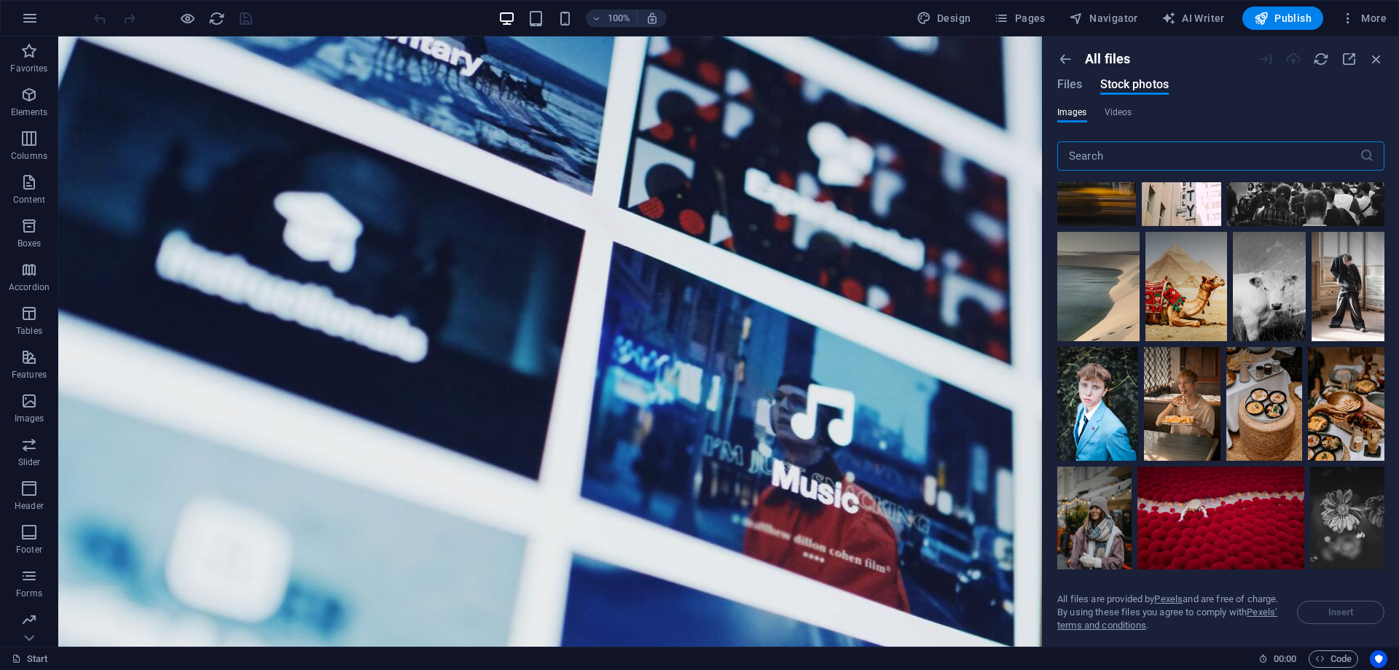
scroll to position [73, 0]
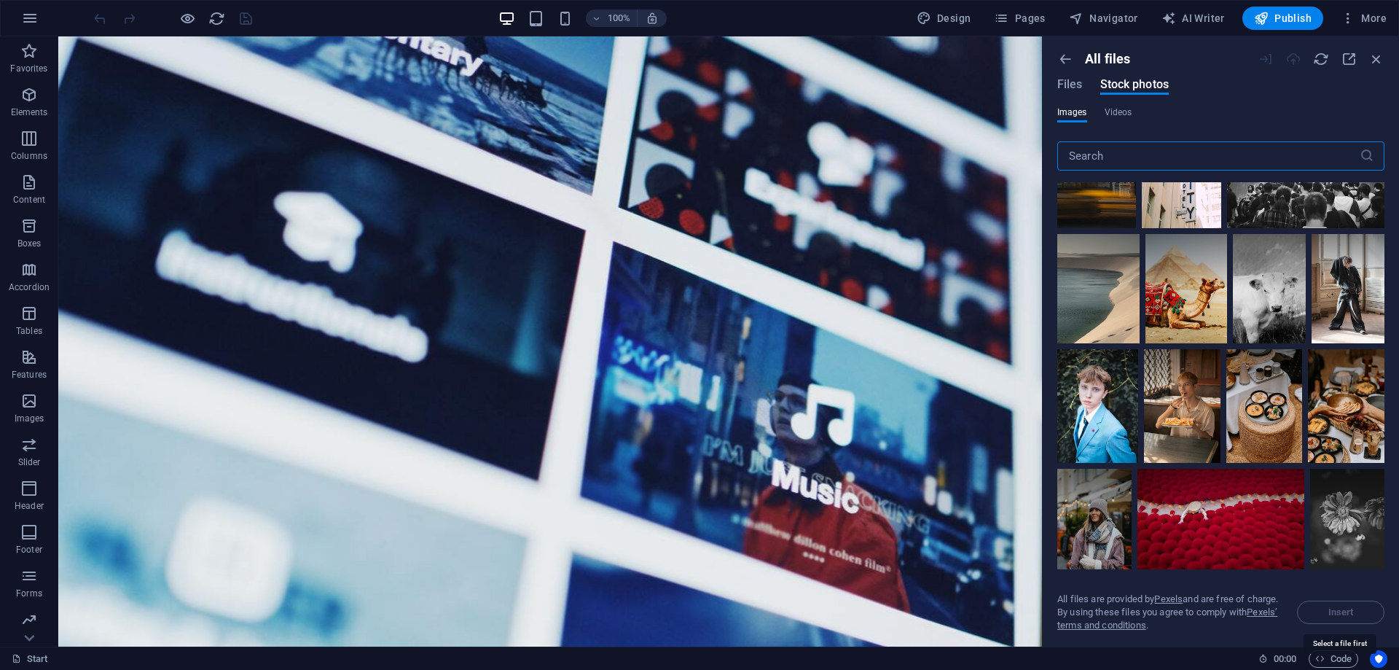
click at [1333, 614] on span "Insert" at bounding box center [1340, 612] width 87 height 23
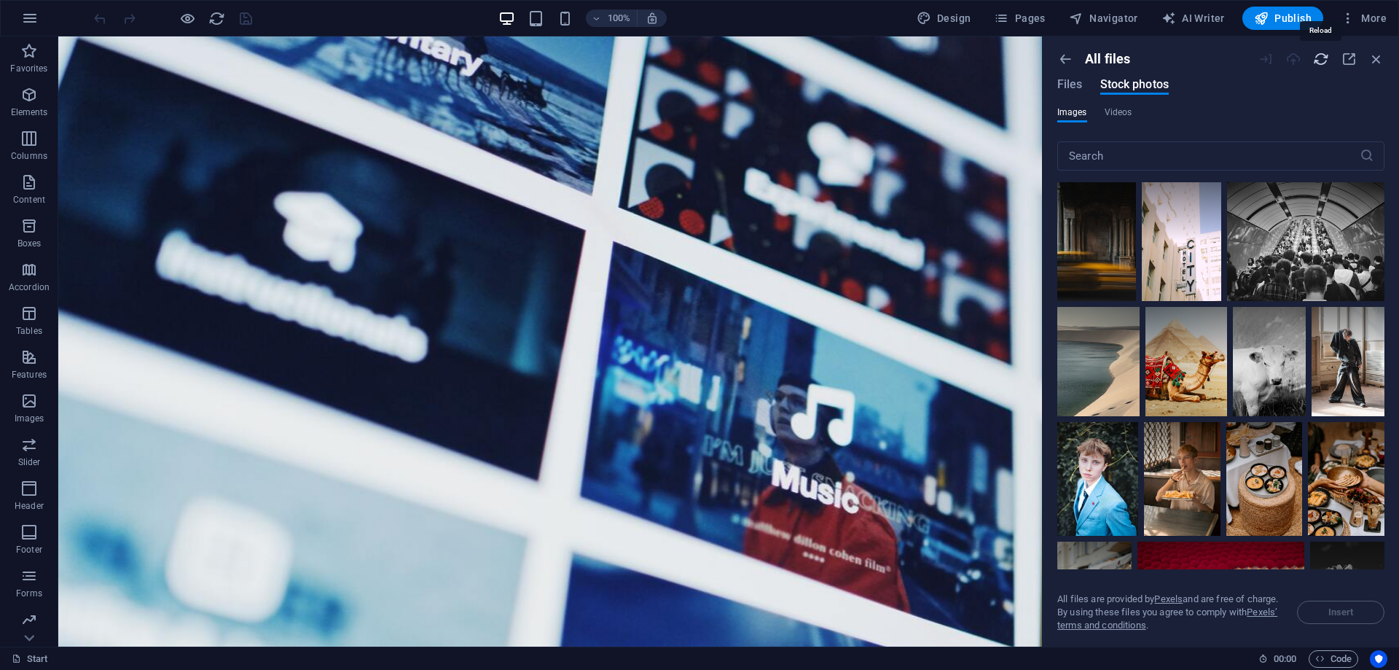
click at [1325, 61] on icon "button" at bounding box center [1321, 59] width 16 height 16
click at [1375, 56] on icon "button" at bounding box center [1377, 59] width 16 height 16
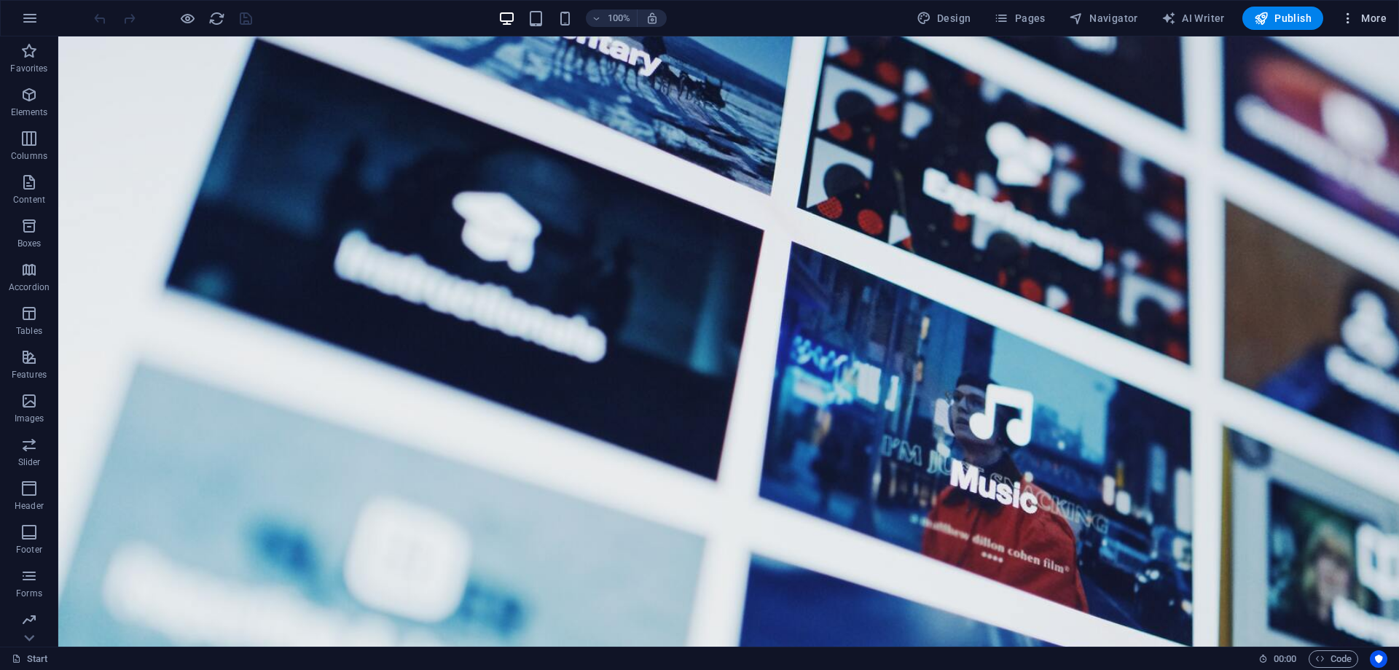
click at [1372, 16] on span "More" at bounding box center [1364, 18] width 46 height 15
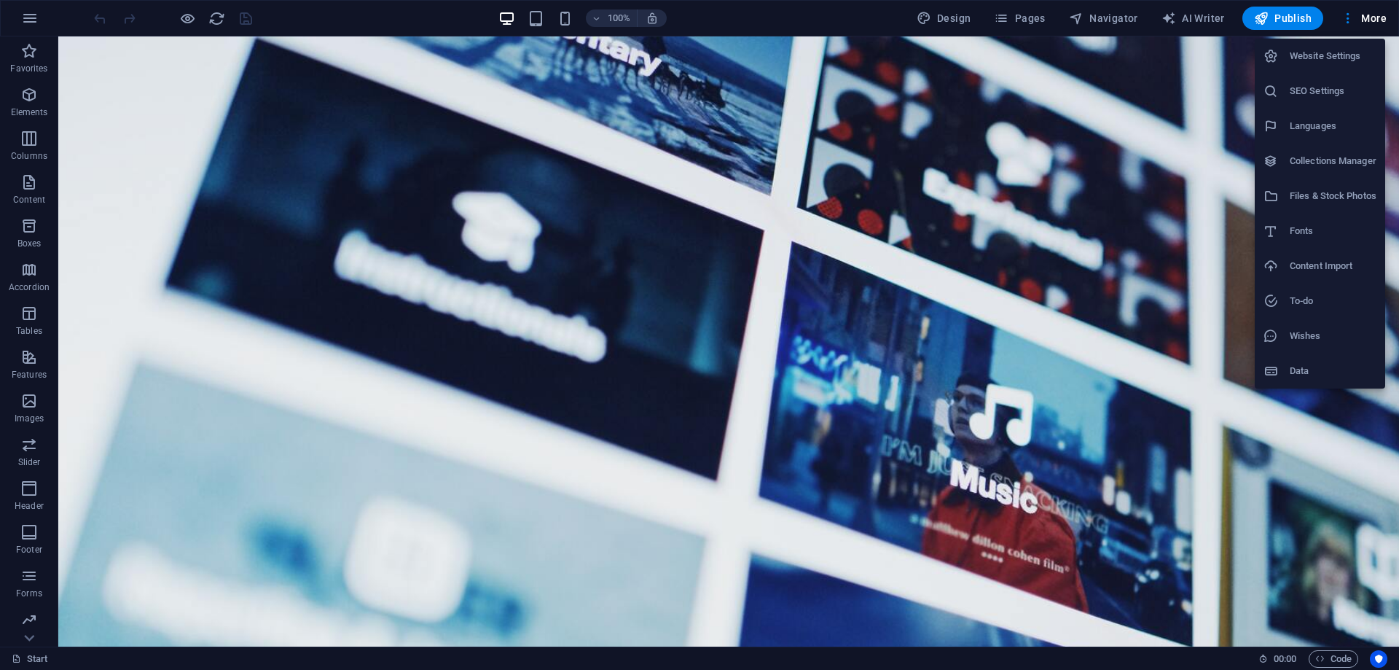
click at [1310, 265] on h6 "Content Import" at bounding box center [1333, 265] width 87 height 17
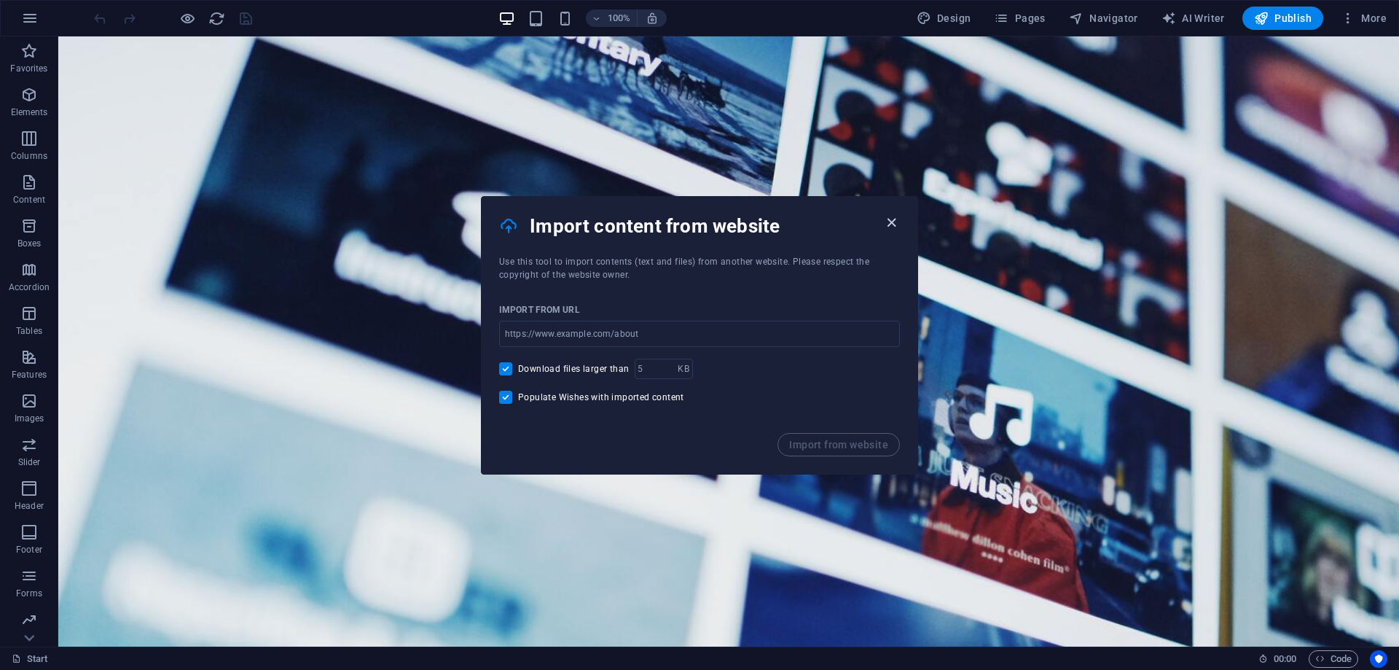
click at [888, 221] on icon "button" at bounding box center [891, 222] width 17 height 17
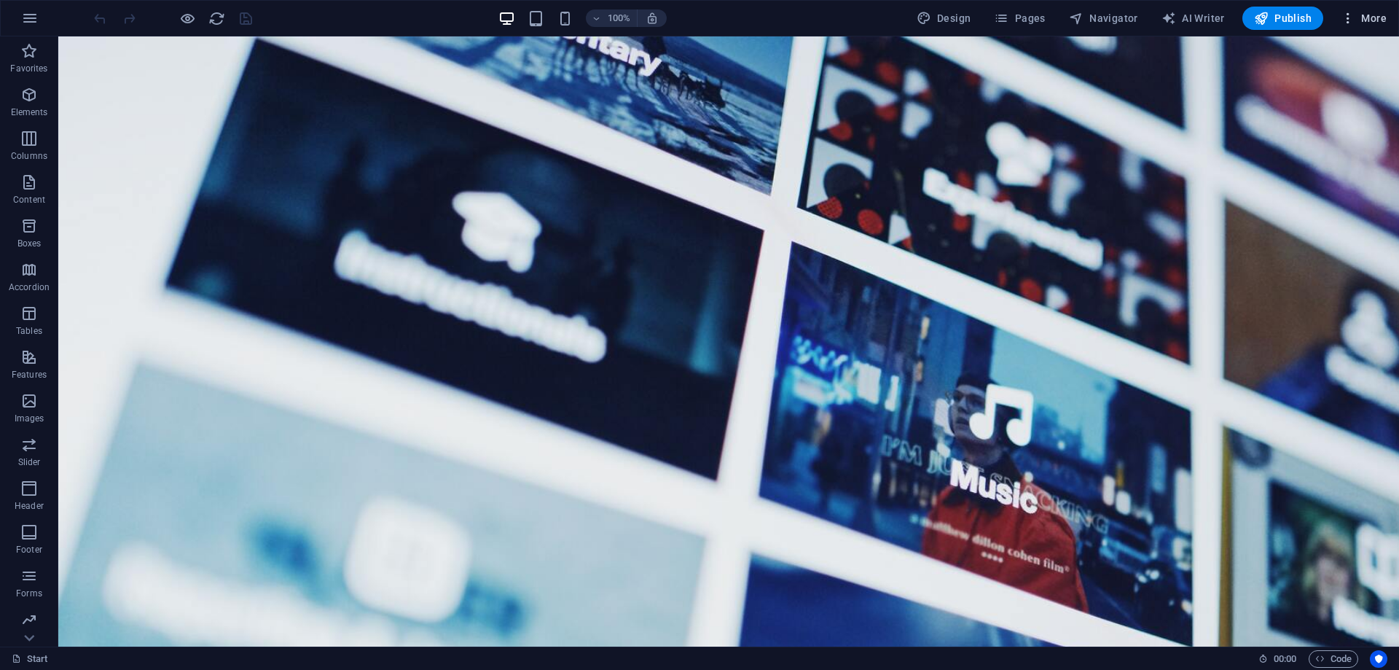
click at [1374, 19] on span "More" at bounding box center [1364, 18] width 46 height 15
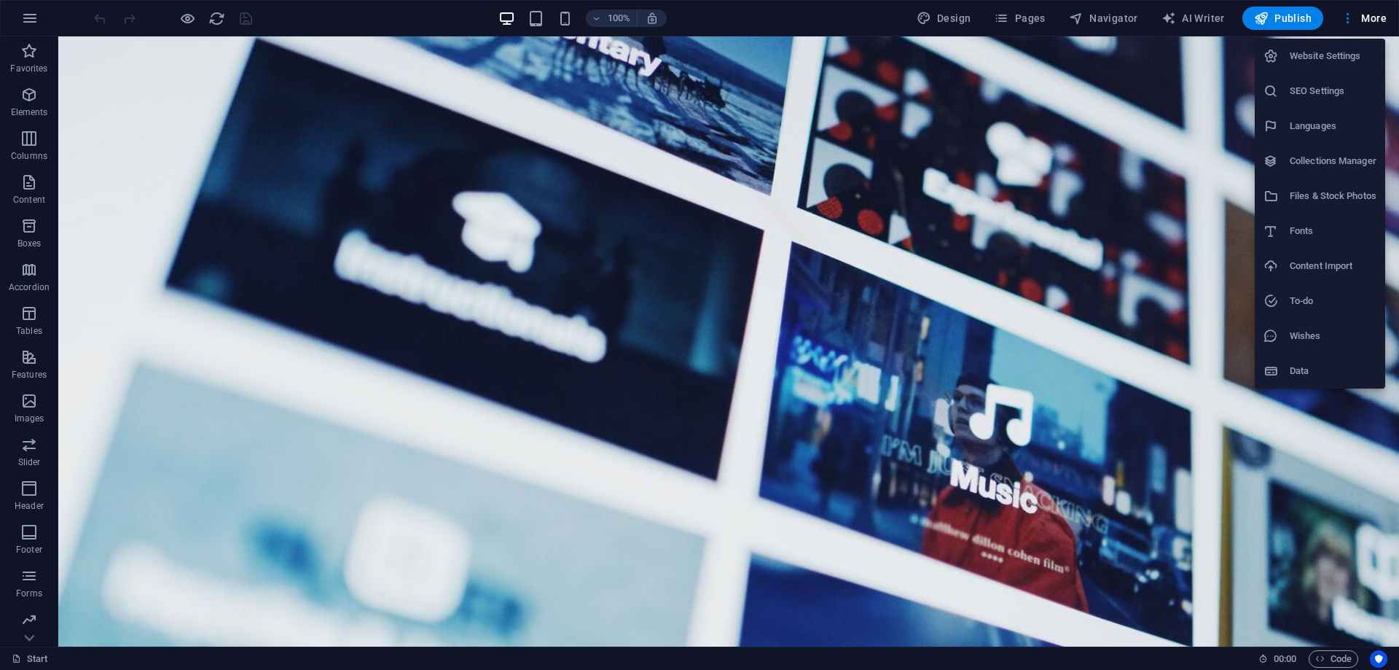
click at [1291, 377] on h6 "Data" at bounding box center [1333, 370] width 87 height 17
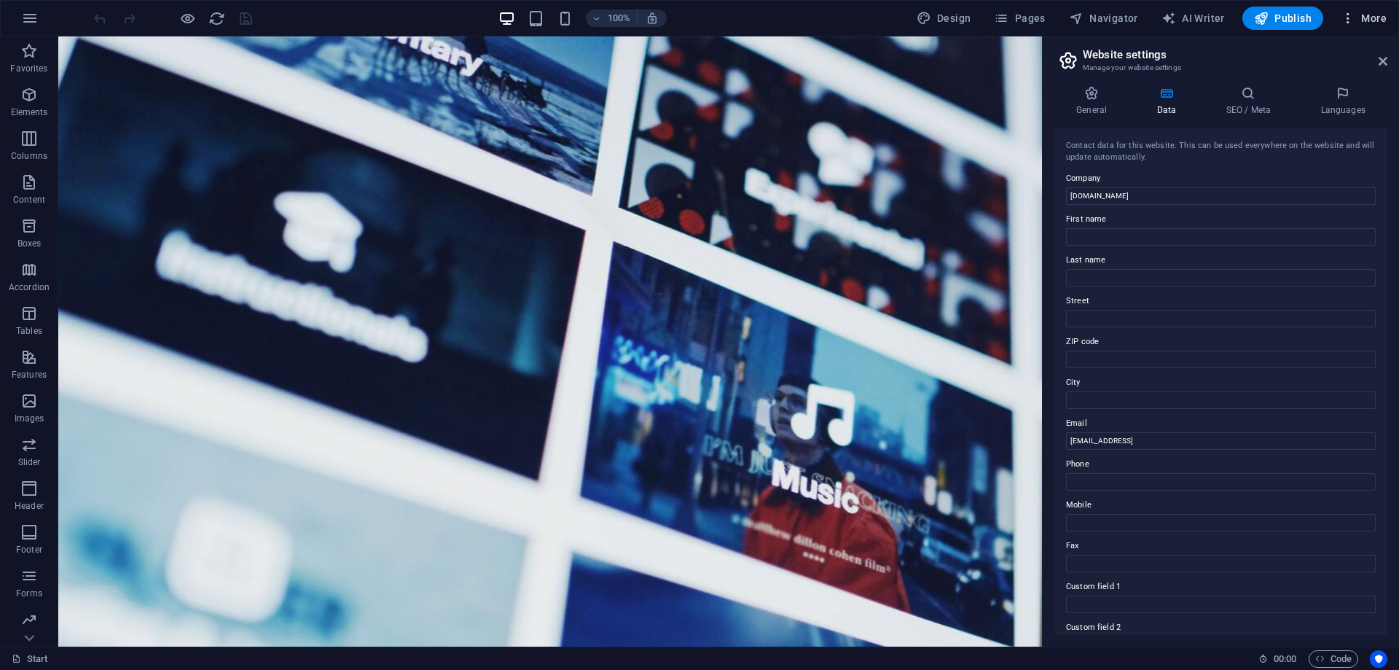
click at [1377, 16] on span "More" at bounding box center [1364, 18] width 46 height 15
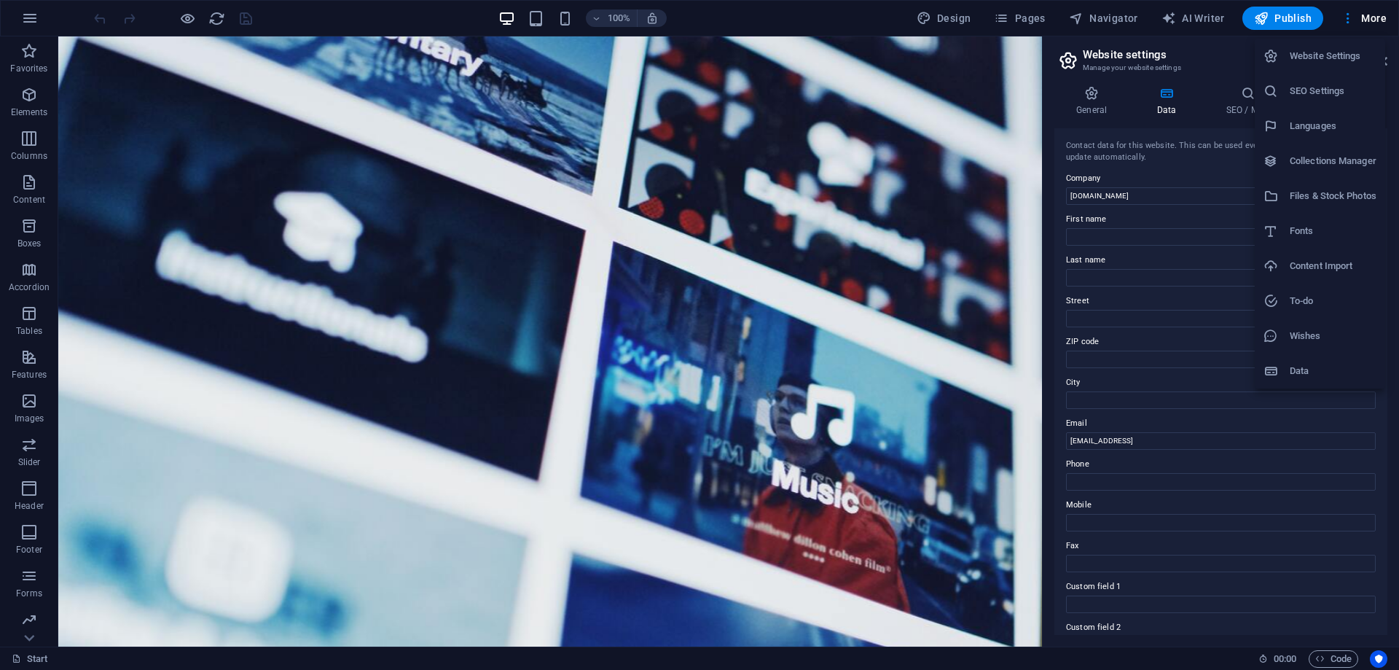
click at [1306, 265] on h6 "Content Import" at bounding box center [1333, 265] width 87 height 17
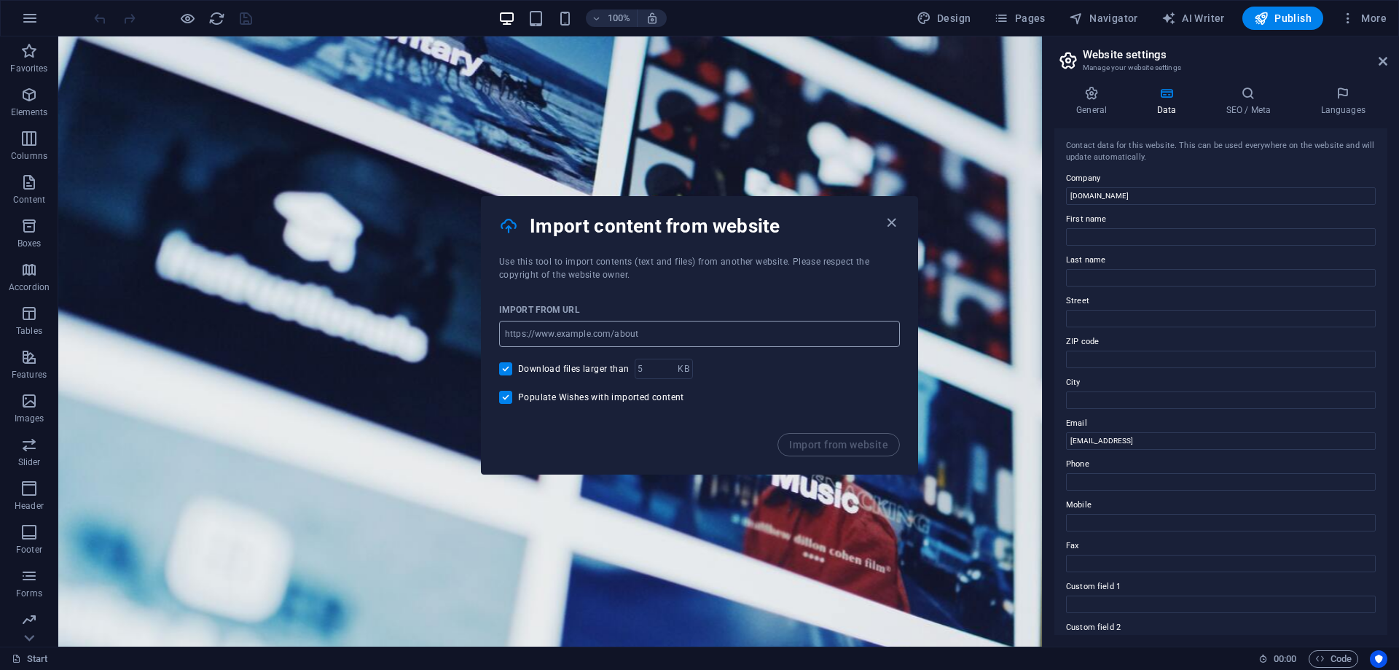
click at [628, 337] on input "url" at bounding box center [699, 334] width 401 height 26
paste input "[URL][DOMAIN_NAME]"
type input "[URL][DOMAIN_NAME]"
click at [830, 442] on span "Import from website" at bounding box center [838, 445] width 99 height 12
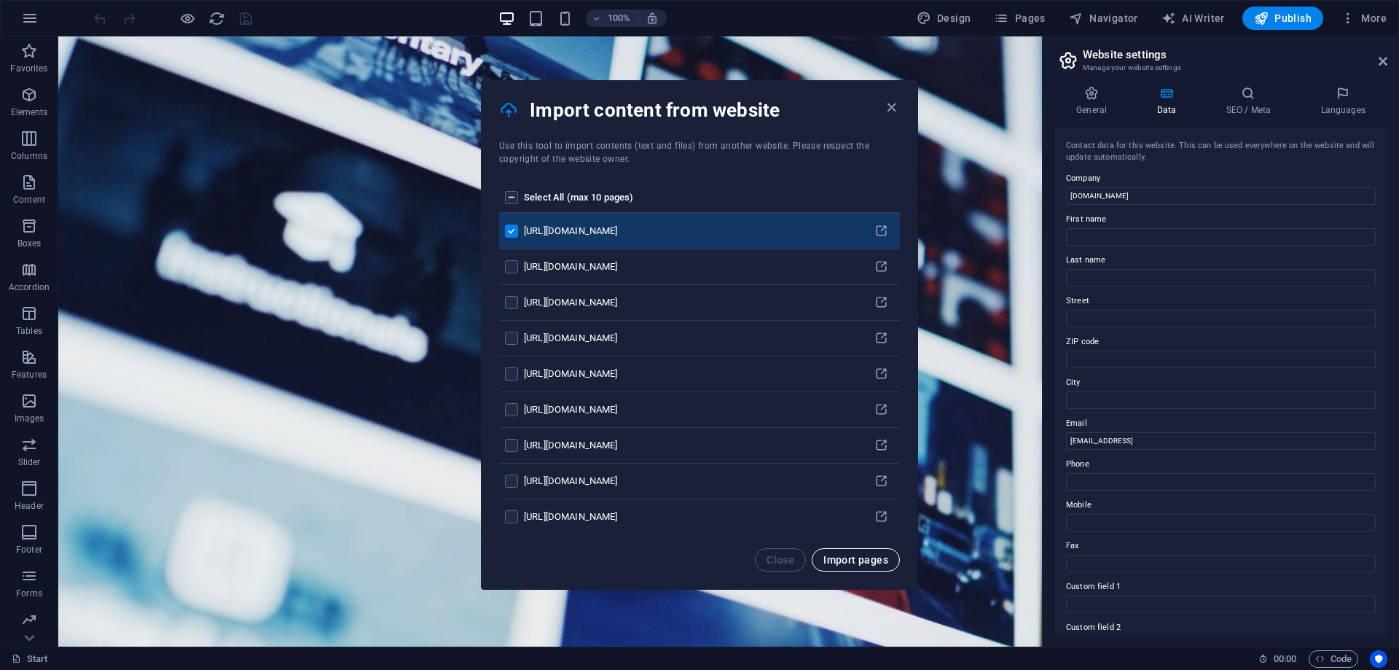
click at [859, 567] on button "Import pages" at bounding box center [856, 559] width 88 height 23
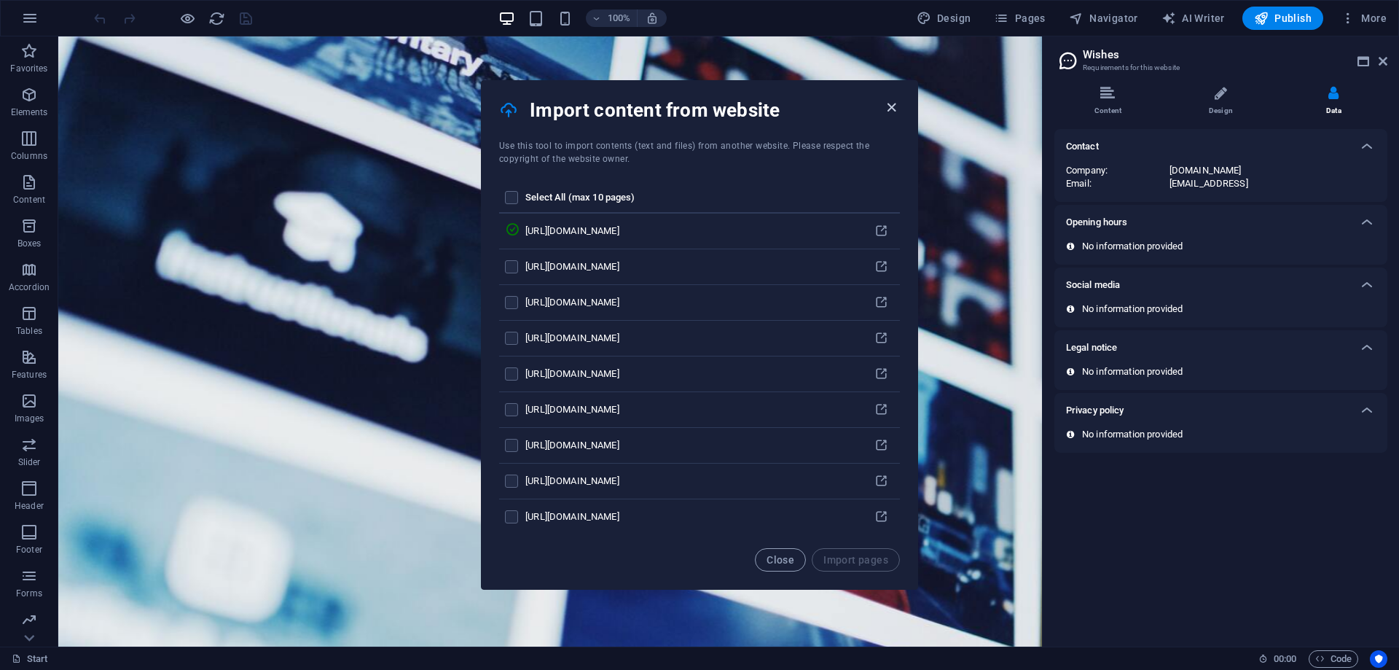
click at [893, 103] on icon "button" at bounding box center [891, 107] width 17 height 17
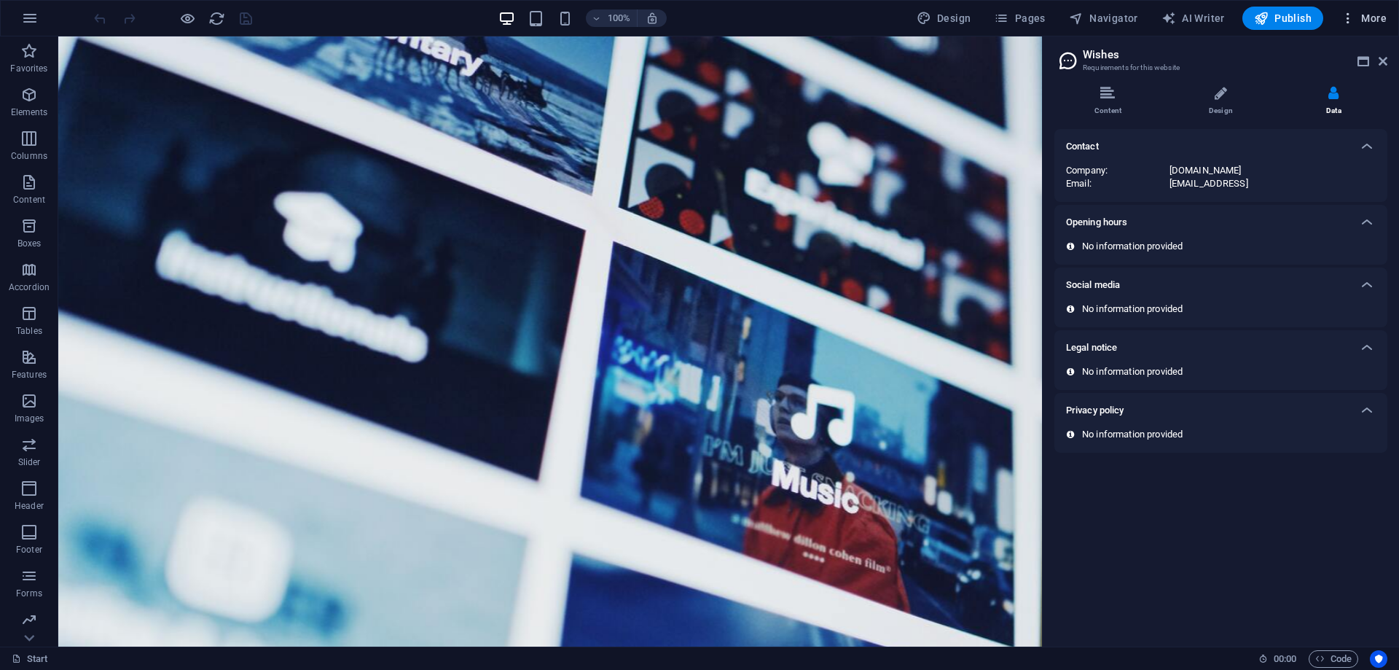
click at [1369, 22] on span "More" at bounding box center [1364, 18] width 46 height 15
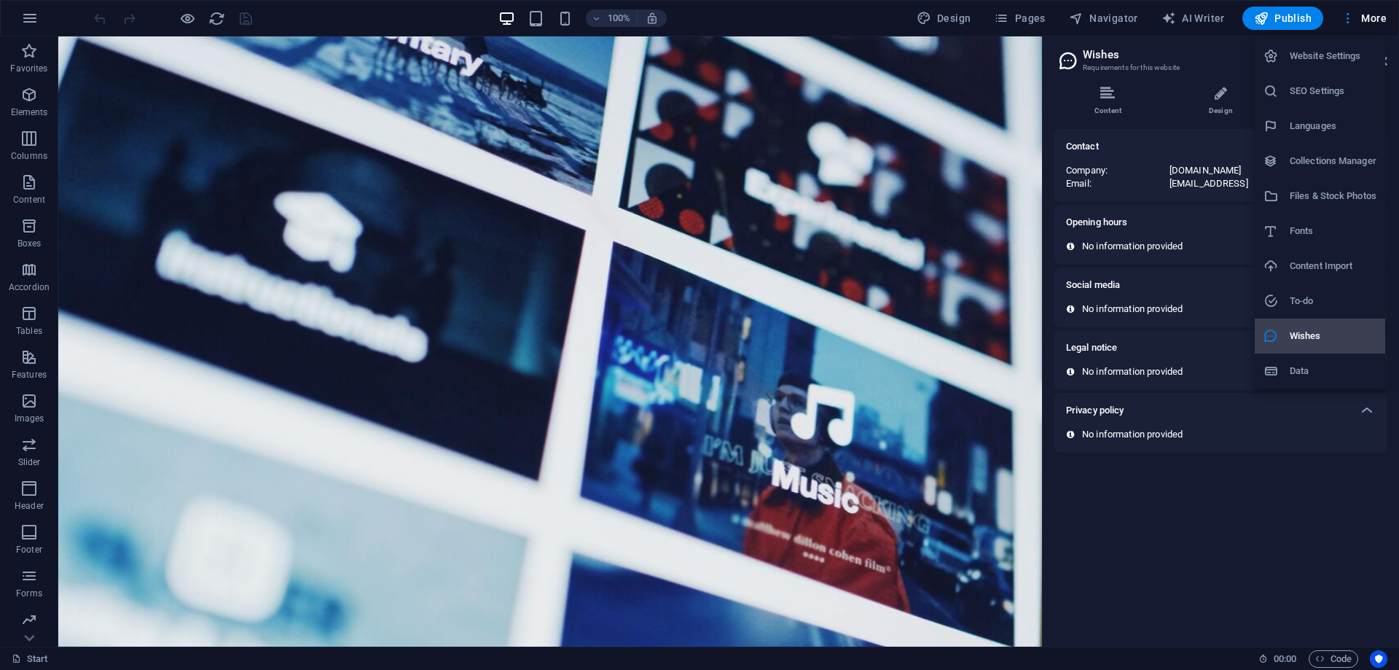
click at [1305, 337] on h6 "Wishes" at bounding box center [1333, 335] width 87 height 17
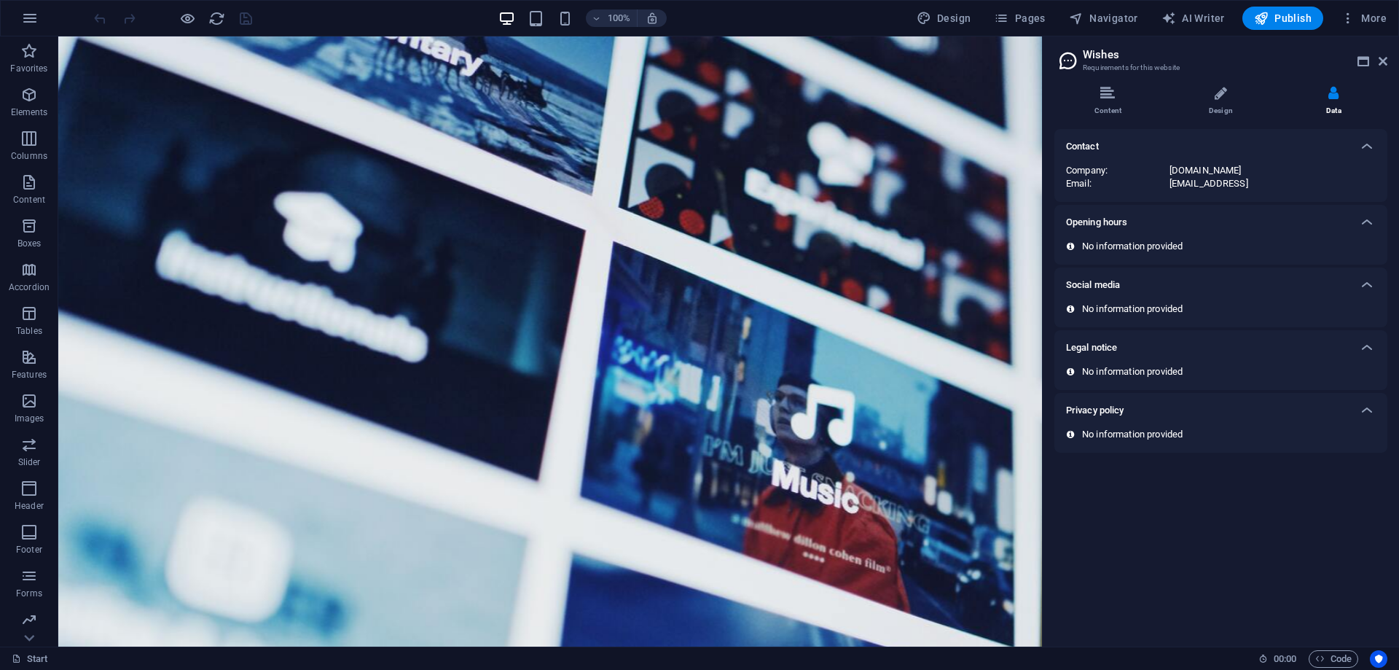
click at [1197, 184] on div "[EMAIL_ADDRESS]" at bounding box center [1273, 183] width 206 height 13
click at [1100, 90] on li "Content" at bounding box center [1111, 101] width 113 height 31
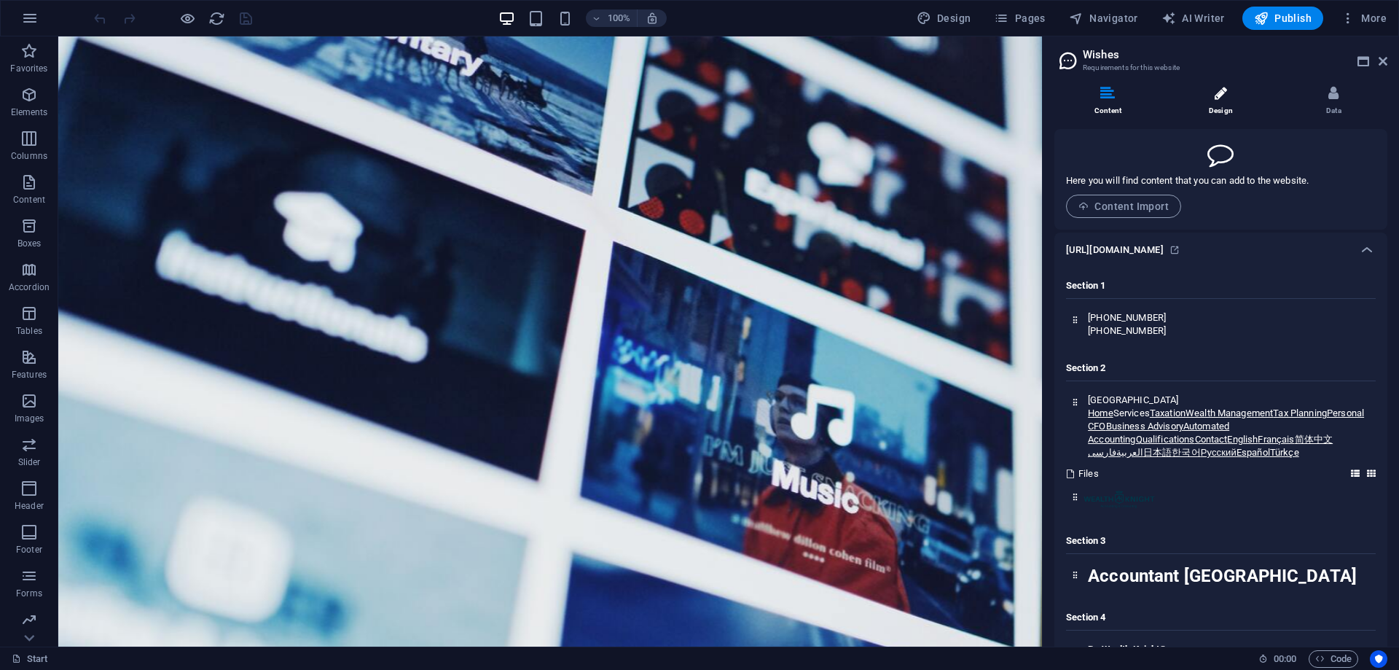
click at [1214, 112] on li "Design" at bounding box center [1224, 101] width 113 height 31
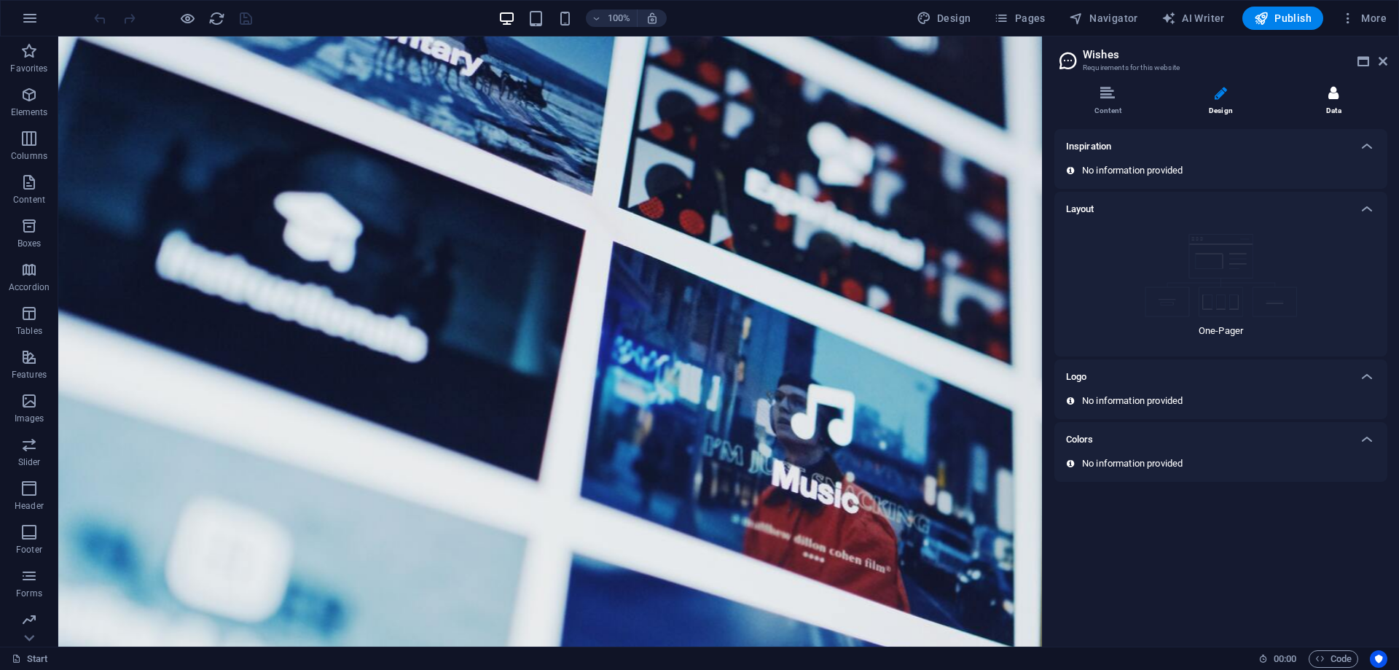
click at [1345, 108] on li "Data" at bounding box center [1334, 101] width 107 height 31
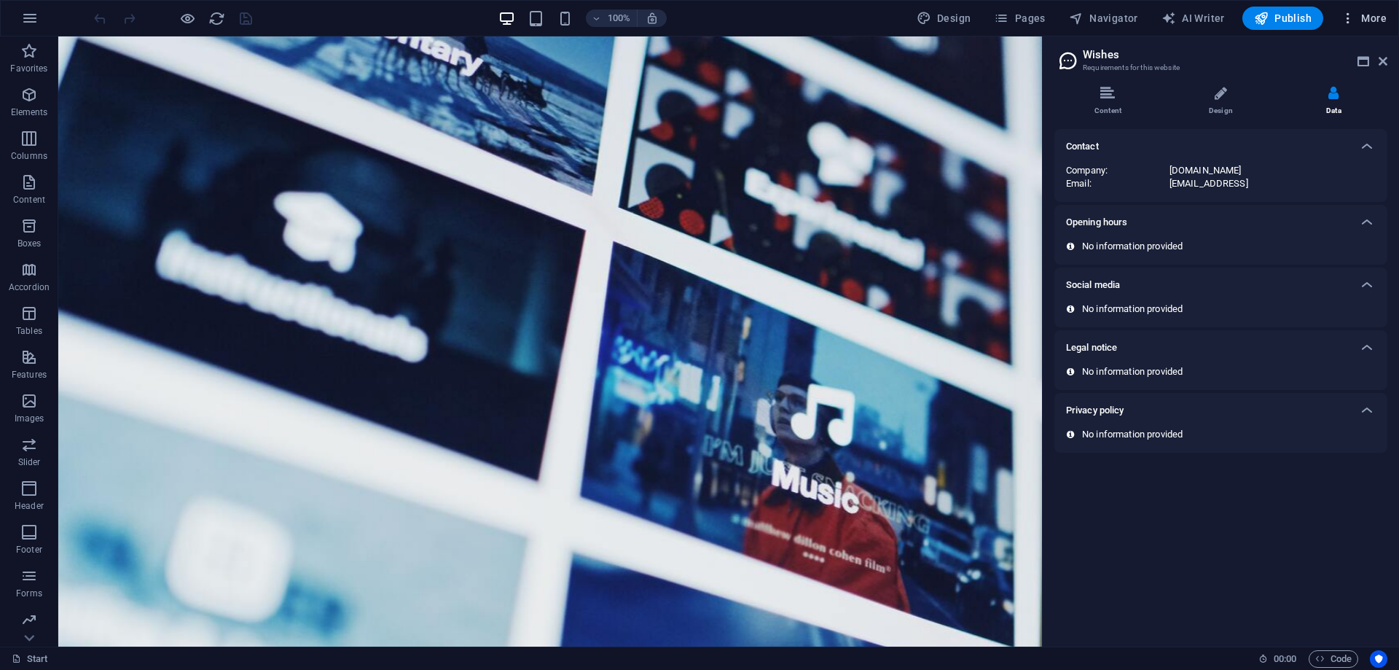
click at [1372, 12] on span "More" at bounding box center [1364, 18] width 46 height 15
click at [1026, 15] on div at bounding box center [699, 335] width 1399 height 670
click at [1017, 17] on span "Pages" at bounding box center [1019, 18] width 51 height 15
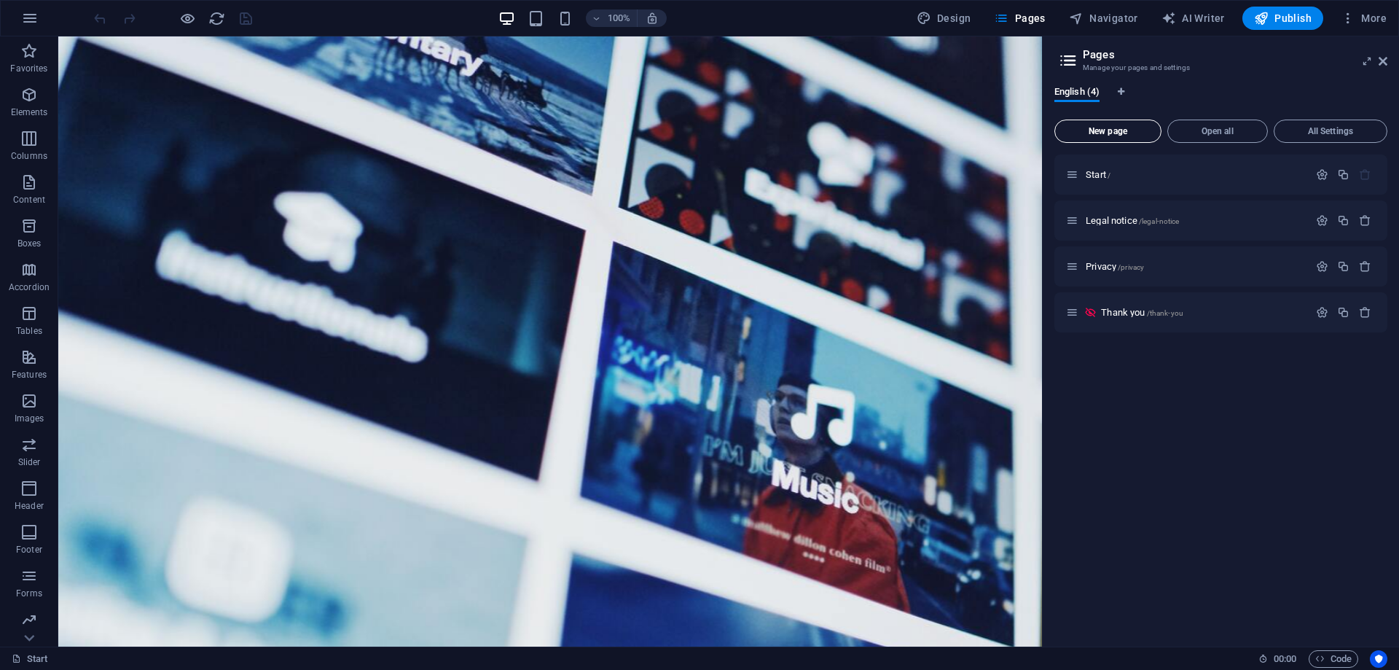
click at [1118, 130] on span "New page" at bounding box center [1108, 131] width 94 height 9
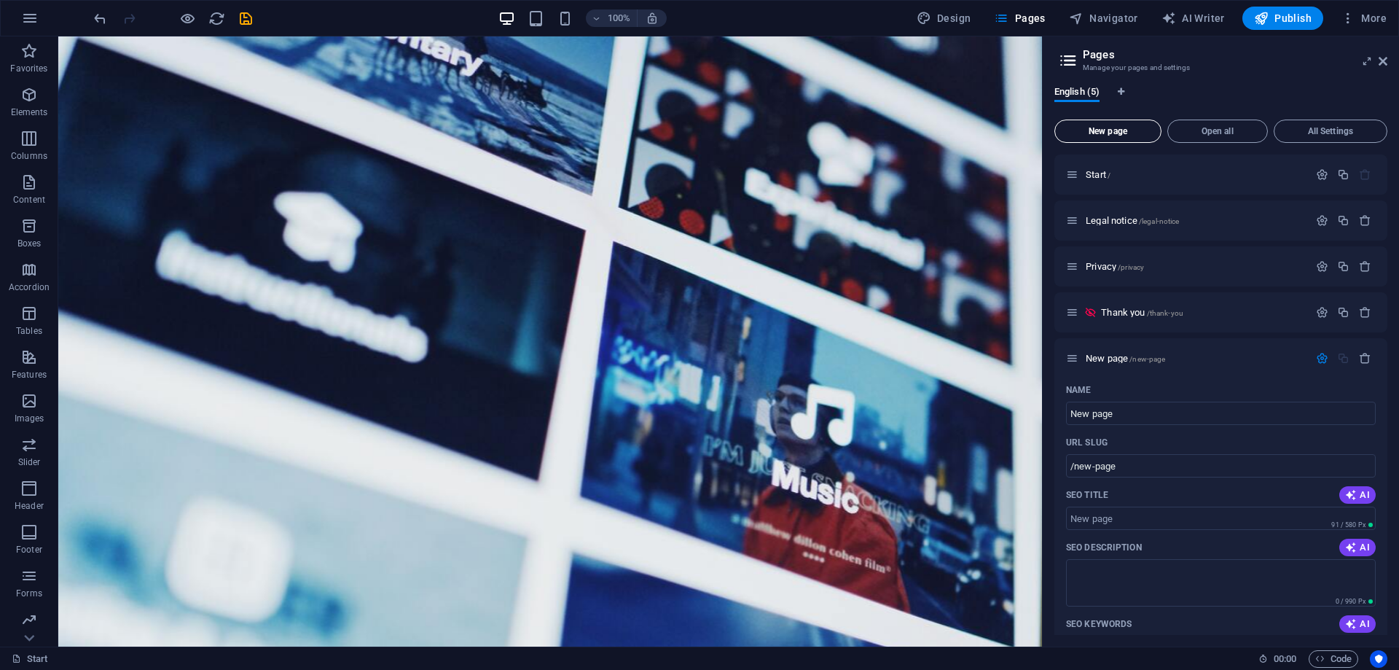
click at [1114, 128] on span "New page" at bounding box center [1108, 131] width 94 height 9
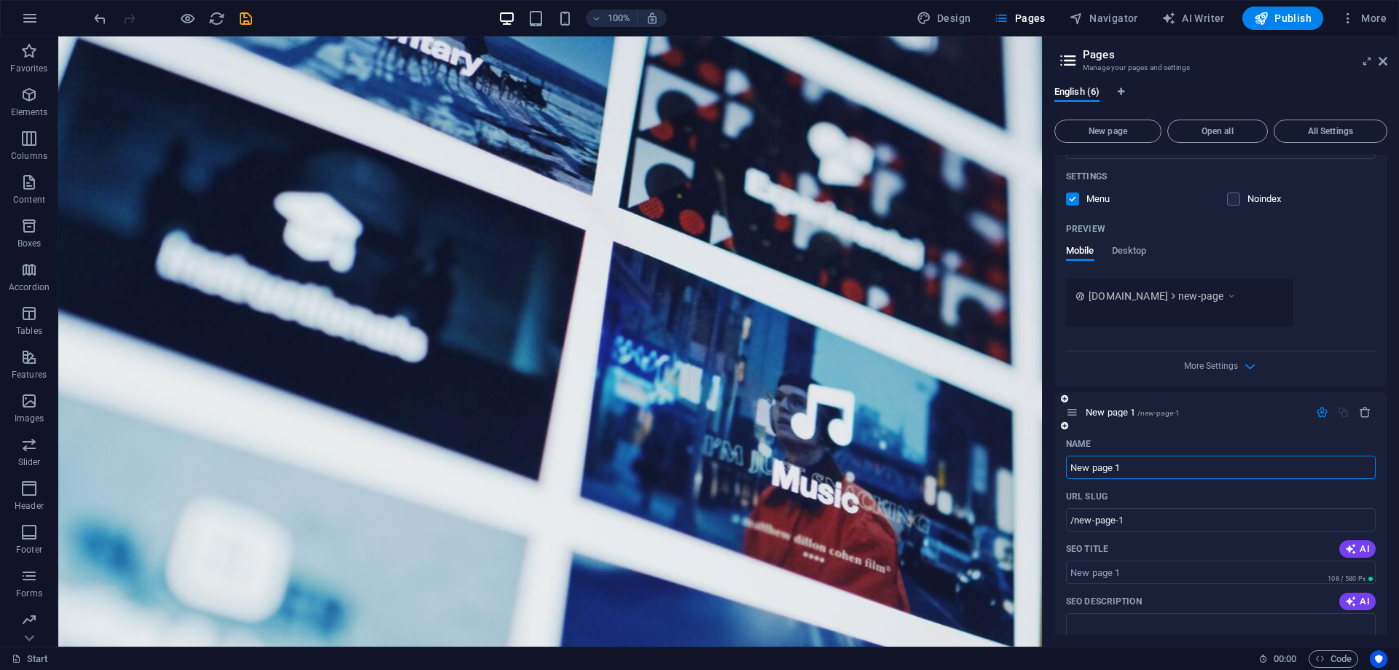
click at [1321, 415] on icon "button" at bounding box center [1322, 412] width 12 height 12
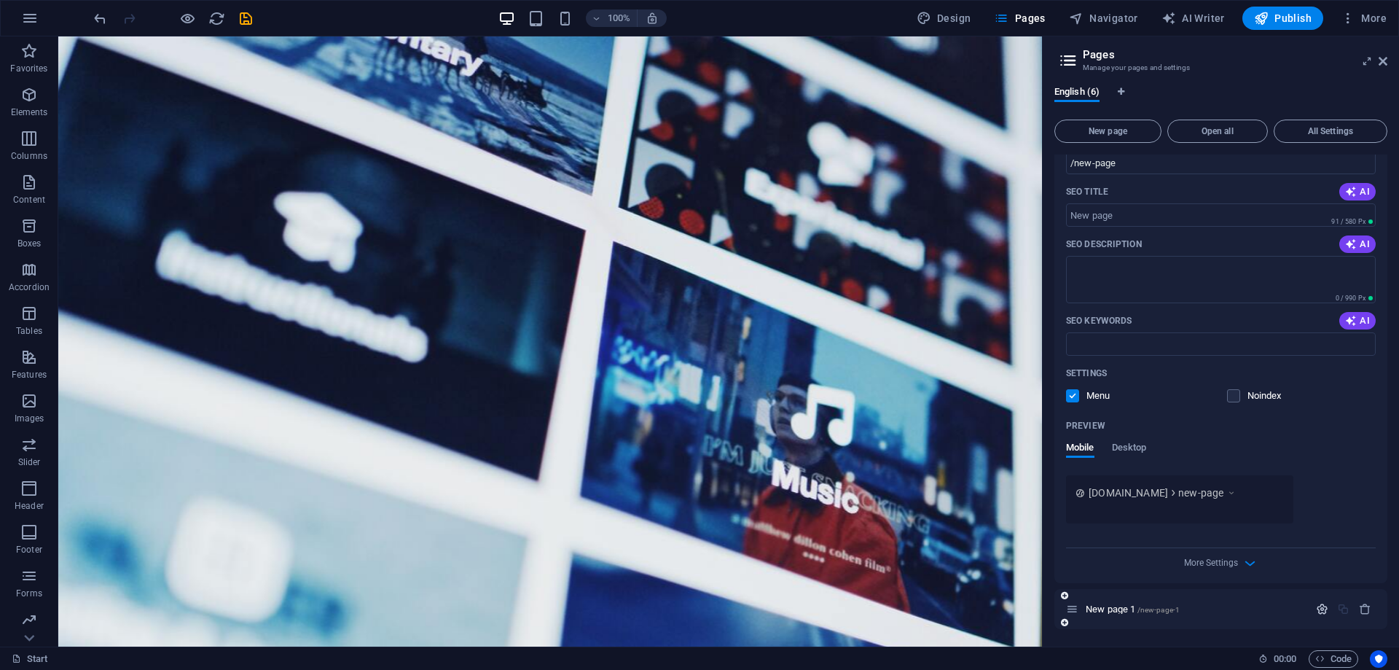
scroll to position [303, 0]
click at [1321, 606] on icon "button" at bounding box center [1322, 609] width 12 height 12
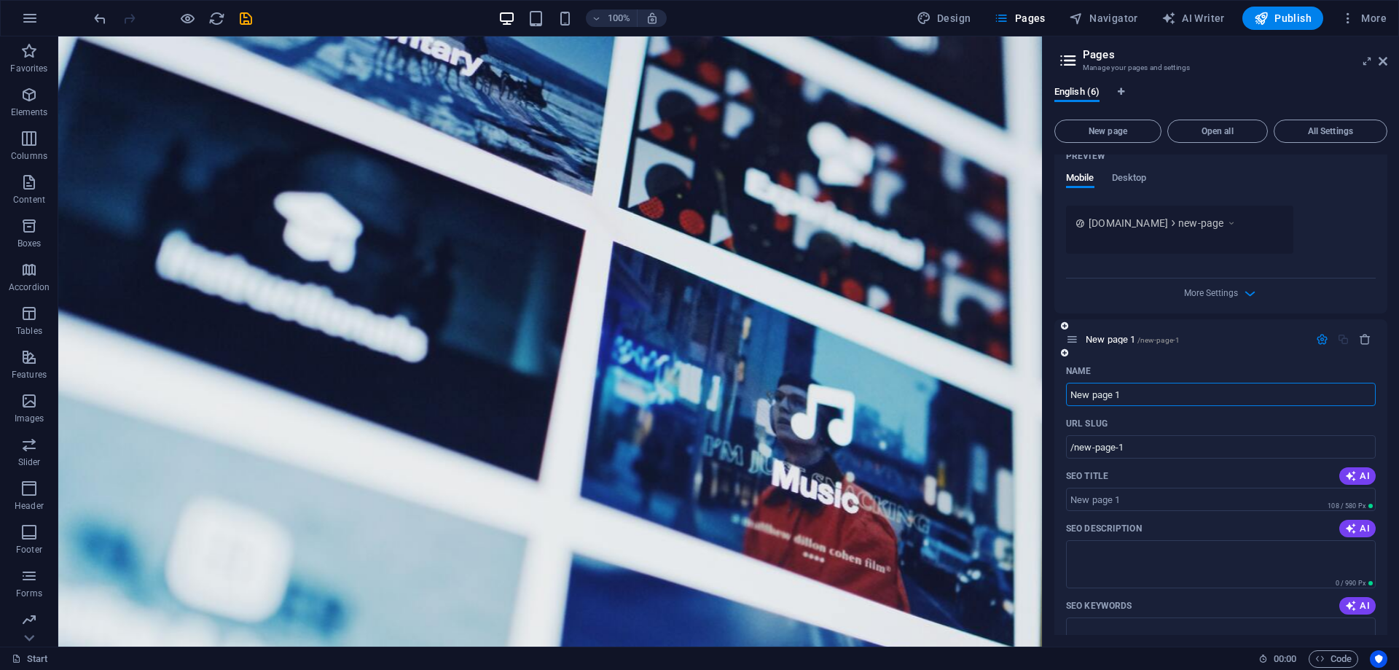
click at [1316, 339] on icon "button" at bounding box center [1322, 339] width 12 height 12
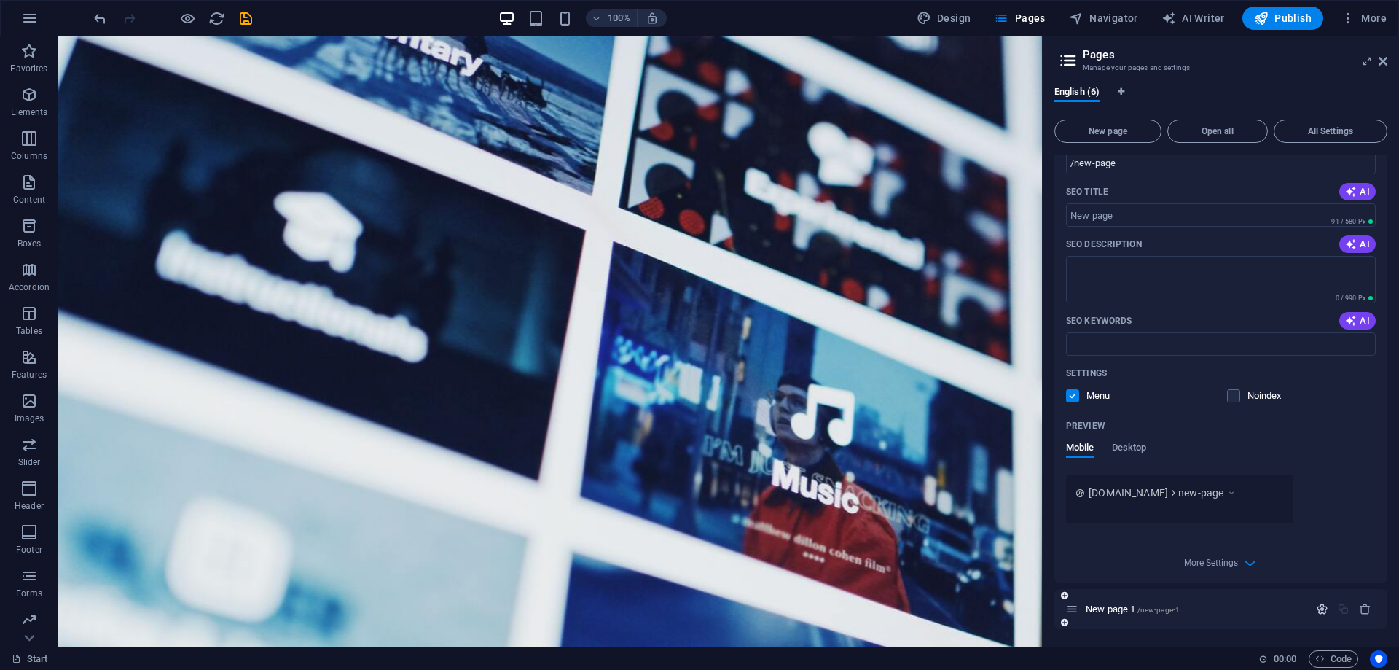
scroll to position [303, 0]
click at [1366, 606] on icon "button" at bounding box center [1365, 609] width 12 height 12
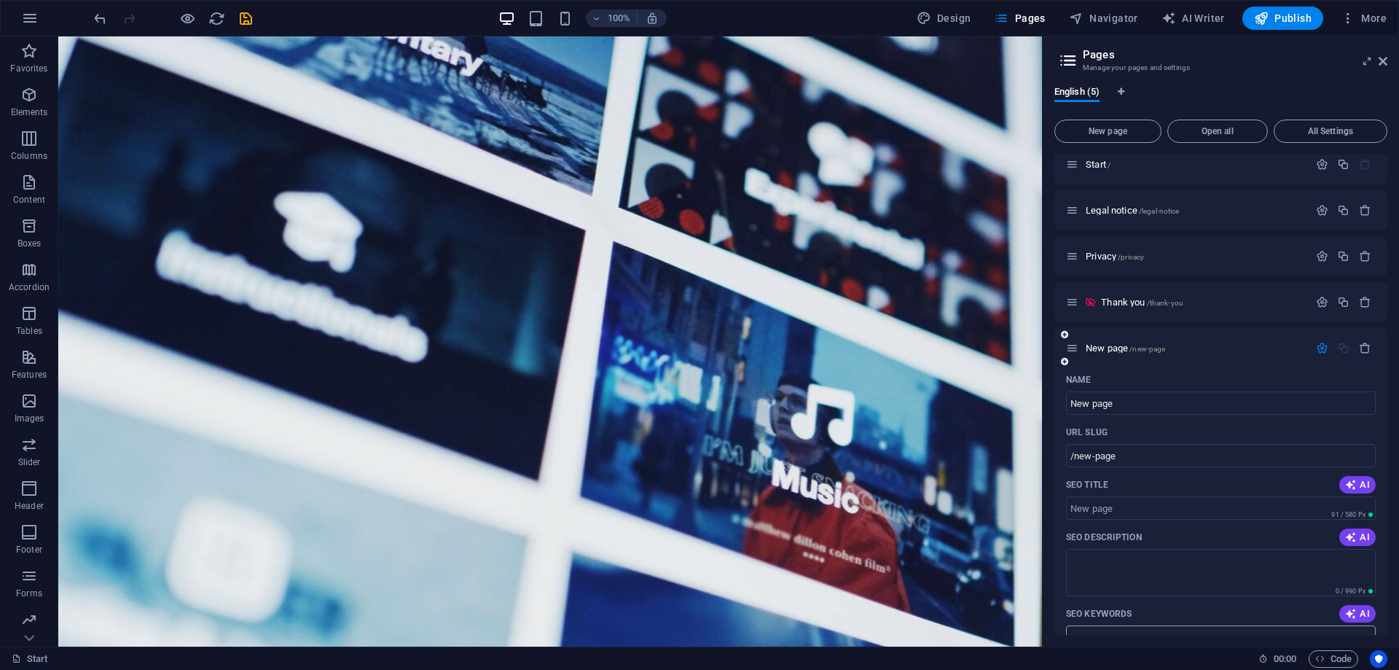
scroll to position [0, 0]
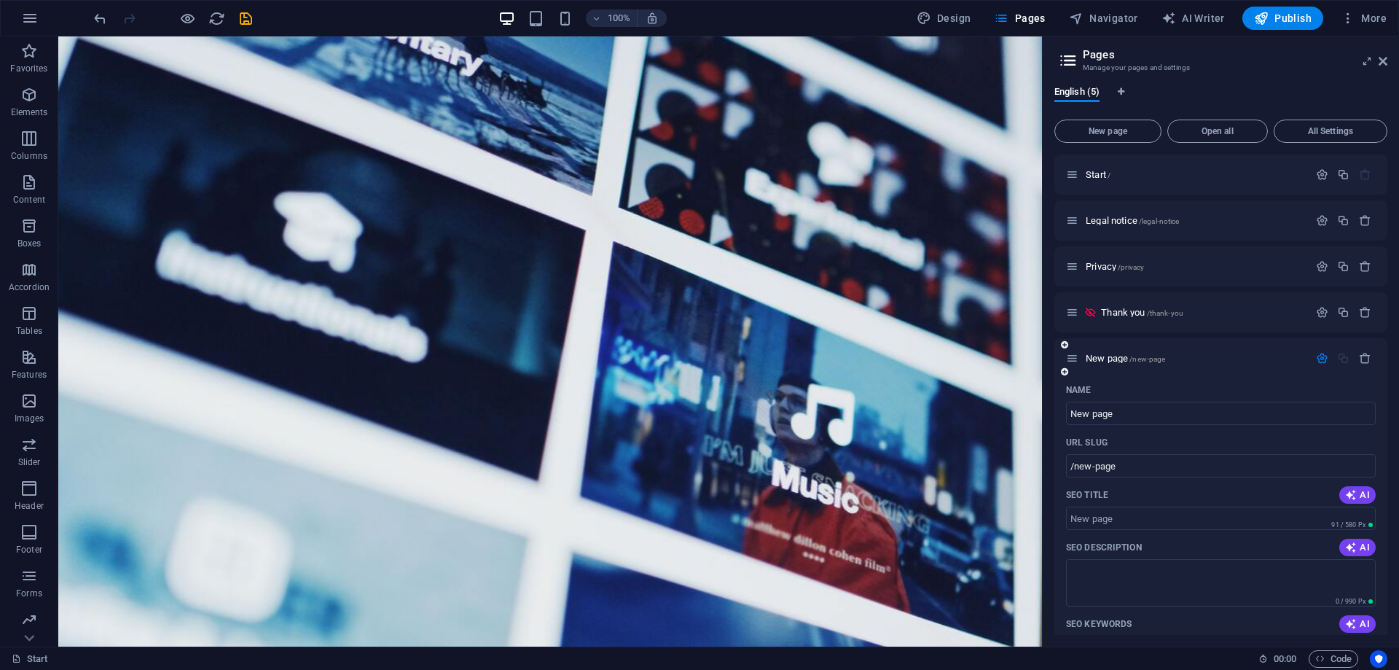
click at [1321, 355] on icon "button" at bounding box center [1322, 358] width 12 height 12
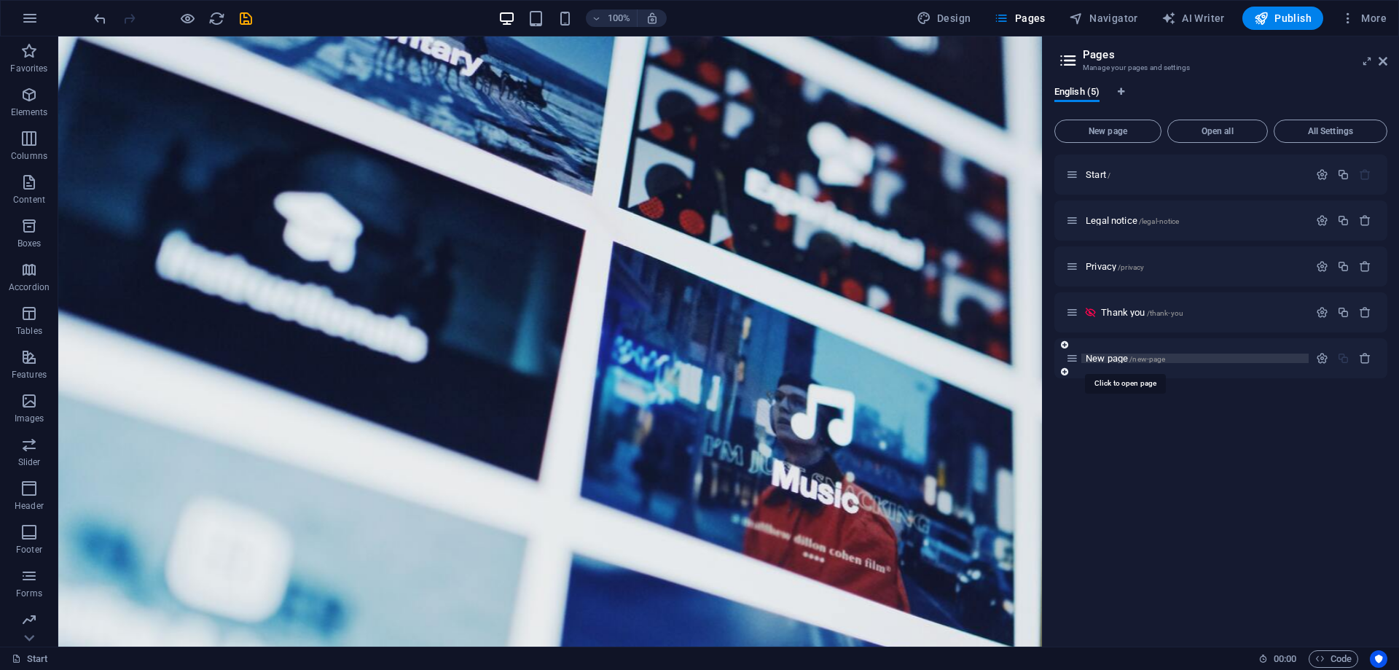
click at [1125, 356] on span "New page /new-page" at bounding box center [1125, 358] width 79 height 11
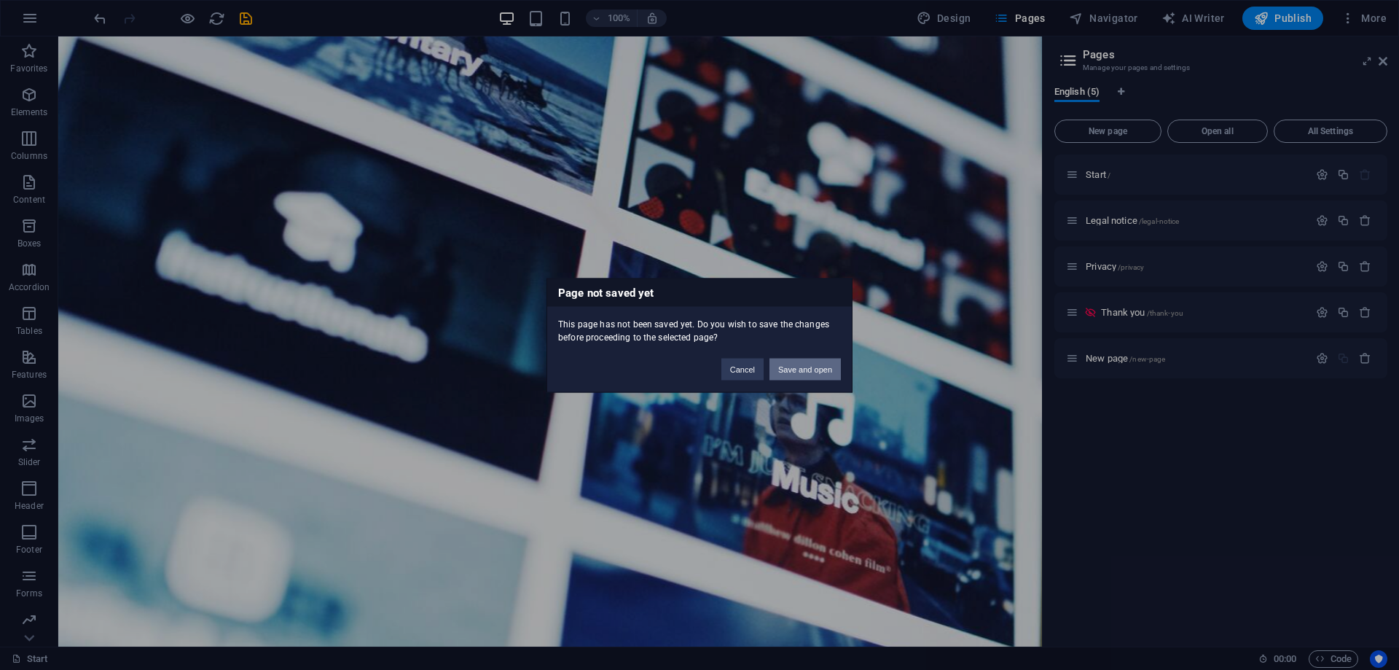
click at [801, 364] on button "Save and open" at bounding box center [805, 369] width 71 height 22
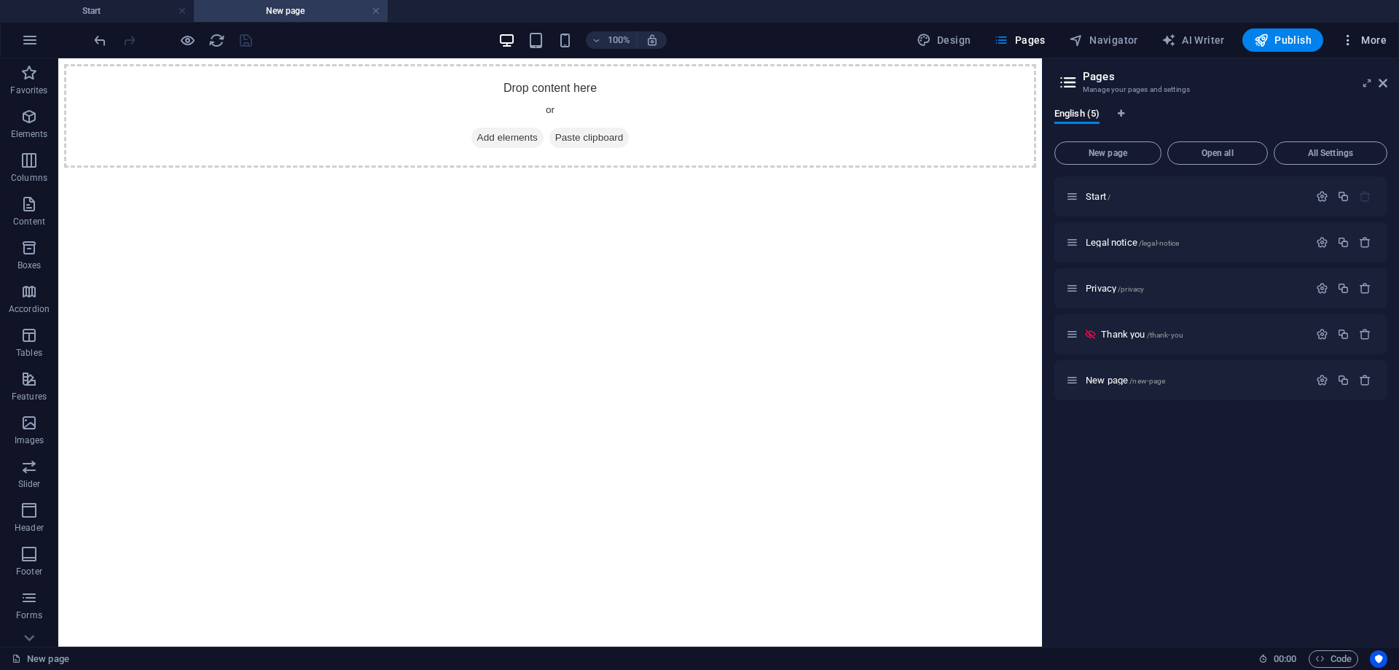
click at [1367, 34] on span "More" at bounding box center [1364, 40] width 46 height 15
click at [1299, 353] on h6 "Wishes" at bounding box center [1333, 357] width 87 height 17
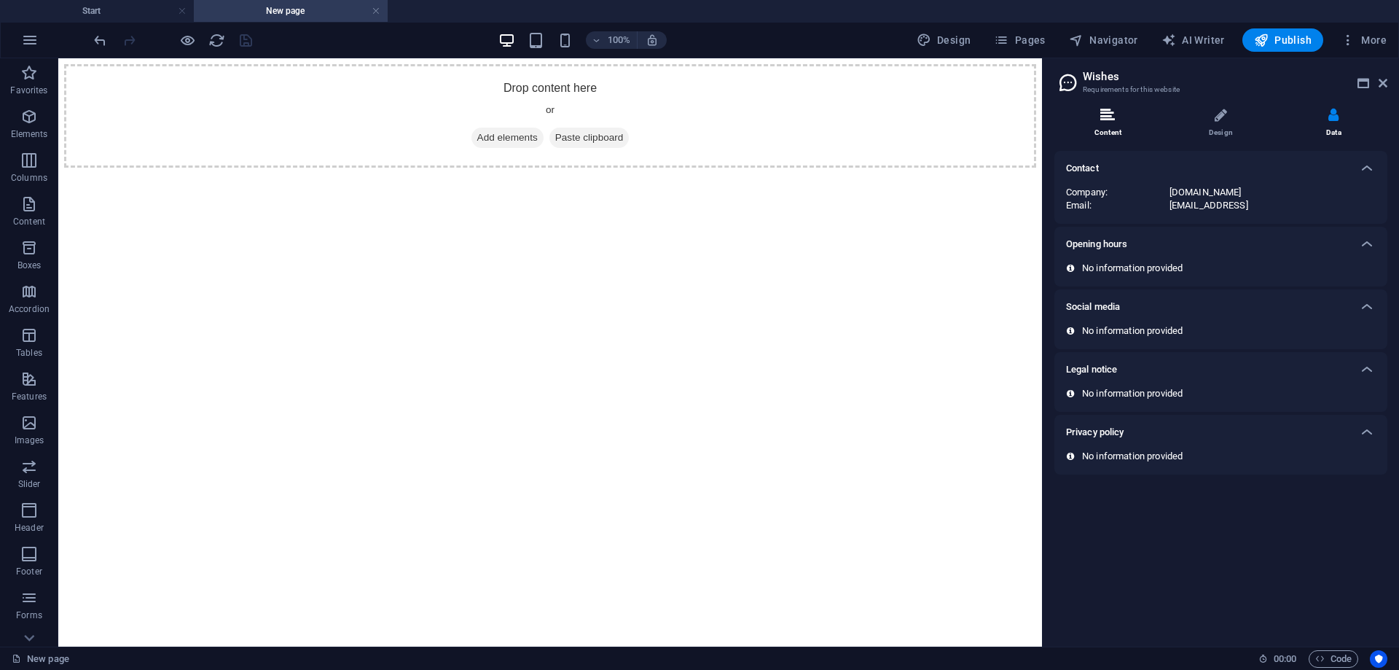
click at [1123, 111] on li "Content" at bounding box center [1111, 123] width 113 height 31
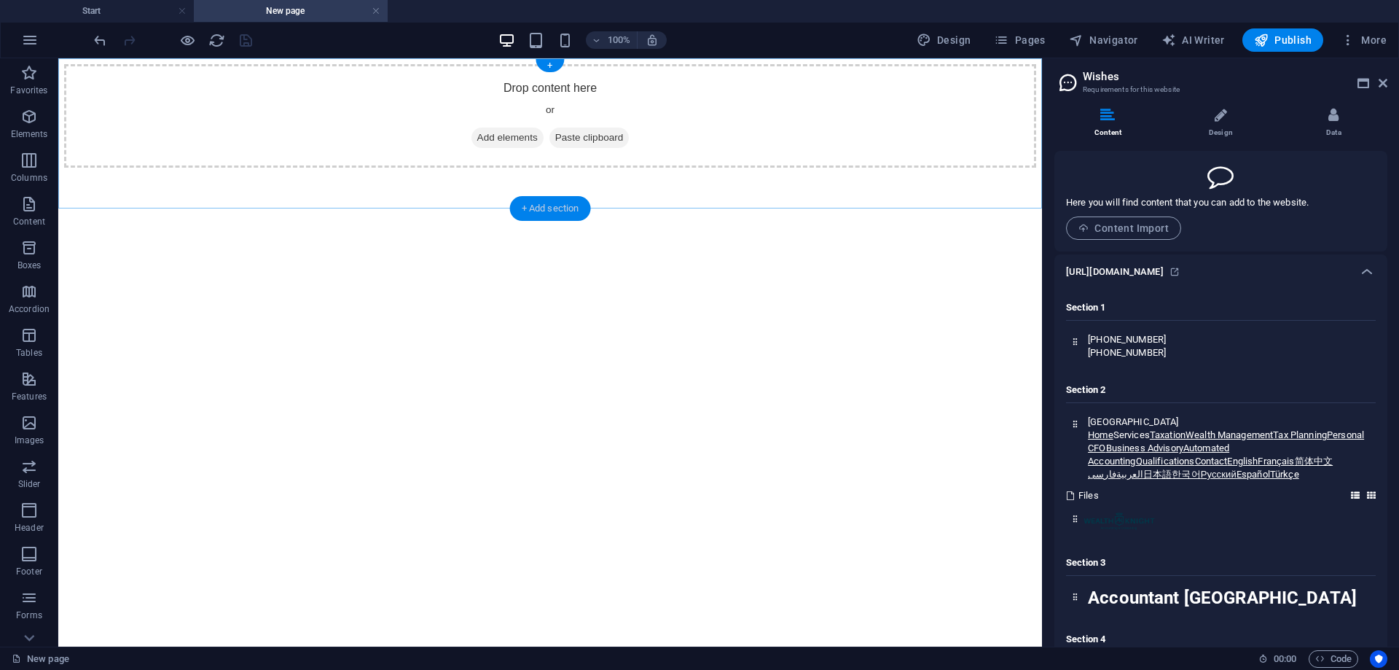
click at [528, 203] on div "+ Add section" at bounding box center [550, 208] width 81 height 25
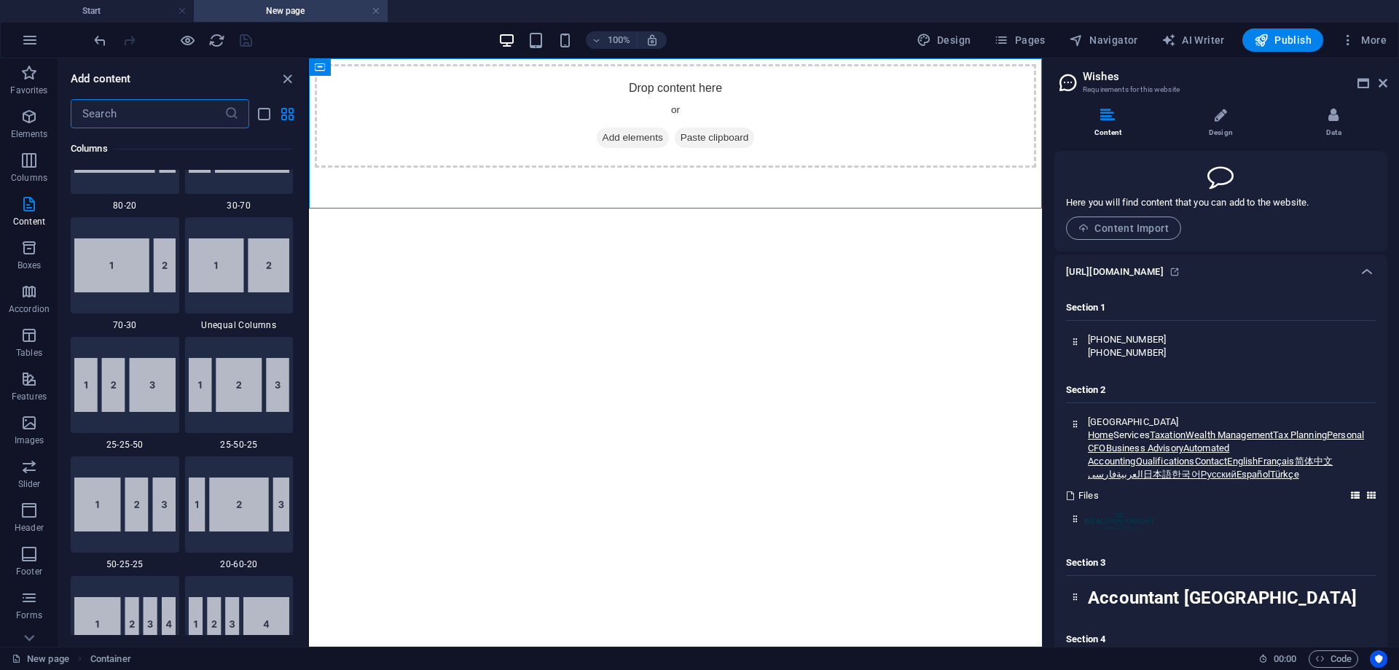
scroll to position [2550, 0]
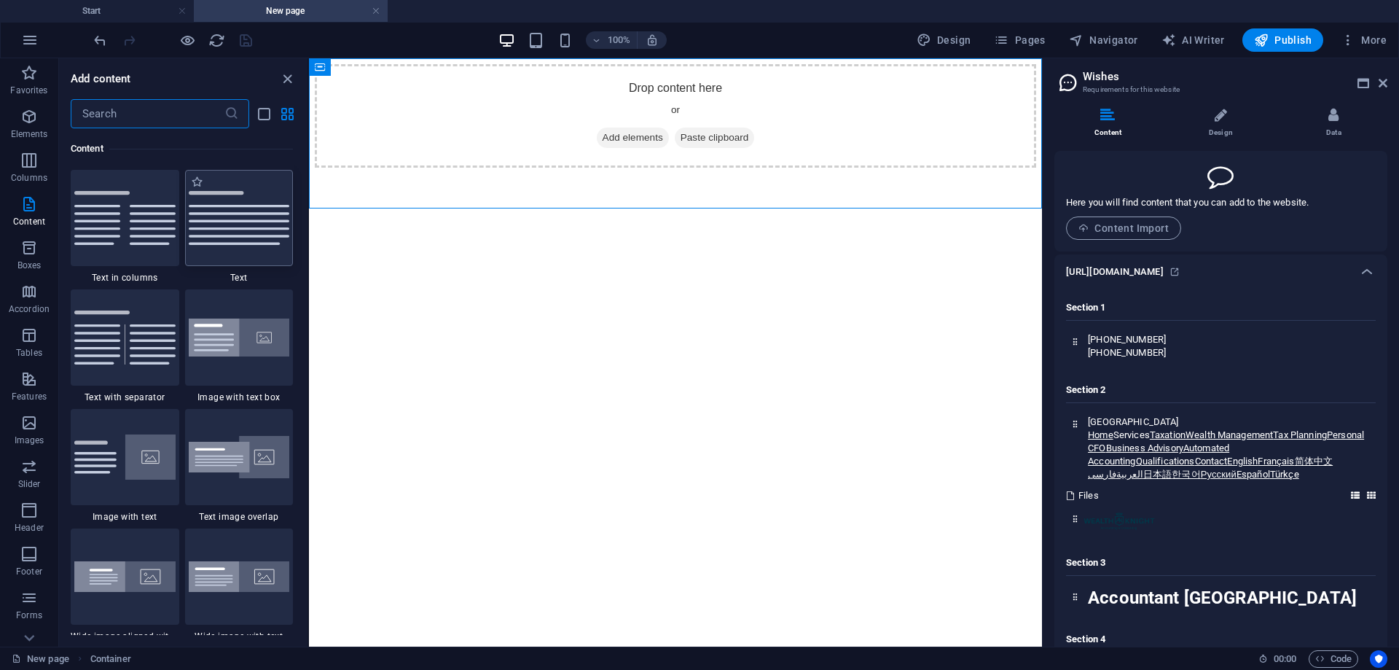
click at [229, 229] on img at bounding box center [239, 218] width 101 height 54
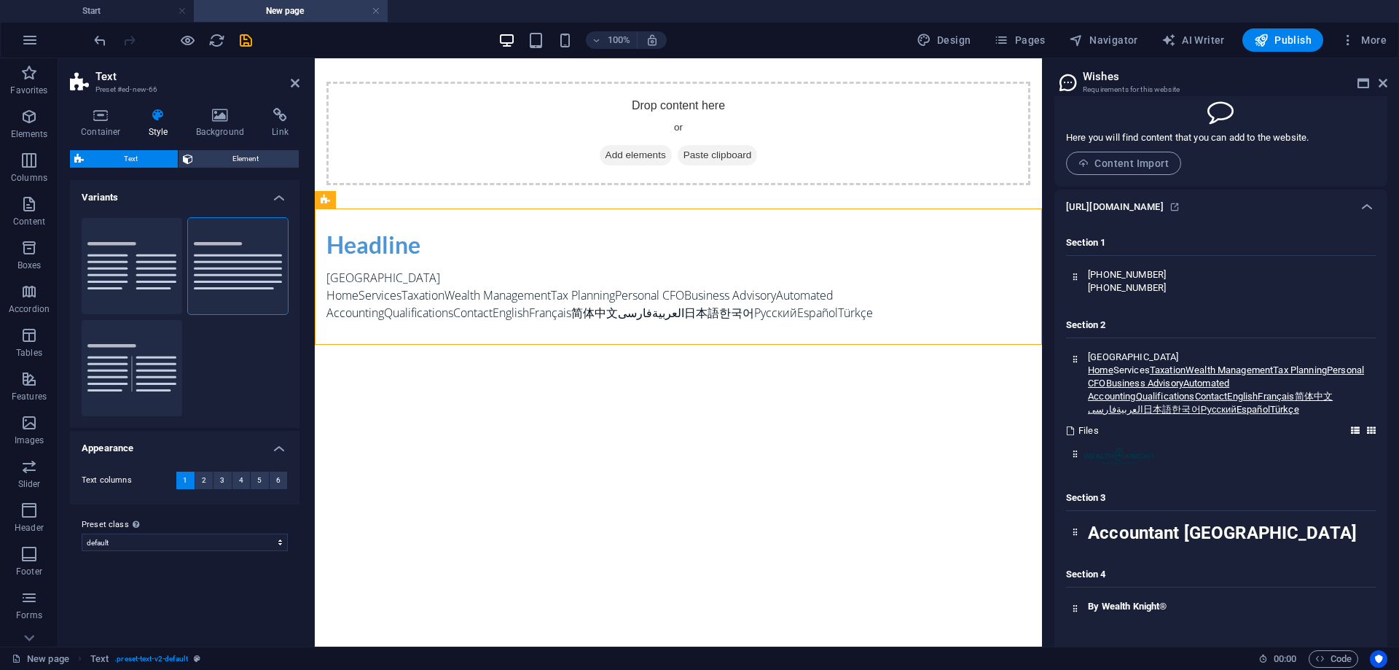
scroll to position [146, 0]
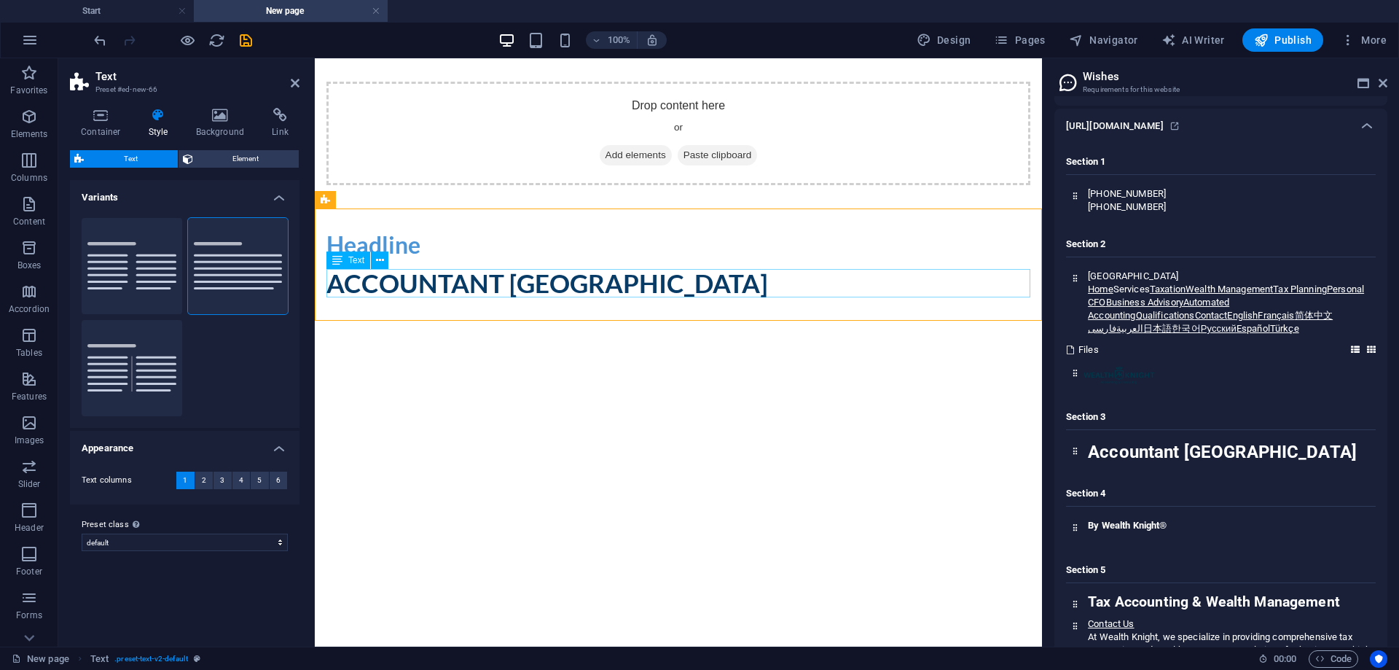
click at [385, 278] on div "Accountant [GEOGRAPHIC_DATA]" at bounding box center [679, 283] width 704 height 28
click at [532, 281] on div "Accountant [GEOGRAPHIC_DATA]" at bounding box center [679, 283] width 704 height 28
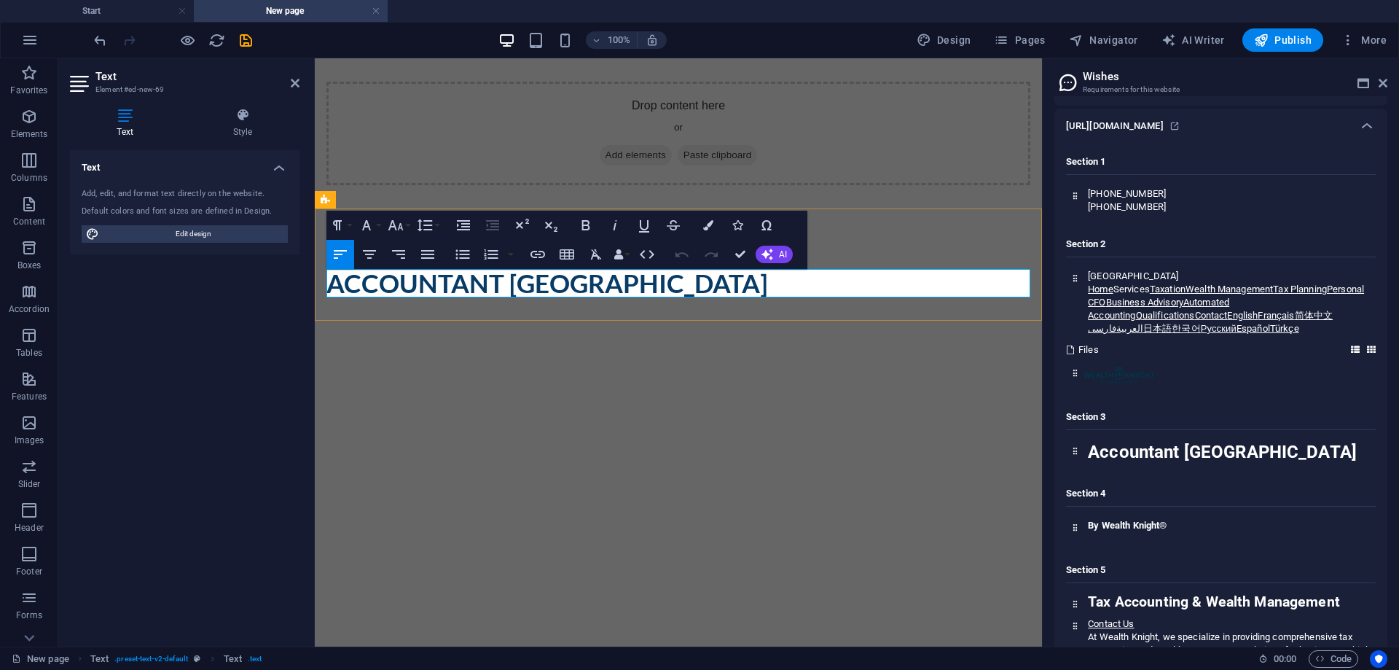
click at [540, 288] on h1 "Accountant [GEOGRAPHIC_DATA]" at bounding box center [679, 283] width 704 height 28
click at [590, 321] on html "Drop content here or Add elements Paste clipboard Headline Accountant Halifax" at bounding box center [678, 189] width 727 height 262
click at [776, 256] on button "AI" at bounding box center [774, 254] width 37 height 17
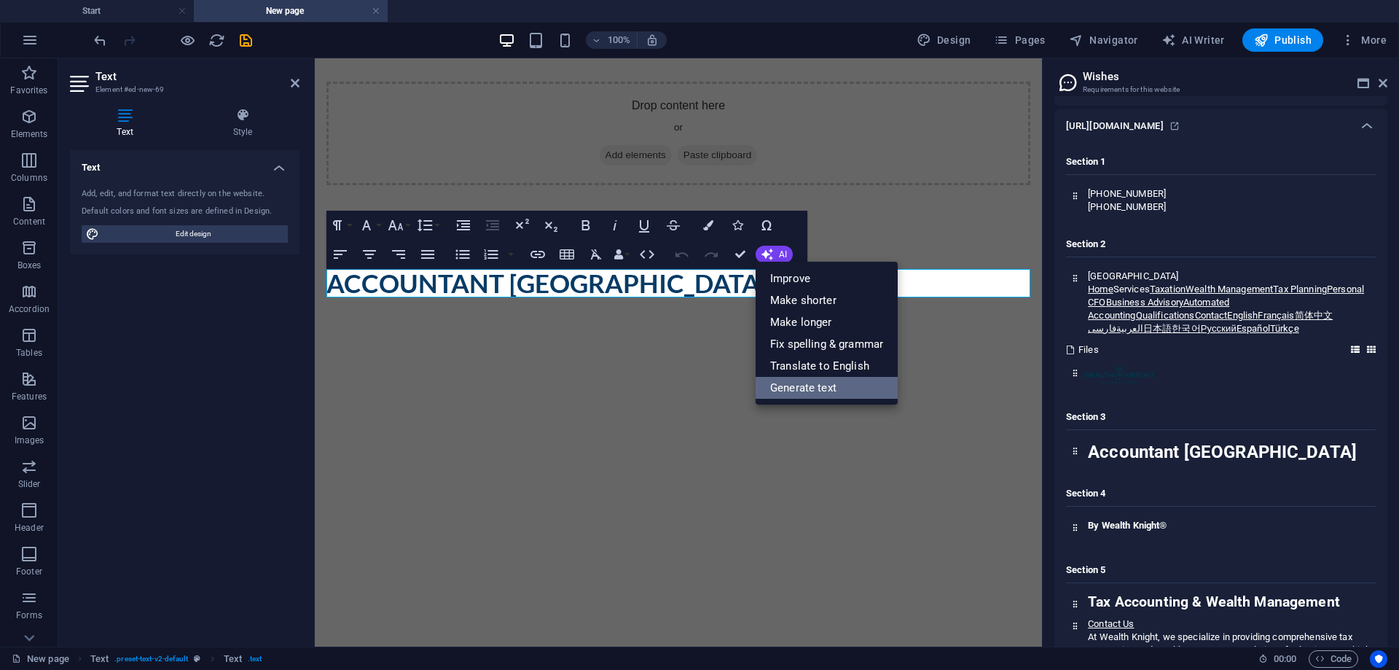
click at [847, 385] on link "Generate text" at bounding box center [827, 388] width 142 height 22
select select "English"
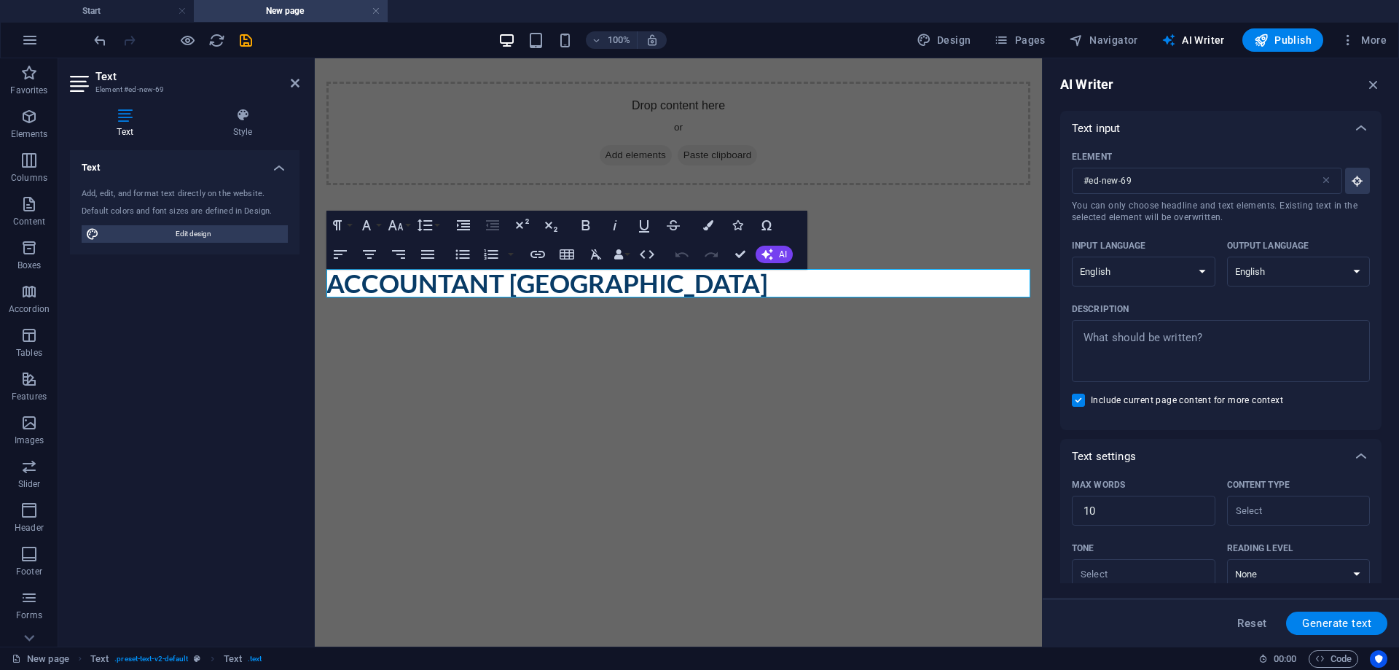
scroll to position [0, 0]
click at [872, 227] on div "Headline Accountant Halifax" at bounding box center [678, 264] width 727 height 112
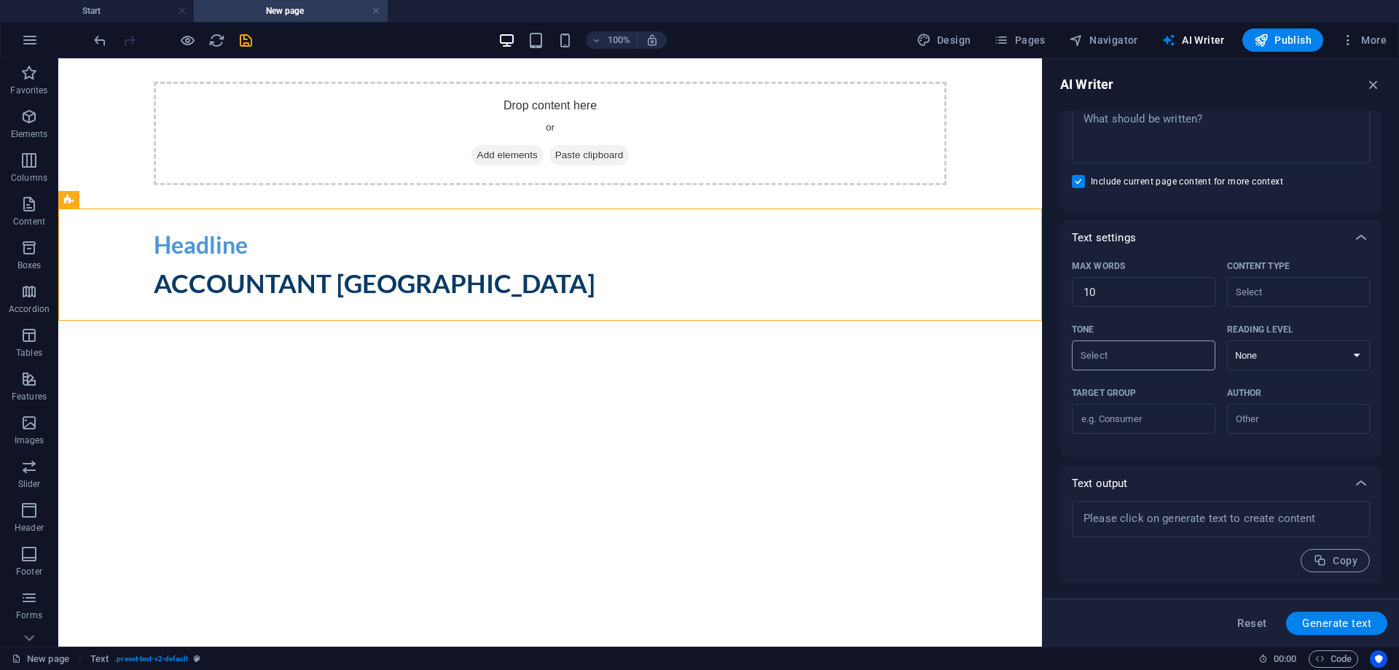
scroll to position [219, 0]
click at [1155, 352] on input "Tone ​" at bounding box center [1131, 354] width 111 height 21
click at [1263, 348] on select "None Academic Adult Teen Child" at bounding box center [1299, 355] width 144 height 30
select select "Child"
click at [1227, 340] on select "None Academic Adult Teen Child" at bounding box center [1299, 355] width 144 height 30
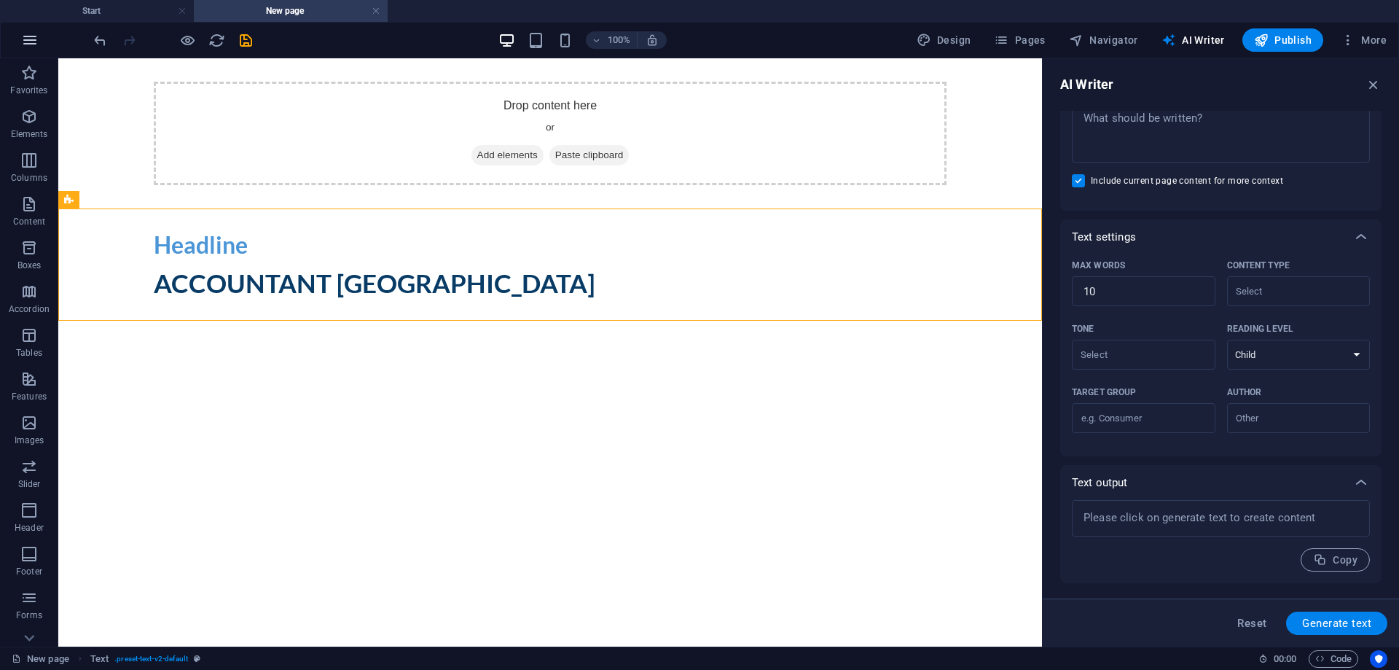
click at [20, 39] on button "button" at bounding box center [29, 40] width 35 height 35
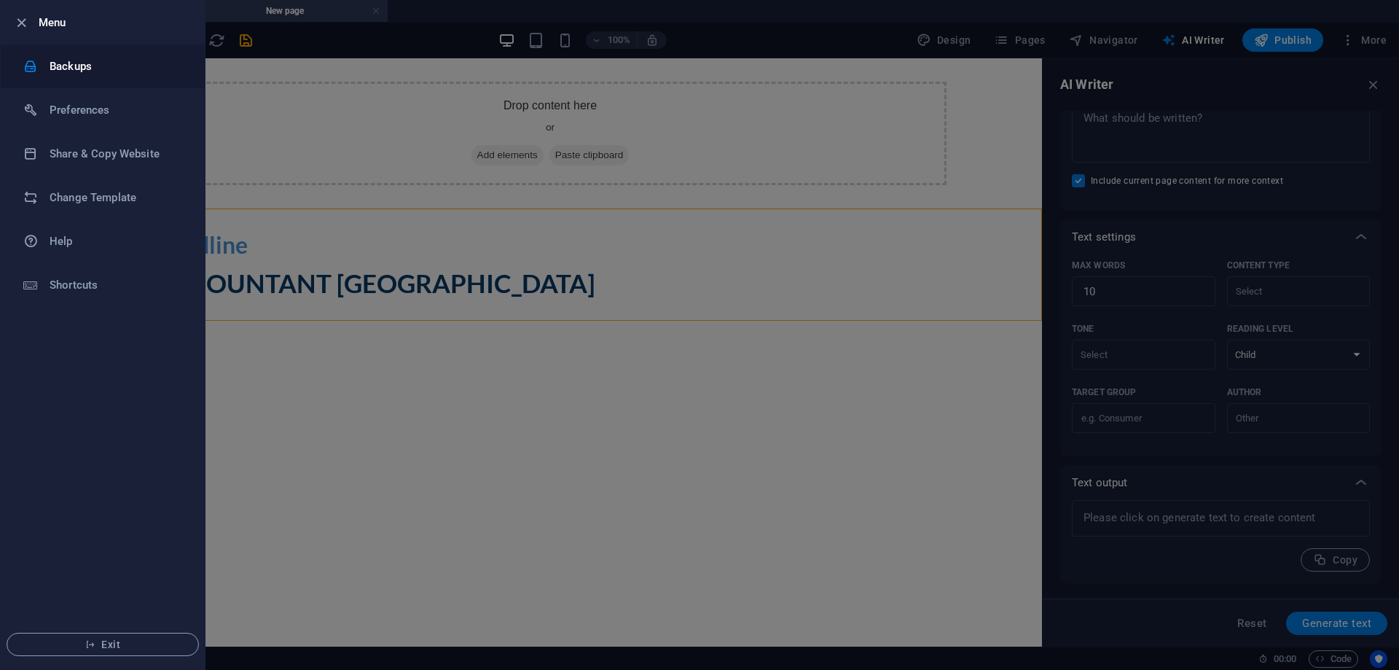
click at [82, 59] on h6 "Backups" at bounding box center [117, 66] width 135 height 17
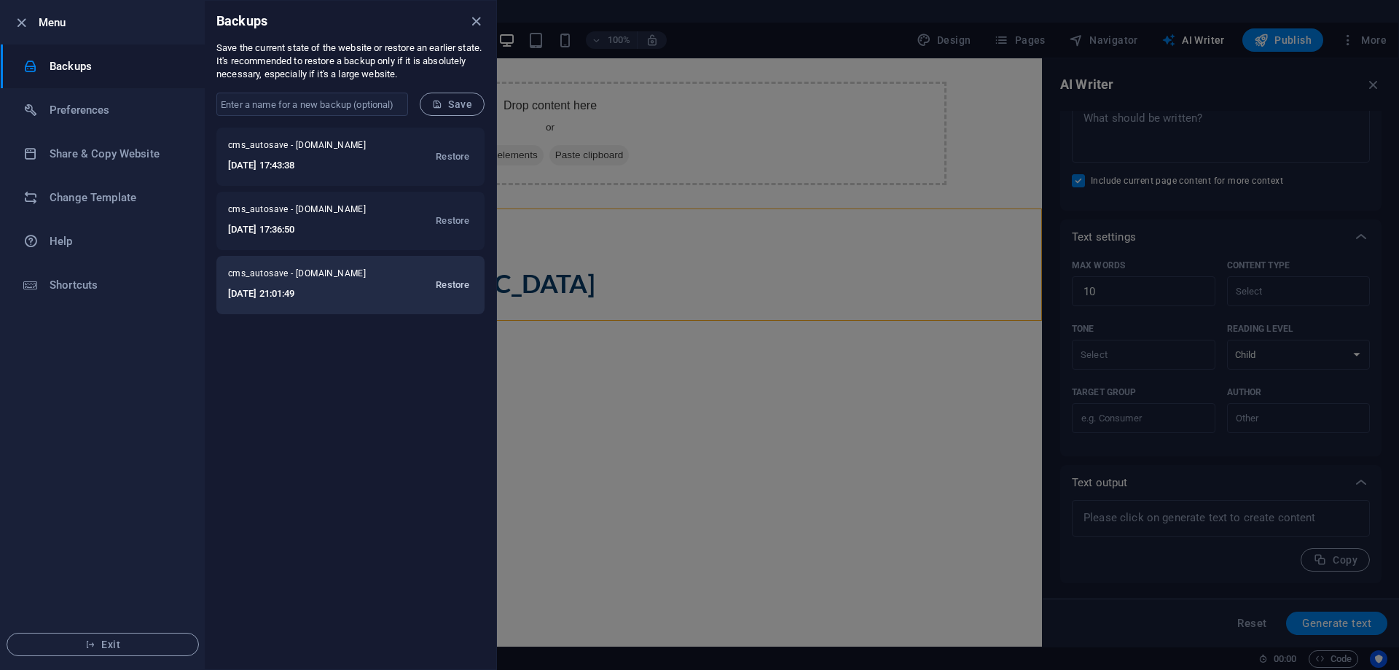
click at [452, 285] on span "Restore" at bounding box center [453, 284] width 34 height 17
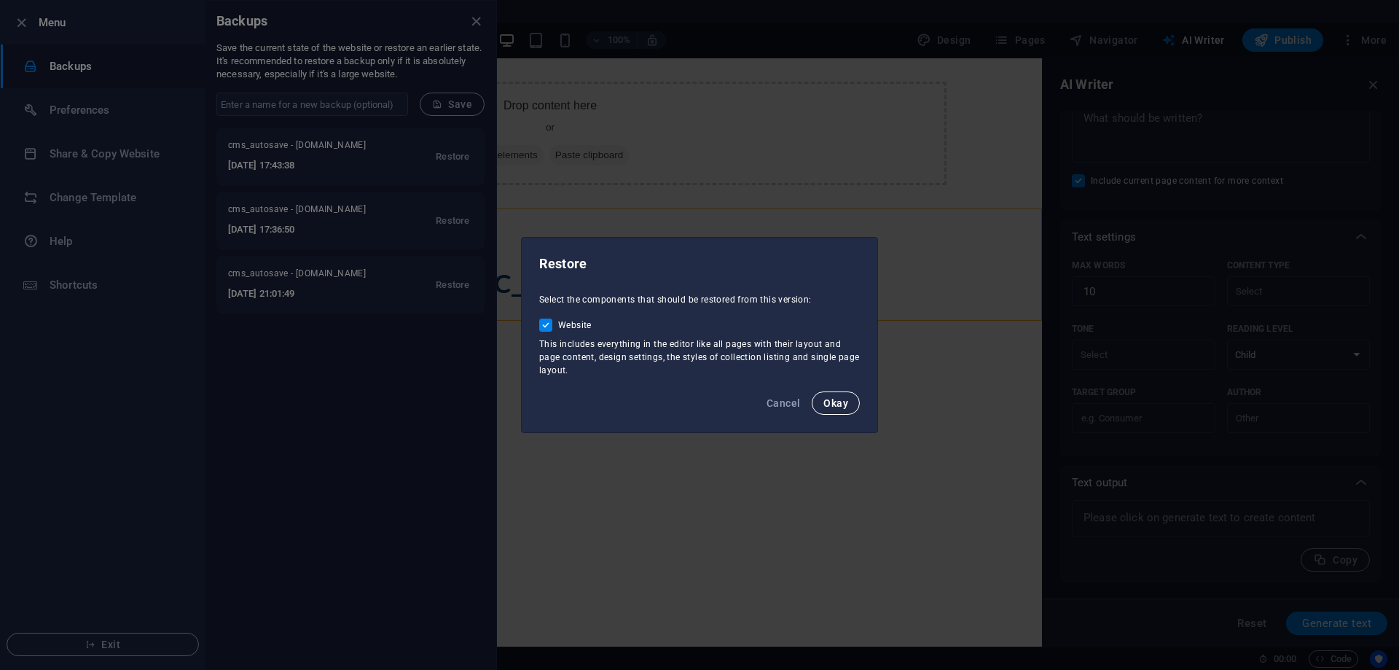
click at [835, 399] on span "Okay" at bounding box center [836, 403] width 25 height 12
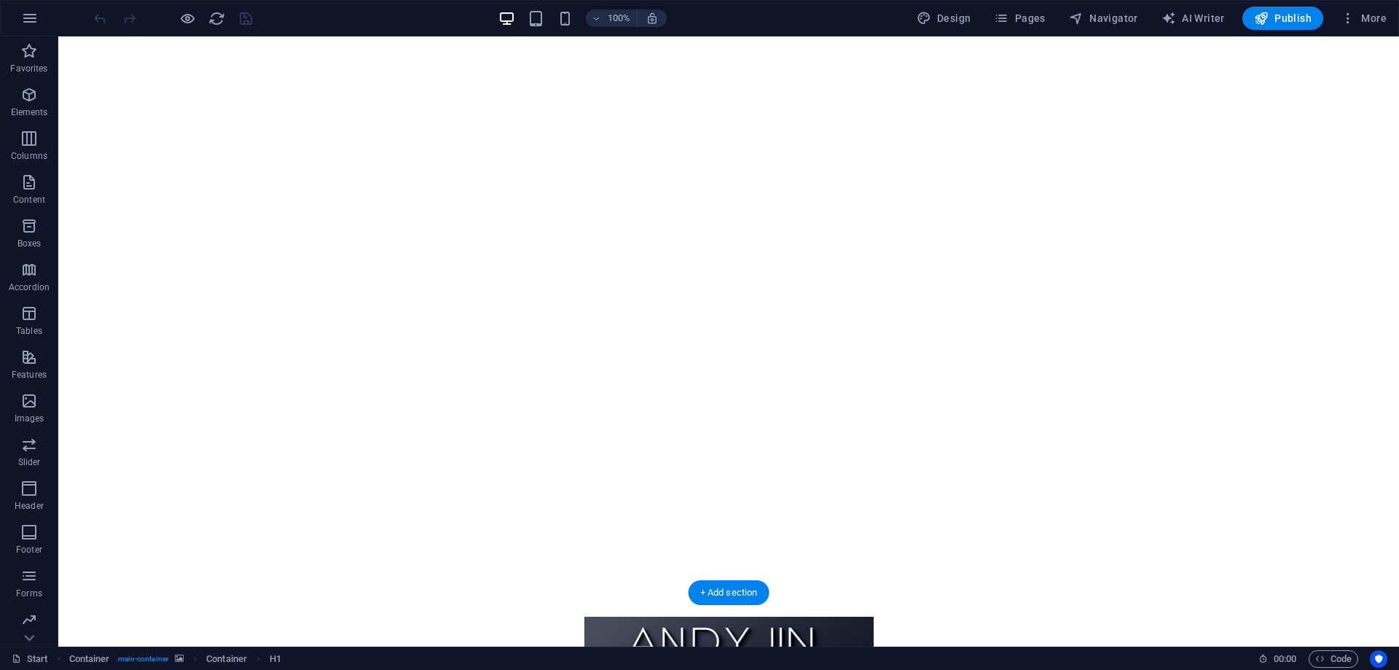
scroll to position [361, 0]
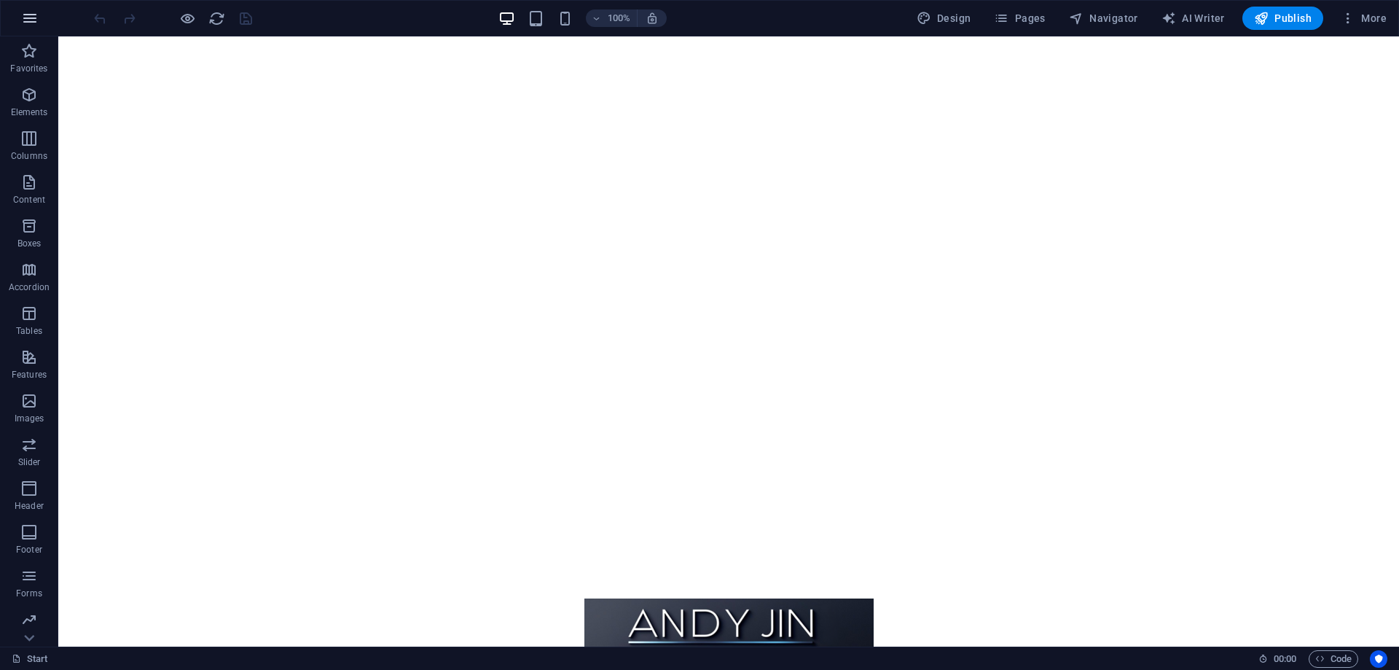
click at [26, 11] on icon "button" at bounding box center [29, 17] width 17 height 17
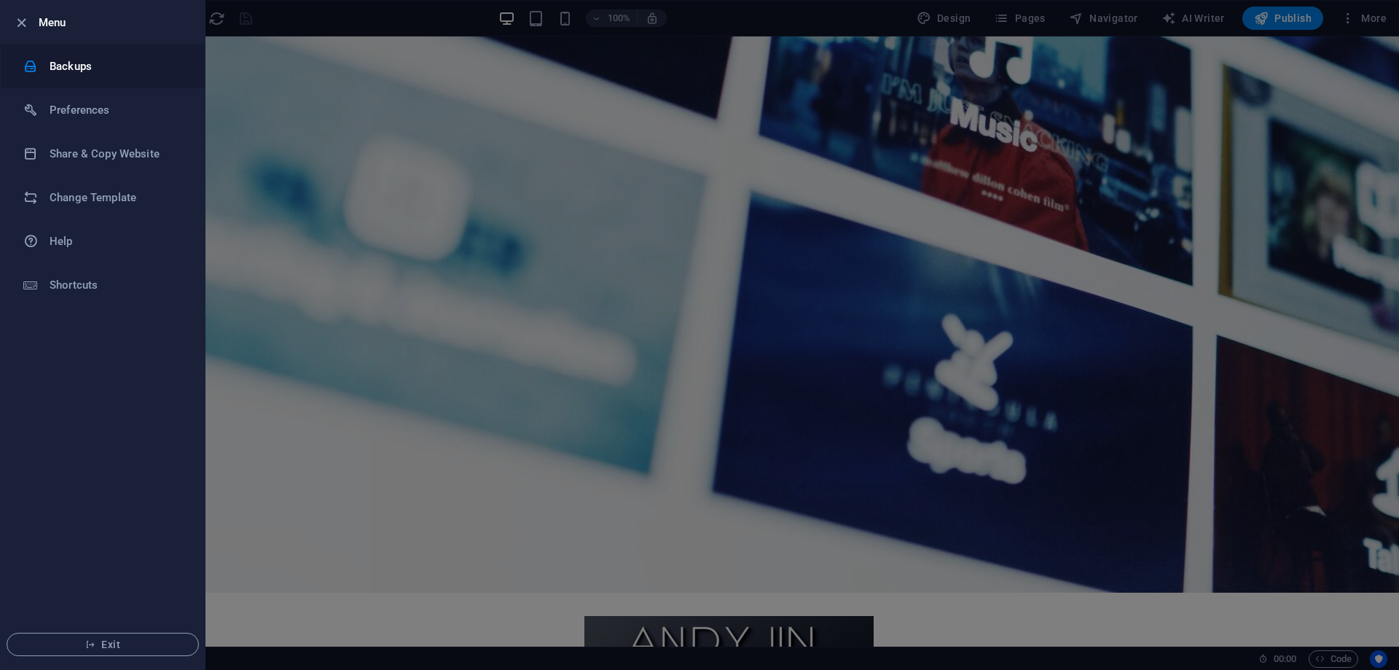
click at [106, 60] on h6 "Backups" at bounding box center [117, 66] width 135 height 17
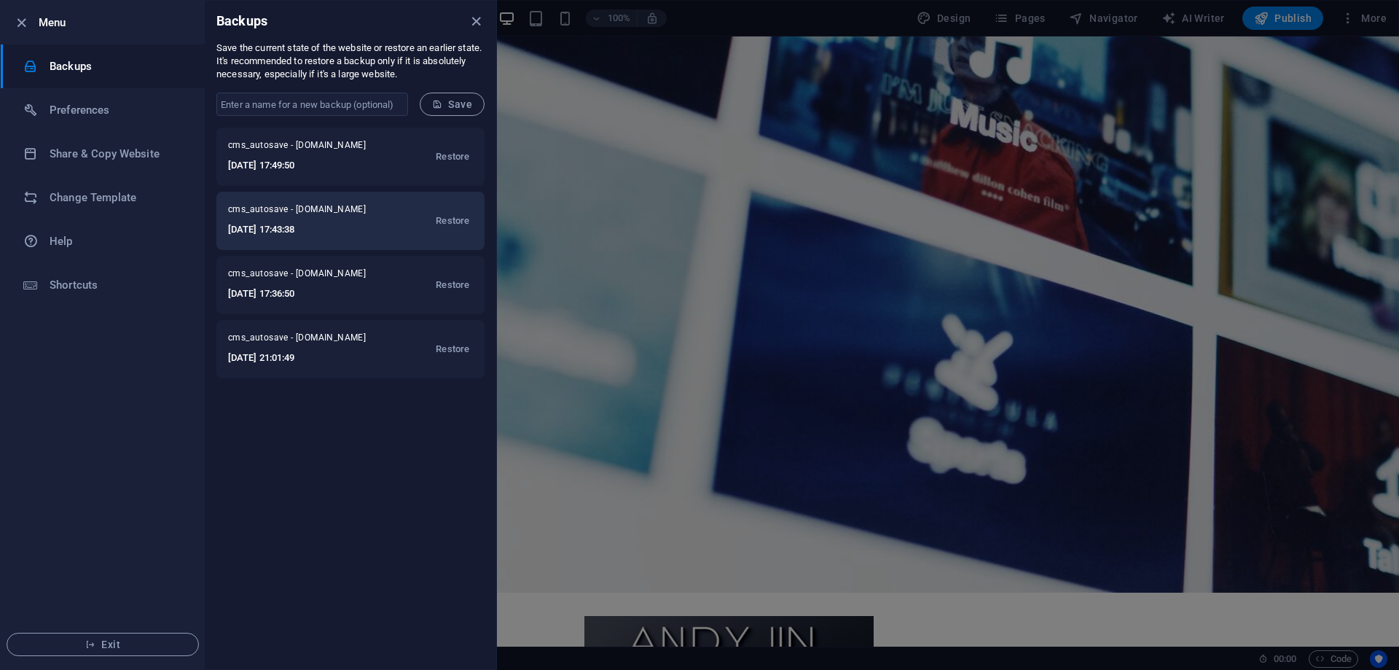
drag, startPoint x: 330, startPoint y: 220, endPoint x: 286, endPoint y: 219, distance: 43.7
click at [286, 219] on span "cms_autosave - [DOMAIN_NAME]" at bounding box center [306, 211] width 157 height 17
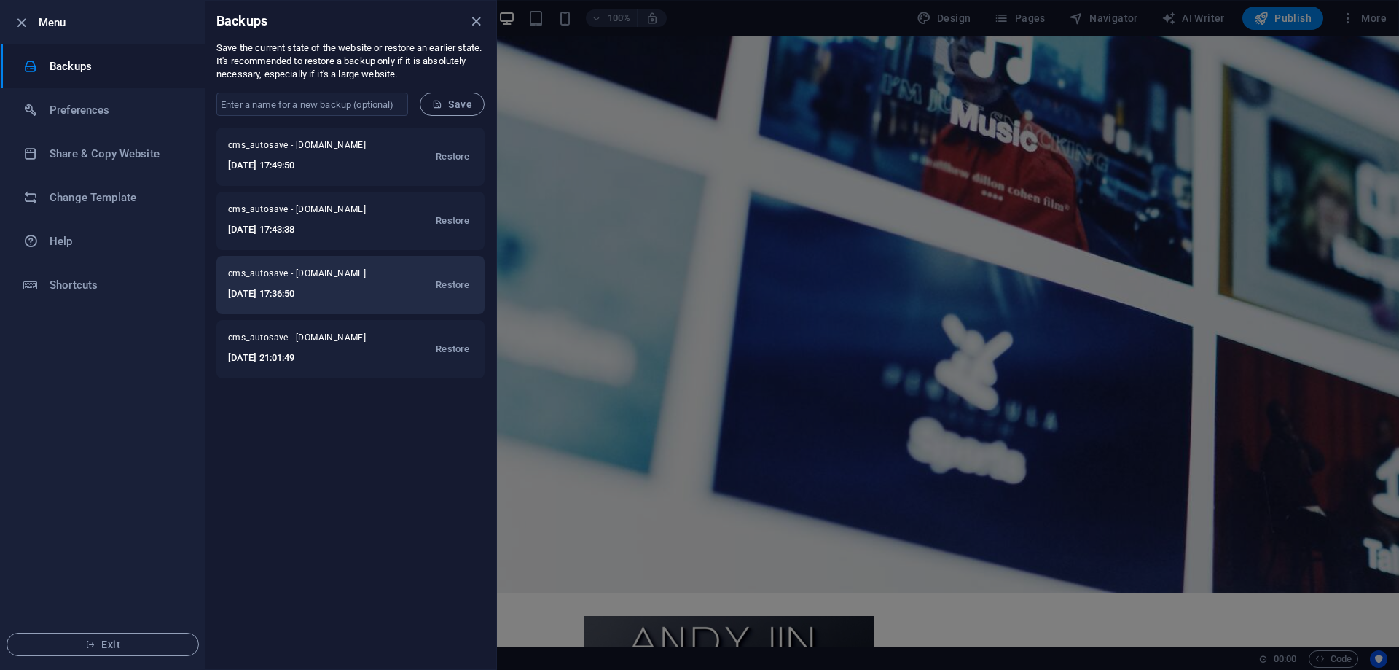
click at [293, 284] on span "cms_autosave - [DOMAIN_NAME]" at bounding box center [306, 275] width 157 height 17
drag, startPoint x: 292, startPoint y: 279, endPoint x: 270, endPoint y: 278, distance: 21.9
click at [270, 278] on span "cms_autosave - [DOMAIN_NAME]" at bounding box center [306, 275] width 157 height 17
click at [276, 278] on span "cms_autosave - [DOMAIN_NAME]" at bounding box center [306, 275] width 157 height 17
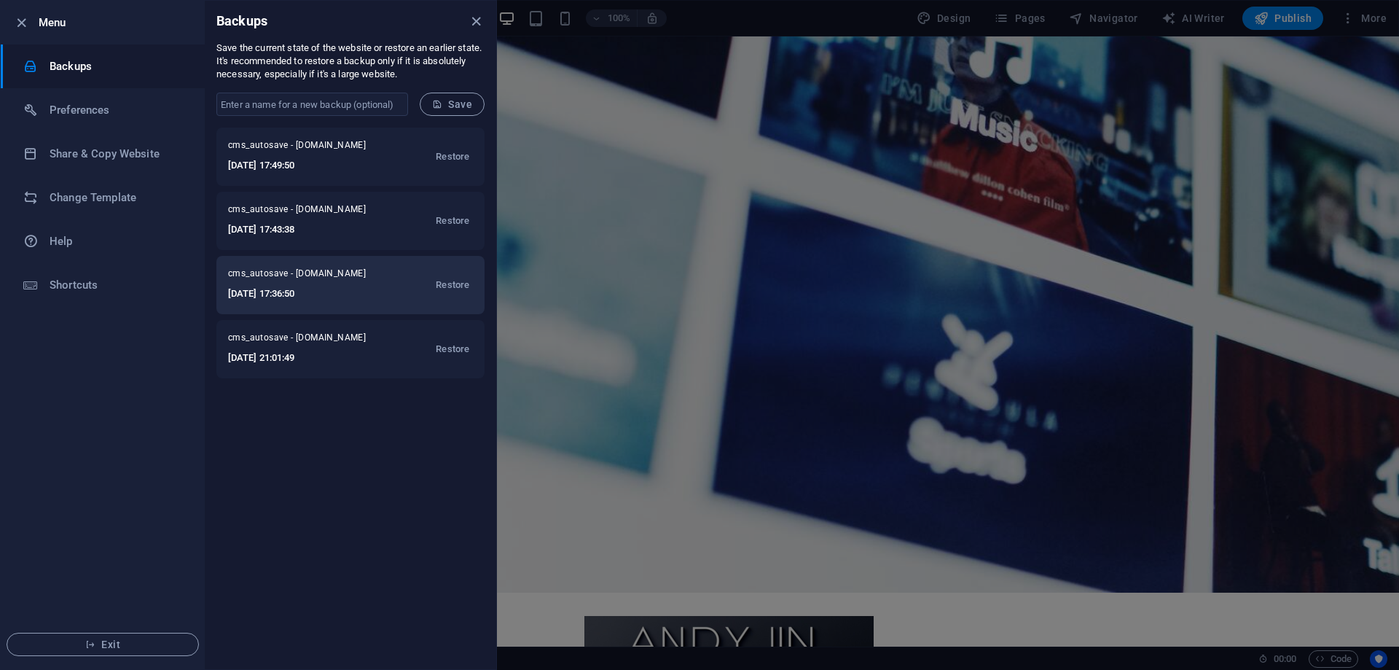
click at [276, 278] on span "cms_autosave - [DOMAIN_NAME]" at bounding box center [306, 275] width 157 height 17
click at [473, 21] on icon "close" at bounding box center [476, 21] width 17 height 17
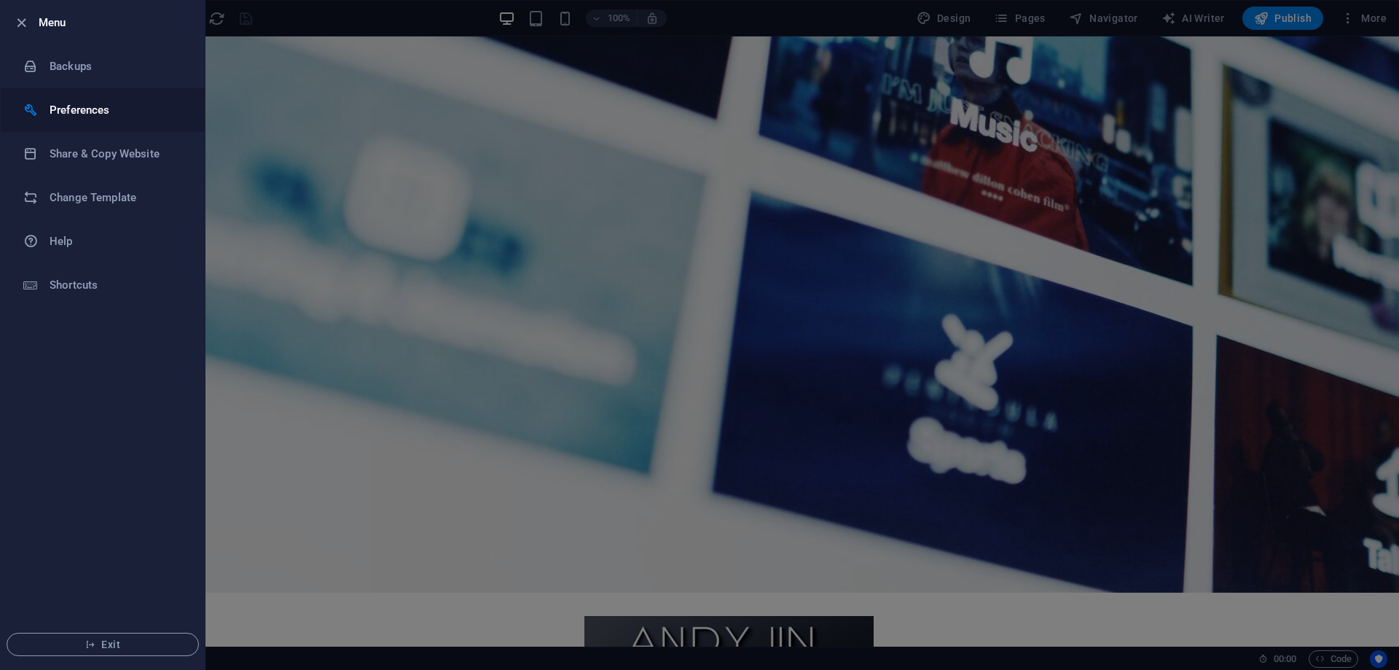
click at [109, 109] on h6 "Preferences" at bounding box center [117, 109] width 135 height 17
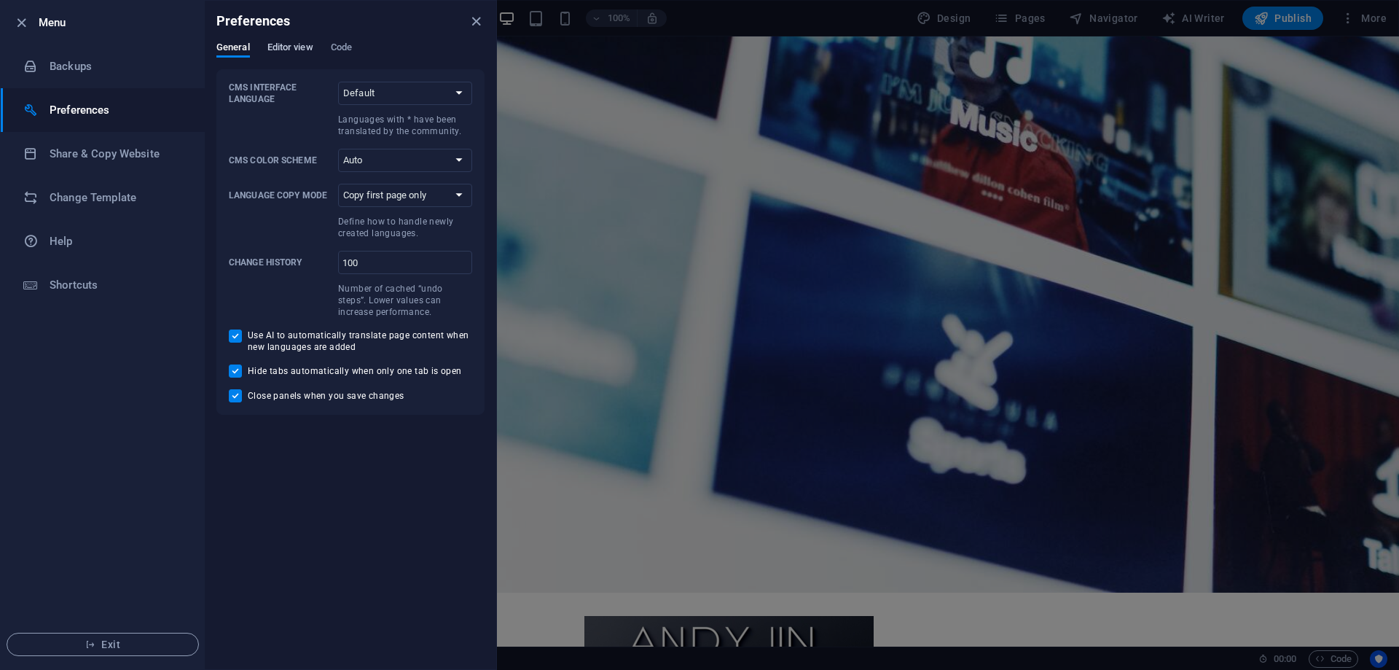
click at [277, 46] on span "Editor view" at bounding box center [290, 49] width 46 height 20
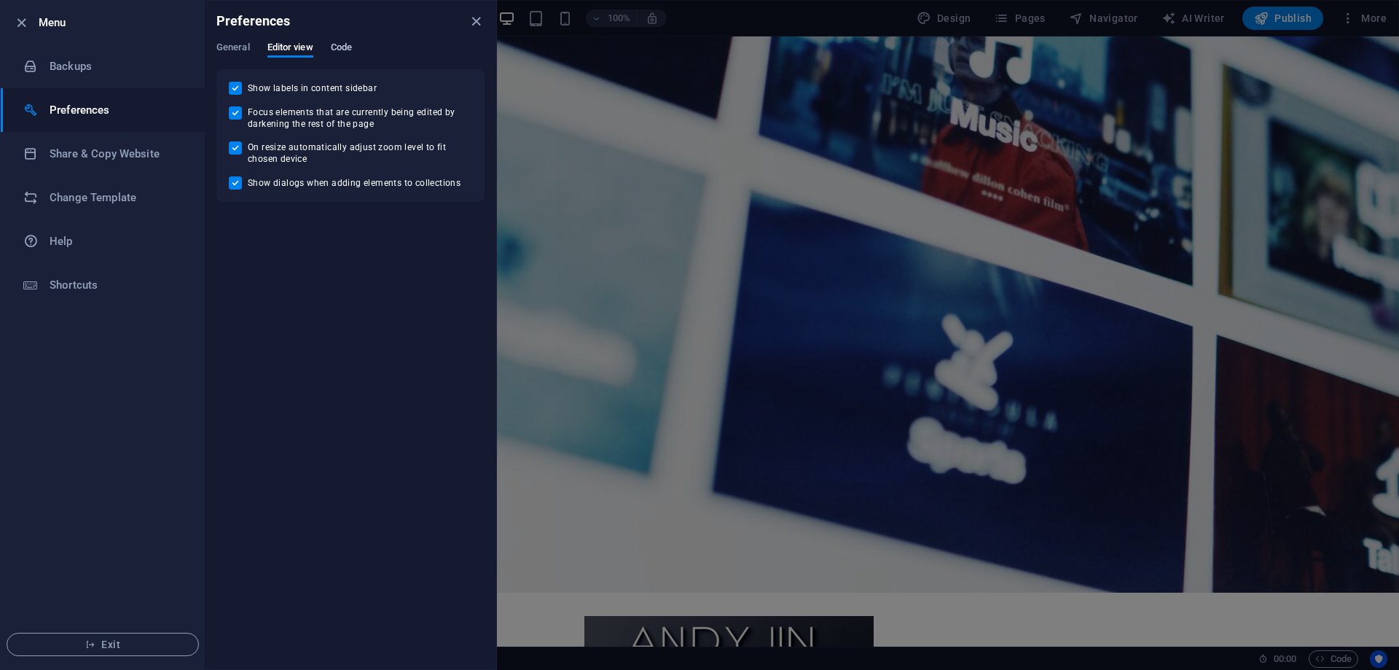
click at [344, 44] on span "Code" at bounding box center [341, 49] width 21 height 20
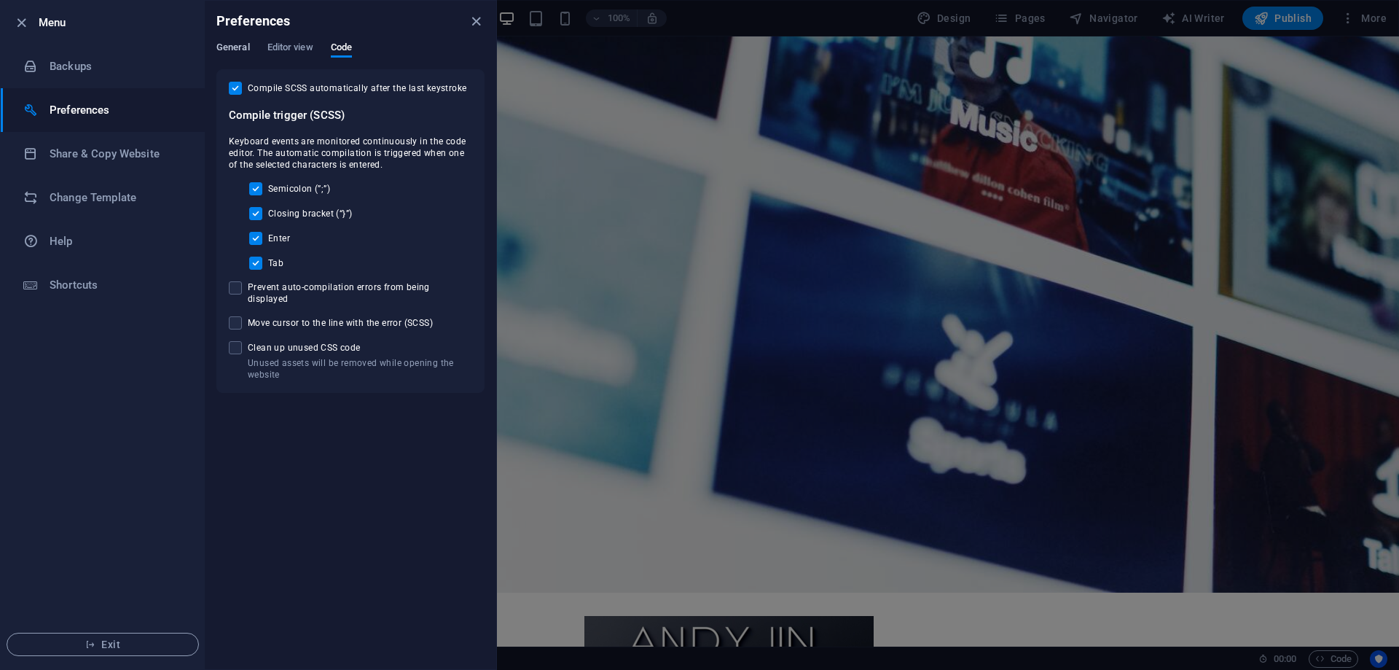
click at [229, 43] on span "General" at bounding box center [233, 49] width 34 height 20
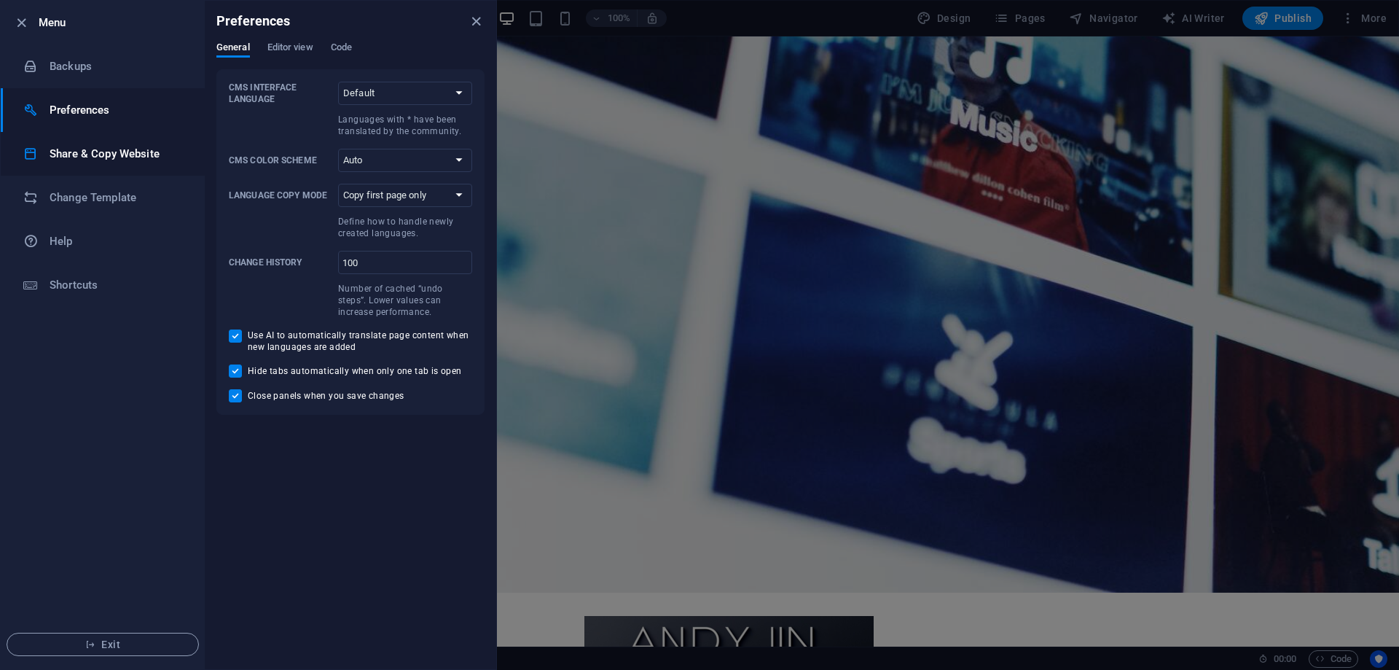
click at [111, 152] on h6 "Share & Copy Website" at bounding box center [117, 153] width 135 height 17
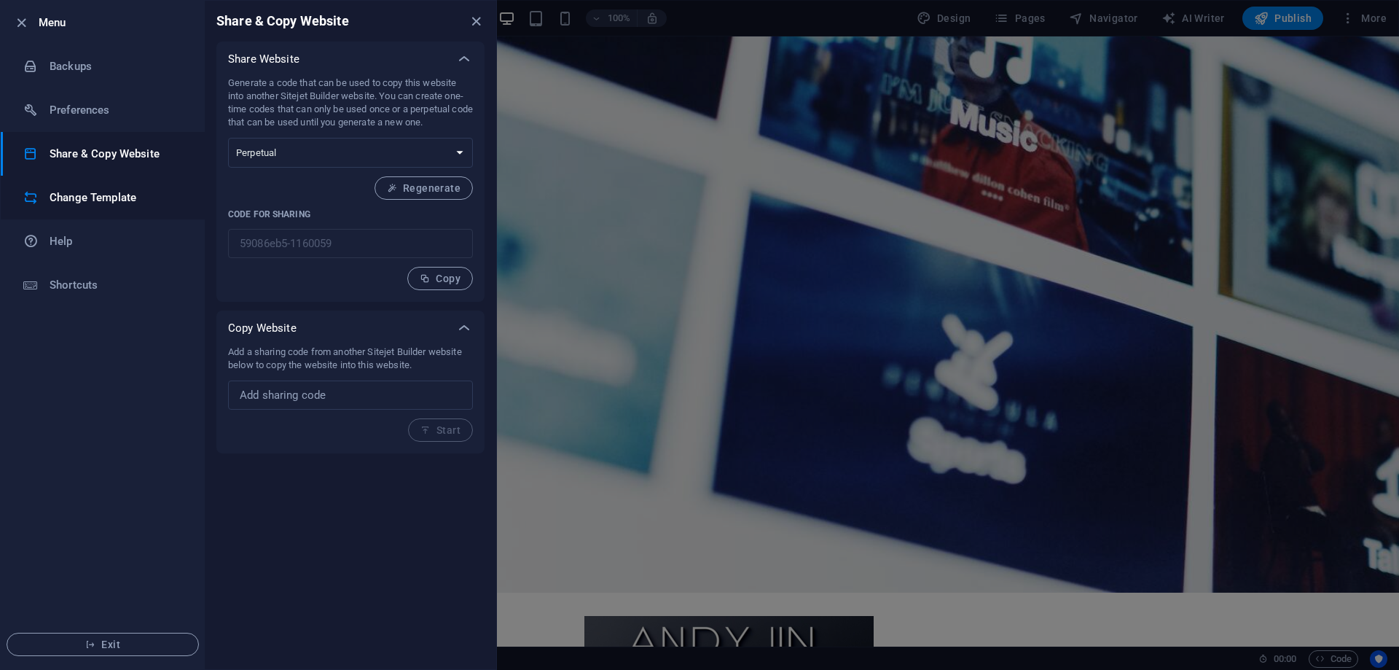
click at [98, 195] on h6 "Change Template" at bounding box center [117, 197] width 135 height 17
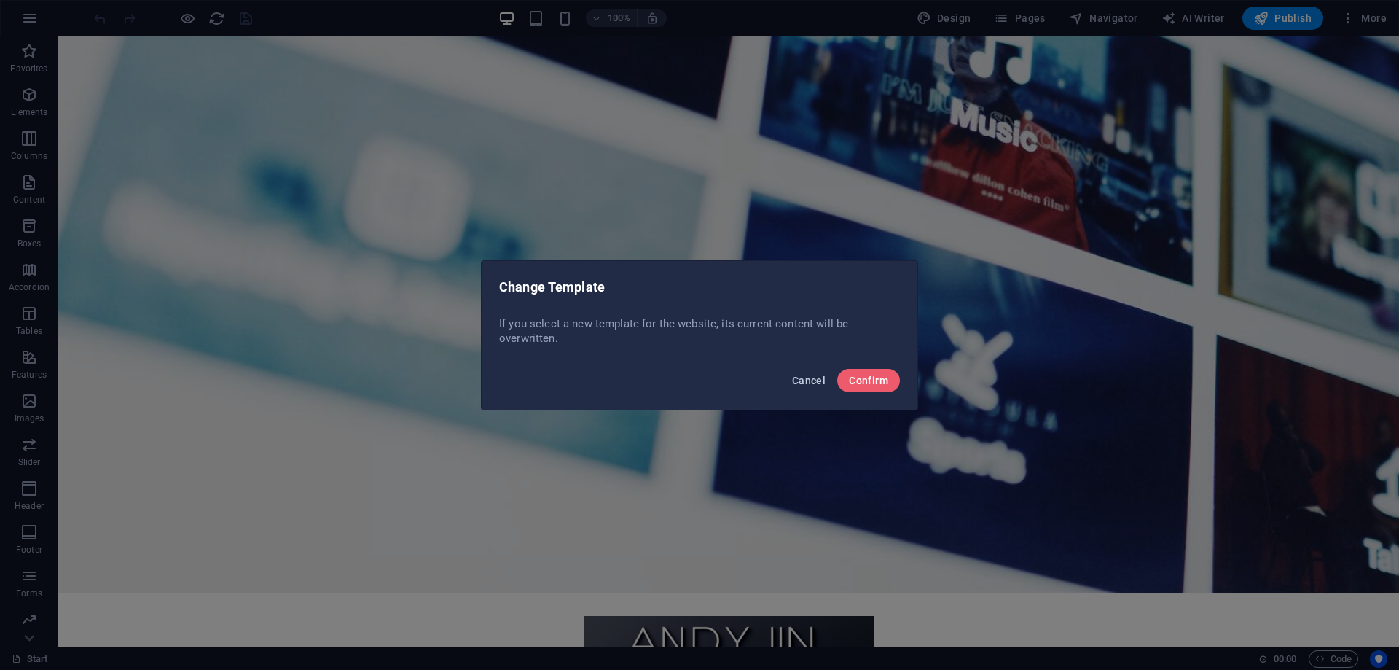
click at [805, 372] on button "Cancel" at bounding box center [808, 380] width 45 height 23
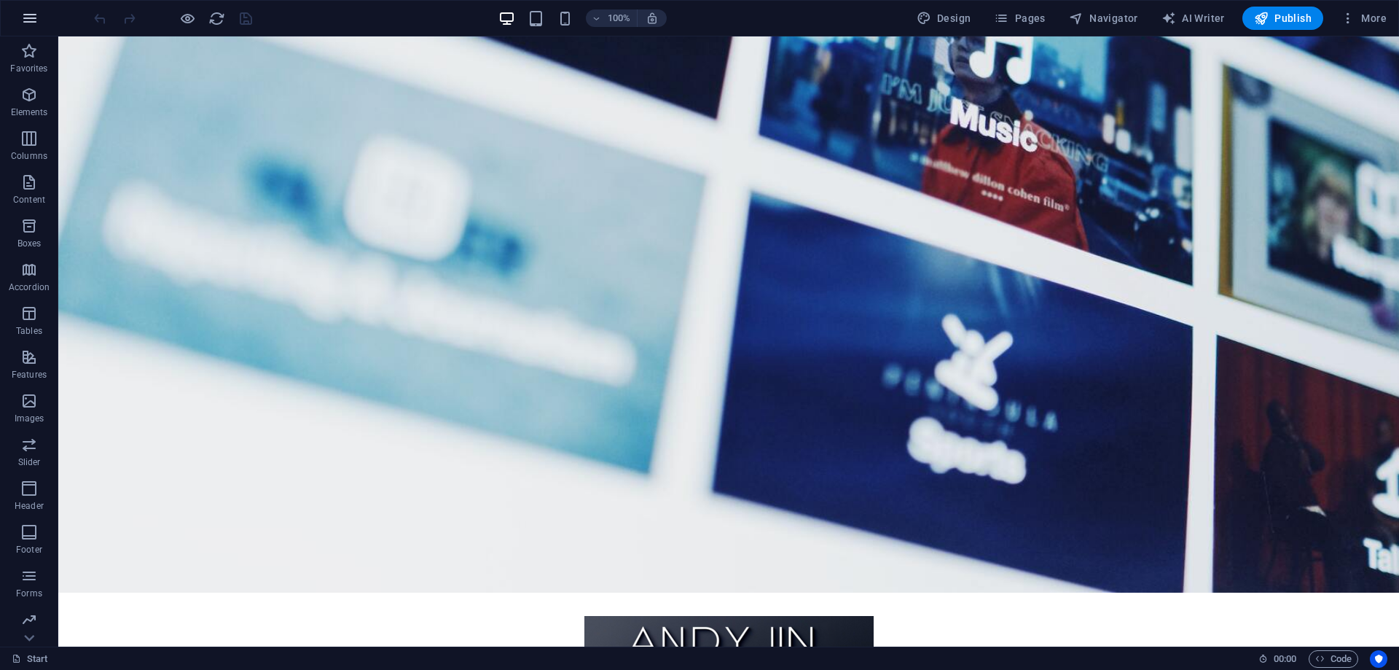
click at [36, 10] on icon "button" at bounding box center [29, 17] width 17 height 17
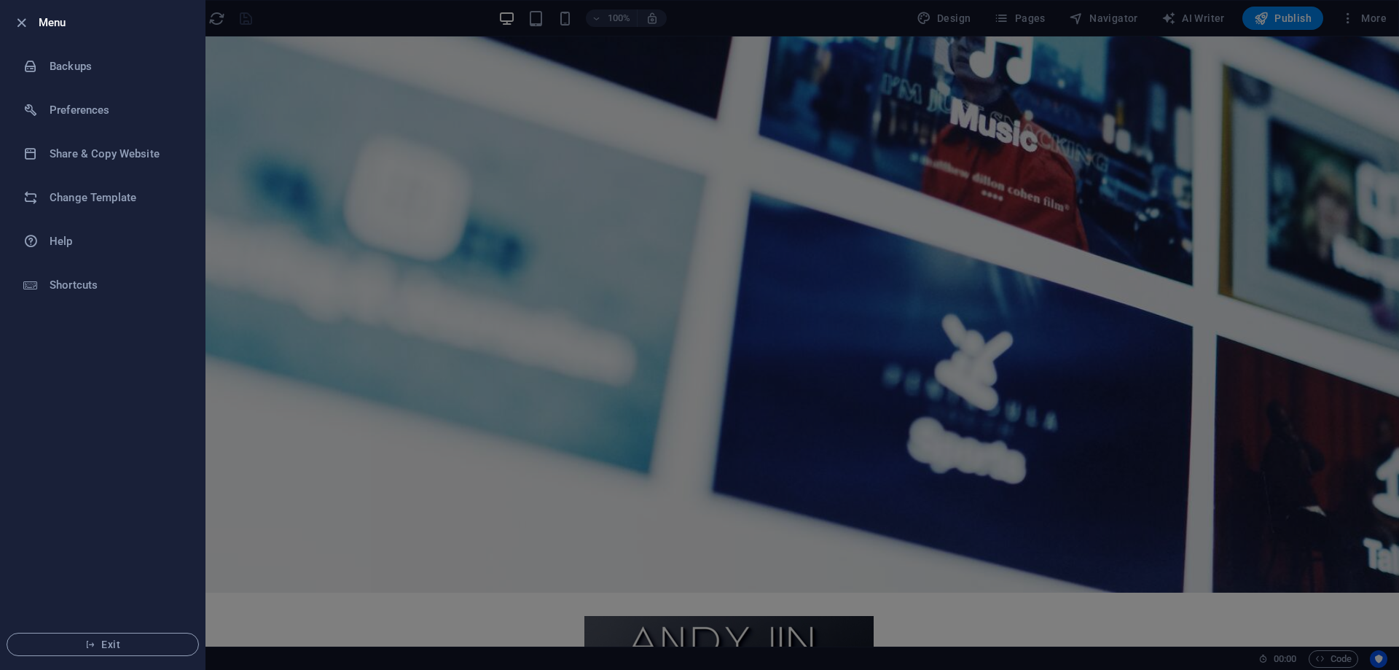
click at [1361, 20] on div at bounding box center [699, 335] width 1399 height 670
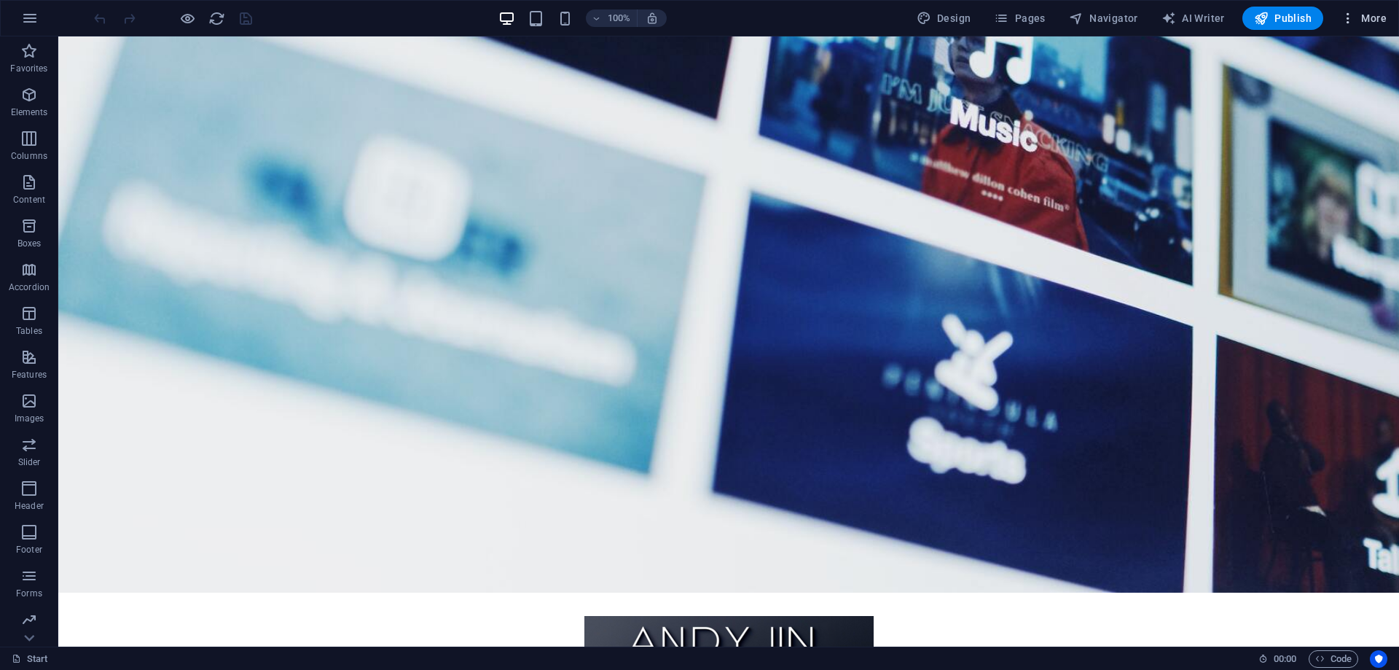
click at [1380, 15] on span "More" at bounding box center [1364, 18] width 46 height 15
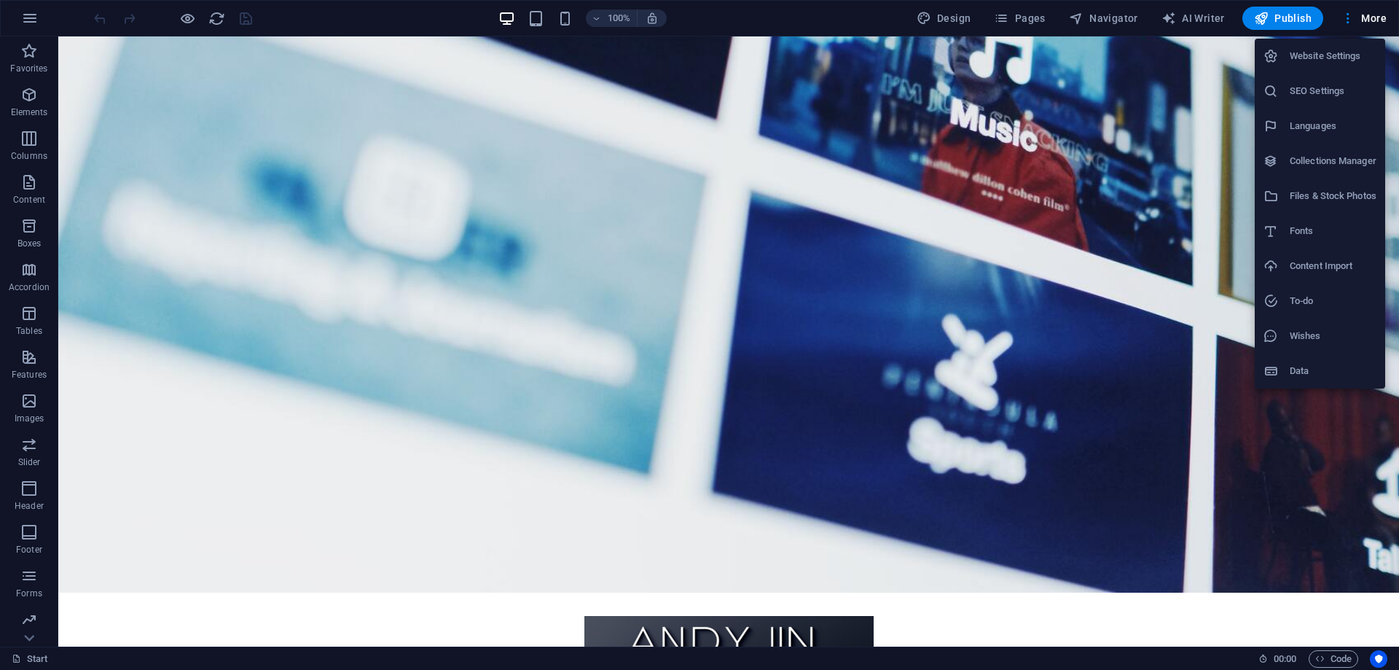
click at [1323, 367] on h6 "Data" at bounding box center [1333, 370] width 87 height 17
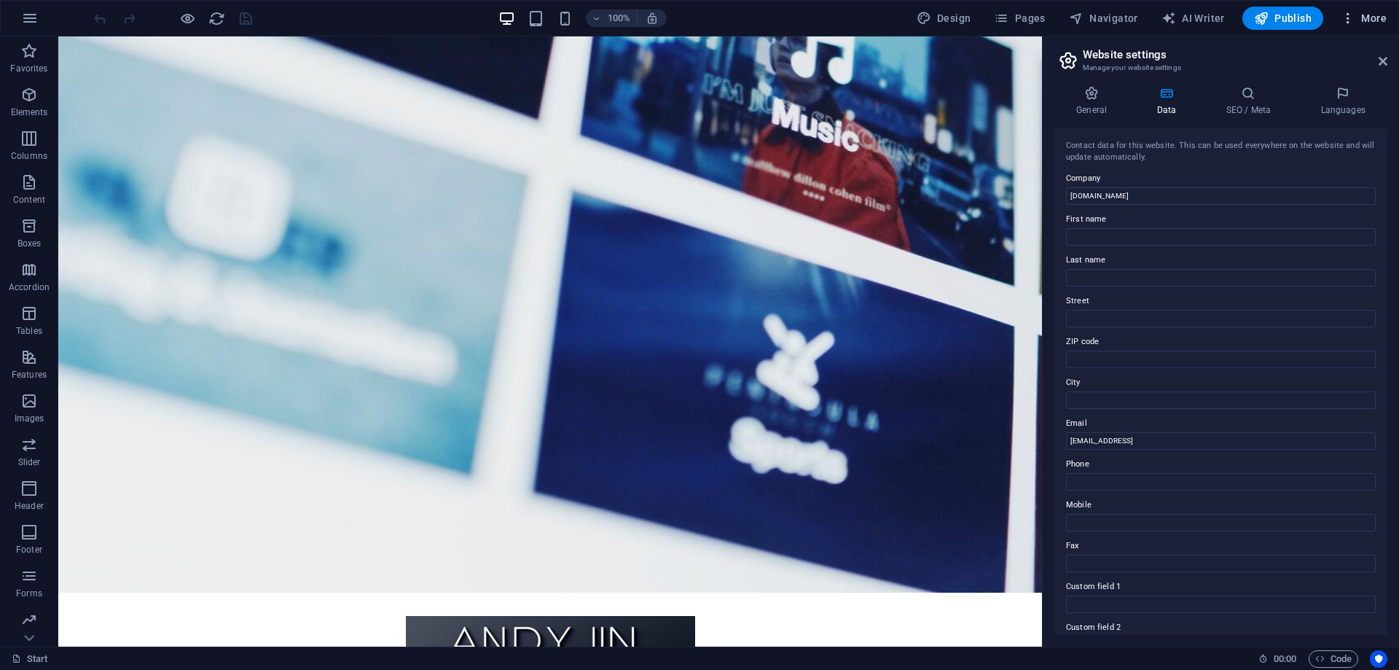
click at [1372, 19] on span "More" at bounding box center [1364, 18] width 46 height 15
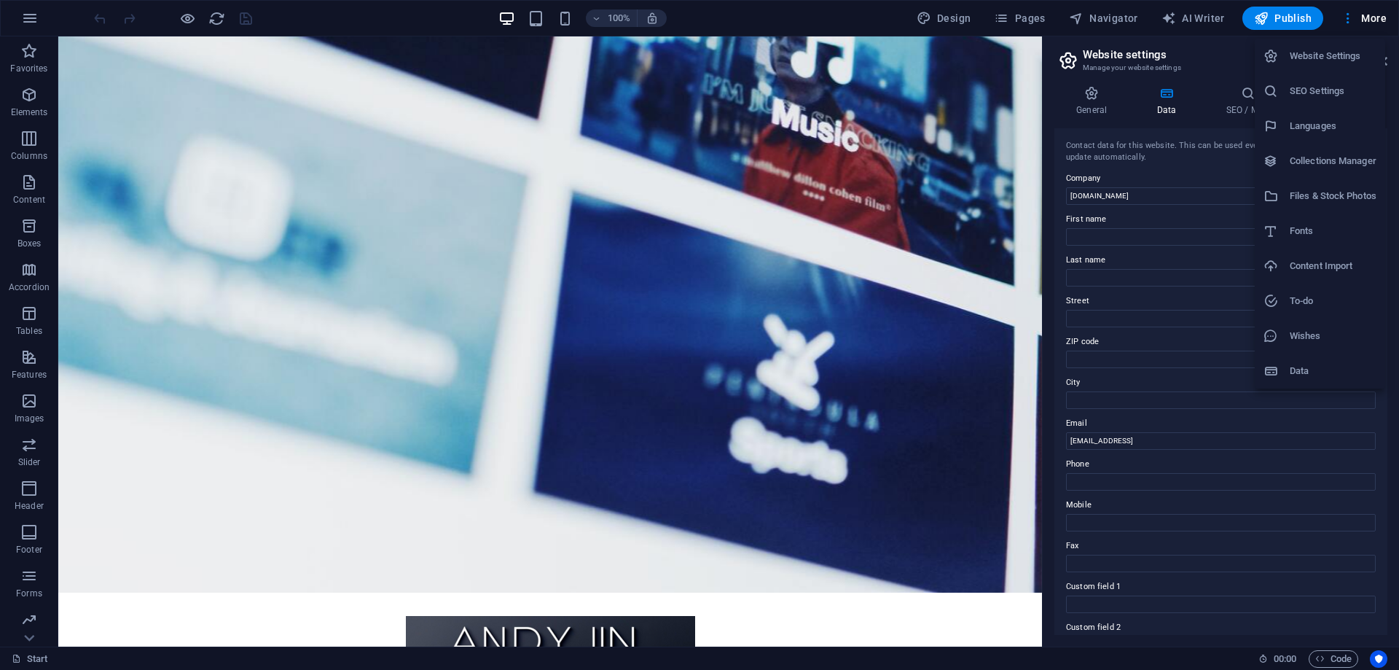
click at [1303, 335] on h6 "Wishes" at bounding box center [1333, 335] width 87 height 17
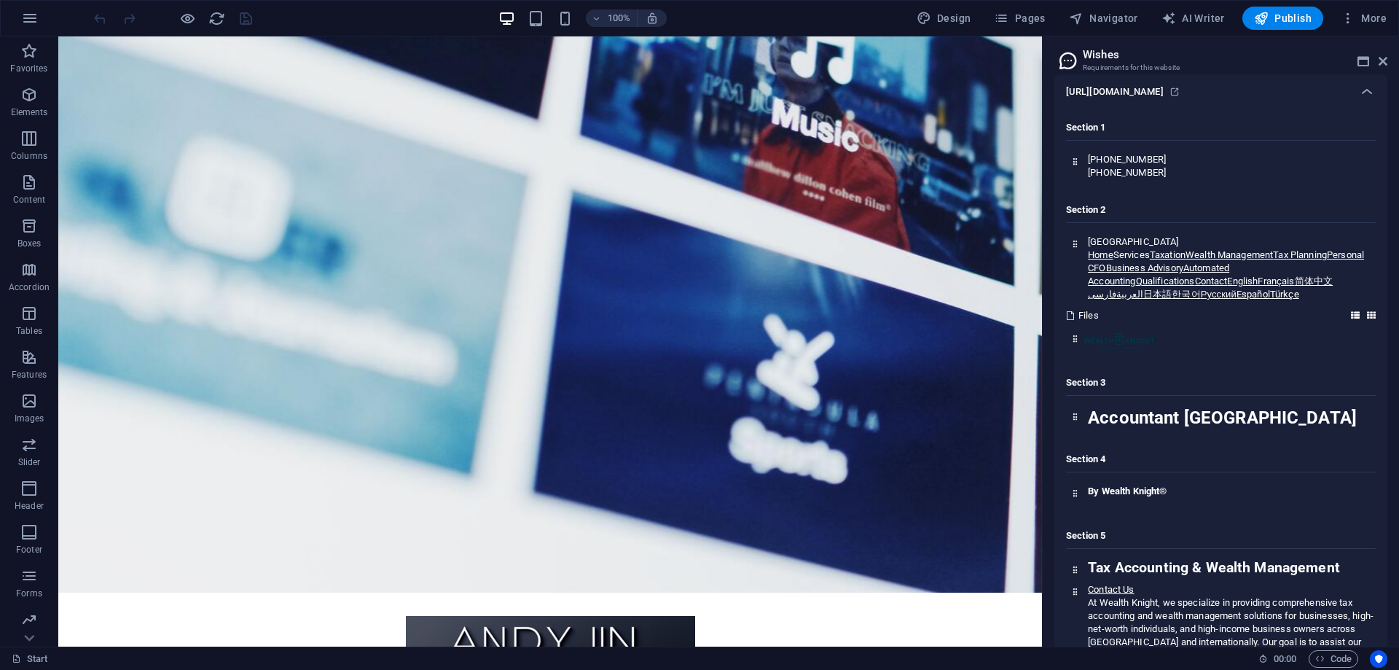
scroll to position [0, 0]
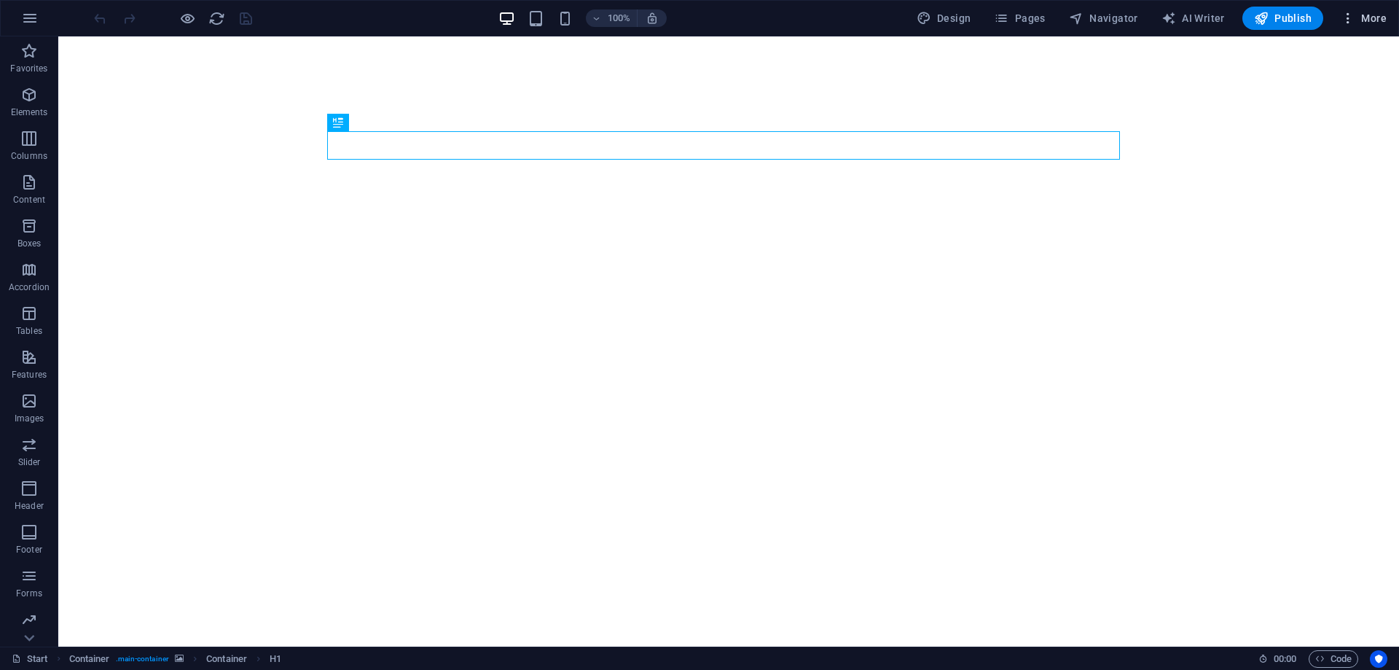
click at [1366, 17] on span "More" at bounding box center [1364, 18] width 46 height 15
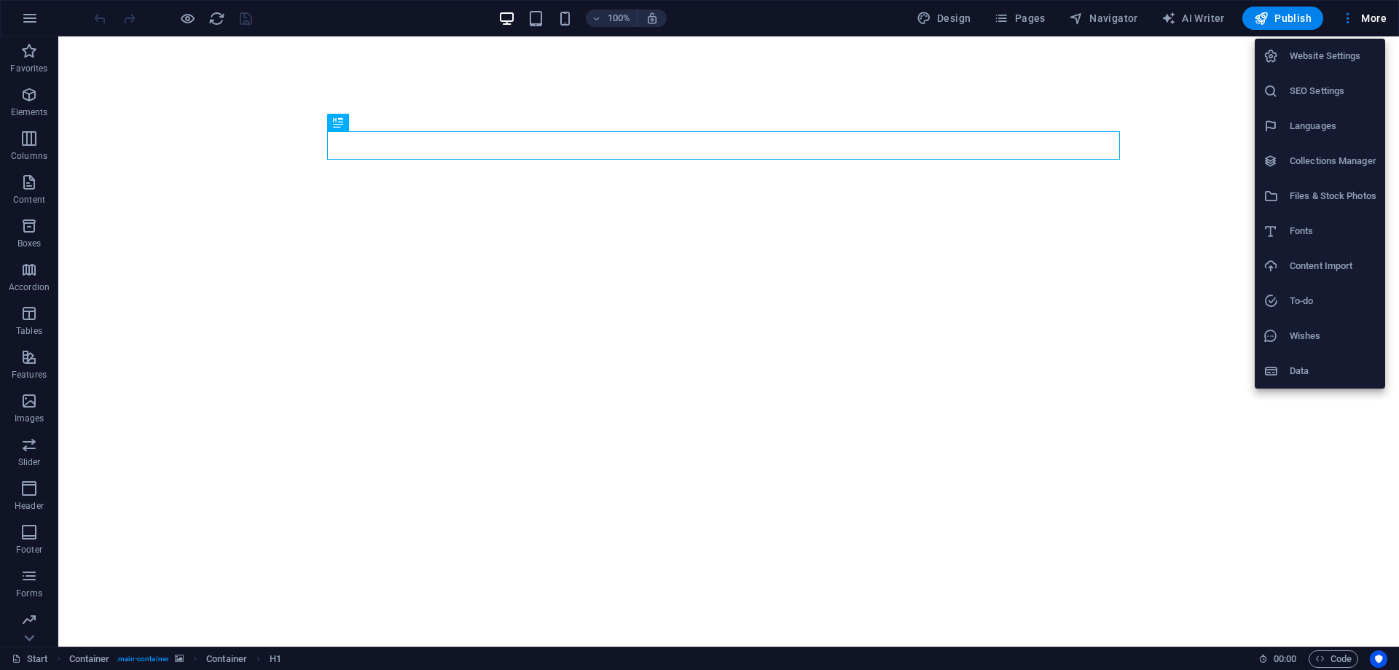
click at [1283, 342] on div at bounding box center [1277, 336] width 26 height 15
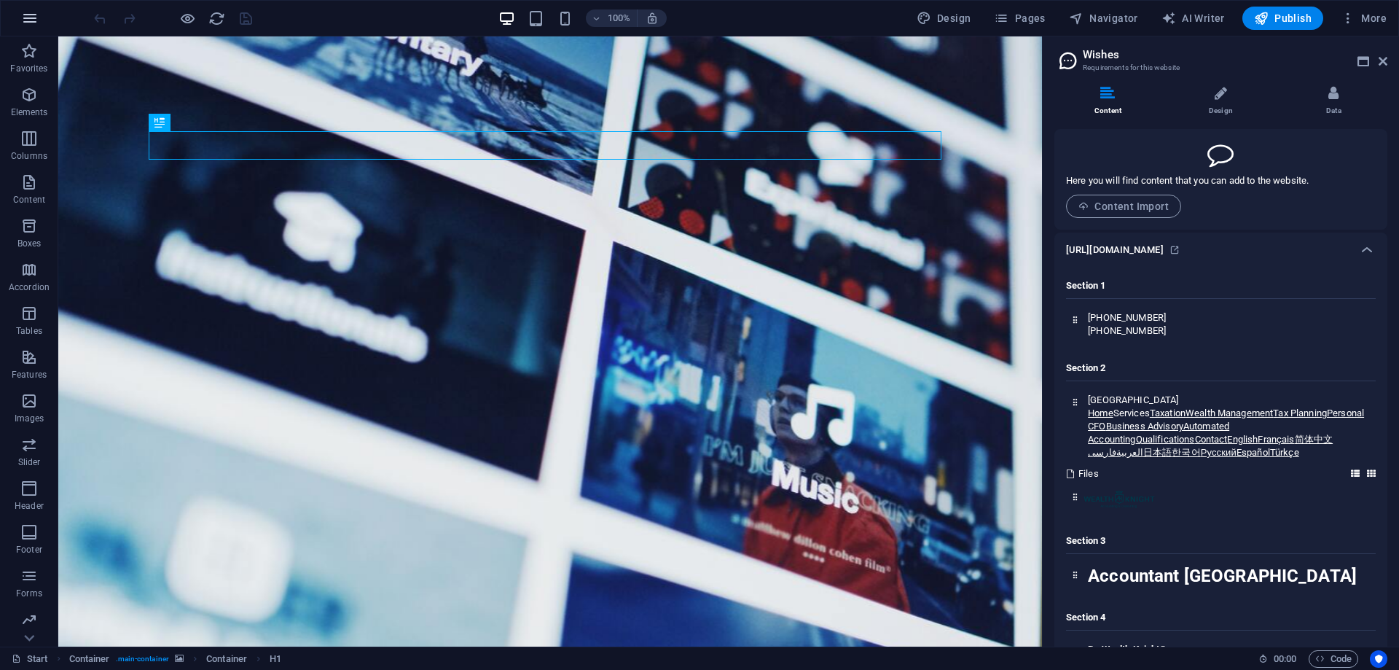
click at [32, 17] on icon "button" at bounding box center [29, 17] width 17 height 17
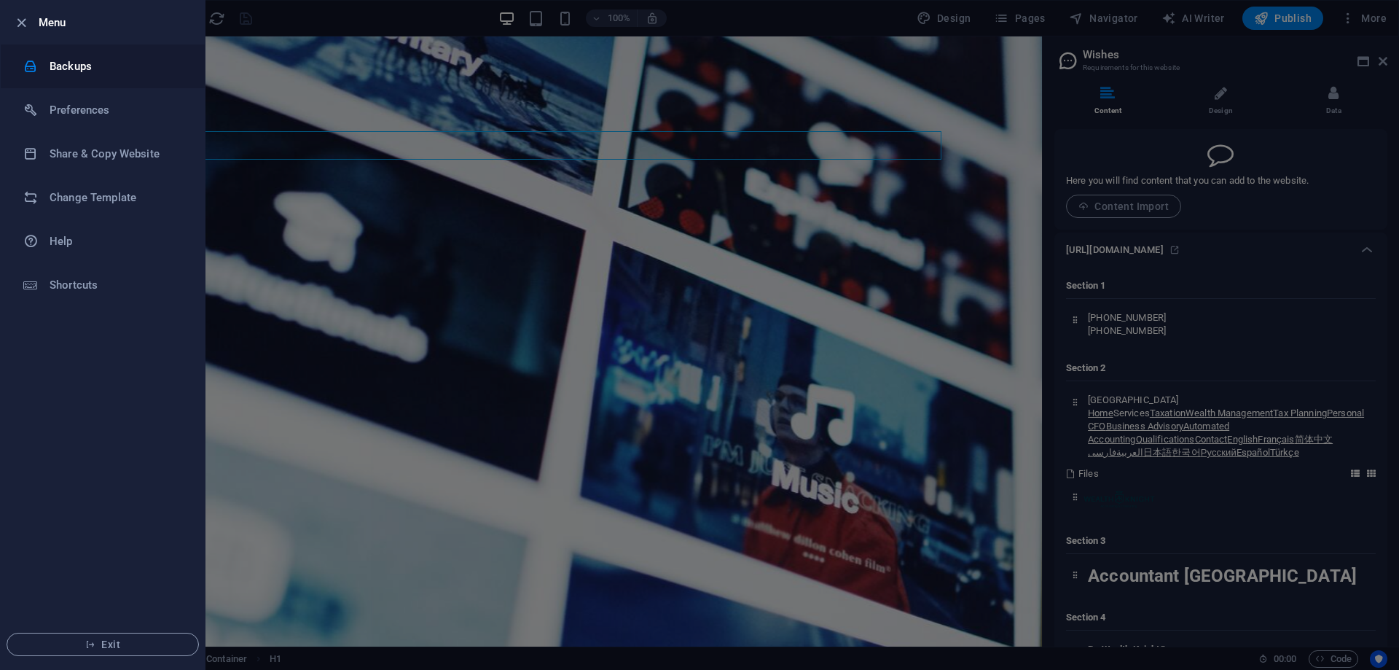
click at [73, 66] on h6 "Backups" at bounding box center [117, 66] width 135 height 17
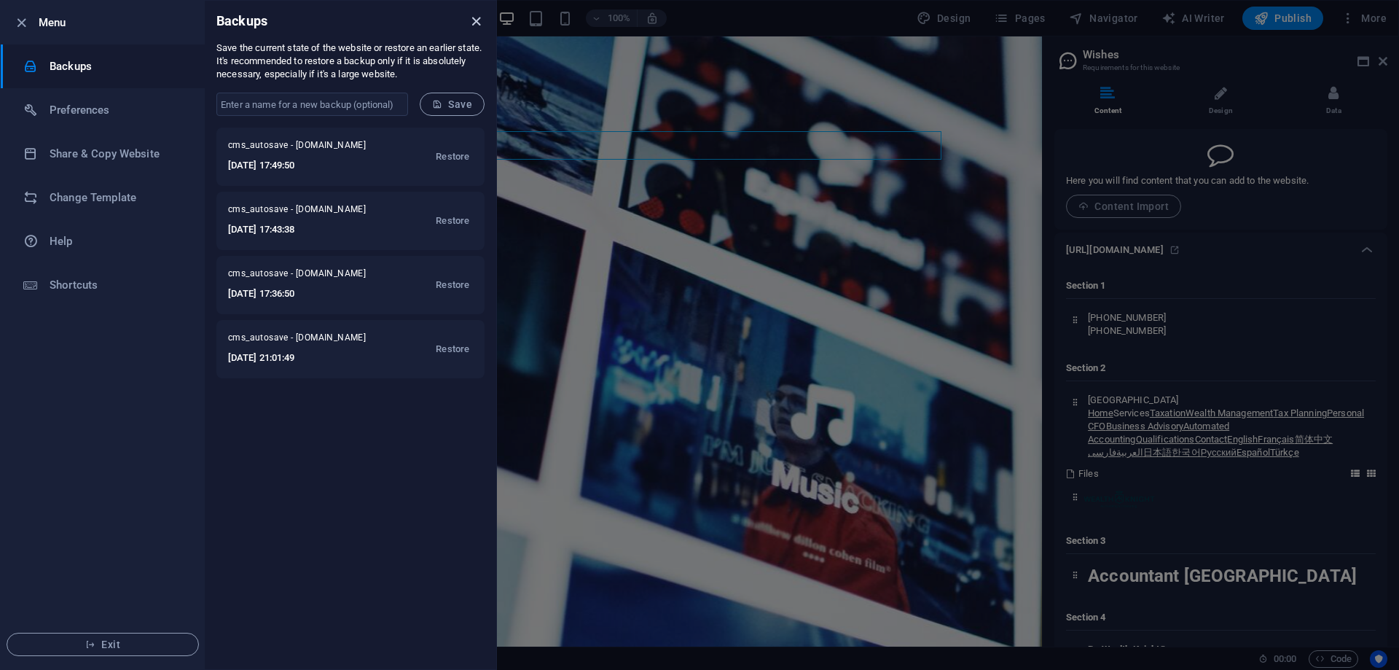
click at [477, 20] on icon "close" at bounding box center [476, 21] width 17 height 17
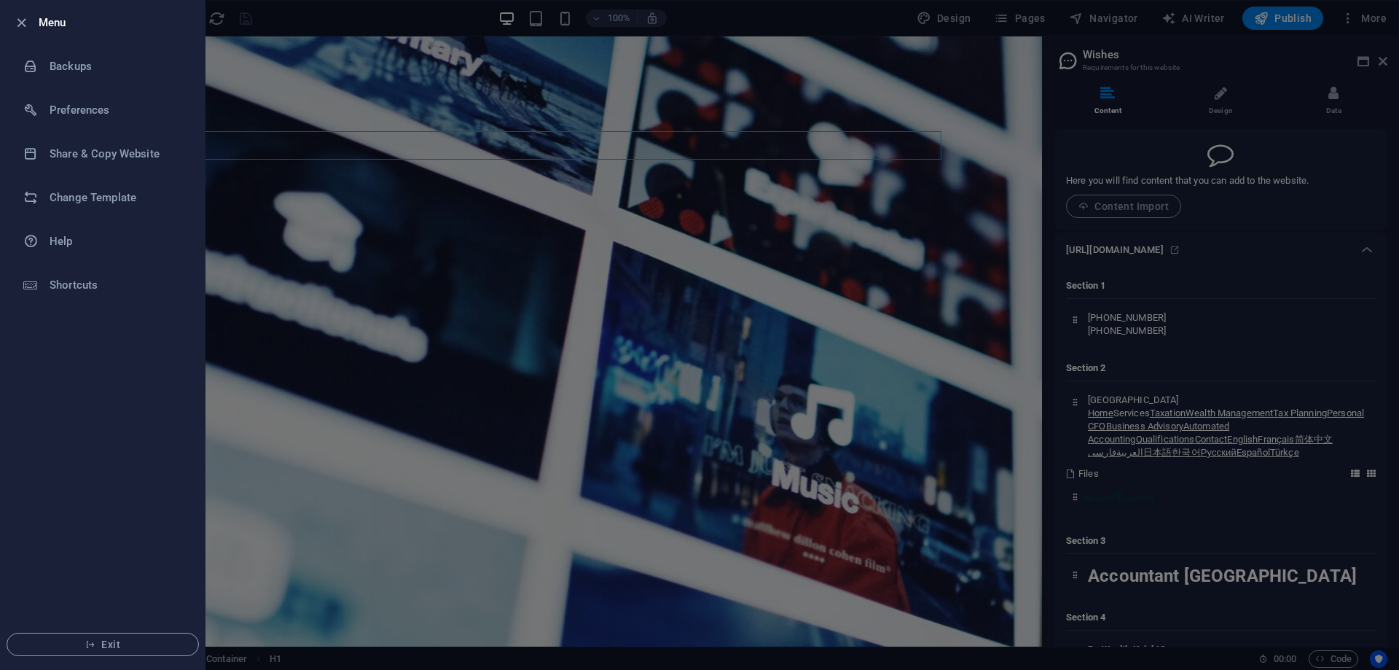
click at [1111, 114] on div at bounding box center [699, 335] width 1399 height 670
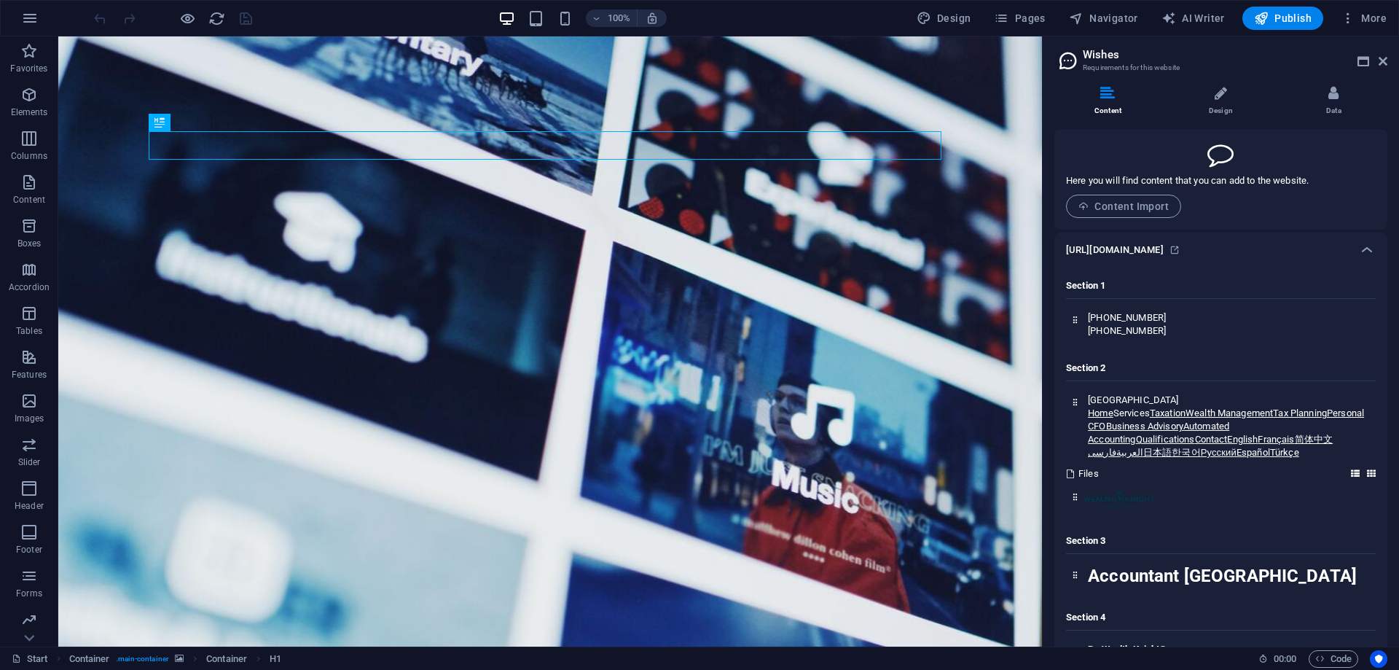
click at [1109, 105] on li "Content" at bounding box center [1111, 101] width 113 height 31
click at [1228, 105] on li "Design" at bounding box center [1224, 101] width 113 height 31
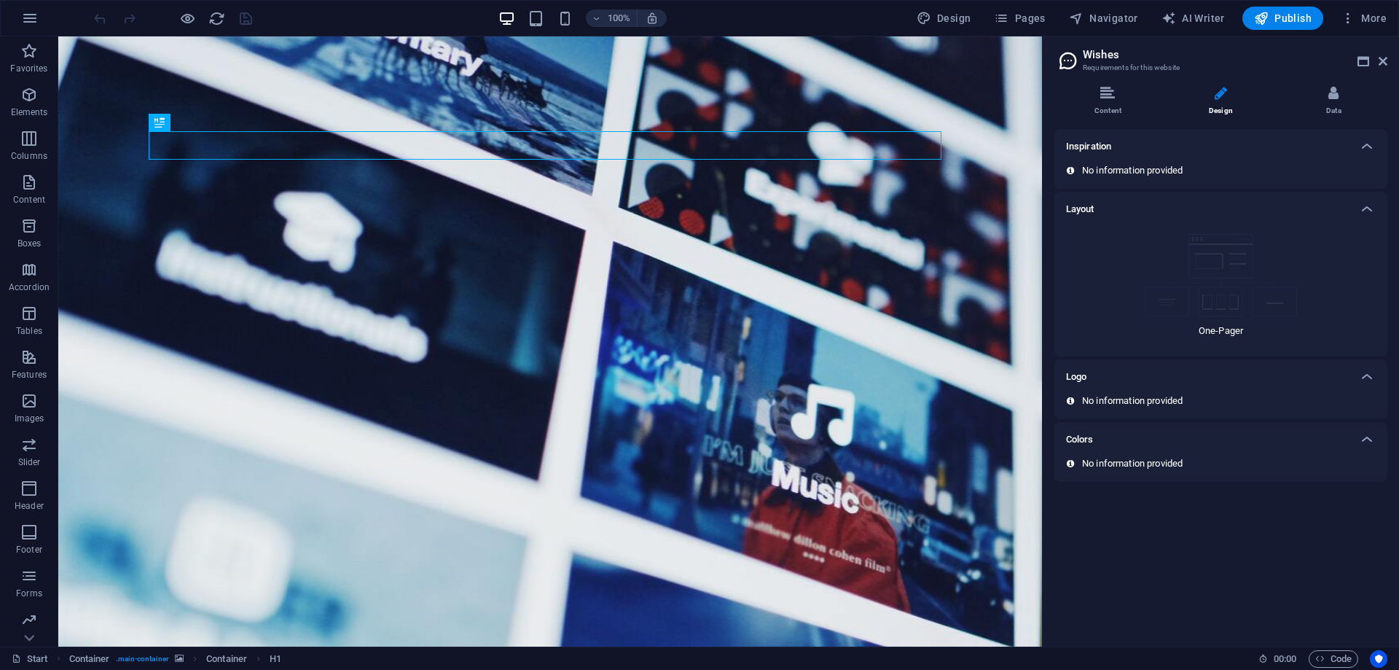
click at [1246, 285] on img at bounding box center [1221, 275] width 153 height 83
click at [1096, 109] on li "Content" at bounding box center [1111, 101] width 113 height 31
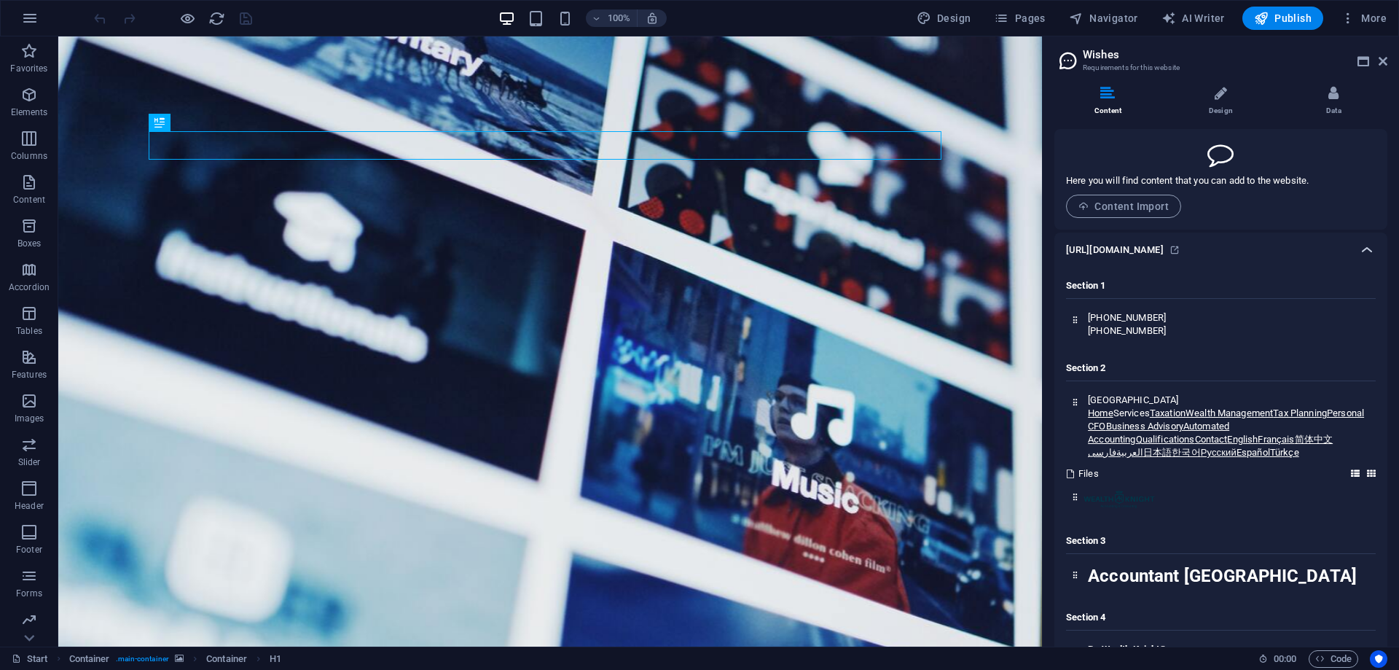
click at [1367, 250] on icon at bounding box center [1367, 249] width 17 height 17
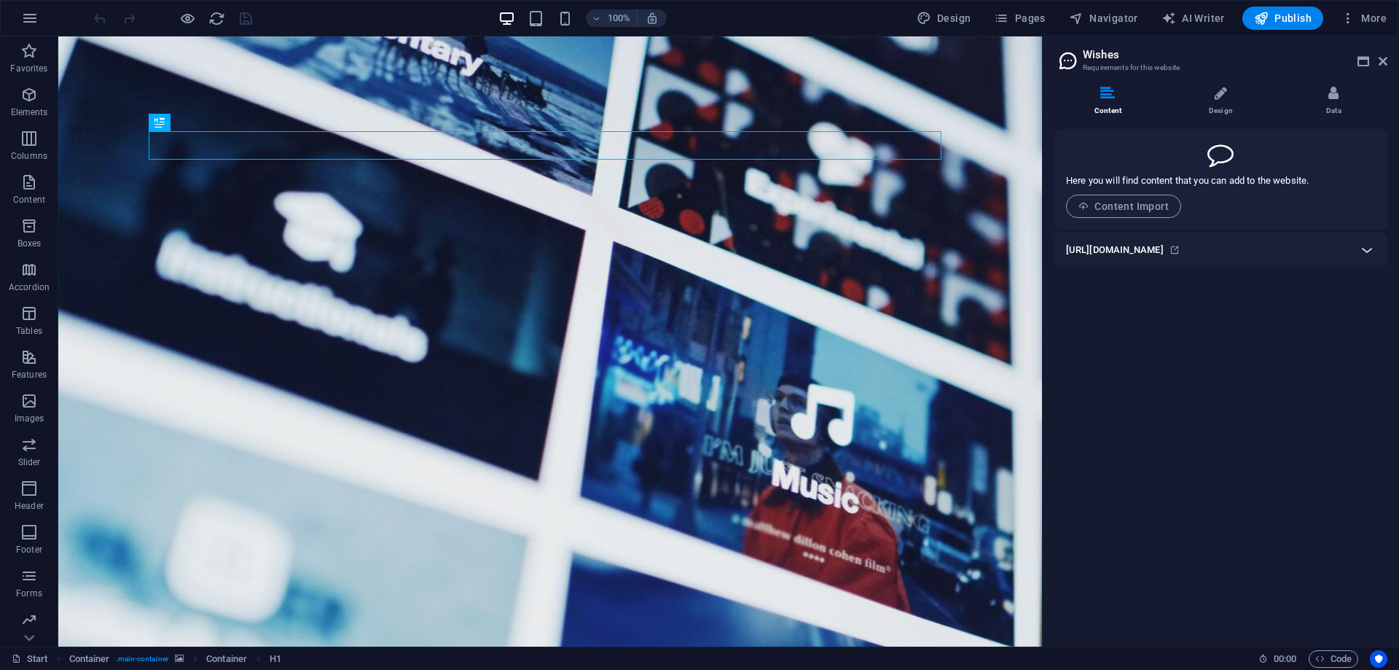
click at [1367, 250] on icon at bounding box center [1367, 249] width 17 height 17
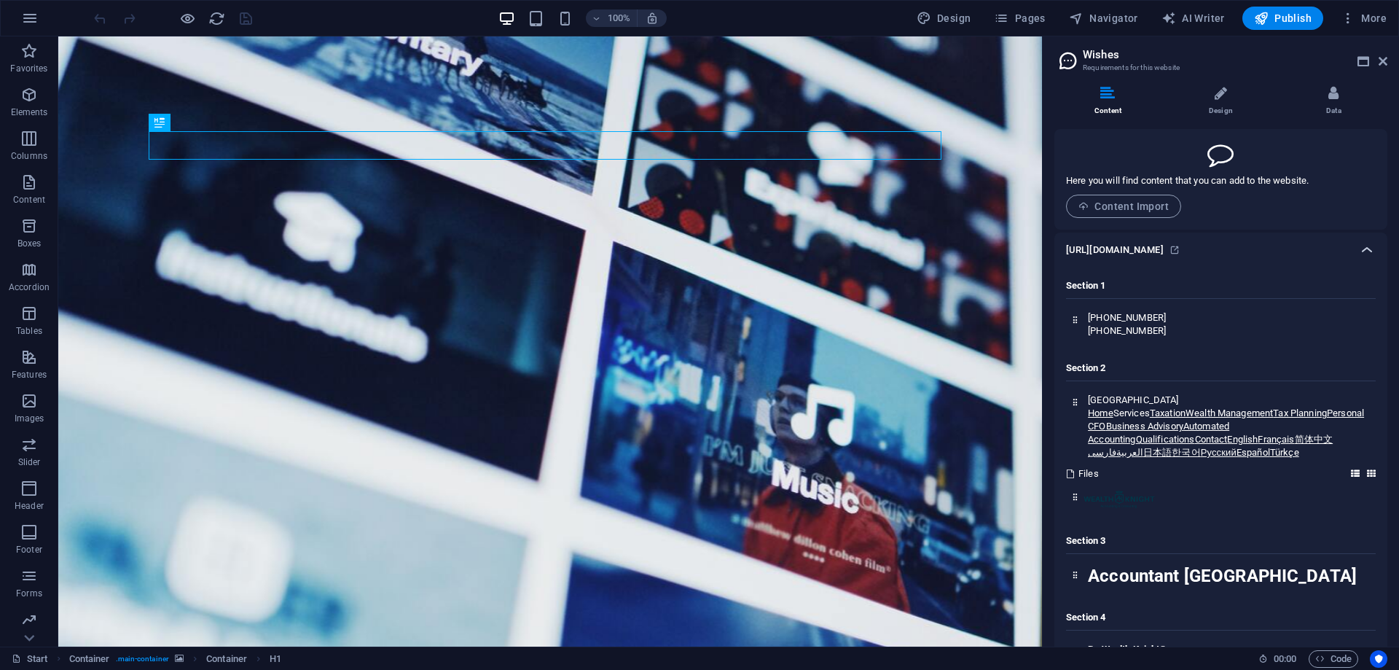
click at [1367, 250] on icon at bounding box center [1367, 249] width 17 height 17
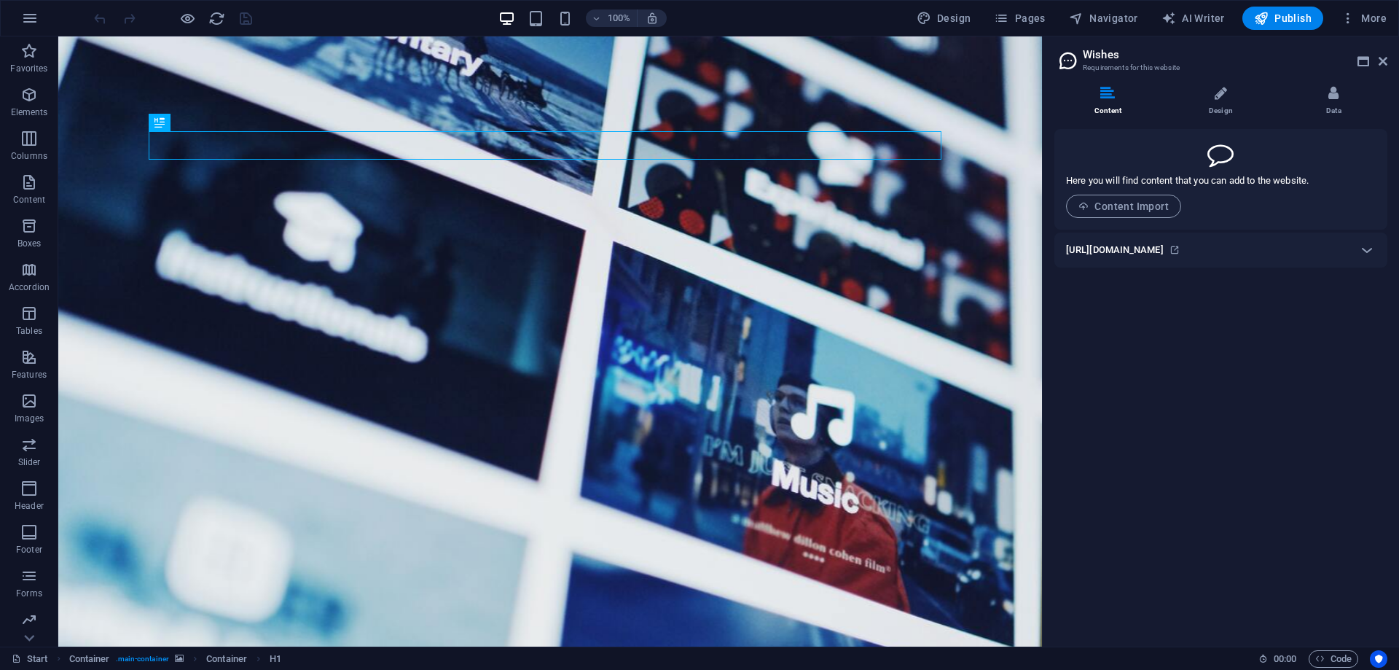
drag, startPoint x: 1280, startPoint y: 247, endPoint x: 1308, endPoint y: 244, distance: 28.6
click at [1308, 244] on div "[URL][DOMAIN_NAME]" at bounding box center [1208, 249] width 284 height 17
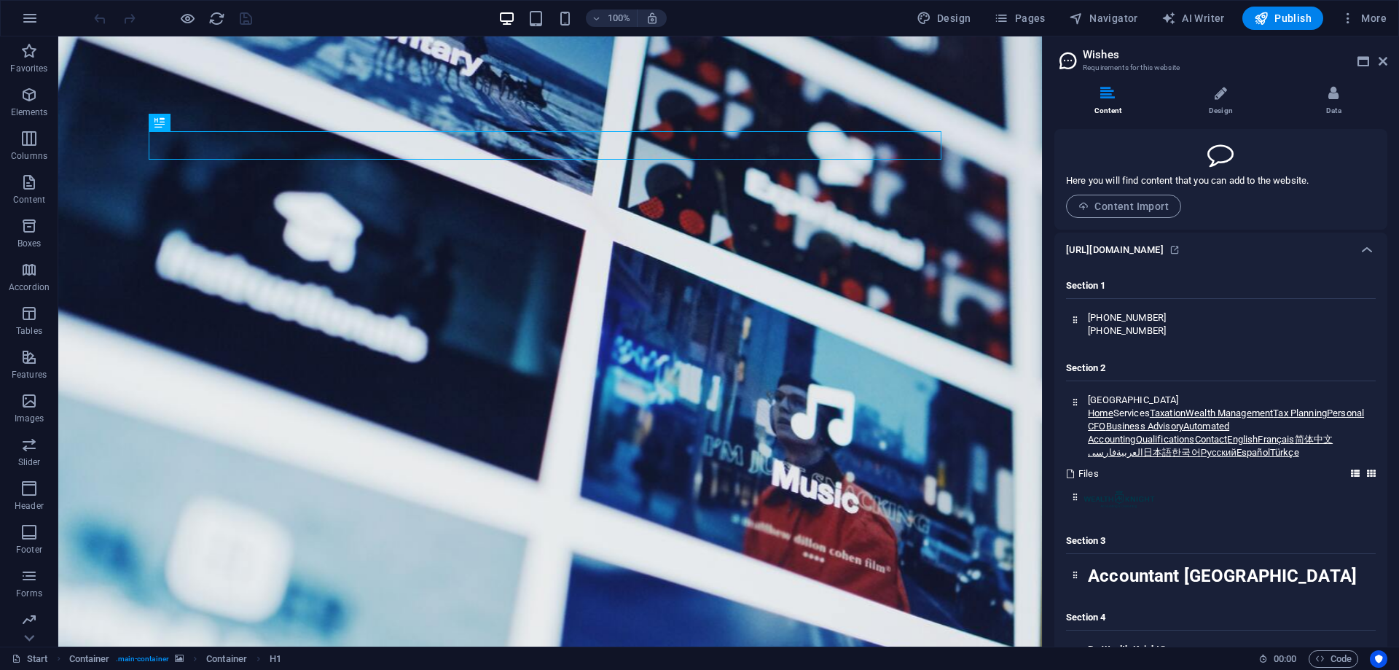
click at [1302, 245] on div "[URL][DOMAIN_NAME]" at bounding box center [1208, 249] width 284 height 17
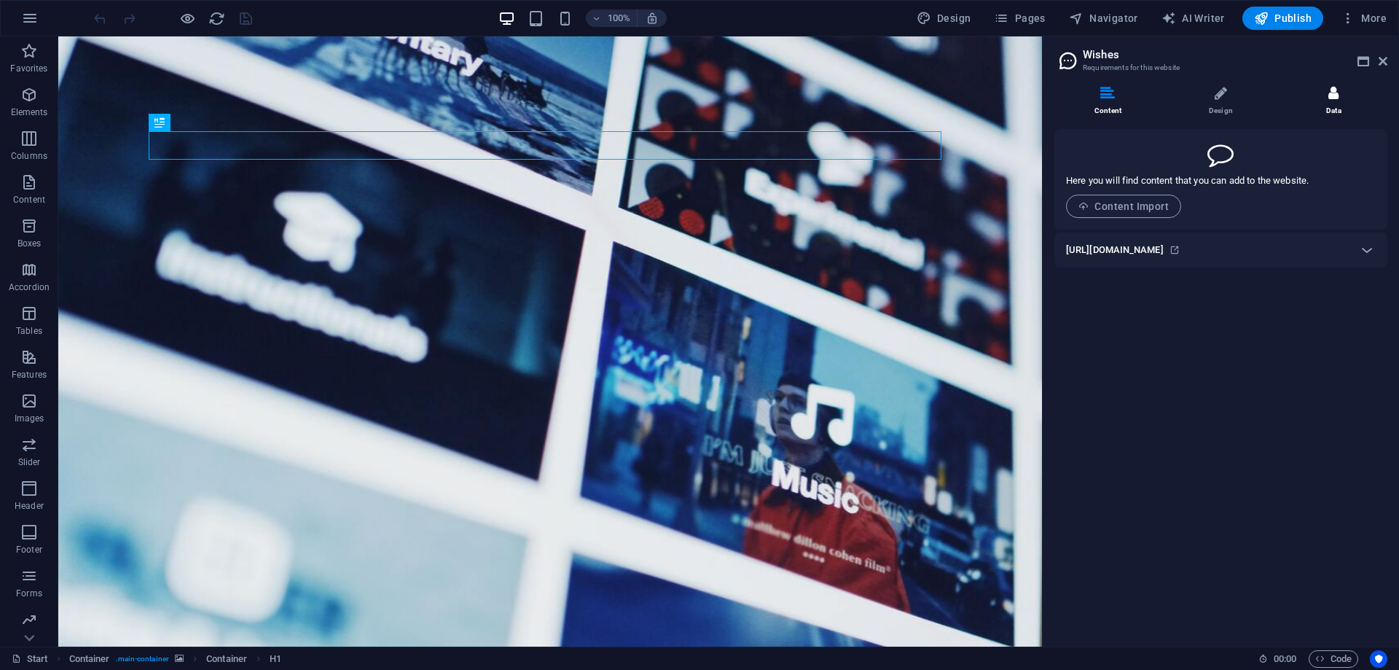
click at [1332, 101] on span at bounding box center [1334, 103] width 4 height 4
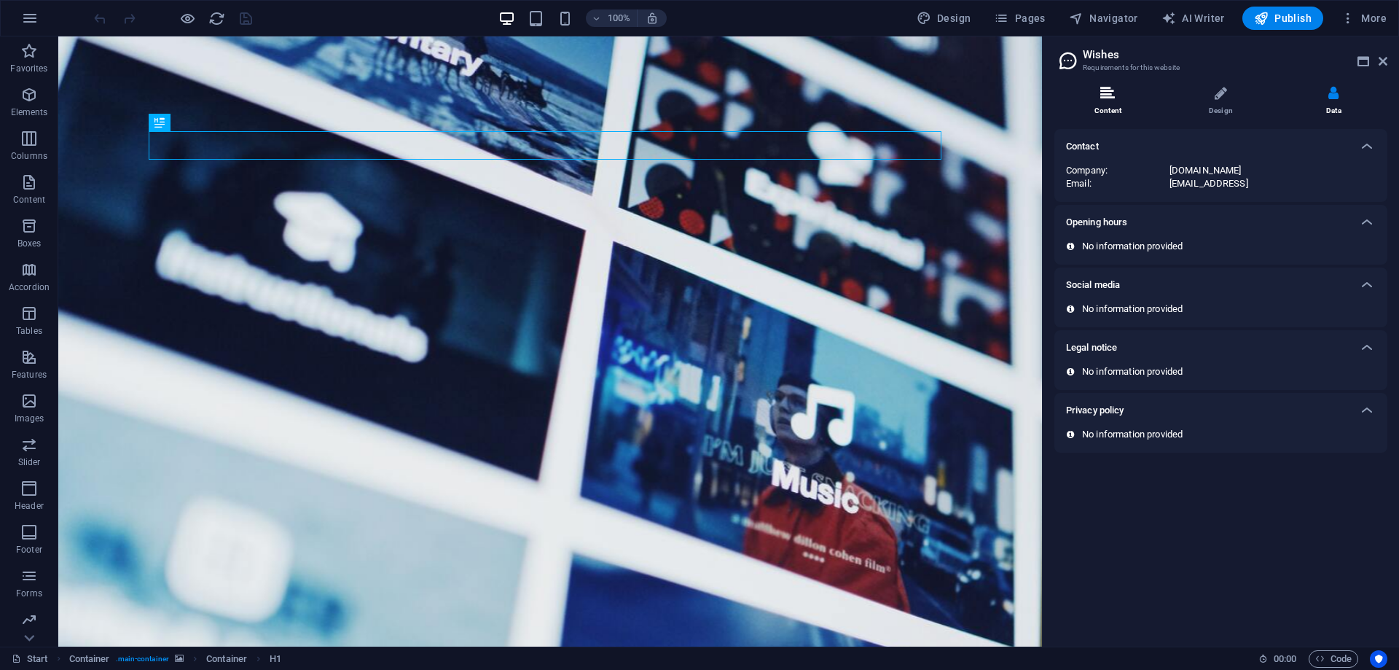
drag, startPoint x: 1138, startPoint y: 117, endPoint x: 1127, endPoint y: 111, distance: 12.4
click at [1138, 116] on li "Content" at bounding box center [1111, 101] width 113 height 31
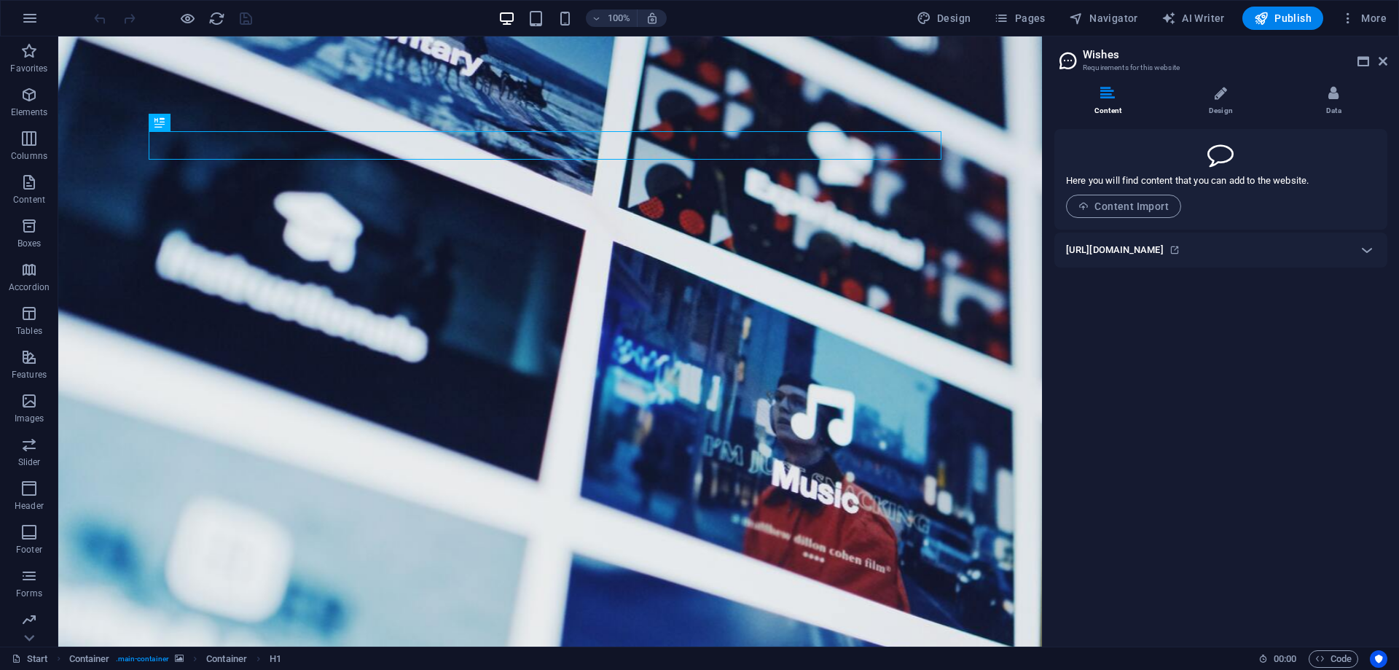
click at [1158, 245] on h6 "[URL][DOMAIN_NAME]" at bounding box center [1115, 249] width 98 height 17
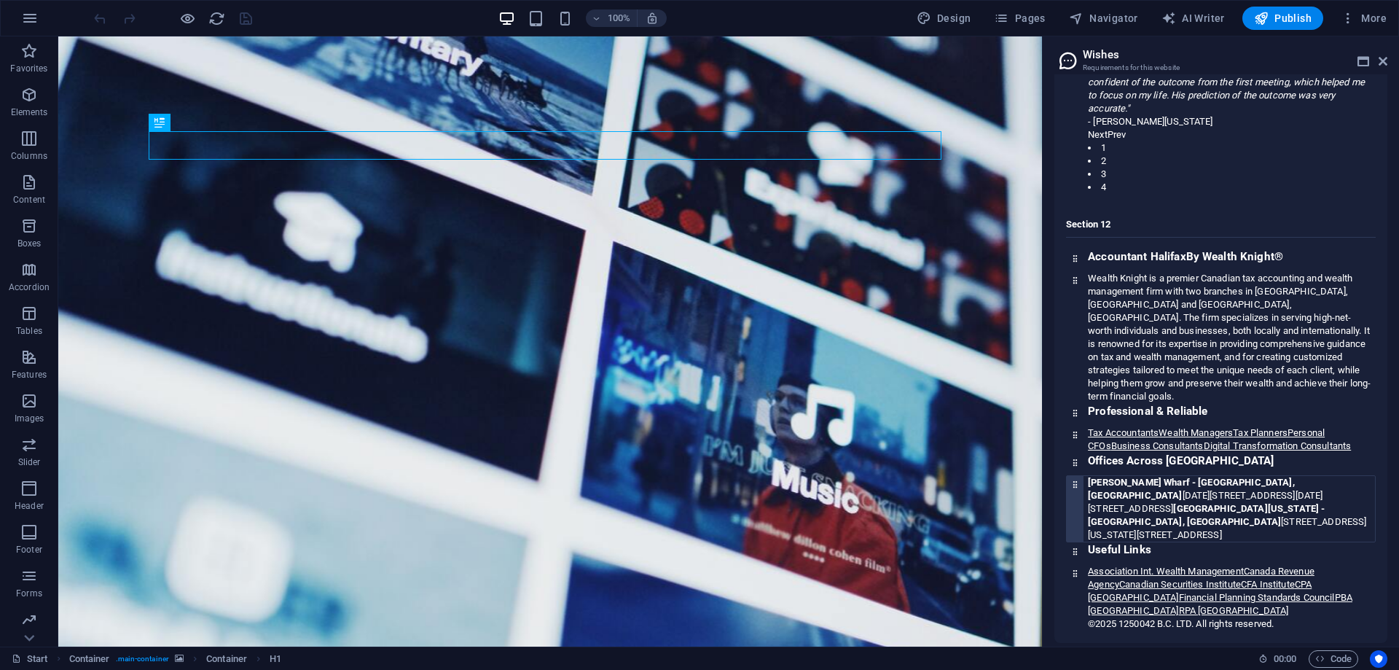
scroll to position [2195, 0]
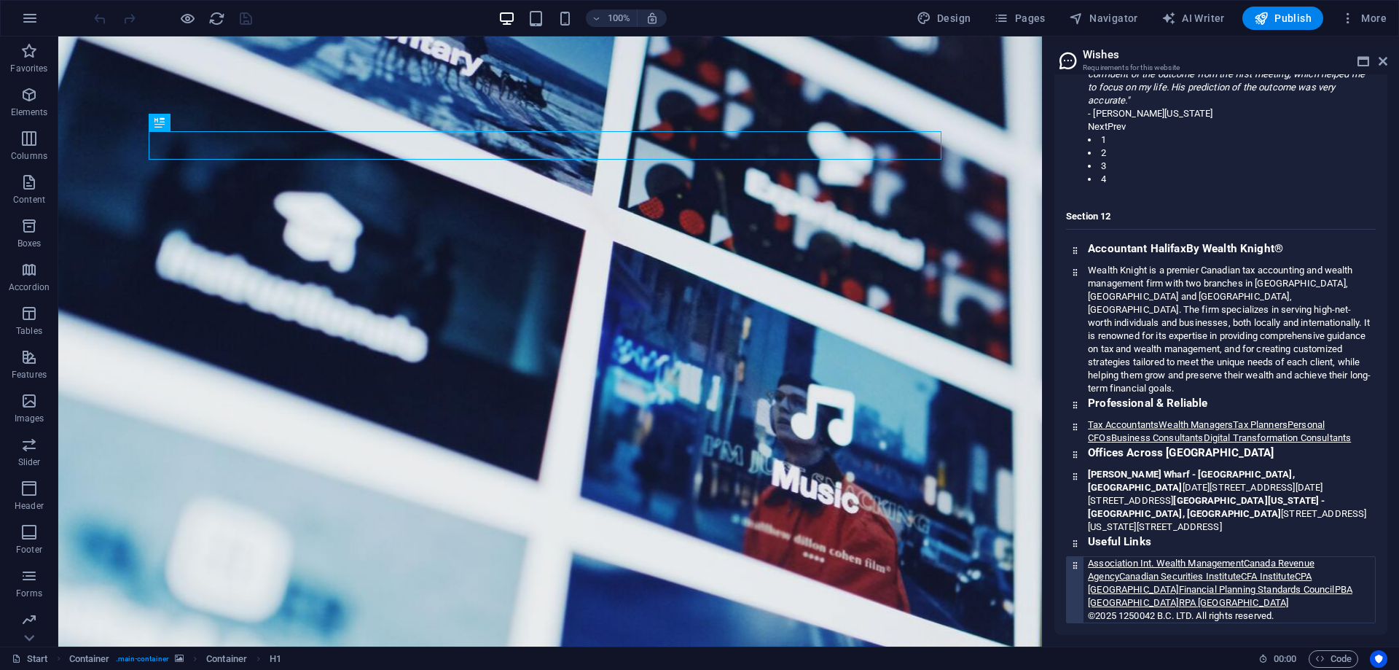
drag, startPoint x: 1311, startPoint y: 609, endPoint x: 1321, endPoint y: 614, distance: 10.8
click at [1321, 614] on div "©2025 1250042 B.C. LTD. All rights reserved." at bounding box center [1231, 615] width 287 height 13
click at [1076, 567] on icon at bounding box center [1075, 564] width 9 height 9
click at [1076, 566] on icon at bounding box center [1075, 564] width 9 height 9
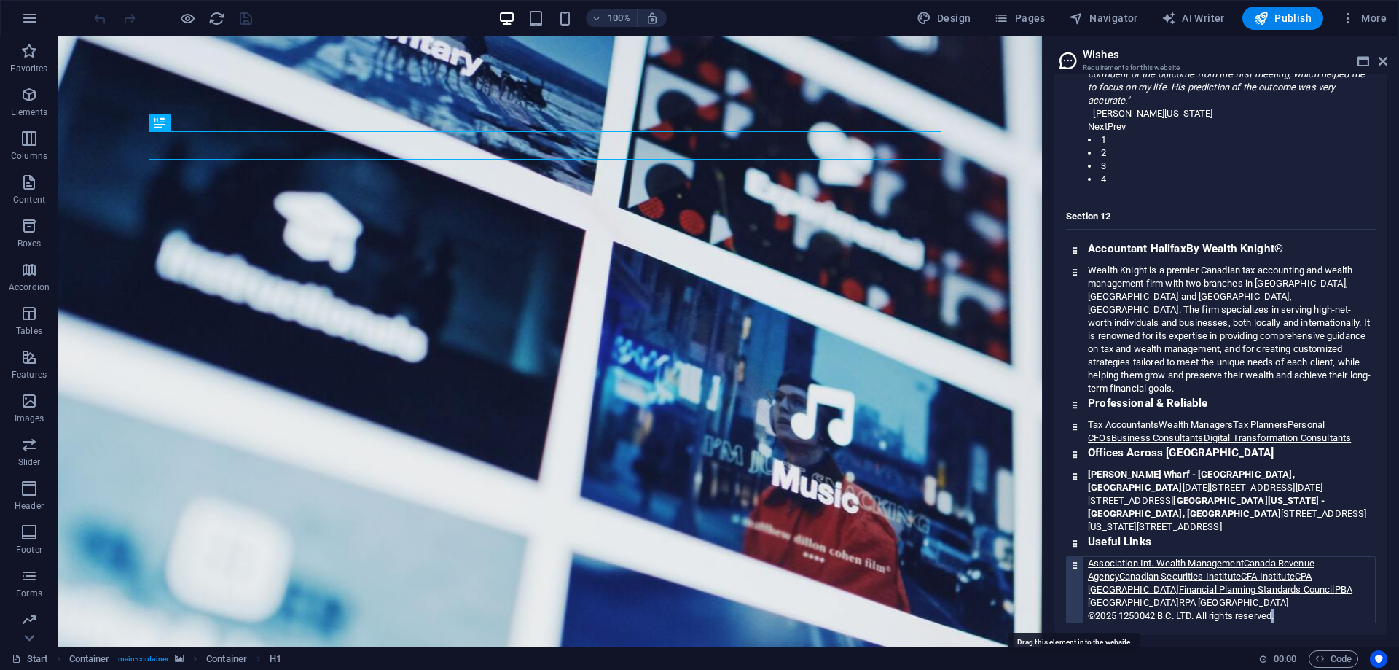
click at [1074, 563] on icon at bounding box center [1075, 564] width 9 height 9
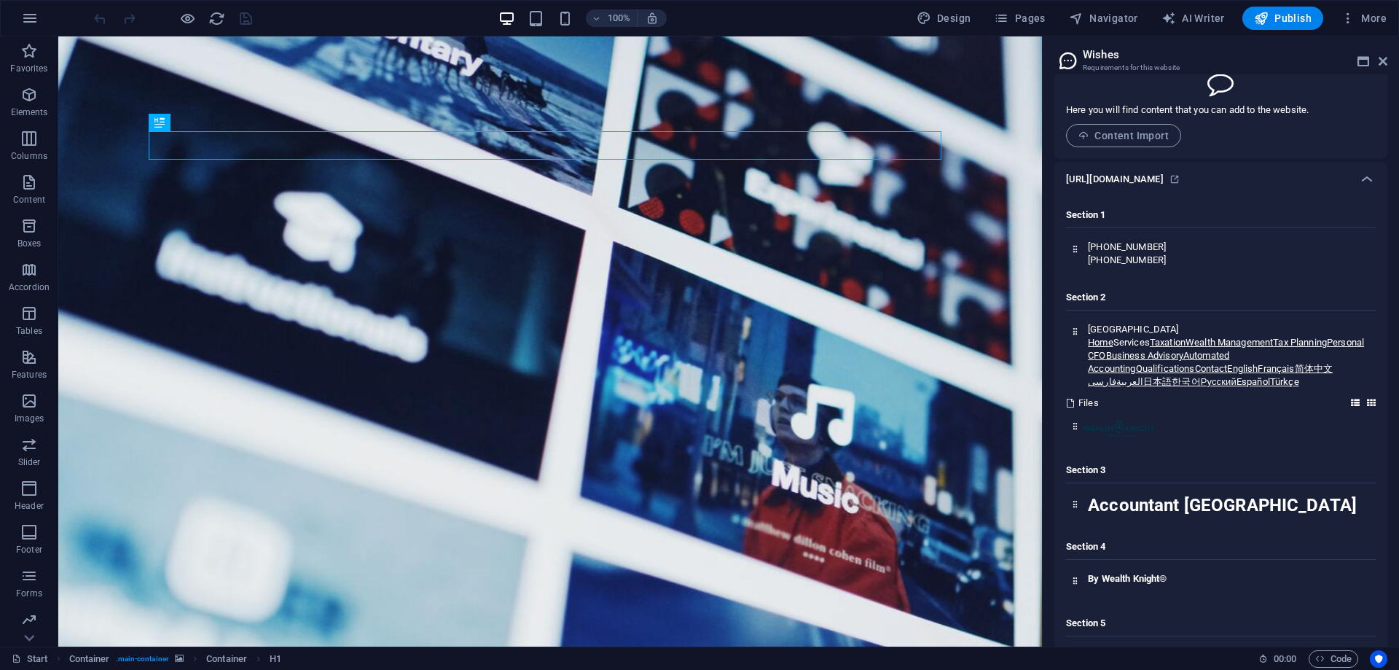
scroll to position [0, 0]
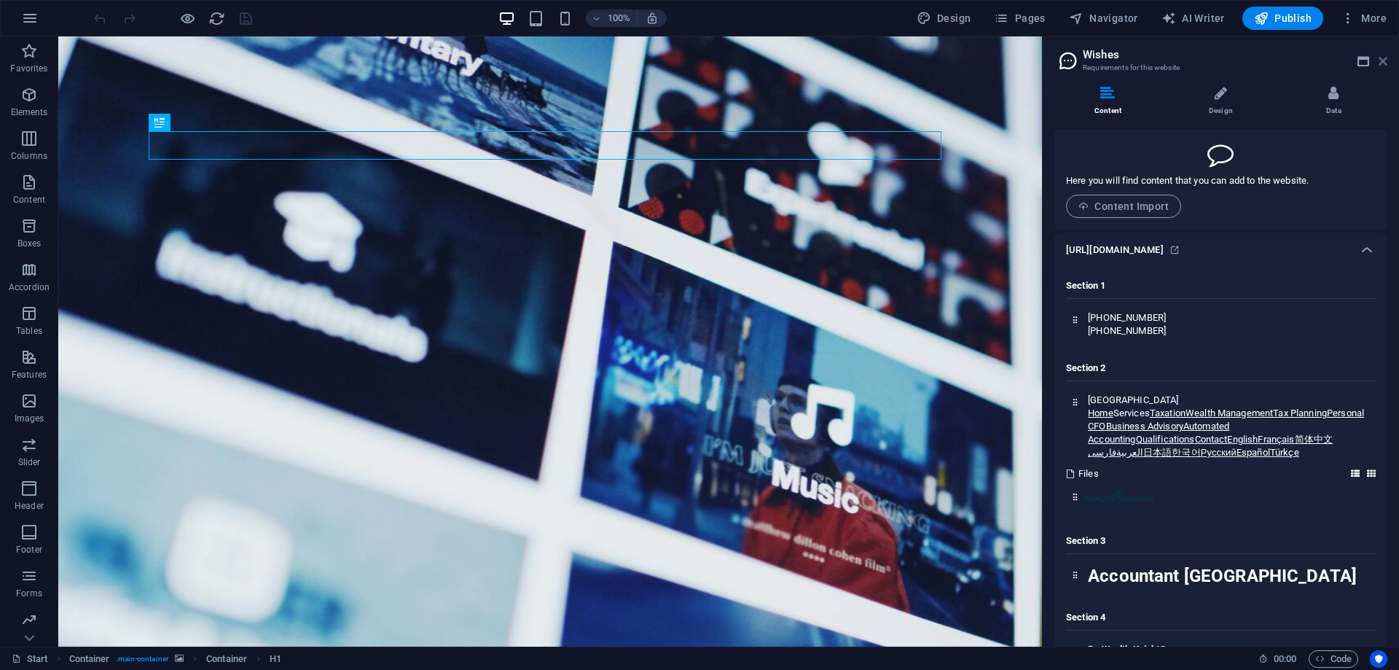
click at [1387, 60] on icon at bounding box center [1383, 61] width 9 height 12
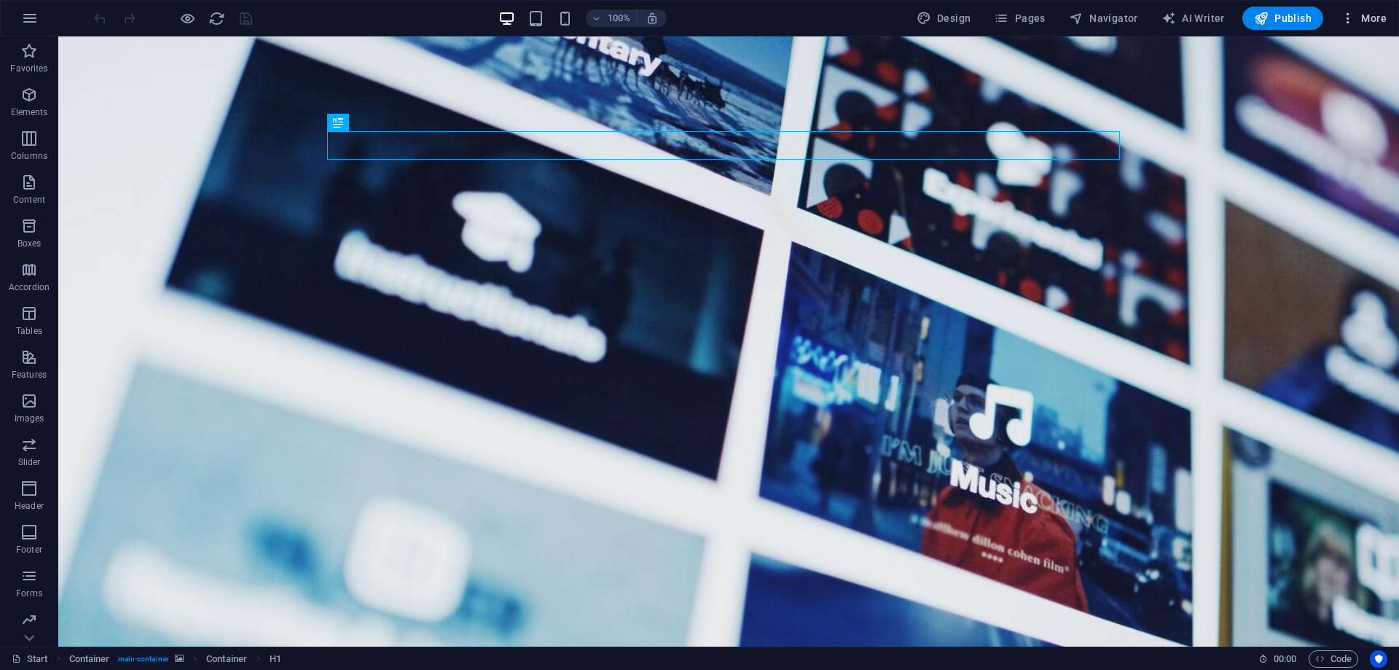
click at [1380, 16] on span "More" at bounding box center [1364, 18] width 46 height 15
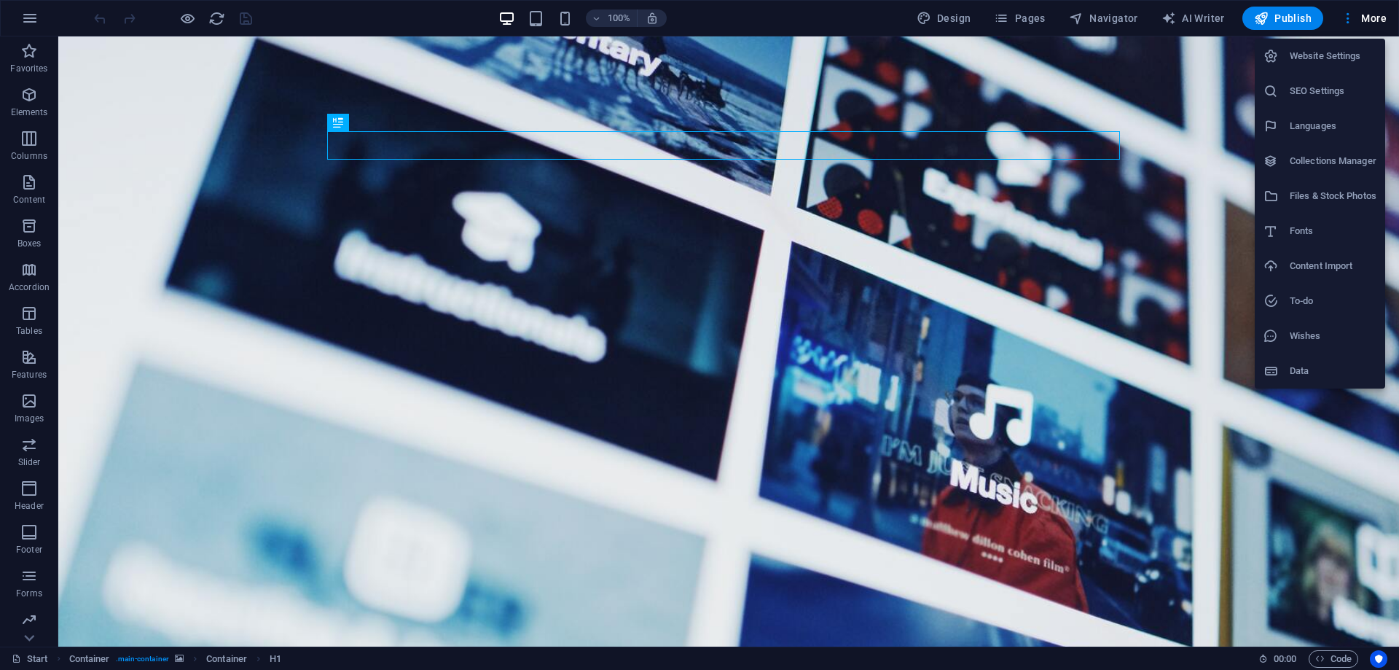
click at [1298, 331] on h6 "Wishes" at bounding box center [1333, 335] width 87 height 17
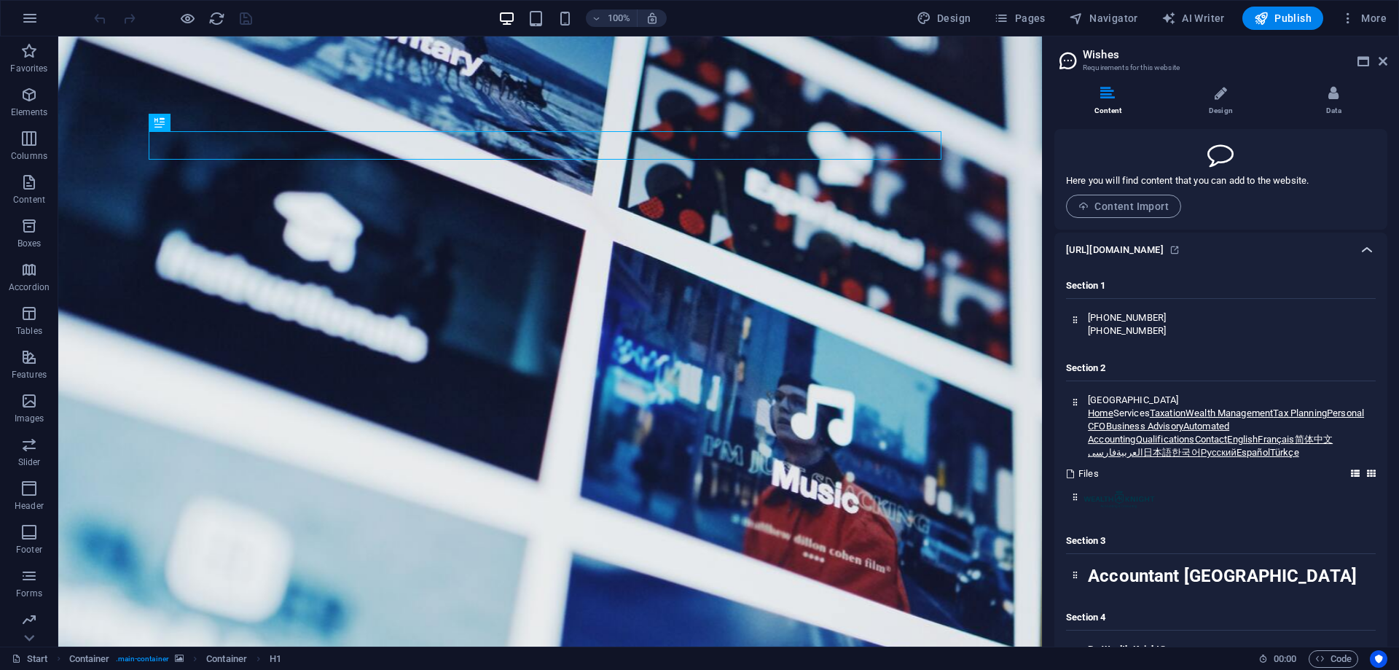
click at [1350, 246] on div at bounding box center [1367, 249] width 35 height 35
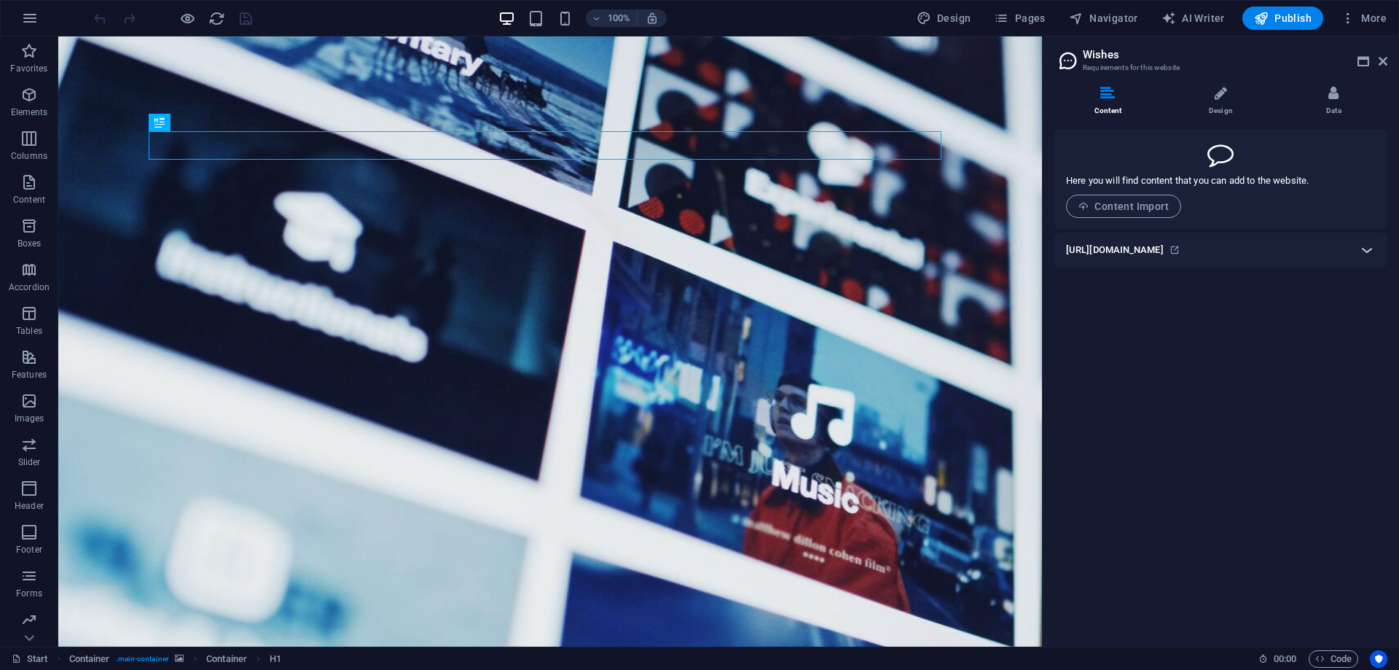
click at [1348, 246] on div "[URL][DOMAIN_NAME]" at bounding box center [1208, 249] width 284 height 17
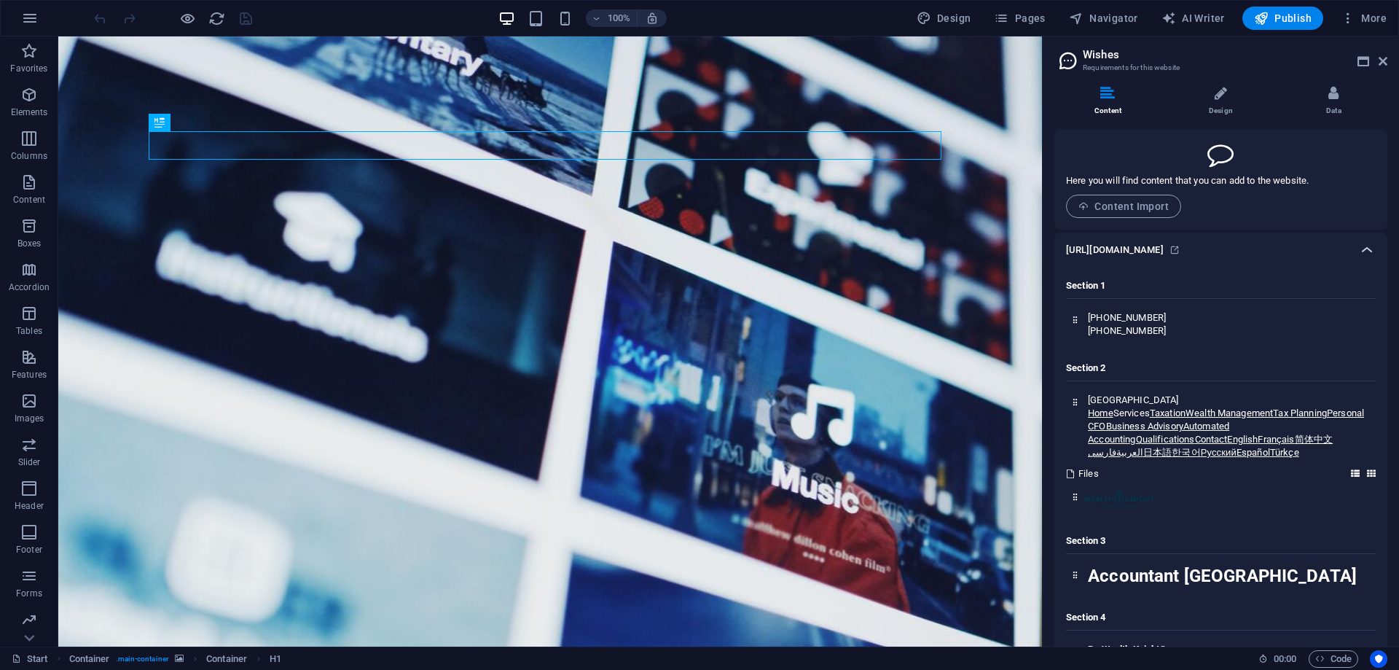
click at [1350, 246] on div at bounding box center [1367, 249] width 35 height 35
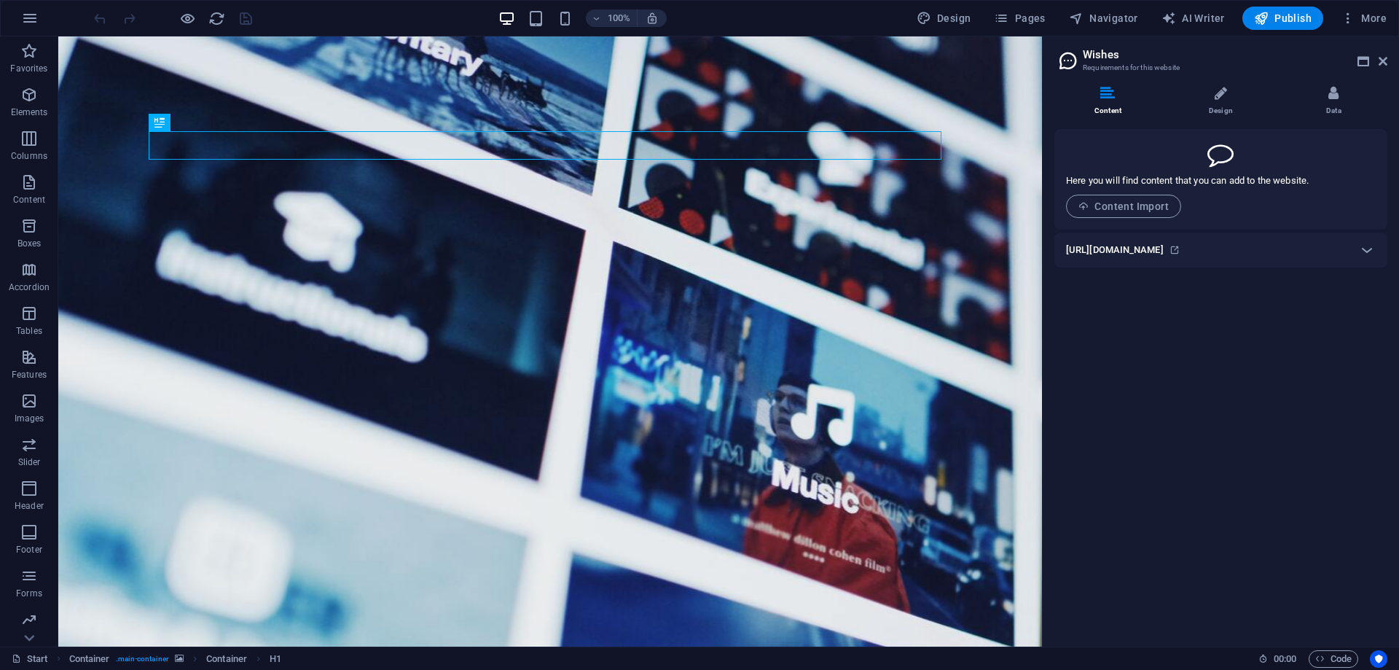
drag, startPoint x: 1095, startPoint y: 250, endPoint x: 1080, endPoint y: 250, distance: 14.6
click at [1080, 250] on h6 "[URL][DOMAIN_NAME]" at bounding box center [1115, 249] width 98 height 17
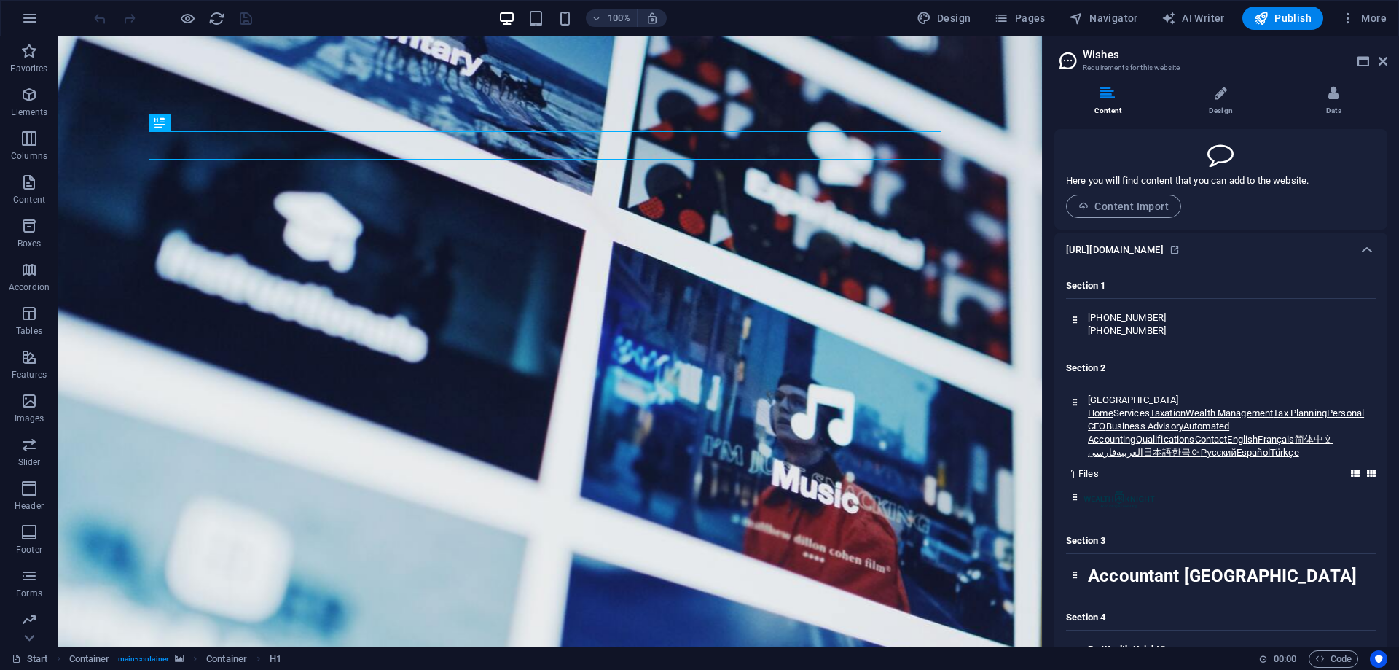
click at [1080, 250] on h6 "[URL][DOMAIN_NAME]" at bounding box center [1115, 249] width 98 height 17
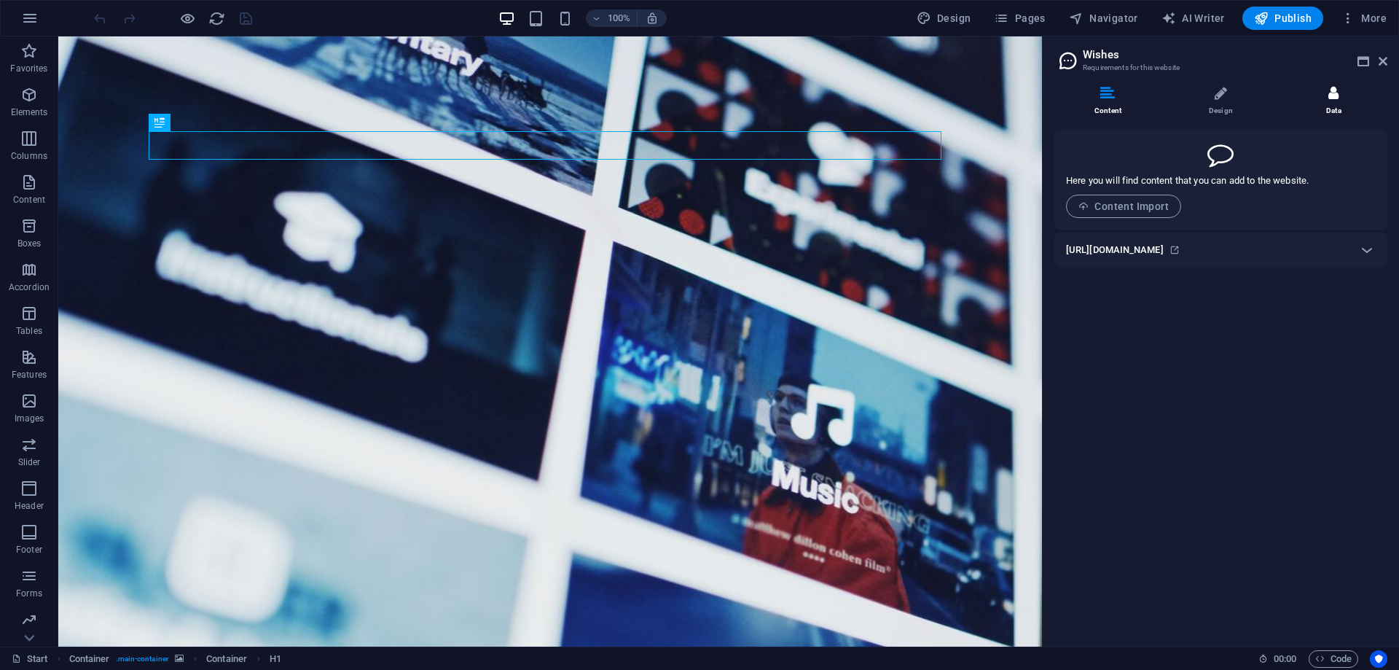
click at [1341, 92] on li "Data" at bounding box center [1334, 101] width 107 height 31
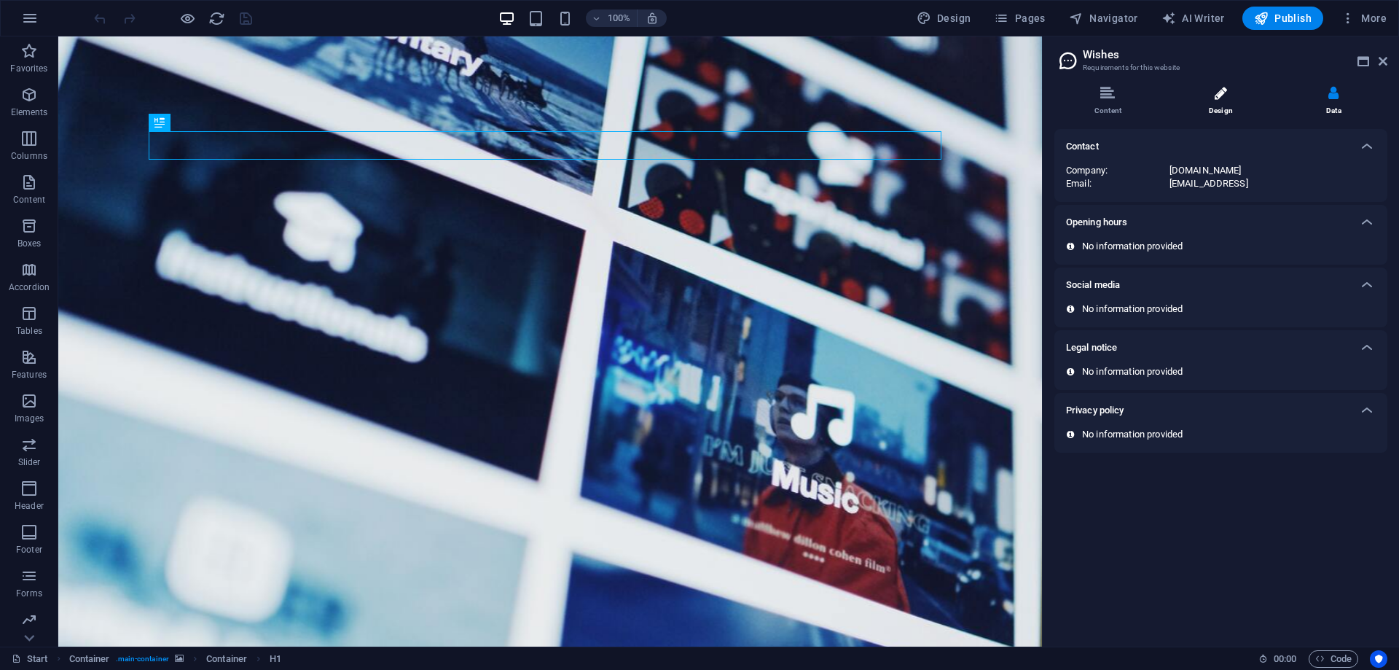
click at [1227, 100] on icon at bounding box center [1221, 93] width 12 height 15
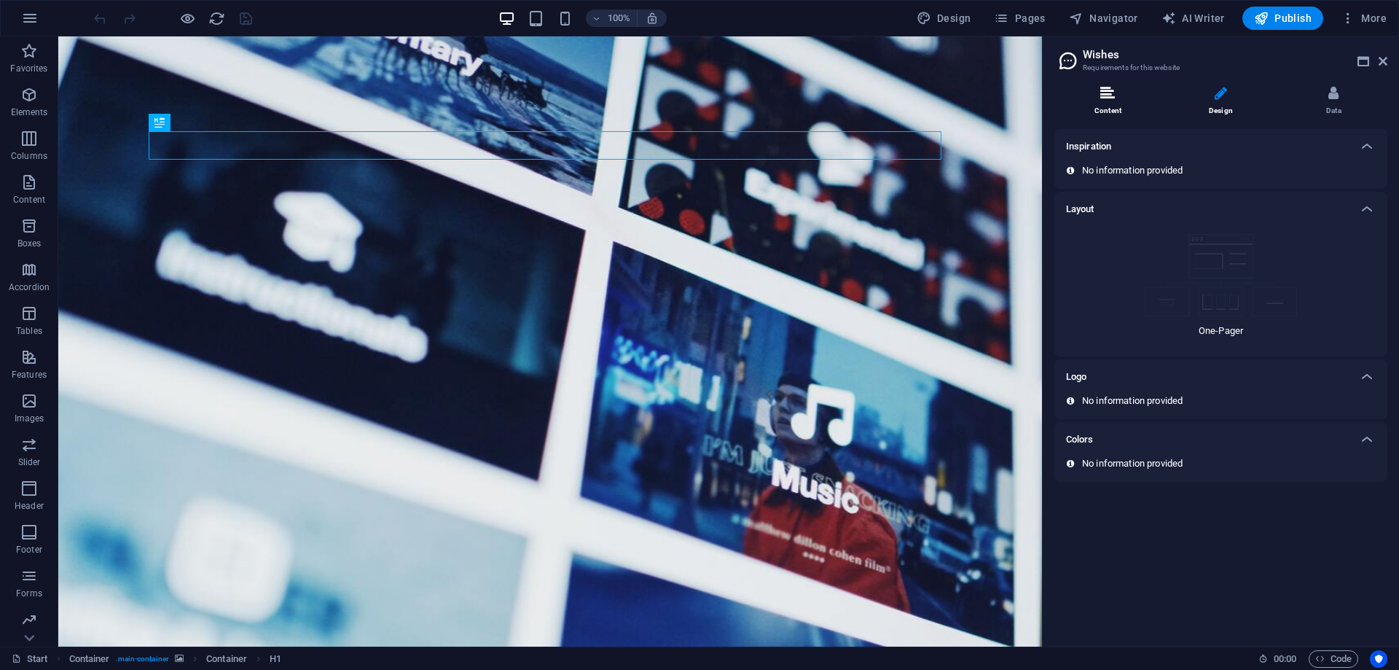
click at [1103, 98] on icon at bounding box center [1108, 93] width 15 height 15
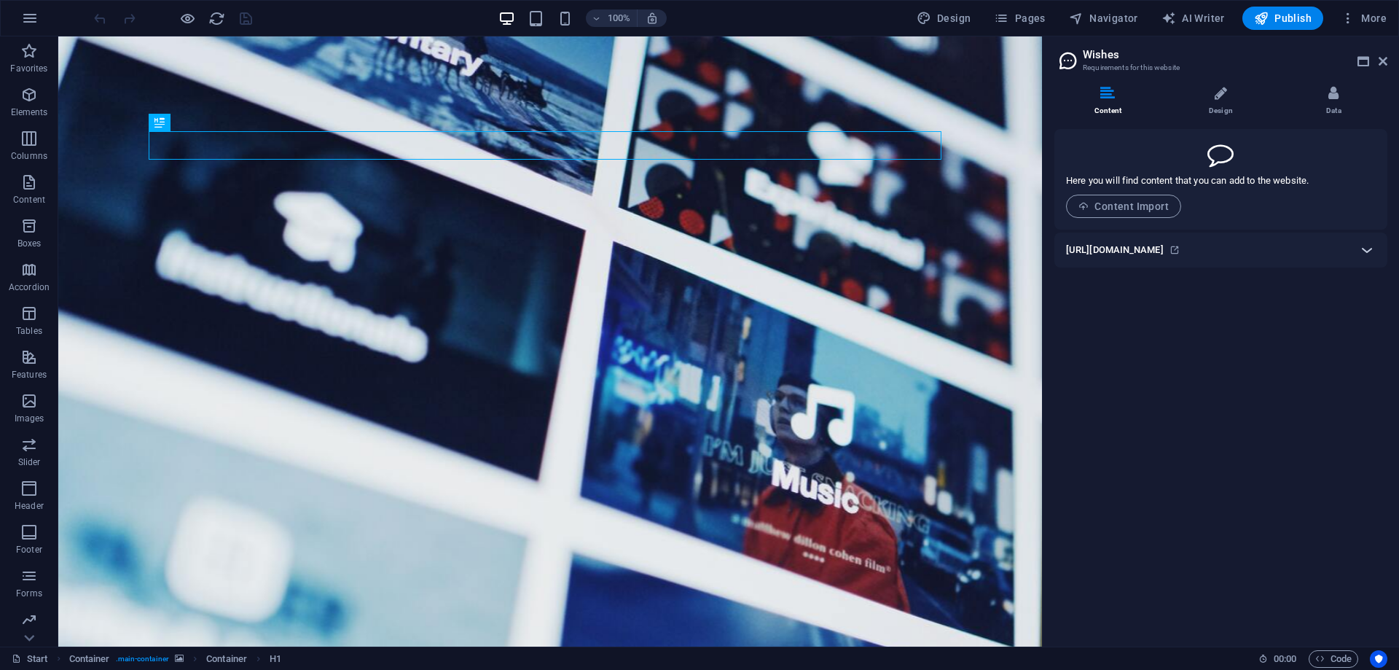
click at [1366, 248] on icon at bounding box center [1367, 249] width 17 height 17
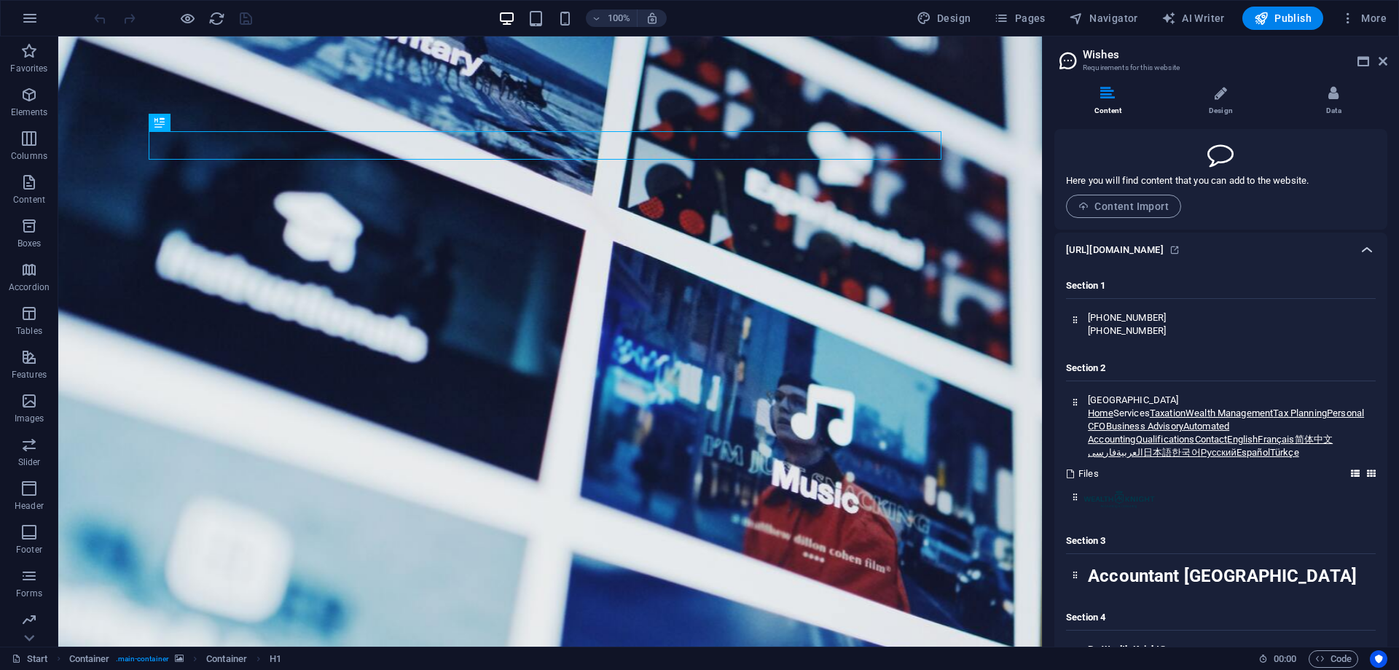
click at [1366, 248] on icon at bounding box center [1367, 249] width 17 height 17
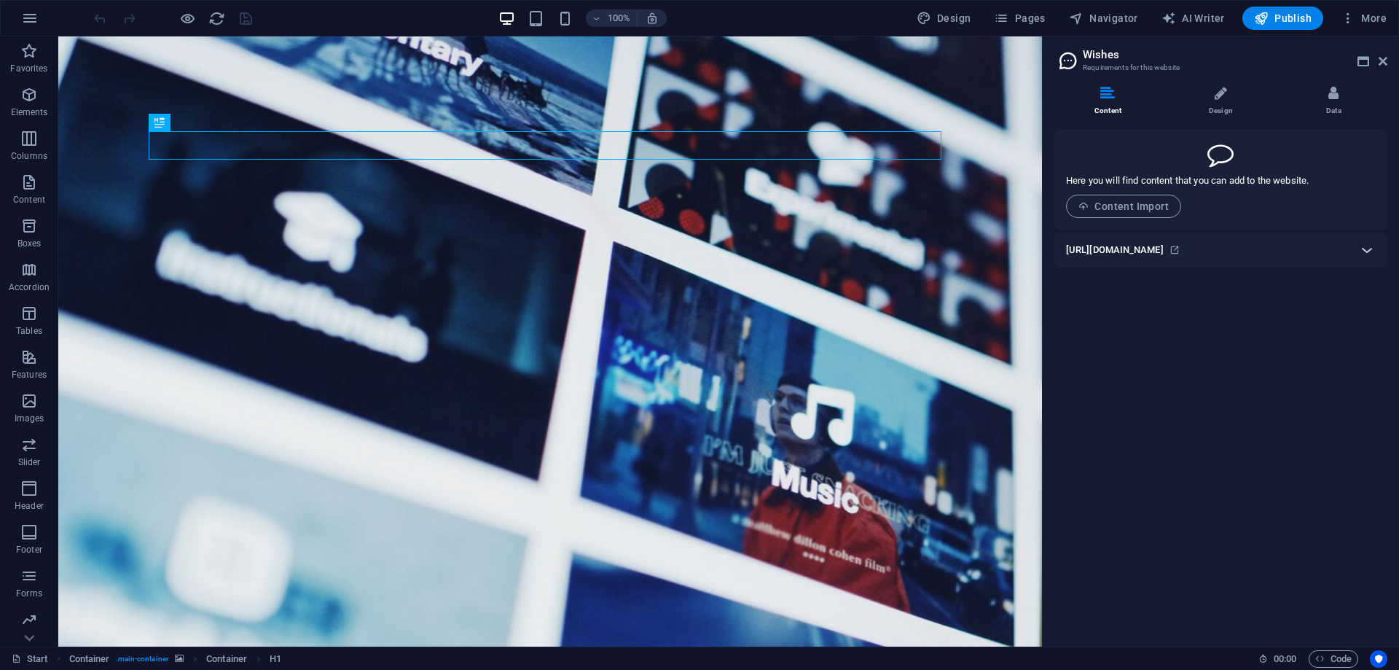
click at [1366, 248] on icon at bounding box center [1367, 249] width 17 height 17
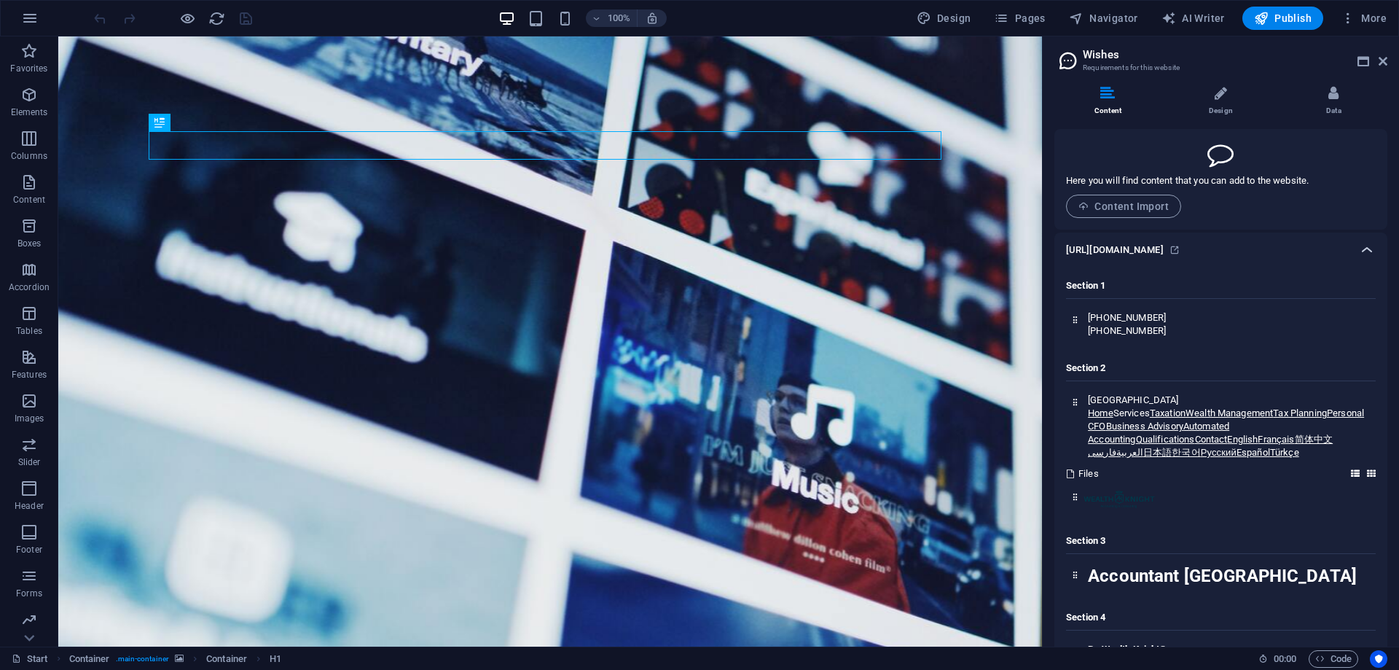
click at [1366, 248] on icon at bounding box center [1367, 249] width 17 height 17
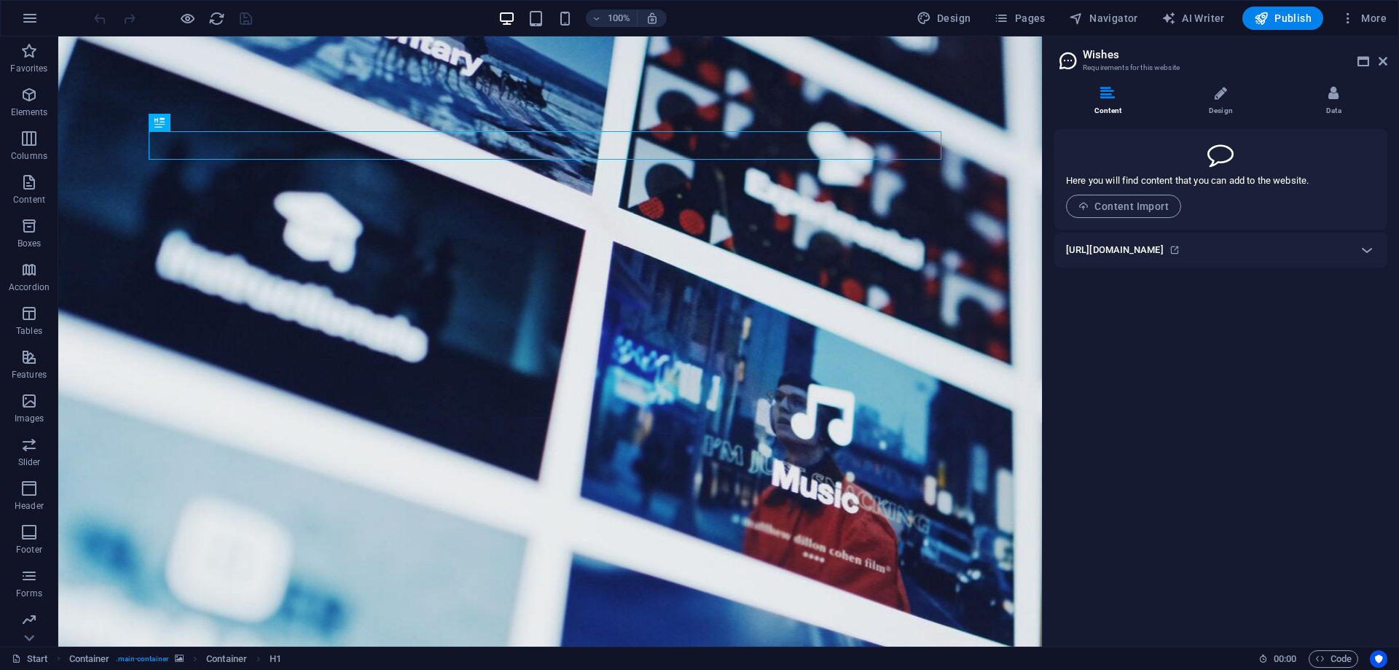
drag, startPoint x: 1108, startPoint y: 244, endPoint x: 1084, endPoint y: 246, distance: 24.1
click at [1079, 246] on h6 "[URL][DOMAIN_NAME]" at bounding box center [1115, 249] width 98 height 17
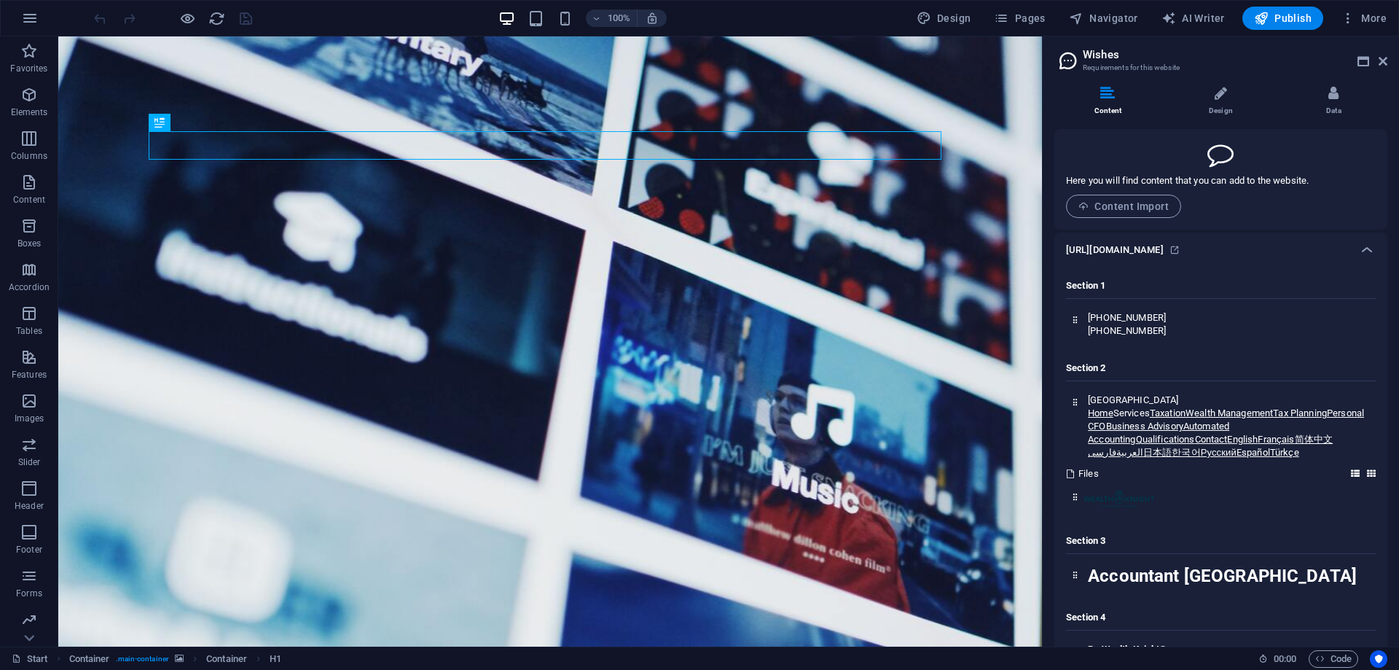
click at [1074, 251] on h6 "[URL][DOMAIN_NAME]" at bounding box center [1115, 249] width 98 height 17
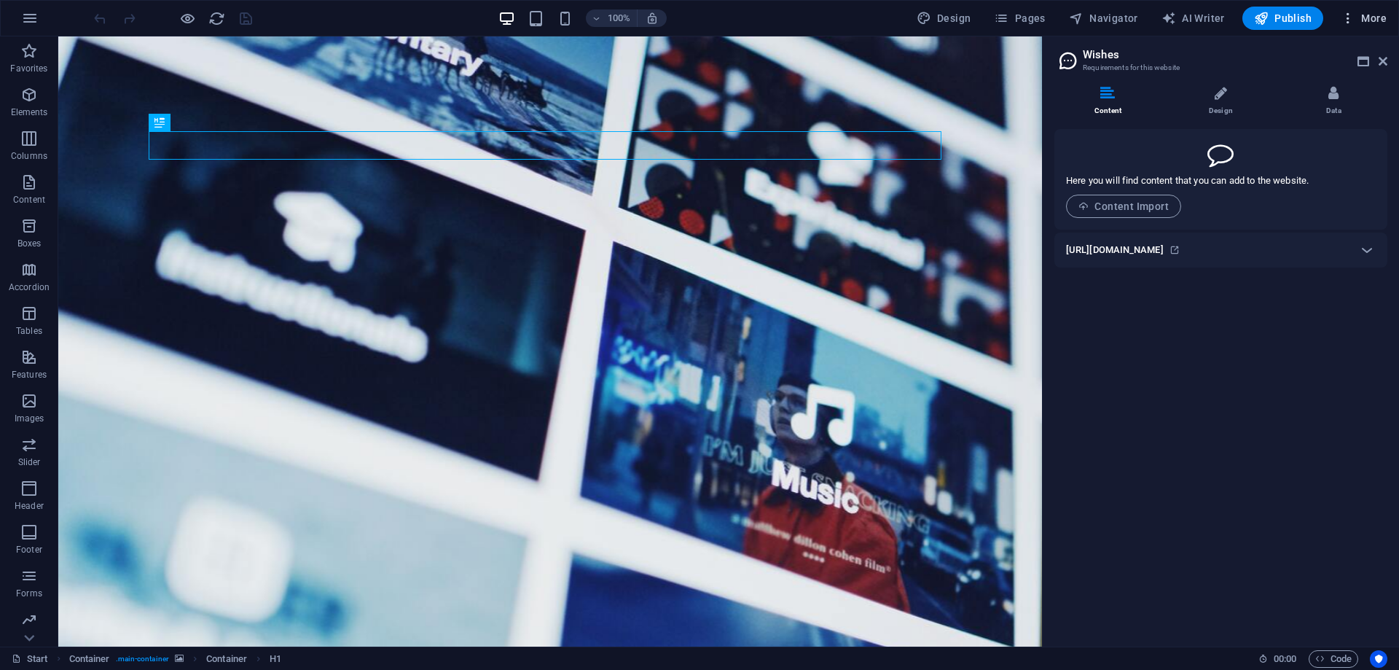
click at [1374, 23] on span "More" at bounding box center [1364, 18] width 46 height 15
click at [1329, 189] on h6 "Files & Stock Photos" at bounding box center [1333, 195] width 87 height 17
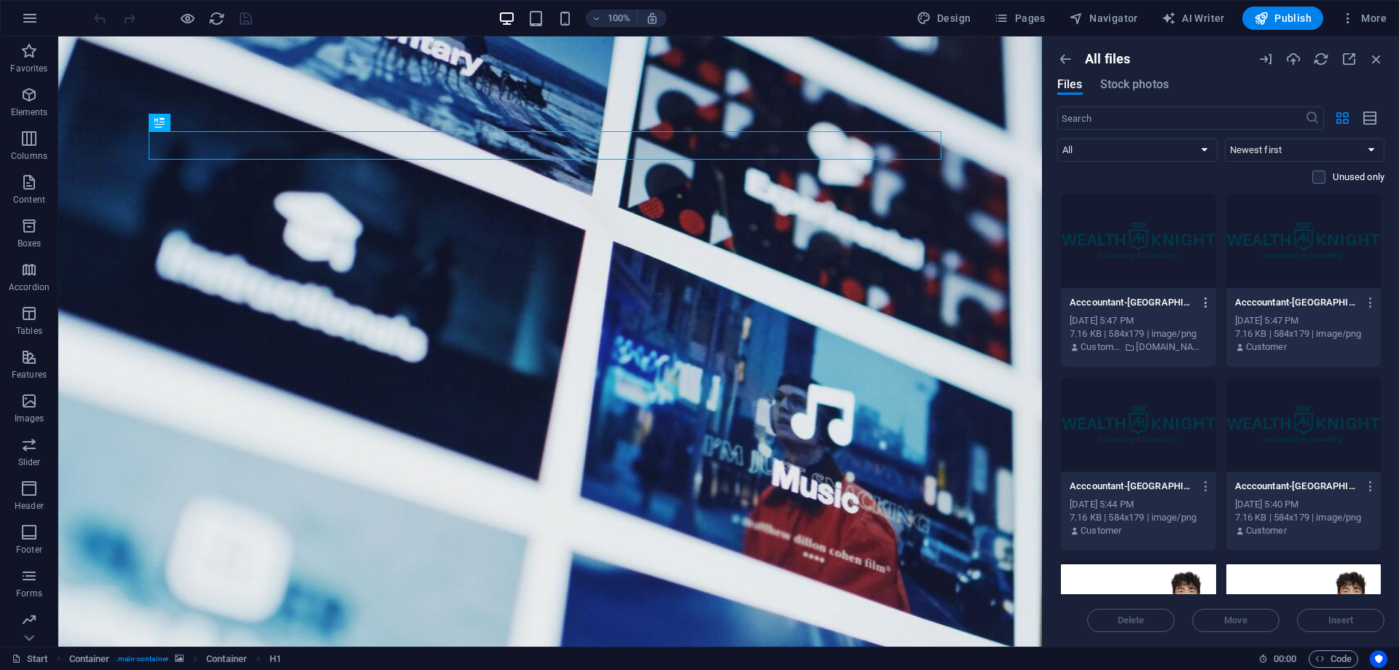
click at [1202, 305] on icon "button" at bounding box center [1207, 302] width 14 height 13
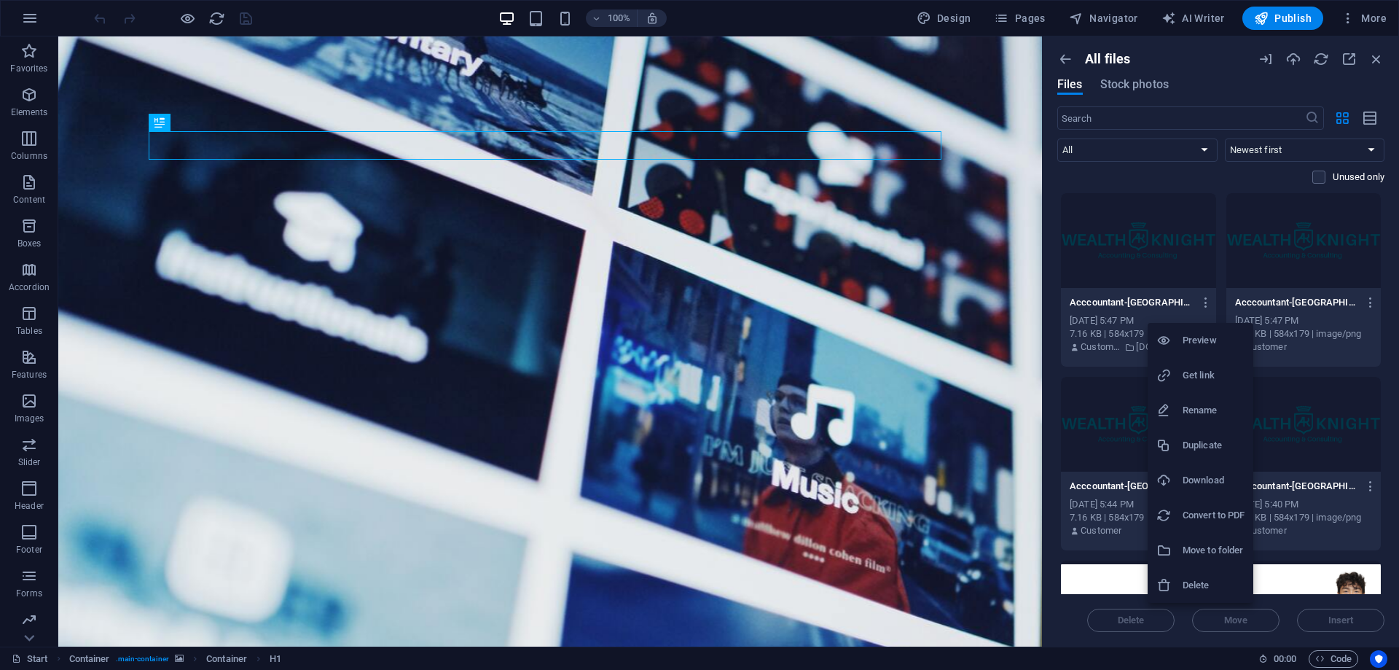
click at [1205, 585] on h6 "Delete" at bounding box center [1214, 584] width 62 height 17
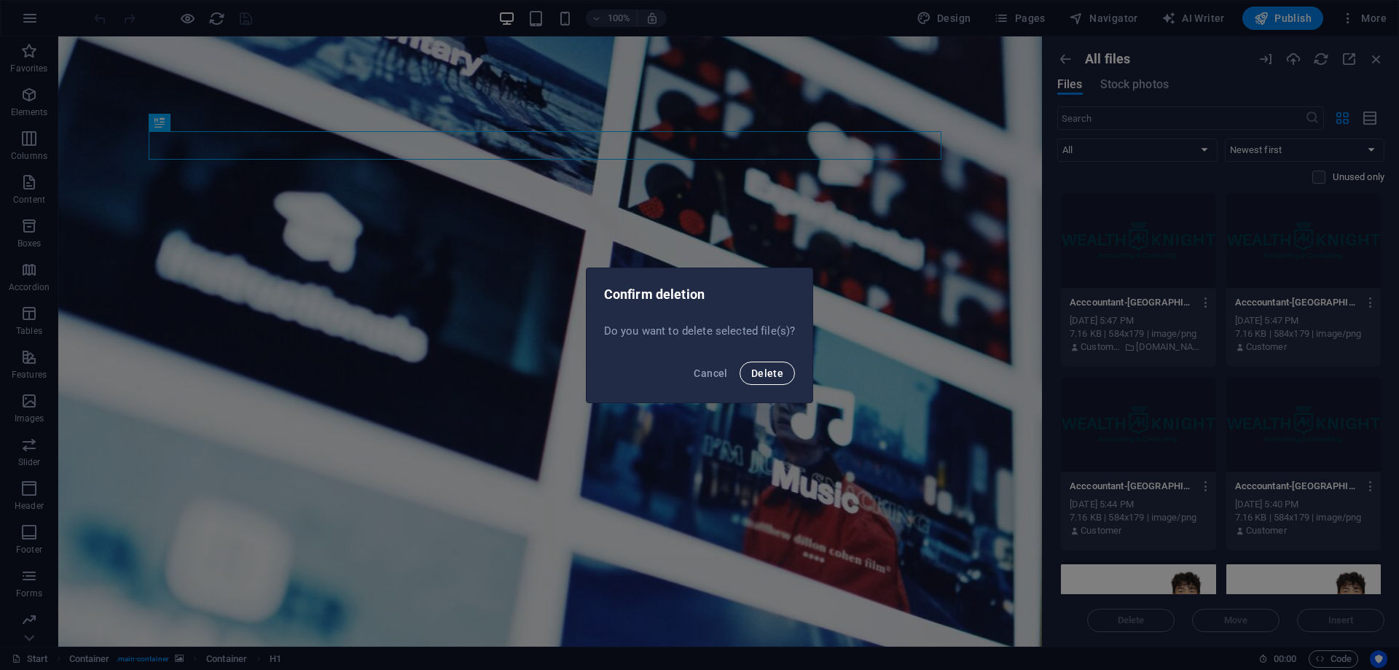
click at [762, 364] on button "Delete" at bounding box center [767, 372] width 55 height 23
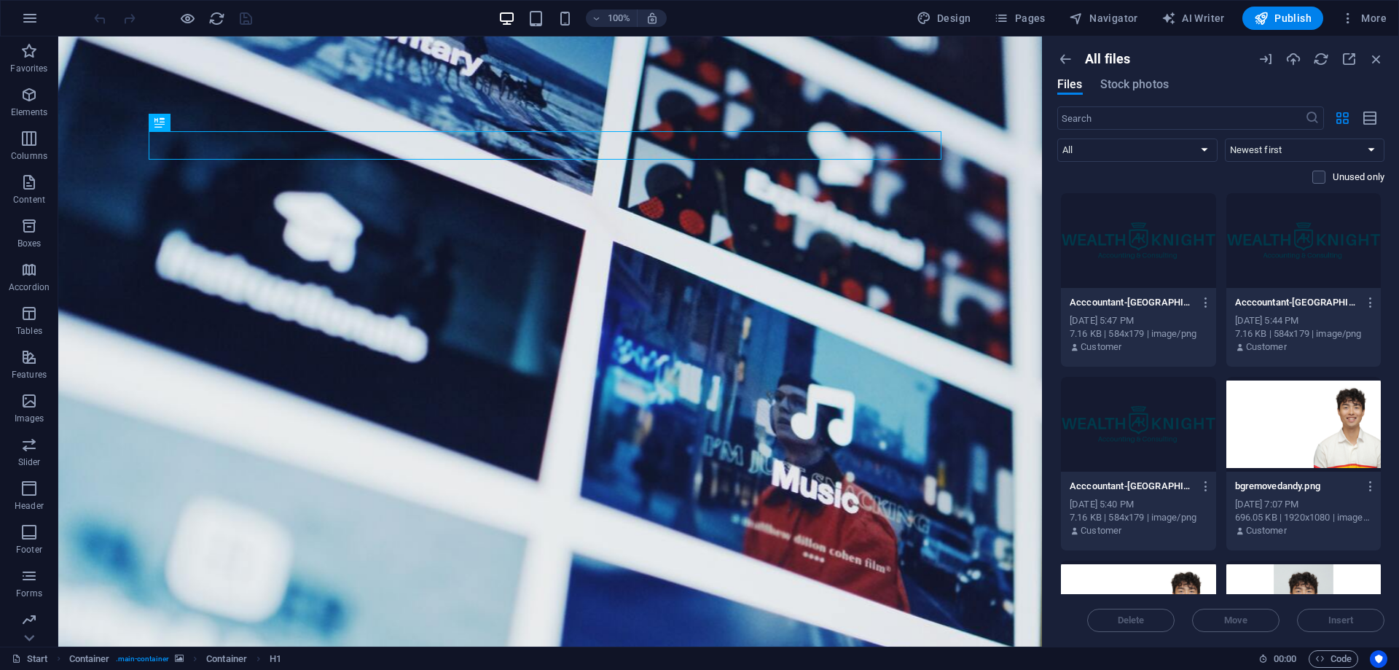
click at [1154, 238] on div at bounding box center [1138, 240] width 155 height 95
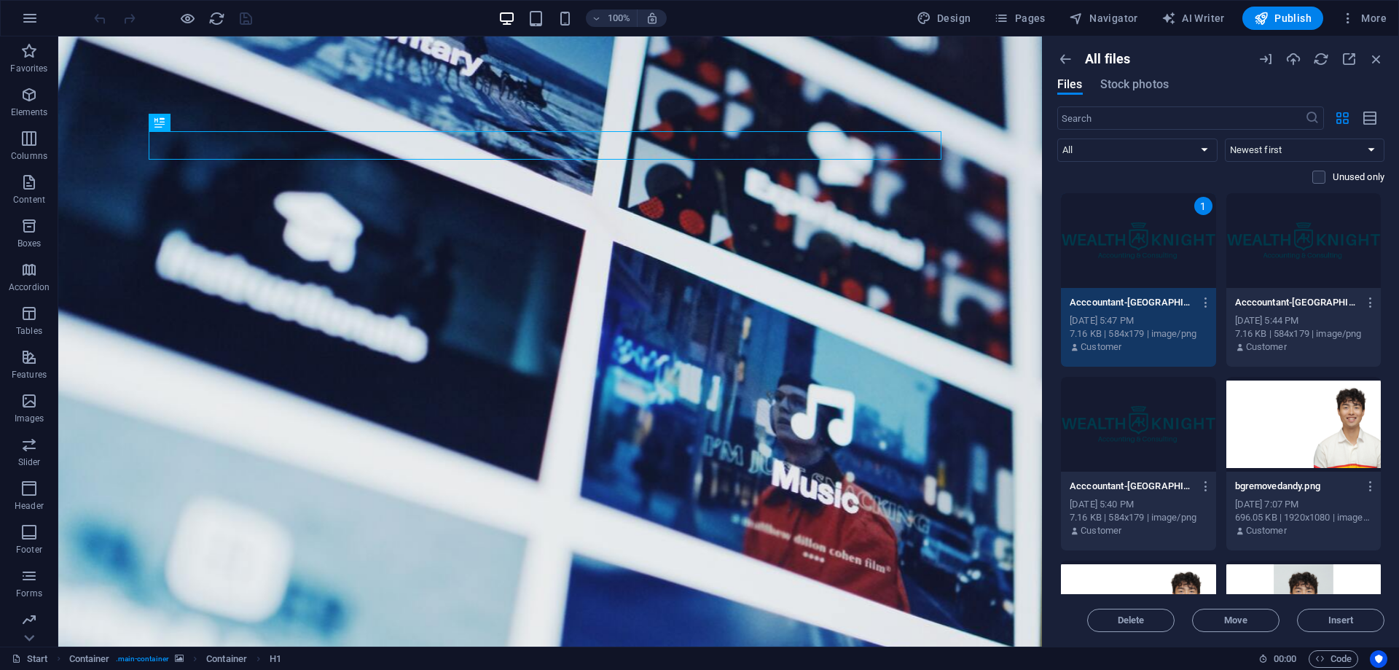
drag, startPoint x: 1290, startPoint y: 237, endPoint x: 1294, endPoint y: 245, distance: 9.1
click at [1291, 238] on div at bounding box center [1304, 240] width 155 height 95
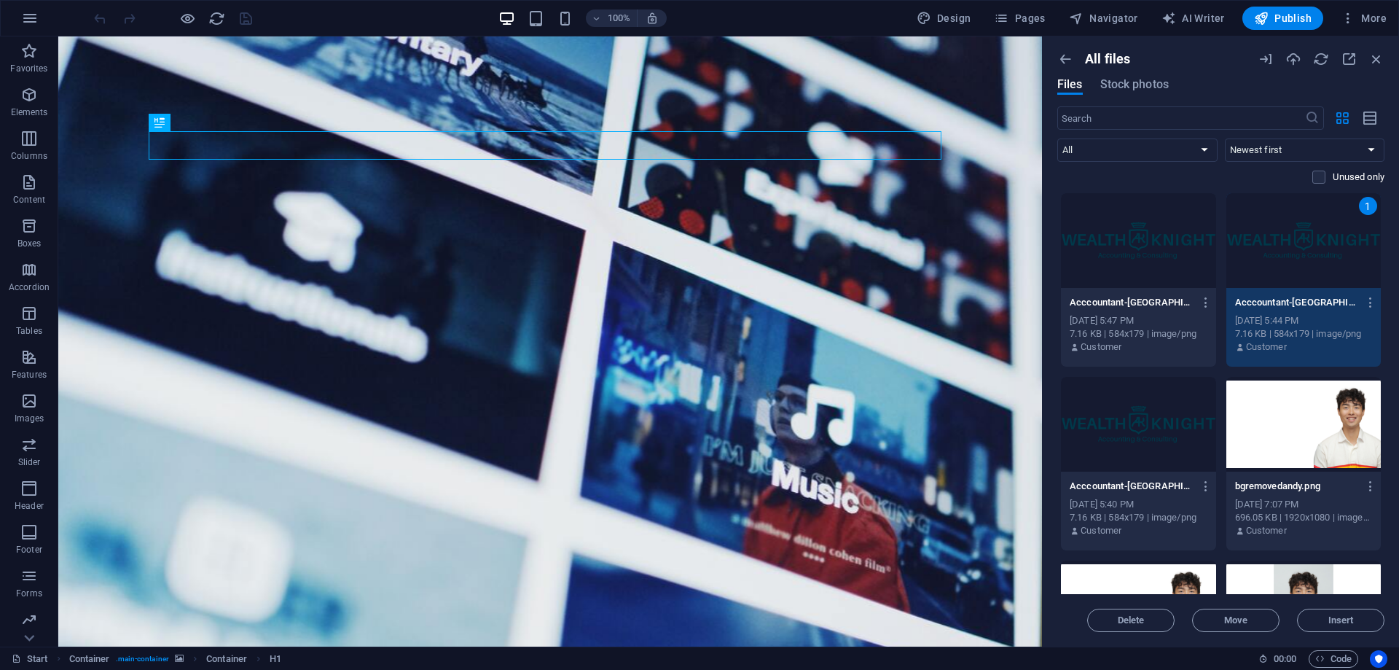
click at [1134, 224] on div at bounding box center [1138, 240] width 155 height 95
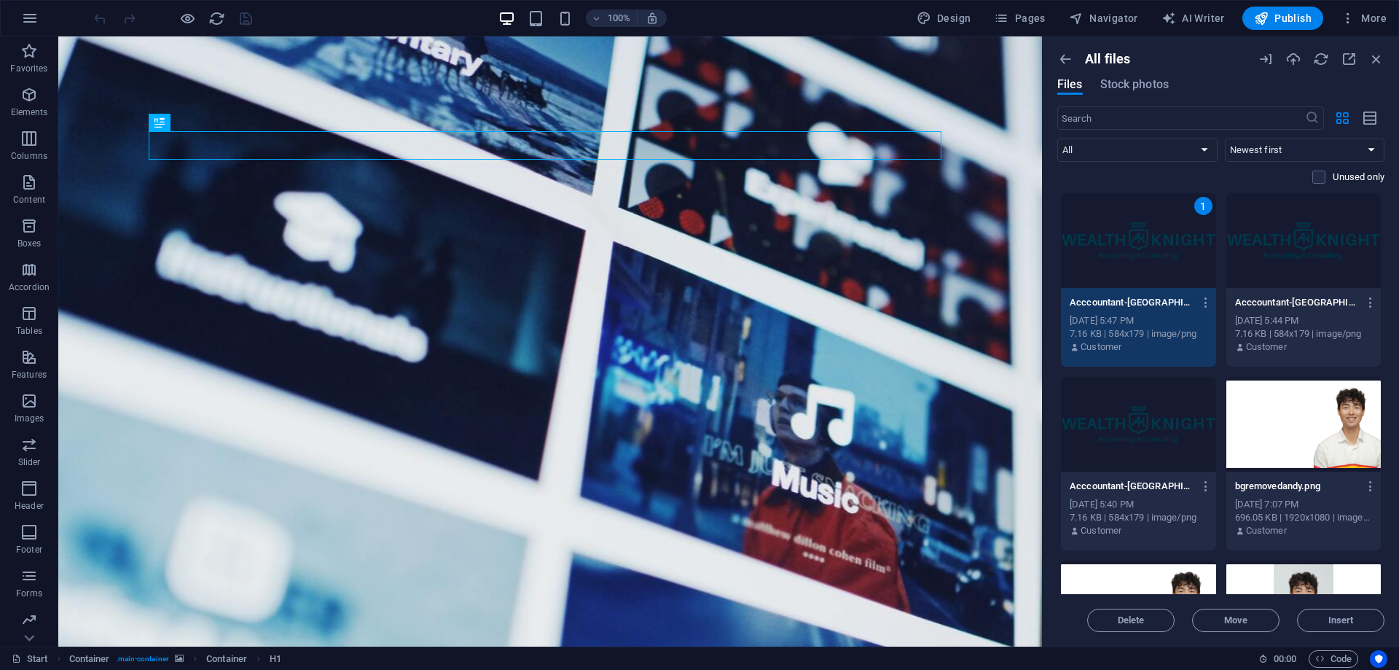
click at [1275, 268] on div at bounding box center [1304, 240] width 155 height 95
click at [1178, 433] on div at bounding box center [1138, 424] width 155 height 95
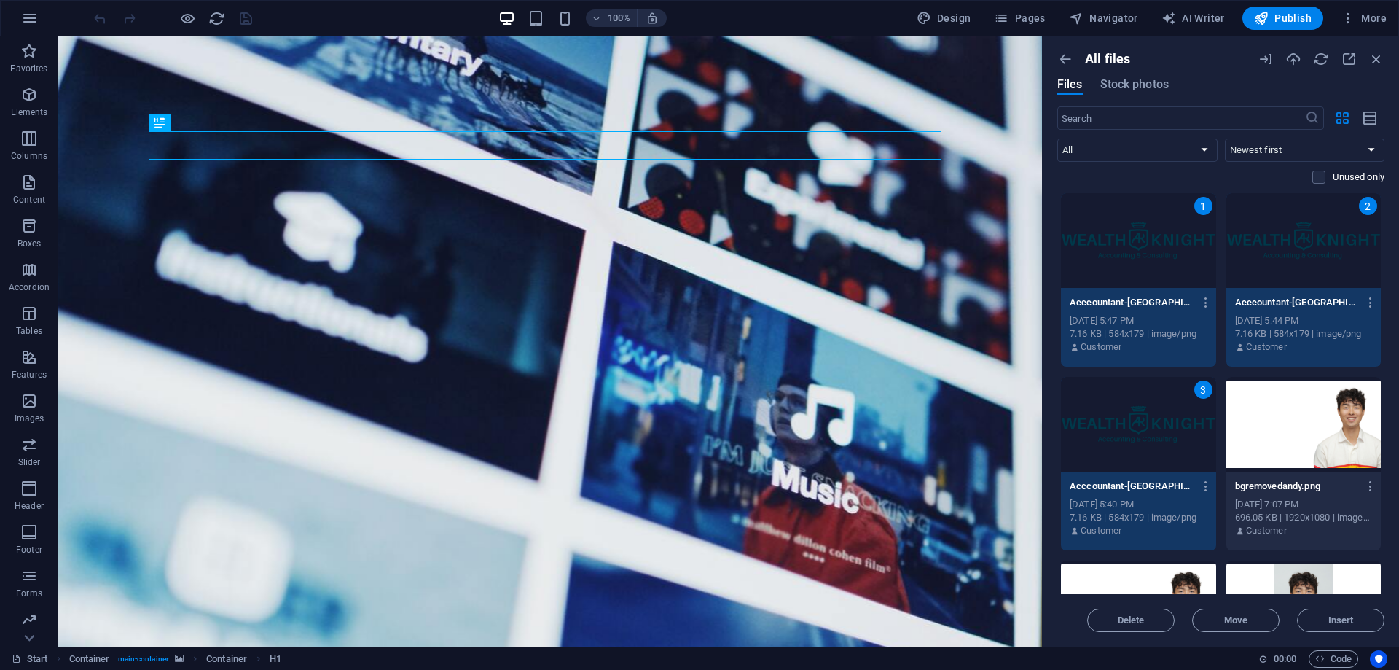
drag, startPoint x: 1262, startPoint y: 259, endPoint x: 1259, endPoint y: 267, distance: 8.5
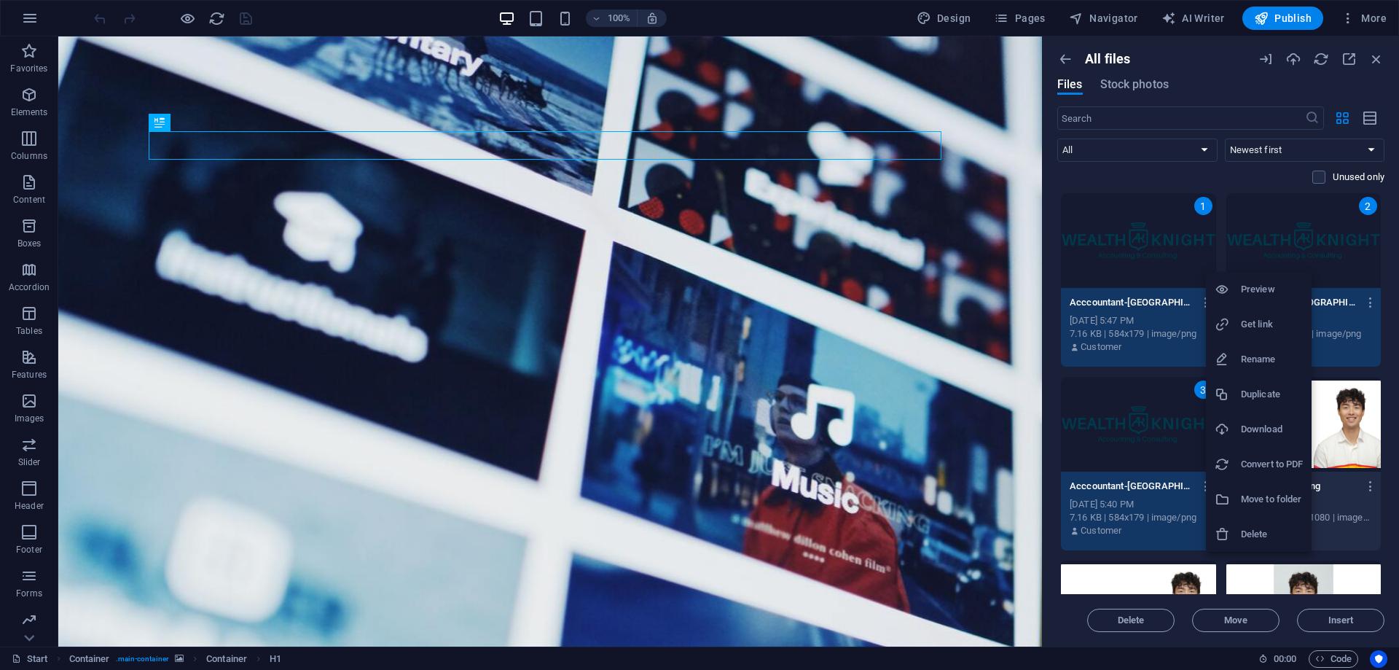
click at [1251, 533] on h6 "Delete" at bounding box center [1272, 533] width 62 height 17
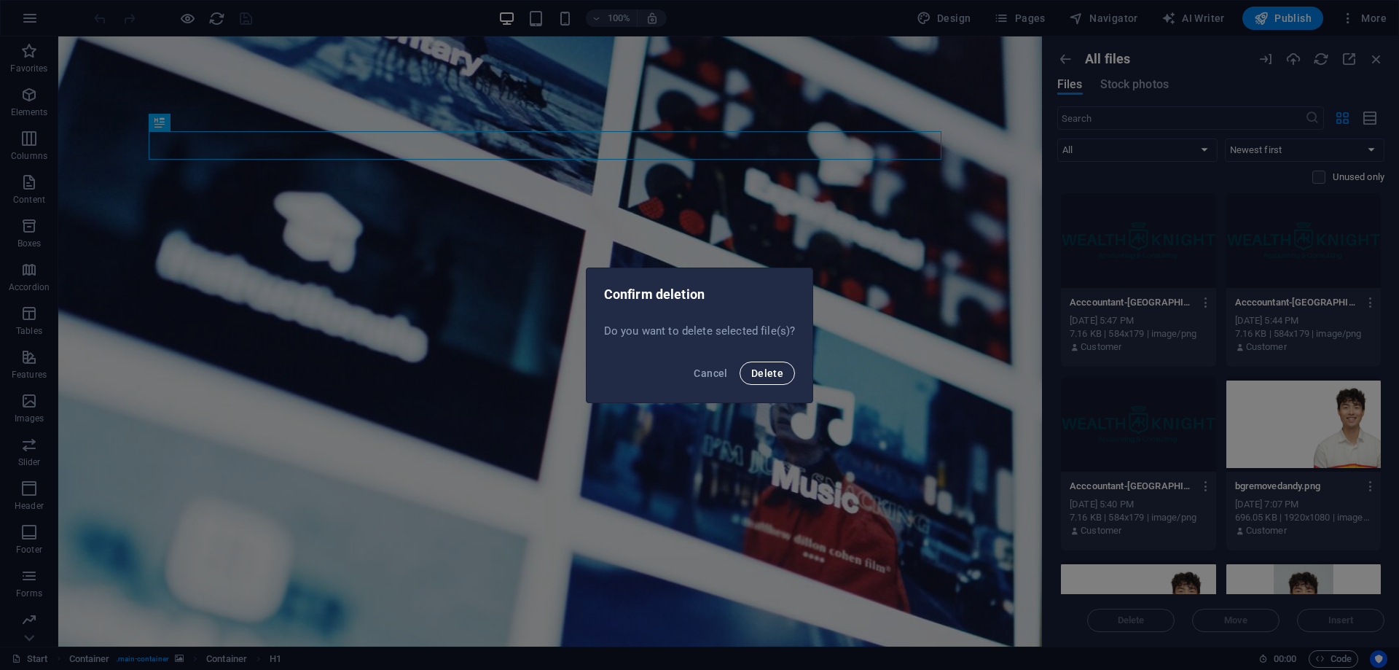
click at [765, 371] on span "Delete" at bounding box center [767, 373] width 32 height 12
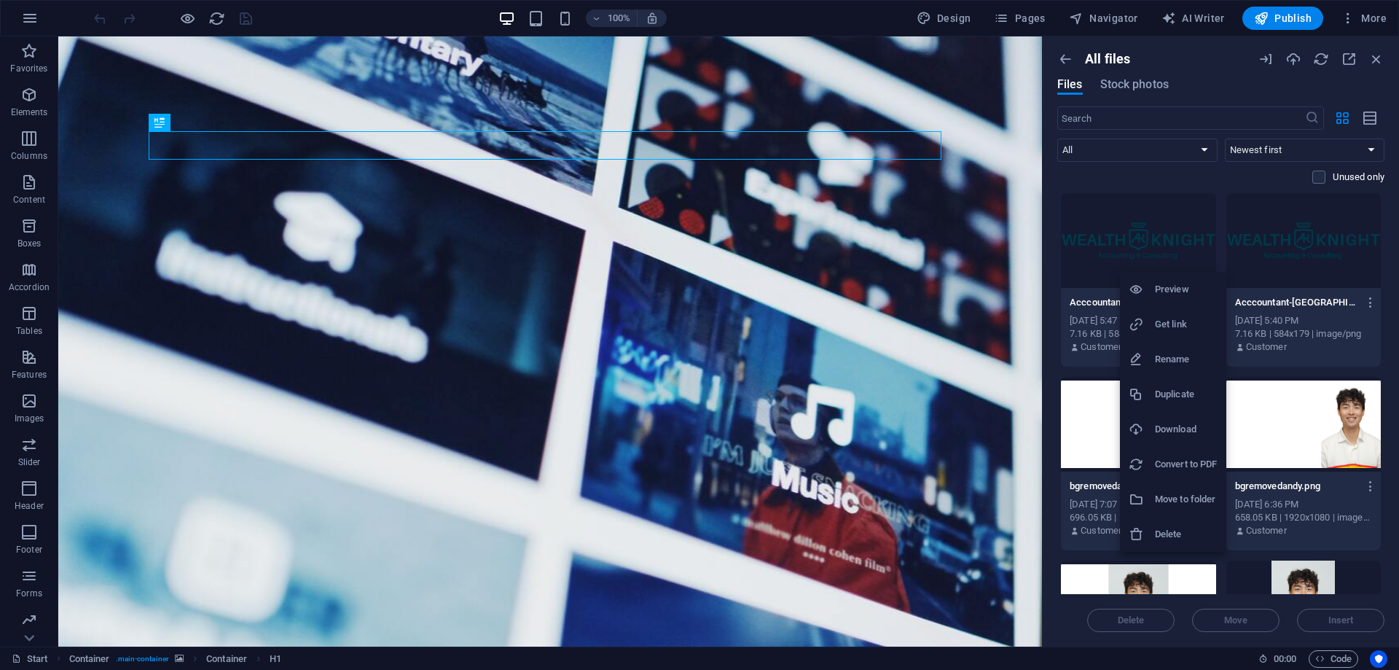
click at [1174, 529] on h6 "Delete" at bounding box center [1186, 533] width 62 height 17
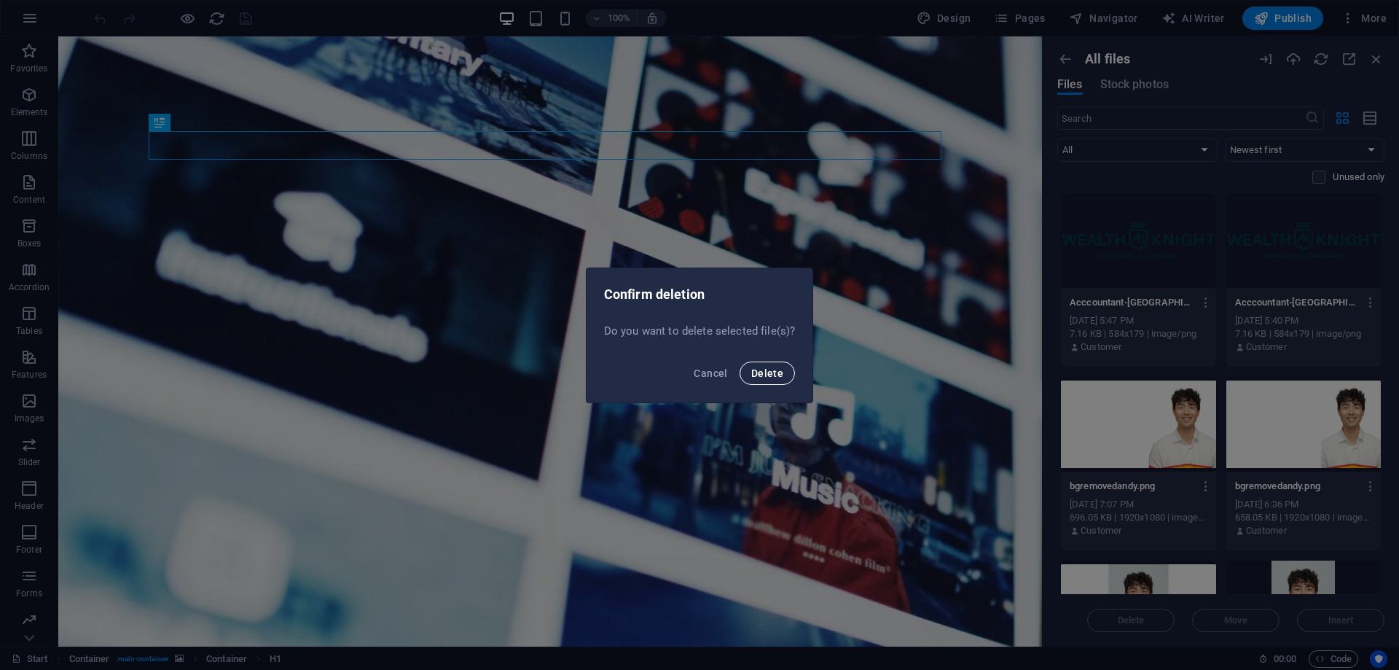
click at [778, 378] on span "Delete" at bounding box center [767, 373] width 32 height 12
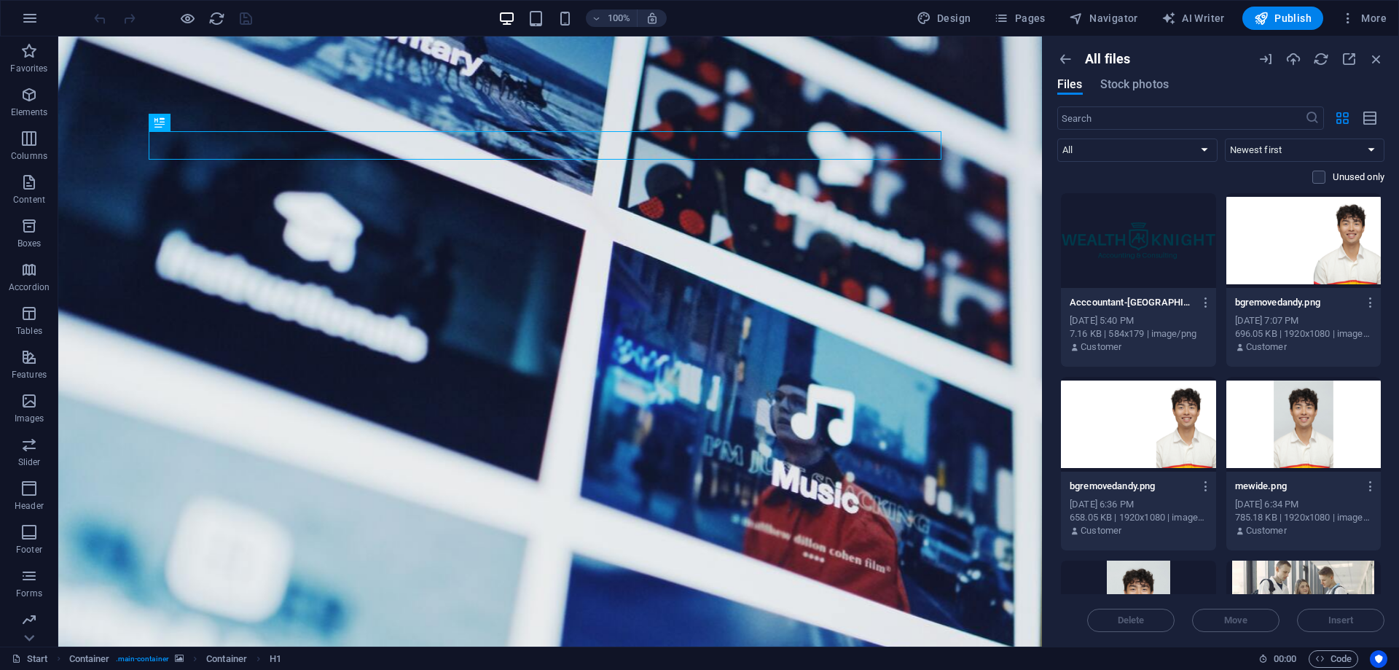
click at [1284, 237] on div at bounding box center [1304, 240] width 155 height 95
click at [1163, 238] on div at bounding box center [1138, 240] width 155 height 95
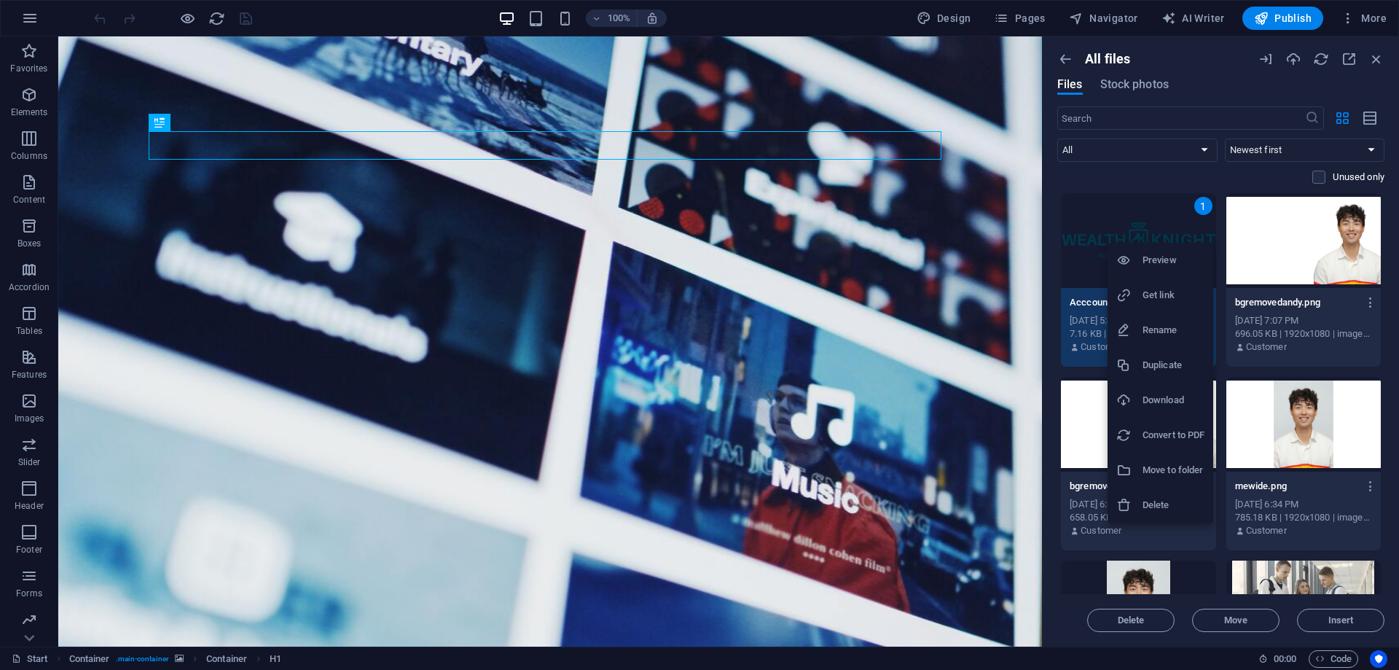
click at [1160, 500] on h6 "Delete" at bounding box center [1174, 504] width 62 height 17
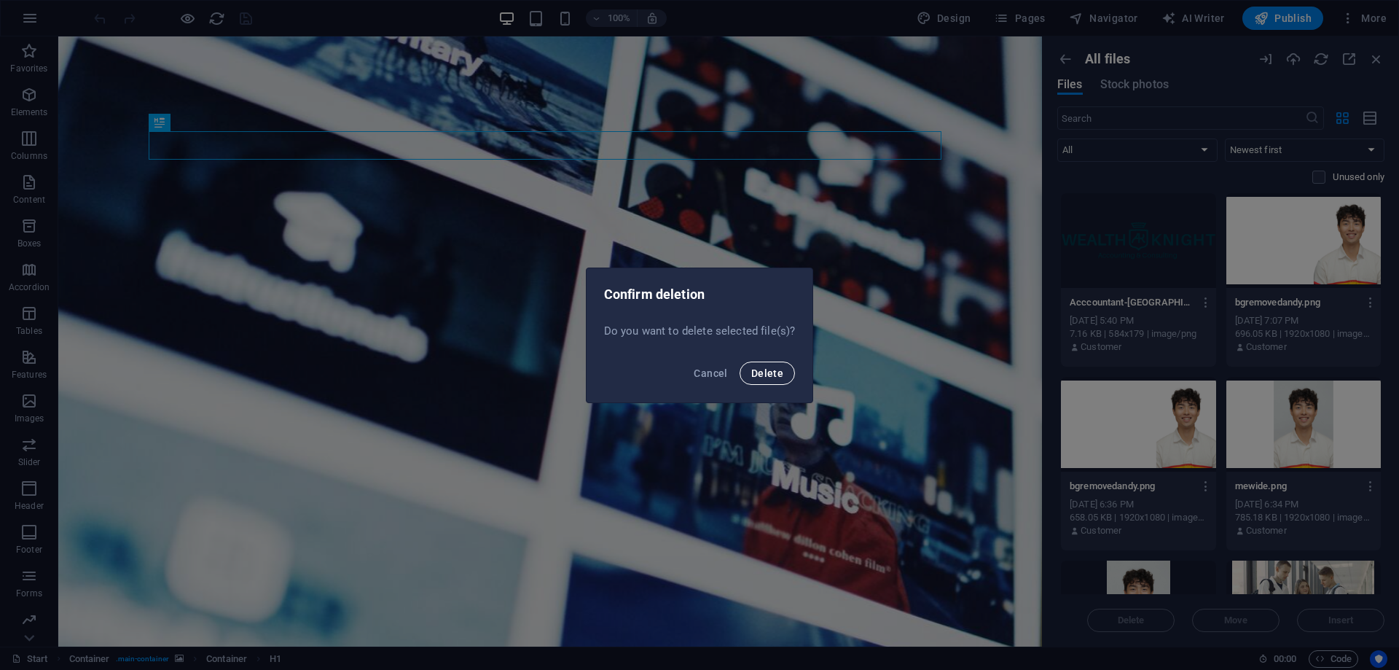
click at [769, 375] on span "Delete" at bounding box center [767, 373] width 32 height 12
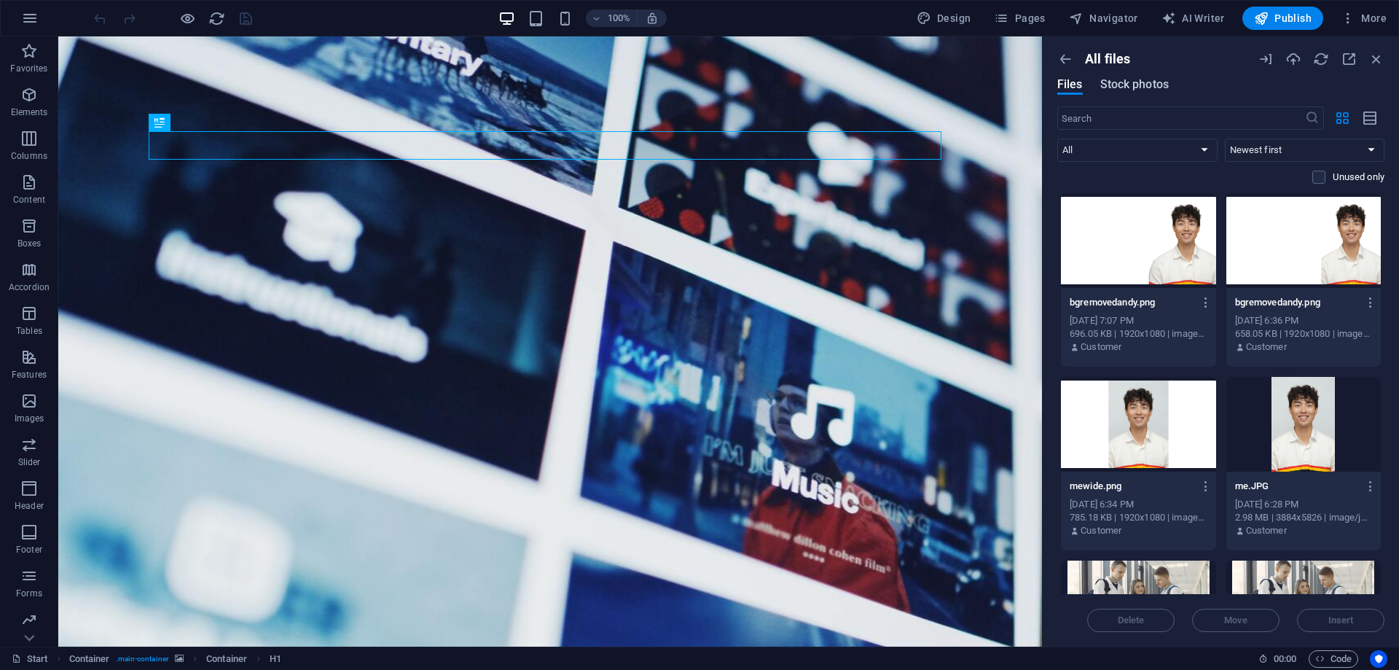
click at [1132, 80] on span "Stock photos" at bounding box center [1135, 84] width 69 height 17
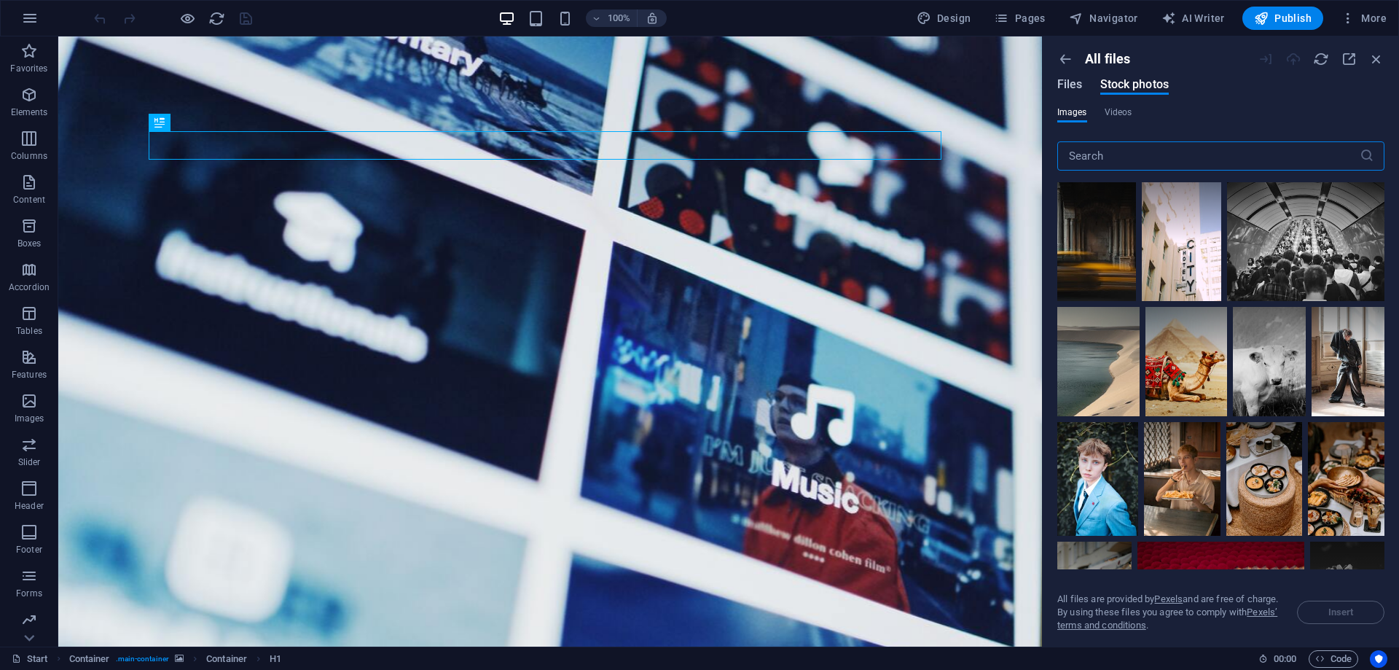
click at [1078, 87] on span "Files" at bounding box center [1071, 84] width 26 height 17
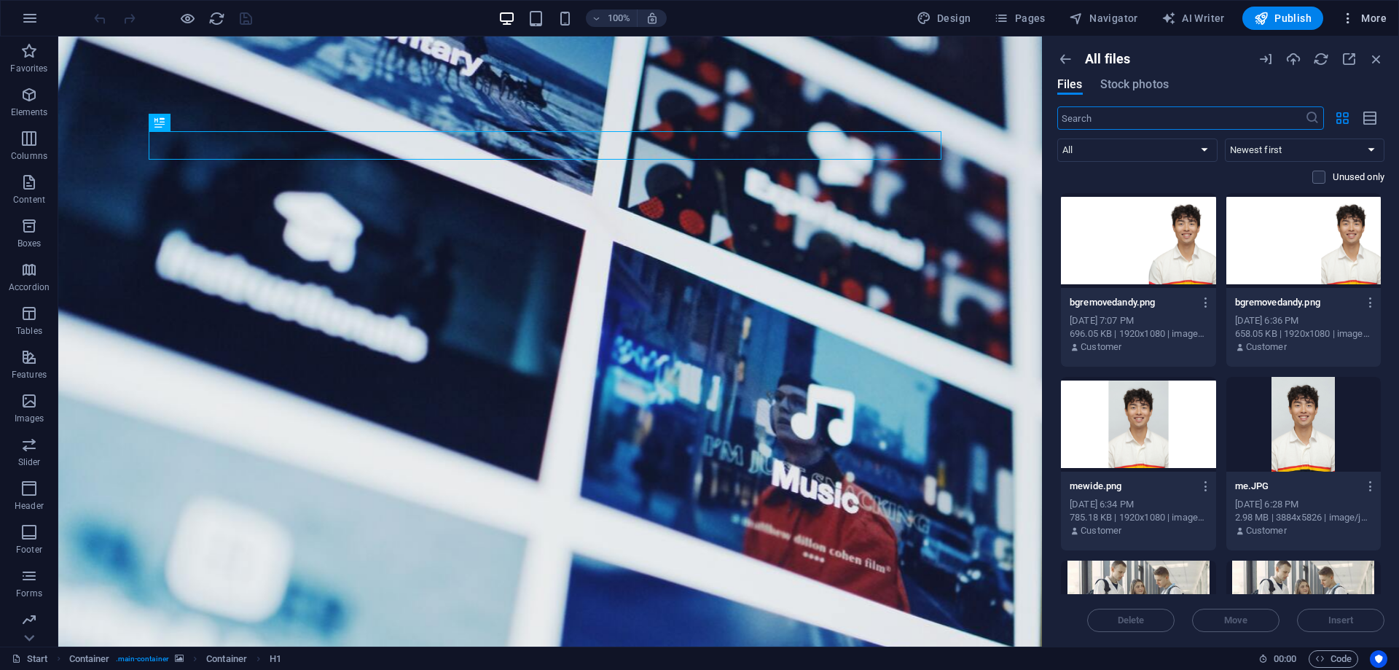
click at [1374, 18] on span "More" at bounding box center [1364, 18] width 46 height 15
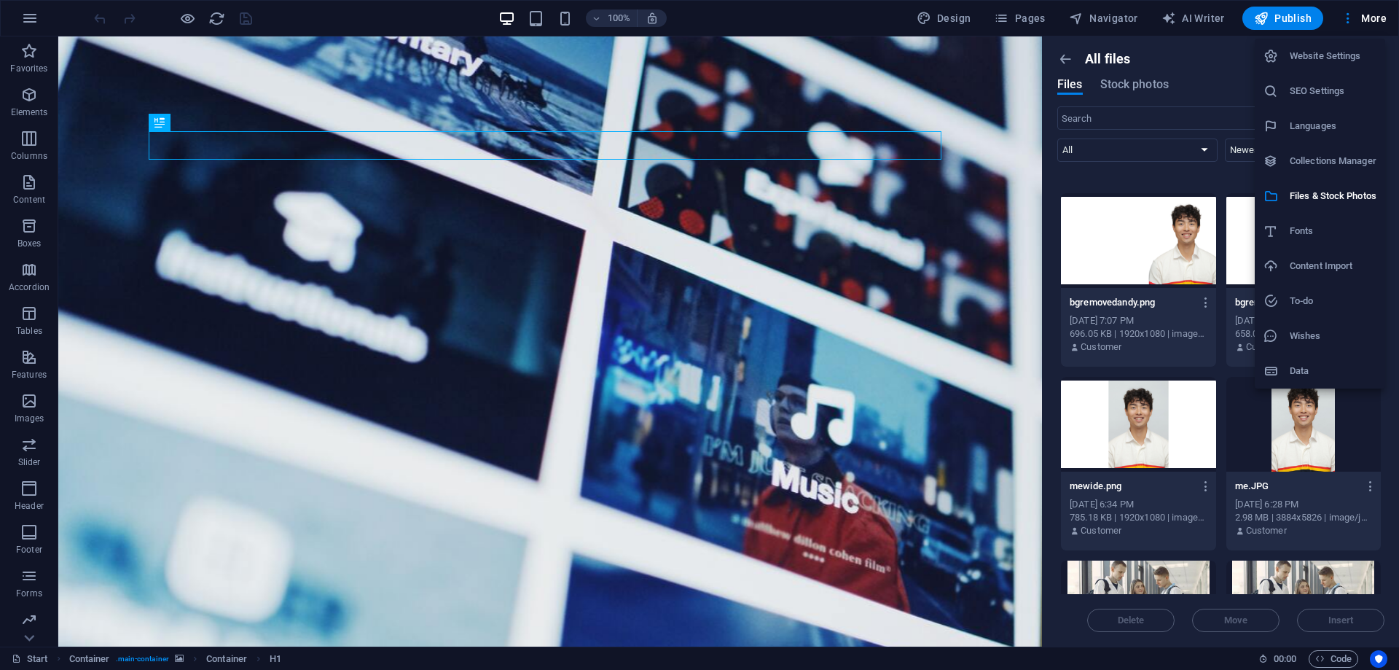
click at [1336, 165] on h6 "Collections Manager" at bounding box center [1333, 160] width 87 height 17
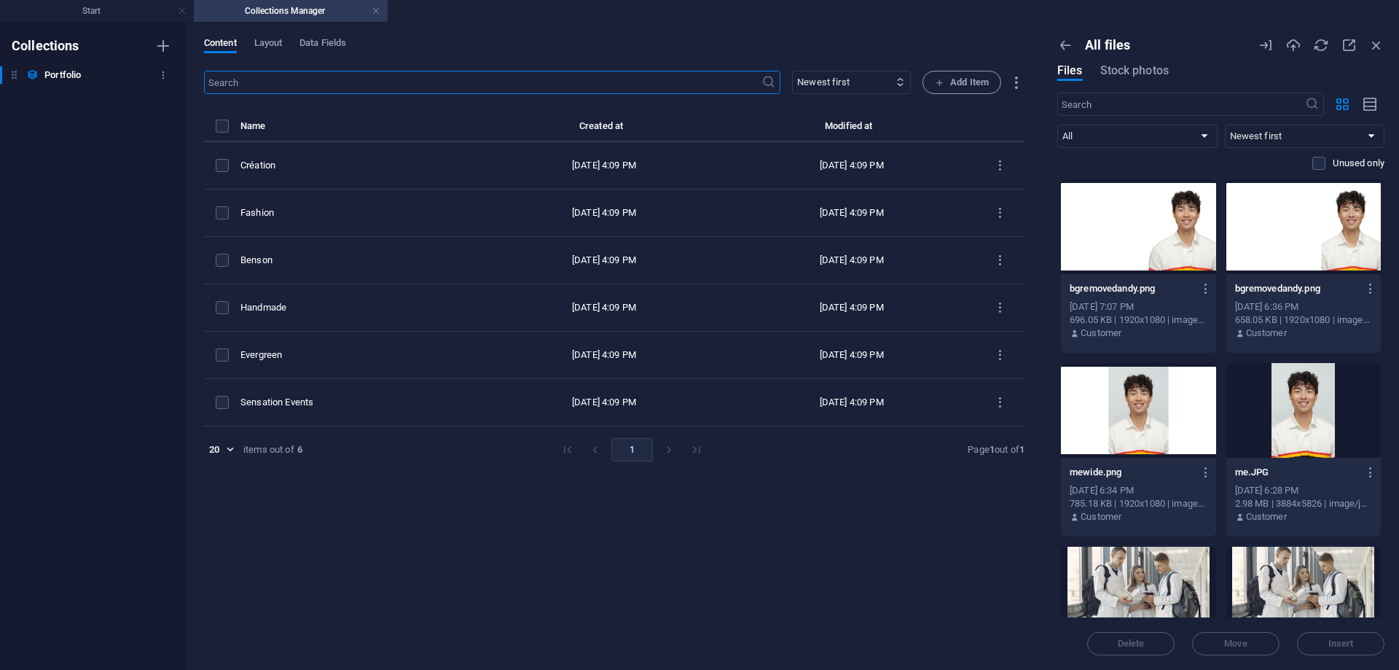
click at [12, 72] on icon at bounding box center [14, 75] width 12 height 12
click at [272, 45] on span "Layout" at bounding box center [268, 44] width 28 height 20
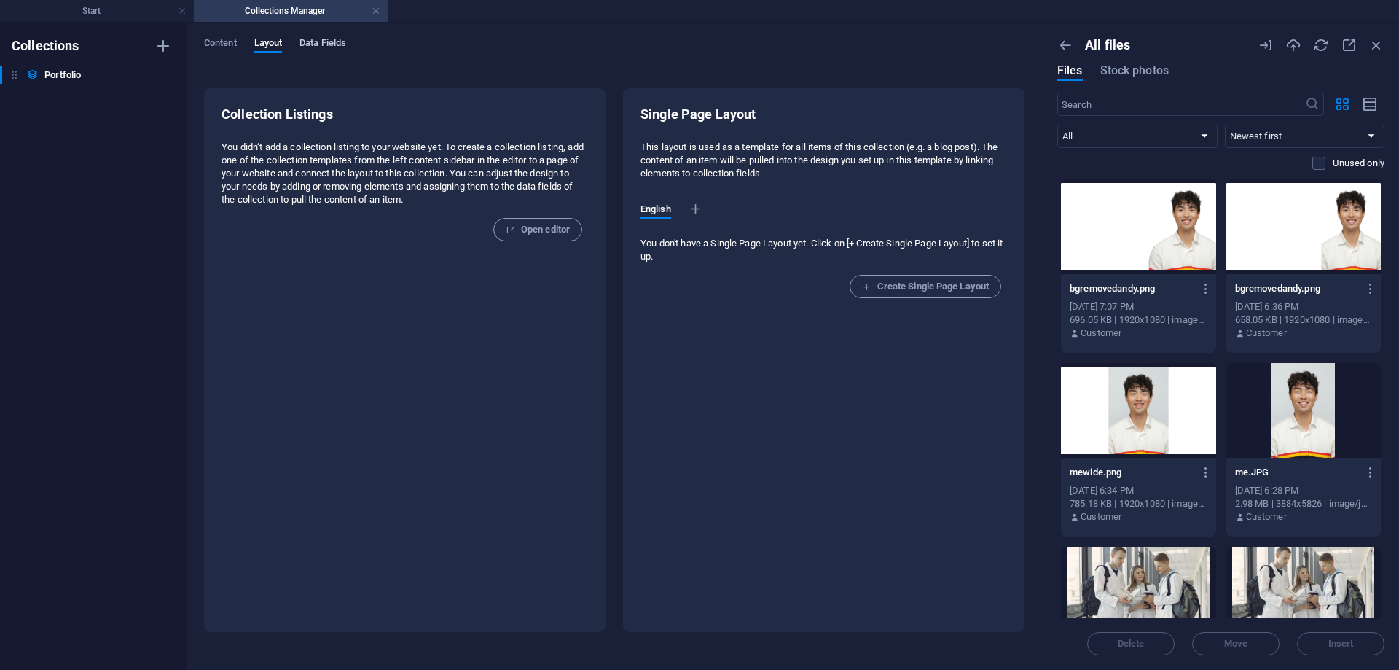
click at [333, 44] on span "Data Fields" at bounding box center [323, 44] width 47 height 20
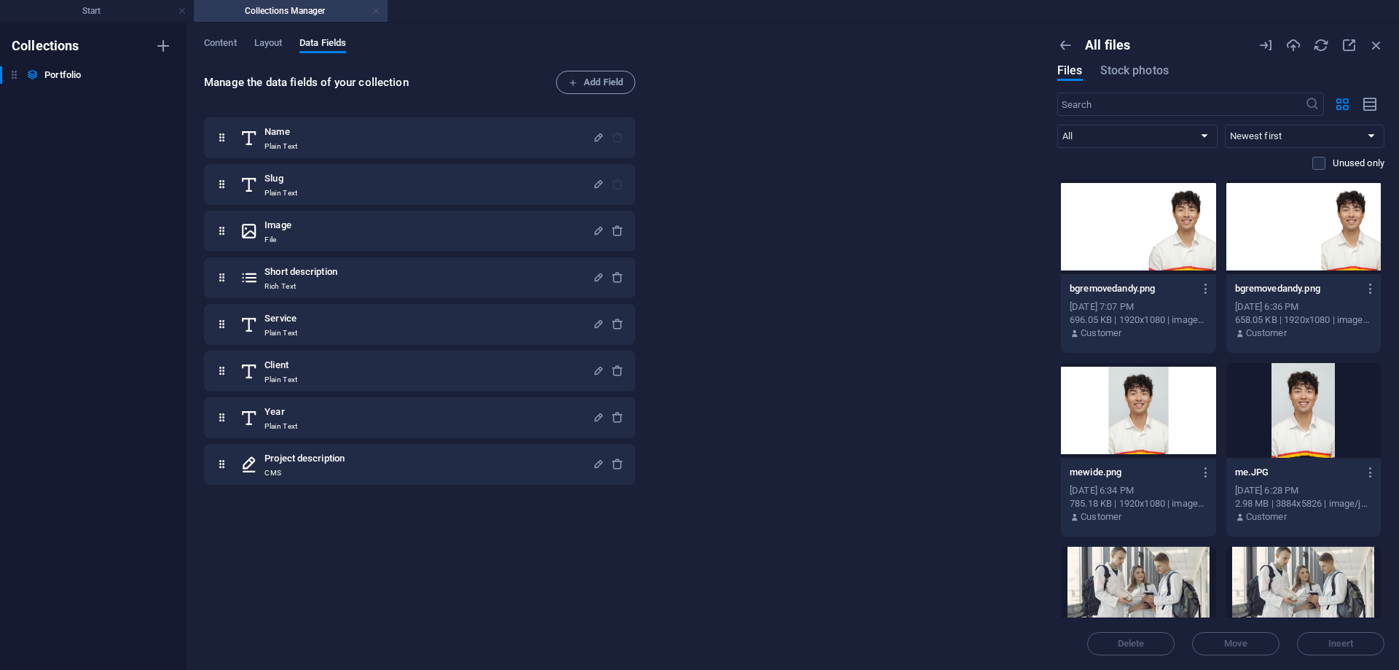
click at [375, 9] on link at bounding box center [376, 11] width 9 height 14
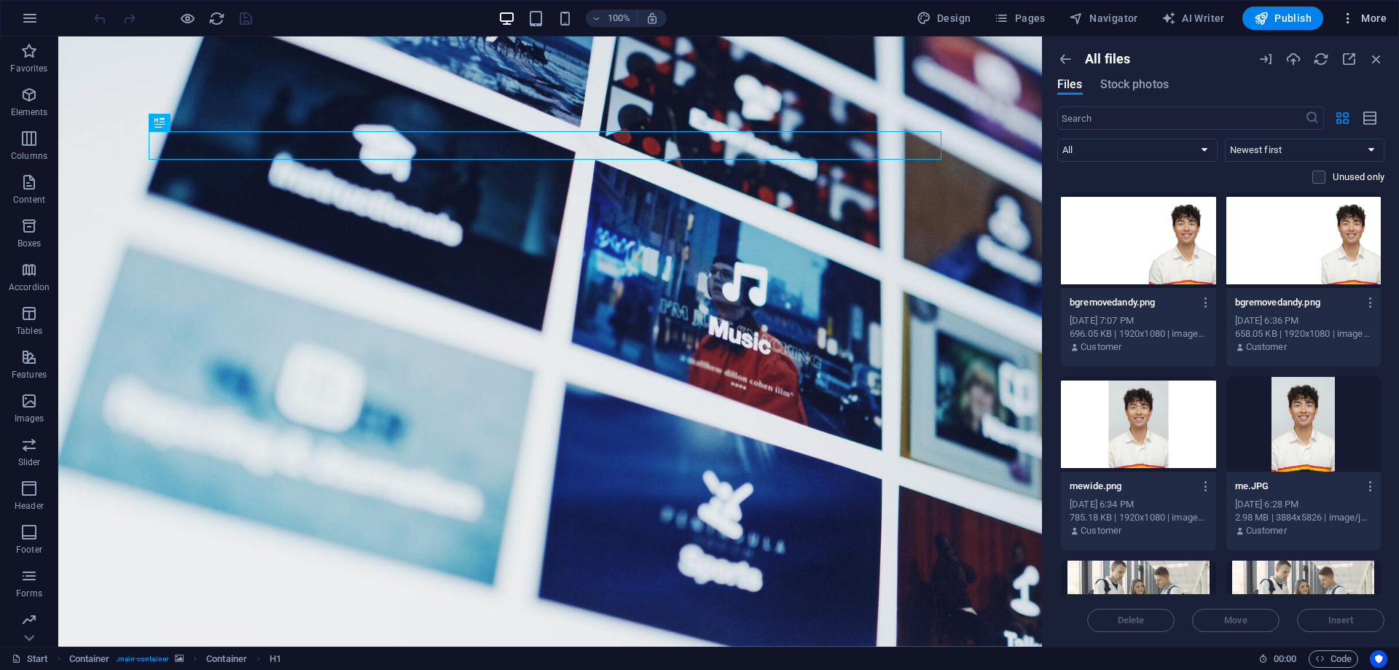
click at [1371, 17] on span "More" at bounding box center [1364, 18] width 46 height 15
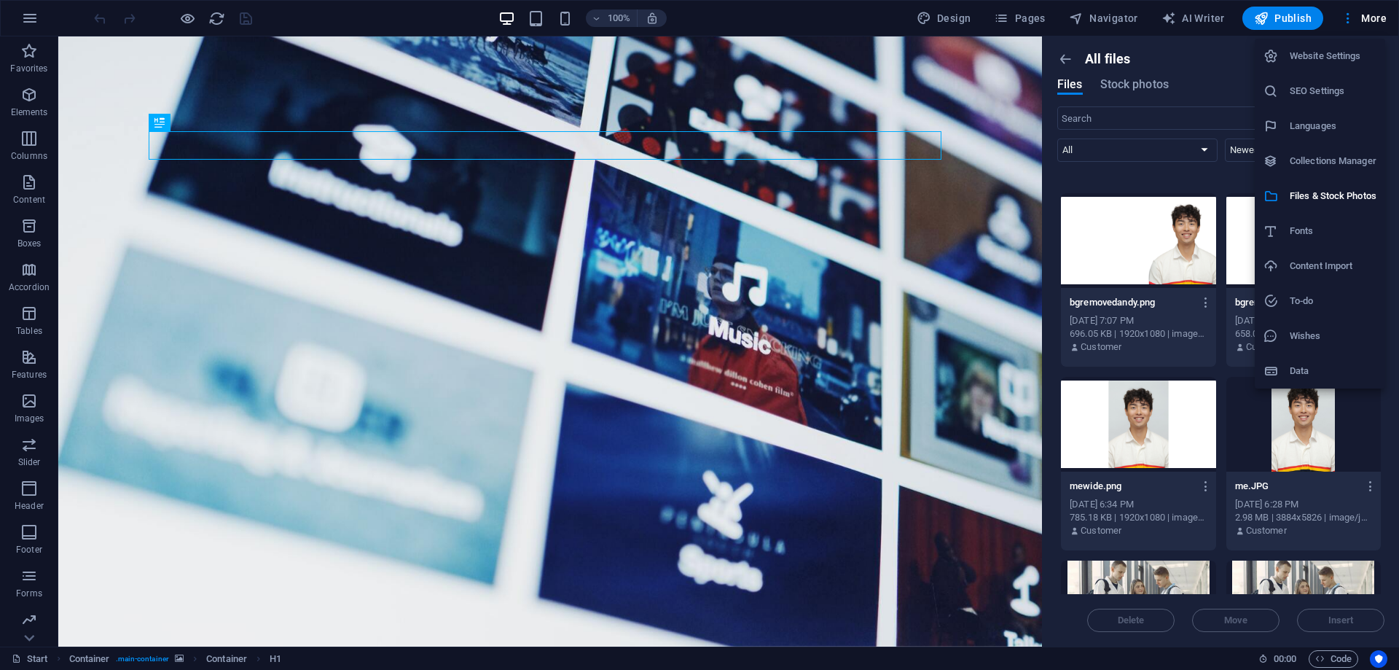
click at [1297, 331] on h6 "Wishes" at bounding box center [1333, 335] width 87 height 17
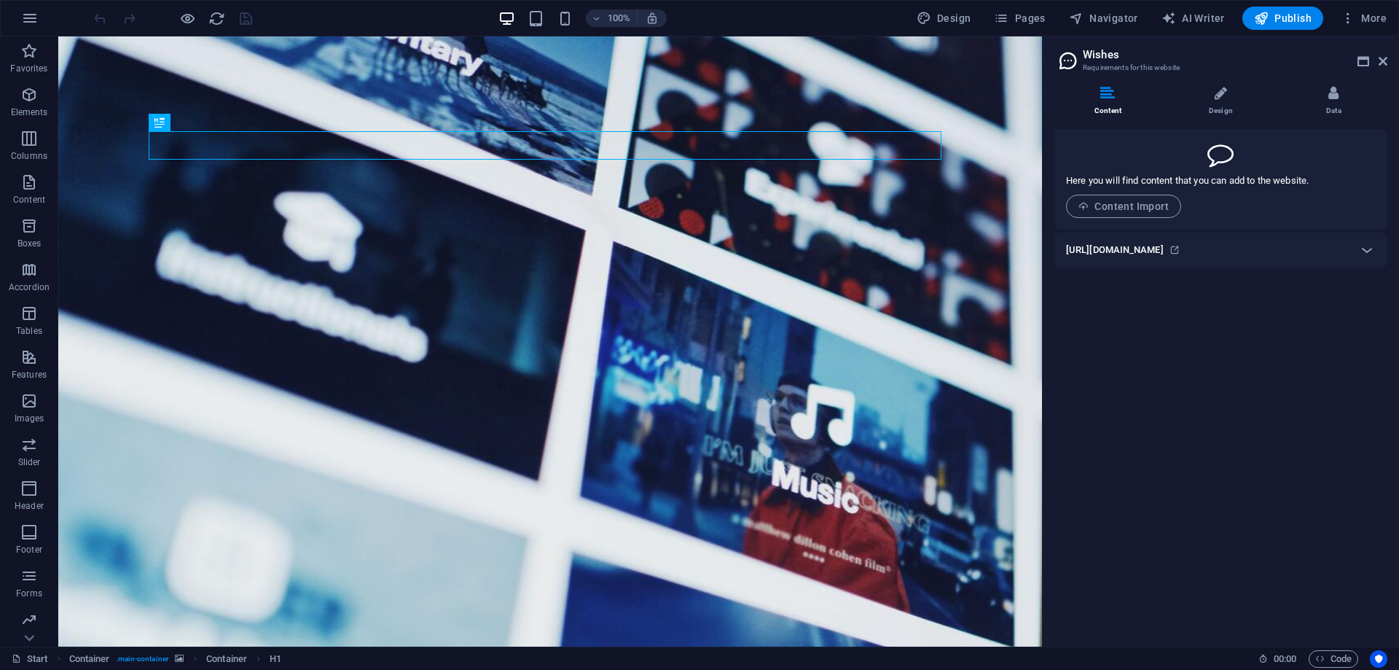
click at [1259, 193] on span at bounding box center [1187, 190] width 243 height 7
click at [1365, 248] on icon at bounding box center [1367, 249] width 17 height 17
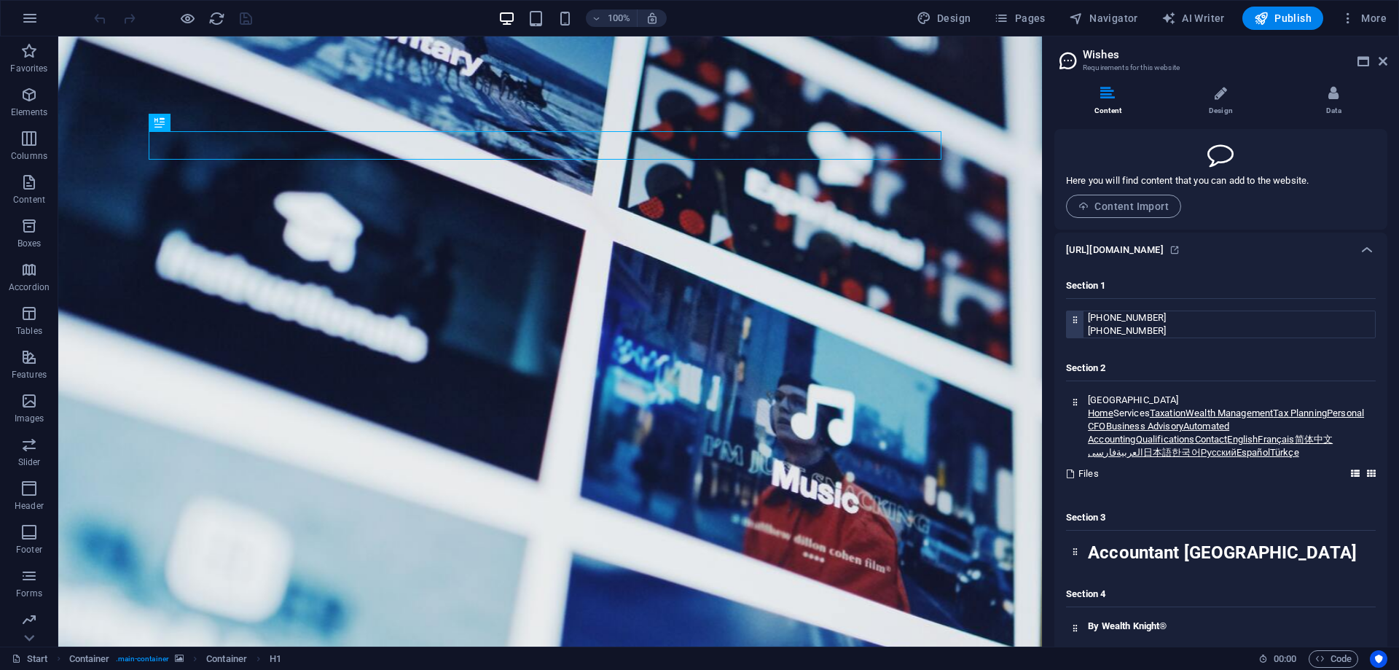
click at [1228, 317] on div "[PHONE_NUMBER]" at bounding box center [1231, 317] width 287 height 13
click at [1220, 321] on div "[PHONE_NUMBER]" at bounding box center [1231, 317] width 287 height 13
click at [1217, 324] on div "[PHONE_NUMBER]" at bounding box center [1231, 330] width 287 height 13
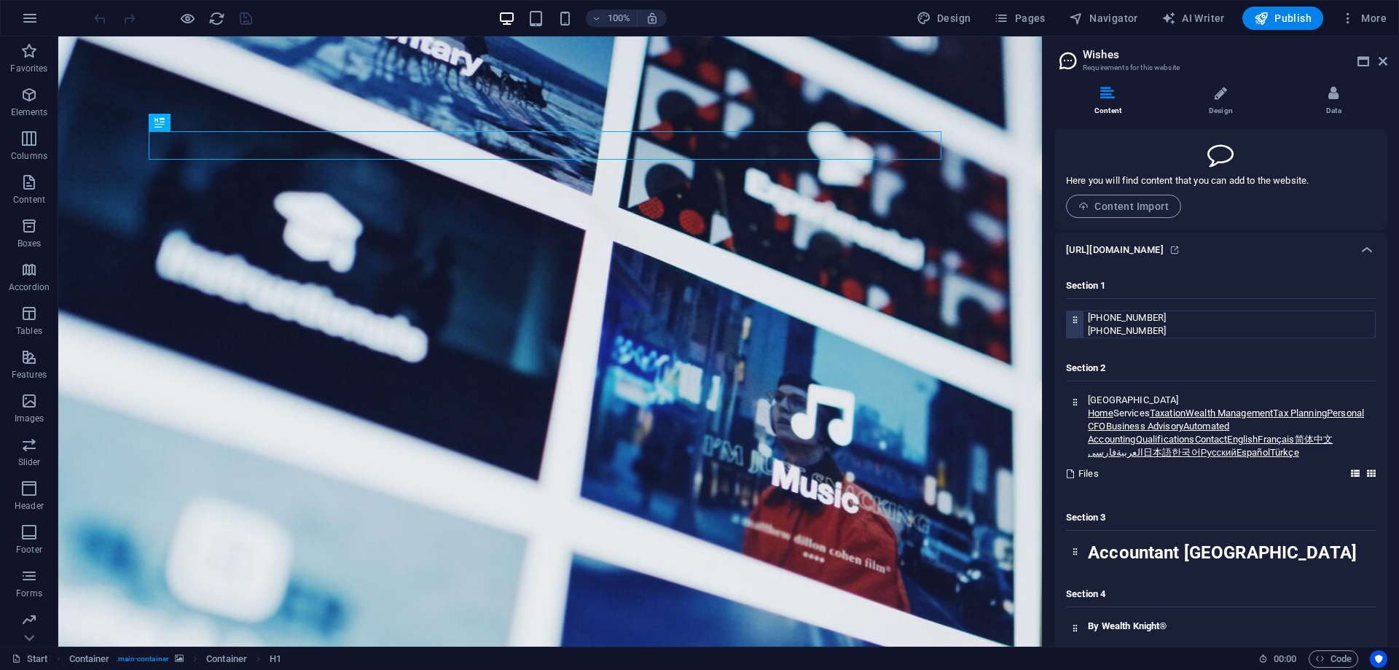
drag, startPoint x: 1210, startPoint y: 337, endPoint x: 1265, endPoint y: 333, distance: 55.5
drag, startPoint x: 1265, startPoint y: 333, endPoint x: 1079, endPoint y: 315, distance: 187.5
drag, startPoint x: 1076, startPoint y: 317, endPoint x: 1184, endPoint y: 286, distance: 112.3
drag, startPoint x: 1184, startPoint y: 286, endPoint x: 1171, endPoint y: 245, distance: 42.7
drag, startPoint x: 1171, startPoint y: 245, endPoint x: 1280, endPoint y: 241, distance: 108.7
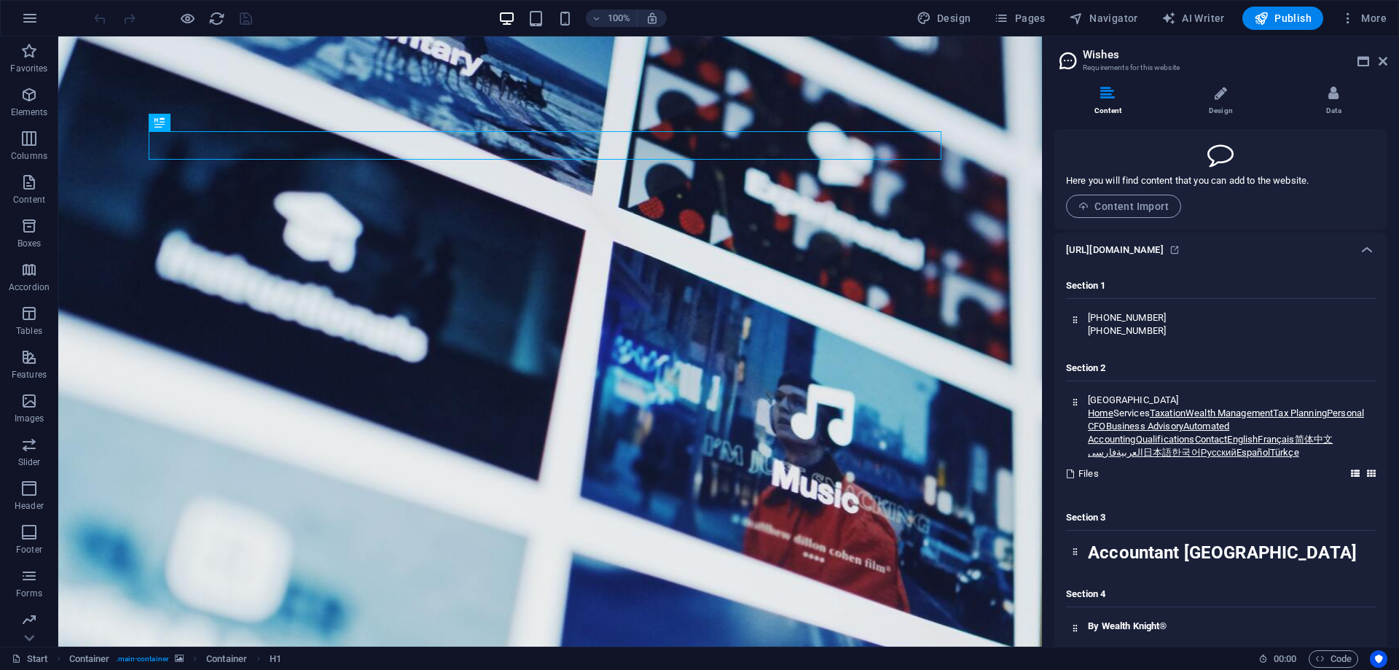
drag, startPoint x: 1280, startPoint y: 241, endPoint x: 1315, endPoint y: 243, distance: 35.0
click at [1315, 243] on div "[URL][DOMAIN_NAME]" at bounding box center [1208, 249] width 284 height 17
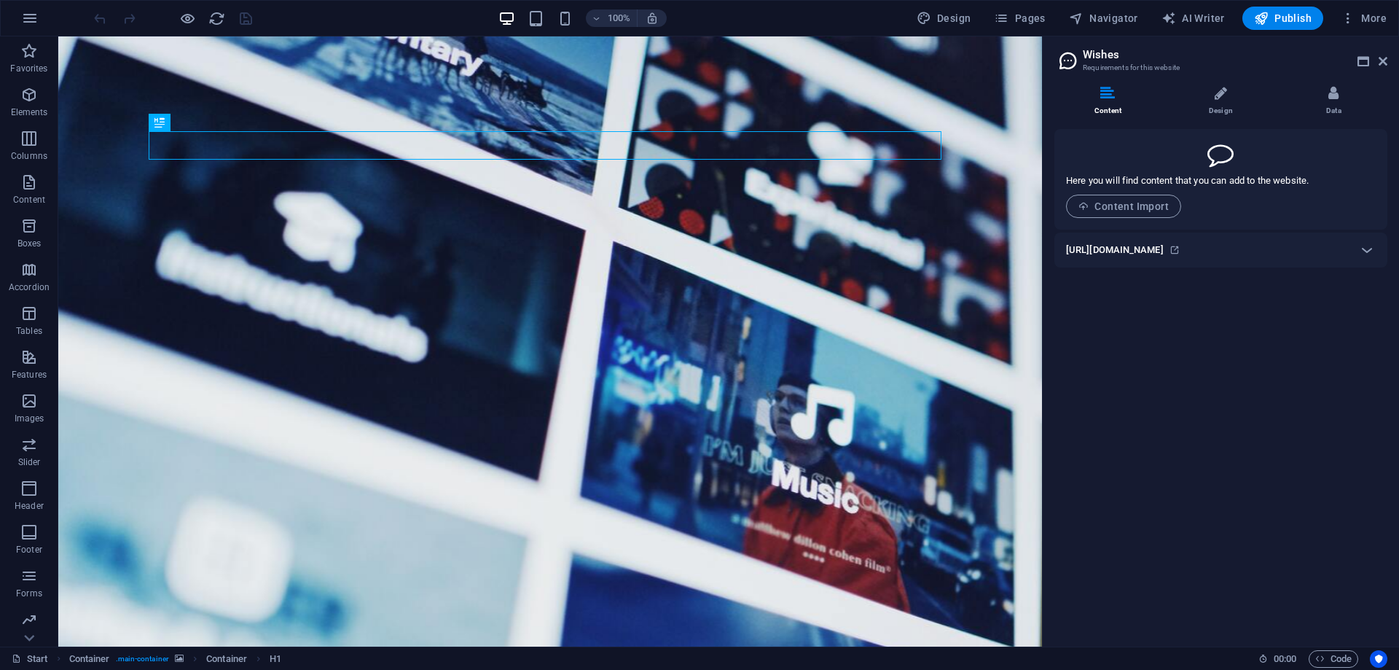
drag, startPoint x: 1131, startPoint y: 246, endPoint x: 1106, endPoint y: 305, distance: 64.0
click at [1111, 345] on div "Content Design Data Here you will find content that you can add to the website.…" at bounding box center [1221, 360] width 356 height 572
click at [1110, 245] on h6 "[URL][DOMAIN_NAME]" at bounding box center [1115, 249] width 98 height 17
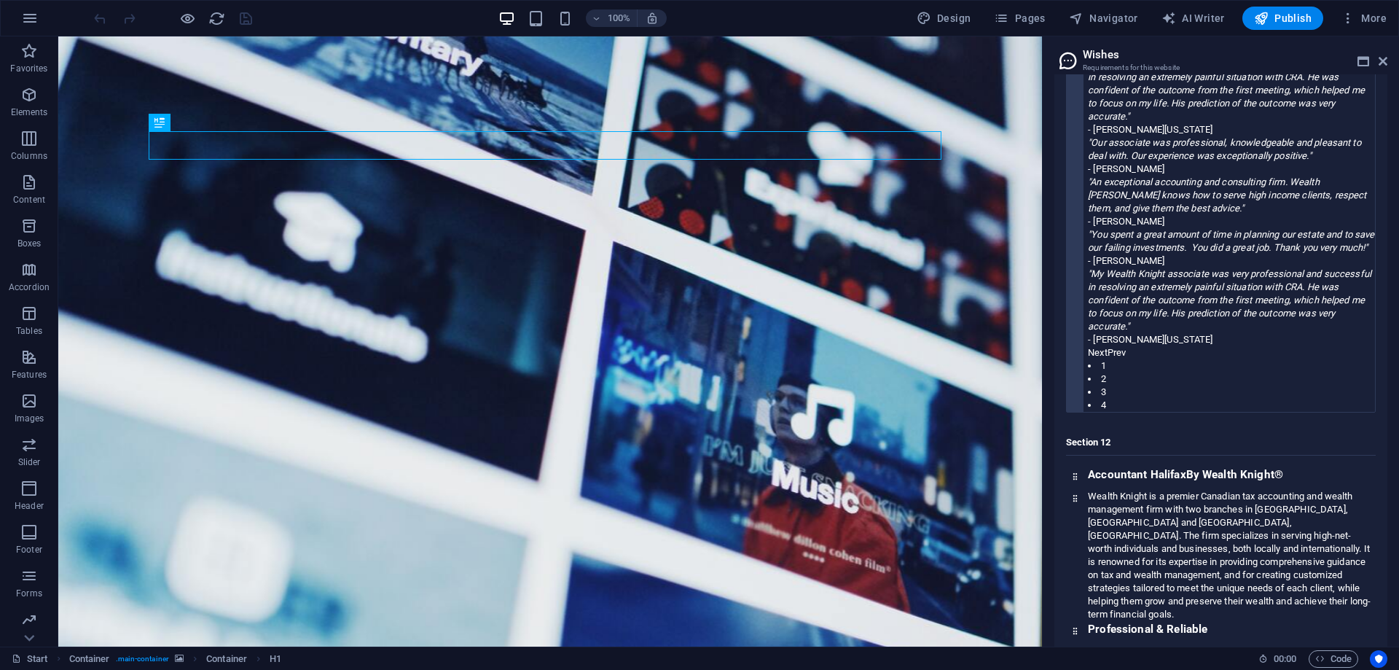
scroll to position [2172, 0]
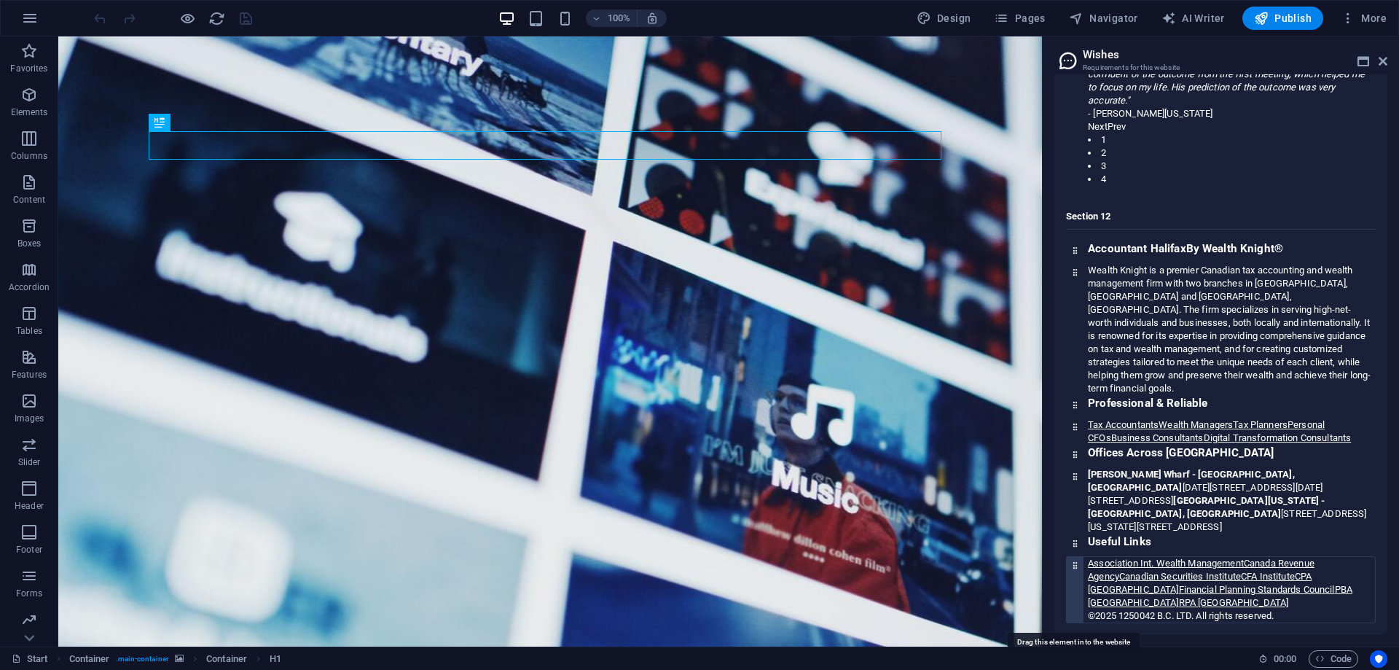
click at [1076, 566] on icon at bounding box center [1075, 564] width 9 height 9
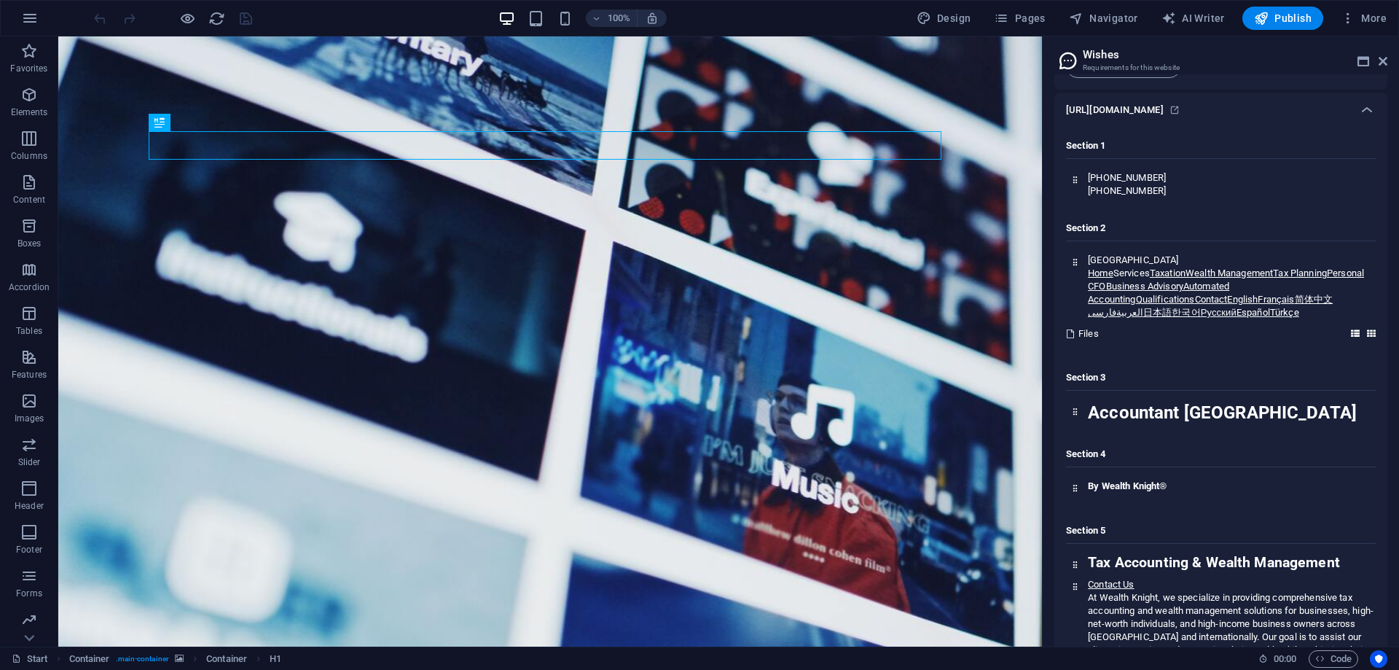
scroll to position [0, 0]
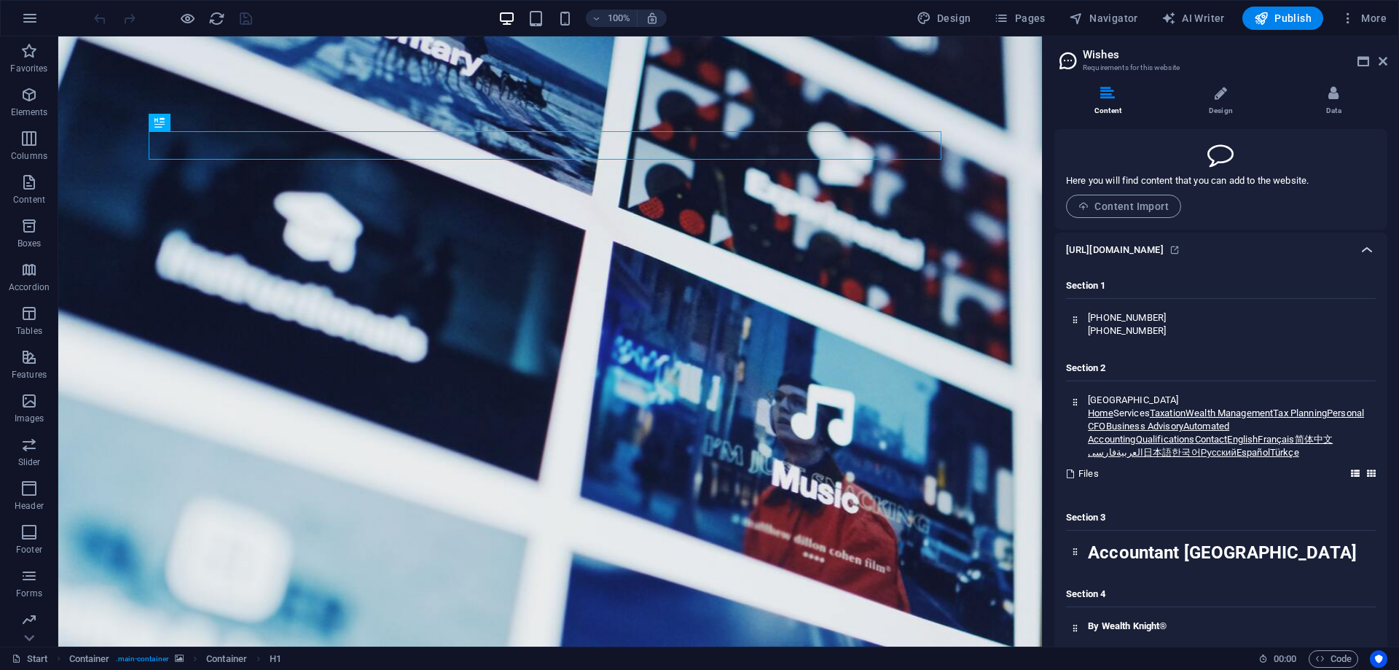
click at [1366, 243] on icon at bounding box center [1367, 249] width 17 height 17
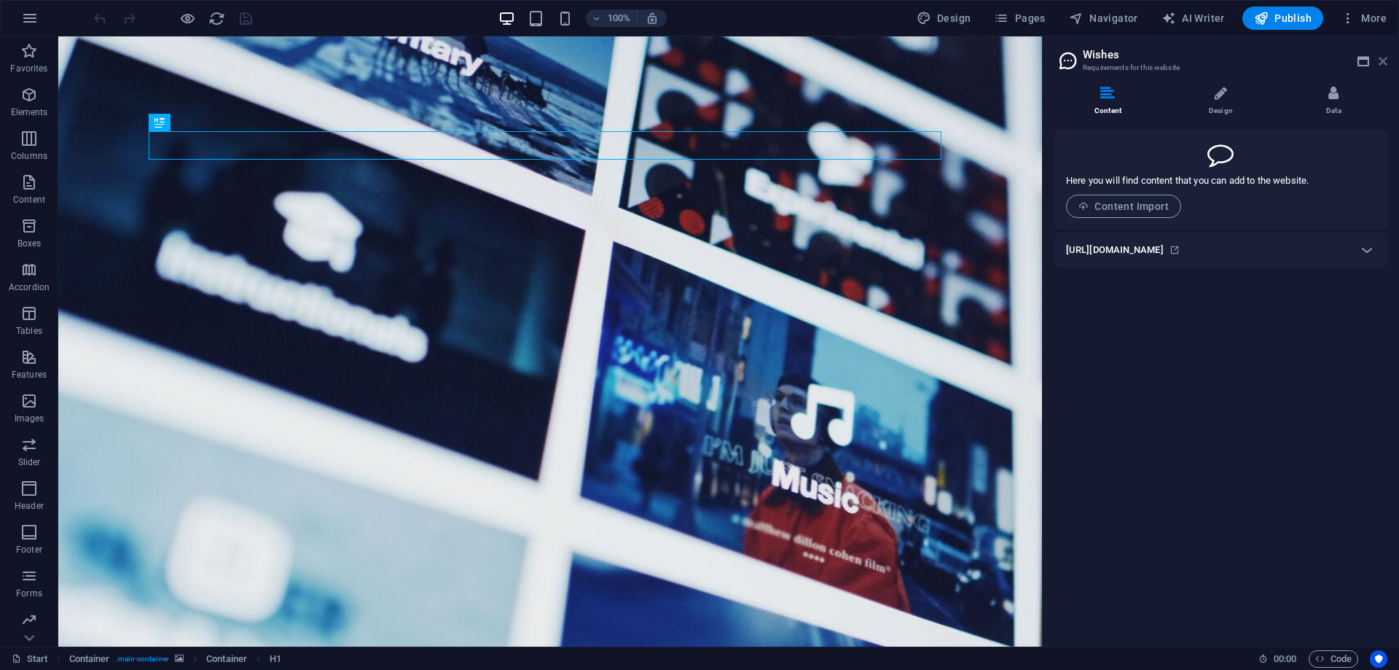
click at [1382, 57] on icon at bounding box center [1383, 61] width 9 height 12
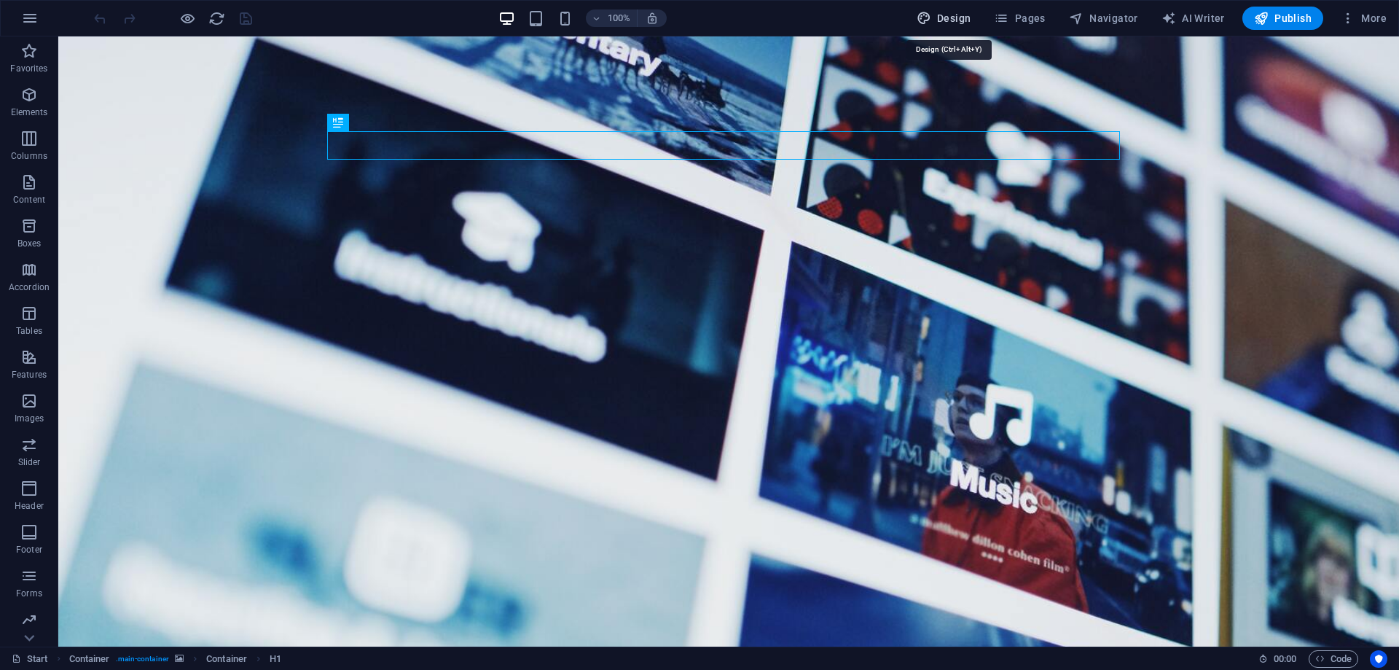
click at [971, 20] on span "Design" at bounding box center [944, 18] width 55 height 15
select select "700"
select select "rem"
select select "700"
select select "px"
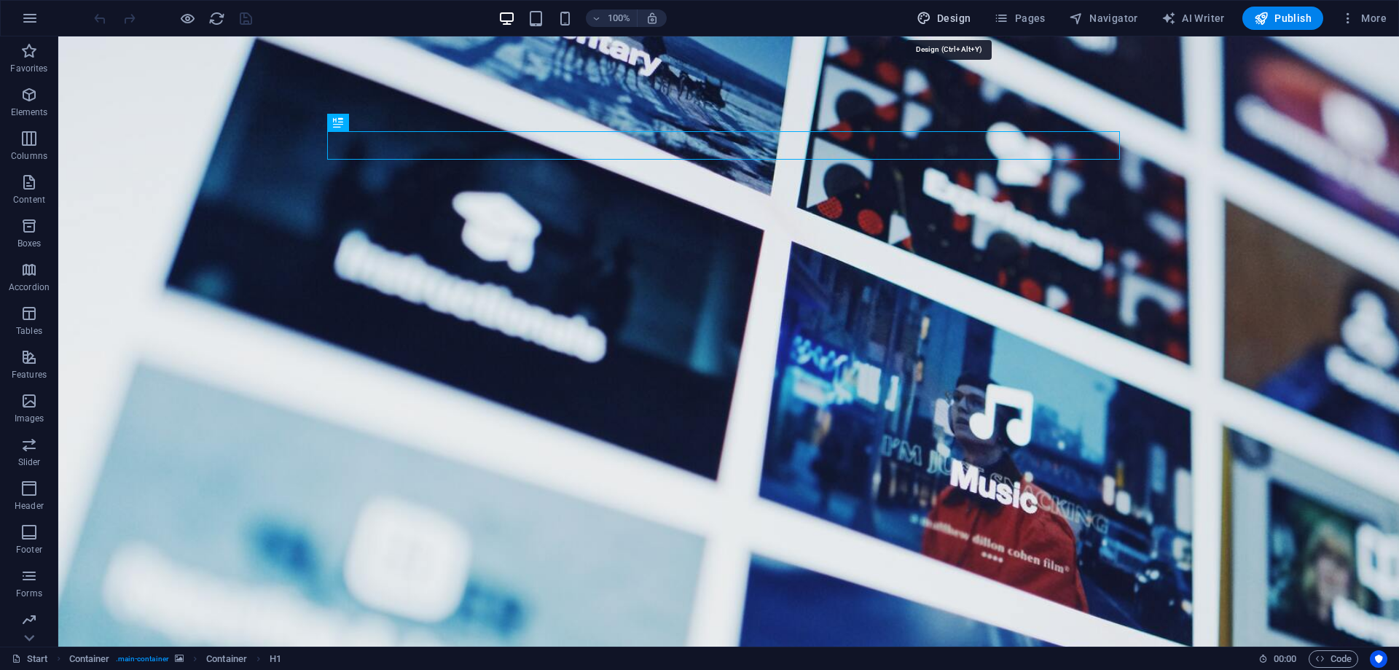
select select "rem"
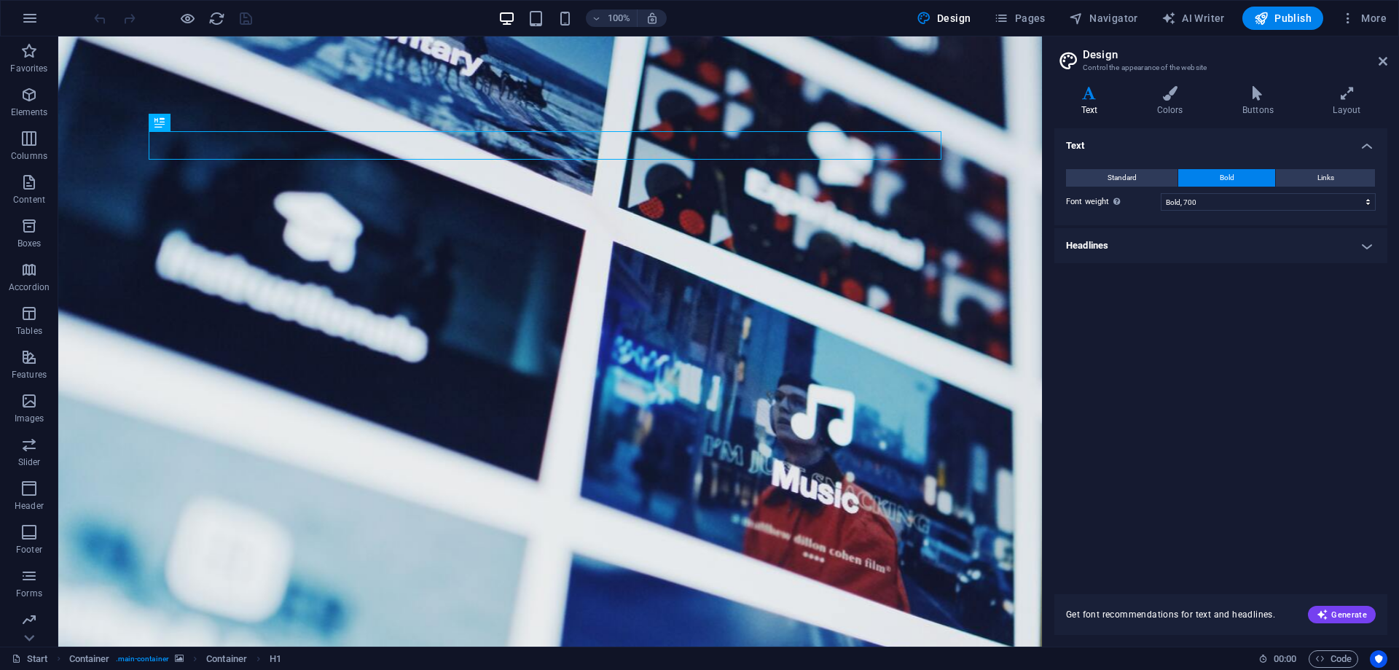
click at [1195, 242] on h4 "Headlines" at bounding box center [1221, 245] width 333 height 35
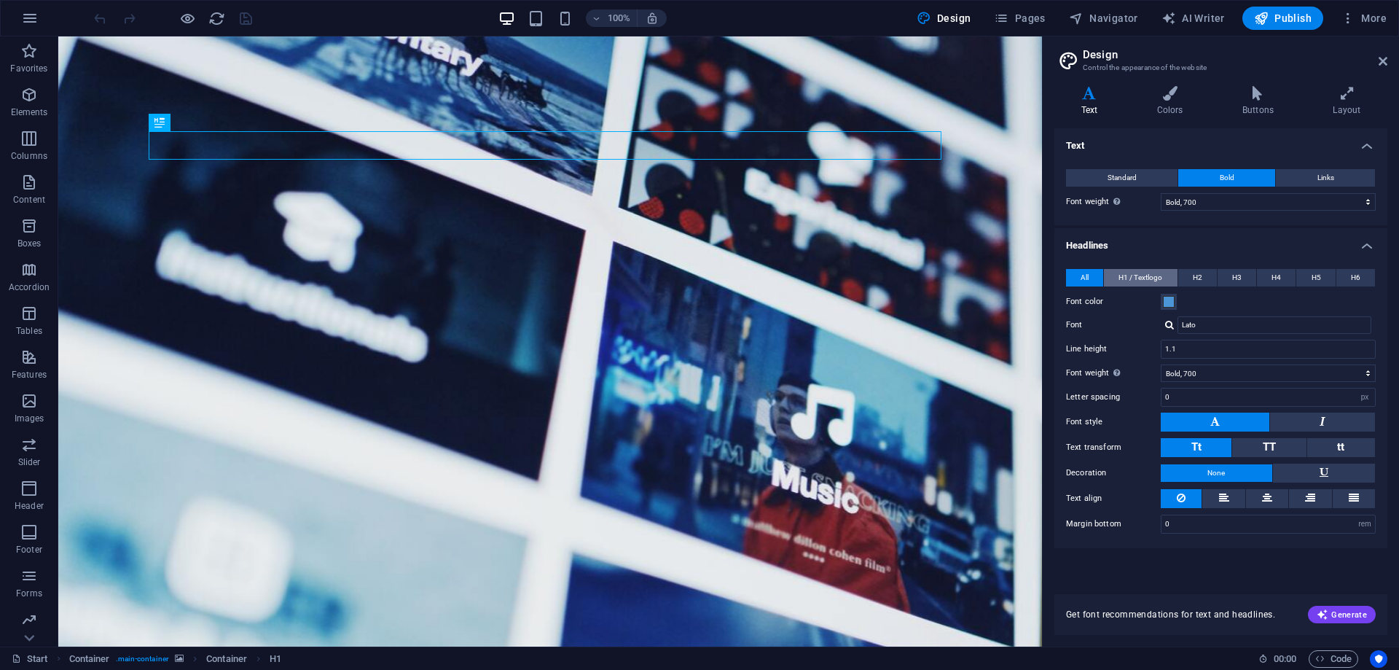
click at [1133, 277] on span "H1 / Textlogo" at bounding box center [1141, 277] width 44 height 17
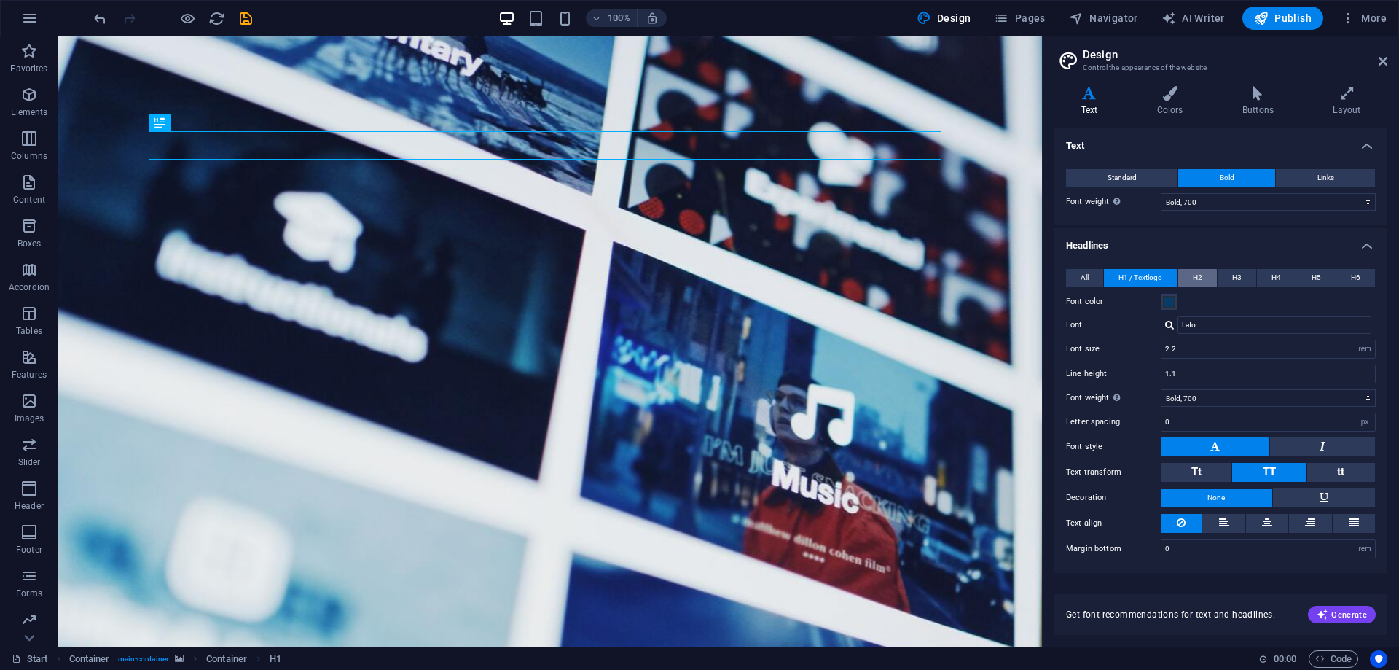
click at [1203, 274] on span "H2" at bounding box center [1197, 277] width 9 height 17
click at [1091, 275] on button "All" at bounding box center [1084, 277] width 37 height 17
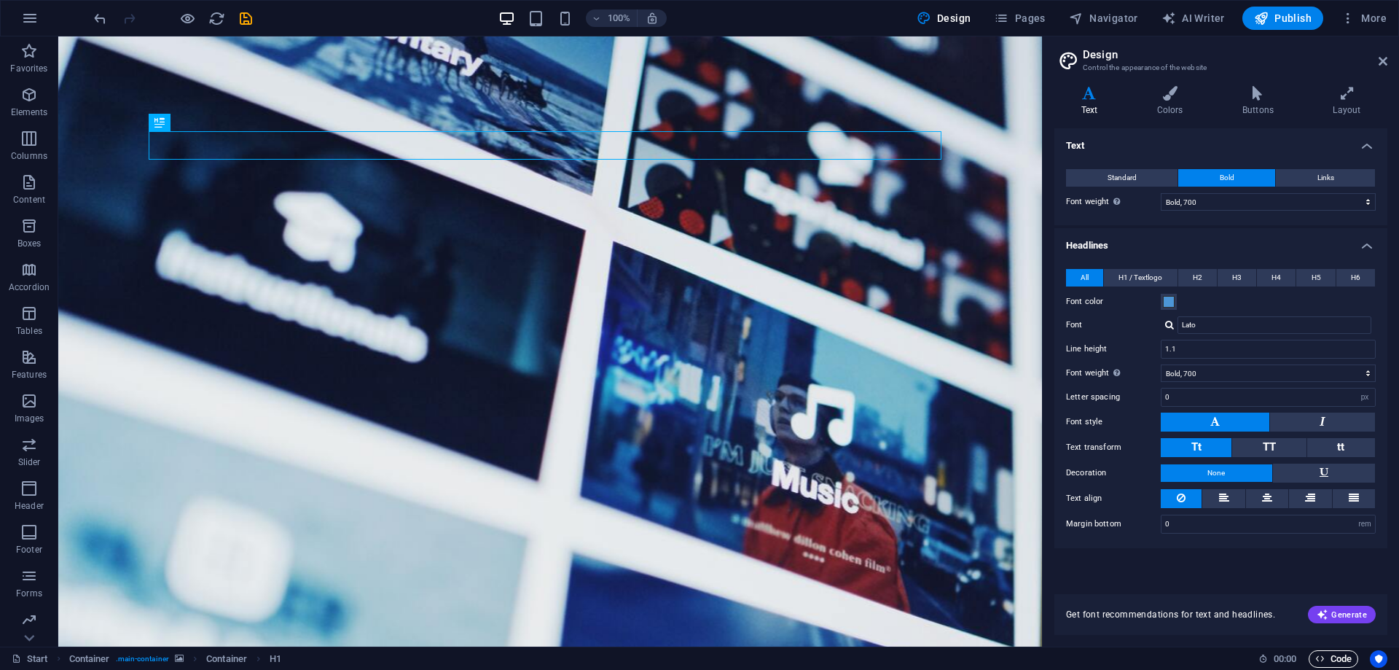
click at [1330, 652] on span "Code" at bounding box center [1334, 658] width 36 height 17
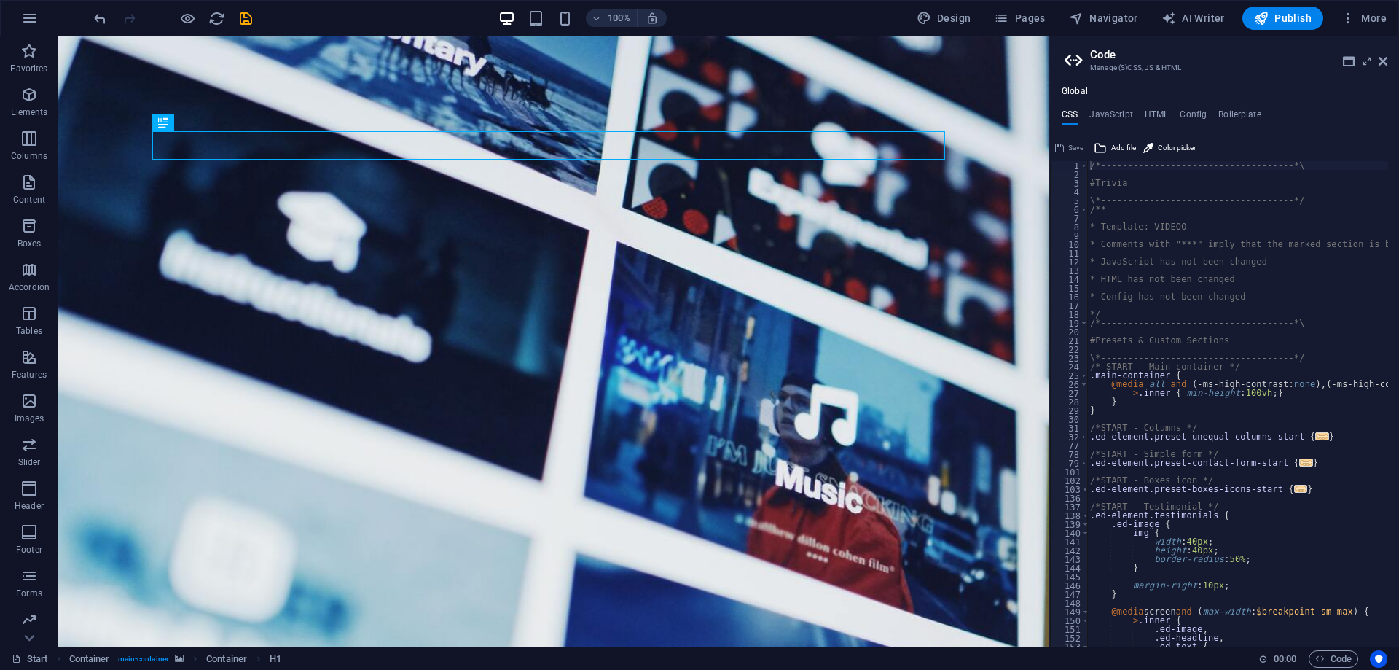
click at [1102, 106] on div "Global CSS JavaScript HTML Config Boilerplate /*-------------------------------…" at bounding box center [1224, 366] width 349 height 560
click at [1104, 112] on h4 "JavaScript" at bounding box center [1111, 117] width 43 height 16
type textarea "/* JS for preset "Beatbox" */"
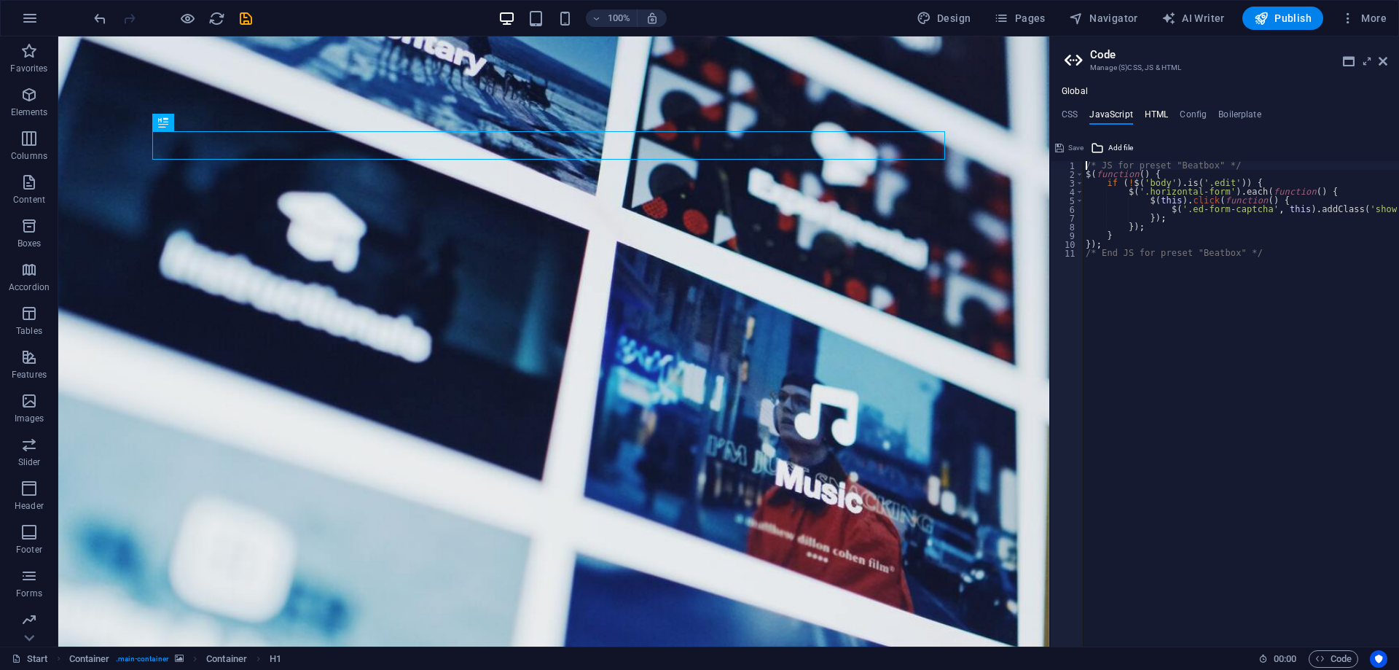
click at [1158, 109] on h4 "HTML" at bounding box center [1157, 117] width 24 height 16
type textarea "{{content}}"
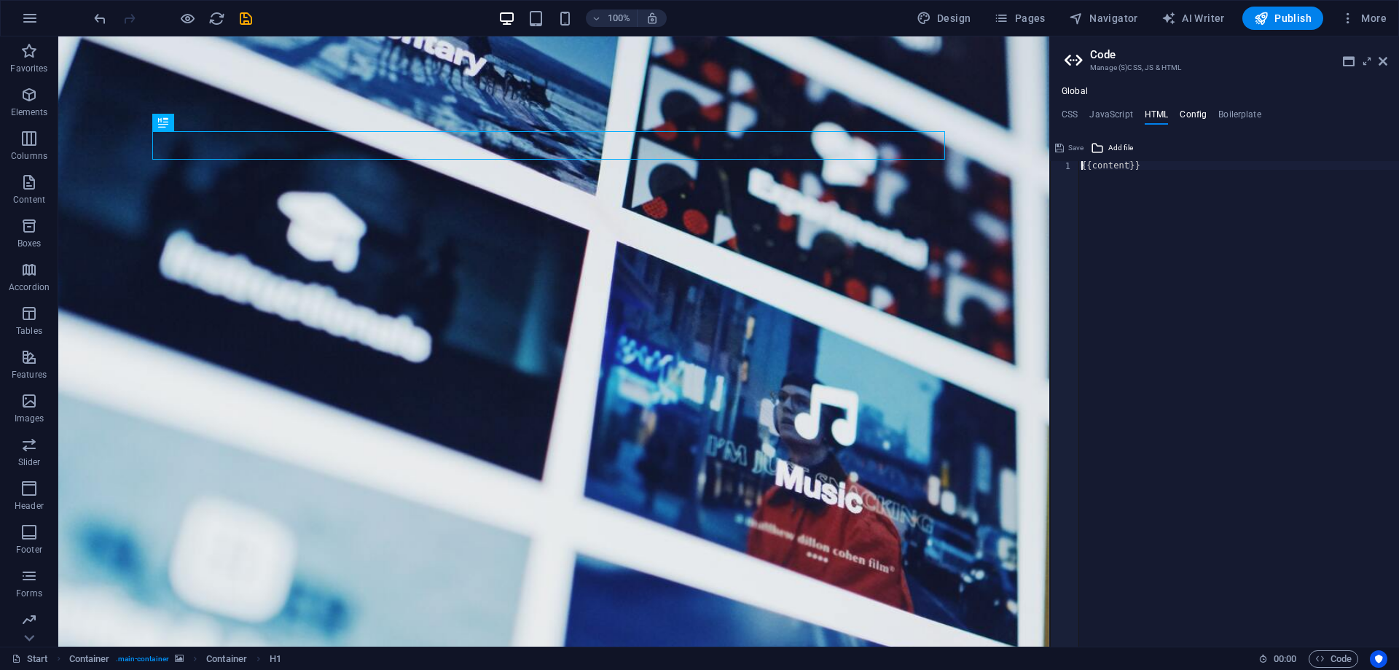
click at [1201, 112] on h4 "Config" at bounding box center [1193, 117] width 27 height 16
type textarea "$color-background: #ffffff;"
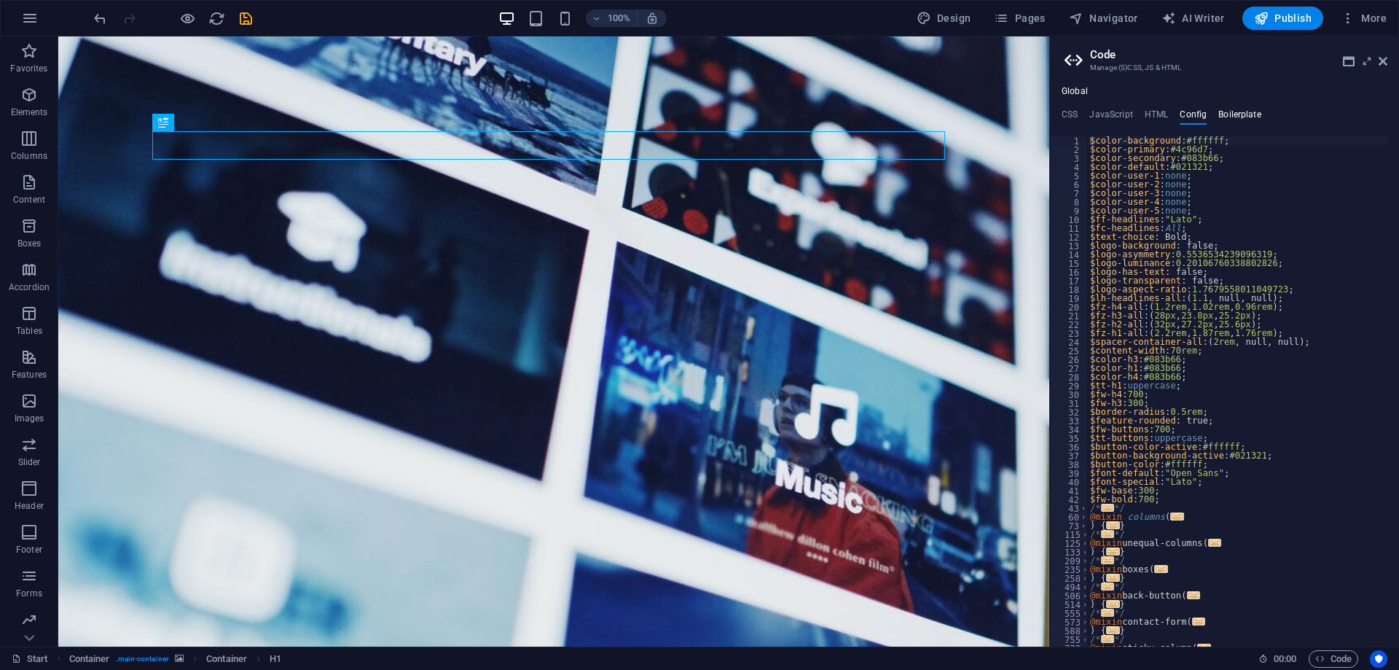
click at [1248, 116] on h4 "Boilerplate" at bounding box center [1240, 117] width 43 height 16
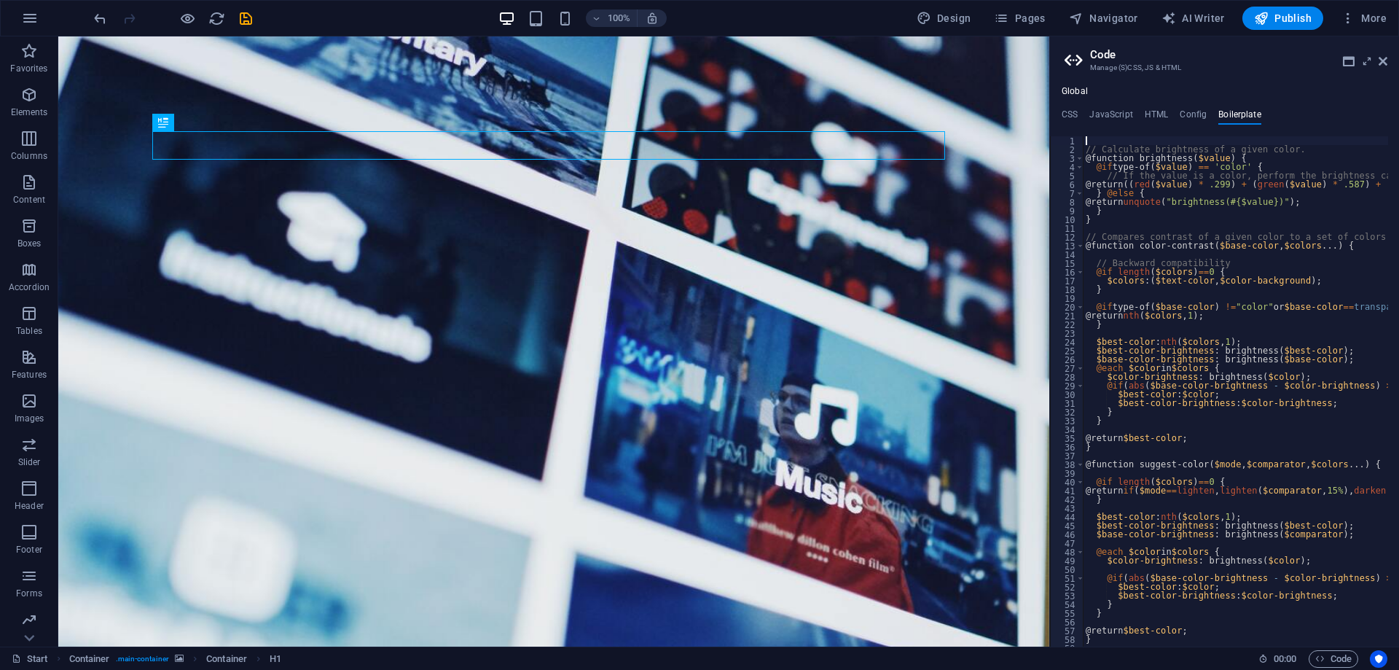
click at [1058, 118] on ul "CSS JavaScript HTML Config Boilerplate" at bounding box center [1224, 117] width 349 height 16
click at [1069, 113] on h4 "CSS" at bounding box center [1070, 117] width 16 height 16
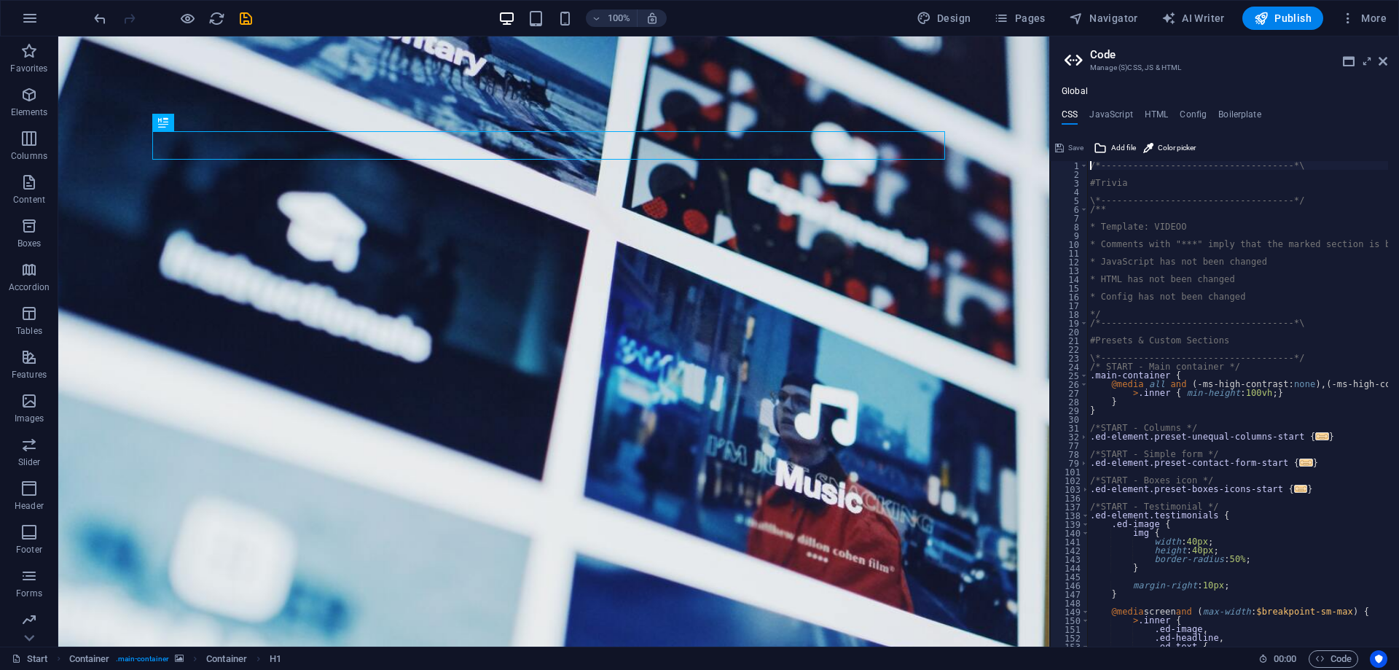
click at [1076, 95] on h4 "Global" at bounding box center [1075, 92] width 26 height 12
click at [1349, 55] on icon at bounding box center [1349, 61] width 12 height 12
